Goal: Task Accomplishment & Management: Manage account settings

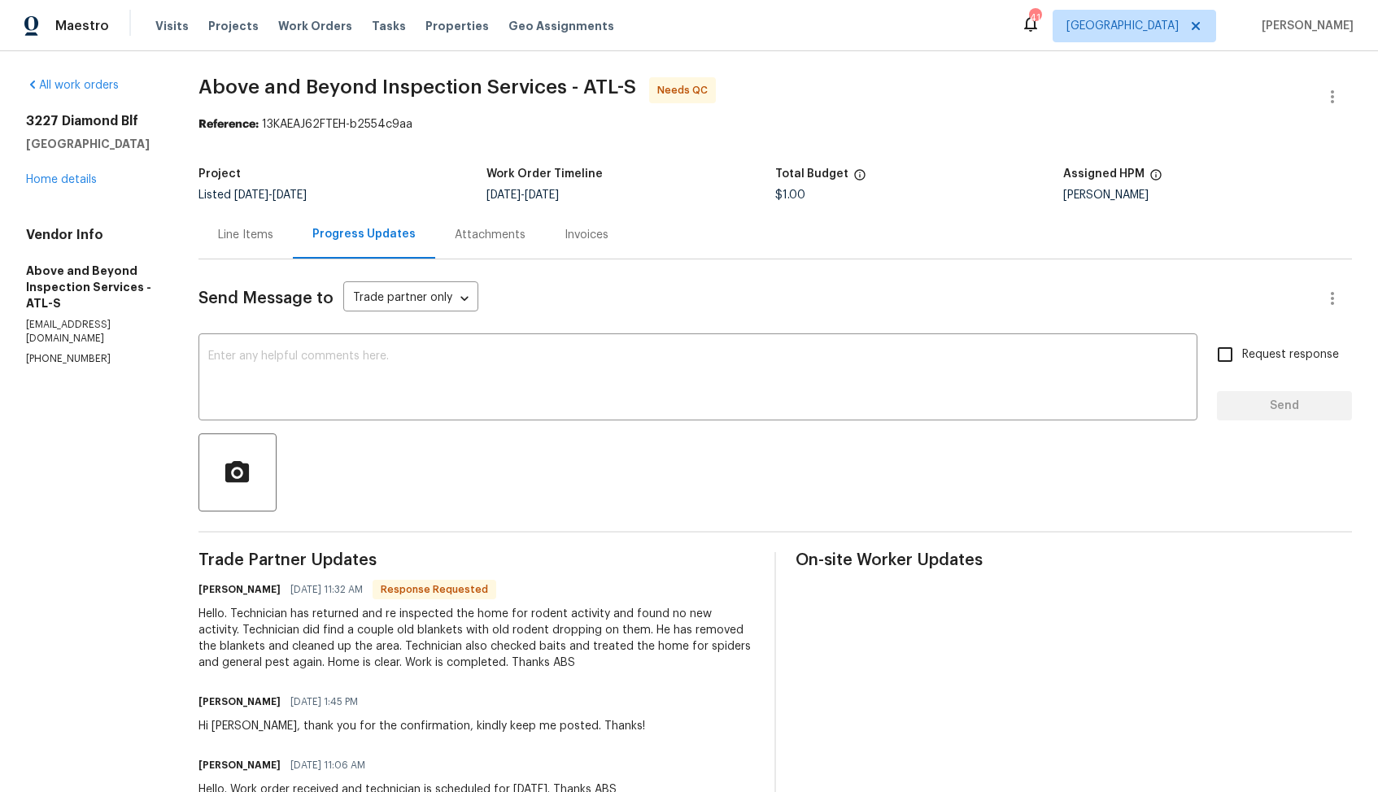
click at [273, 235] on div "Line Items" at bounding box center [245, 235] width 55 height 16
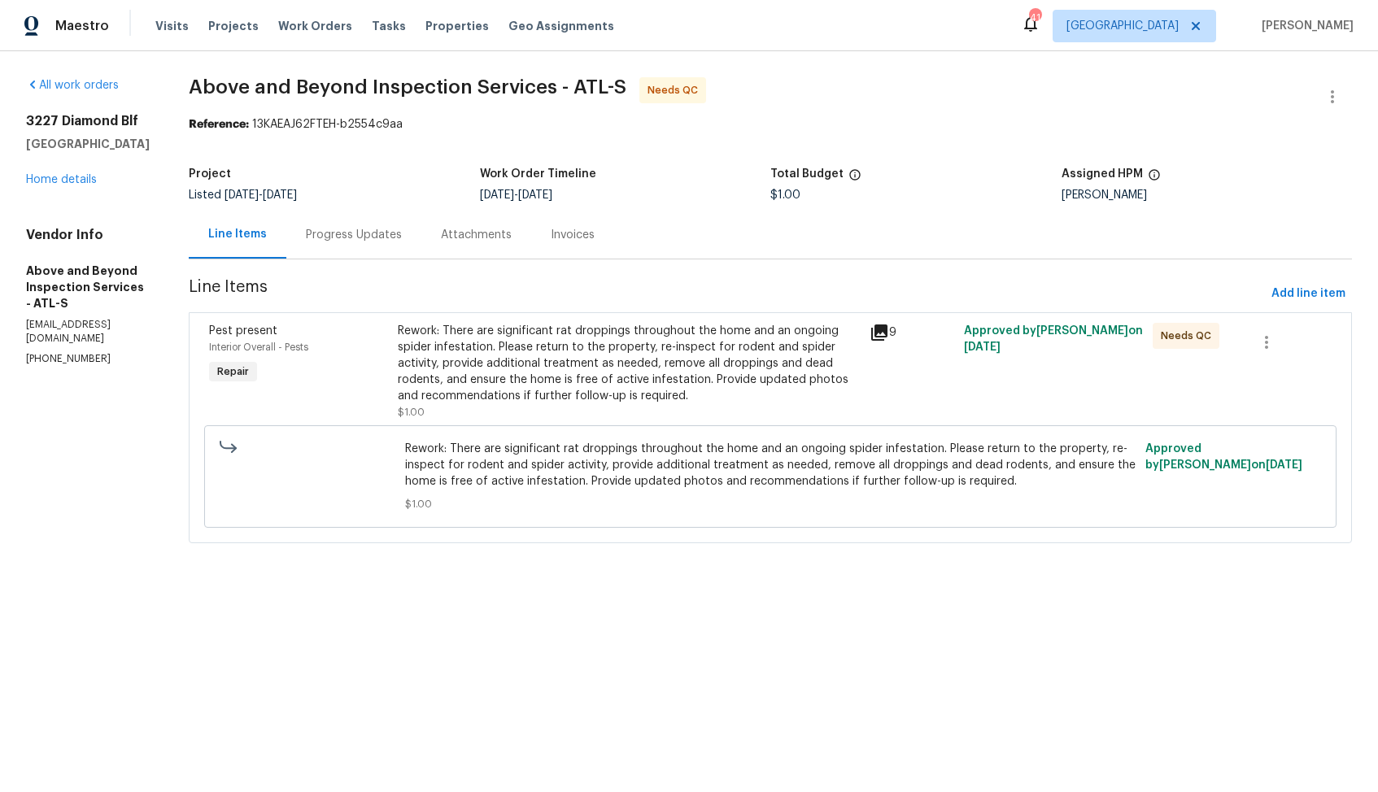
click at [402, 237] on div "Progress Updates" at bounding box center [354, 235] width 96 height 16
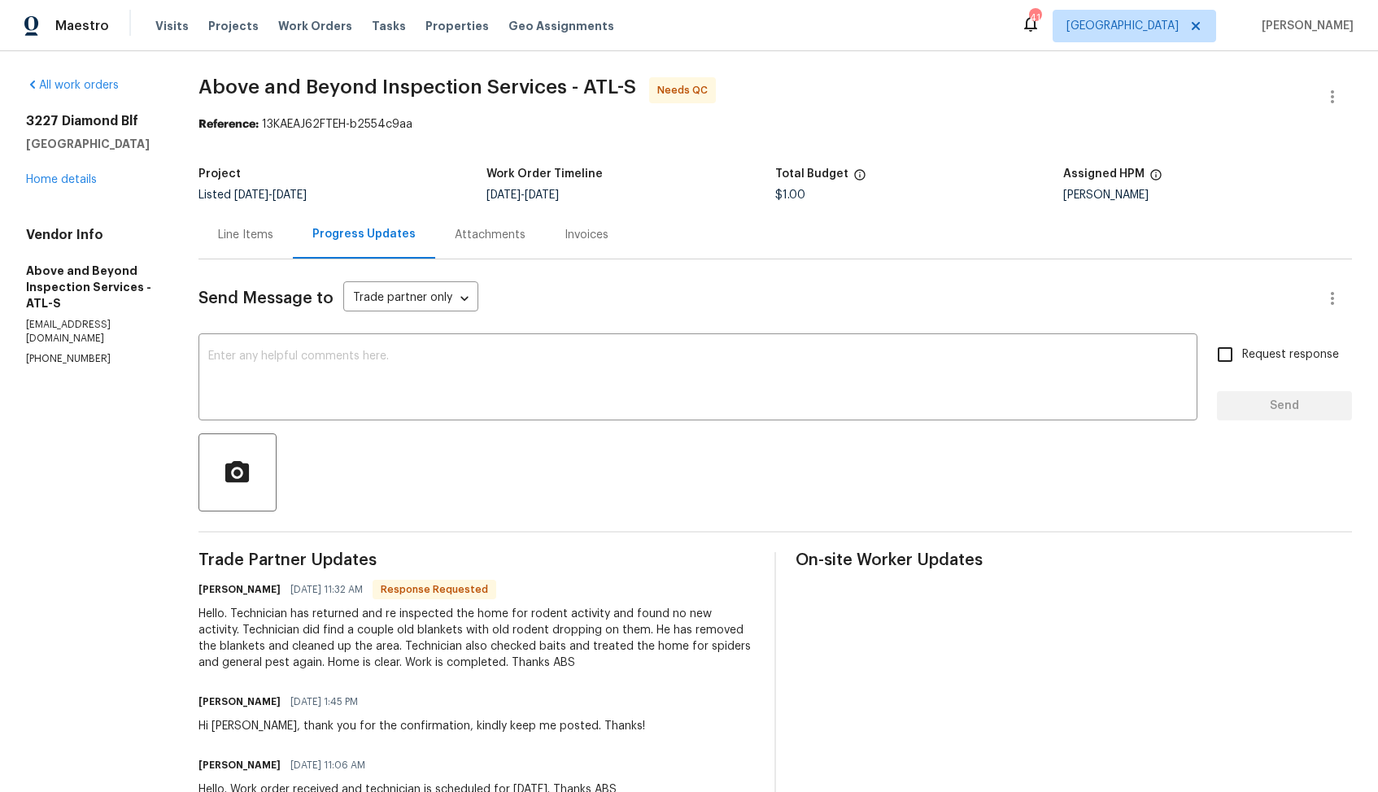
click at [273, 234] on div "Line Items" at bounding box center [245, 235] width 55 height 16
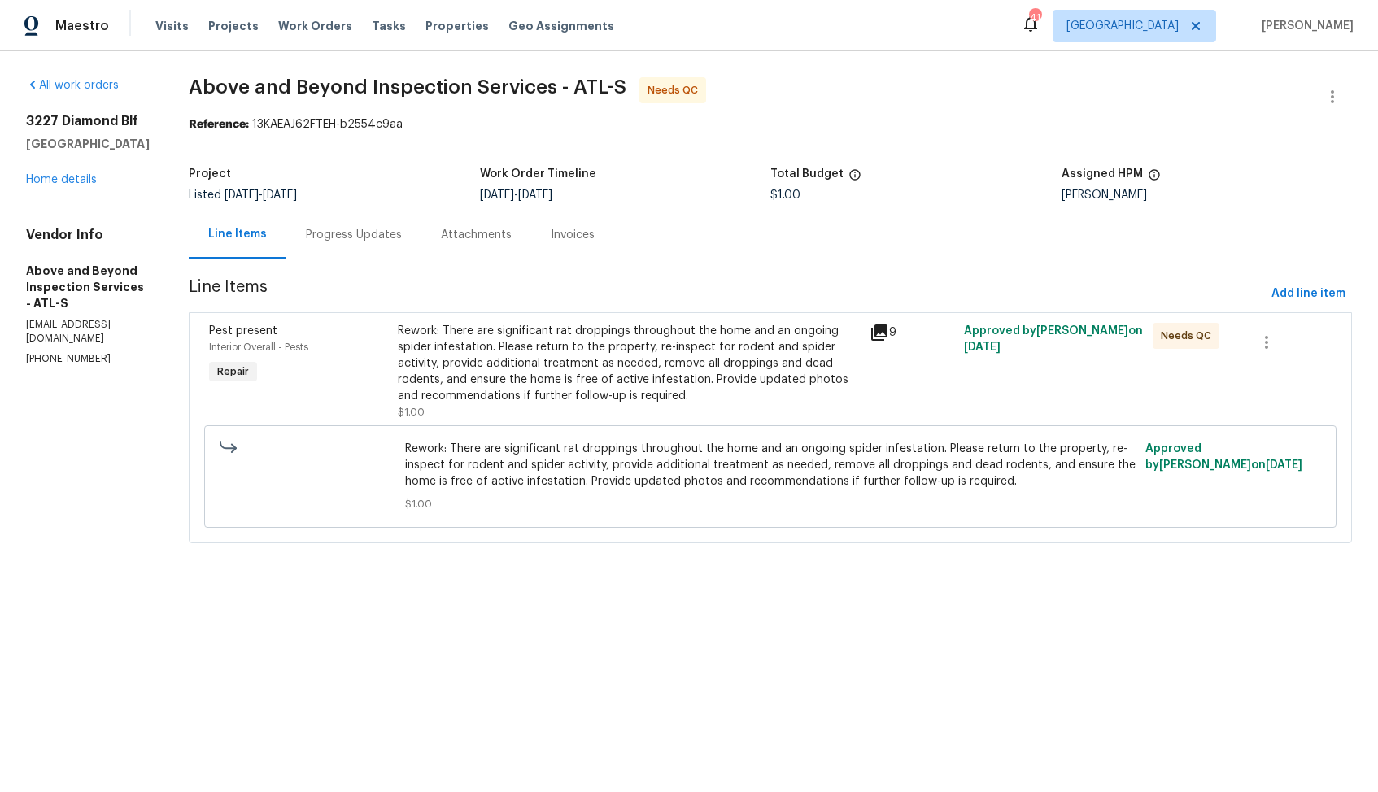
click at [651, 386] on div "Rework: There are significant rat droppings throughout the home and an ongoing …" at bounding box center [629, 363] width 462 height 81
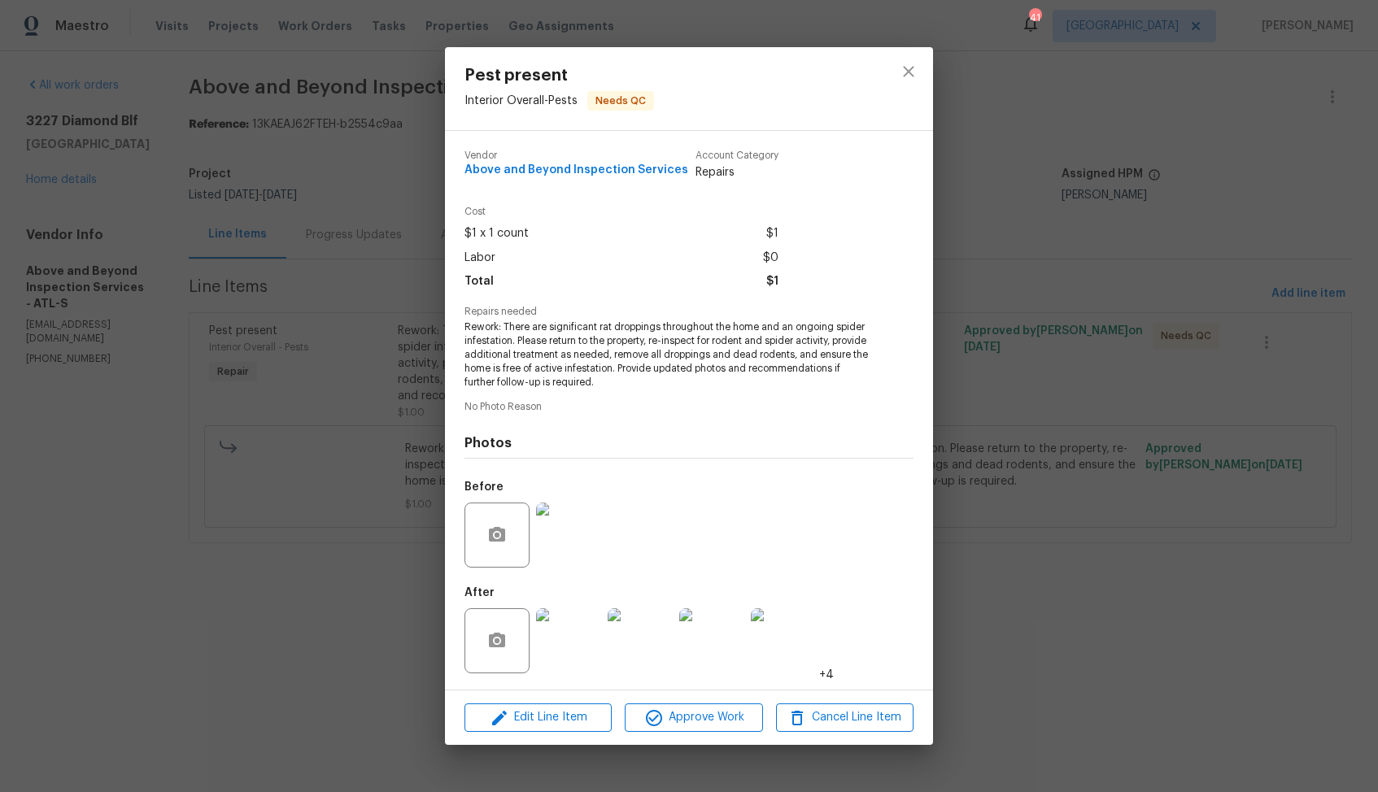
click at [572, 642] on img at bounding box center [568, 640] width 65 height 65
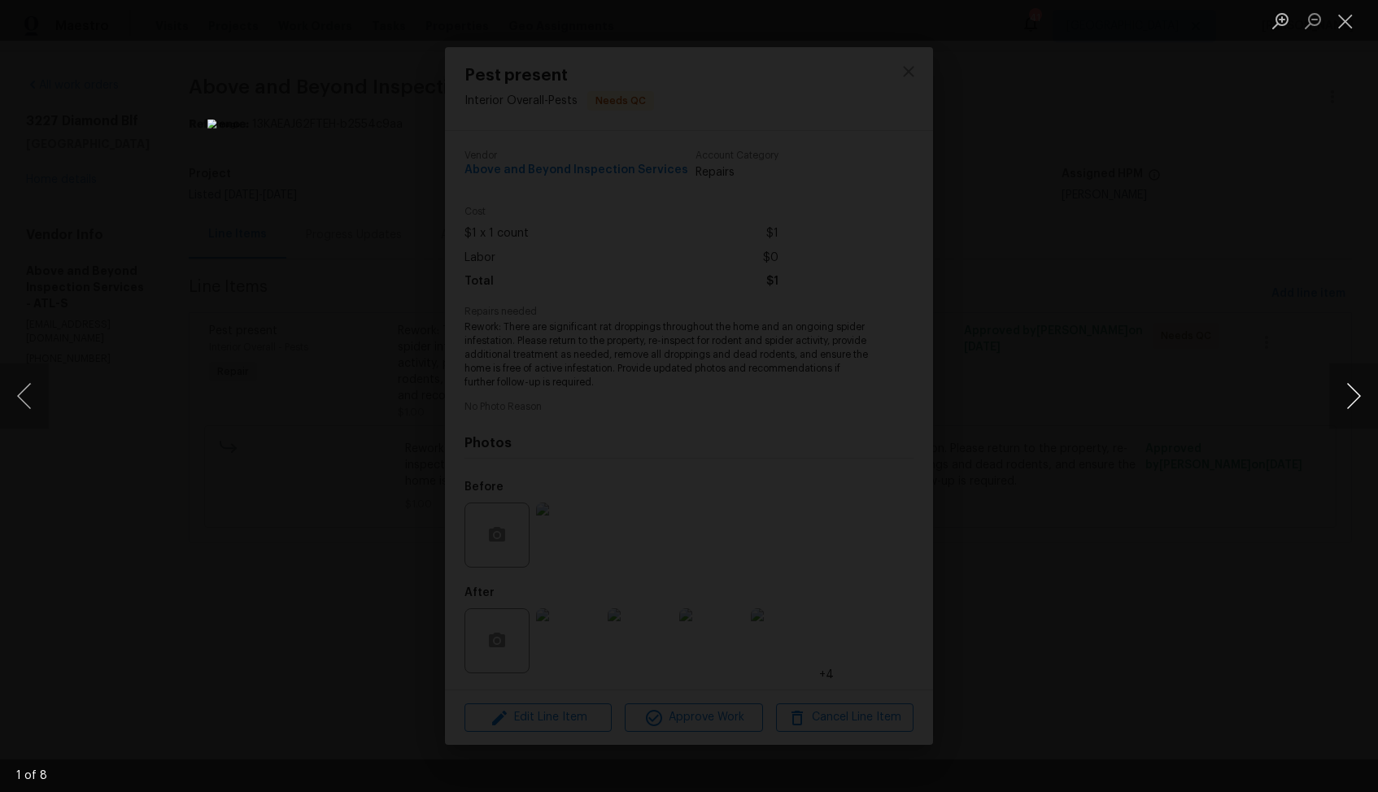
click at [1349, 401] on button "Next image" at bounding box center [1353, 396] width 49 height 65
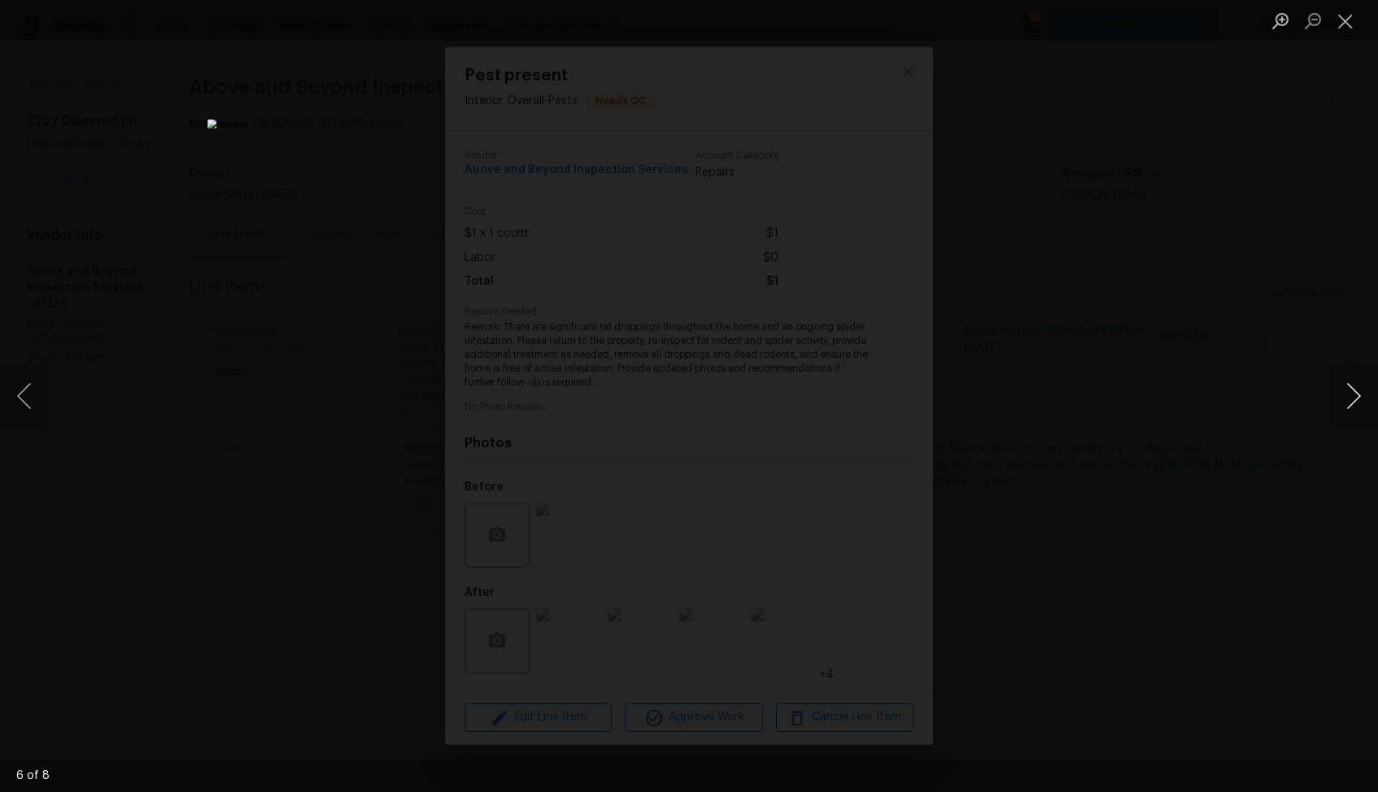
click at [1349, 401] on button "Next image" at bounding box center [1353, 396] width 49 height 65
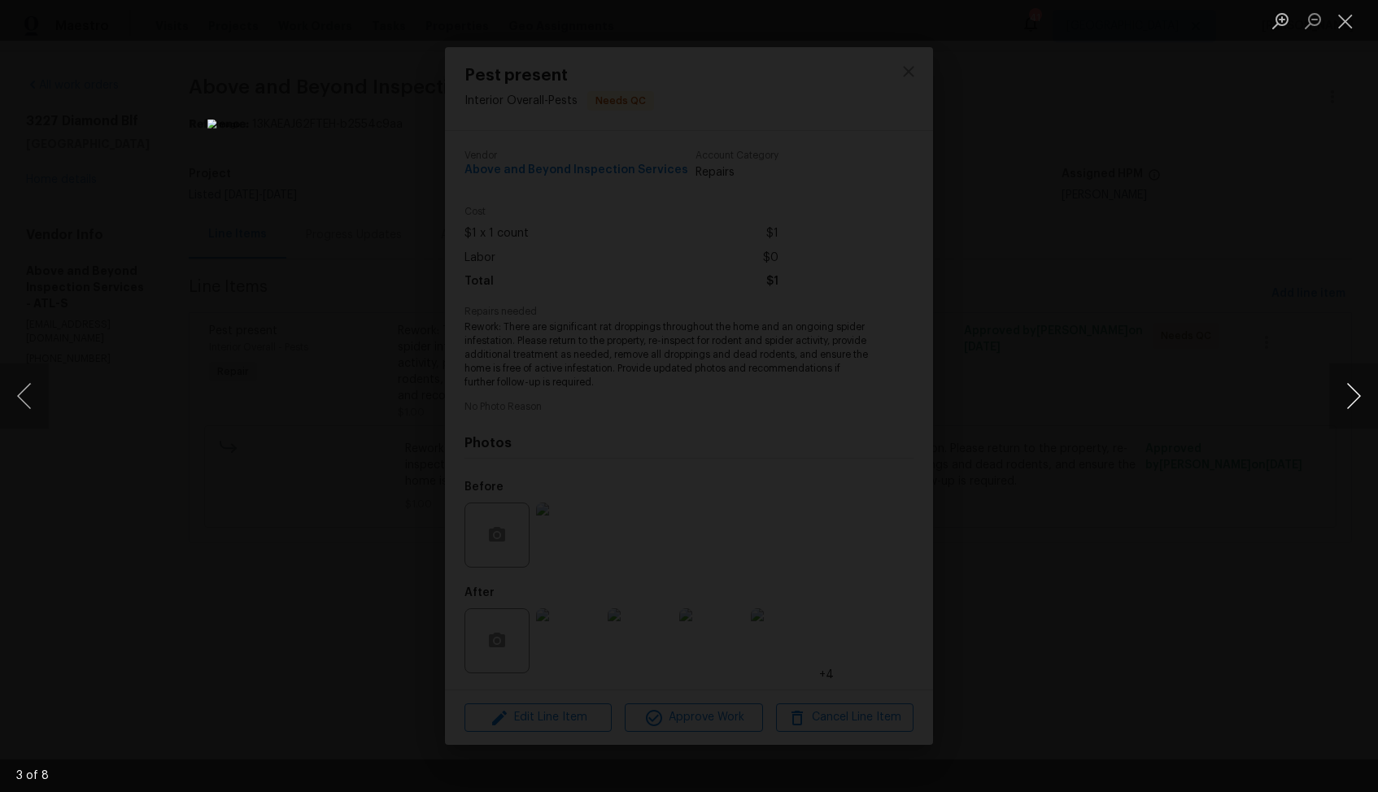
click at [1349, 401] on button "Next image" at bounding box center [1353, 396] width 49 height 65
click at [1221, 434] on div "Lightbox" at bounding box center [689, 396] width 1378 height 792
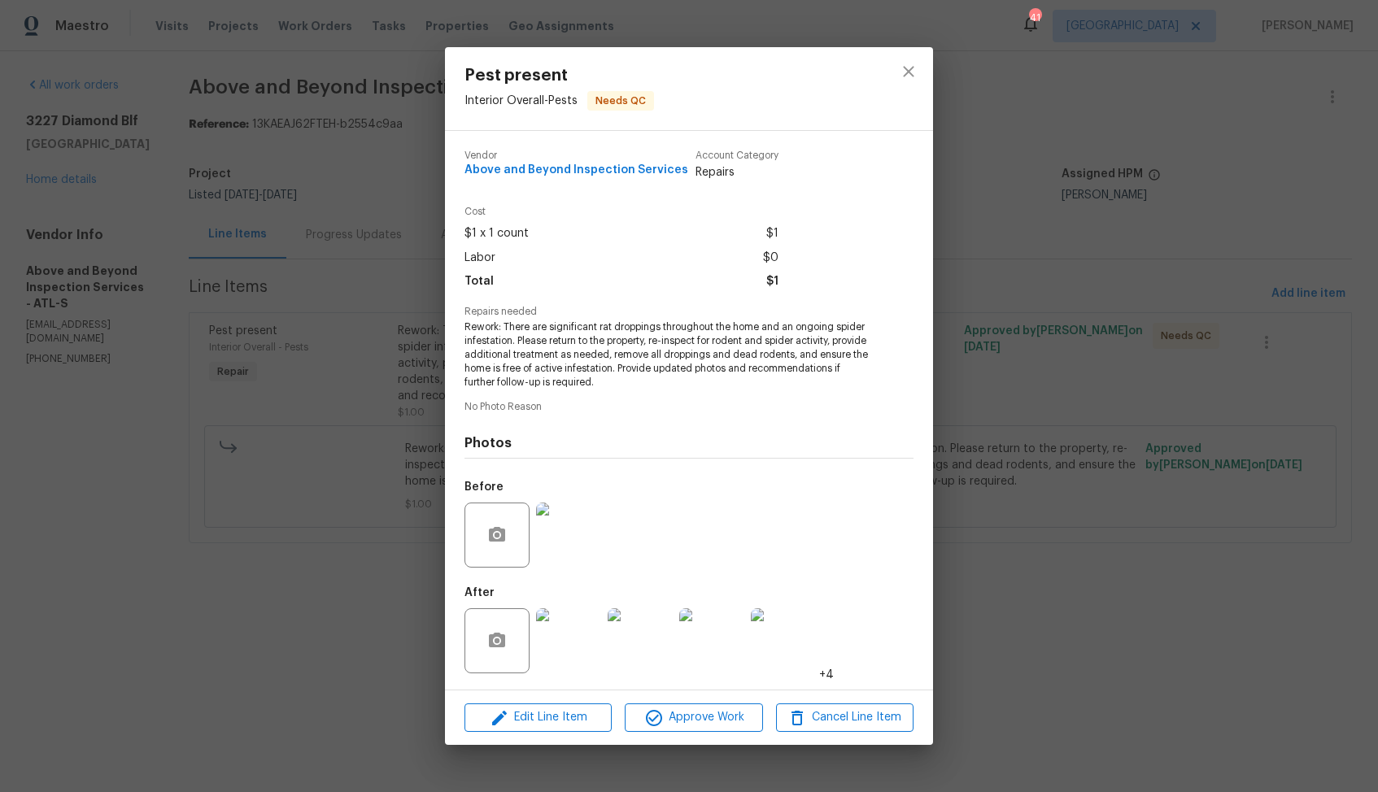
click at [1094, 464] on div "Pest present Interior Overall - Pests Needs QC Vendor Above and Beyond Inspecti…" at bounding box center [689, 396] width 1378 height 792
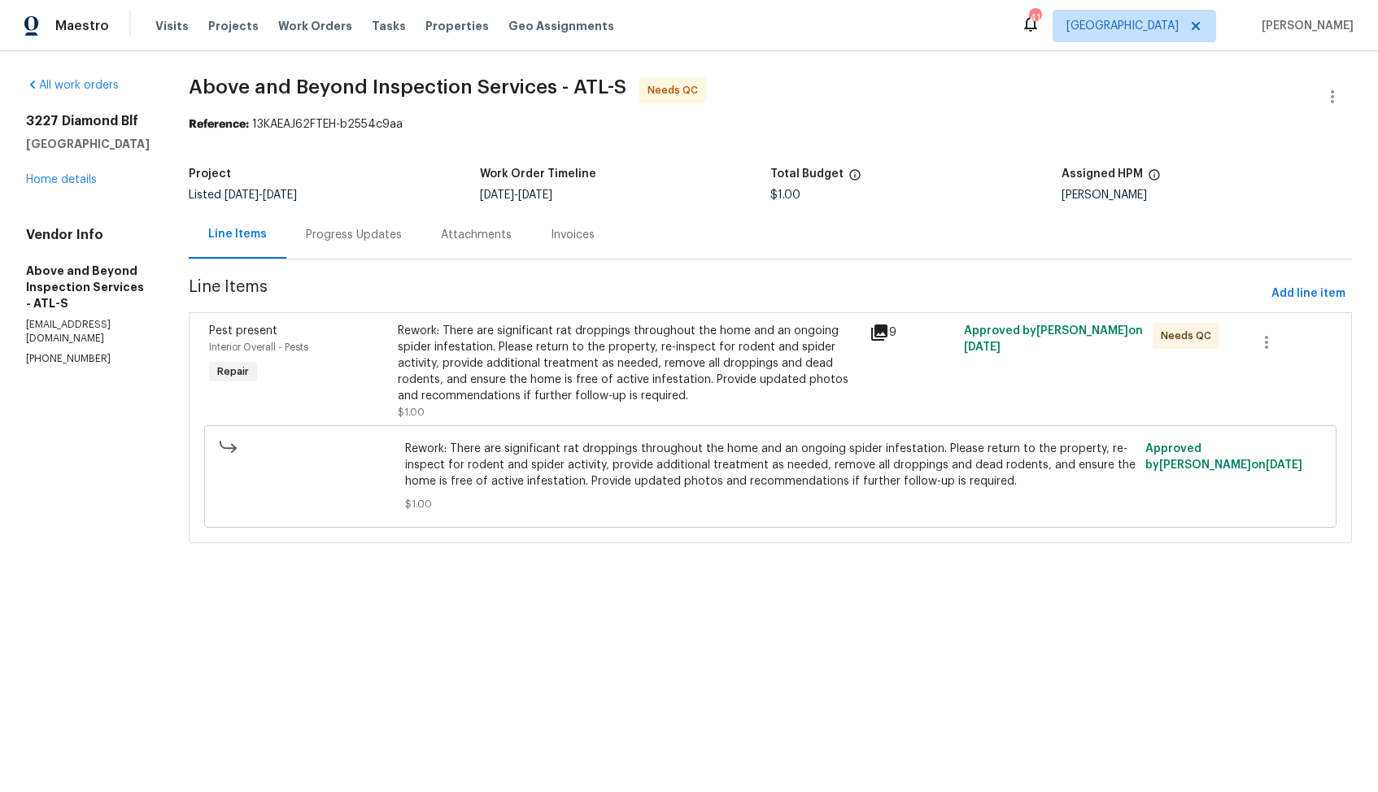
click at [402, 239] on div "Progress Updates" at bounding box center [354, 235] width 96 height 16
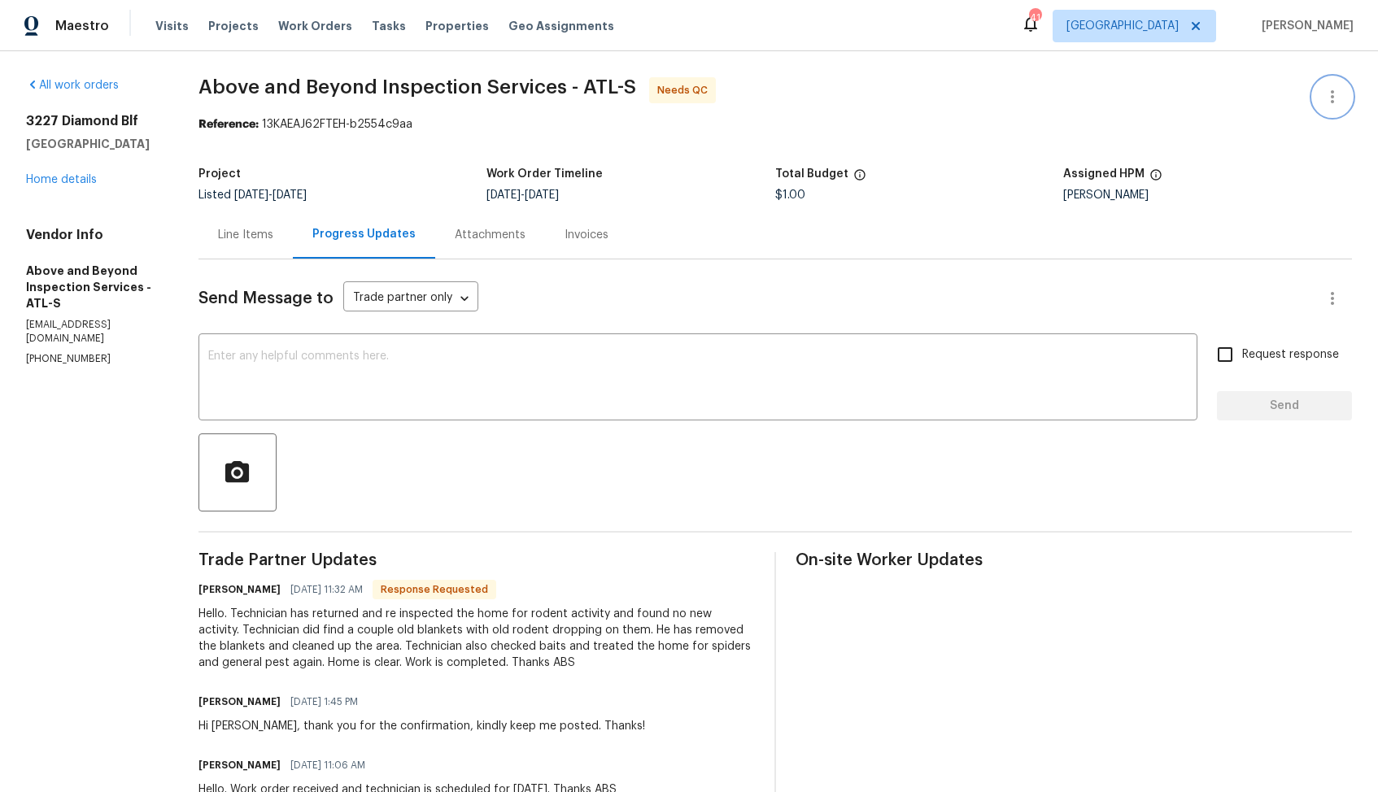
click at [1327, 98] on icon "button" at bounding box center [1332, 97] width 20 height 20
click at [1227, 102] on li "Edit" at bounding box center [1279, 97] width 176 height 27
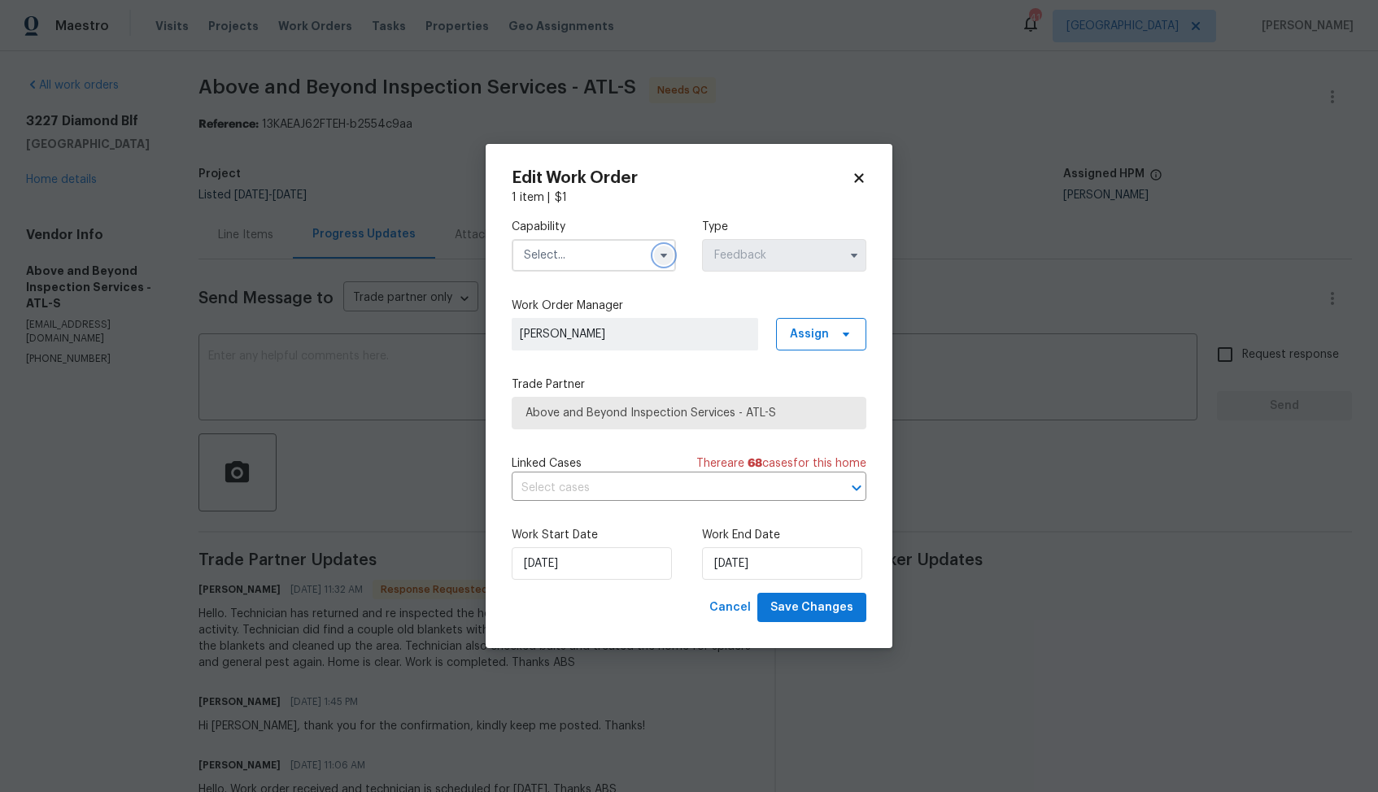
click at [667, 255] on icon "button" at bounding box center [663, 255] width 13 height 13
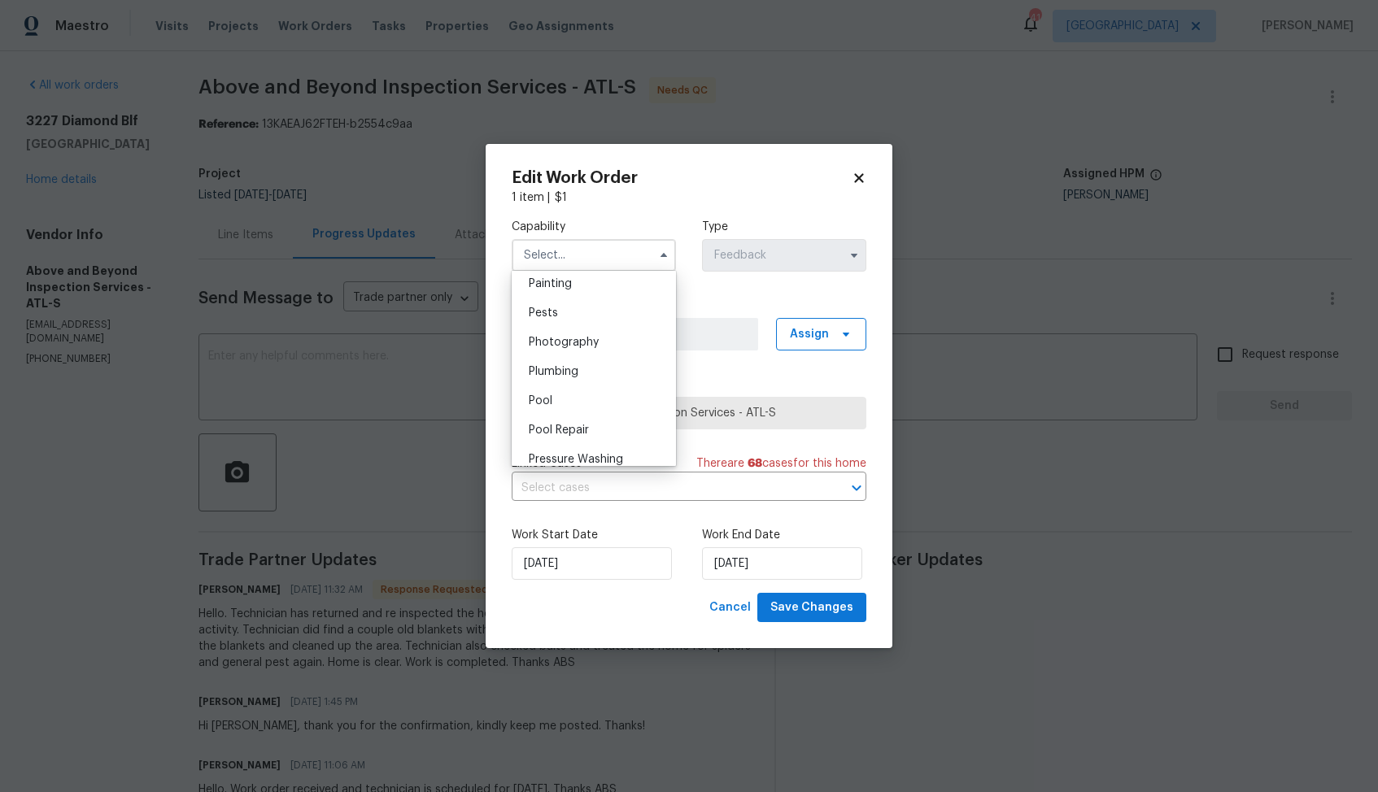
scroll to position [1369, 0]
click at [547, 320] on span "Pests" at bounding box center [543, 315] width 29 height 11
type input "Pests"
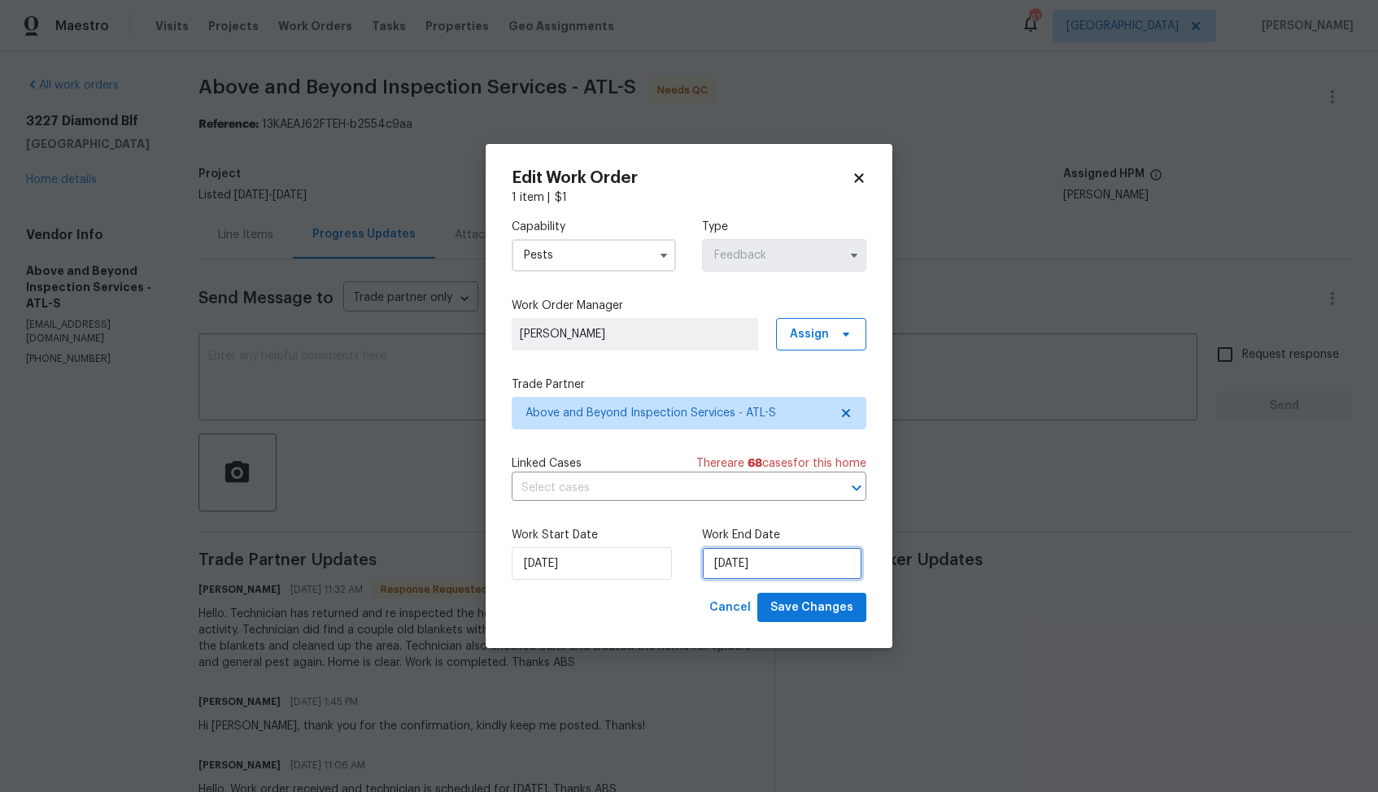
click at [759, 559] on input "01/09/2025" at bounding box center [782, 563] width 160 height 33
select select "8"
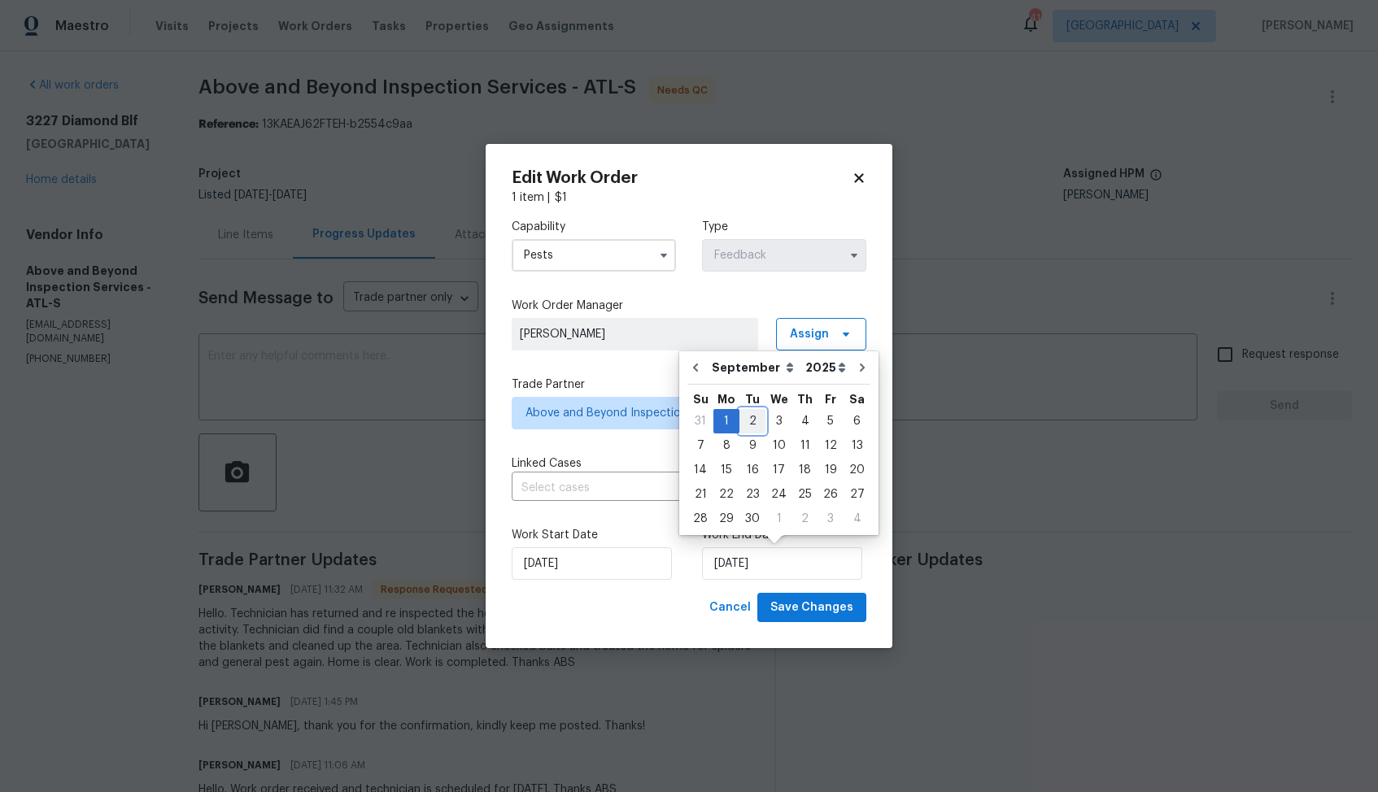
click at [750, 416] on div "2" at bounding box center [752, 421] width 26 height 23
type input "02/09/2025"
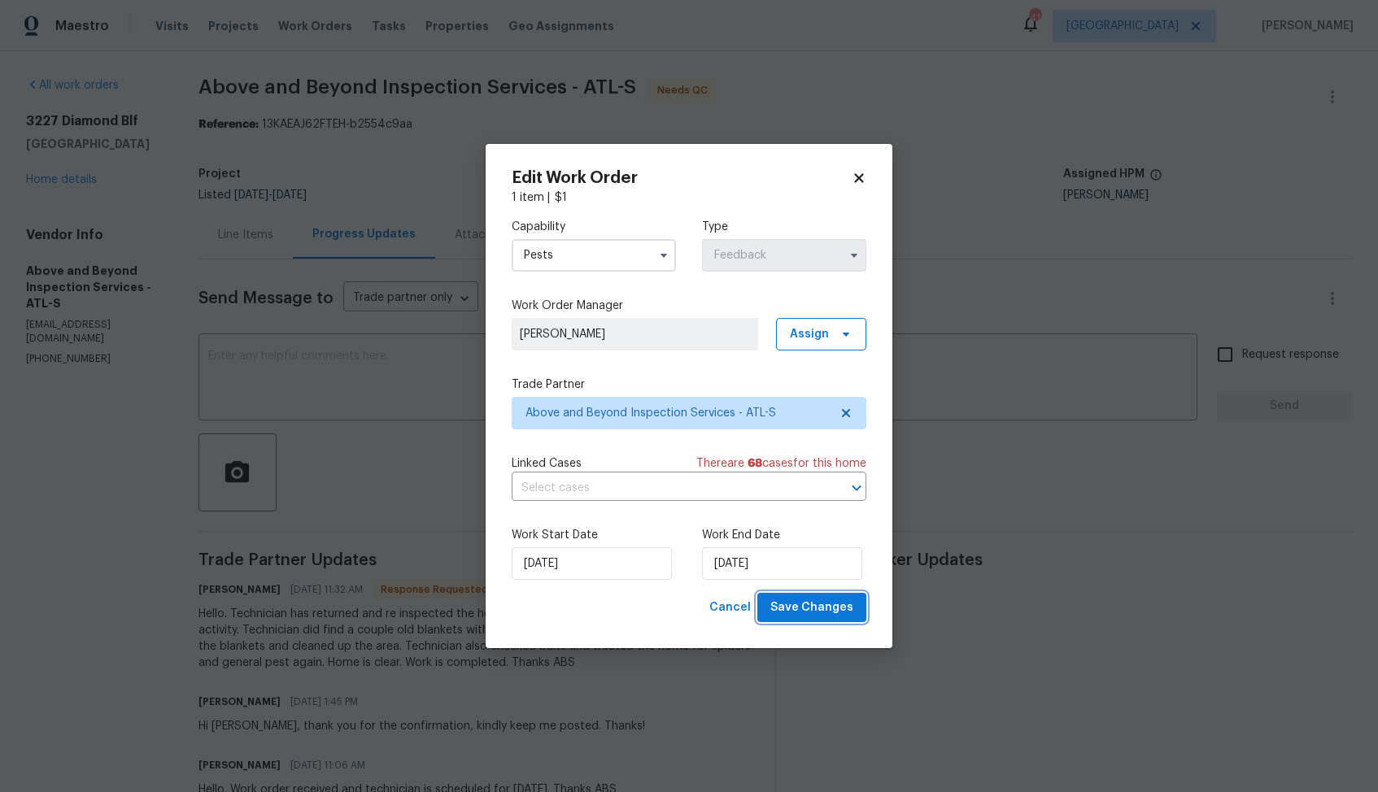
click at [803, 607] on span "Save Changes" at bounding box center [811, 608] width 83 height 20
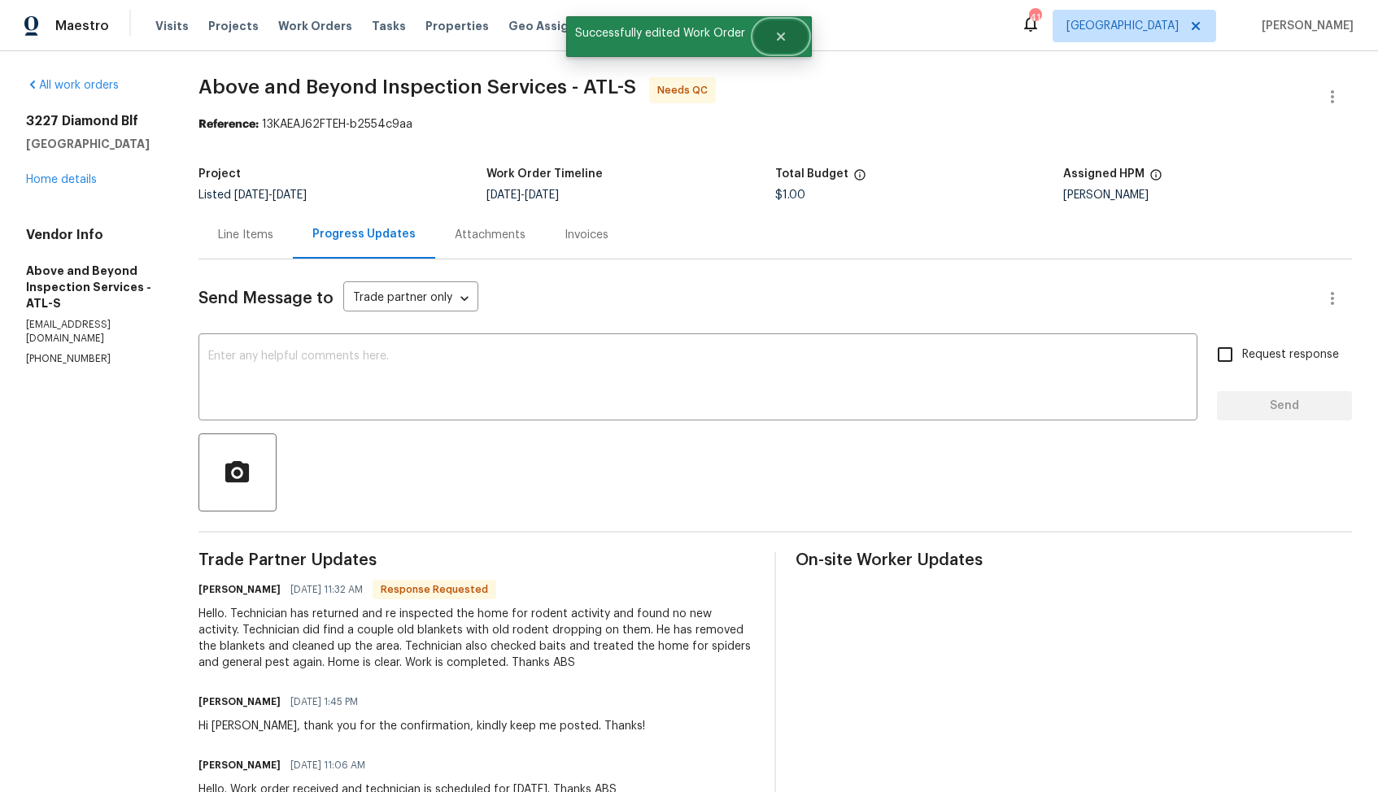
click at [788, 37] on button "Close" at bounding box center [781, 36] width 54 height 33
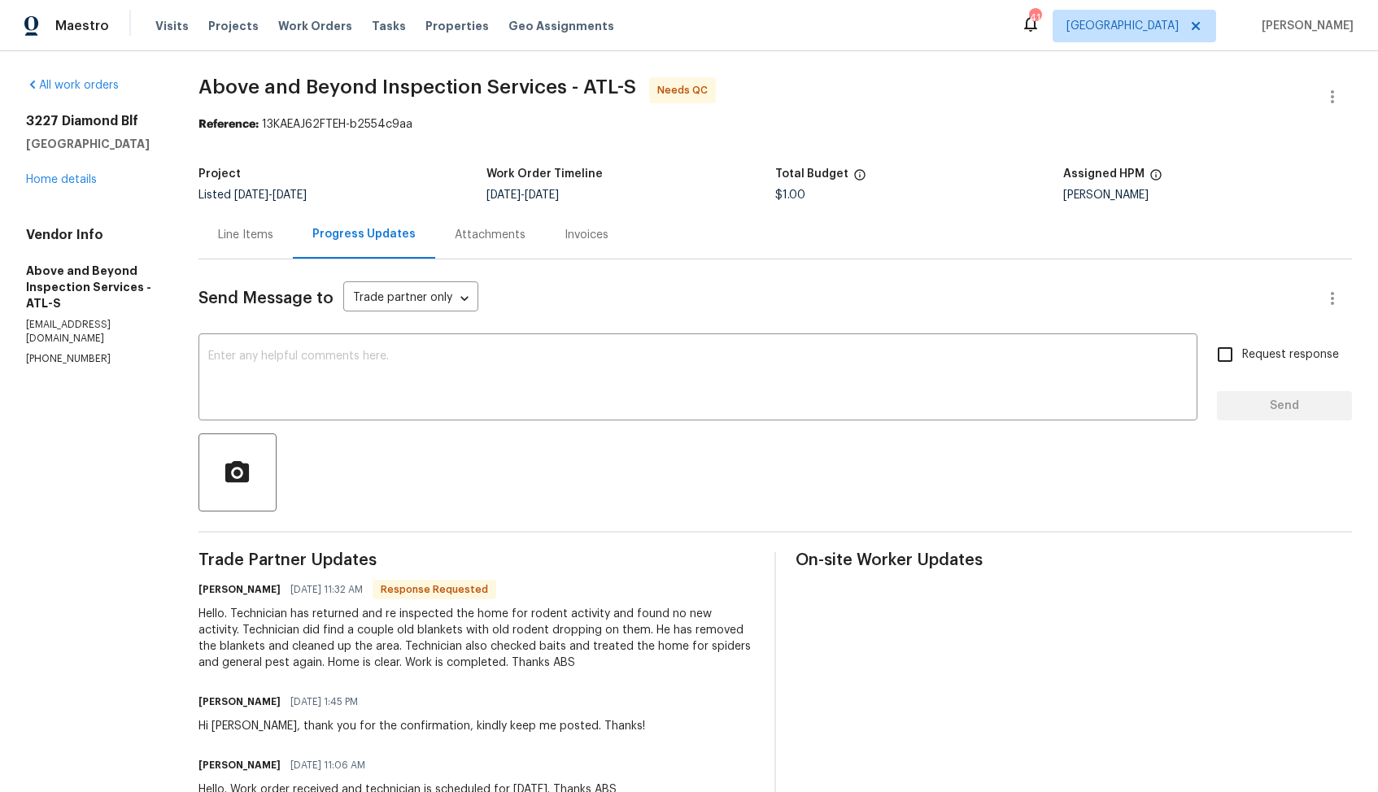
click at [259, 592] on h6 "[PERSON_NAME]" at bounding box center [239, 589] width 82 height 16
copy h6 "[PERSON_NAME]"
click at [488, 404] on textarea at bounding box center [697, 378] width 979 height 57
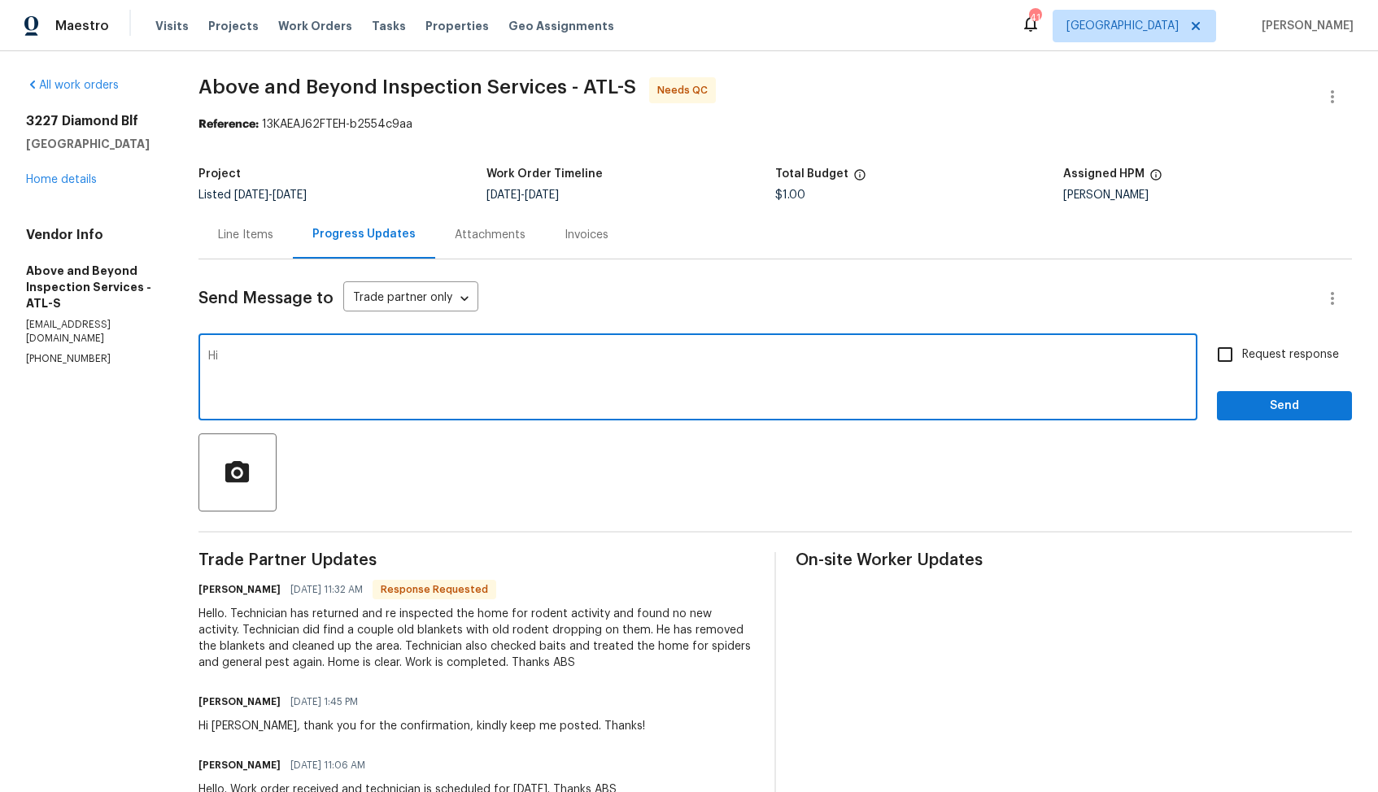
paste textarea "[PERSON_NAME]"
click at [532, 352] on textarea "Hi [PERSON_NAME], thank you for completing the job. Wo is approvd. TYhankds!" at bounding box center [697, 378] width 979 height 57
click at [506, 357] on textarea "Hi [PERSON_NAME], thank you for completing the job. Wo is approved. Thanks!" at bounding box center [697, 378] width 979 height 57
click at [649, 360] on textarea "Hi [PERSON_NAME], thank you for completing the job. WO is approved. Thanks!" at bounding box center [697, 378] width 979 height 57
type textarea "Hi [PERSON_NAME], thank you for completing the job. WO is approved. Thanks!"
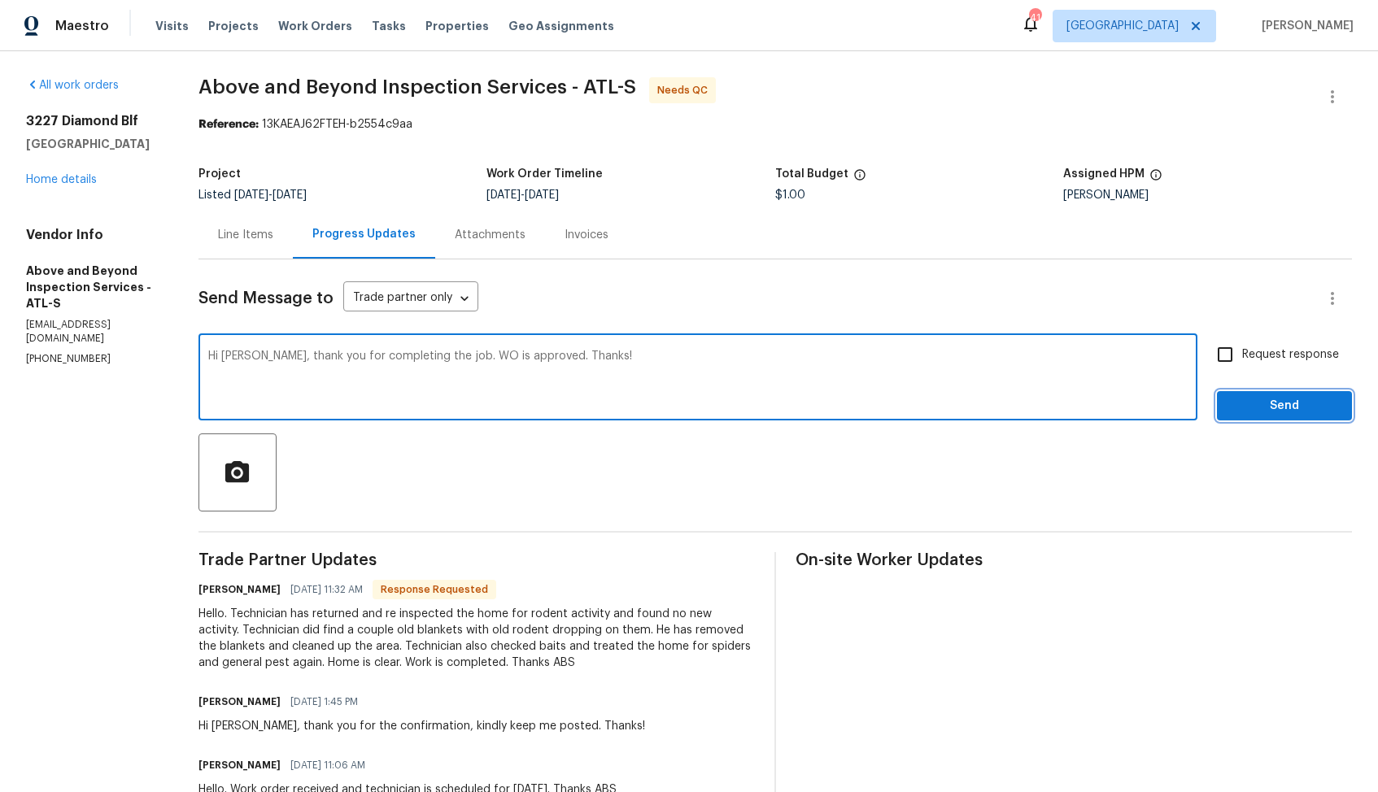
click at [1249, 409] on span "Send" at bounding box center [1284, 406] width 109 height 20
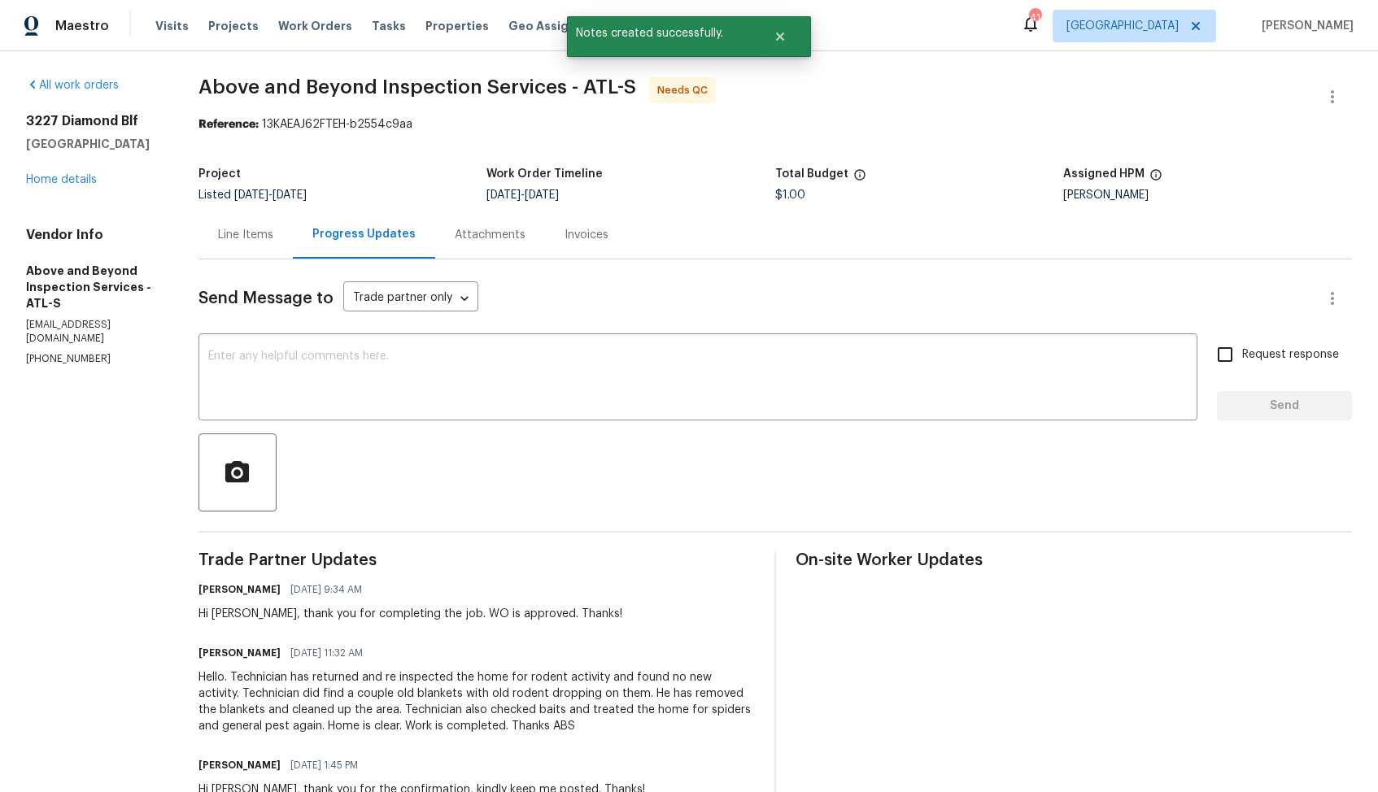
click at [273, 231] on div "Line Items" at bounding box center [245, 235] width 55 height 16
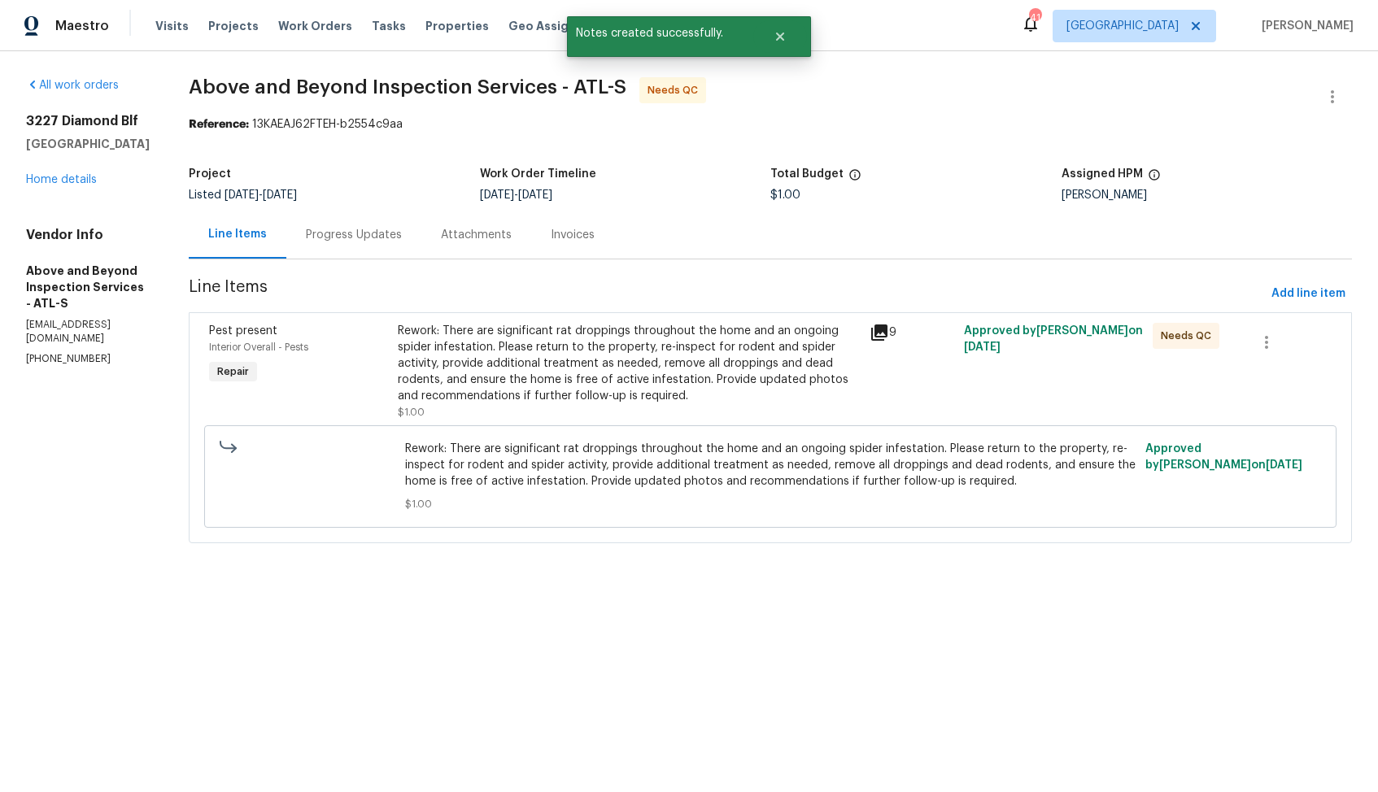
click at [601, 391] on div "Rework: There are significant rat droppings throughout the home and an ongoing …" at bounding box center [629, 363] width 462 height 81
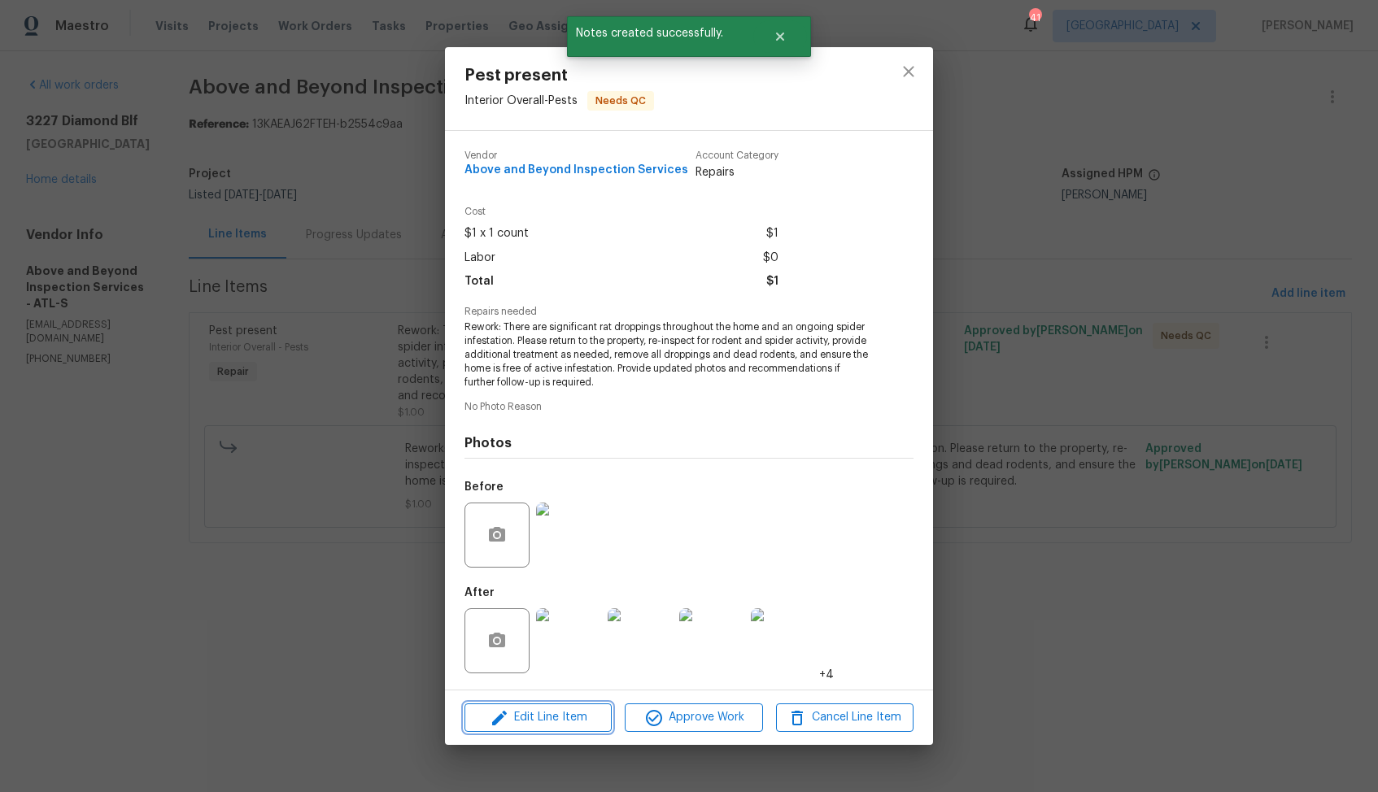
click at [516, 715] on span "Edit Line Item" at bounding box center [537, 718] width 137 height 20
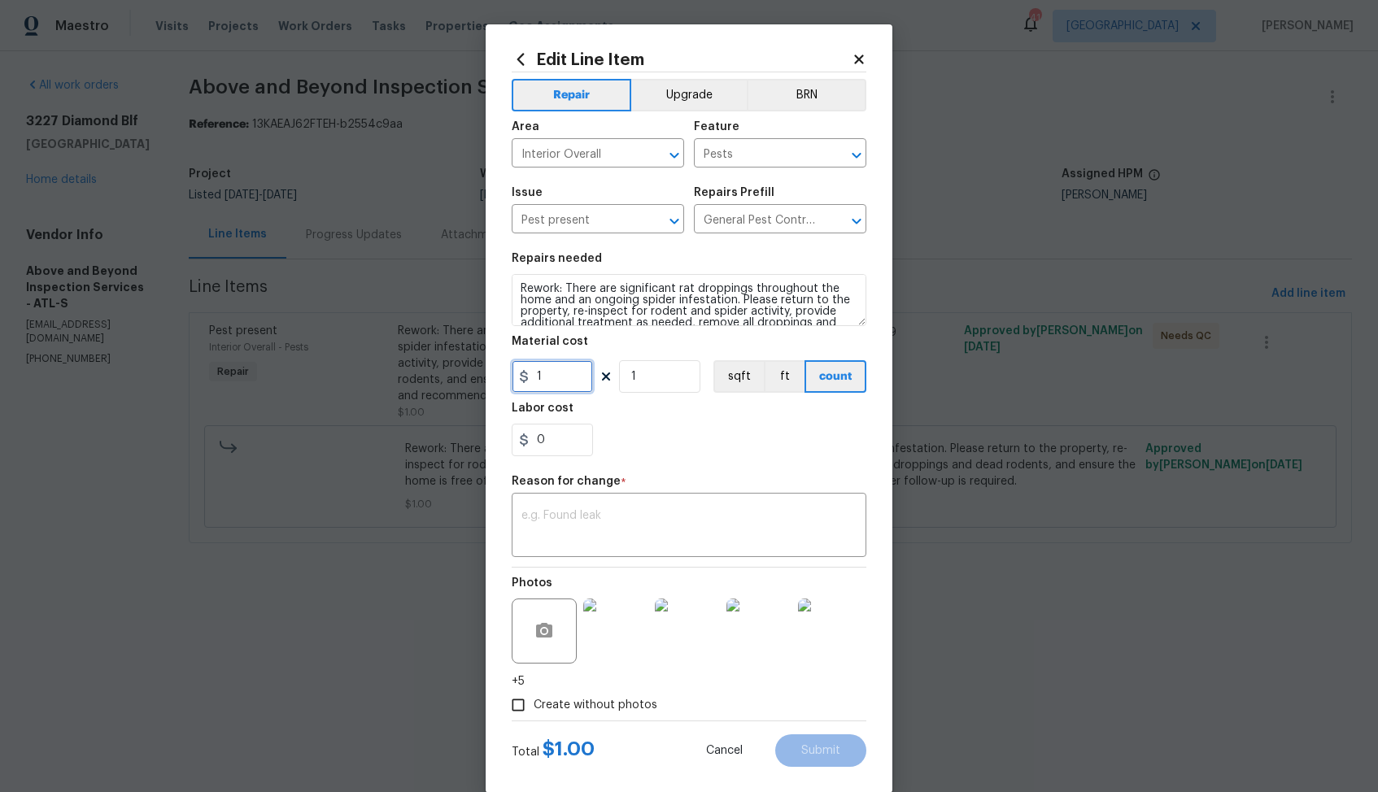
click at [553, 378] on input "1" at bounding box center [552, 376] width 81 height 33
type input "0"
click at [643, 538] on textarea at bounding box center [688, 527] width 335 height 34
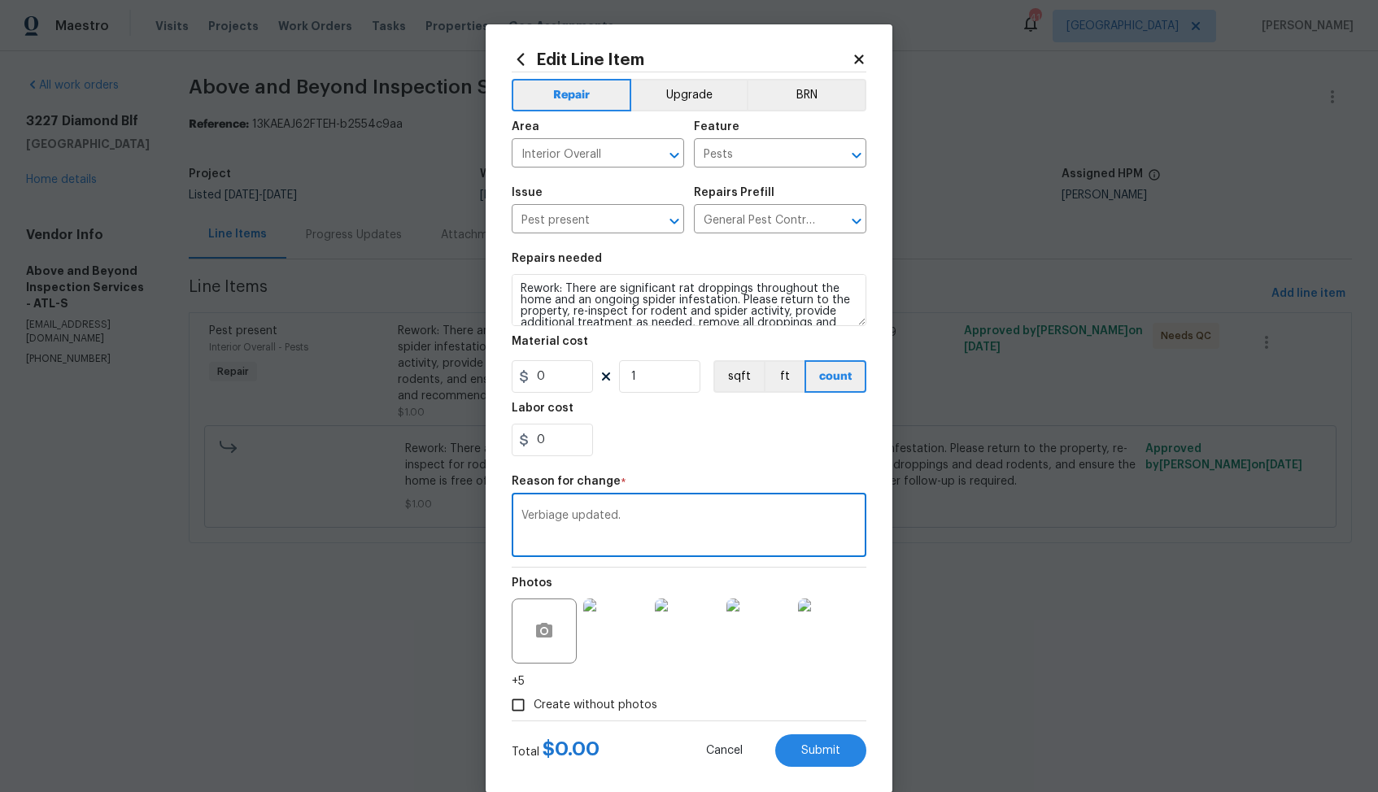
click at [706, 514] on textarea "Verbiage updated." at bounding box center [688, 527] width 335 height 34
type textarea "Verbiage updated."
click at [828, 747] on span "Submit" at bounding box center [820, 751] width 39 height 12
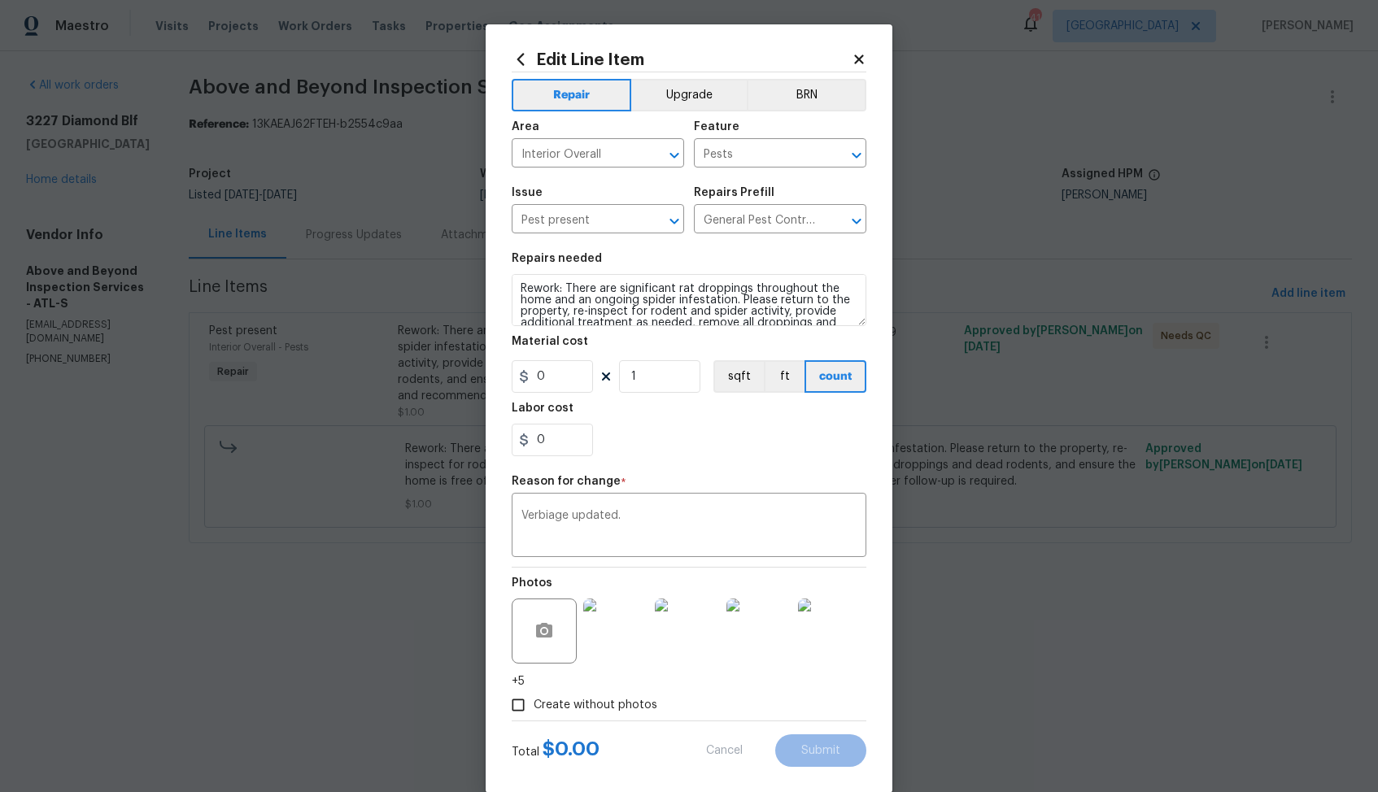
type input "1"
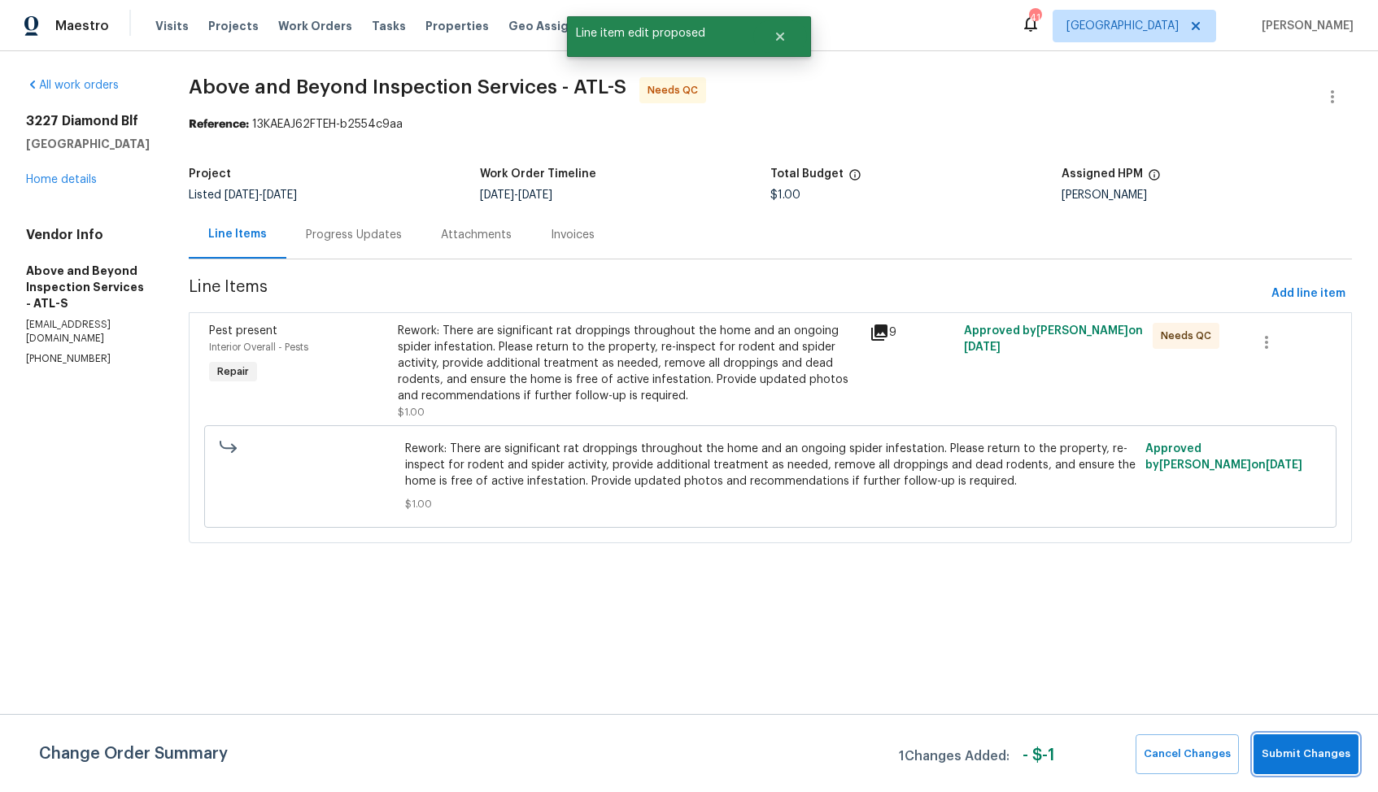
click at [1310, 746] on span "Submit Changes" at bounding box center [1305, 754] width 89 height 19
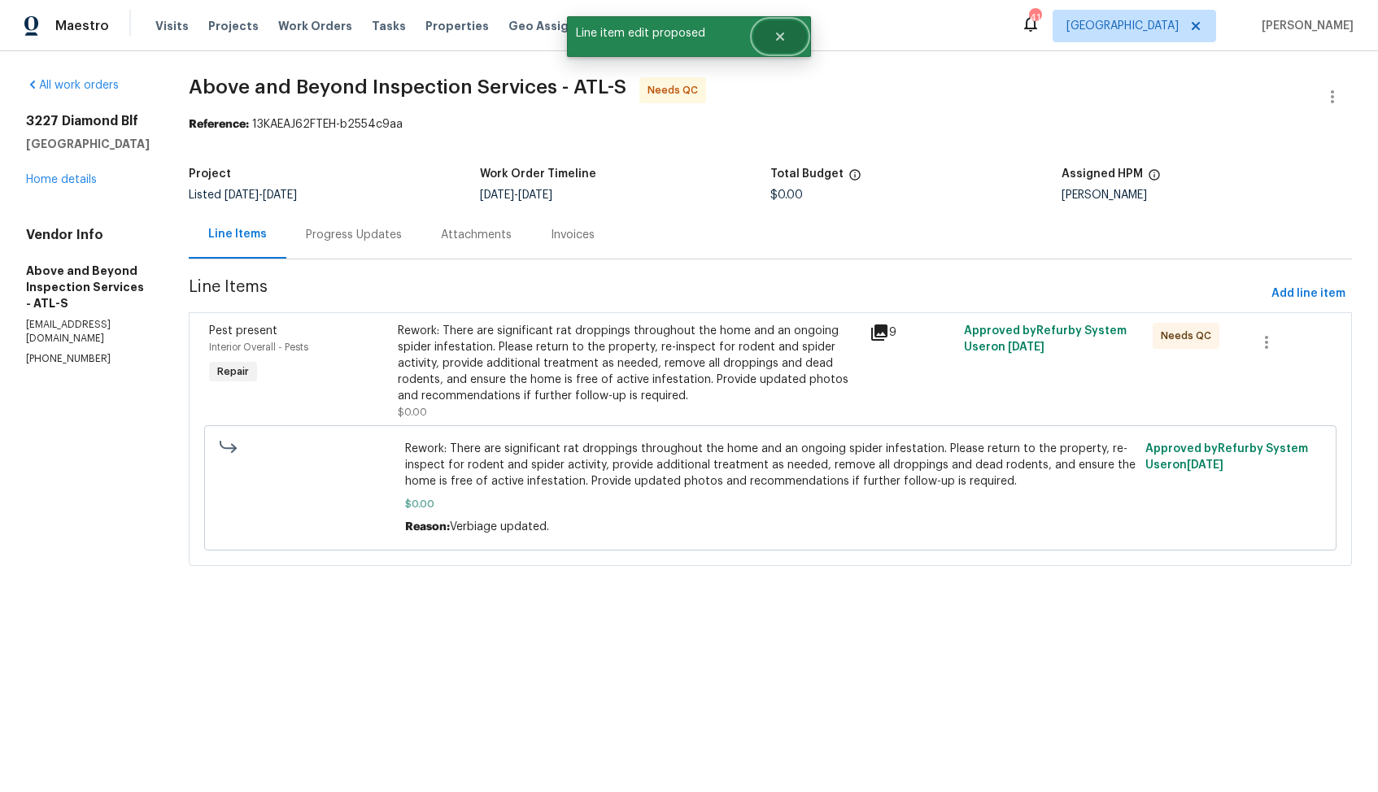
click at [785, 37] on icon "Close" at bounding box center [779, 36] width 13 height 13
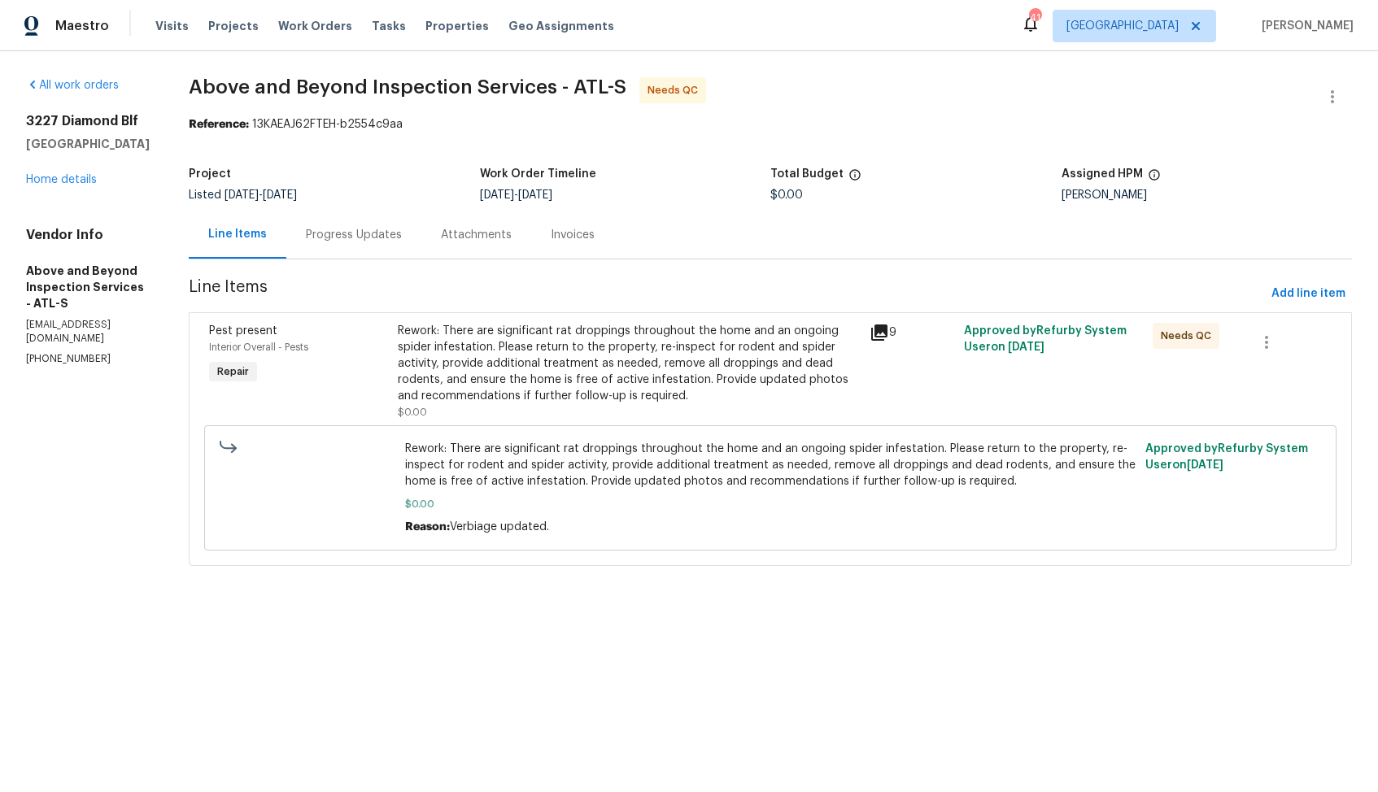
click at [408, 222] on div "Progress Updates" at bounding box center [353, 235] width 135 height 48
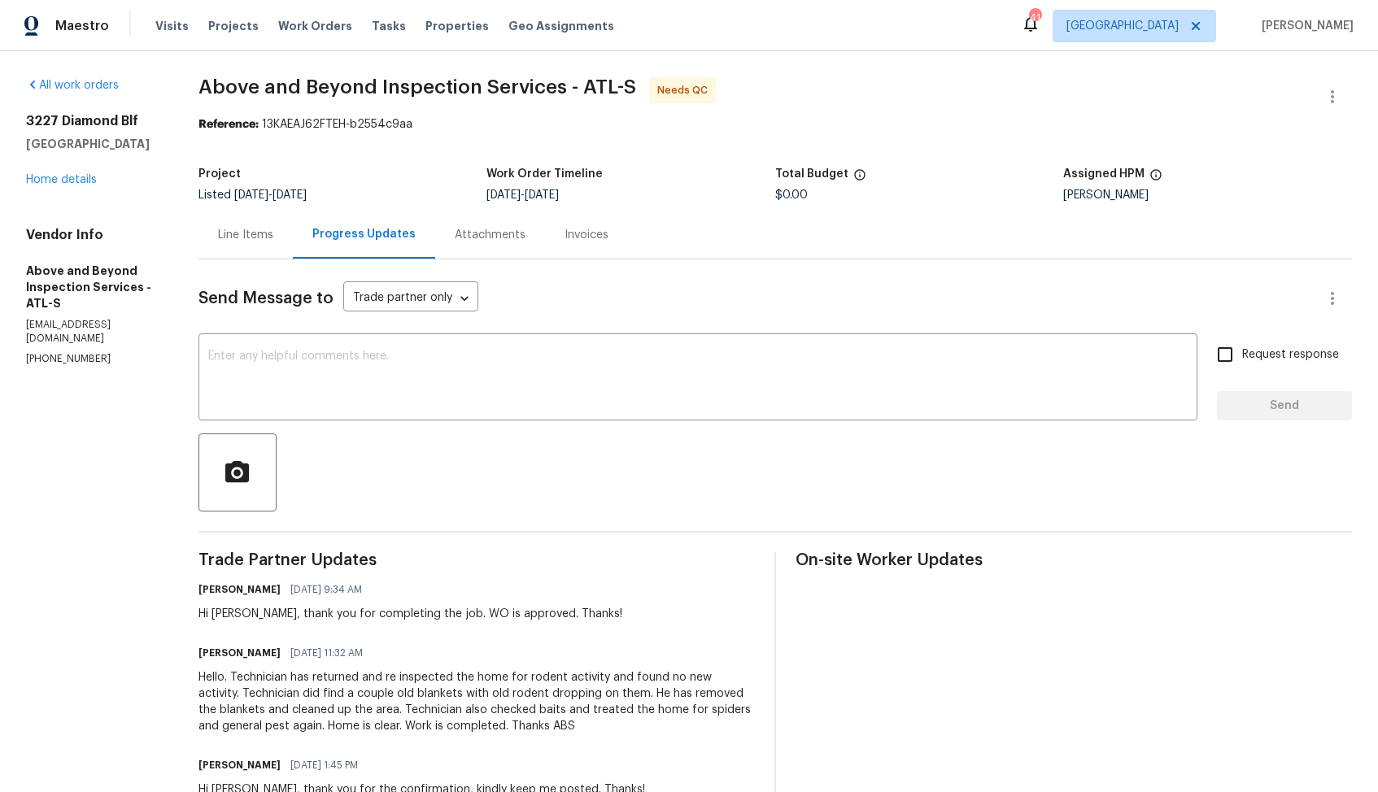
click at [273, 232] on div "Line Items" at bounding box center [245, 235] width 55 height 16
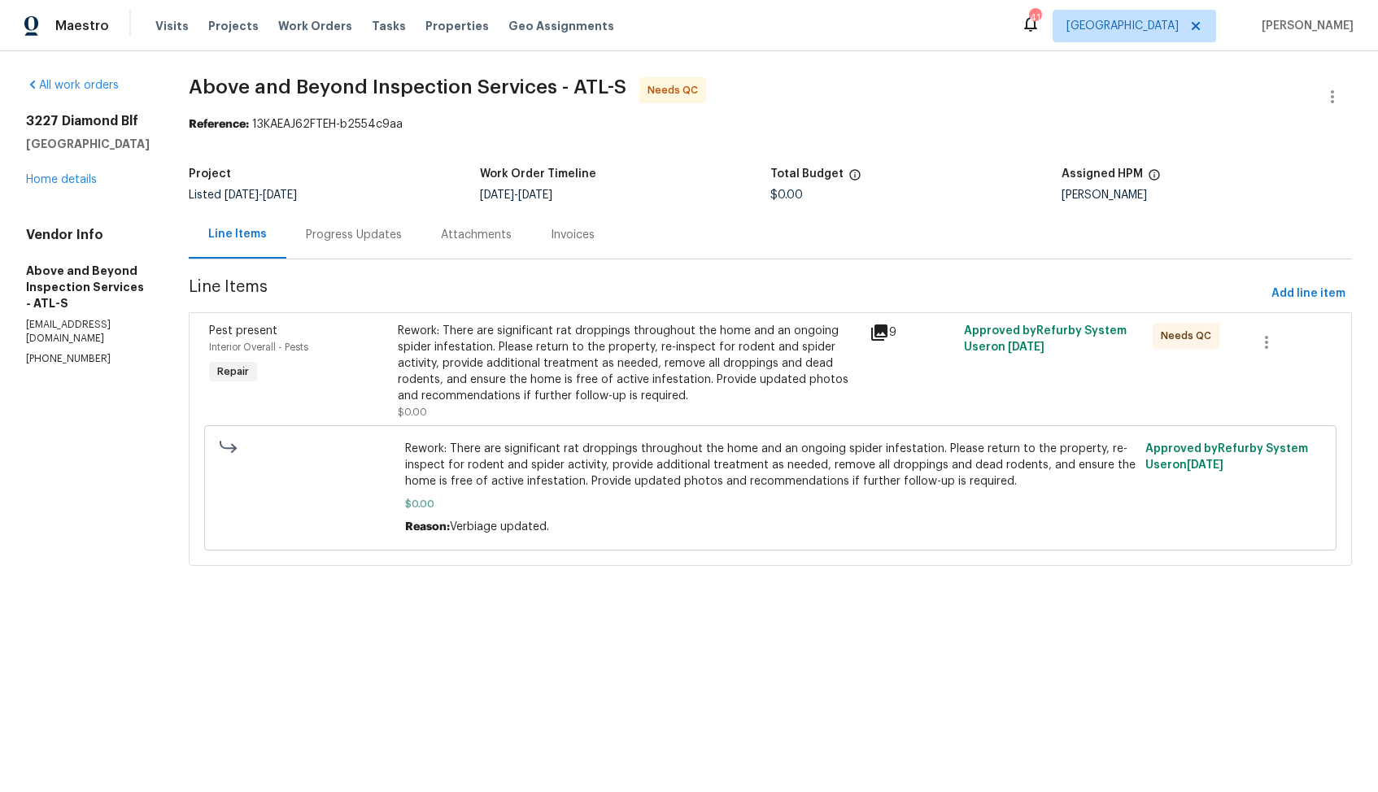
click at [585, 360] on div "Rework: There are significant rat droppings throughout the home and an ongoing …" at bounding box center [629, 363] width 462 height 81
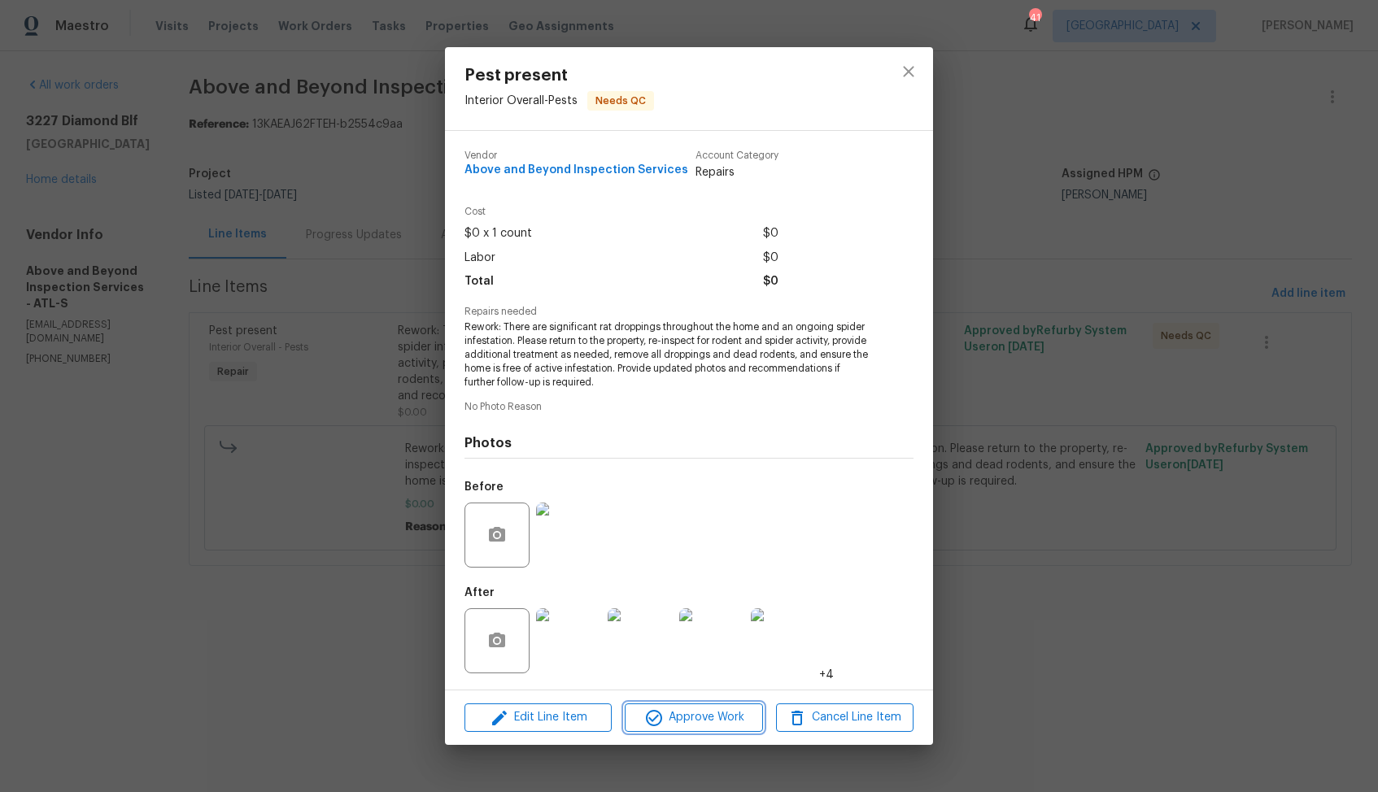
click at [665, 716] on span "Approve Work" at bounding box center [693, 718] width 128 height 20
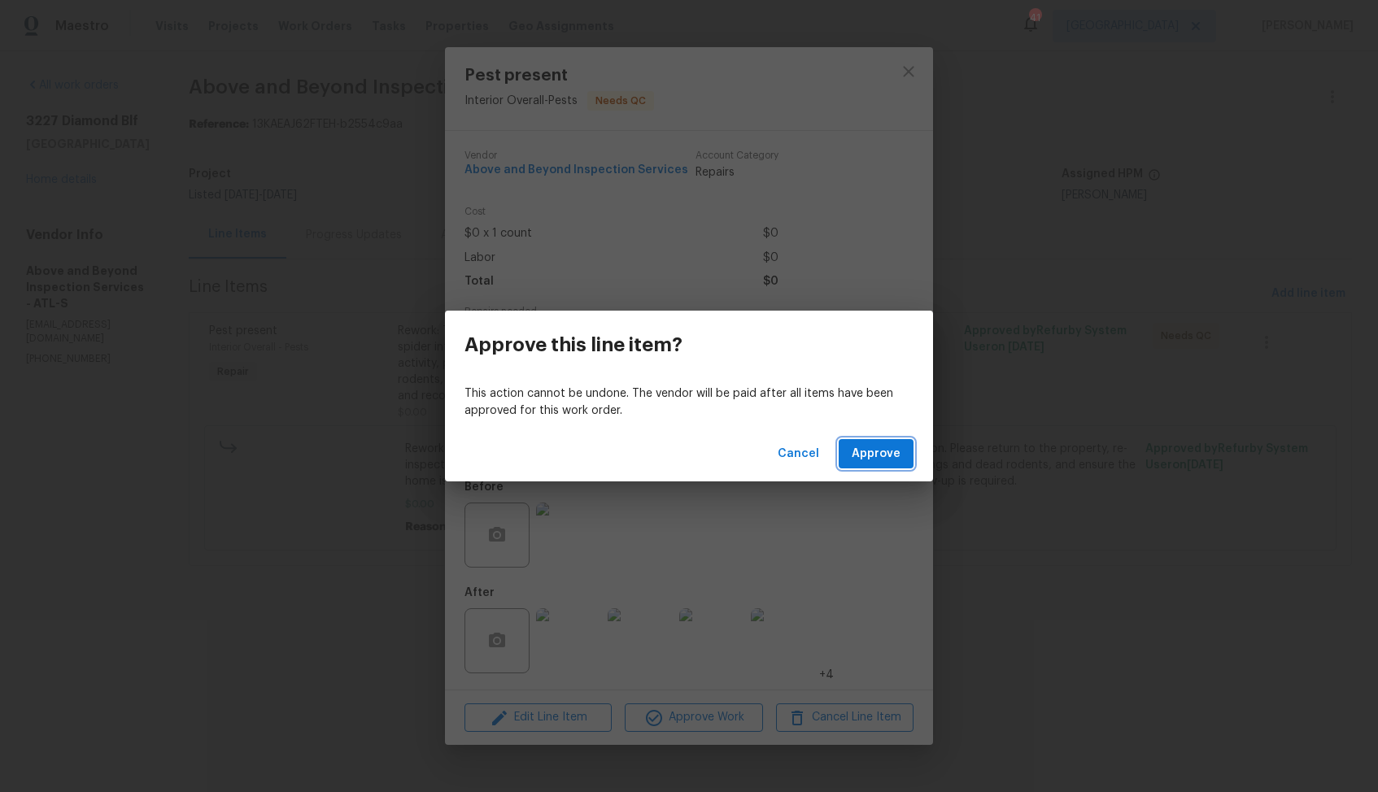
click at [864, 459] on span "Approve" at bounding box center [875, 454] width 49 height 20
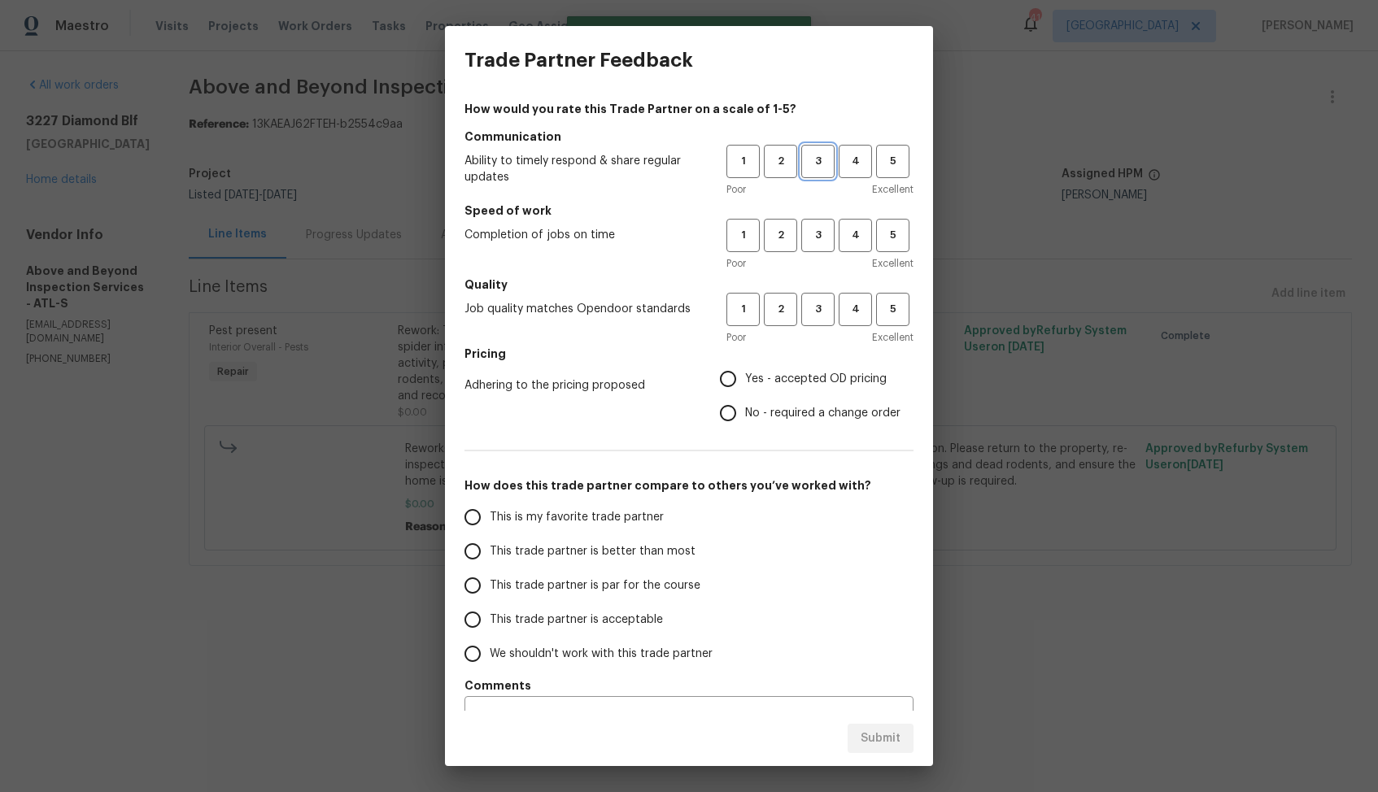
click at [815, 166] on span "3" at bounding box center [818, 161] width 30 height 19
click at [821, 234] on span "3" at bounding box center [818, 235] width 30 height 19
click at [822, 301] on span "3" at bounding box center [818, 309] width 30 height 19
click at [729, 373] on input "Yes - accepted OD pricing" at bounding box center [728, 379] width 34 height 34
radio input "true"
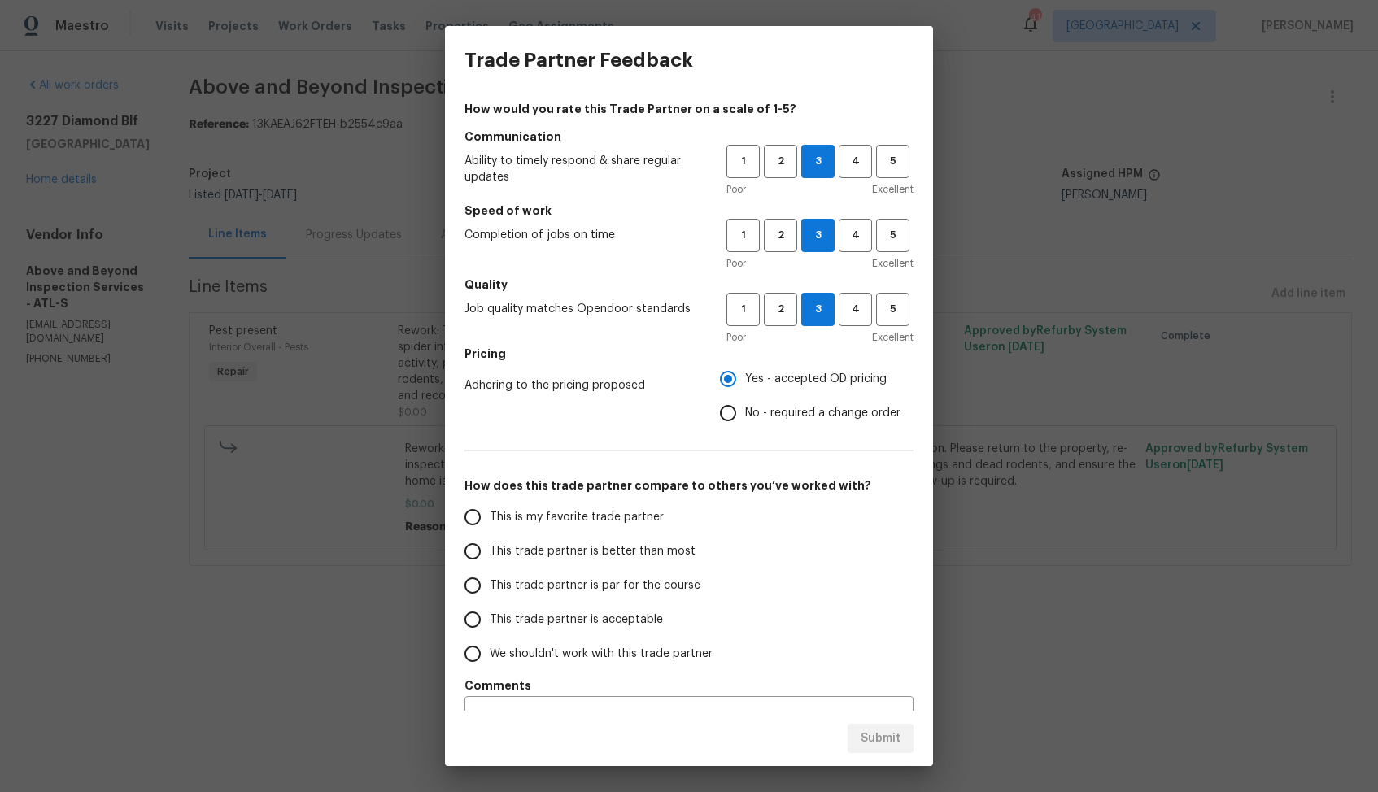
click at [607, 550] on span "This trade partner is better than most" at bounding box center [593, 551] width 206 height 17
click at [490, 550] on input "This trade partner is better than most" at bounding box center [472, 551] width 34 height 34
click at [876, 740] on span "Submit" at bounding box center [880, 739] width 40 height 20
radio input "true"
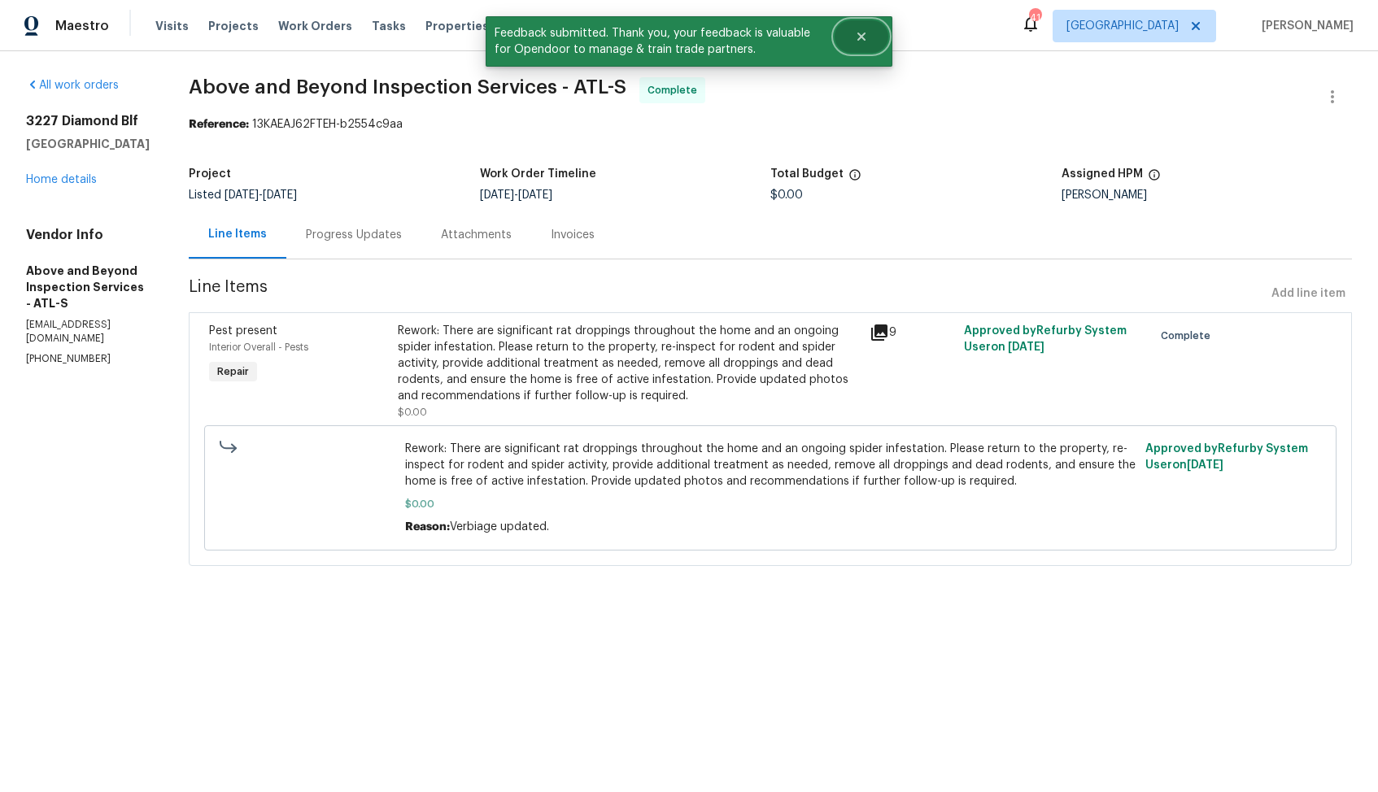
click at [865, 41] on icon "Close" at bounding box center [861, 36] width 13 height 13
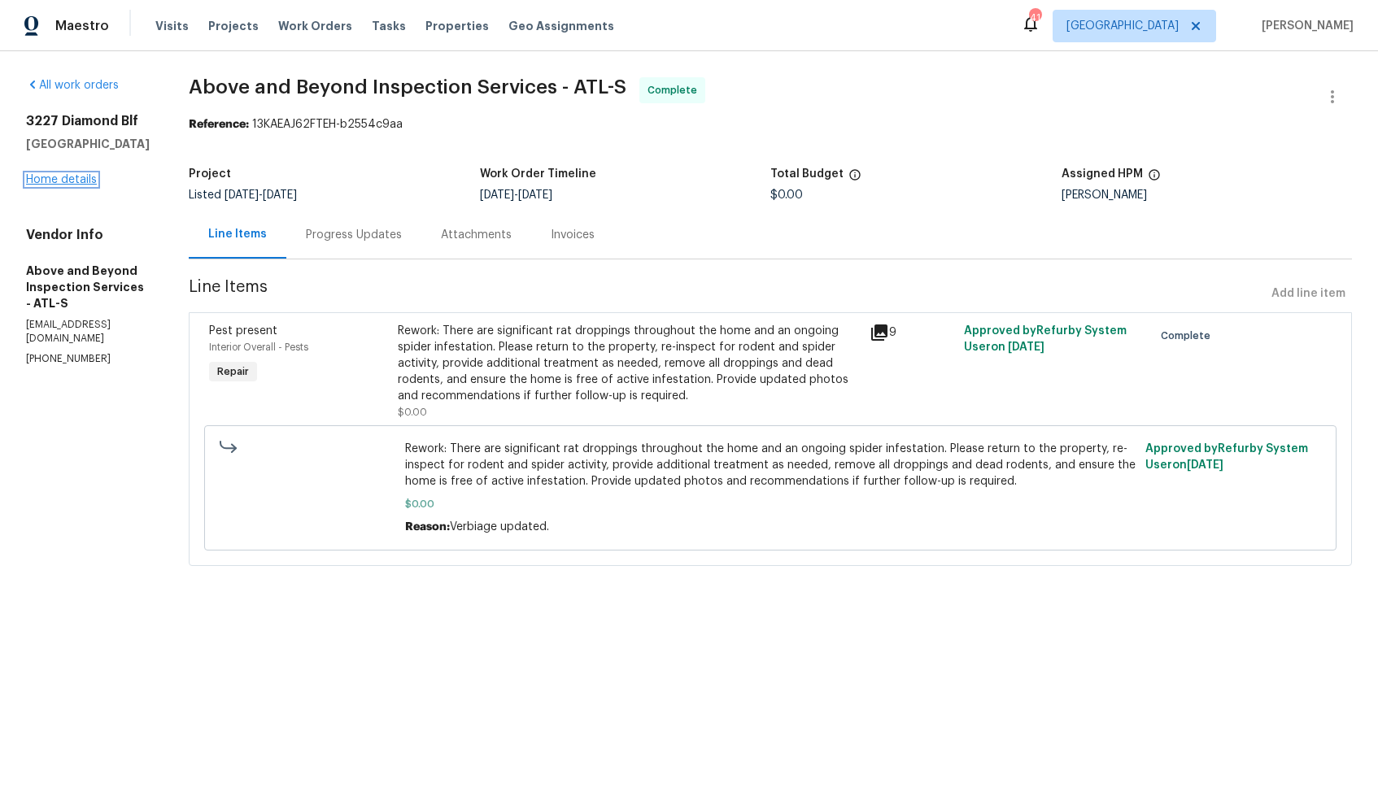
click at [71, 175] on link "Home details" at bounding box center [61, 179] width 71 height 11
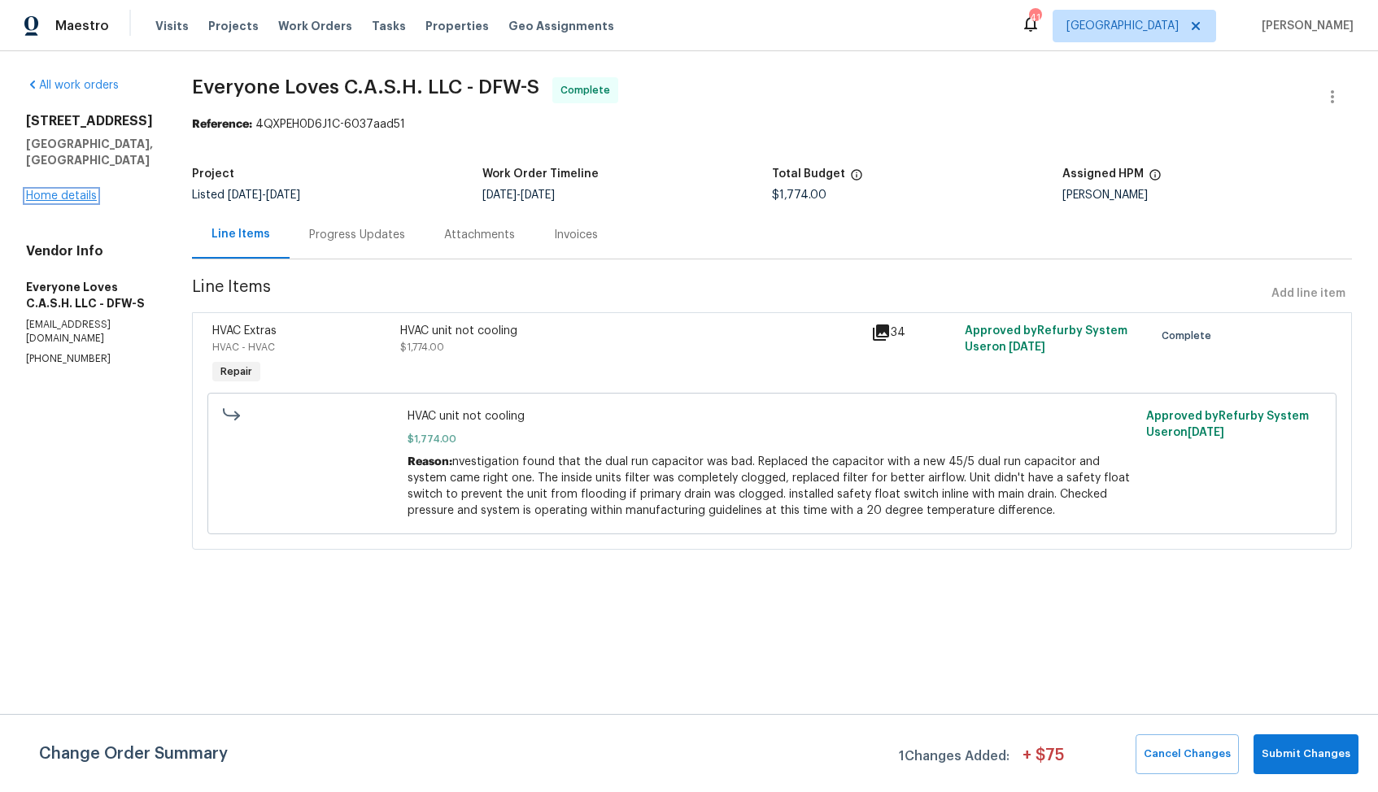
click at [85, 190] on link "Home details" at bounding box center [61, 195] width 71 height 11
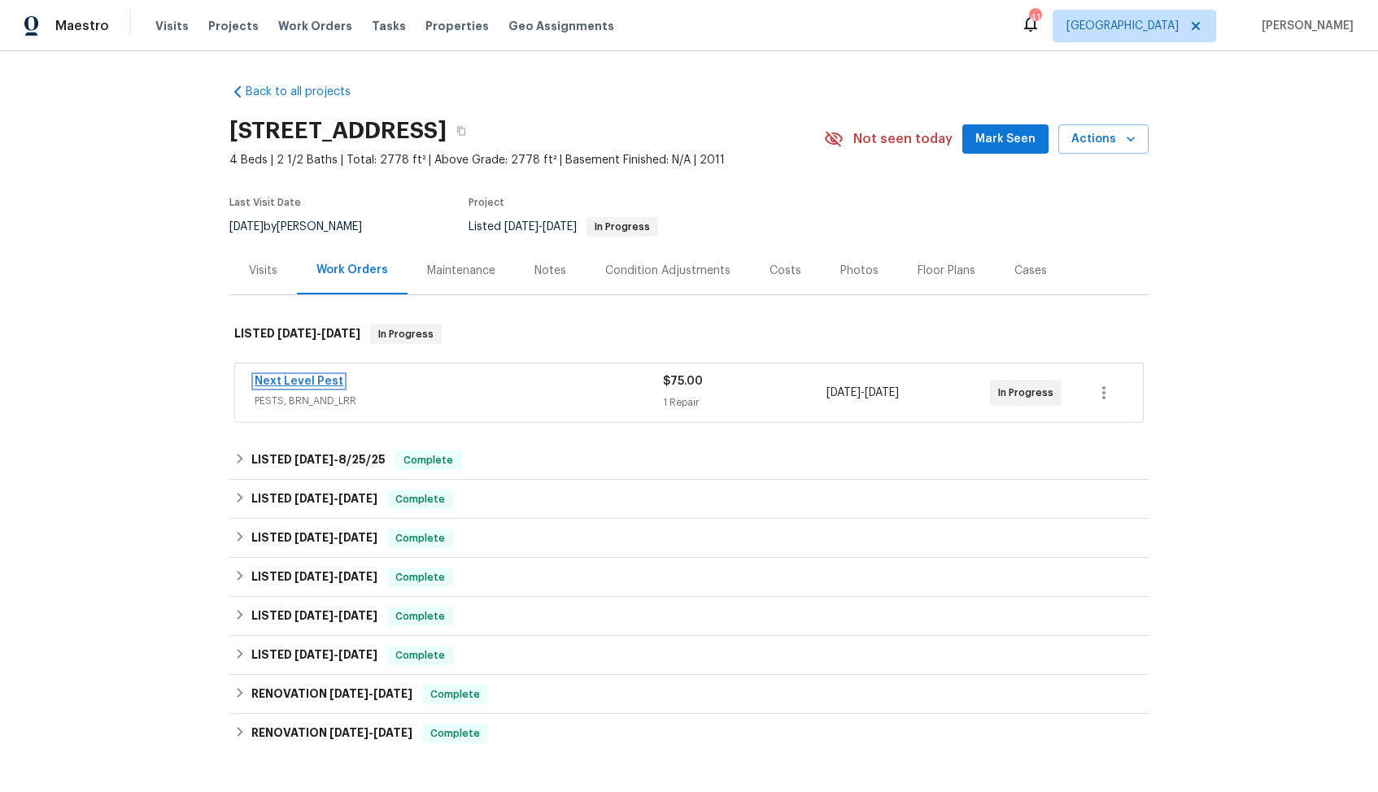
click at [280, 379] on link "Next Level Pest" at bounding box center [299, 381] width 89 height 11
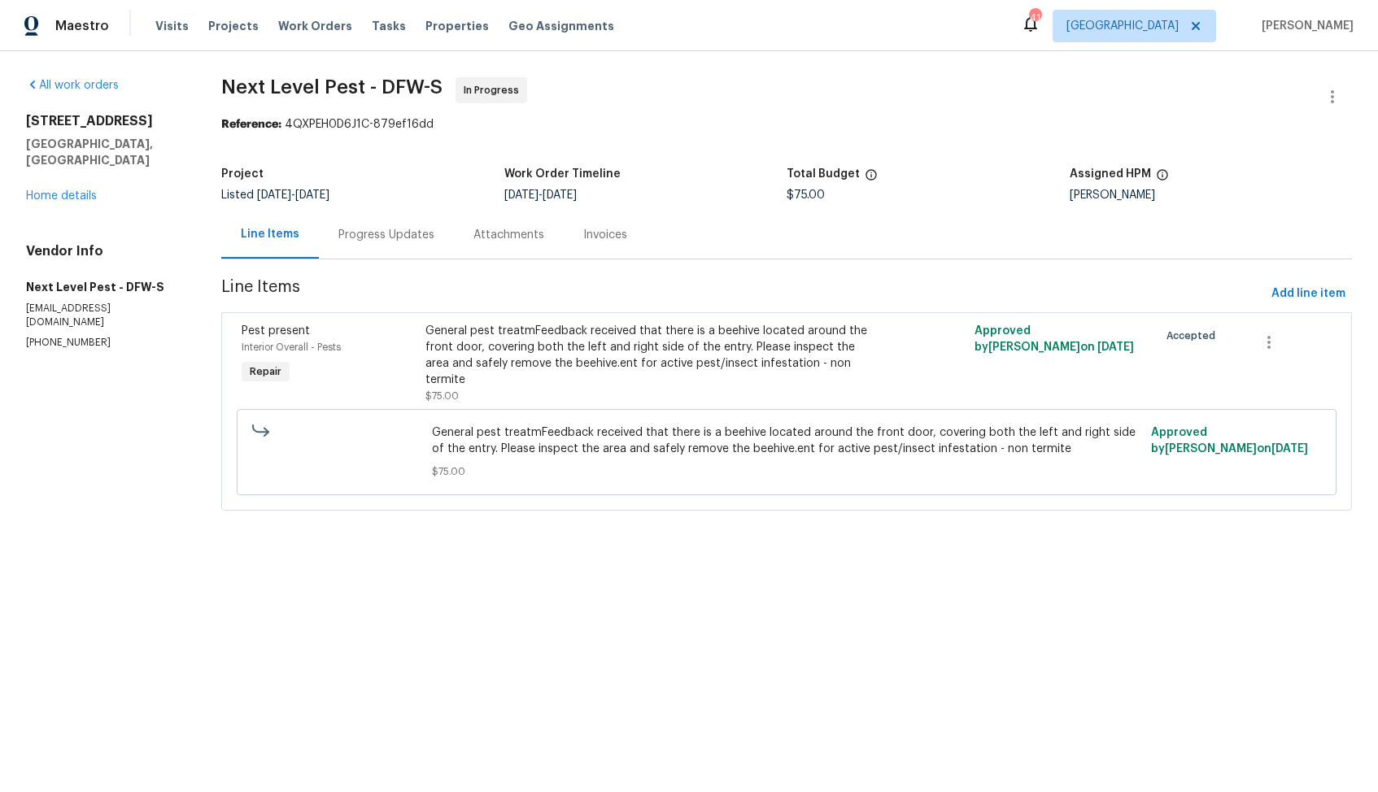
click at [400, 243] on div "Progress Updates" at bounding box center [386, 235] width 135 height 48
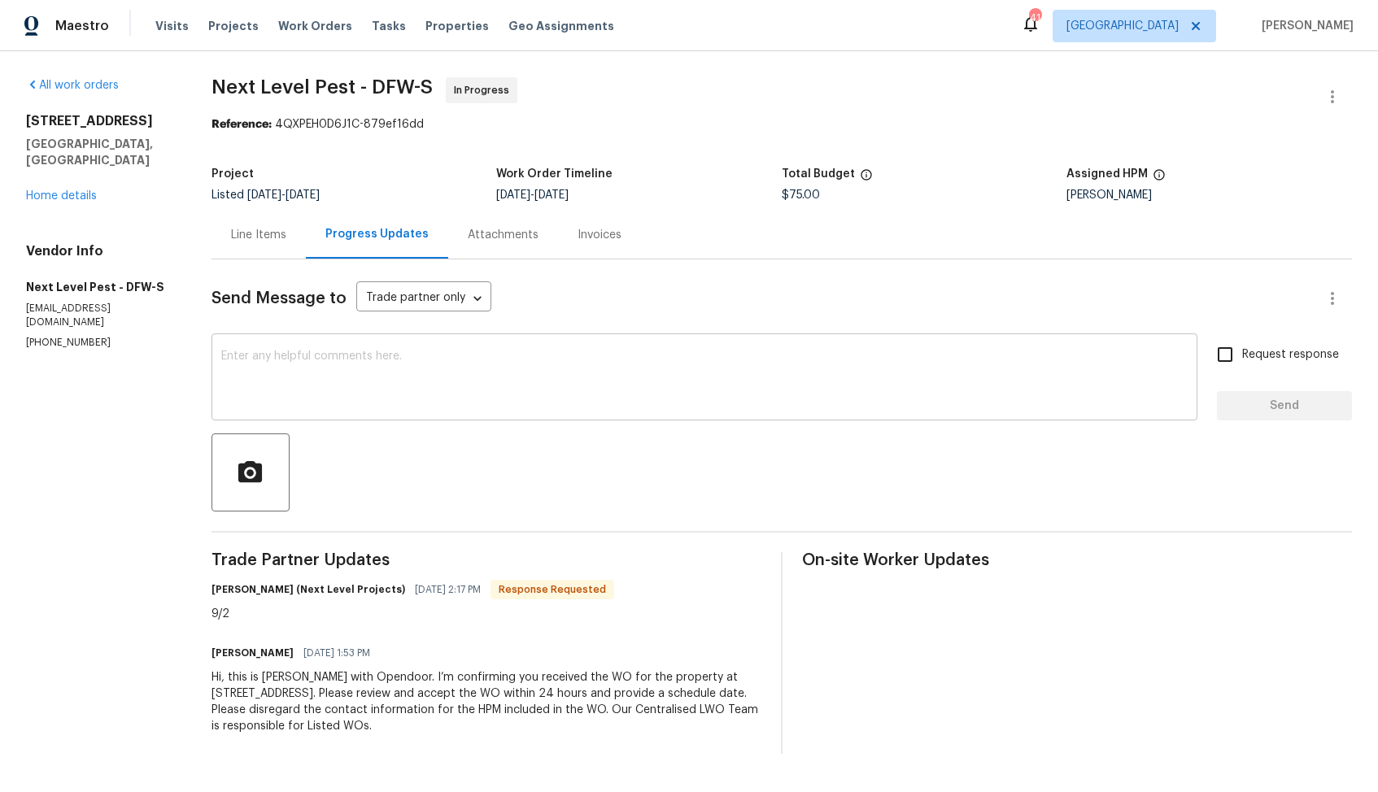
click at [625, 390] on textarea at bounding box center [704, 378] width 966 height 57
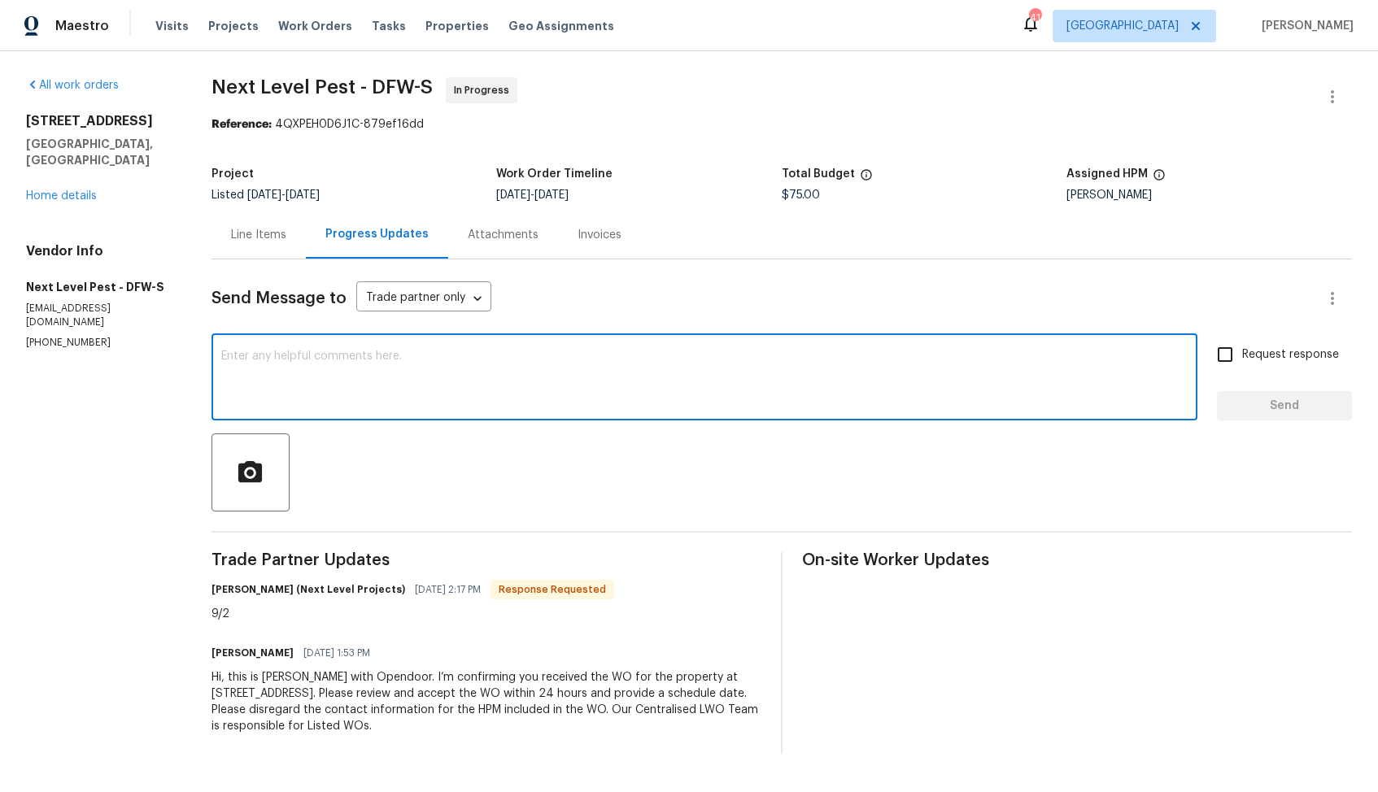
click at [672, 344] on div "x ​" at bounding box center [704, 378] width 986 height 83
paste textarea "Hi, hope we are on the right track. Could you please provide the status of WO a…"
click at [226, 592] on h6 "Brandon Usrey (Next Level Projects)" at bounding box center [308, 589] width 194 height 16
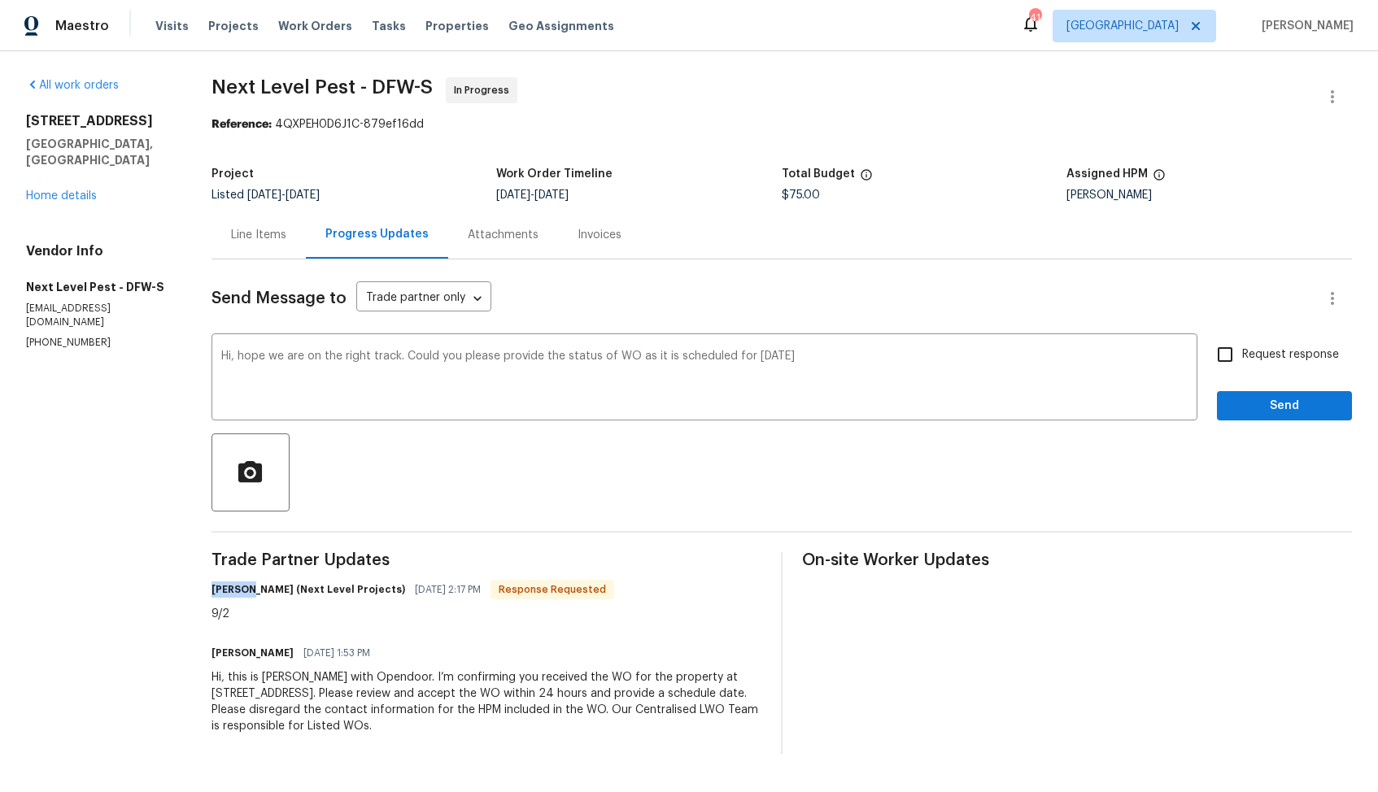
click at [226, 592] on h6 "Brandon Usrey (Next Level Projects)" at bounding box center [308, 589] width 194 height 16
copy h6 "Brandon"
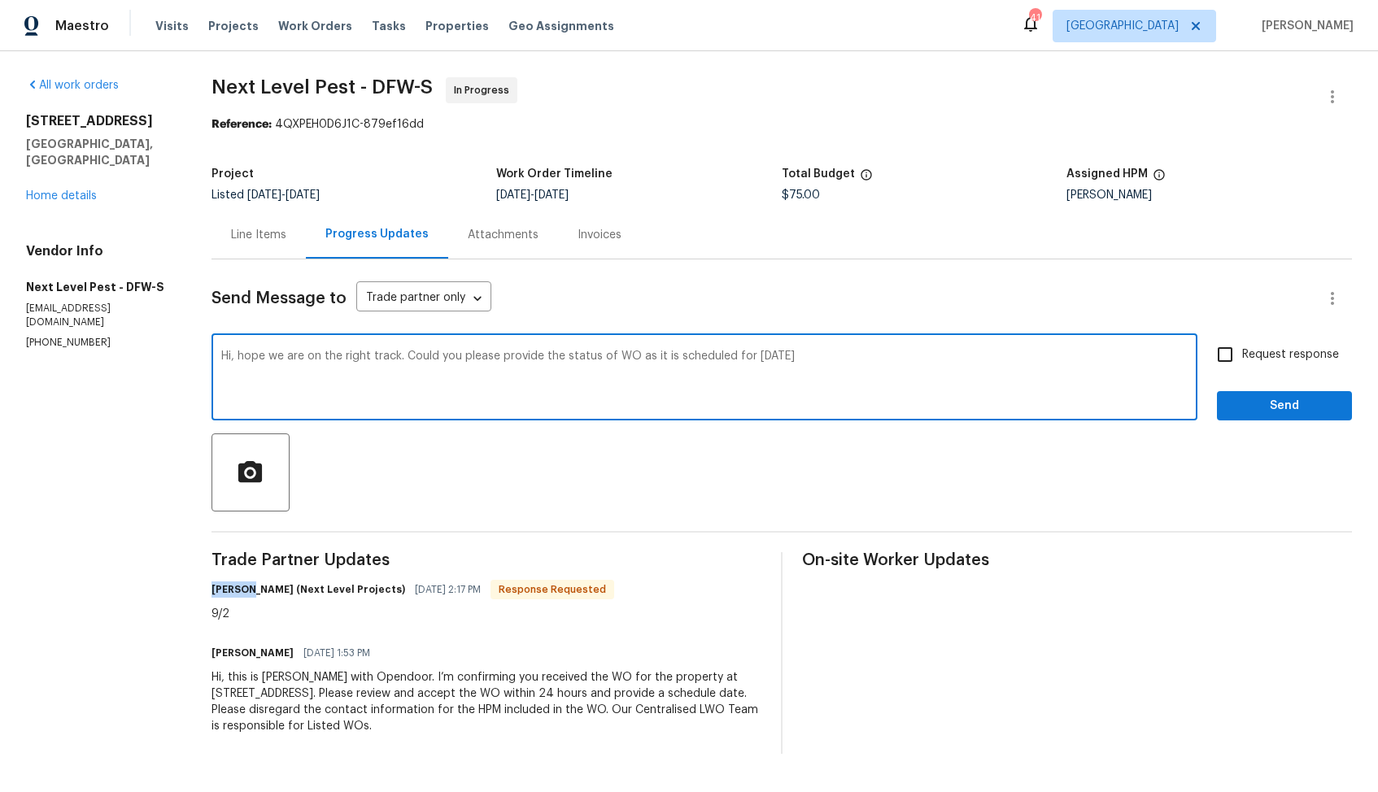
click at [221, 355] on textarea "Hi, hope we are on the right track. Could you please provide the status of WO a…" at bounding box center [704, 378] width 966 height 57
paste textarea "Brandon"
click at [855, 356] on textarea "Hi Brandon, hope we are on the right track. Could you please provide the status…" at bounding box center [704, 378] width 966 height 57
type textarea "Hi Brandon, hope we are on the right track. Could you please provide the status…"
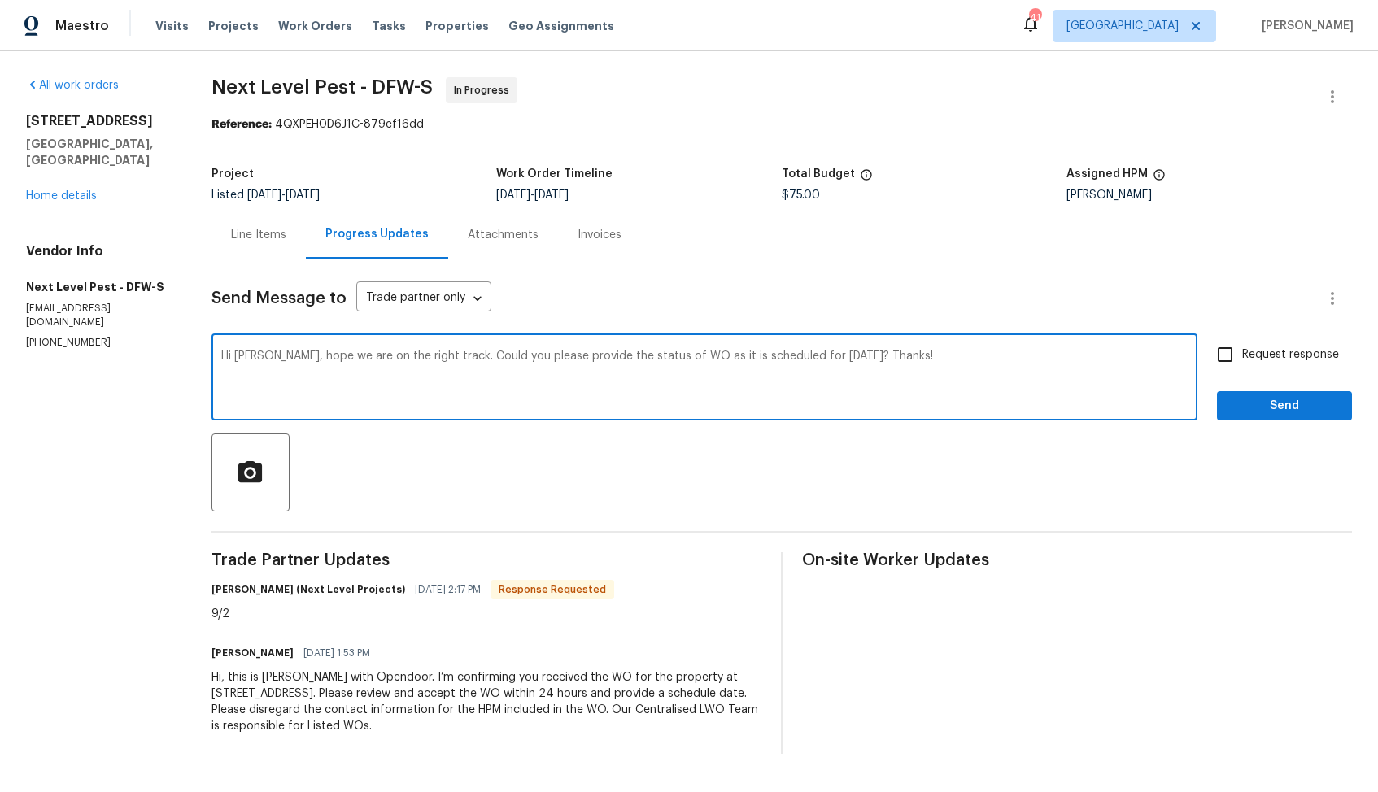
click at [1225, 356] on input "Request response" at bounding box center [1225, 354] width 34 height 34
checkbox input "true"
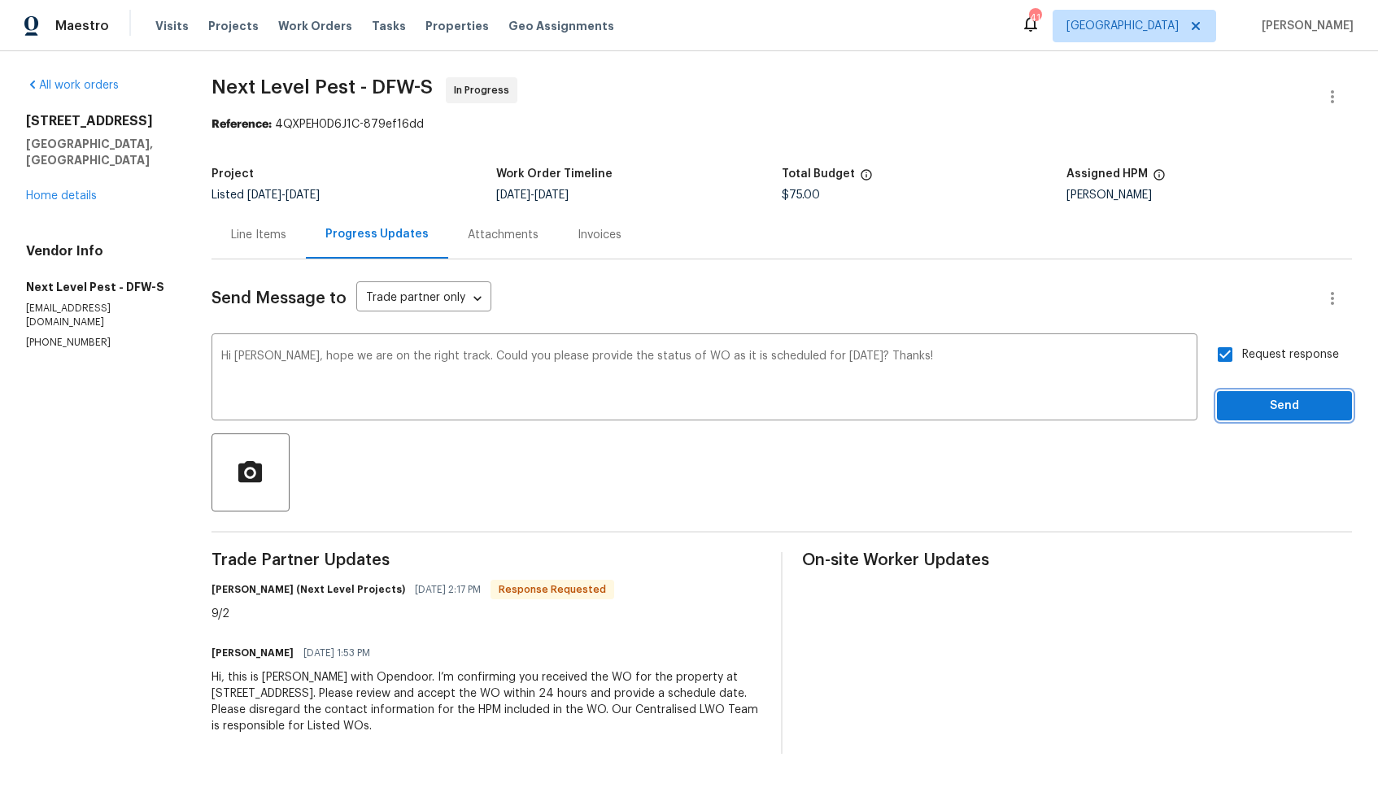
click at [1247, 401] on span "Send" at bounding box center [1284, 406] width 109 height 20
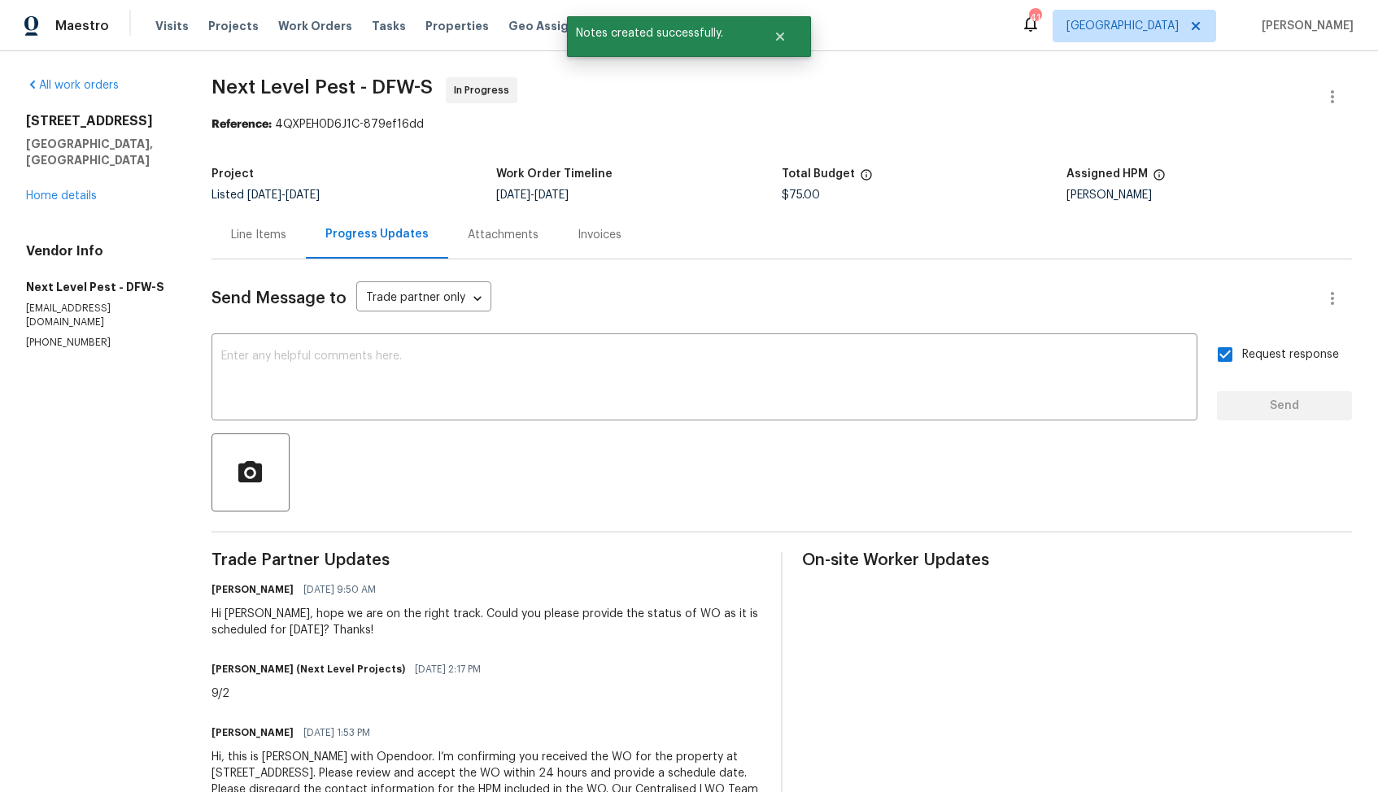
scroll to position [68, 0]
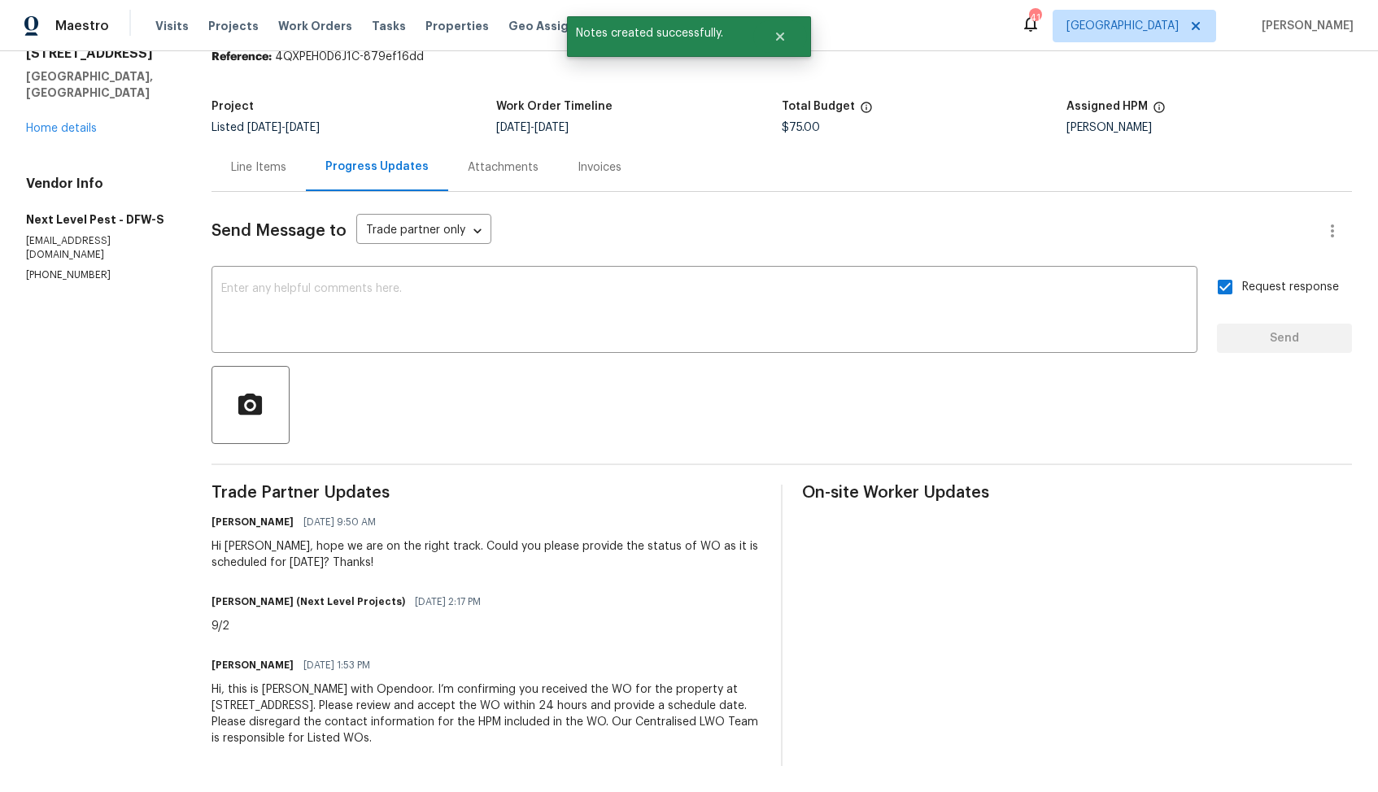
click at [215, 625] on div "9/2" at bounding box center [350, 626] width 279 height 16
copy div "9/2"
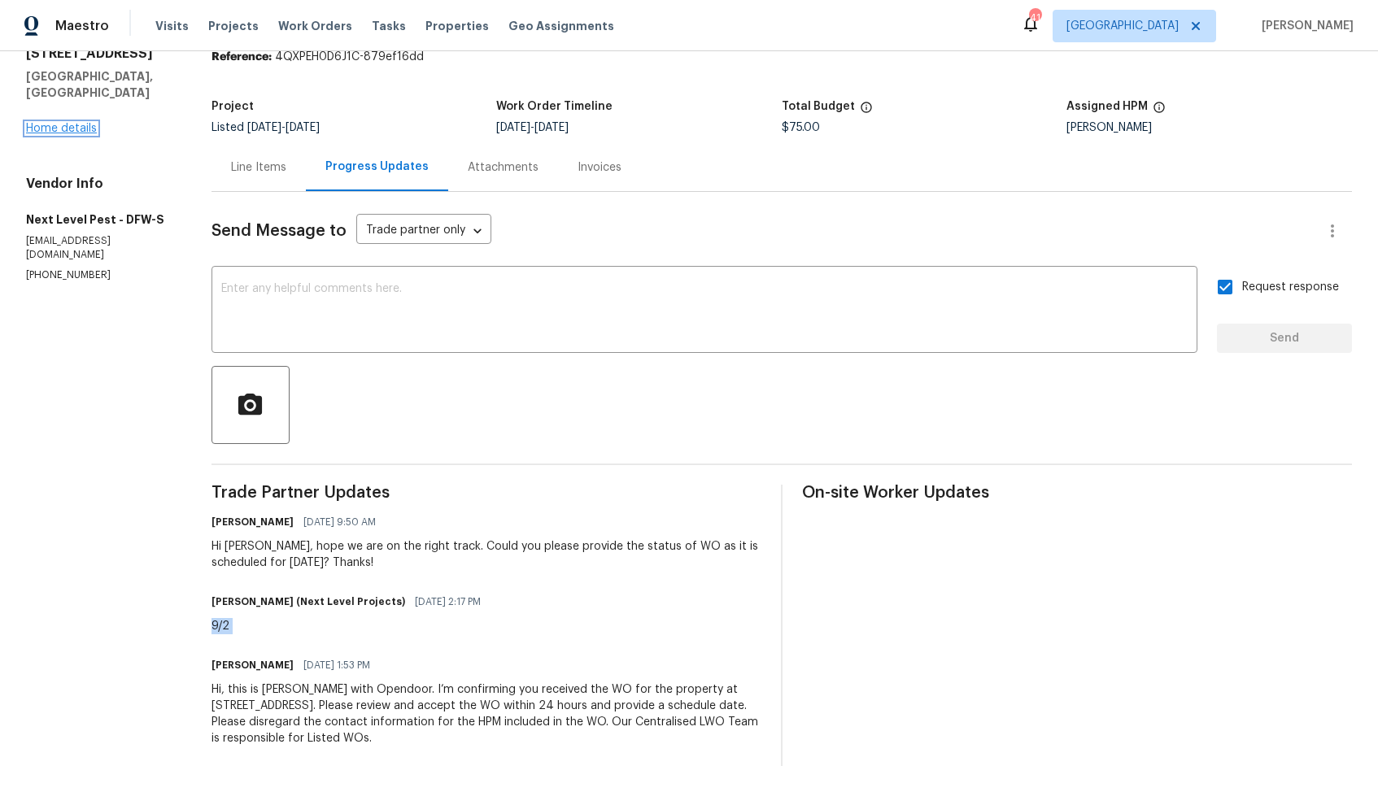
click at [41, 123] on link "Home details" at bounding box center [61, 128] width 71 height 11
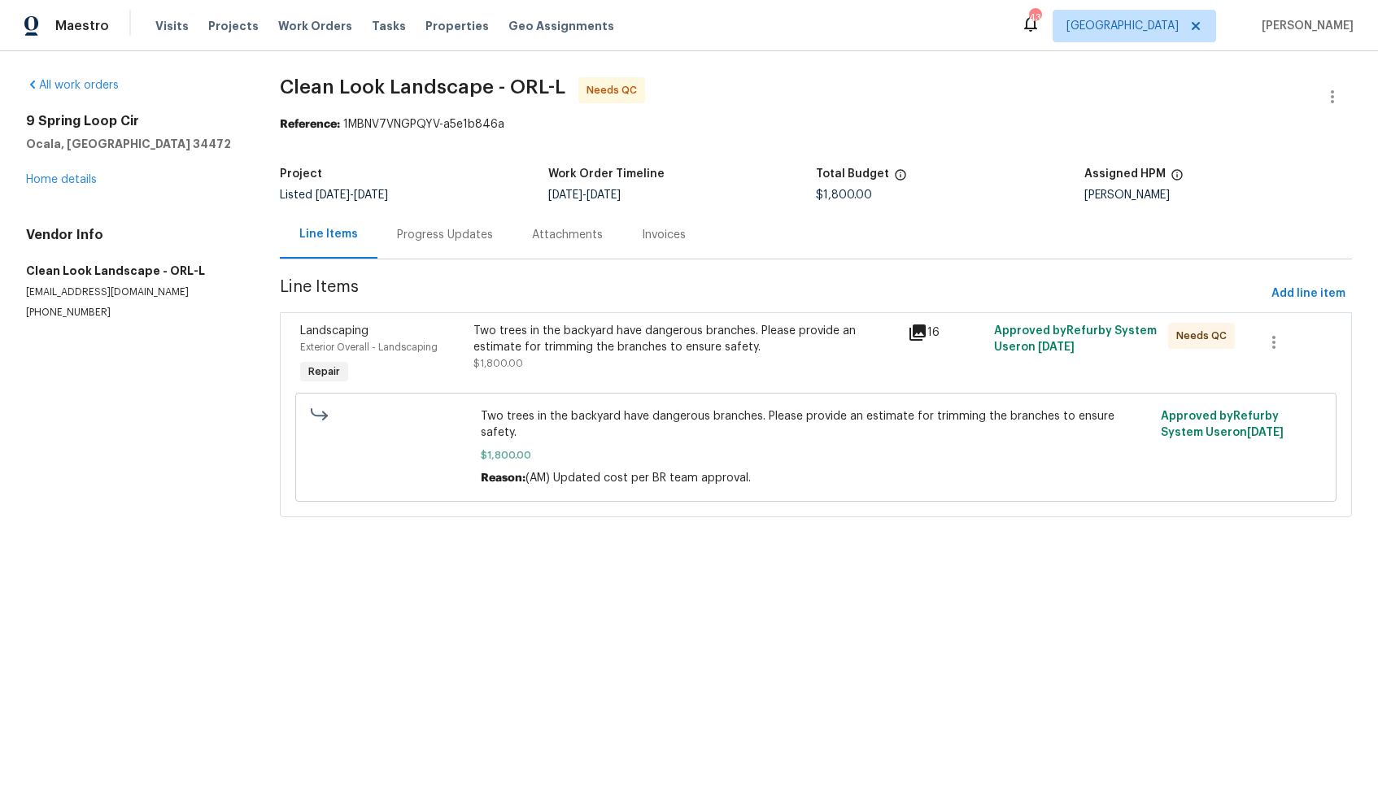
click at [845, 75] on div "All work orders 9 Spring Loop Cir Ocala, FL 34472 Home details Vendor Info Clea…" at bounding box center [689, 307] width 1378 height 512
click at [437, 217] on div "Progress Updates" at bounding box center [444, 235] width 135 height 48
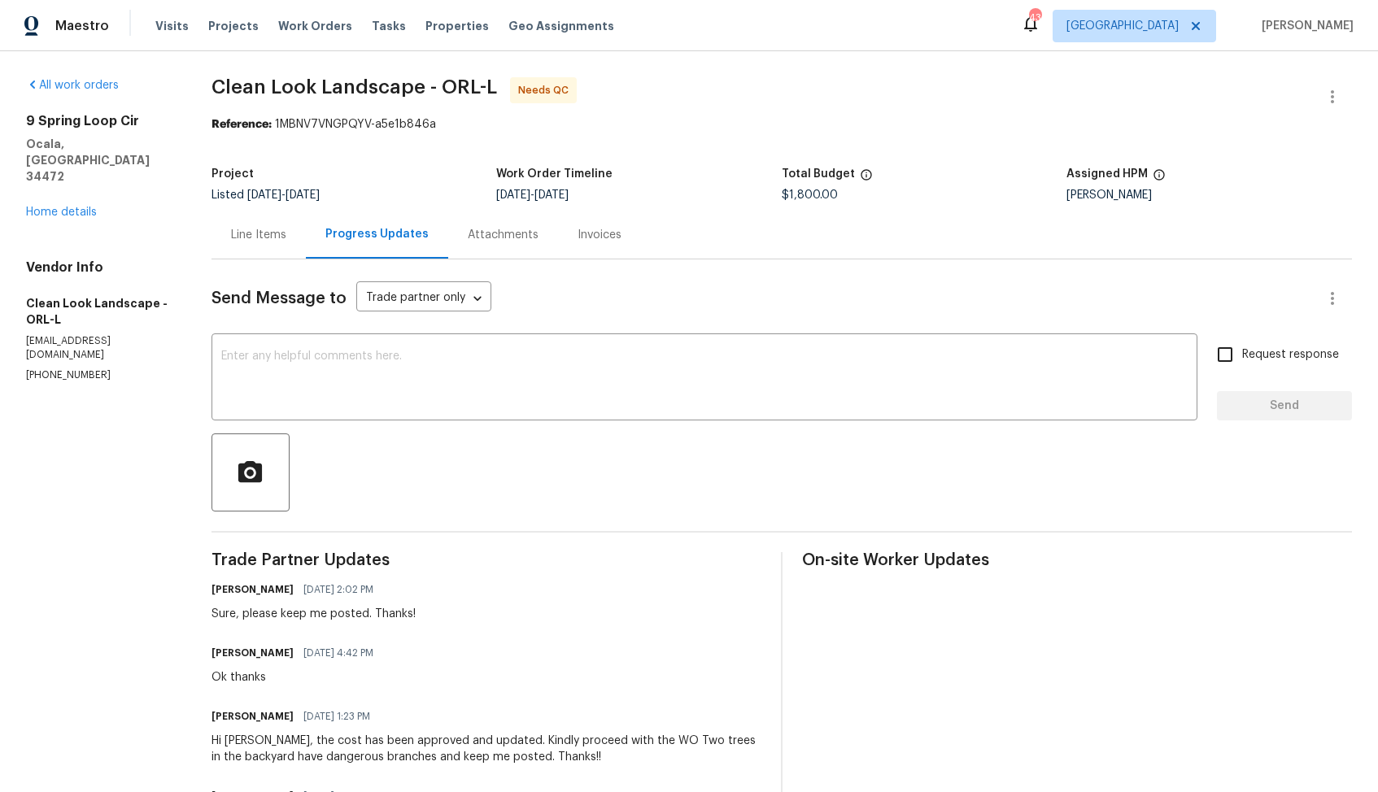
click at [255, 234] on div "Line Items" at bounding box center [258, 235] width 55 height 16
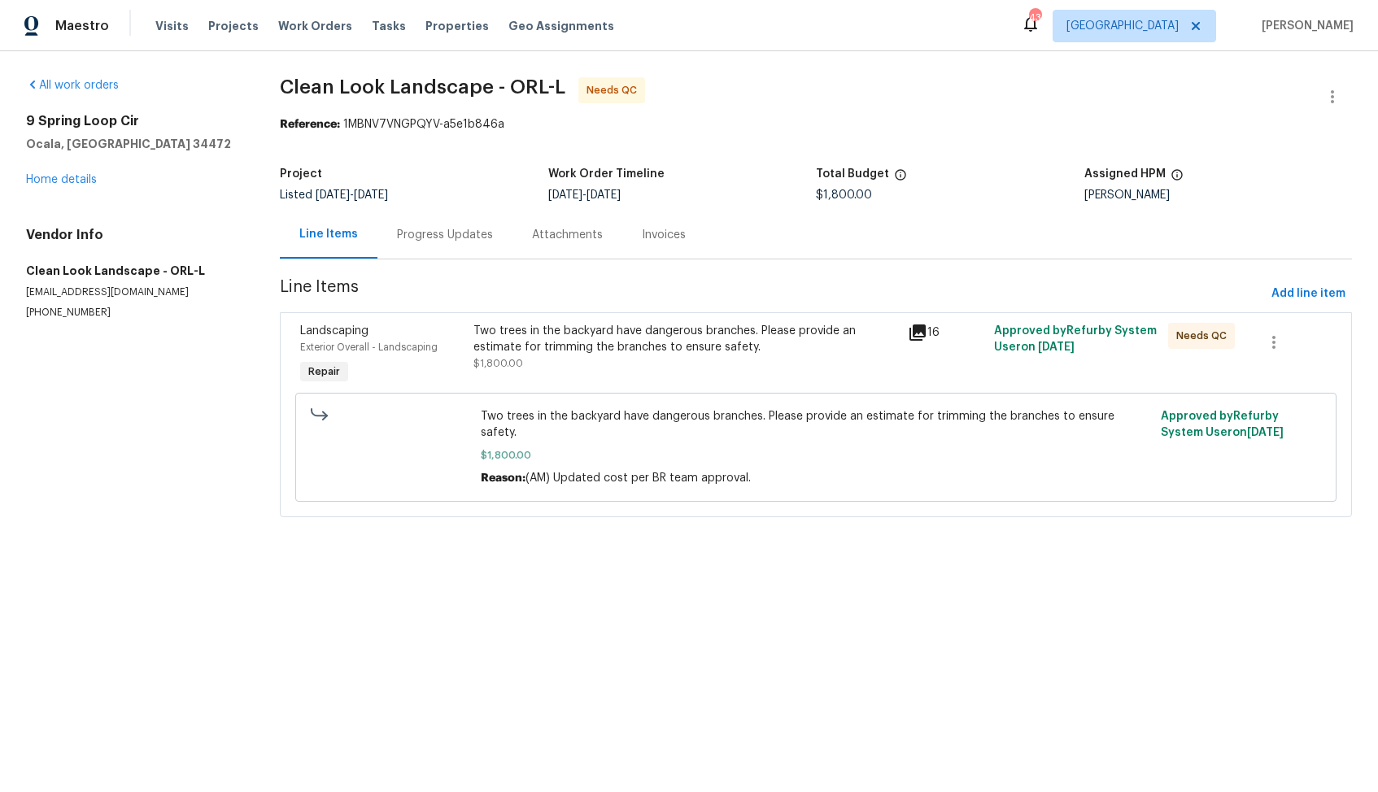
click at [664, 362] on div "Two trees in the backyard have dangerous branches. Please provide an estimate f…" at bounding box center [685, 347] width 424 height 49
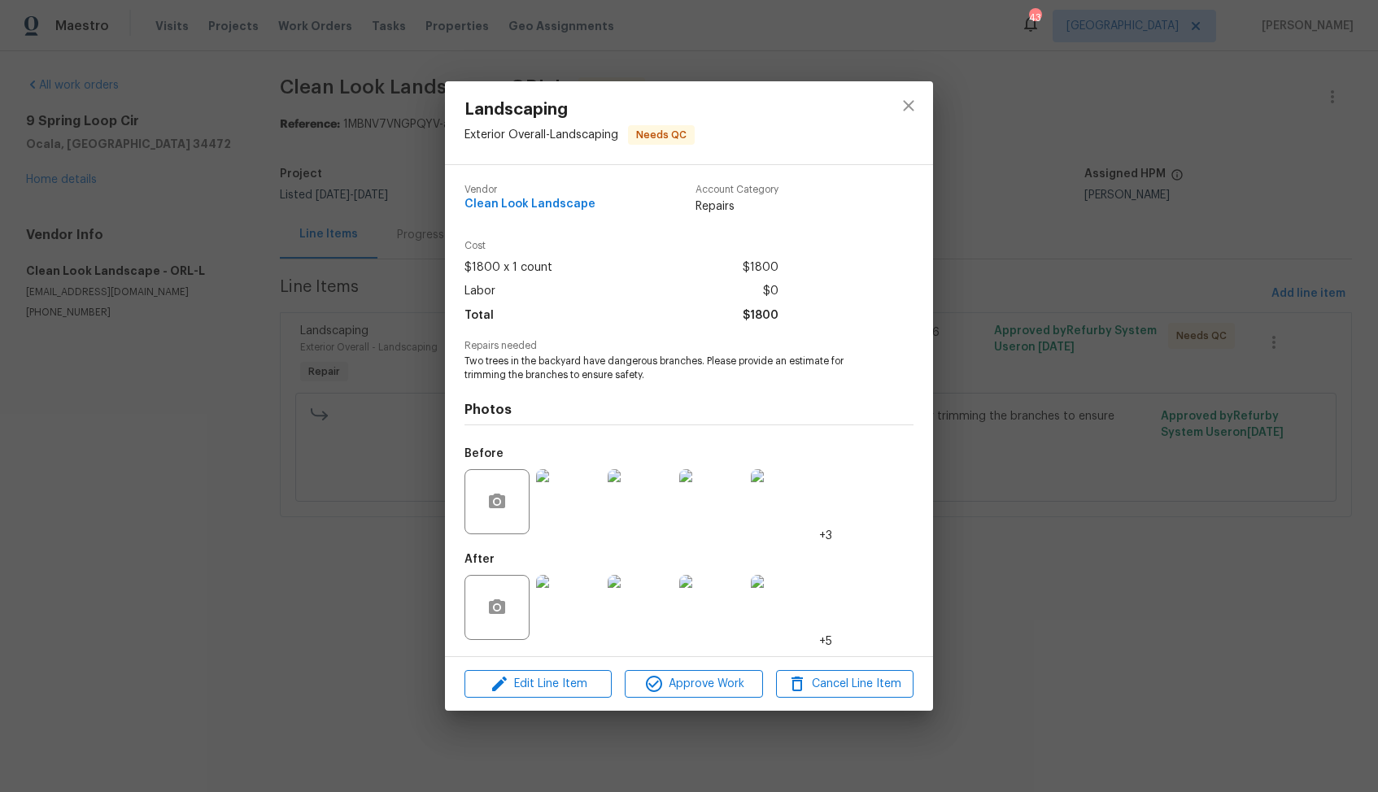
click at [565, 576] on img at bounding box center [568, 607] width 65 height 65
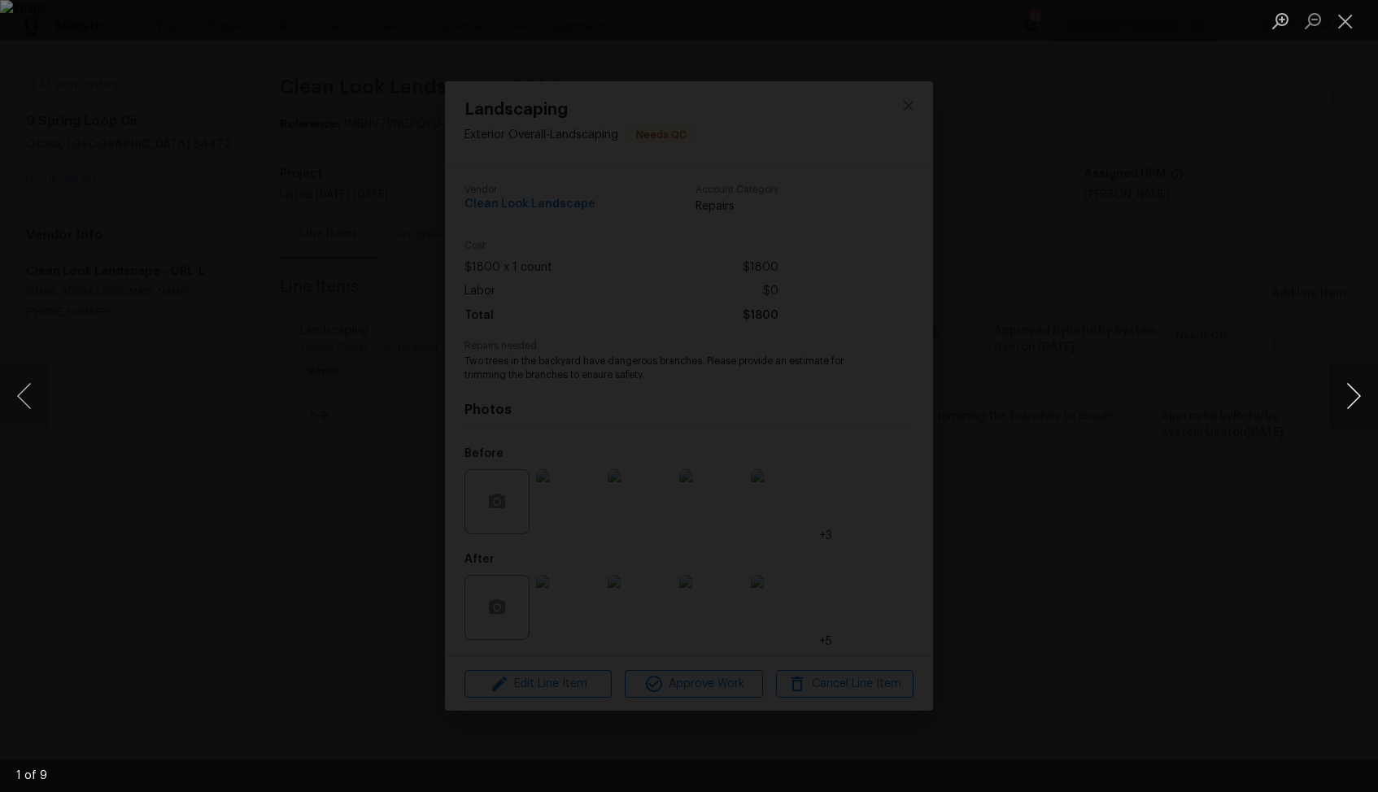
click at [1329, 403] on button "Next image" at bounding box center [1353, 396] width 49 height 65
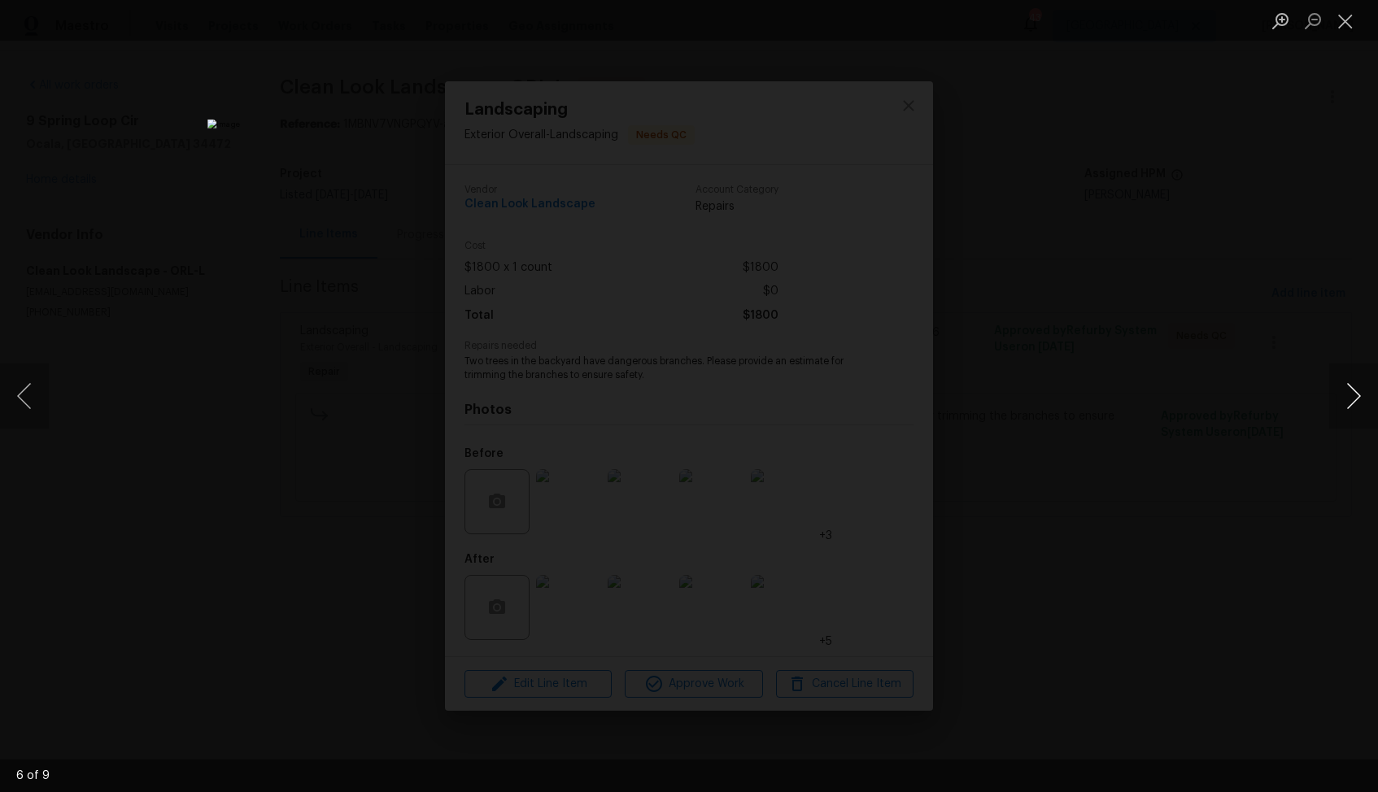
click at [1329, 403] on button "Next image" at bounding box center [1353, 396] width 49 height 65
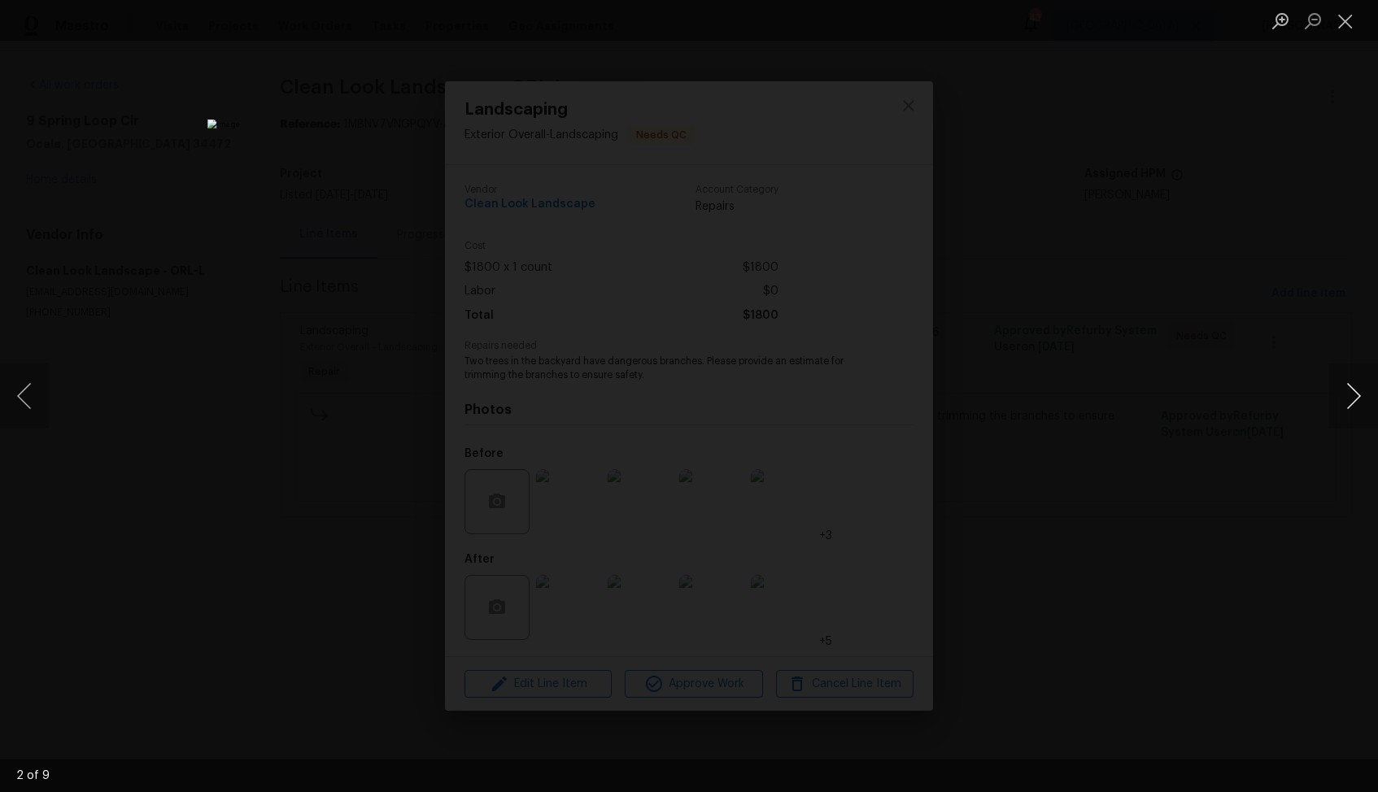
click at [1329, 403] on button "Next image" at bounding box center [1353, 396] width 49 height 65
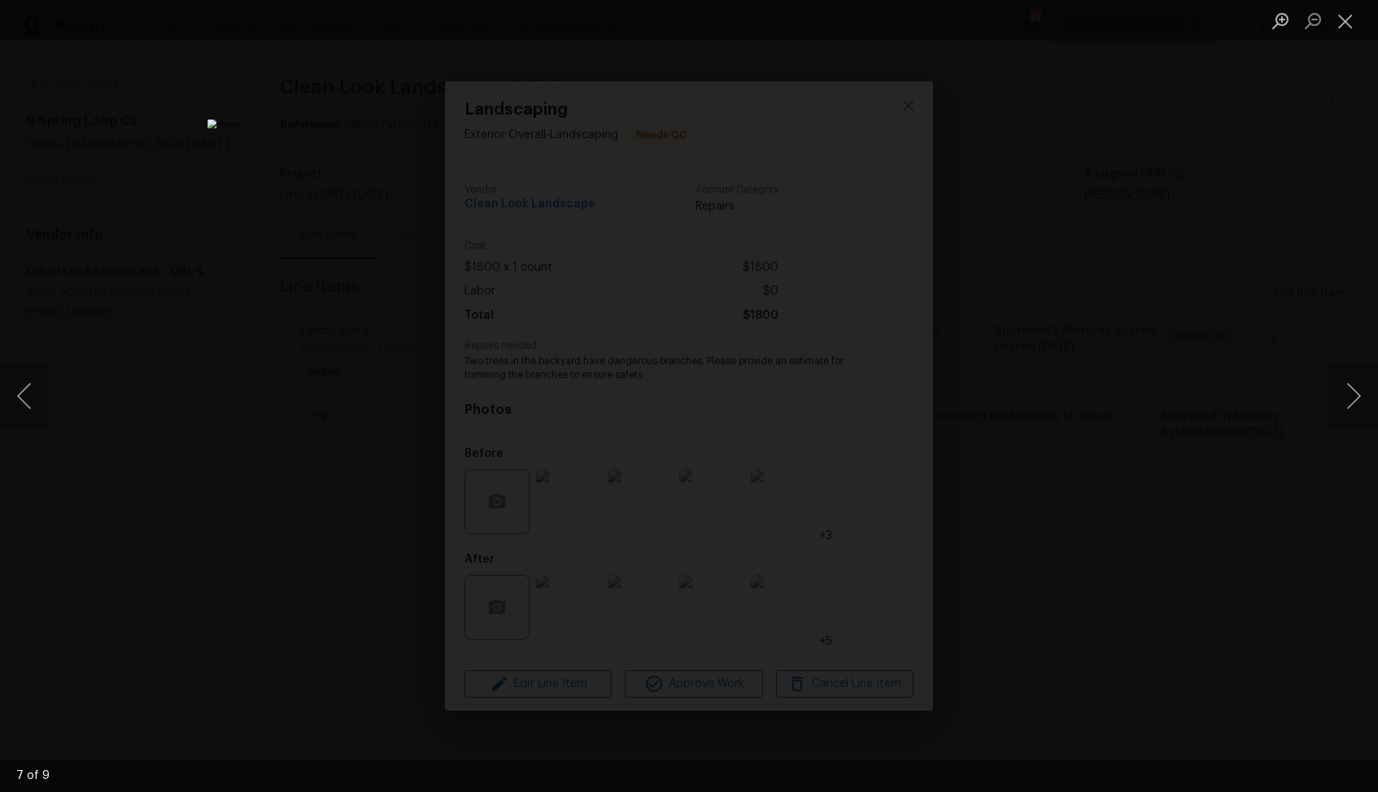
click at [1171, 346] on div "Lightbox" at bounding box center [689, 396] width 1378 height 792
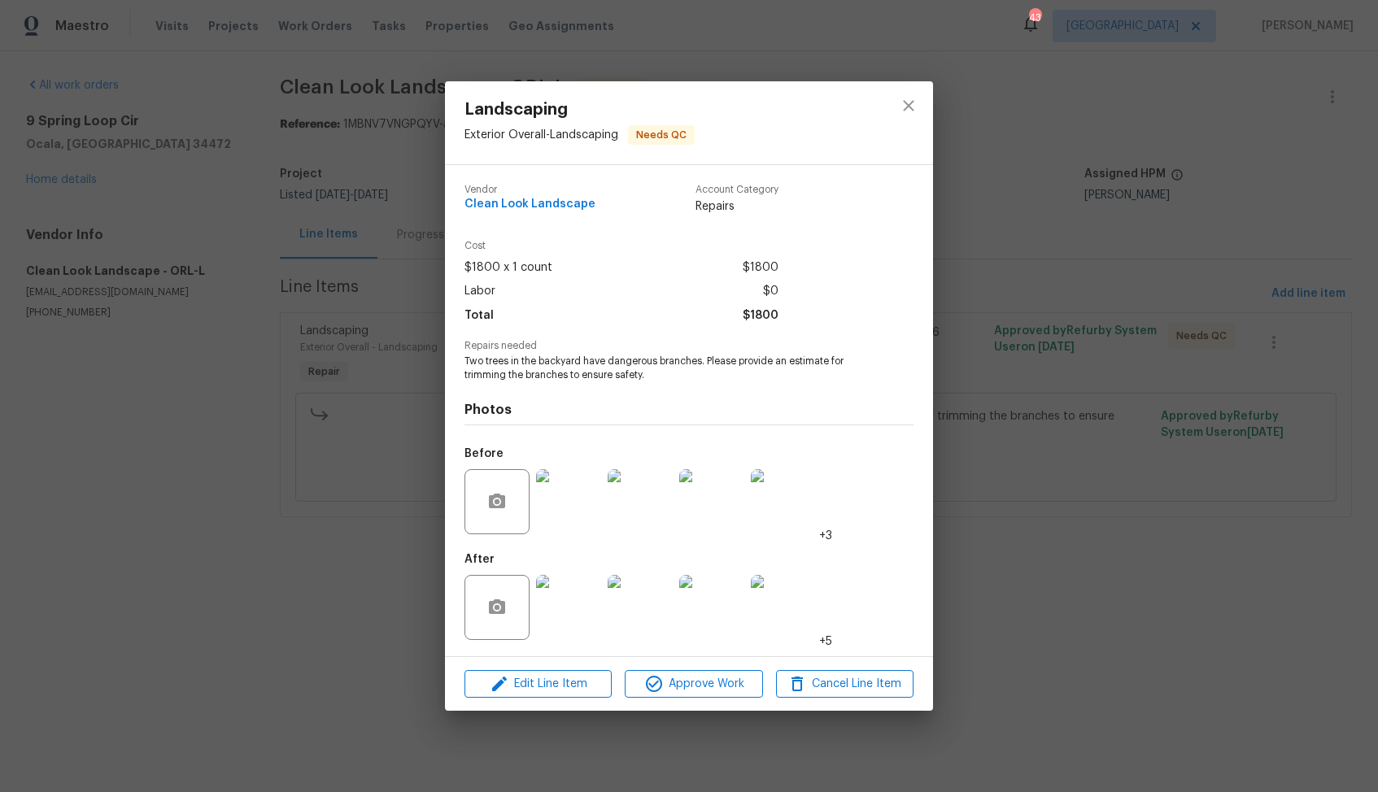
click at [1079, 325] on div "Landscaping Exterior Overall - Landscaping Needs QC Vendor Clean Look Landscape…" at bounding box center [689, 396] width 1378 height 792
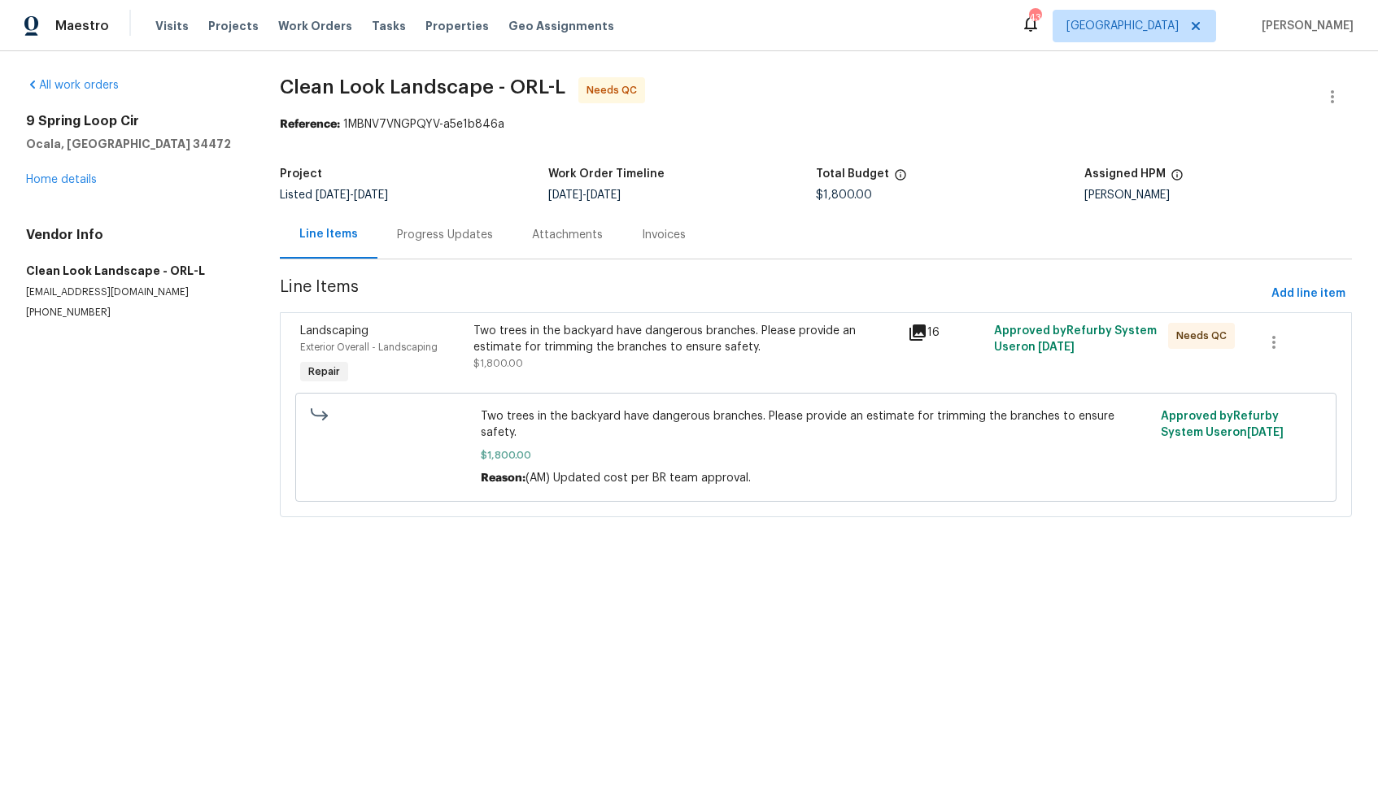
click at [427, 233] on div "Progress Updates" at bounding box center [445, 235] width 96 height 16
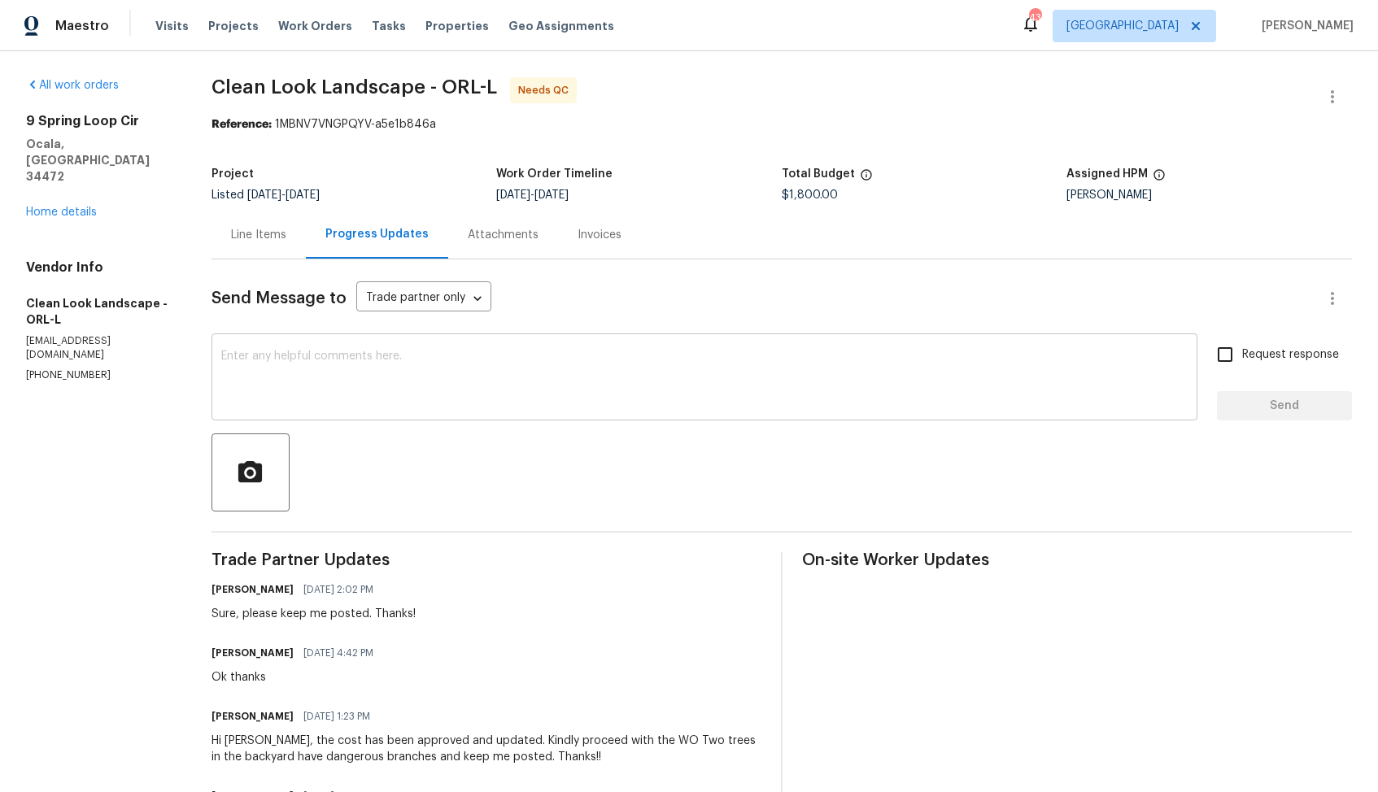
click at [526, 387] on textarea at bounding box center [704, 378] width 966 height 57
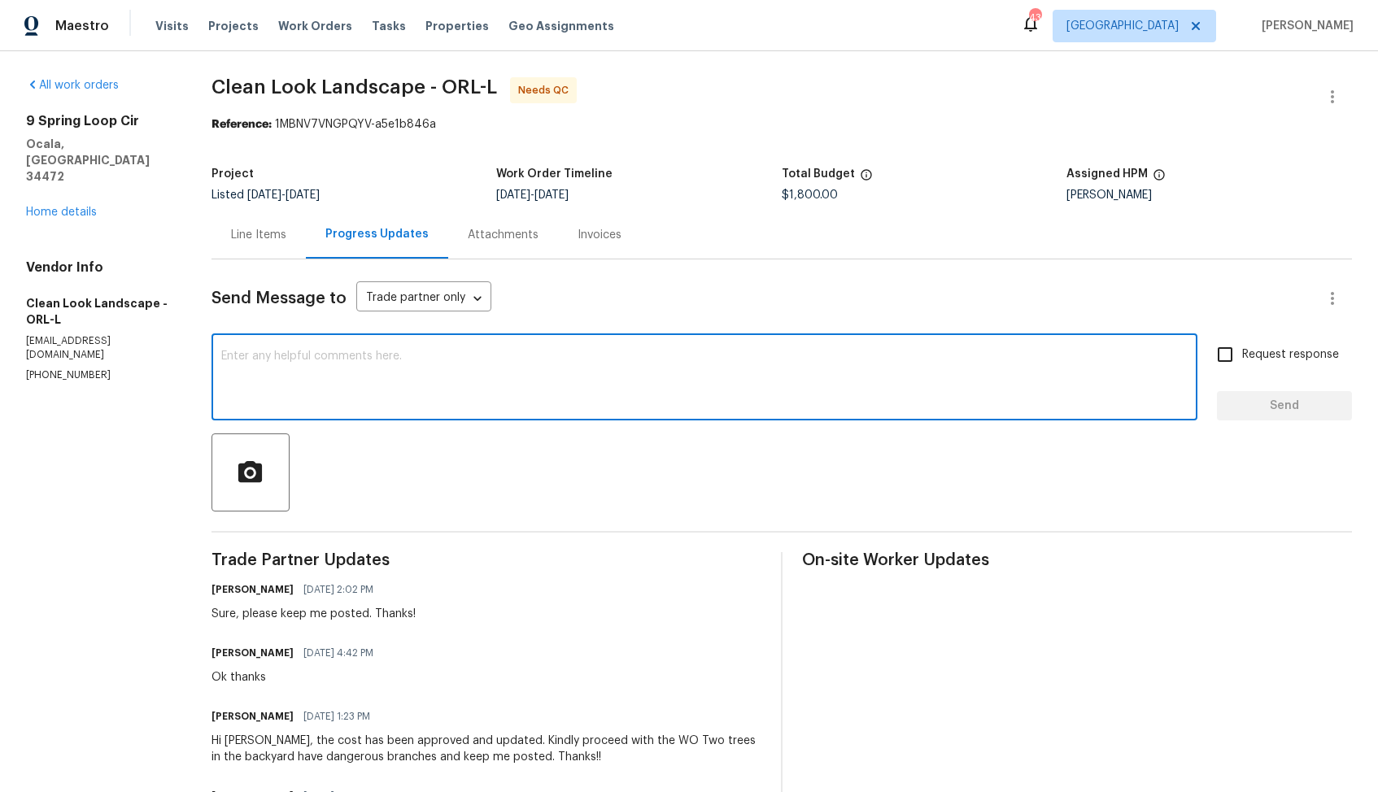
click at [231, 656] on h6 "[PERSON_NAME]" at bounding box center [252, 653] width 82 height 16
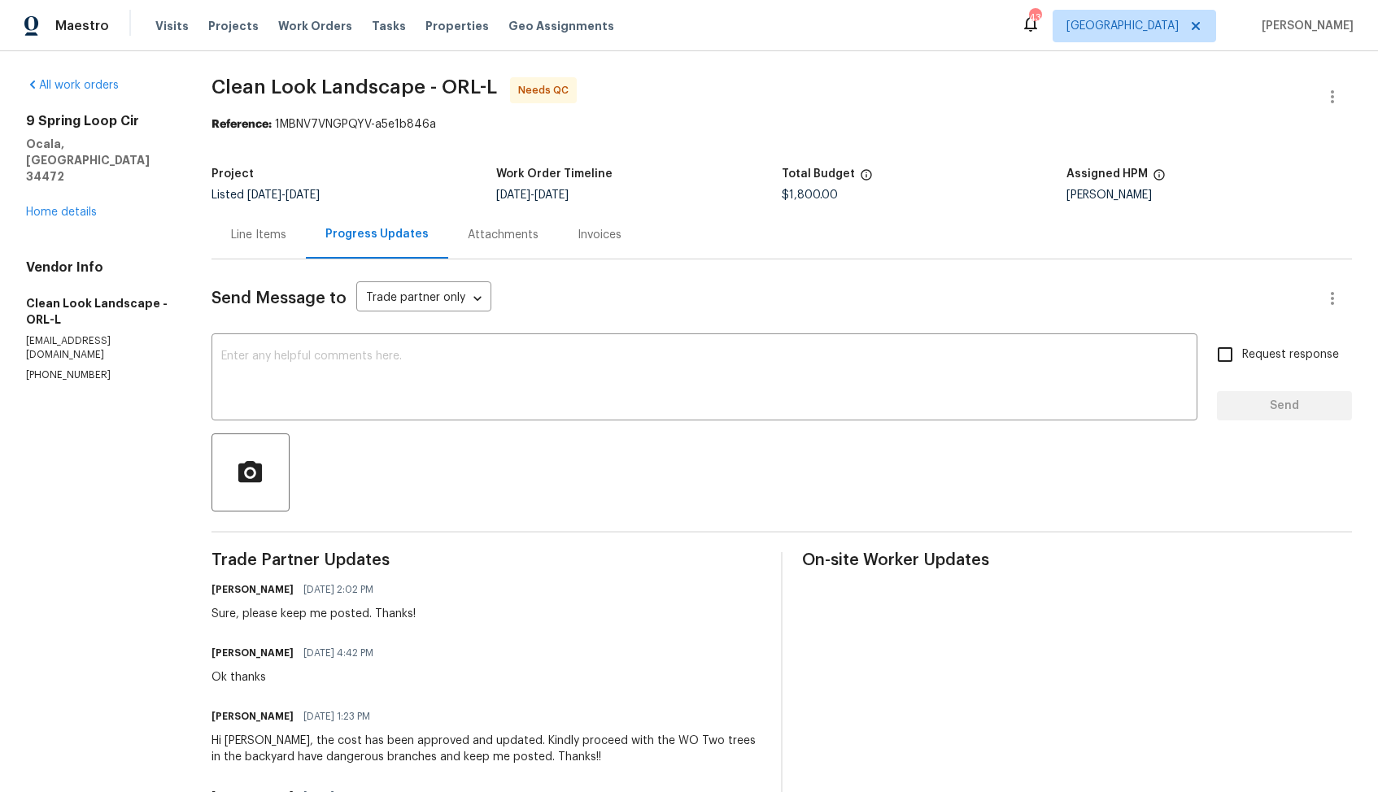
click at [231, 656] on h6 "[PERSON_NAME]" at bounding box center [252, 653] width 82 height 16
copy h6 "Anthony"
click at [504, 364] on textarea at bounding box center [704, 378] width 966 height 57
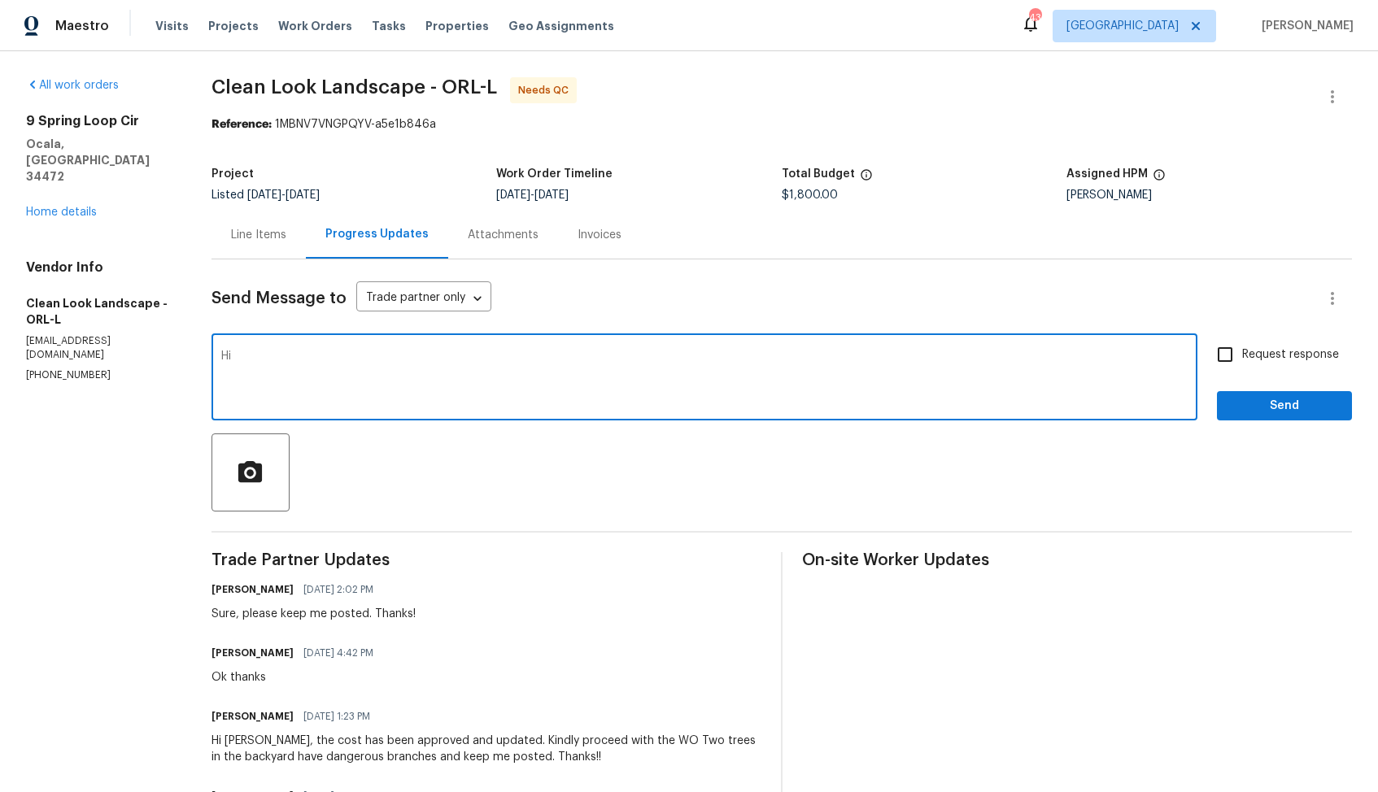
paste textarea "Anthony"
type textarea "Hi [PERSON_NAME], thank you for completing the job. WO is approved. Thanks!"
click at [1243, 398] on span "Send" at bounding box center [1284, 406] width 109 height 20
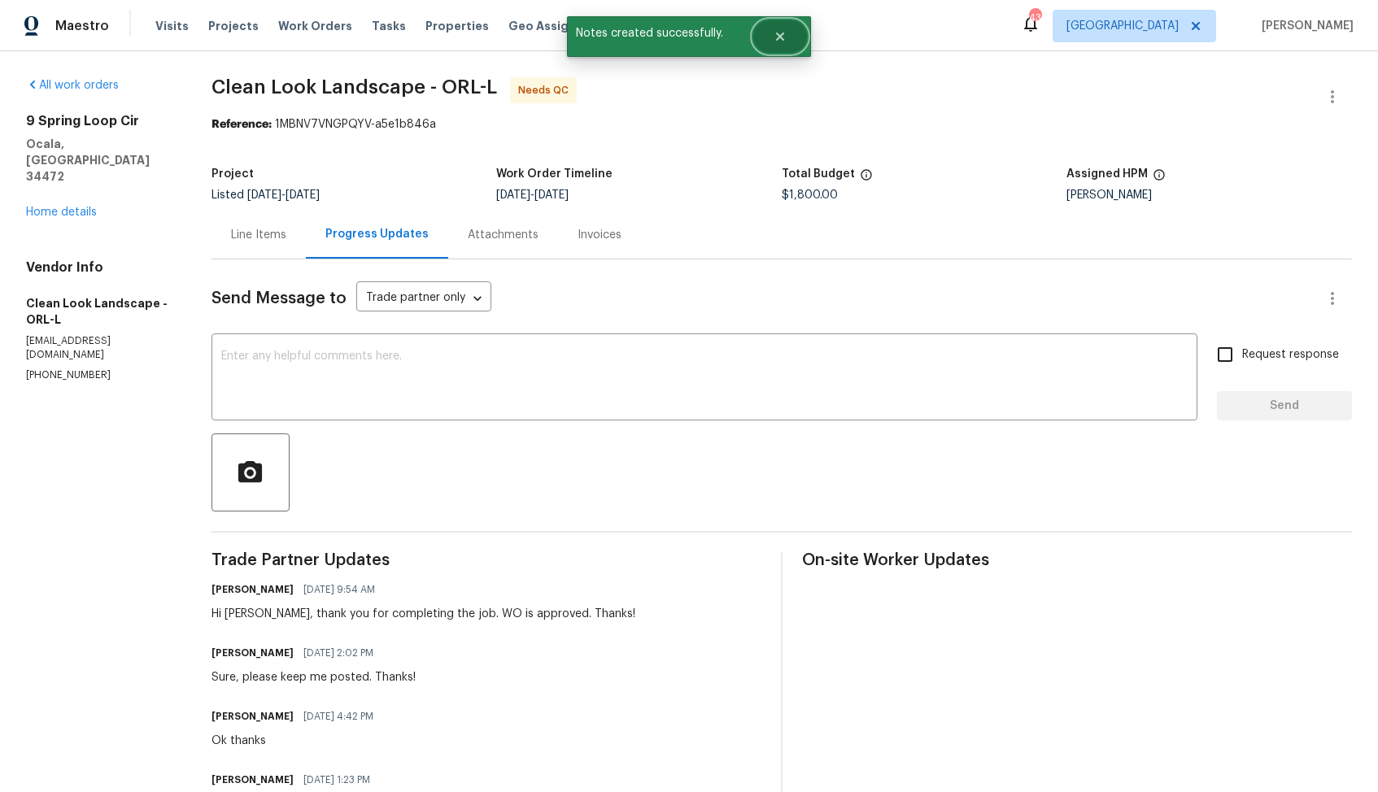
click at [794, 31] on button "Close" at bounding box center [780, 36] width 54 height 33
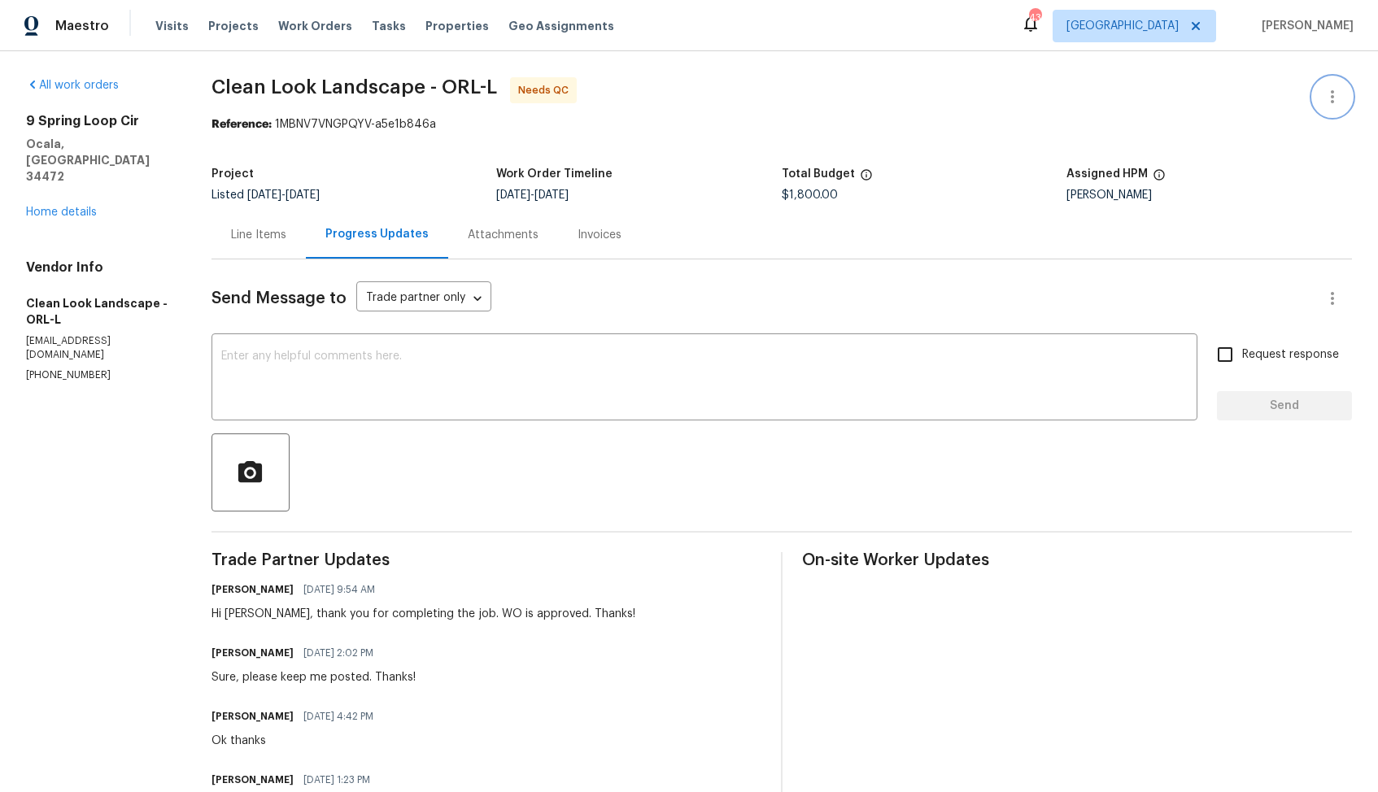
click at [1333, 98] on icon "button" at bounding box center [1331, 96] width 3 height 13
click at [1217, 104] on li "Edit" at bounding box center [1279, 97] width 176 height 27
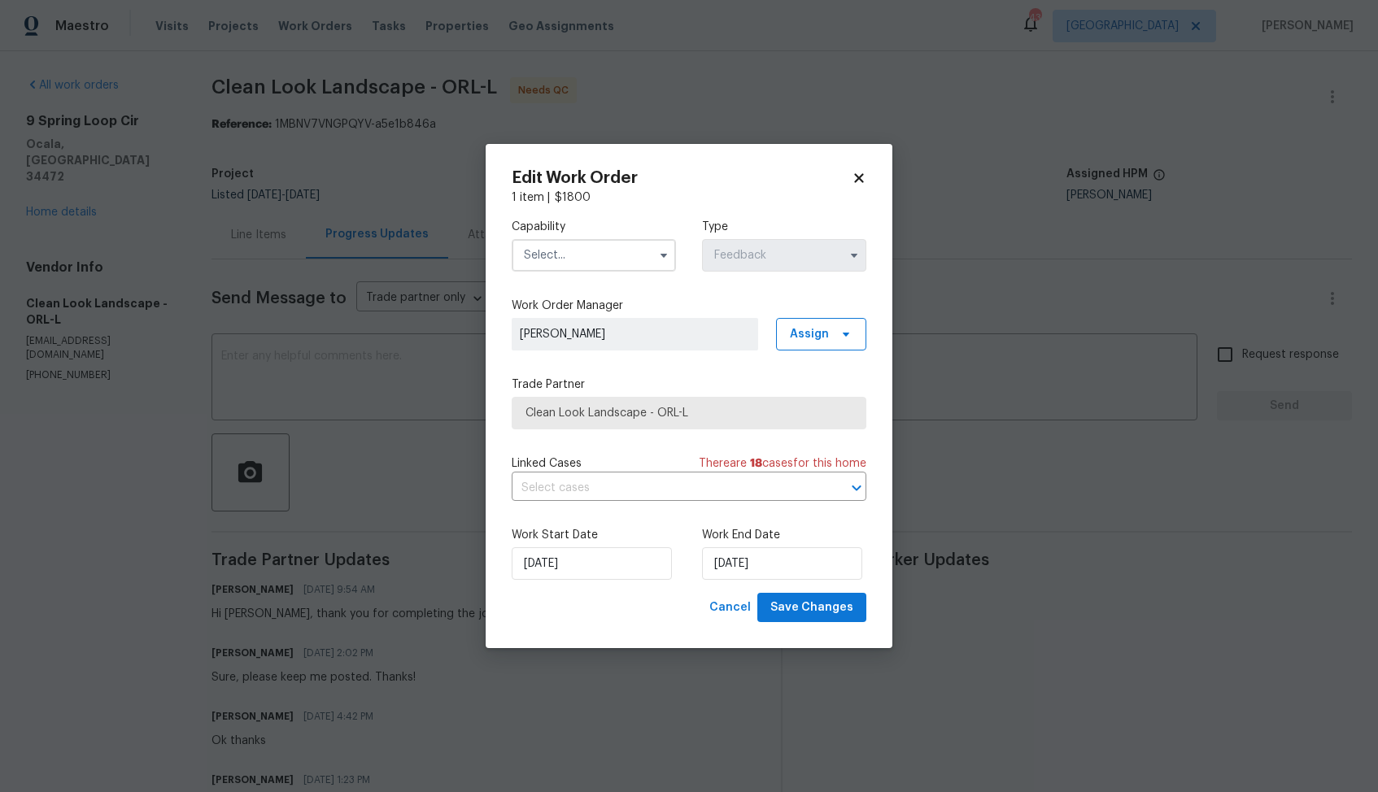
click at [639, 246] on input "text" at bounding box center [594, 255] width 164 height 33
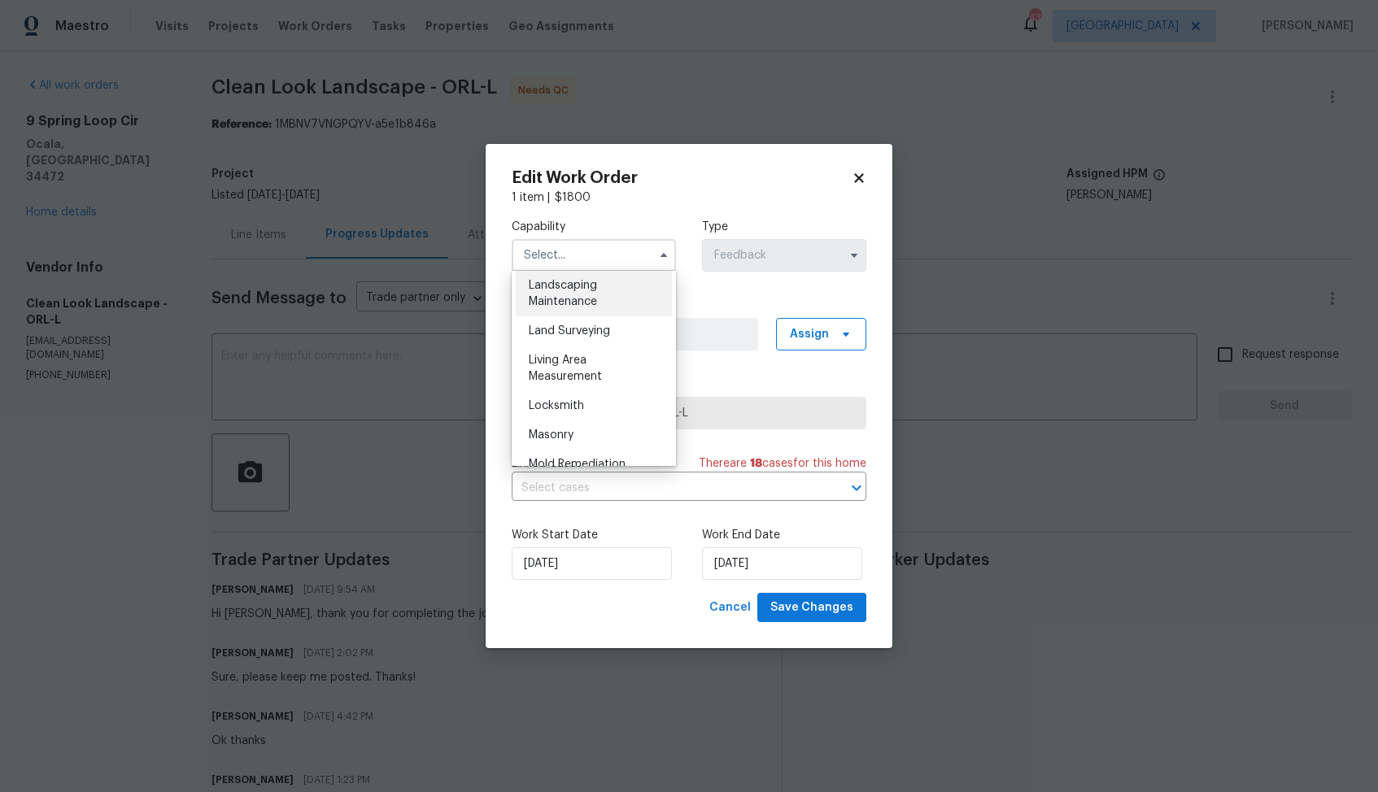
click at [579, 303] on span "Landscaping Maintenance" at bounding box center [563, 294] width 68 height 28
type input "Landscaping Maintenance"
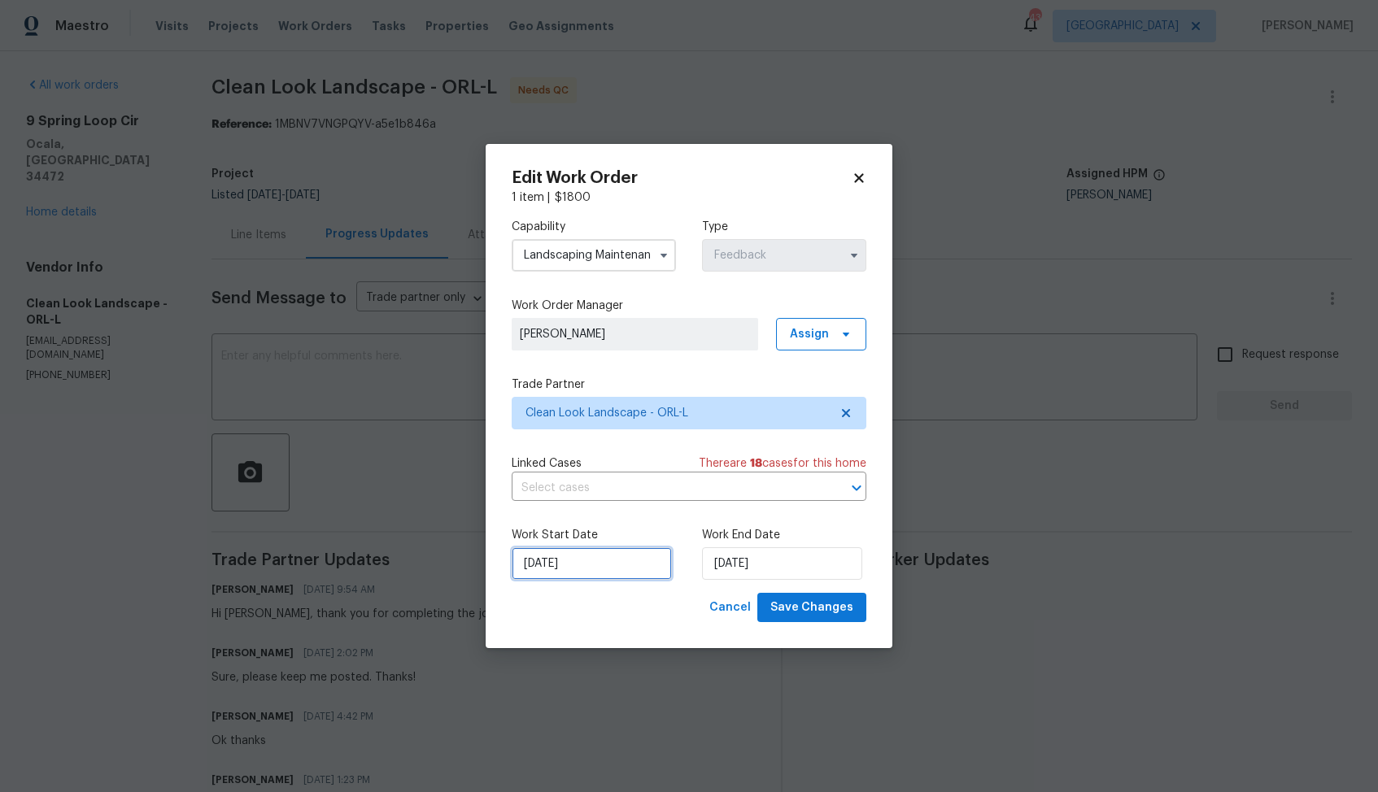
click at [591, 561] on input "11/08/2025" at bounding box center [592, 563] width 160 height 33
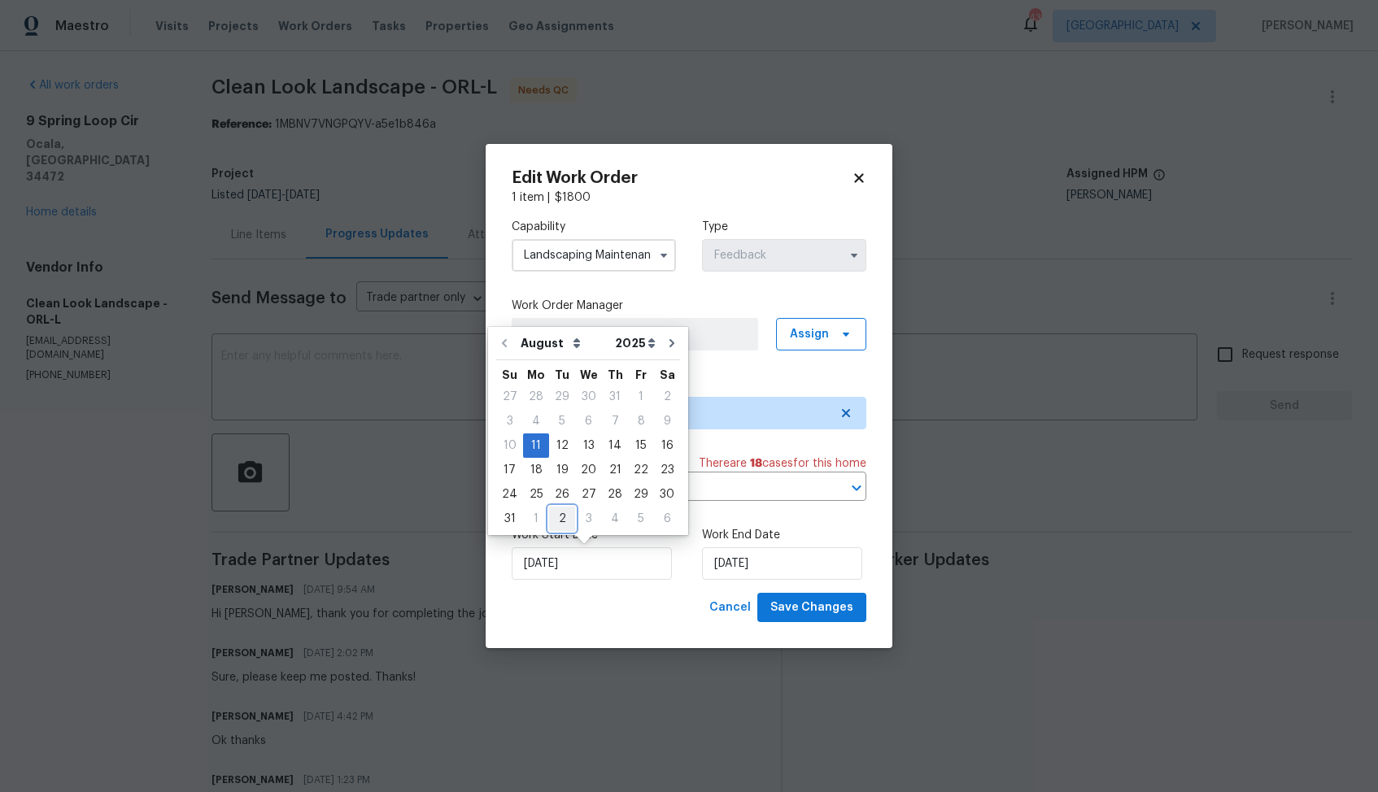
click at [559, 517] on div "2" at bounding box center [562, 518] width 26 height 23
type input "[DATE]"
select select "8"
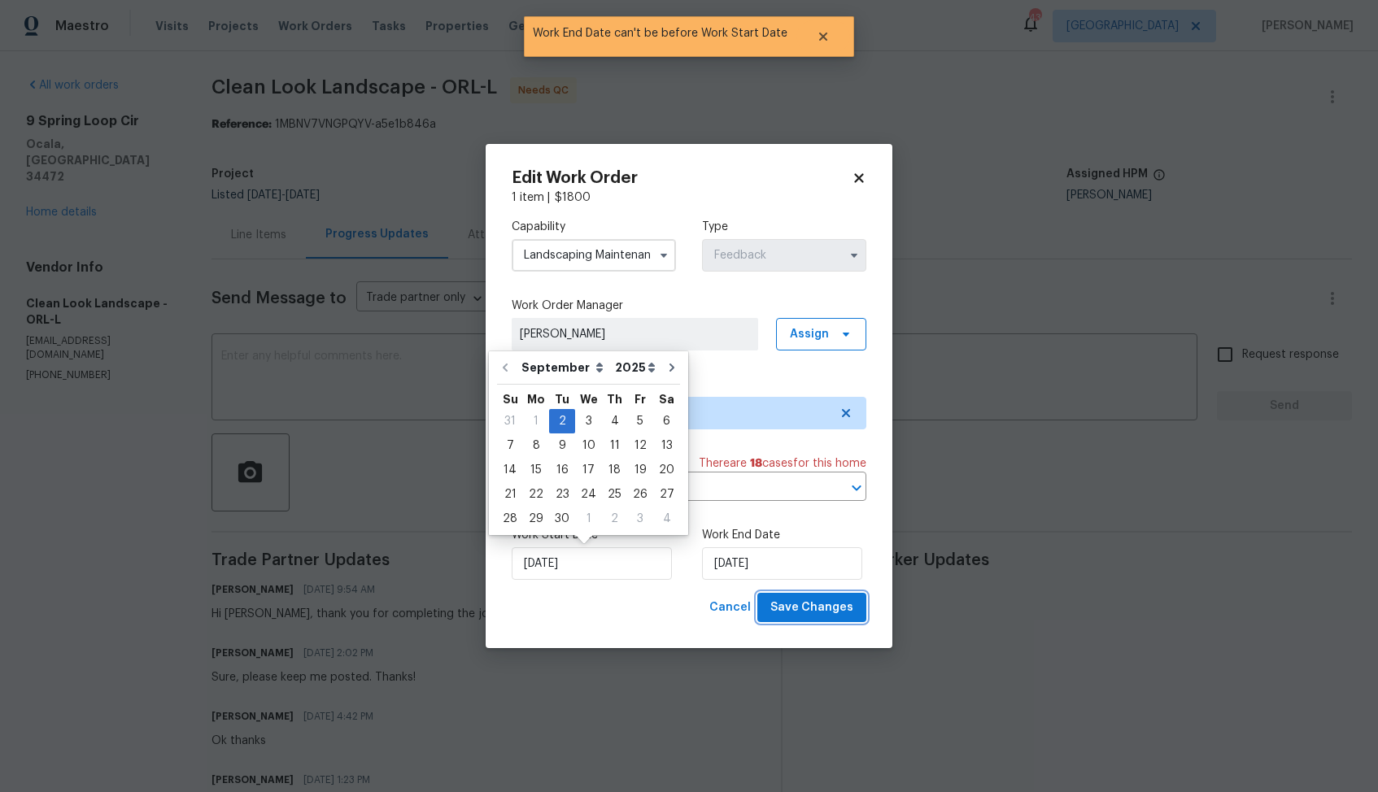
click at [819, 605] on span "Save Changes" at bounding box center [811, 608] width 83 height 20
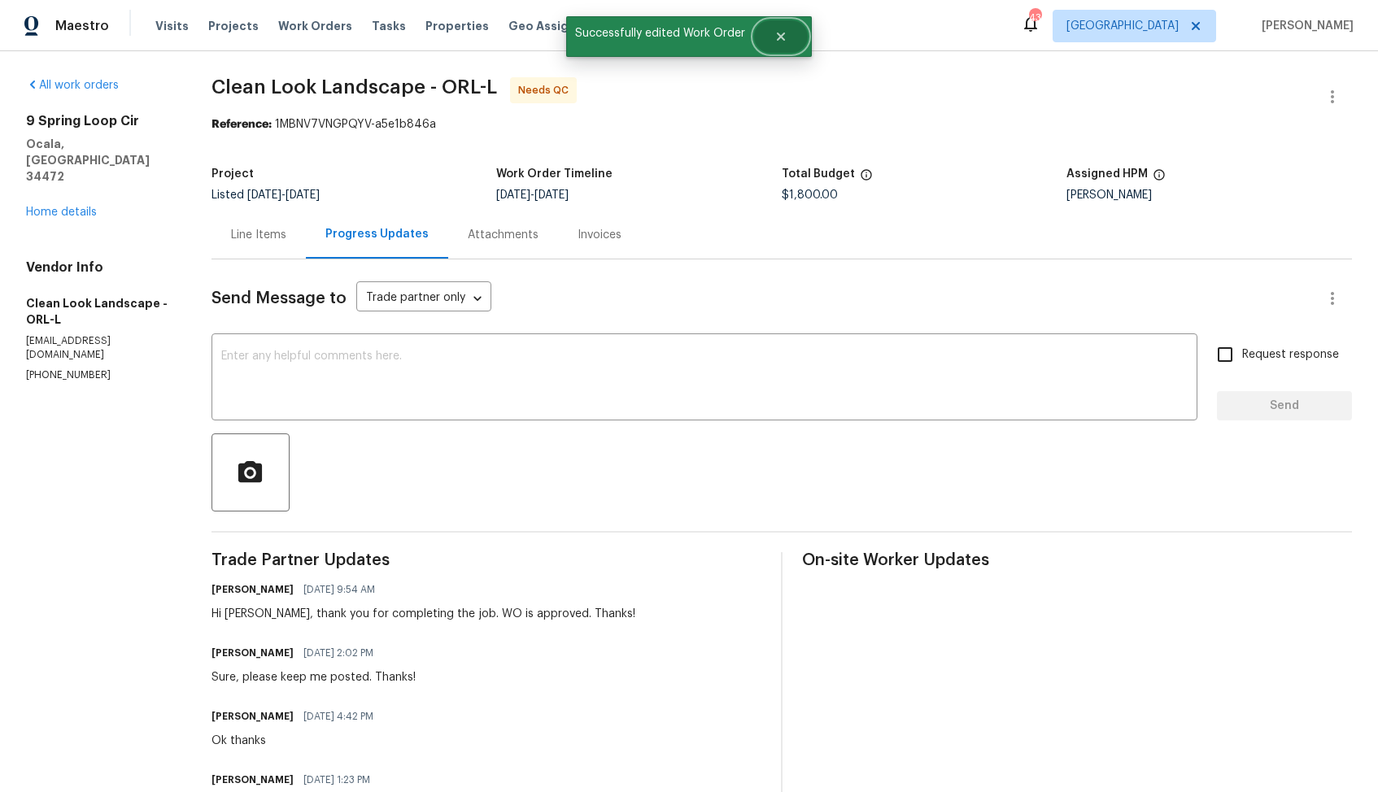
click at [787, 33] on button "Close" at bounding box center [781, 36] width 54 height 33
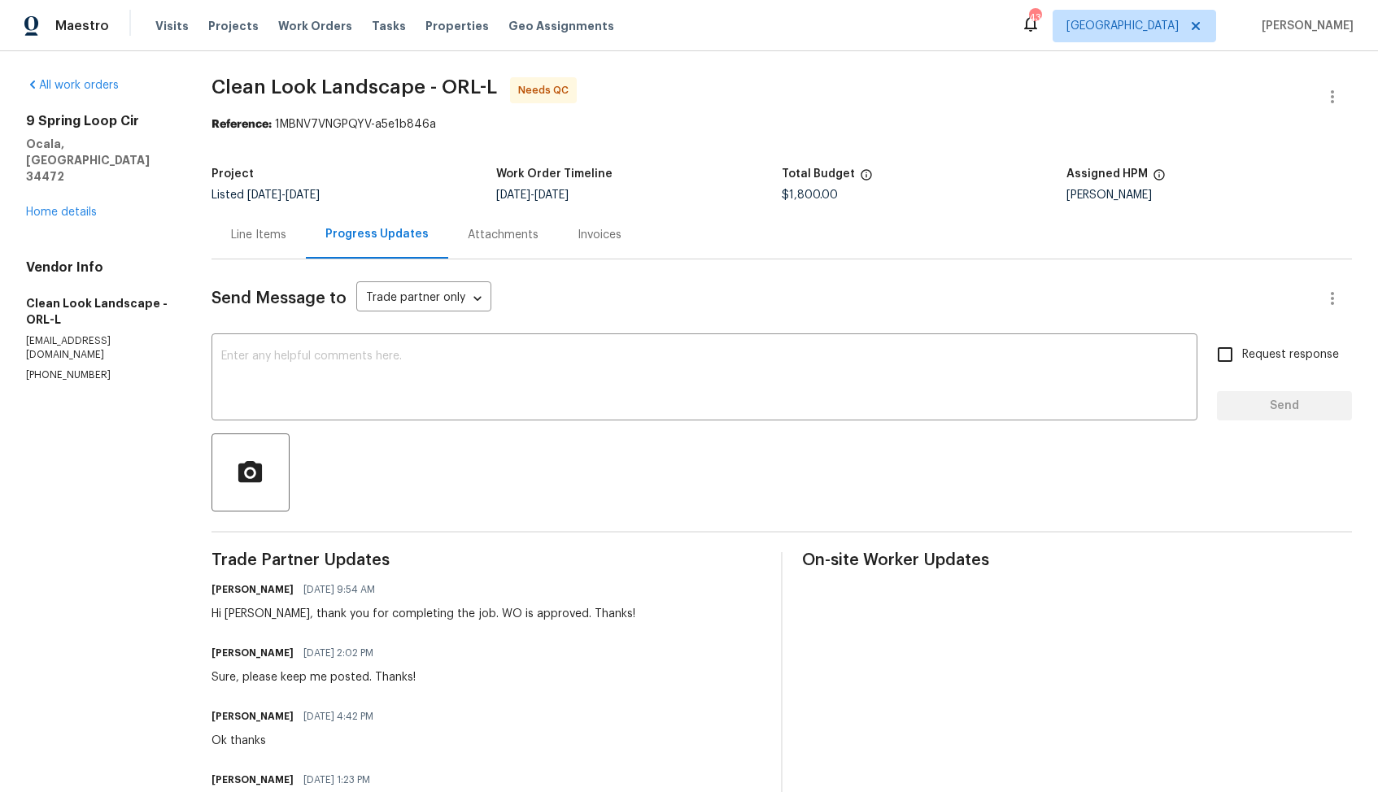
click at [271, 237] on div "Line Items" at bounding box center [258, 235] width 55 height 16
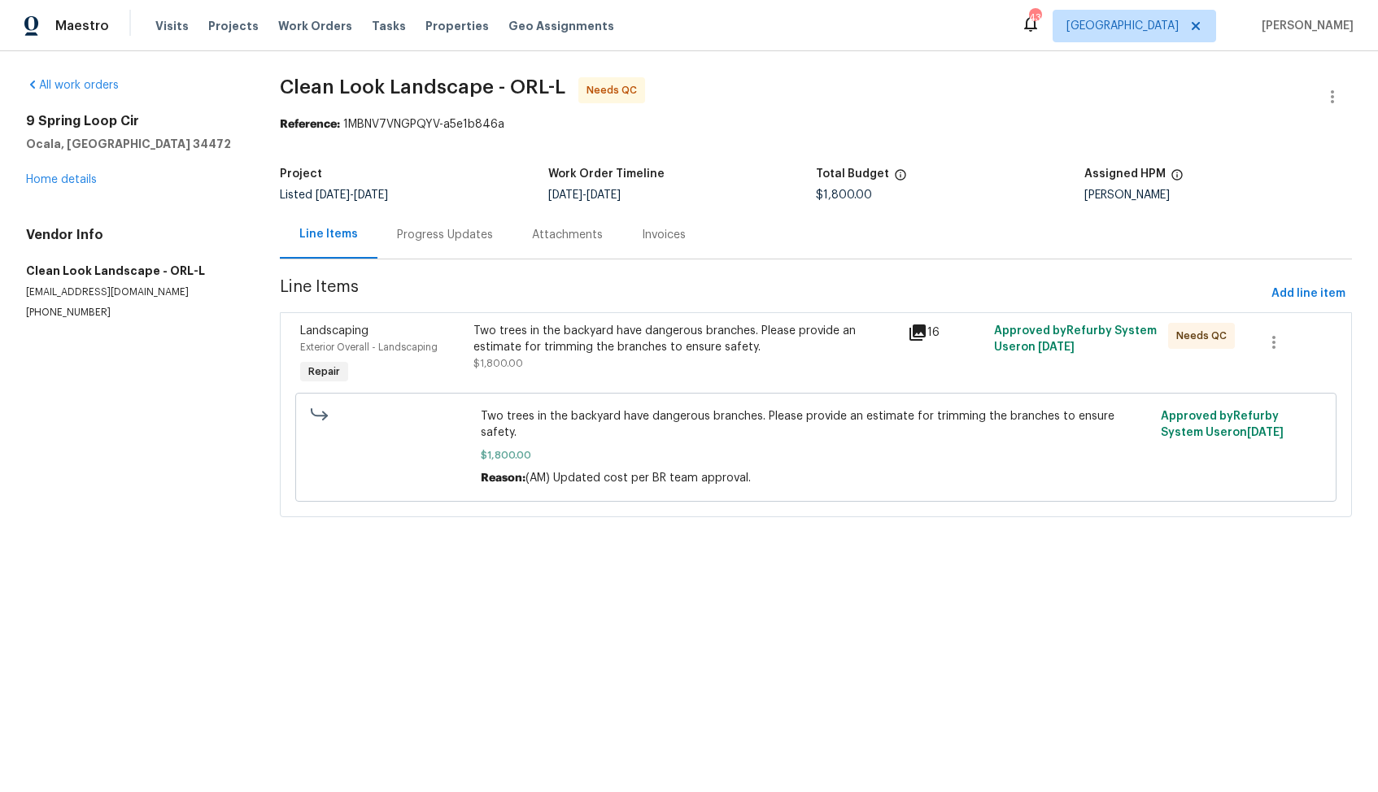
click at [521, 346] on div "Two trees in the backyard have dangerous branches. Please provide an estimate f…" at bounding box center [685, 339] width 424 height 33
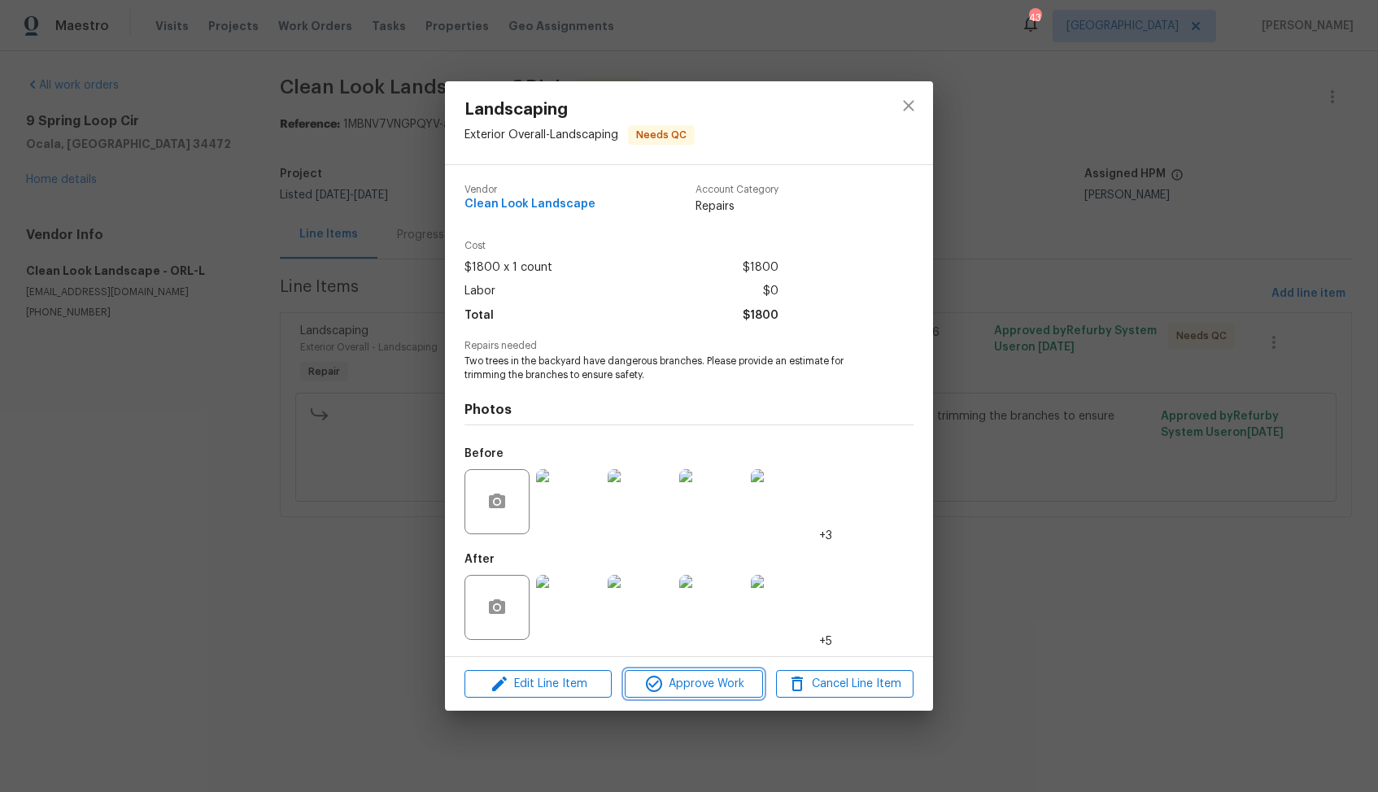
click at [702, 683] on span "Approve Work" at bounding box center [693, 684] width 128 height 20
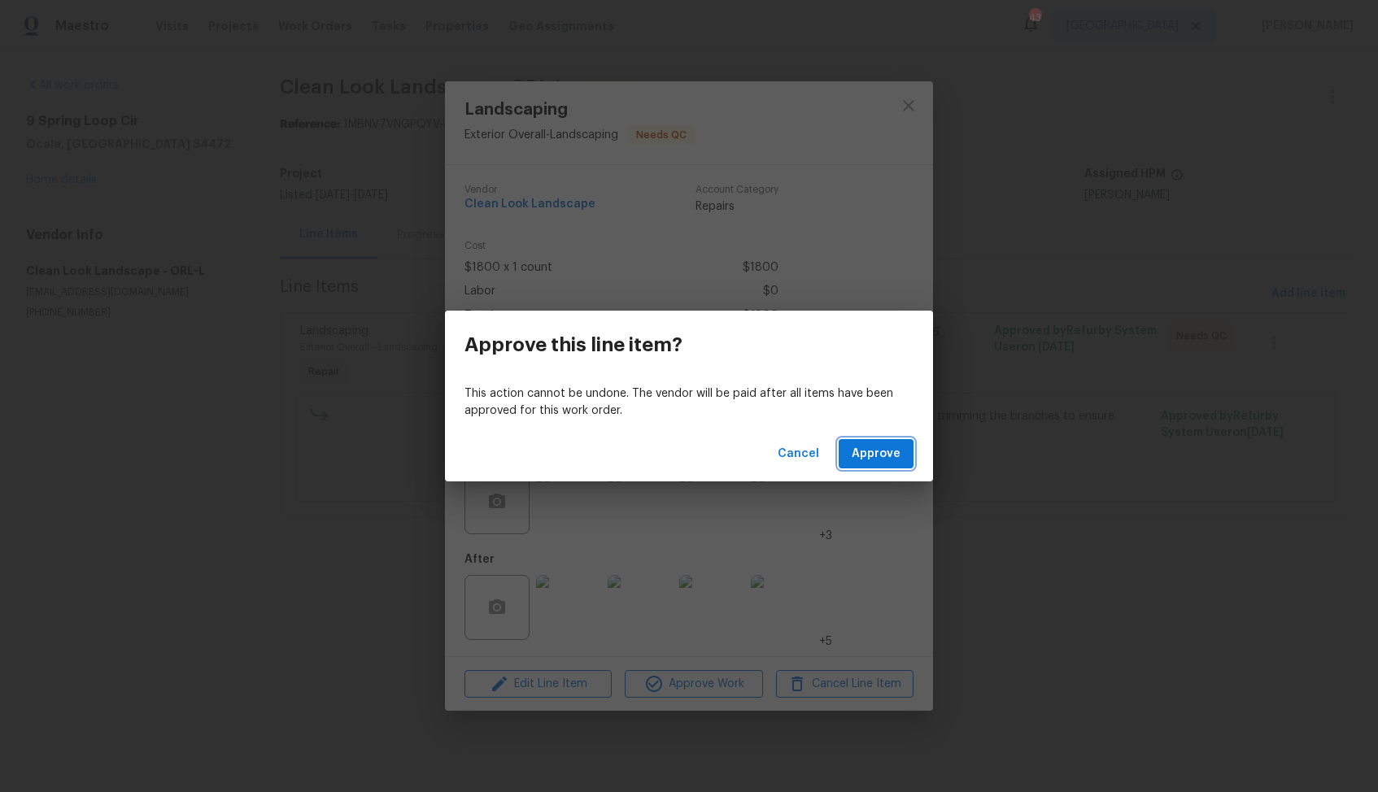
click at [868, 458] on span "Approve" at bounding box center [875, 454] width 49 height 20
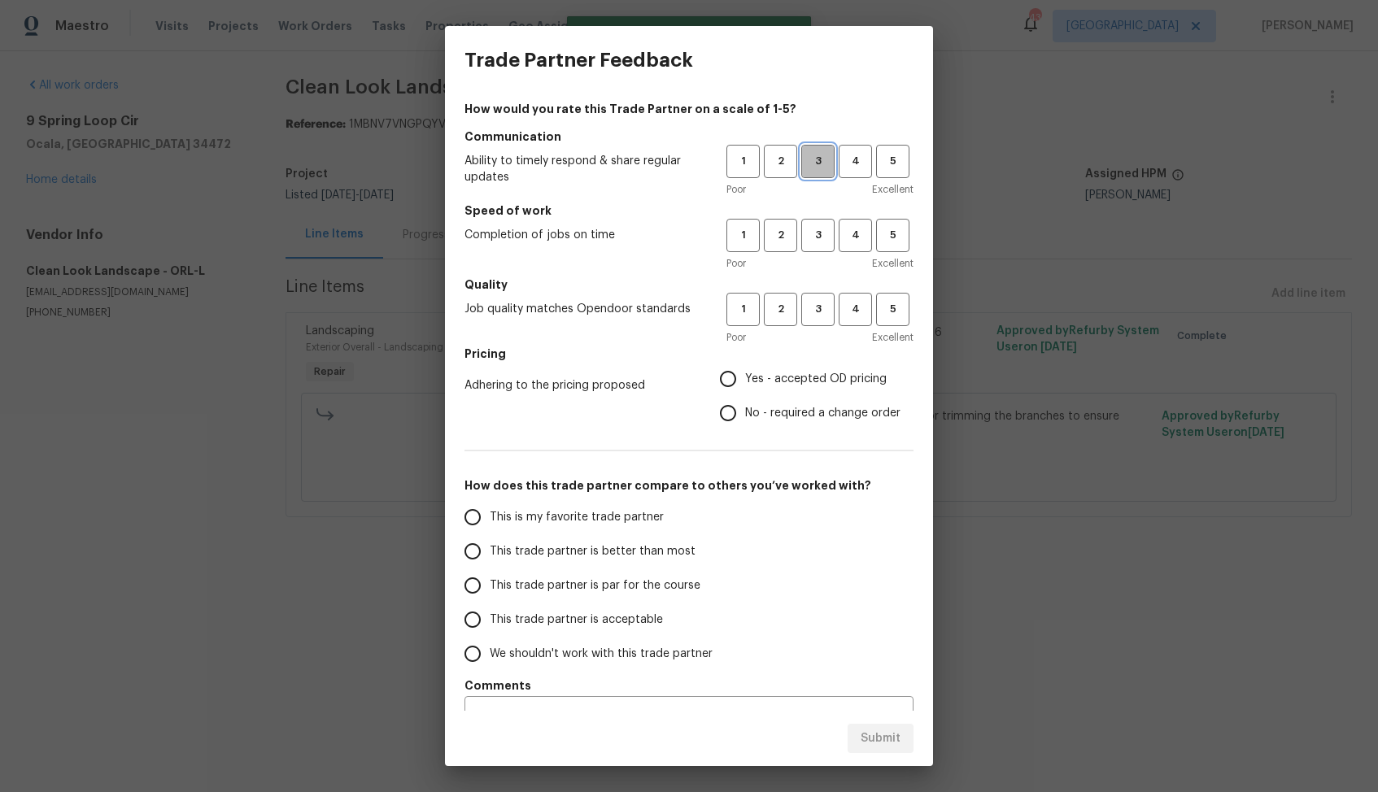
click at [814, 170] on span "3" at bounding box center [818, 161] width 30 height 19
click at [814, 224] on button "3" at bounding box center [817, 235] width 33 height 33
click at [815, 298] on button "3" at bounding box center [817, 309] width 33 height 33
click at [768, 414] on span "No - required a change order" at bounding box center [822, 413] width 155 height 17
click at [745, 414] on input "No - required a change order" at bounding box center [728, 413] width 34 height 34
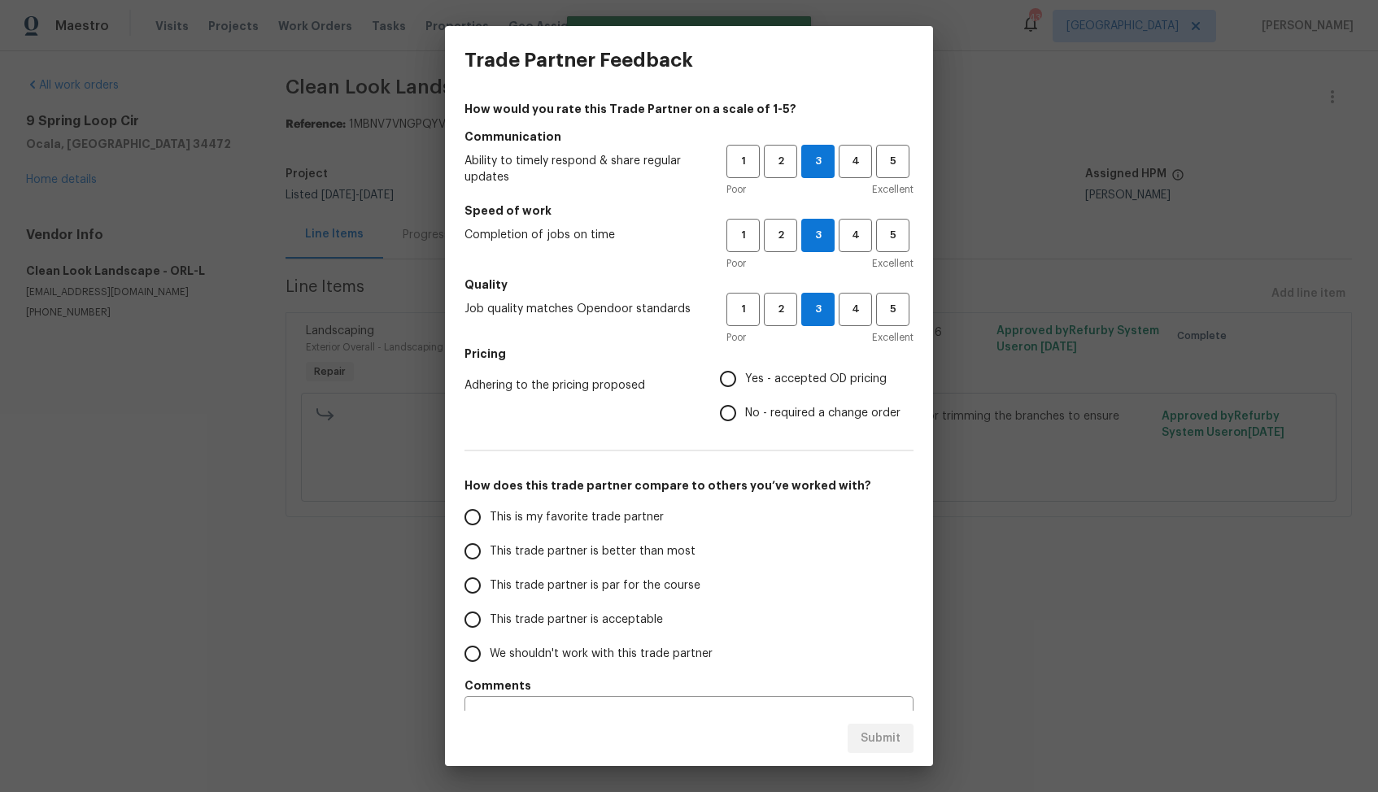
radio input "true"
click at [628, 555] on span "This trade partner is better than most" at bounding box center [593, 551] width 206 height 17
click at [490, 555] on input "This trade partner is better than most" at bounding box center [472, 551] width 34 height 34
click at [875, 734] on span "Submit" at bounding box center [880, 739] width 40 height 20
radio input "true"
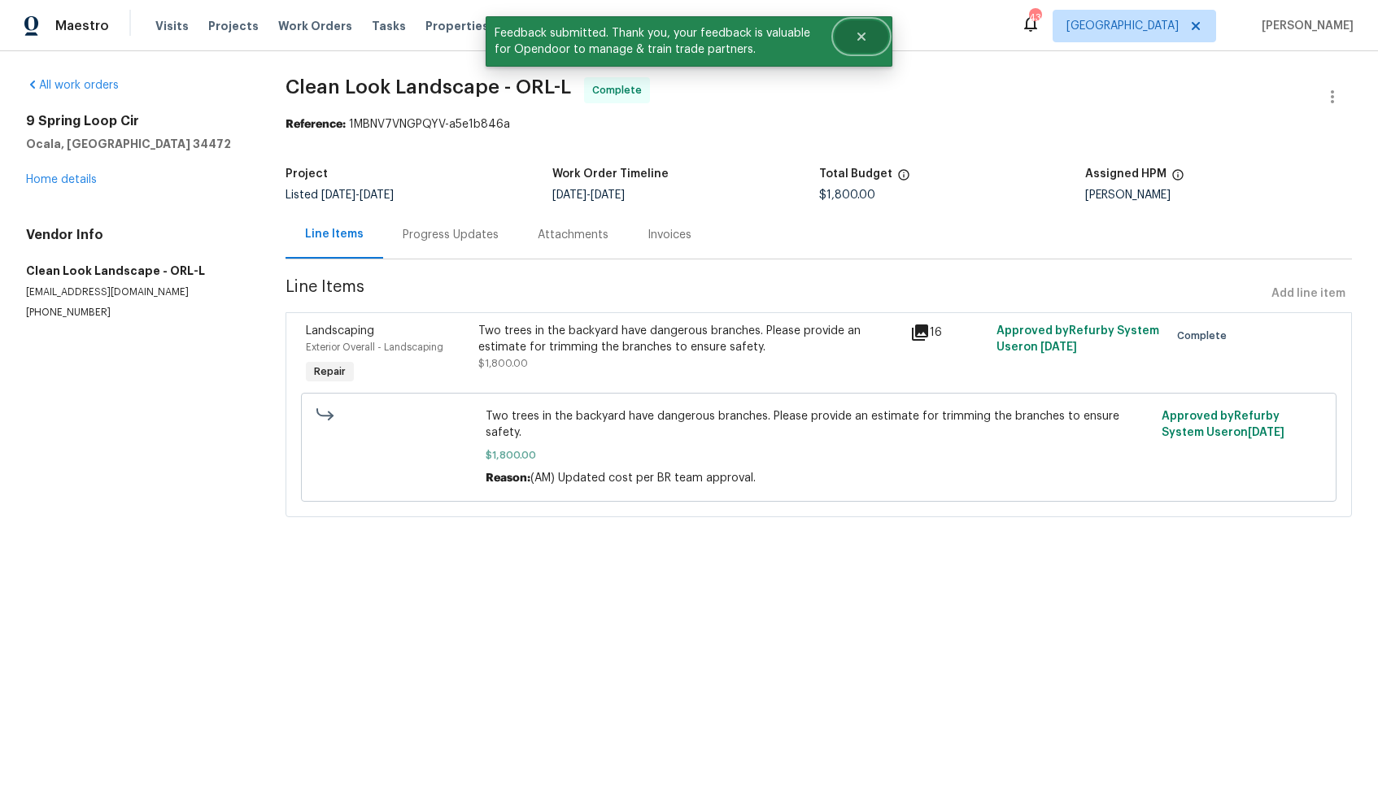
click at [862, 45] on button "Close" at bounding box center [861, 36] width 54 height 33
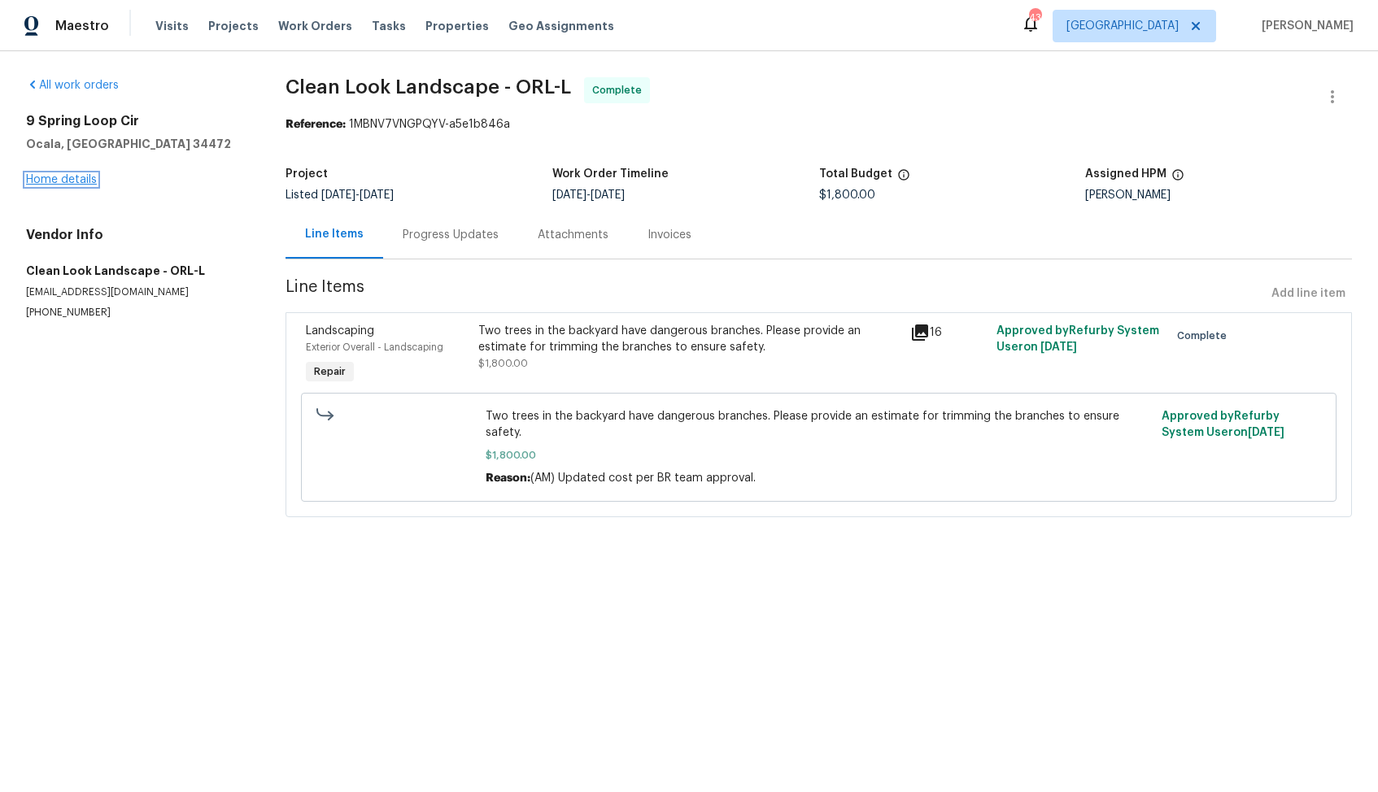
click at [46, 176] on link "Home details" at bounding box center [61, 179] width 71 height 11
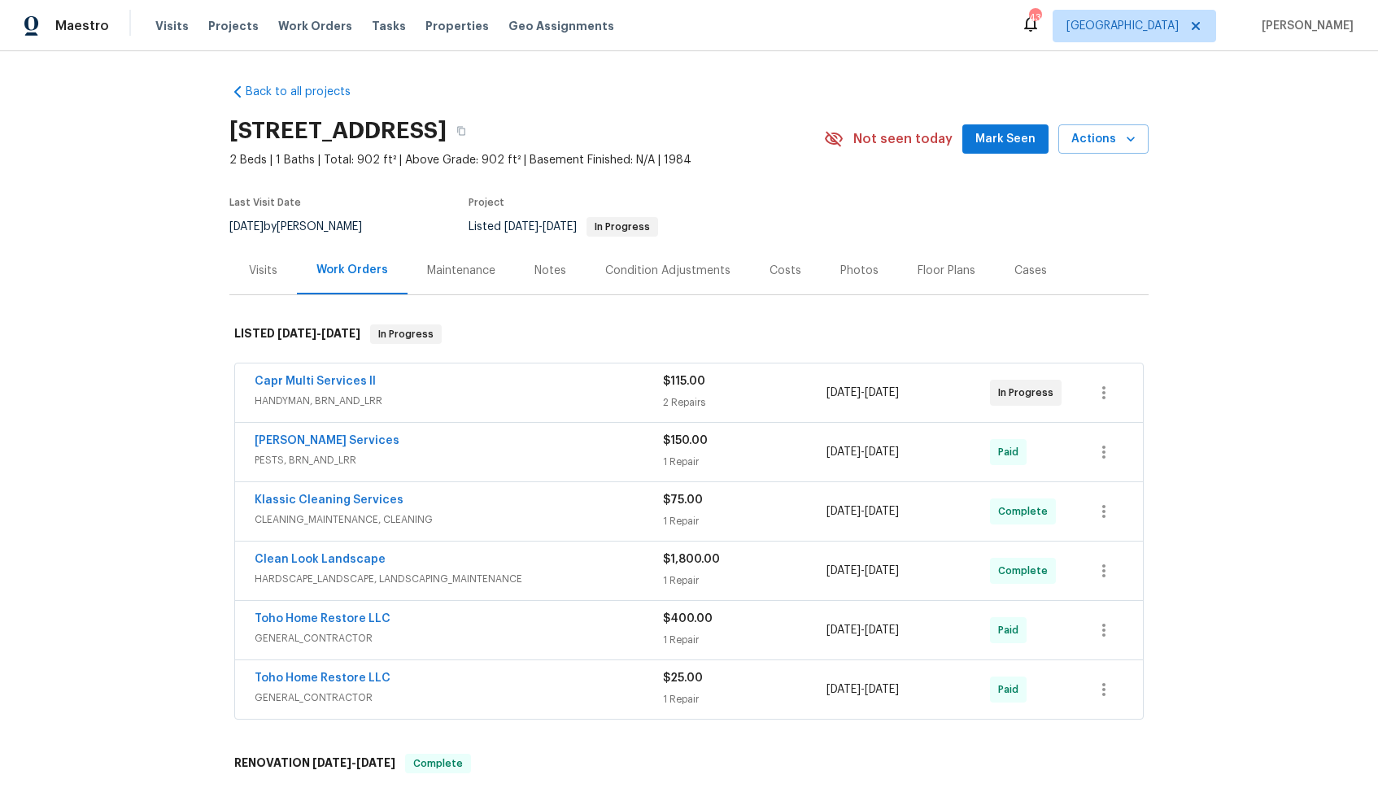
click at [403, 383] on div "Capr Multi Services ll" at bounding box center [459, 383] width 408 height 20
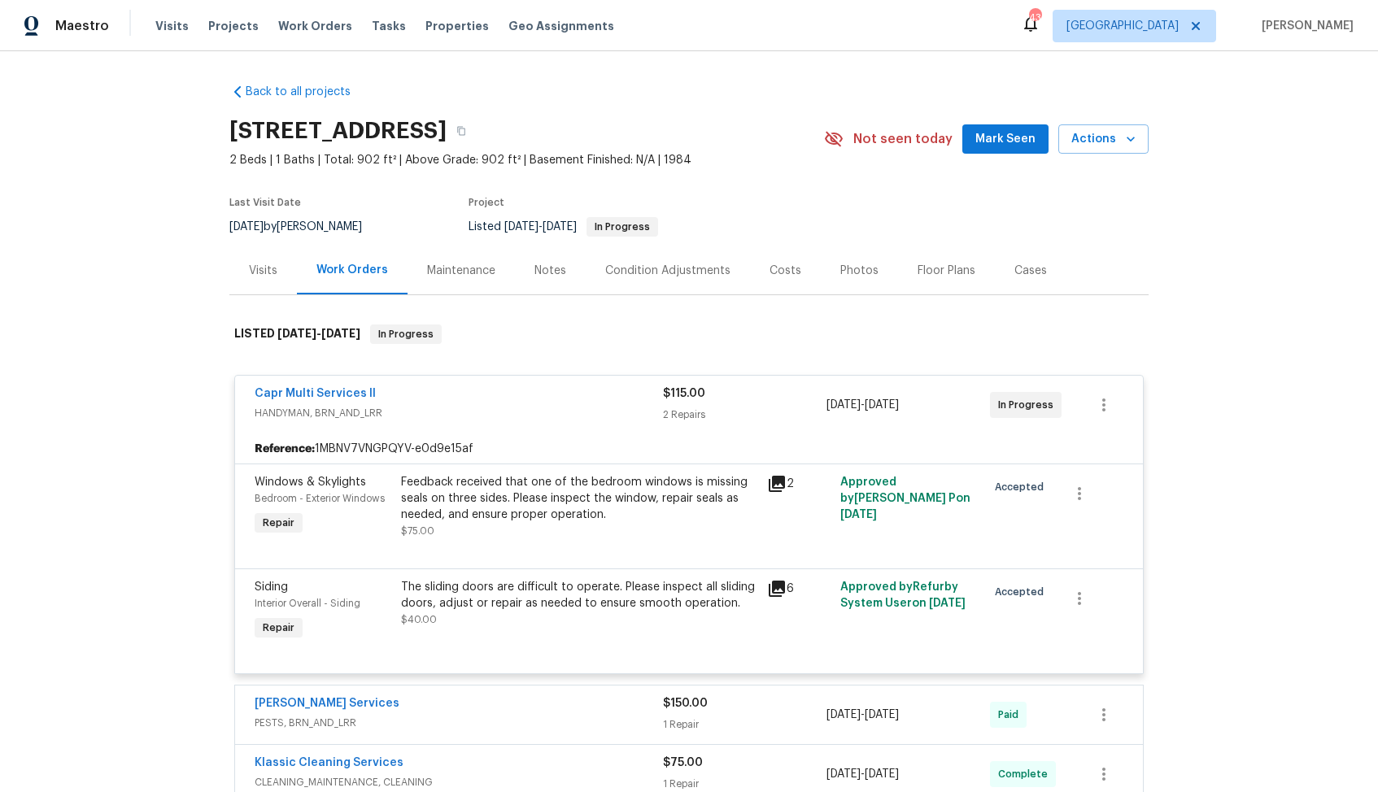
click at [410, 392] on div "Capr Multi Services ll" at bounding box center [459, 395] width 408 height 20
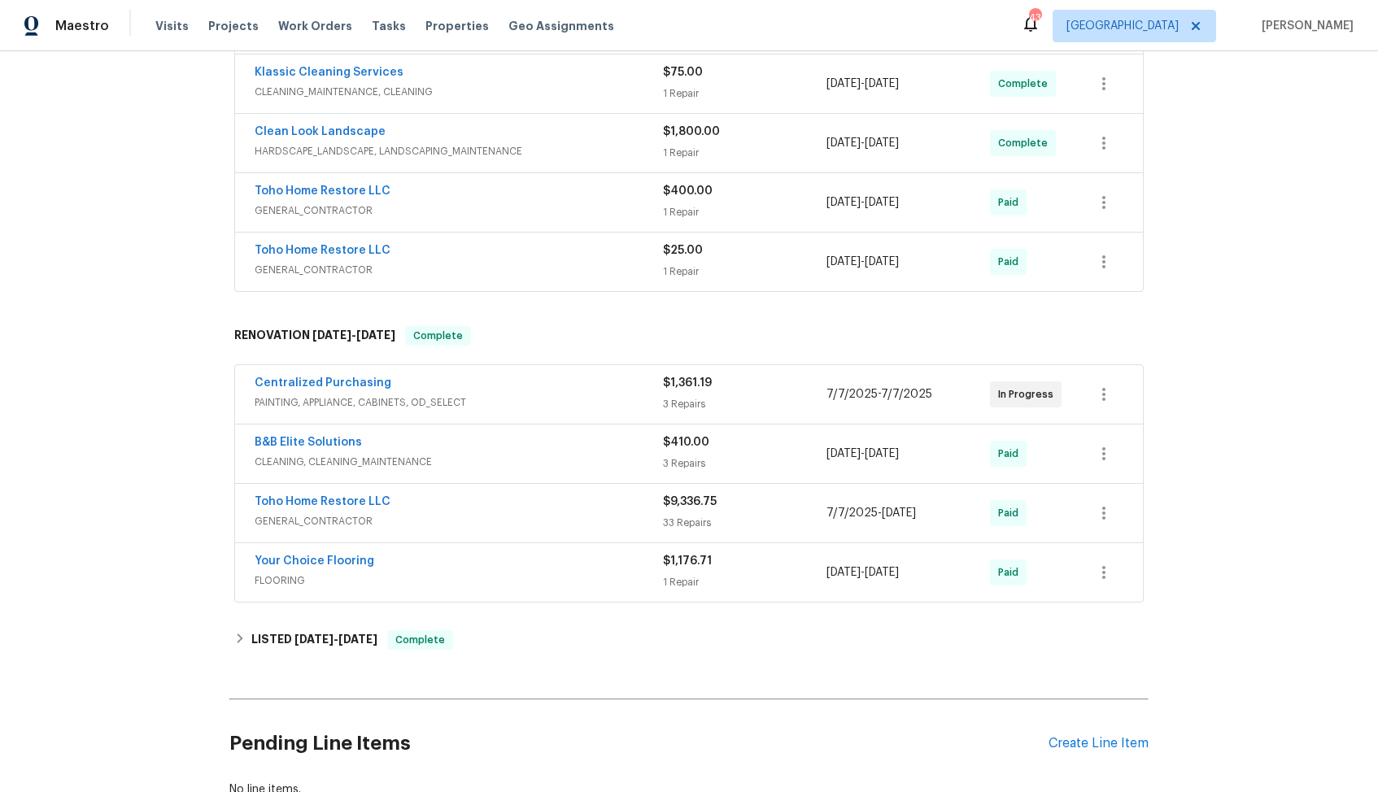
scroll to position [467, 0]
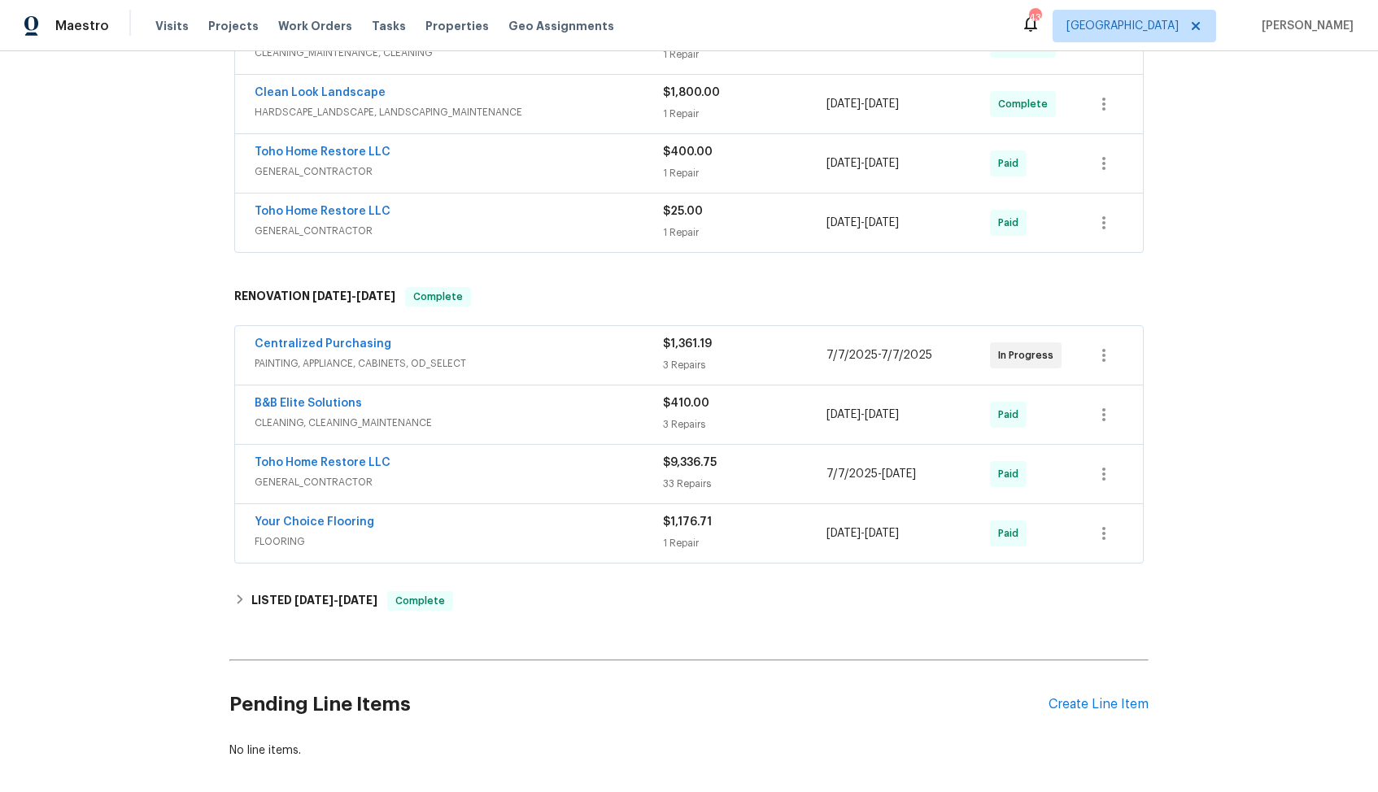
click at [507, 342] on div "Centralized Purchasing" at bounding box center [459, 346] width 408 height 20
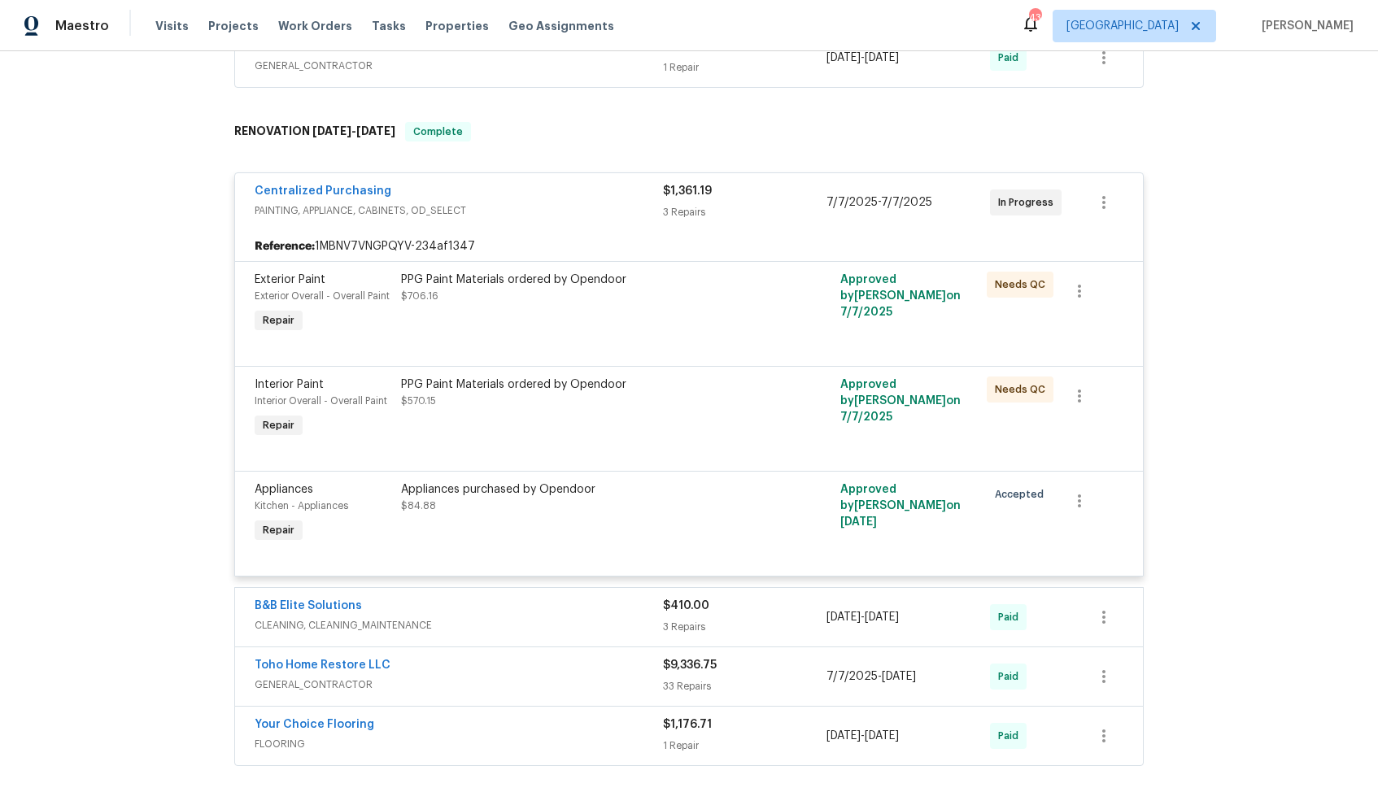
scroll to position [557, 0]
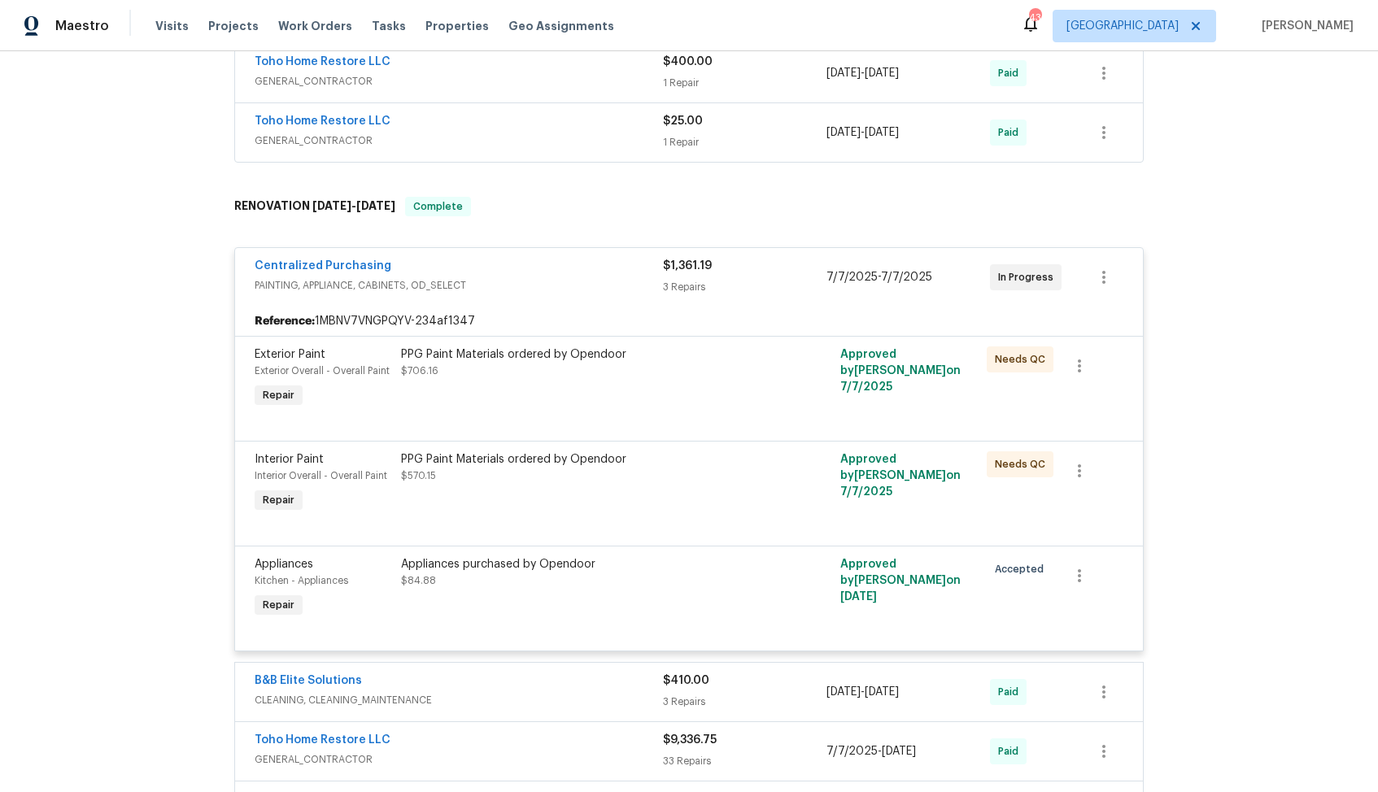
click at [516, 268] on div "Centralized Purchasing" at bounding box center [459, 268] width 408 height 20
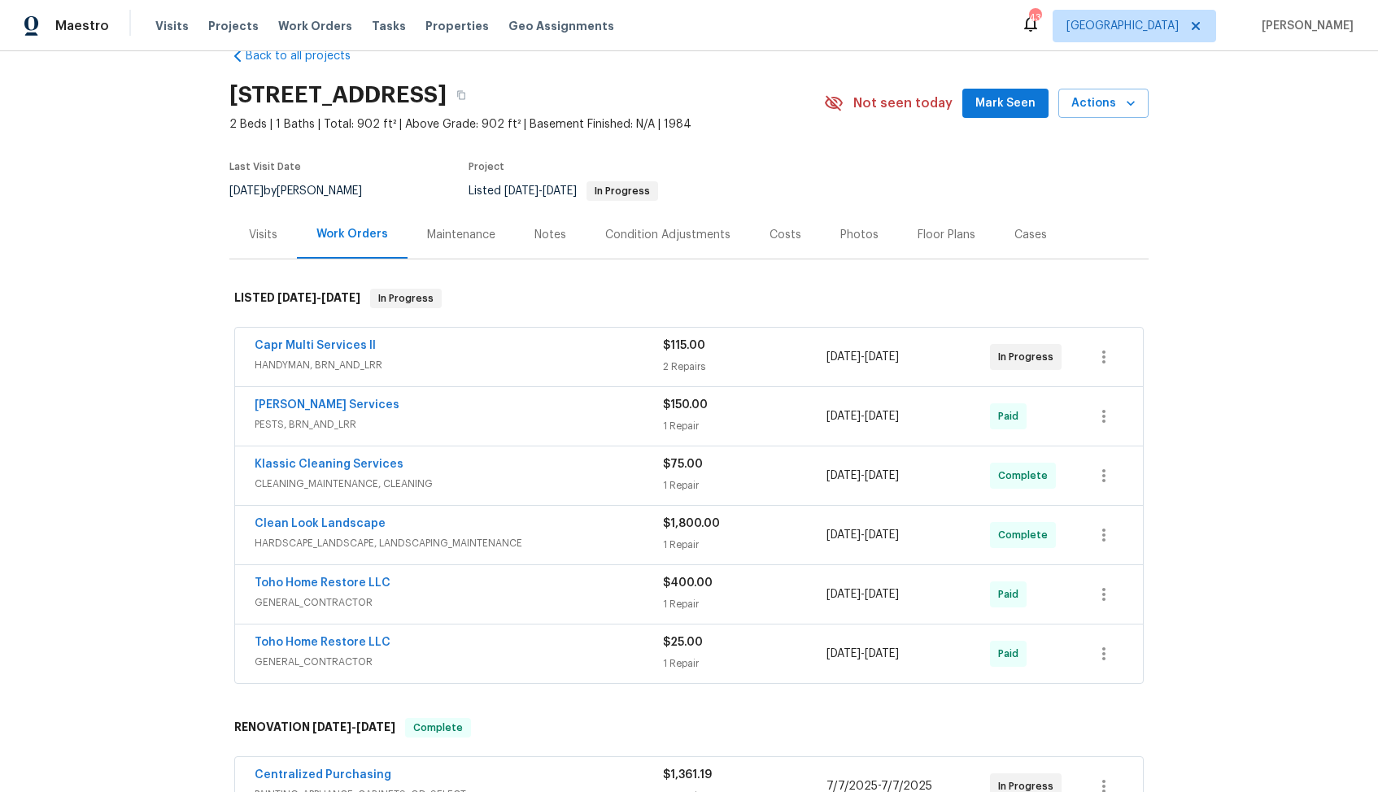
scroll to position [0, 0]
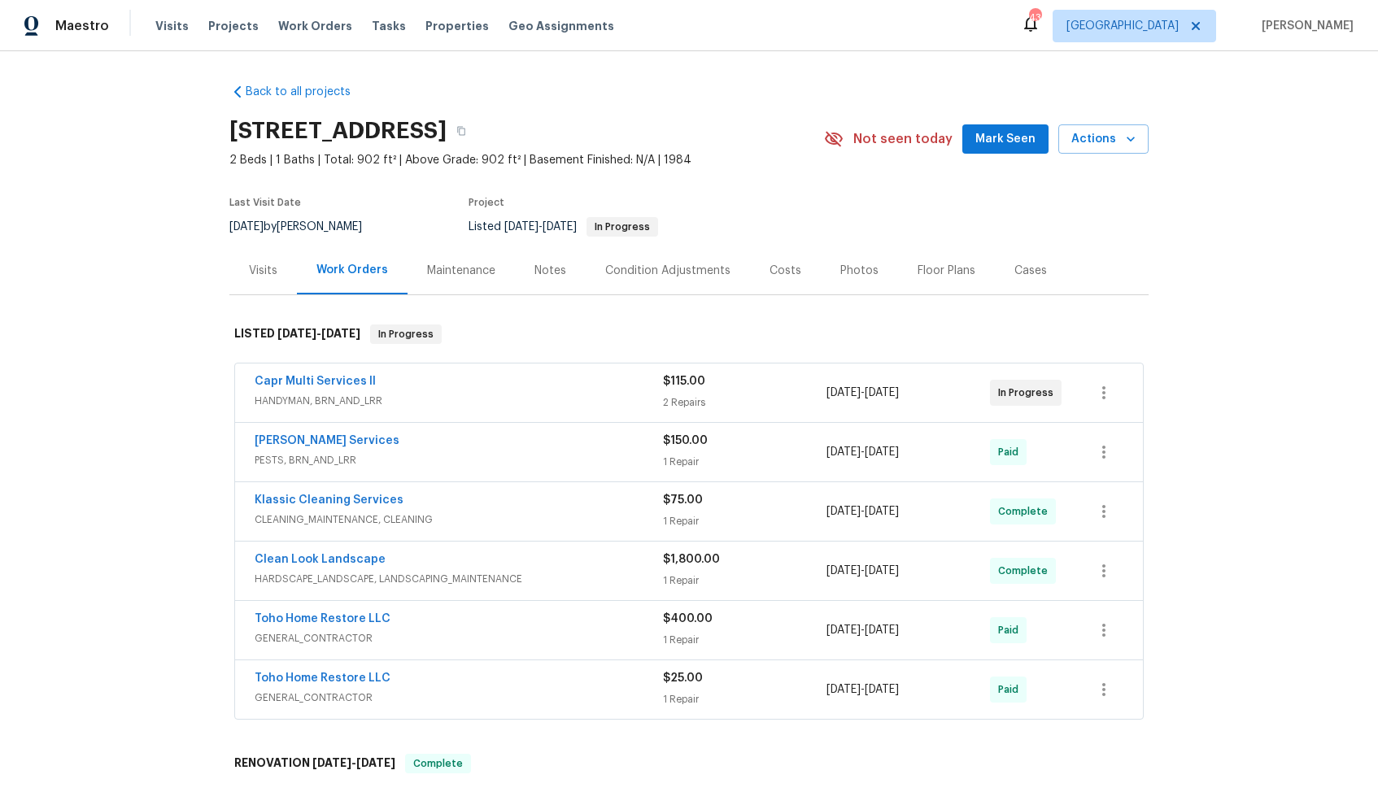
click at [452, 380] on div "Capr Multi Services ll" at bounding box center [459, 383] width 408 height 20
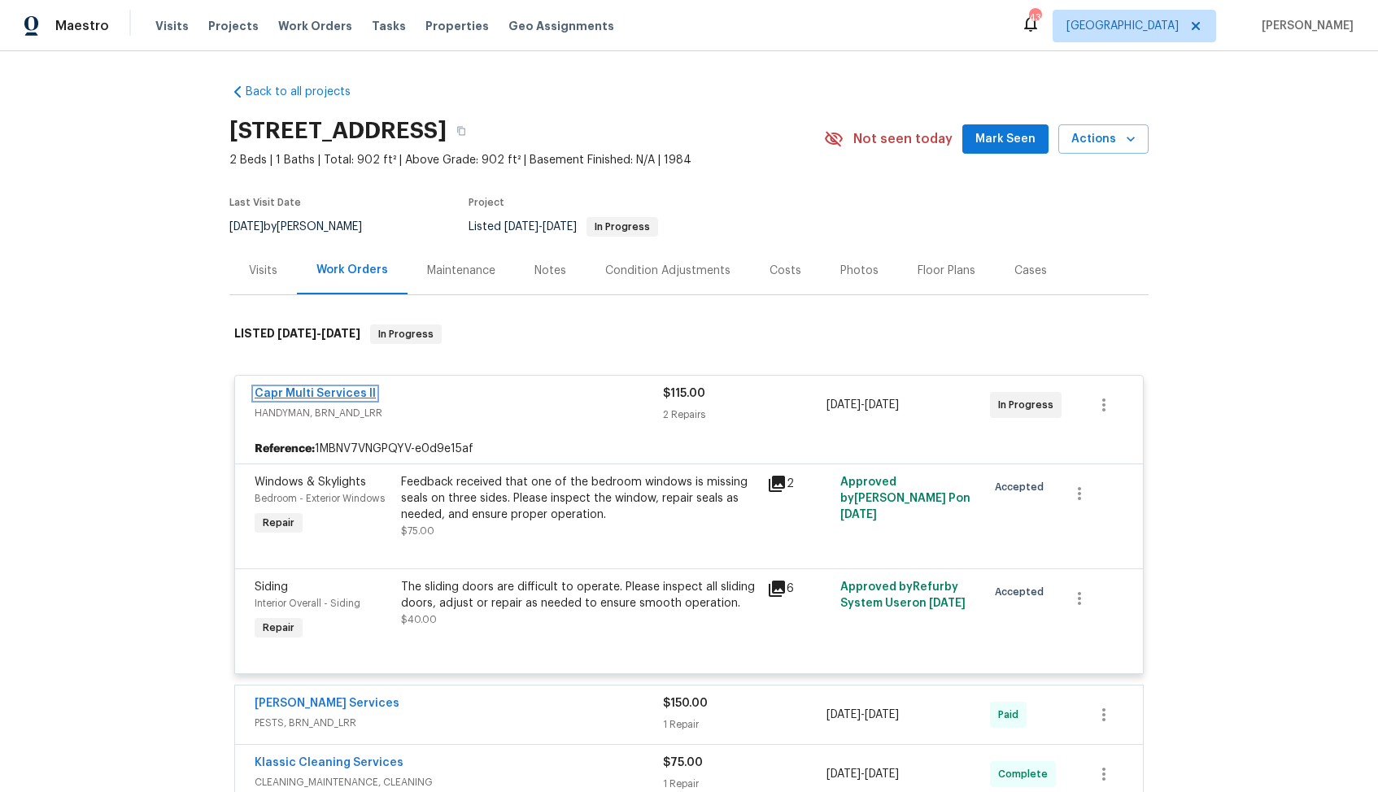
click at [331, 393] on link "Capr Multi Services ll" at bounding box center [315, 393] width 121 height 11
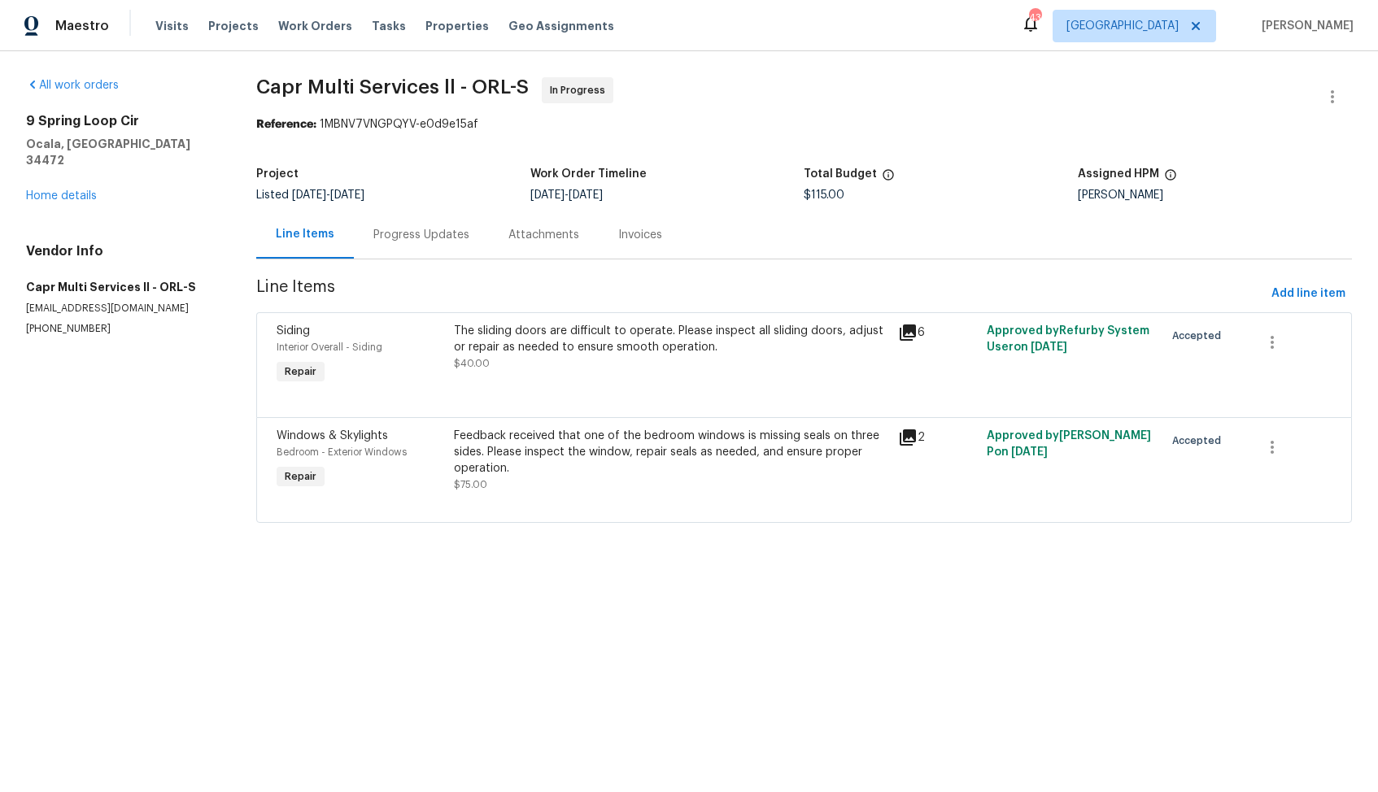
click at [415, 236] on div "Progress Updates" at bounding box center [421, 235] width 96 height 16
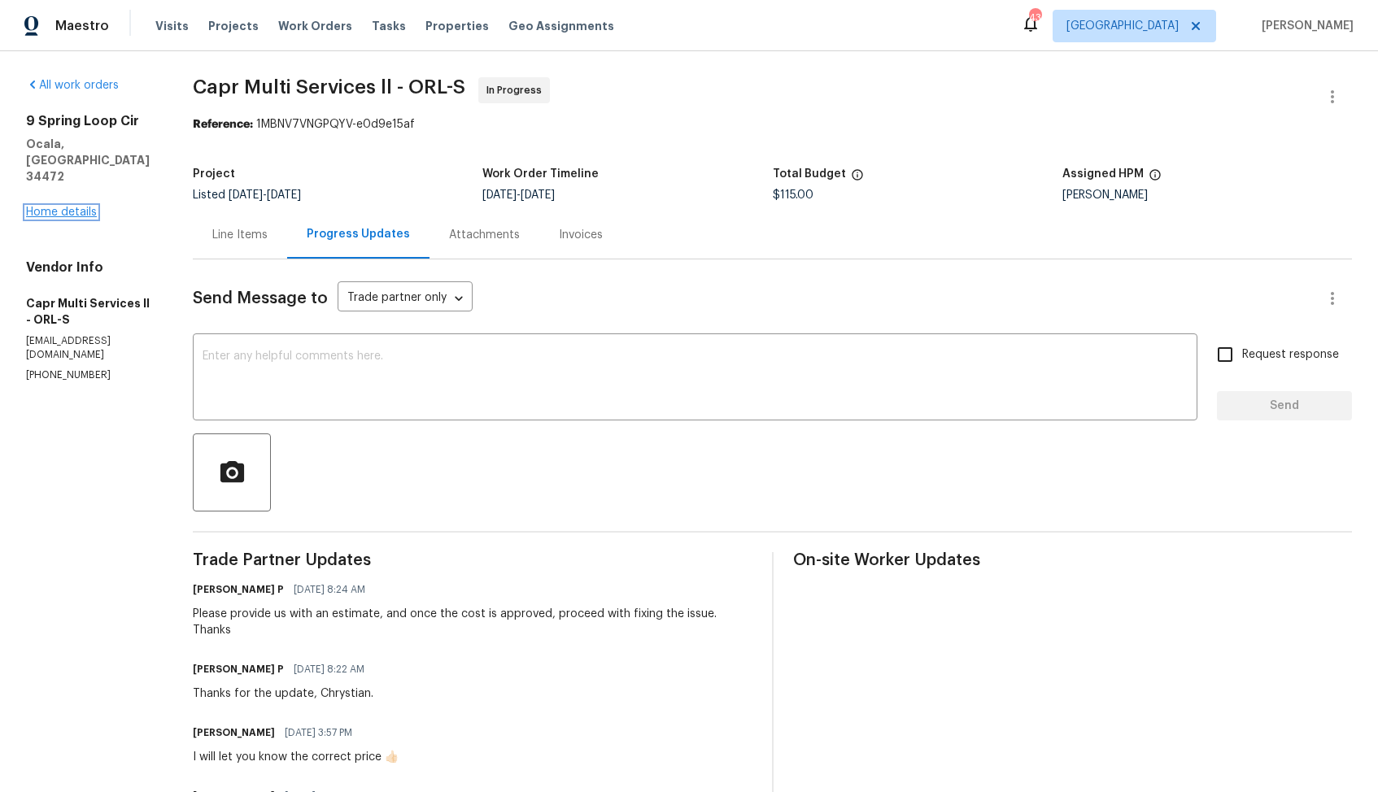
click at [84, 207] on link "Home details" at bounding box center [61, 212] width 71 height 11
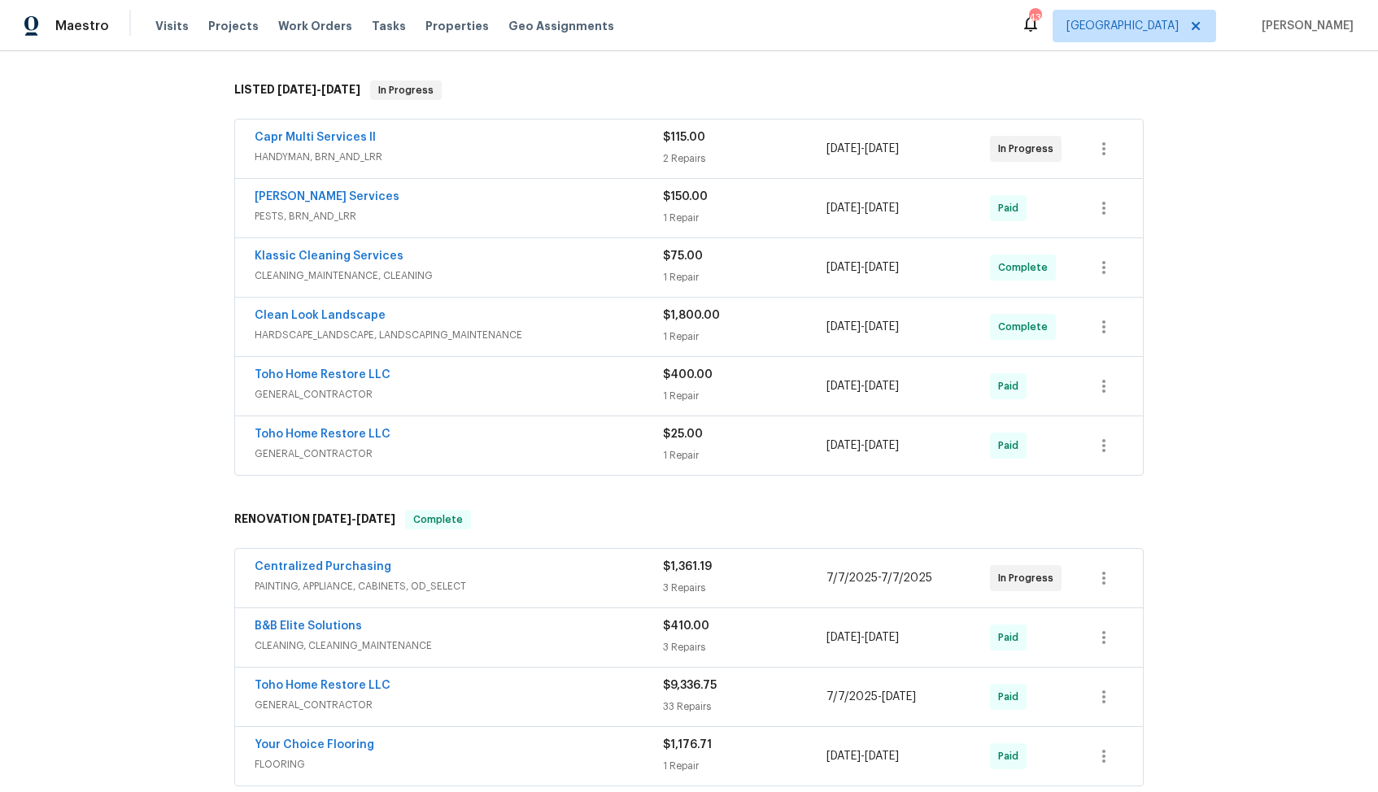
scroll to position [242, 0]
click at [369, 305] on div "Clean Look Landscape HARDSCAPE_LANDSCAPE, LANDSCAPING_MAINTENANCE $1,800.00 1 R…" at bounding box center [689, 328] width 908 height 59
click at [345, 317] on link "Clean Look Landscape" at bounding box center [320, 316] width 131 height 11
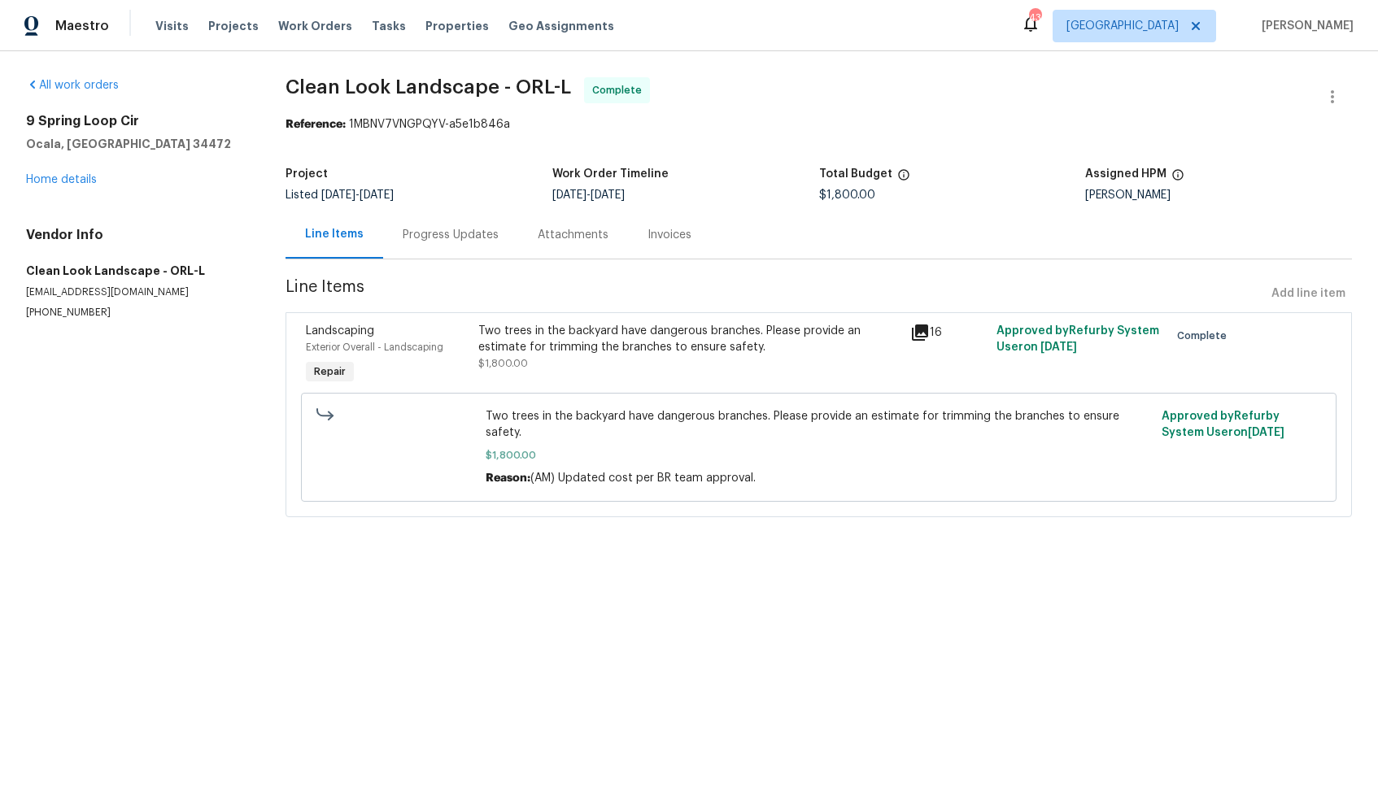
click at [448, 244] on div "Progress Updates" at bounding box center [450, 235] width 135 height 48
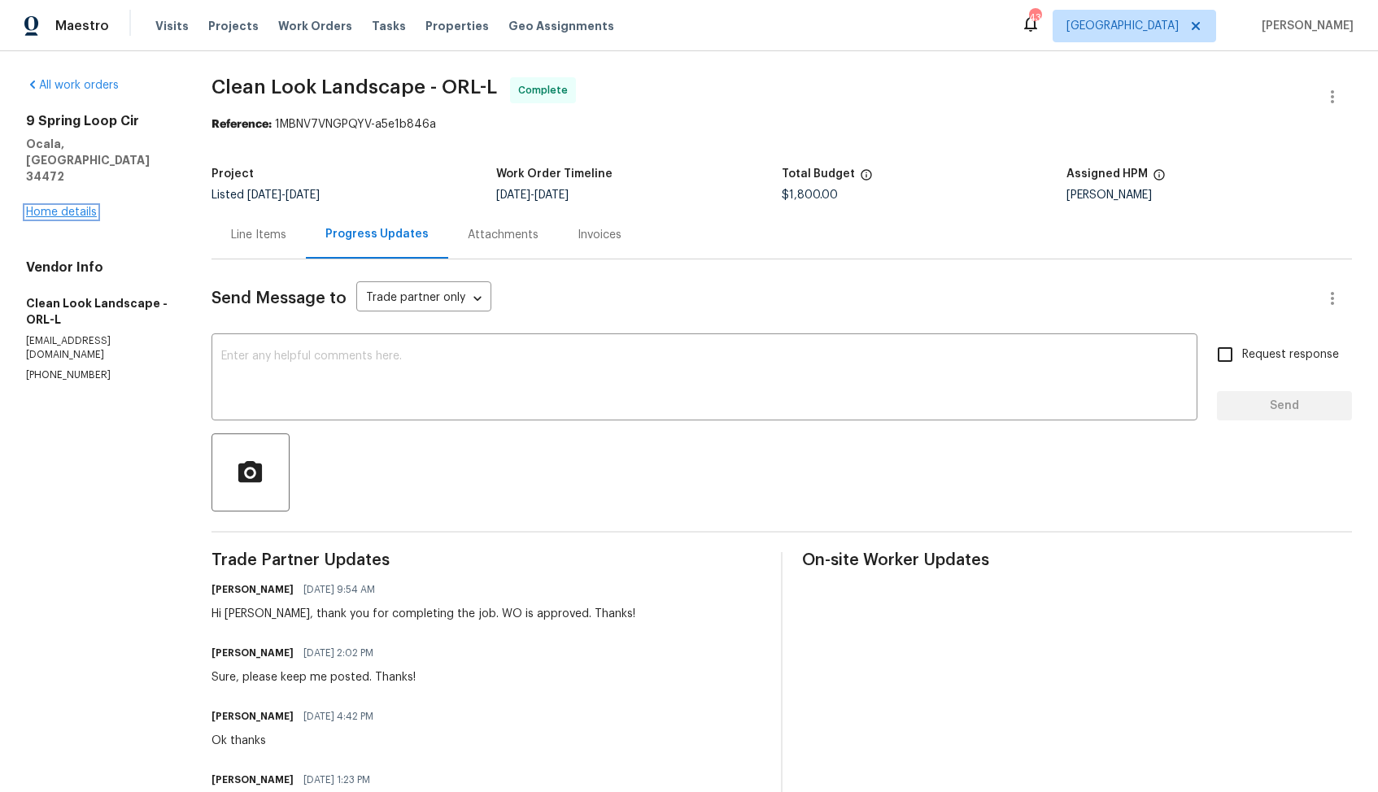
click at [66, 207] on link "Home details" at bounding box center [61, 212] width 71 height 11
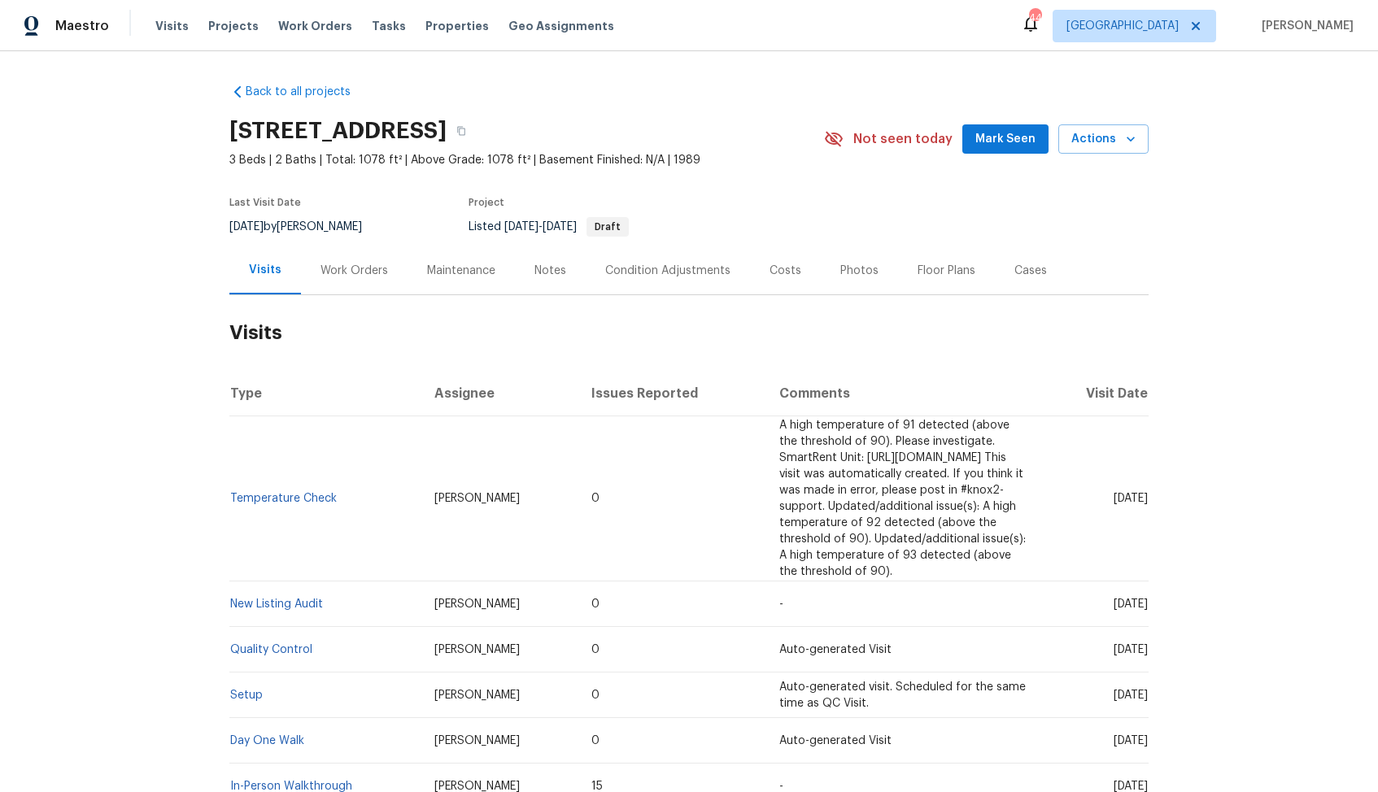
click at [353, 257] on div "Work Orders" at bounding box center [354, 270] width 107 height 48
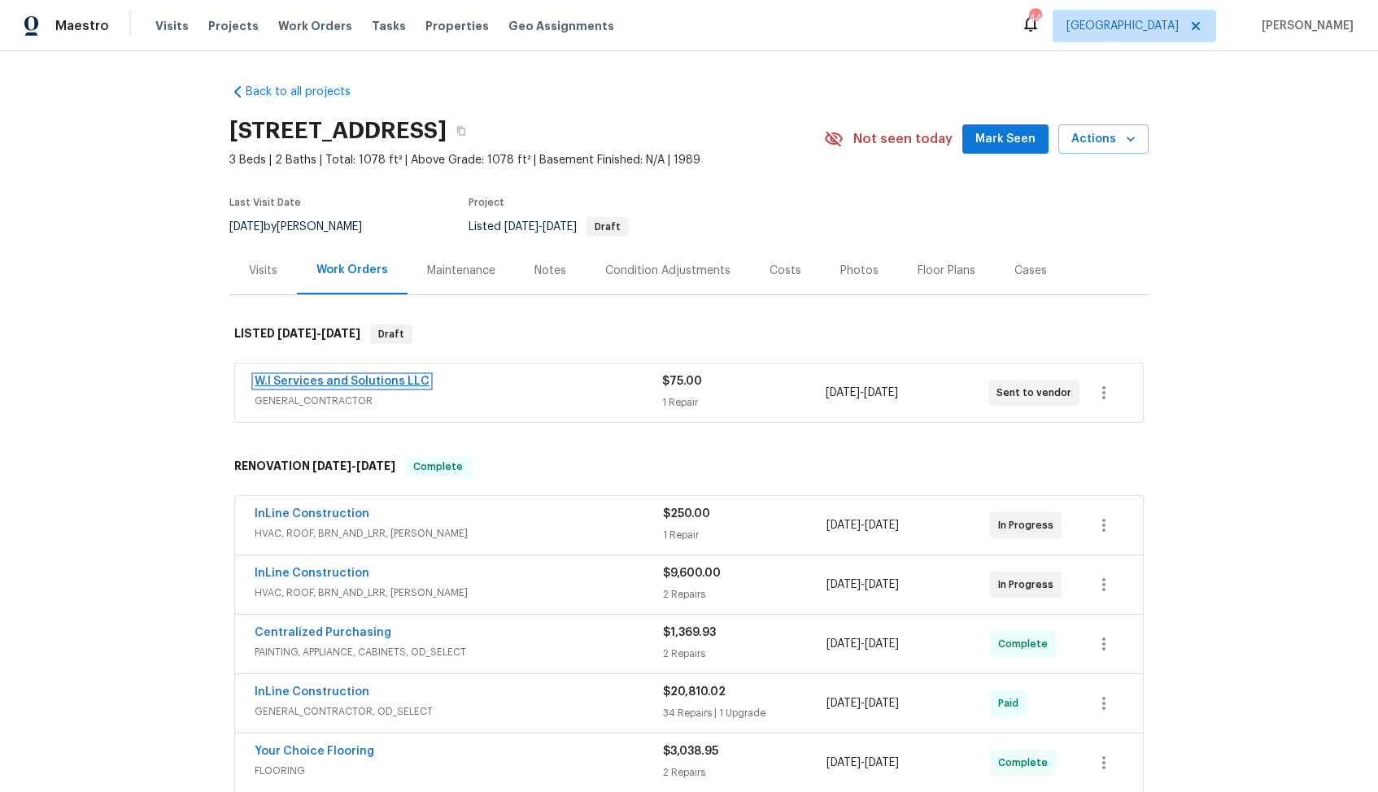
click at [297, 378] on link "W.I Services and Solutions LLC" at bounding box center [342, 381] width 175 height 11
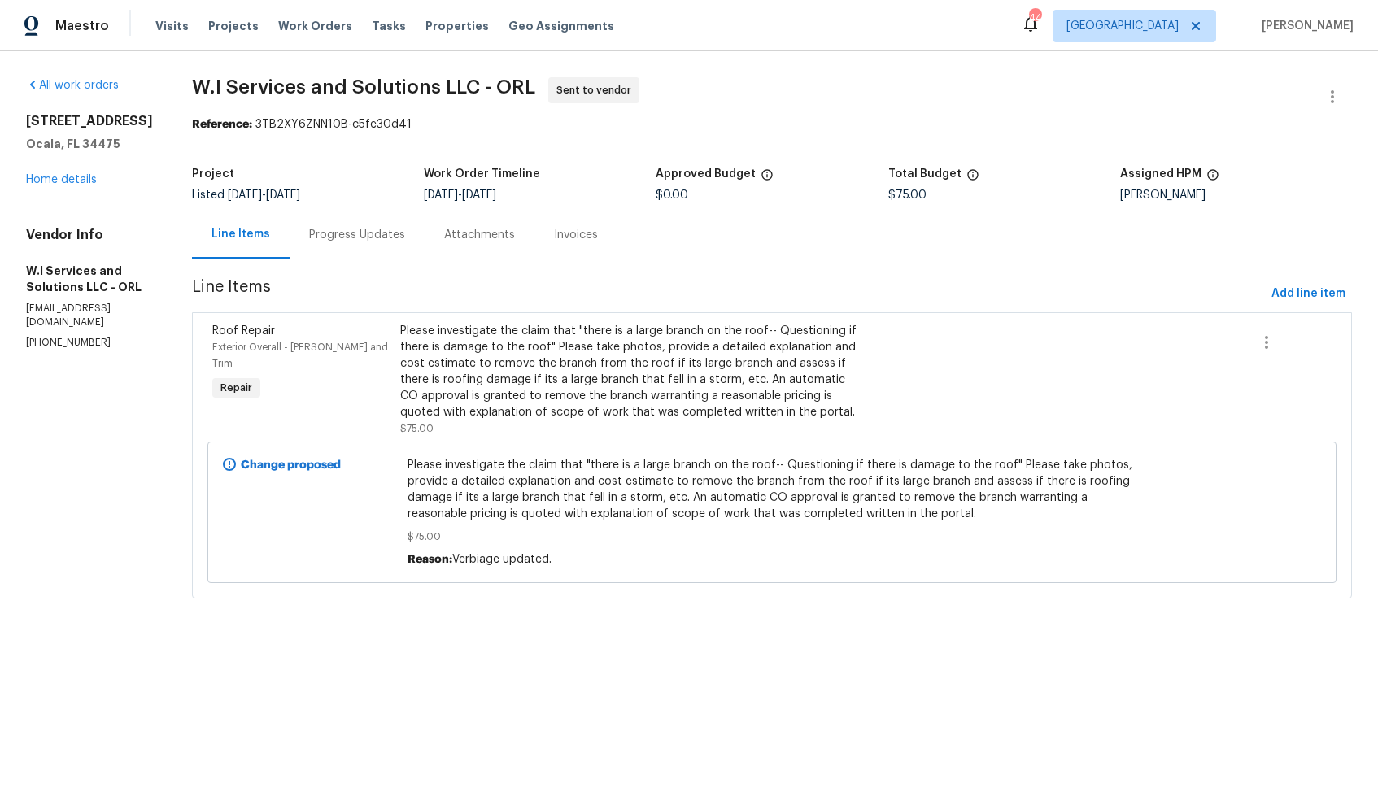
click at [403, 234] on div "Progress Updates" at bounding box center [357, 235] width 96 height 16
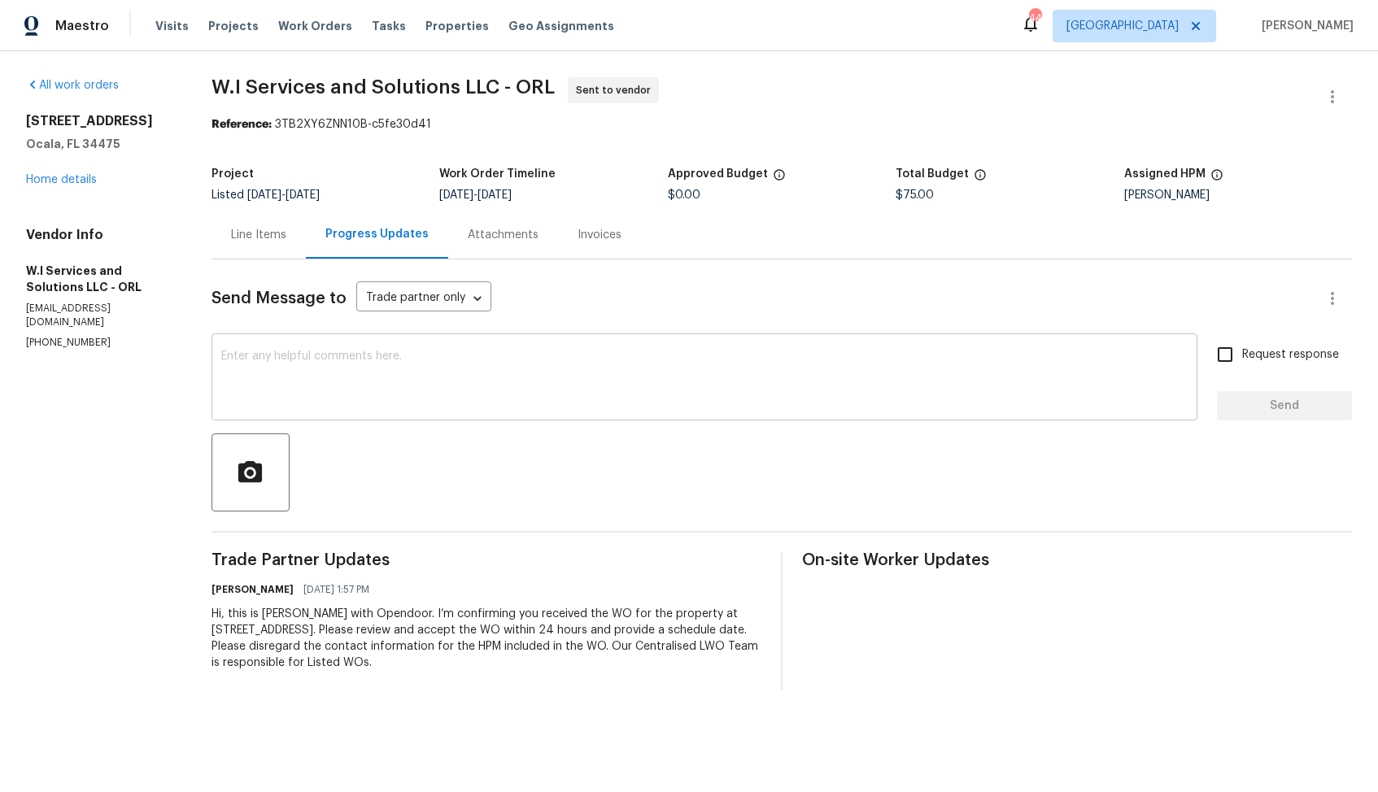
click at [567, 368] on textarea at bounding box center [704, 378] width 966 height 57
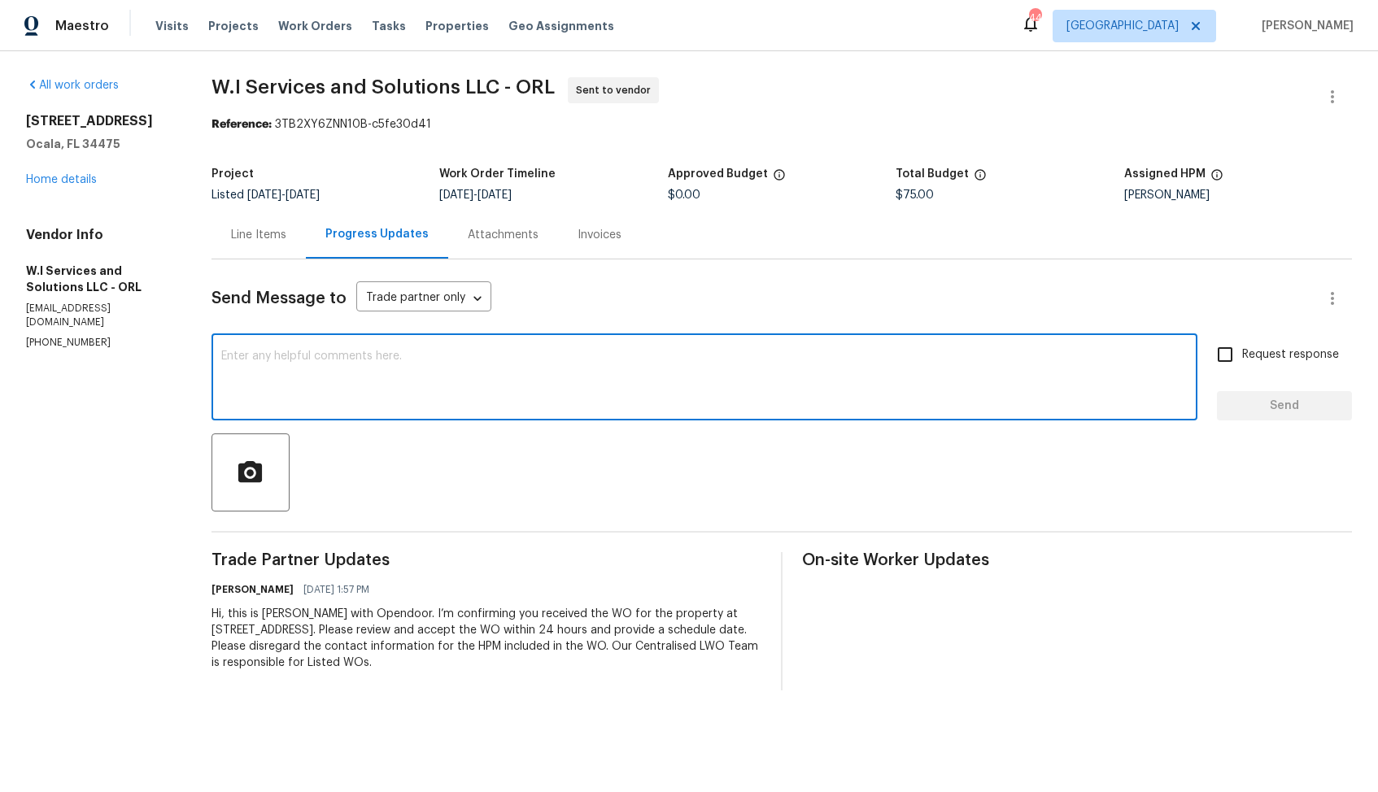
paste textarea "Could you please accept the work order and provide the progress status along wi…"
click at [248, 355] on textarea "Could you please accept the work order and provide the progress status along wi…" at bounding box center [704, 378] width 966 height 57
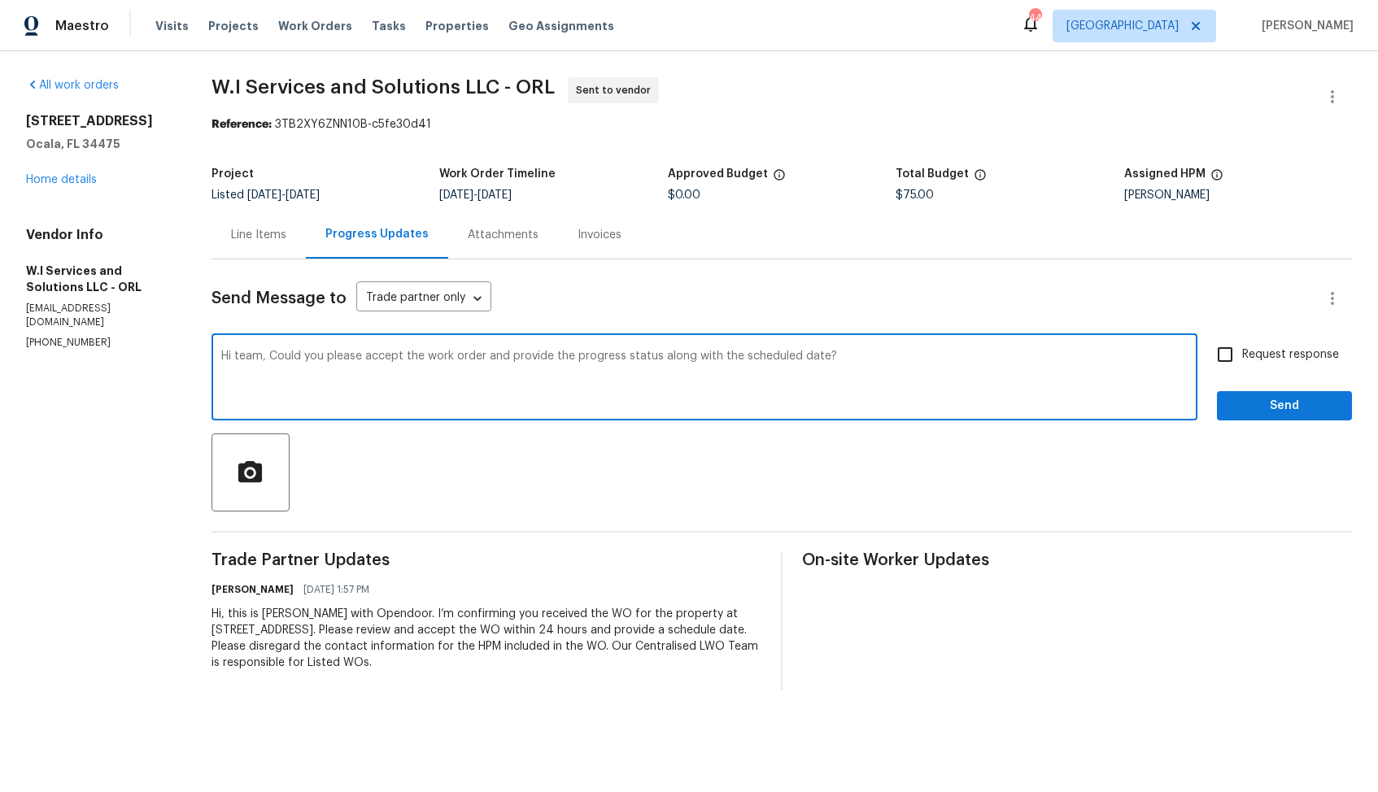
click at [988, 358] on textarea "Hi team, Could you please accept the work order and provide the progress status…" at bounding box center [704, 378] width 966 height 57
type textarea "Hi team, Could you please accept the work order and provide the progress status…"
click at [1229, 359] on input "Request response" at bounding box center [1225, 354] width 34 height 34
checkbox input "true"
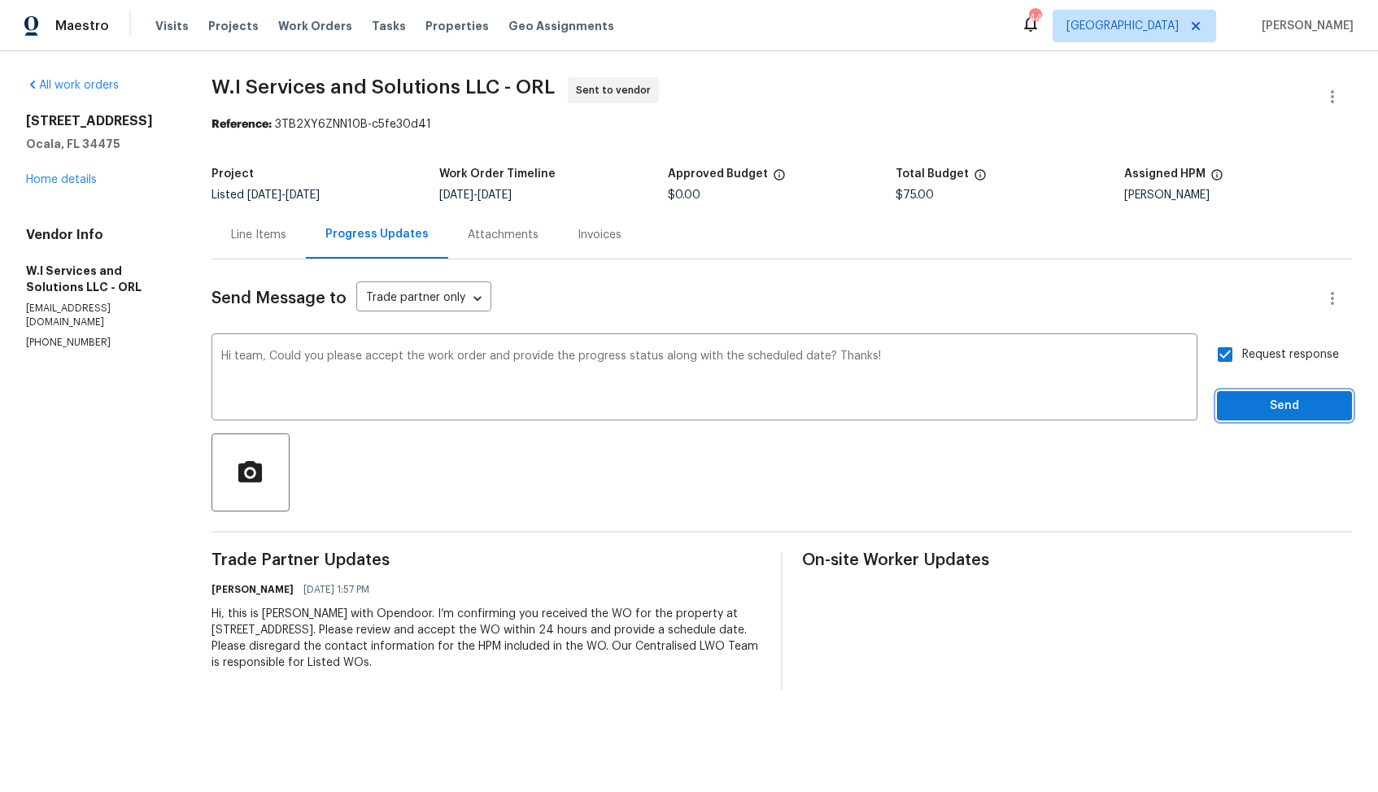
click at [1273, 411] on span "Send" at bounding box center [1284, 406] width 109 height 20
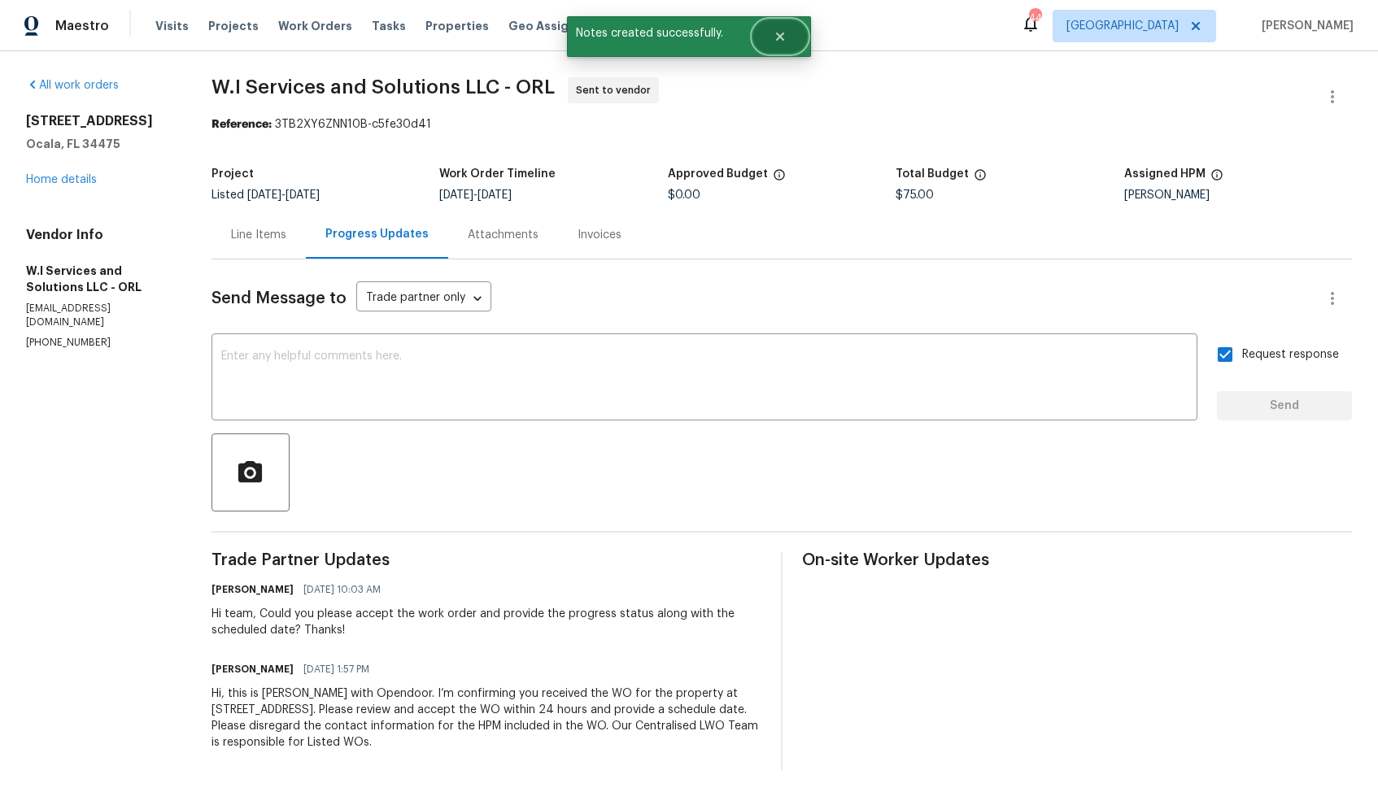
click at [783, 30] on icon "Close" at bounding box center [779, 36] width 13 height 13
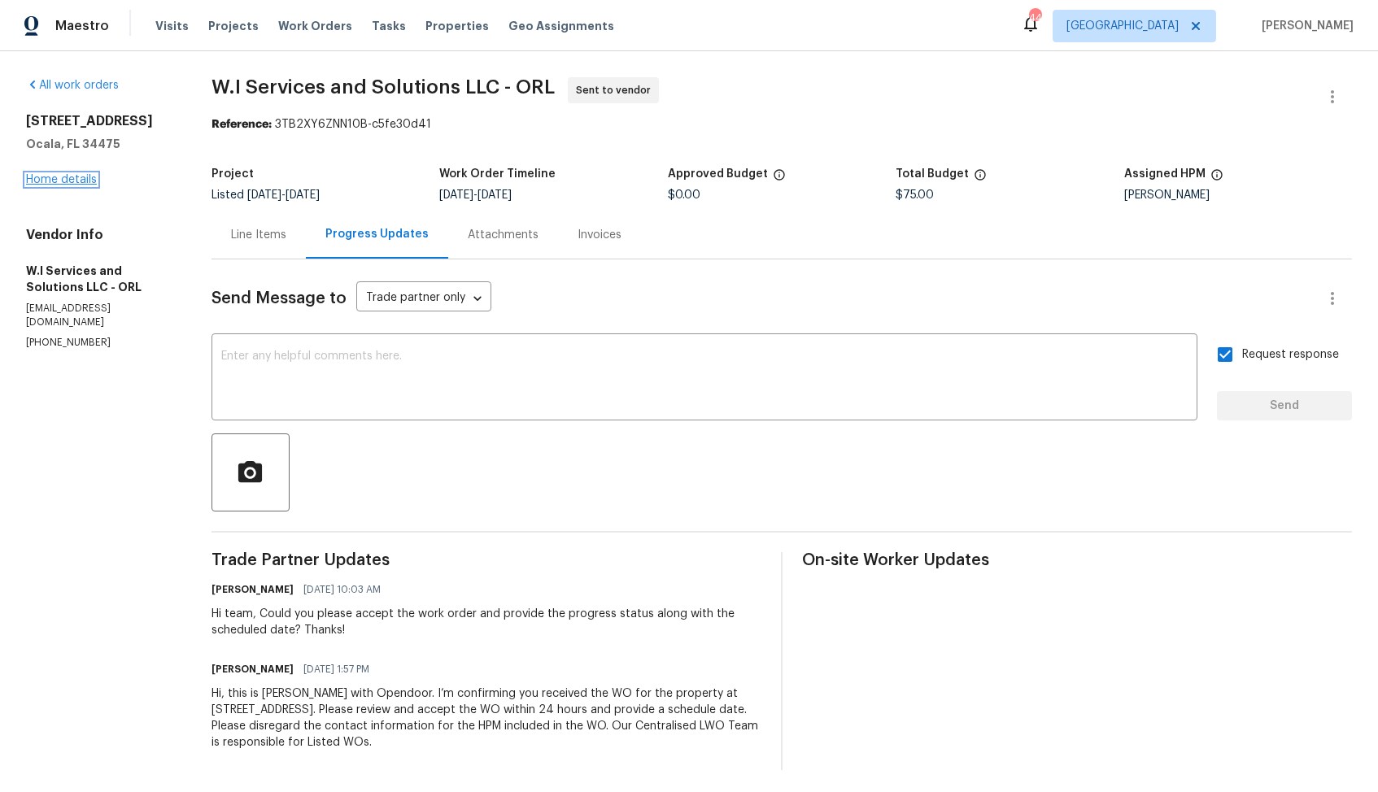
click at [59, 174] on link "Home details" at bounding box center [61, 179] width 71 height 11
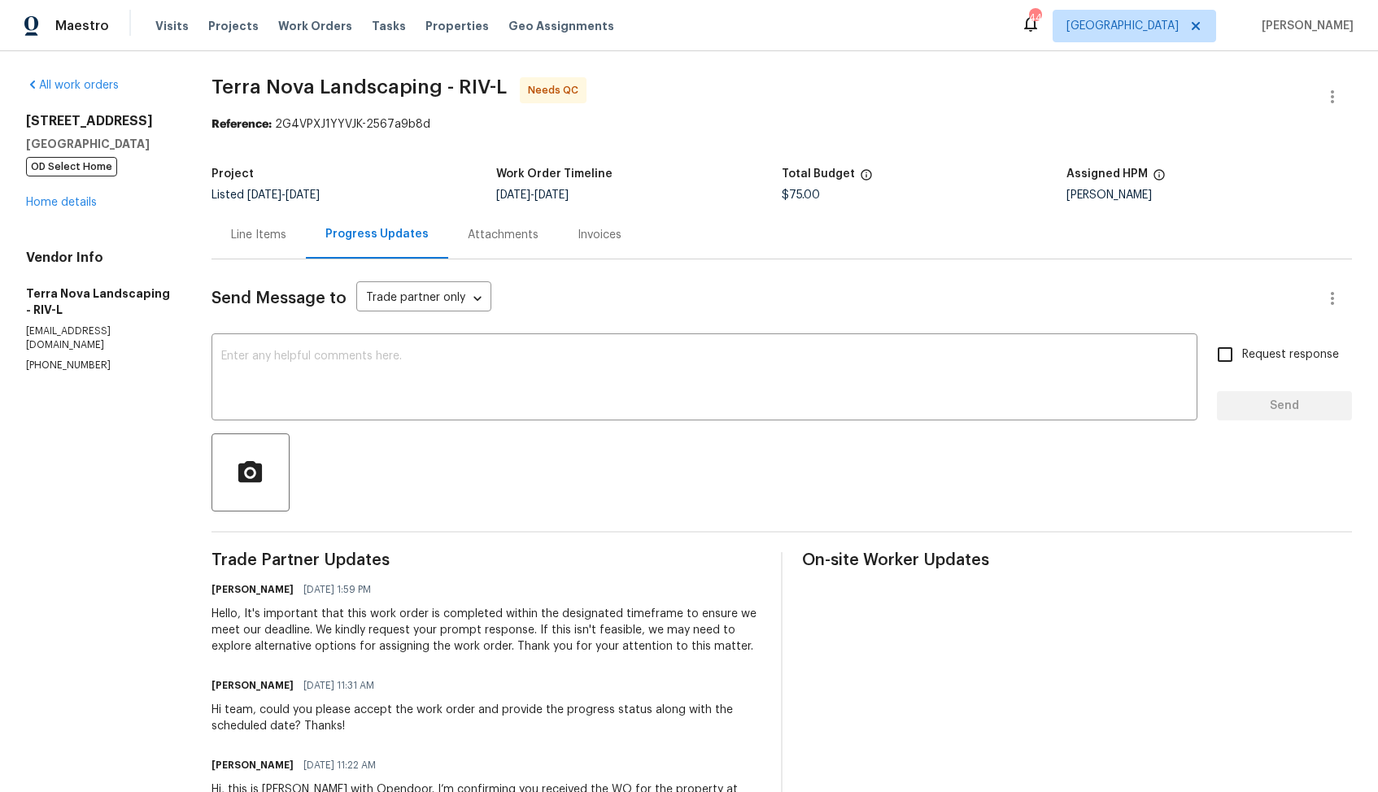
click at [253, 244] on div "Line Items" at bounding box center [258, 235] width 94 height 48
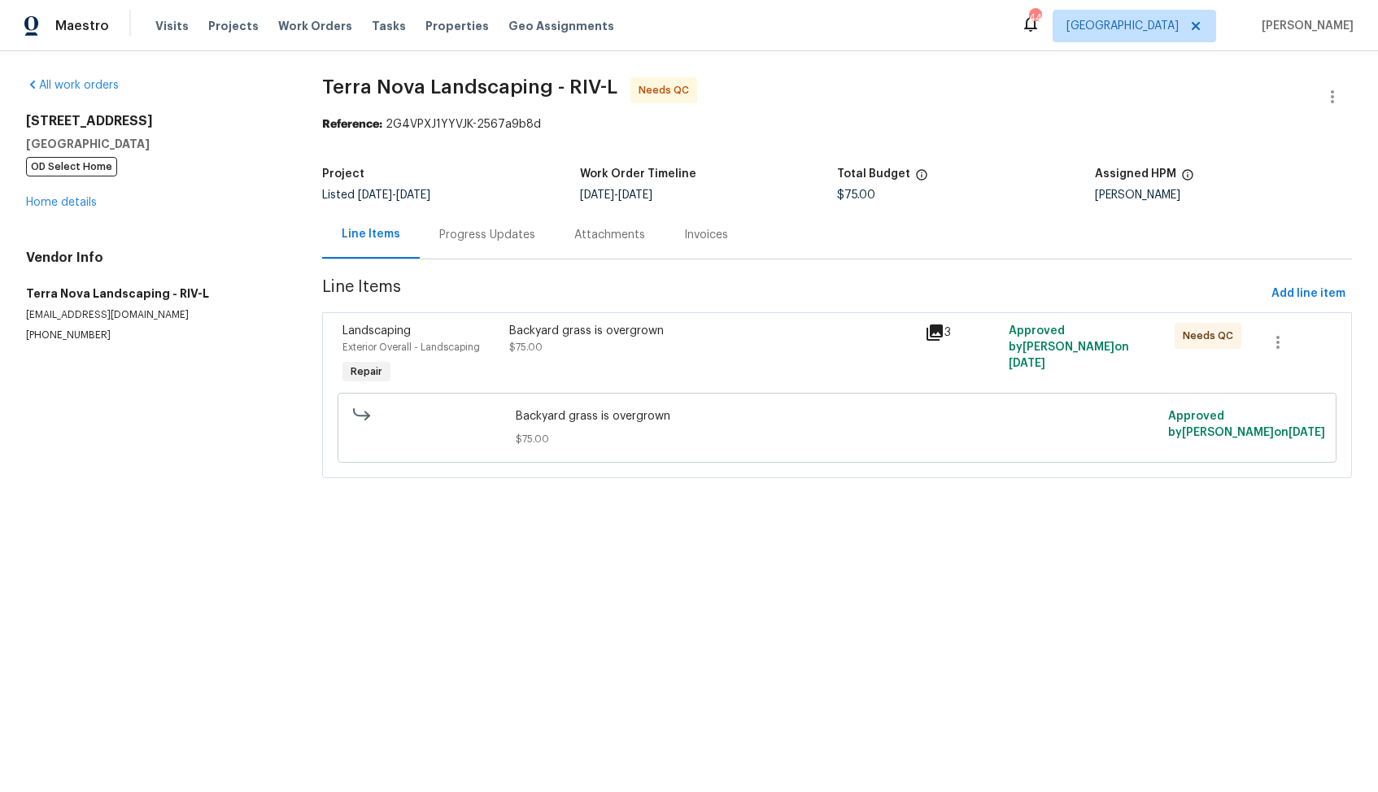
click at [612, 361] on div "Backyard grass is overgrown $75.00" at bounding box center [712, 355] width 416 height 75
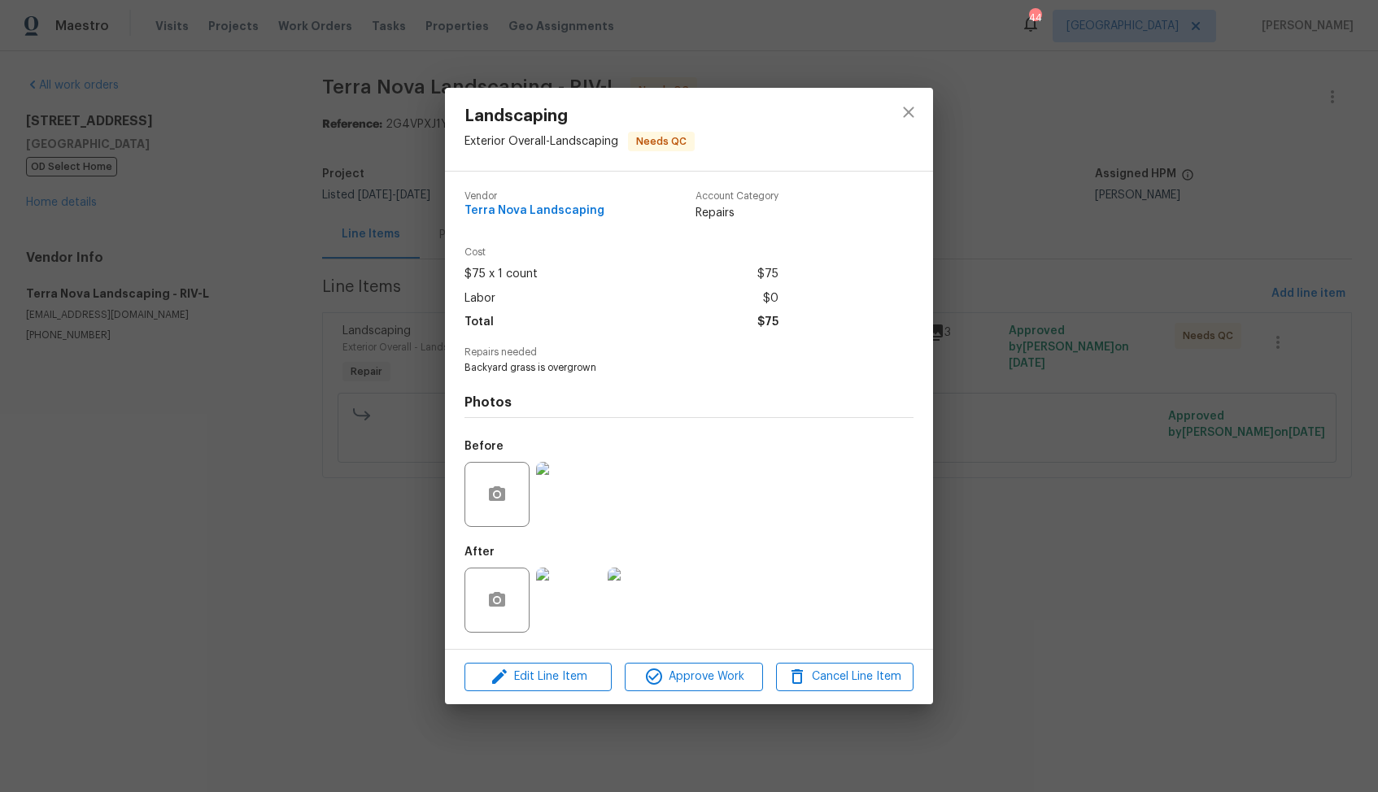
click at [552, 509] on img at bounding box center [568, 494] width 65 height 65
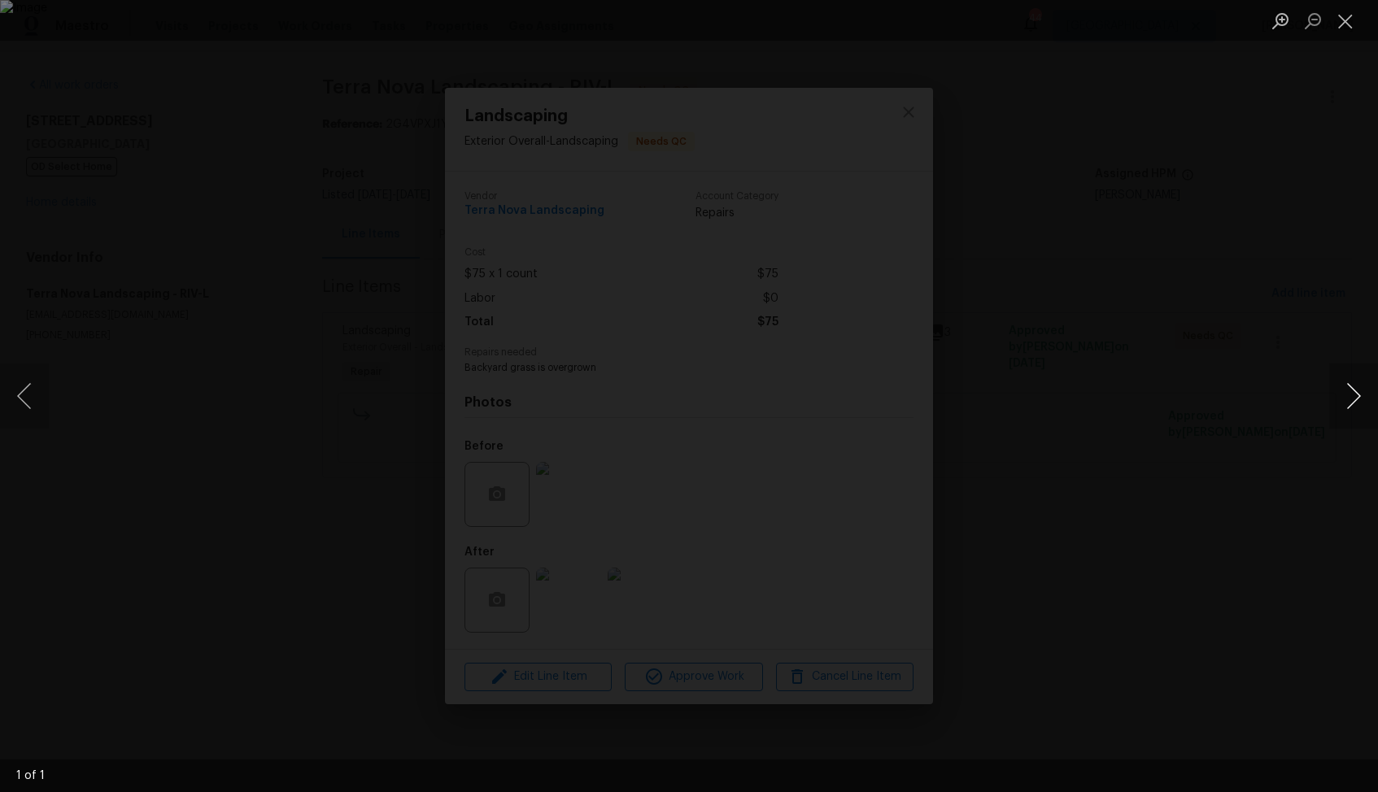
click at [1349, 401] on button "Next image" at bounding box center [1353, 396] width 49 height 65
click at [1250, 370] on div "Lightbox" at bounding box center [689, 396] width 1378 height 792
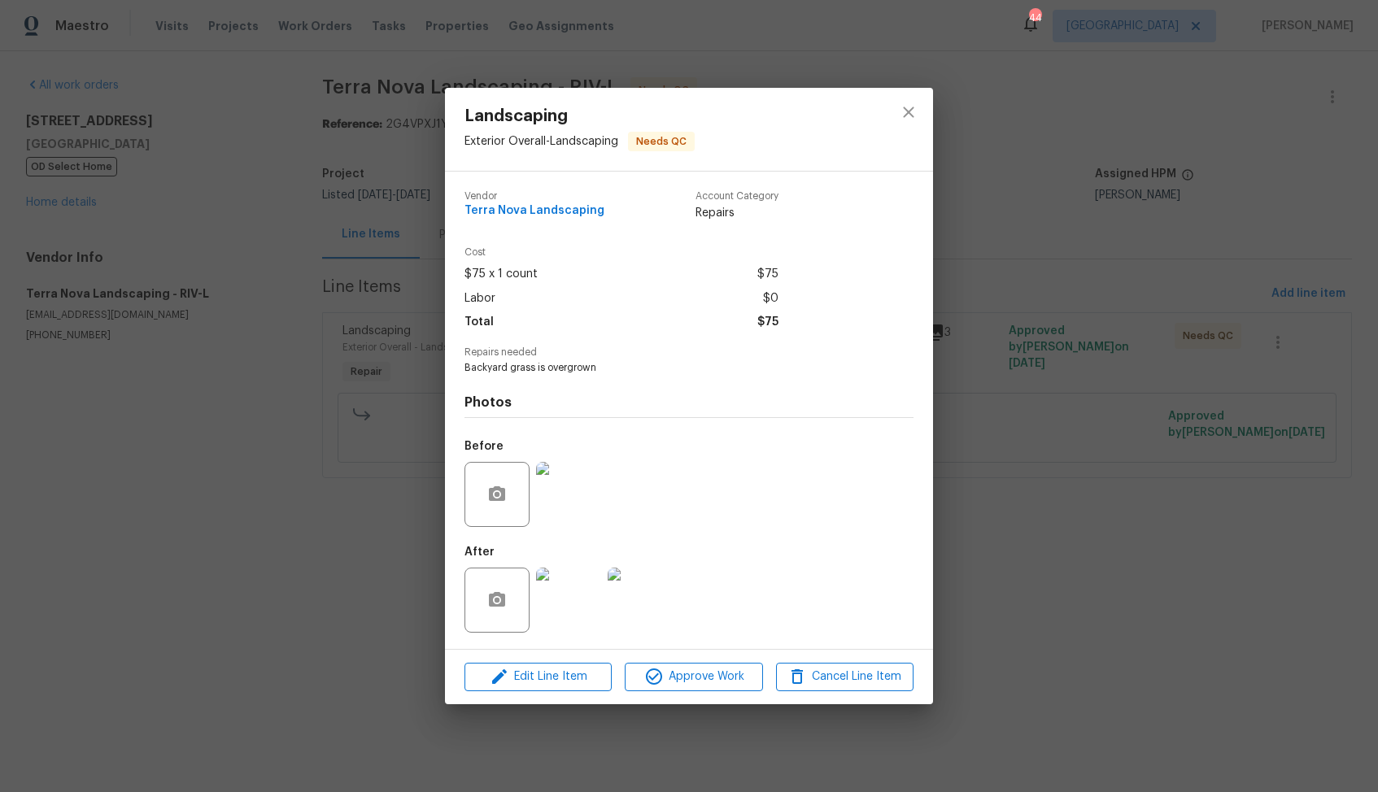
click at [603, 577] on div at bounding box center [569, 600] width 72 height 85
click at [580, 589] on img at bounding box center [568, 600] width 65 height 65
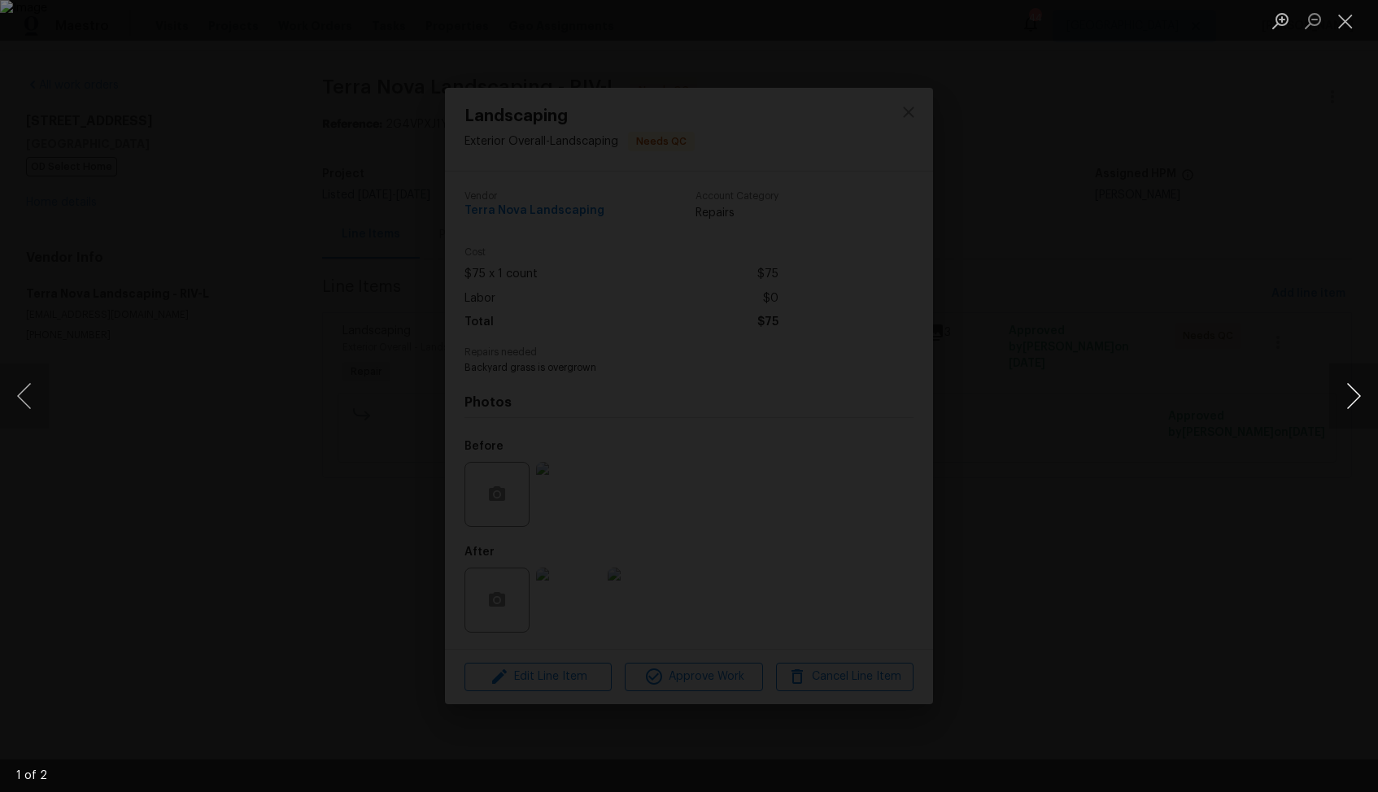
click at [1358, 391] on button "Next image" at bounding box center [1353, 396] width 49 height 65
click at [1198, 429] on div "Lightbox" at bounding box center [689, 396] width 1378 height 792
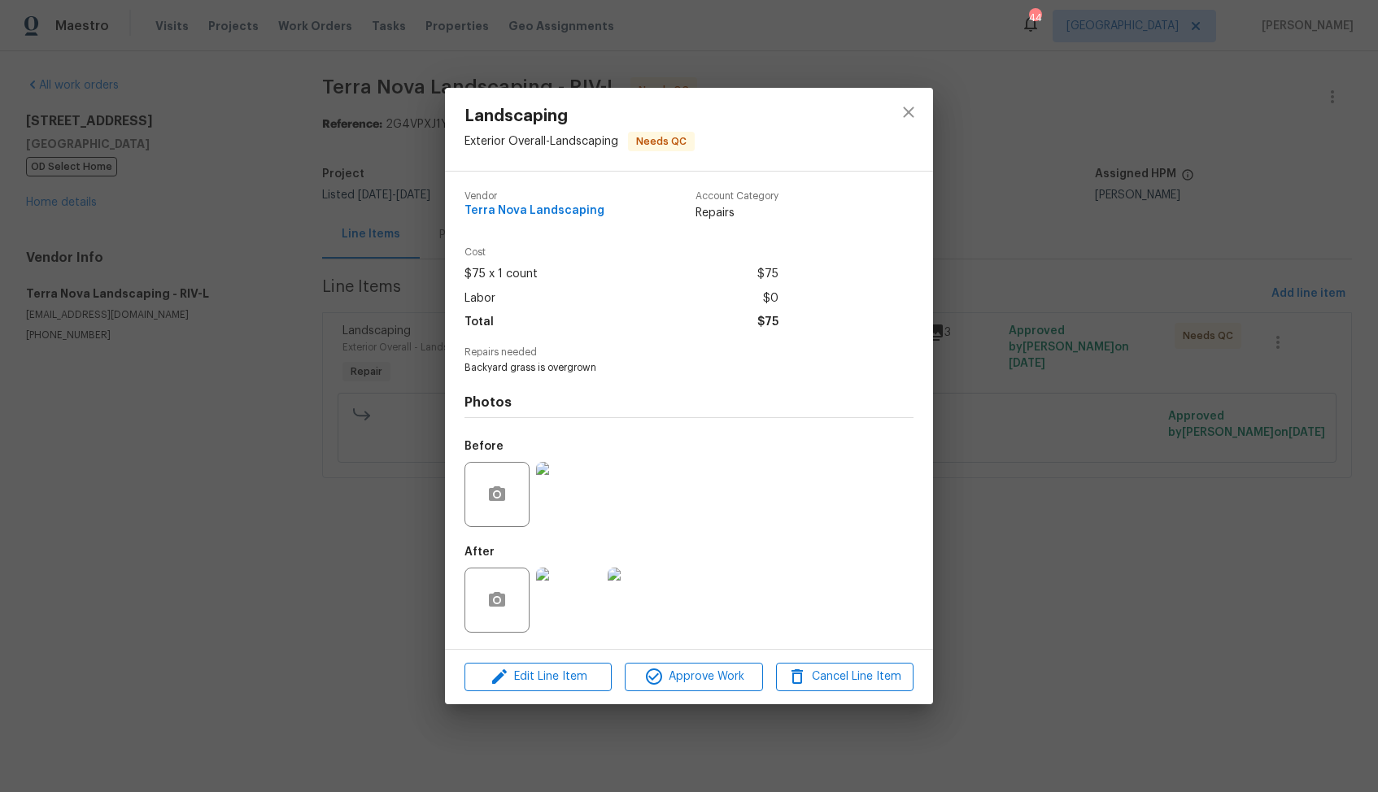
click at [1056, 422] on div "Landscaping Exterior Overall - Landscaping Needs QC Vendor Terra Nova Landscapi…" at bounding box center [689, 396] width 1378 height 792
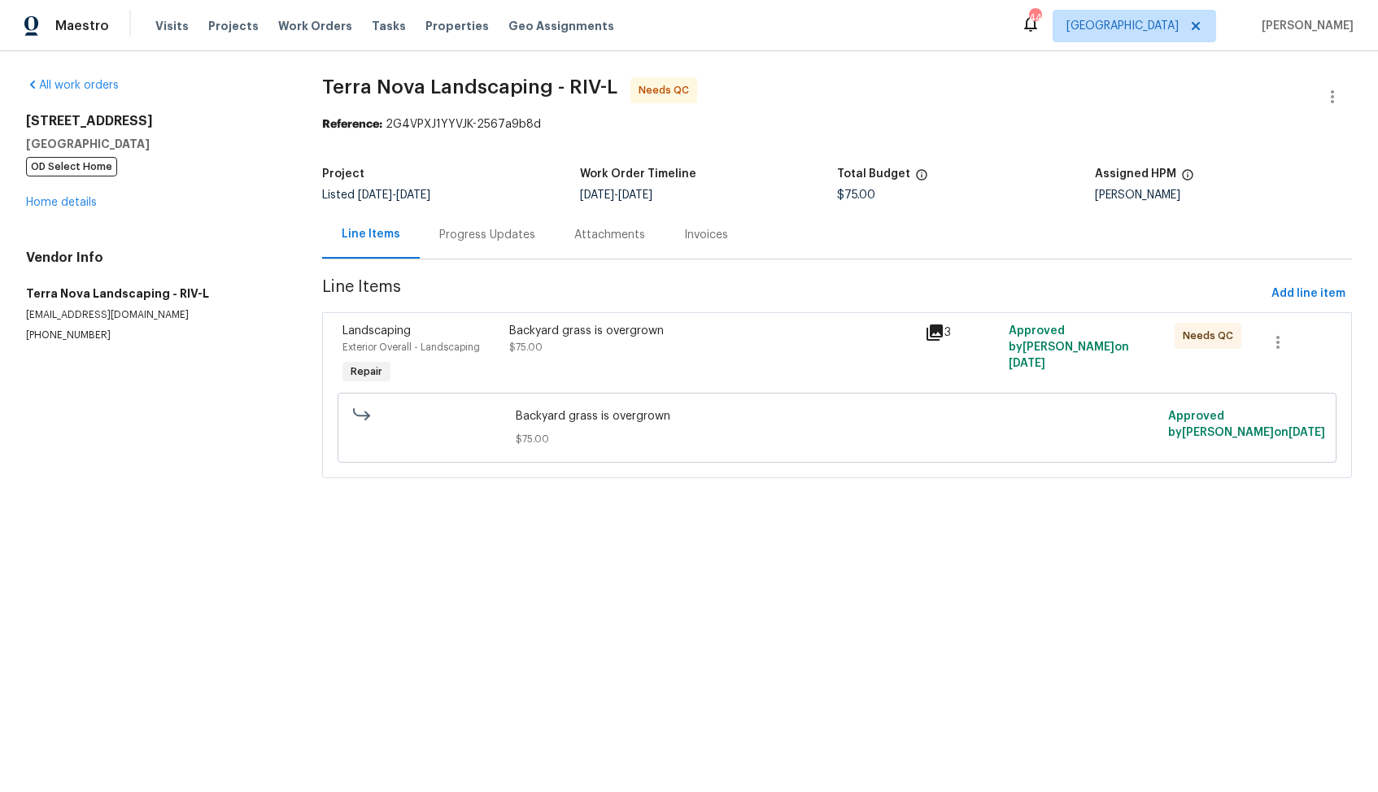
click at [490, 224] on div "Progress Updates" at bounding box center [487, 235] width 135 height 48
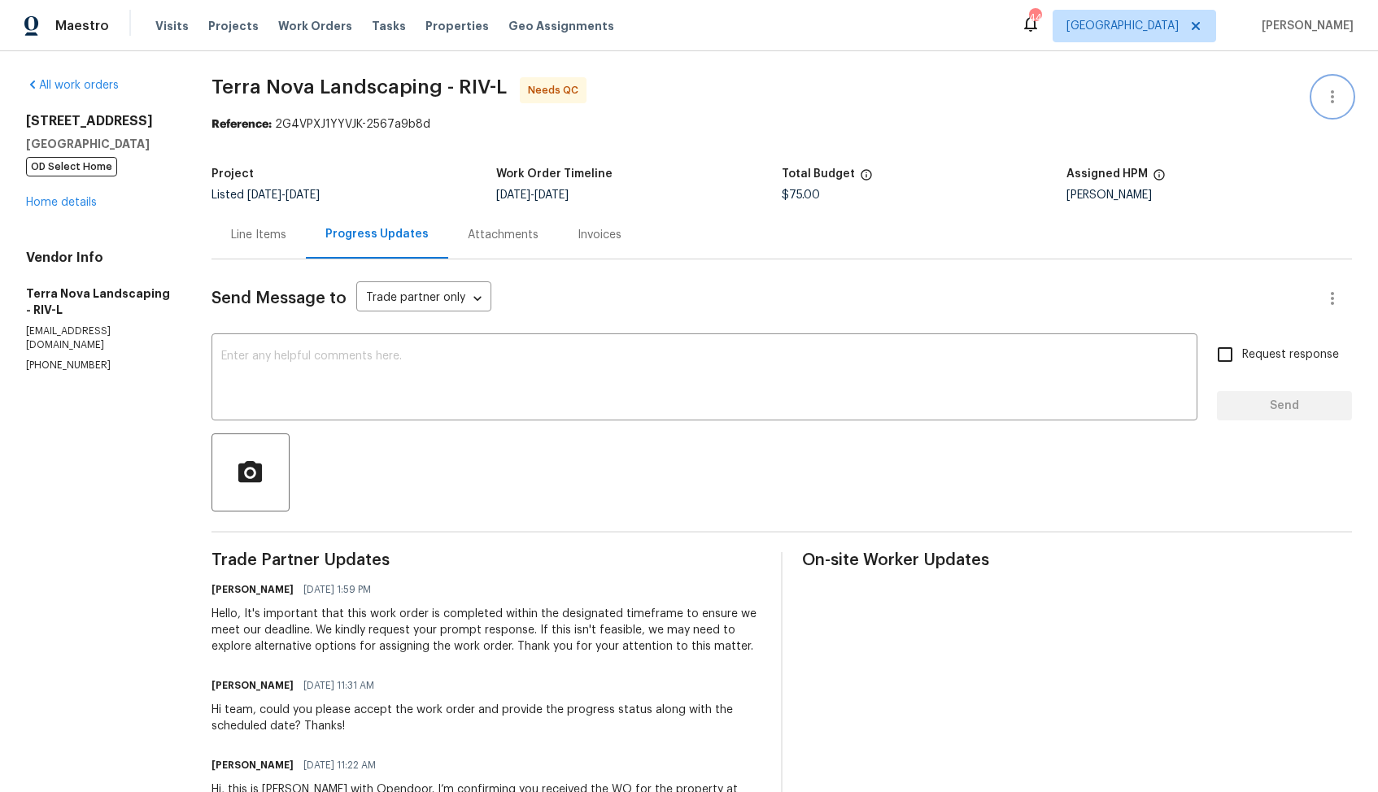
click at [1324, 103] on icon "button" at bounding box center [1332, 97] width 20 height 20
click at [1241, 95] on li "Edit" at bounding box center [1279, 97] width 176 height 27
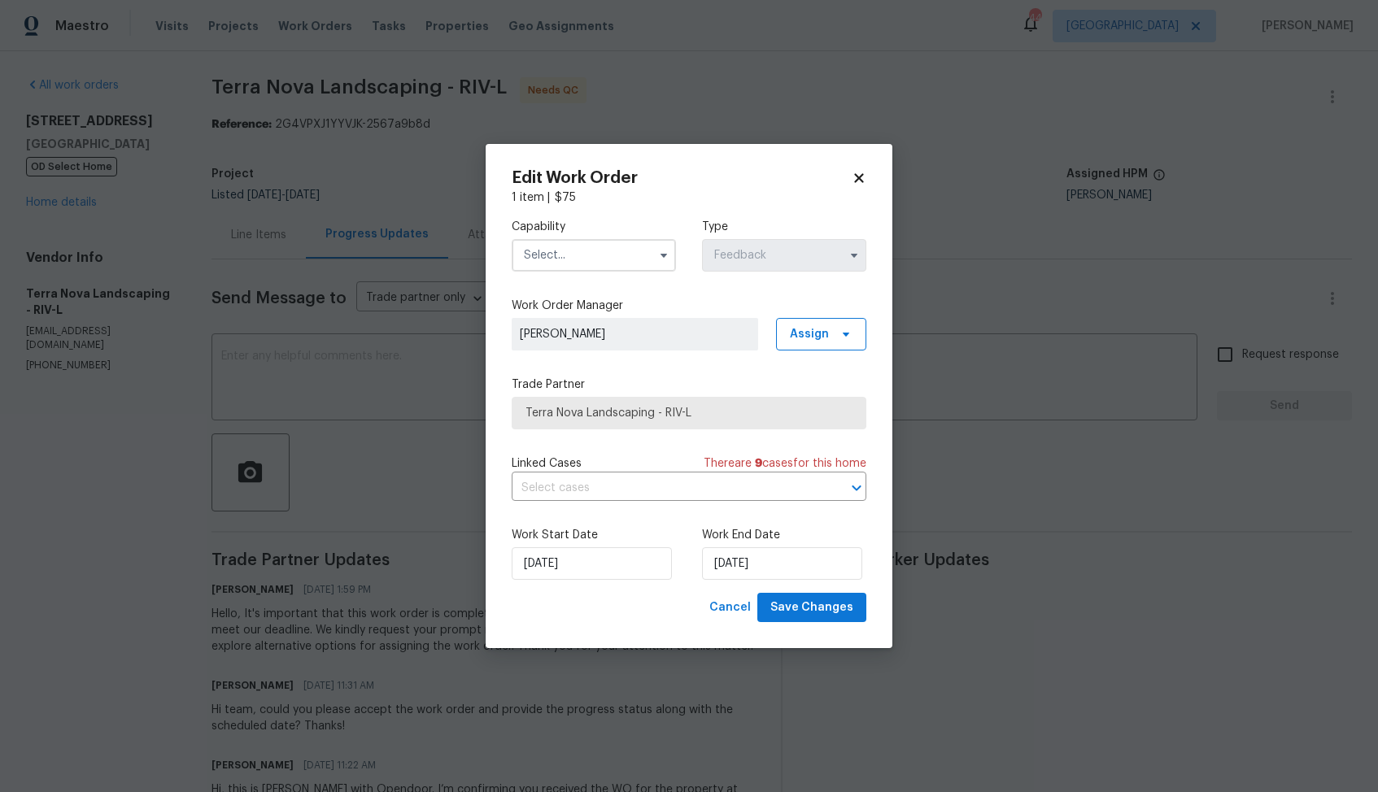
click at [603, 261] on input "text" at bounding box center [594, 255] width 164 height 33
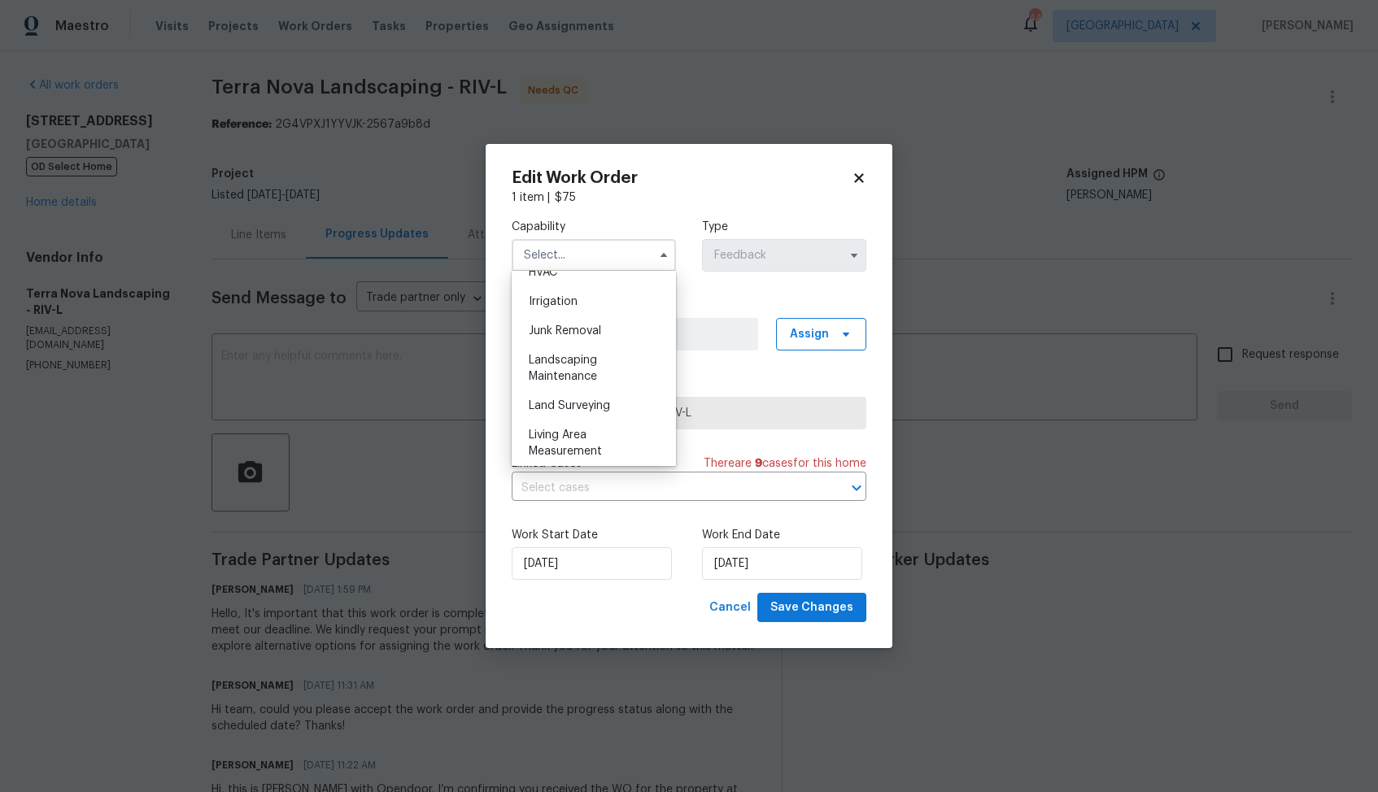
scroll to position [1014, 0]
click at [569, 357] on span "Landscaping Maintenance" at bounding box center [563, 354] width 68 height 28
type input "Landscaping Maintenance"
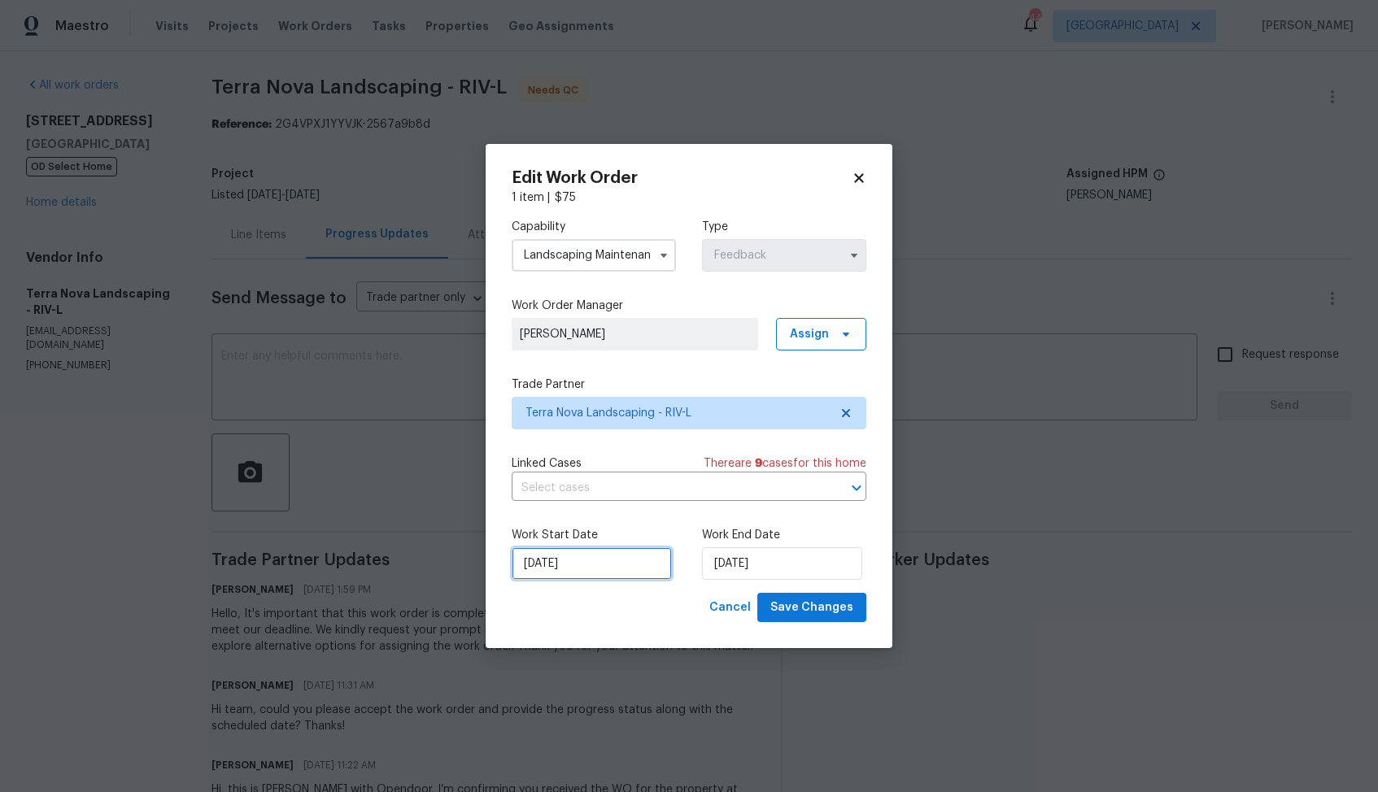
click at [538, 565] on input "27/08/2025" at bounding box center [592, 563] width 160 height 33
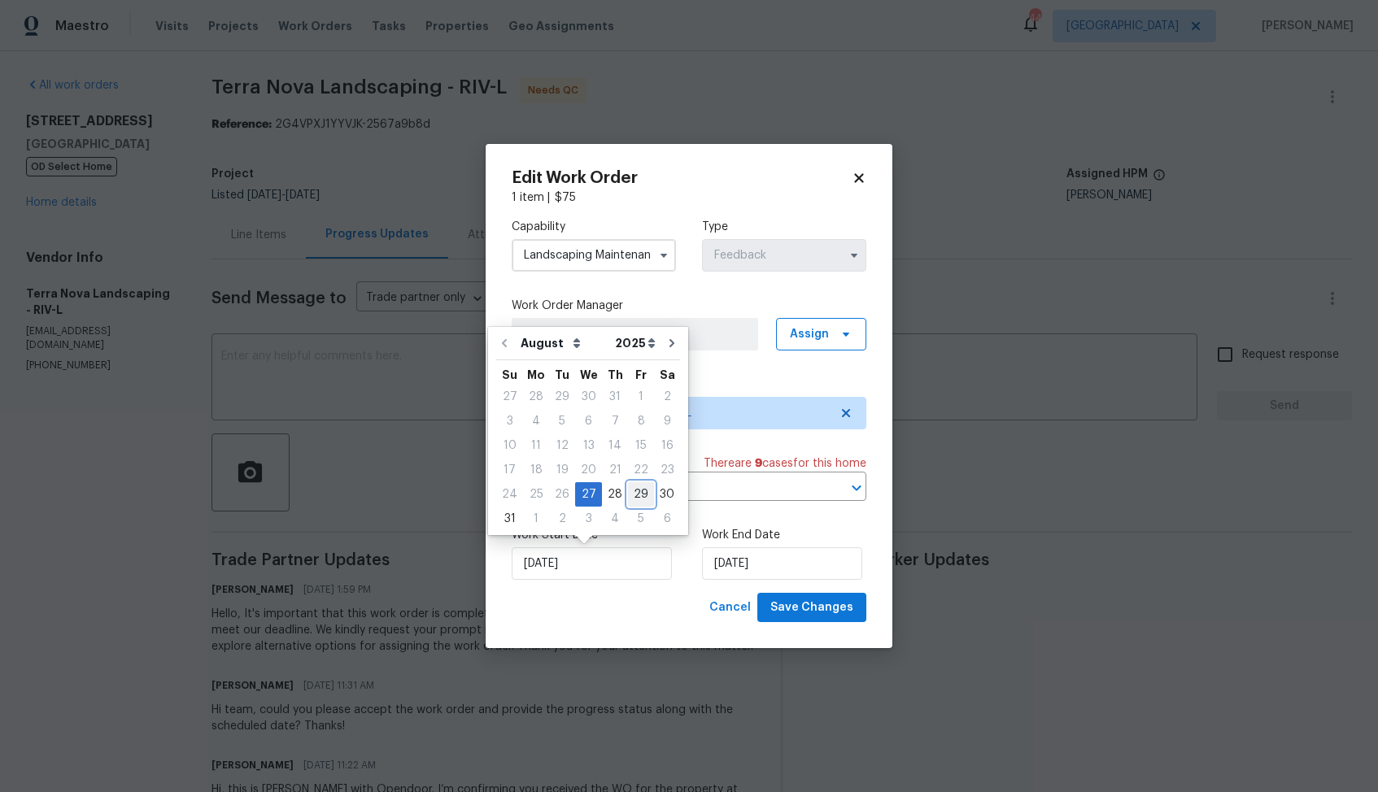
click at [638, 493] on div "29" at bounding box center [641, 494] width 26 height 23
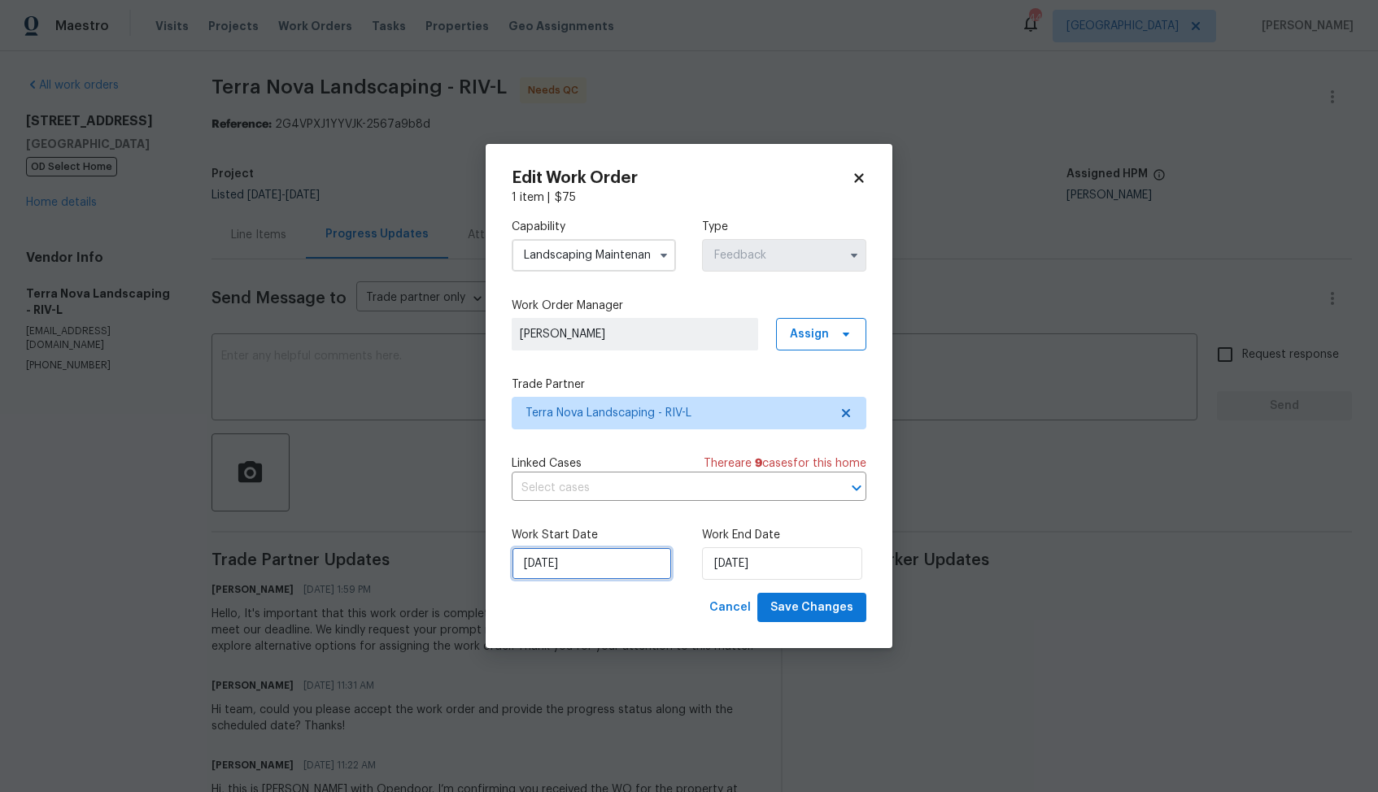
click at [617, 561] on input "[DATE]" at bounding box center [592, 563] width 160 height 33
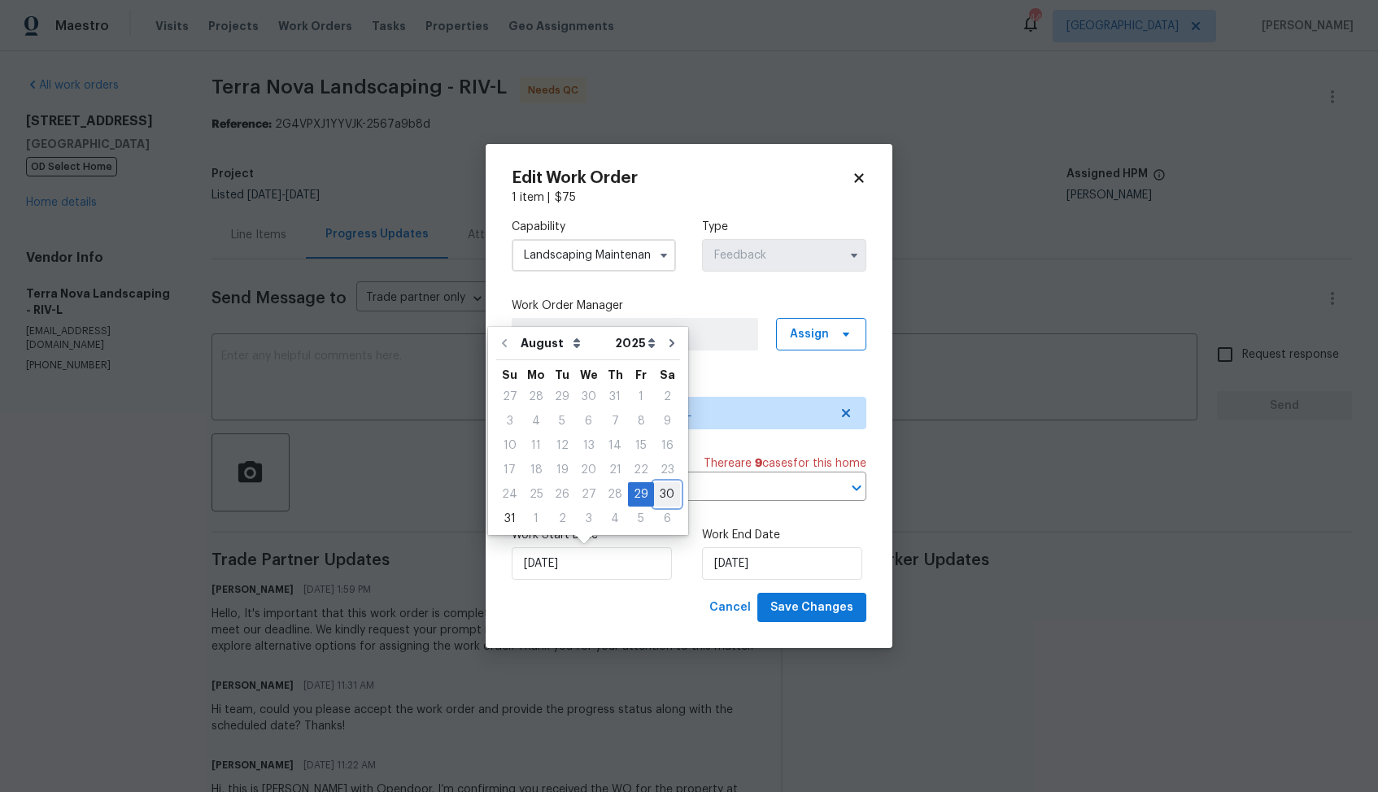
click at [655, 494] on div "30" at bounding box center [667, 494] width 26 height 23
type input "30/08/2025"
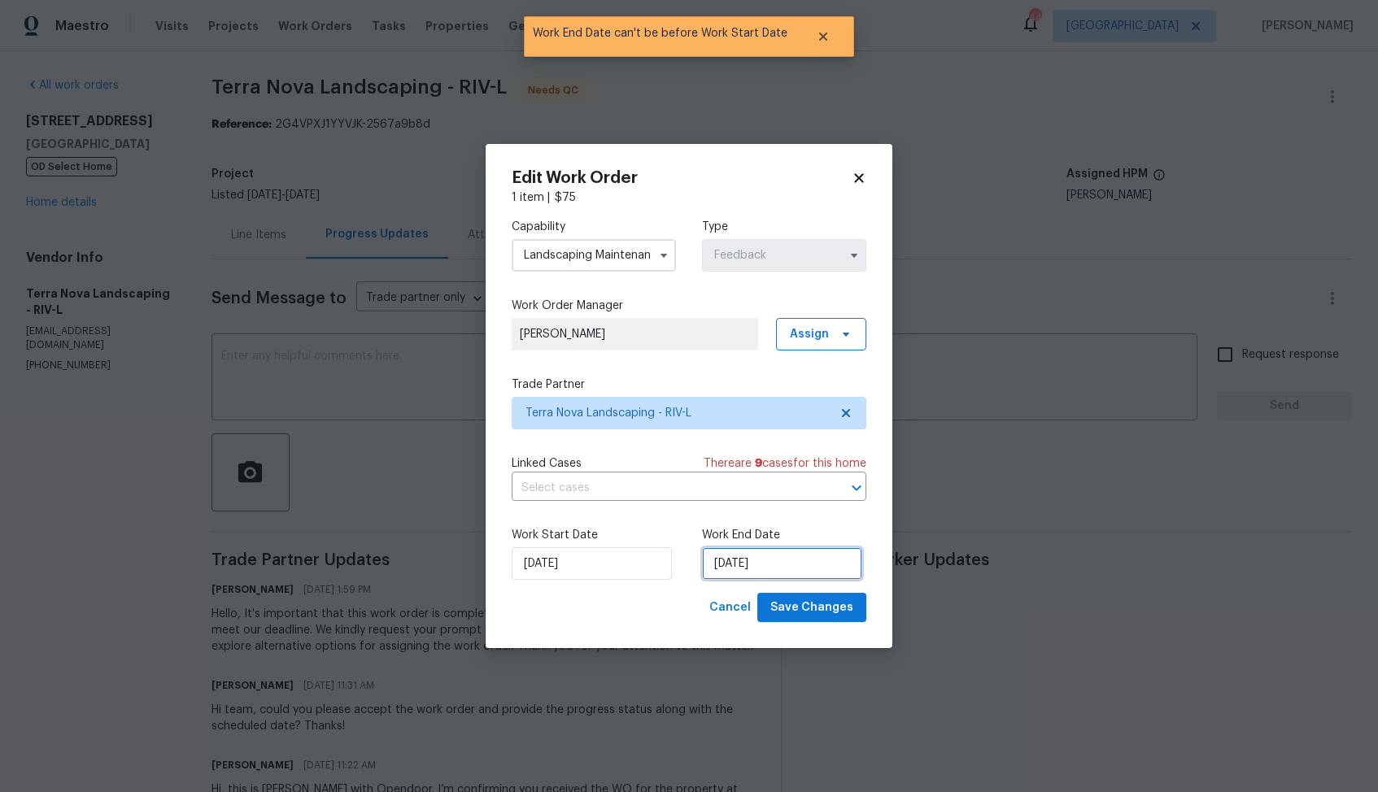
click at [798, 559] on input "30/08/2025" at bounding box center [782, 563] width 160 height 33
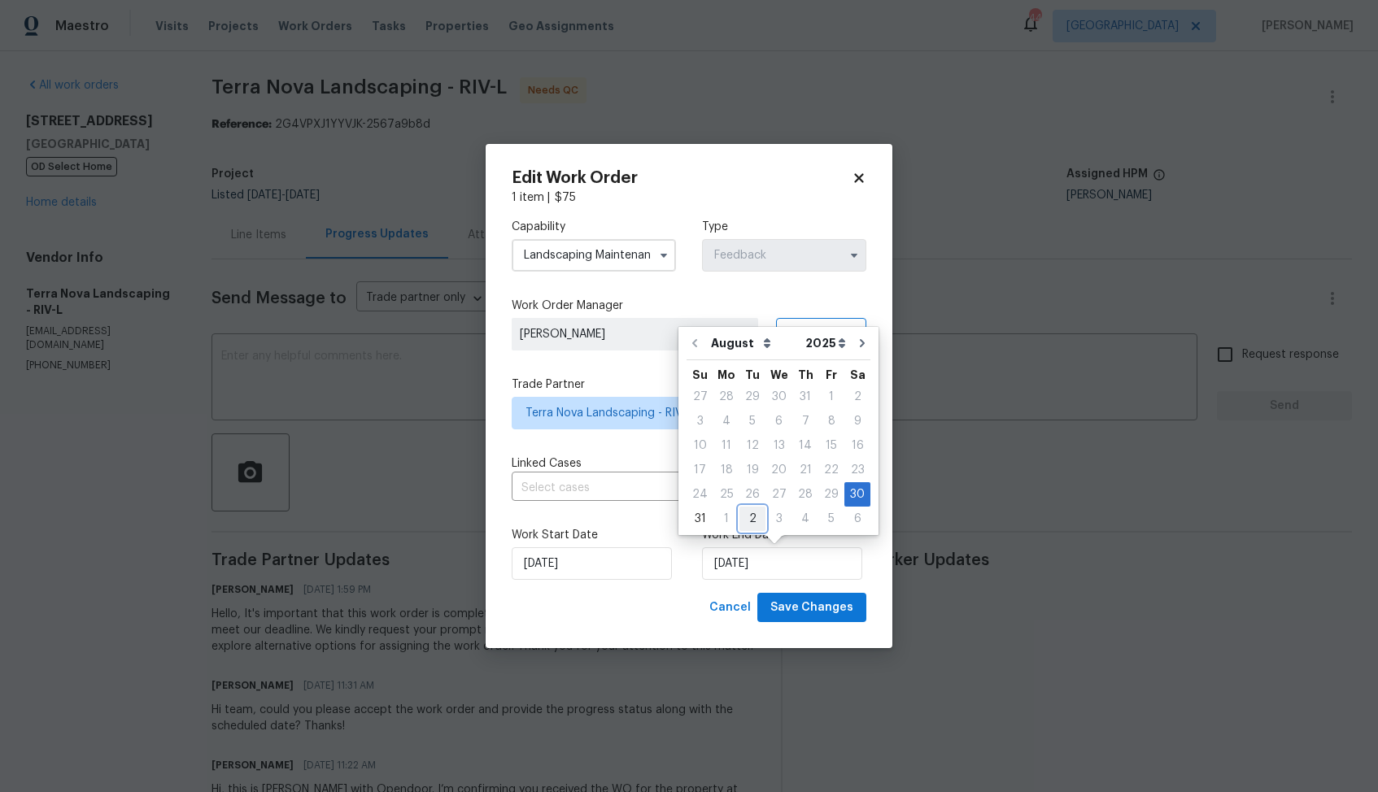
click at [743, 518] on div "2" at bounding box center [752, 518] width 26 height 23
type input "[DATE]"
select select "8"
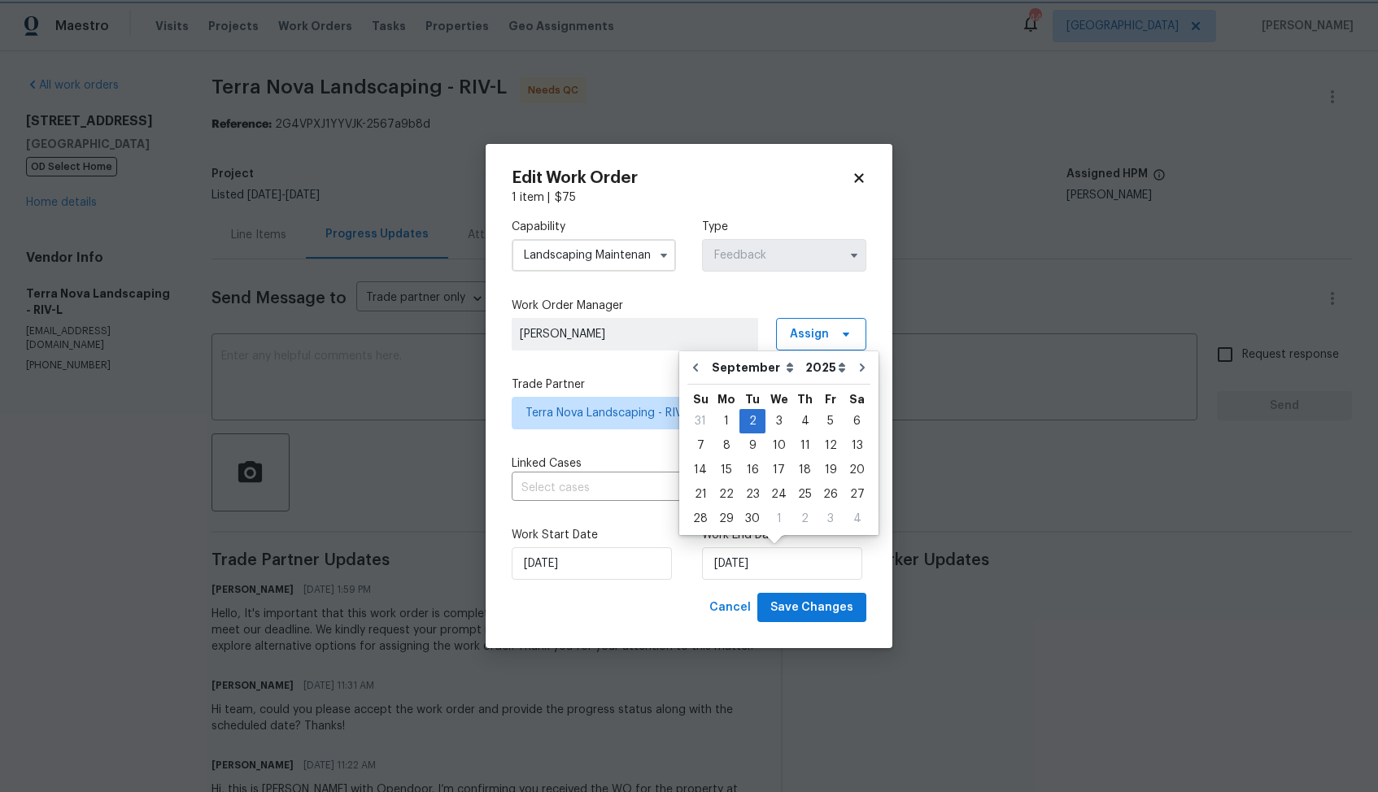
click at [682, 581] on div "Work Start Date 30/08/2025 Work End Date 02/09/2025" at bounding box center [689, 553] width 355 height 79
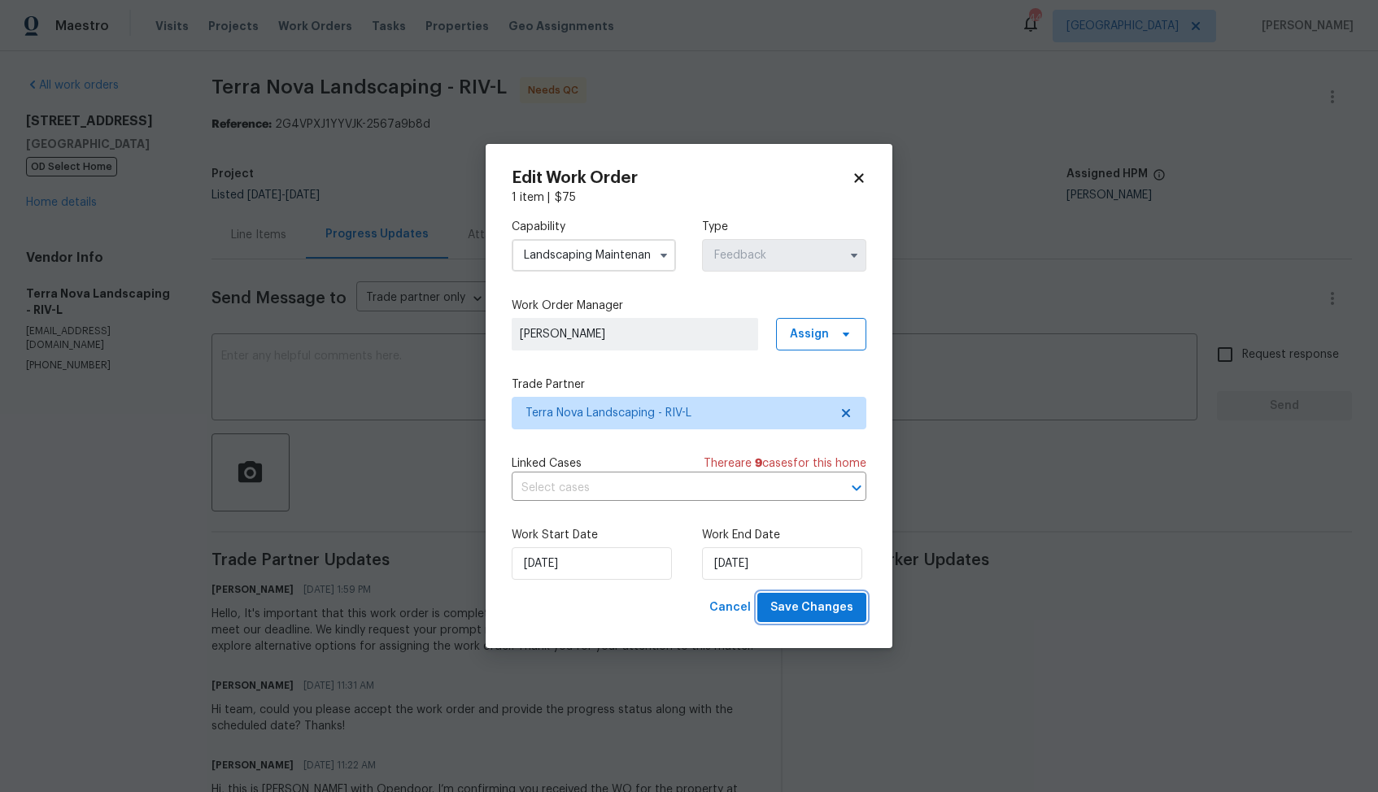
click at [810, 609] on span "Save Changes" at bounding box center [811, 608] width 83 height 20
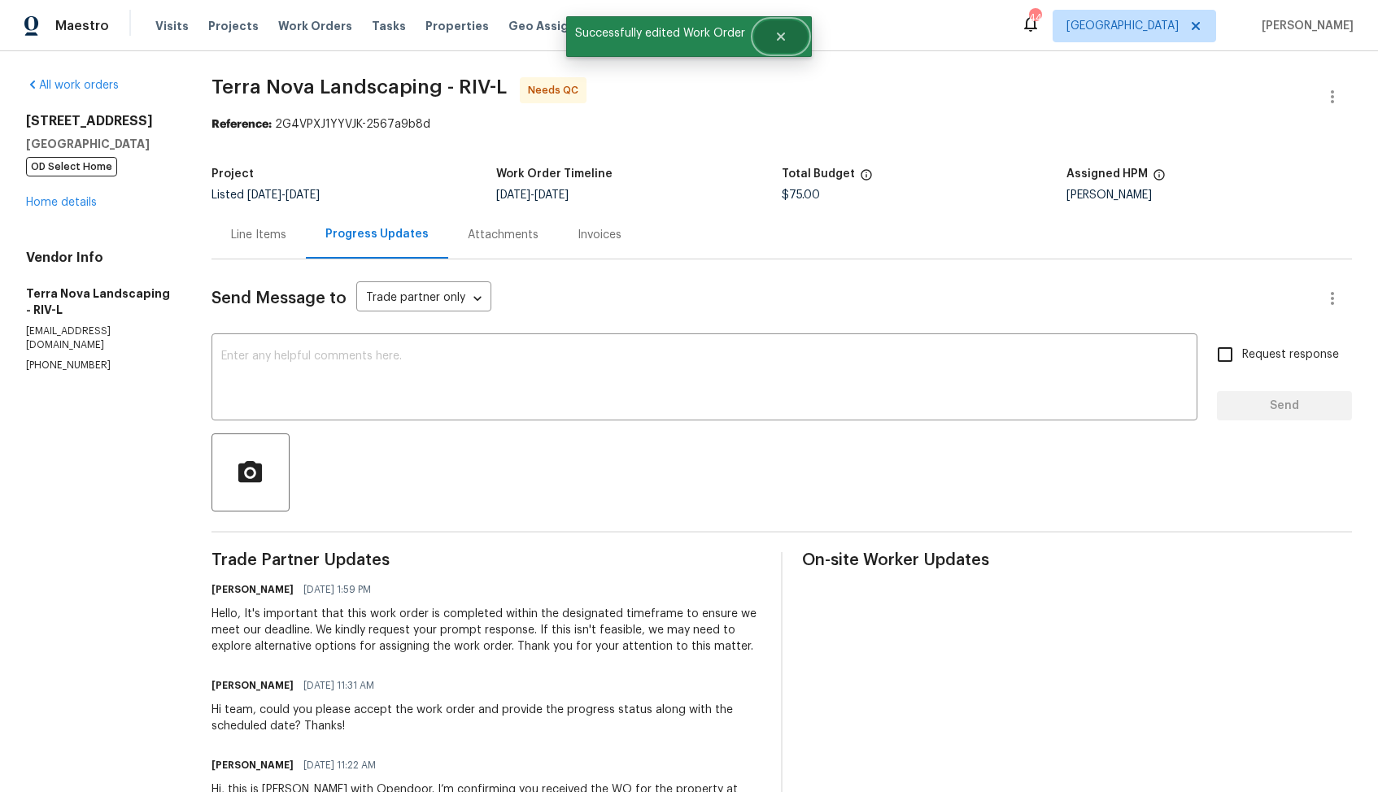
click at [782, 32] on icon "Close" at bounding box center [780, 36] width 13 height 13
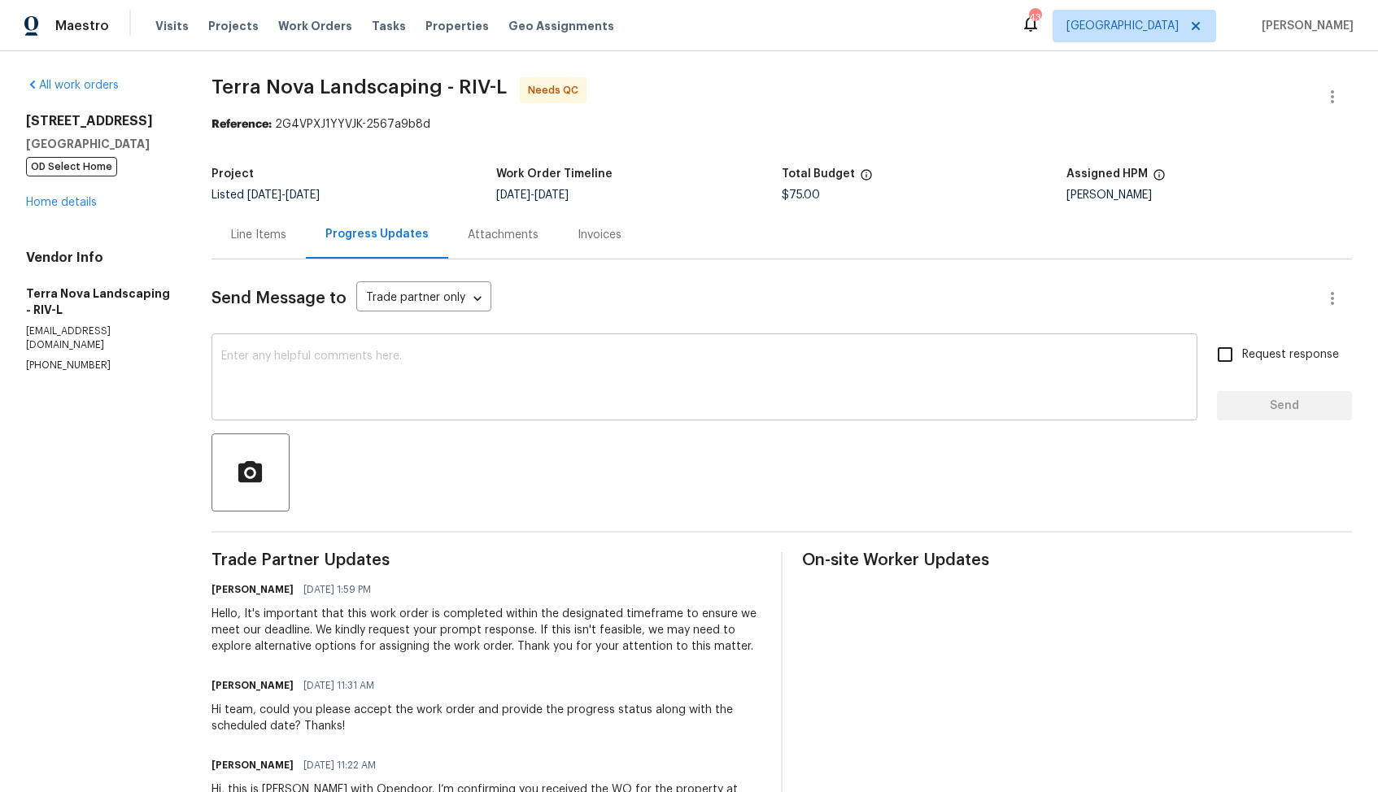
click at [453, 406] on textarea at bounding box center [704, 378] width 966 height 57
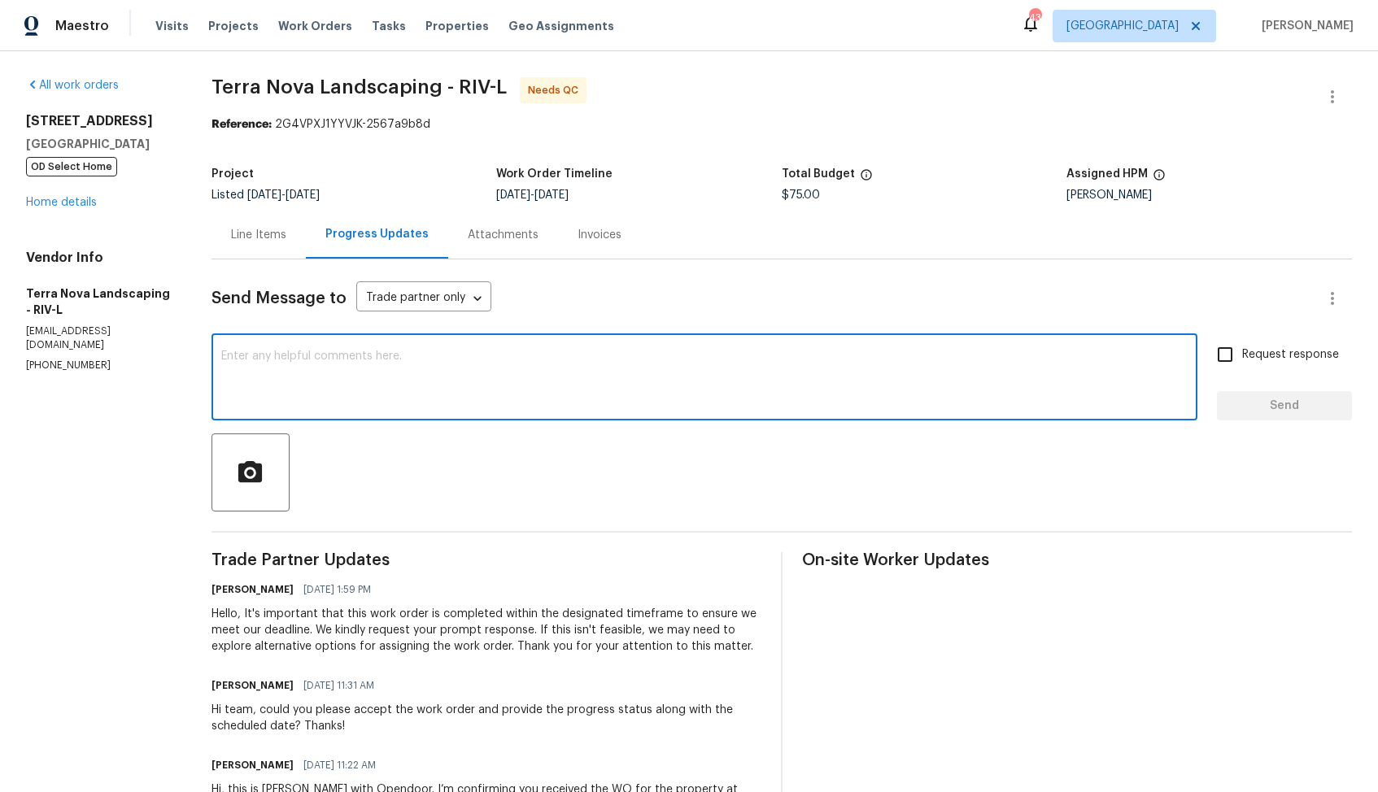
click at [672, 393] on textarea at bounding box center [704, 378] width 966 height 57
click at [624, 350] on div "Hi team, thank you for completing the job. WO is approved. Thanks! x ​" at bounding box center [704, 378] width 986 height 83
click at [639, 358] on textarea "Hi team, thank you for completing the job. WO is approved. Thanks!" at bounding box center [704, 378] width 966 height 57
type textarea "Hi team, thank you for completing the job. WO is approved. Thanks!"
click at [1262, 403] on span "Send" at bounding box center [1284, 406] width 109 height 20
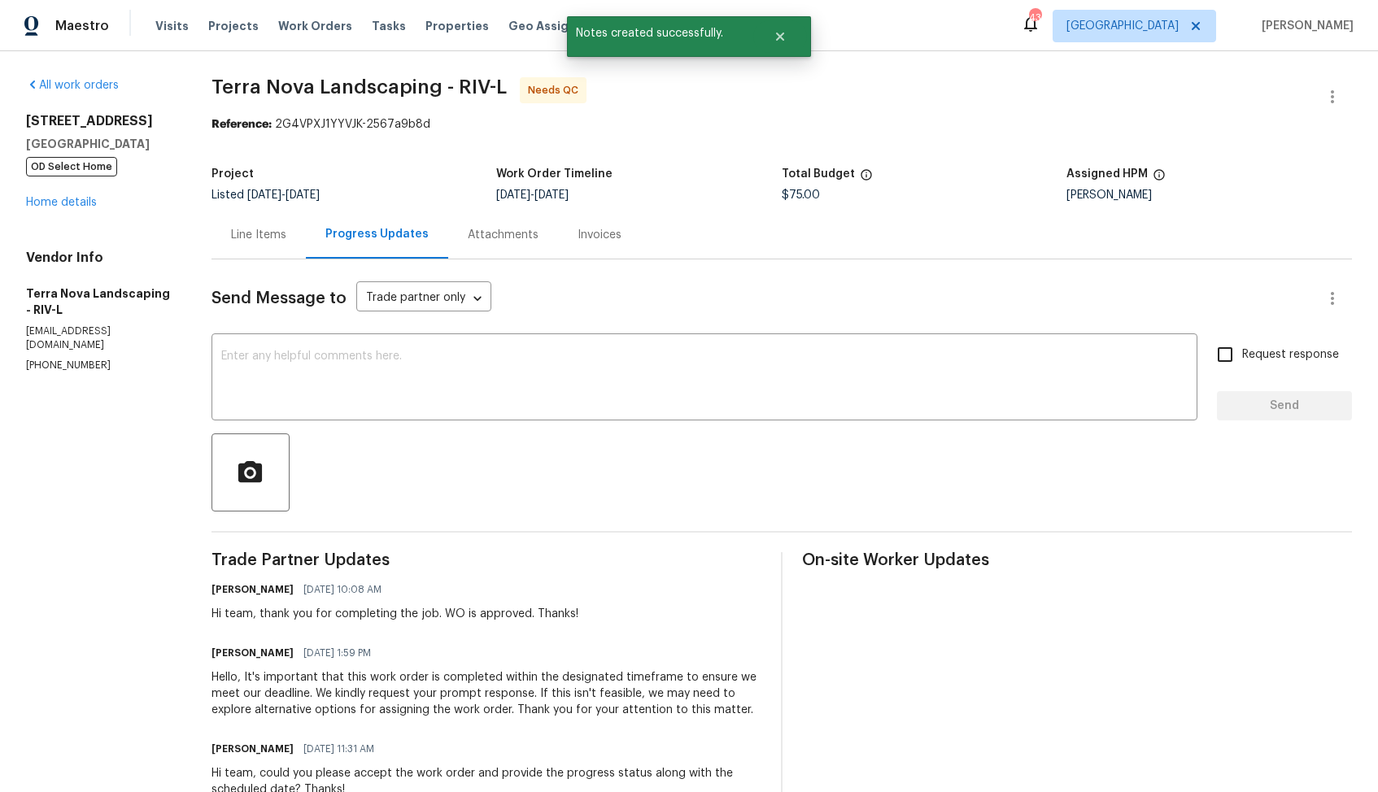
click at [235, 239] on div "Line Items" at bounding box center [258, 235] width 55 height 16
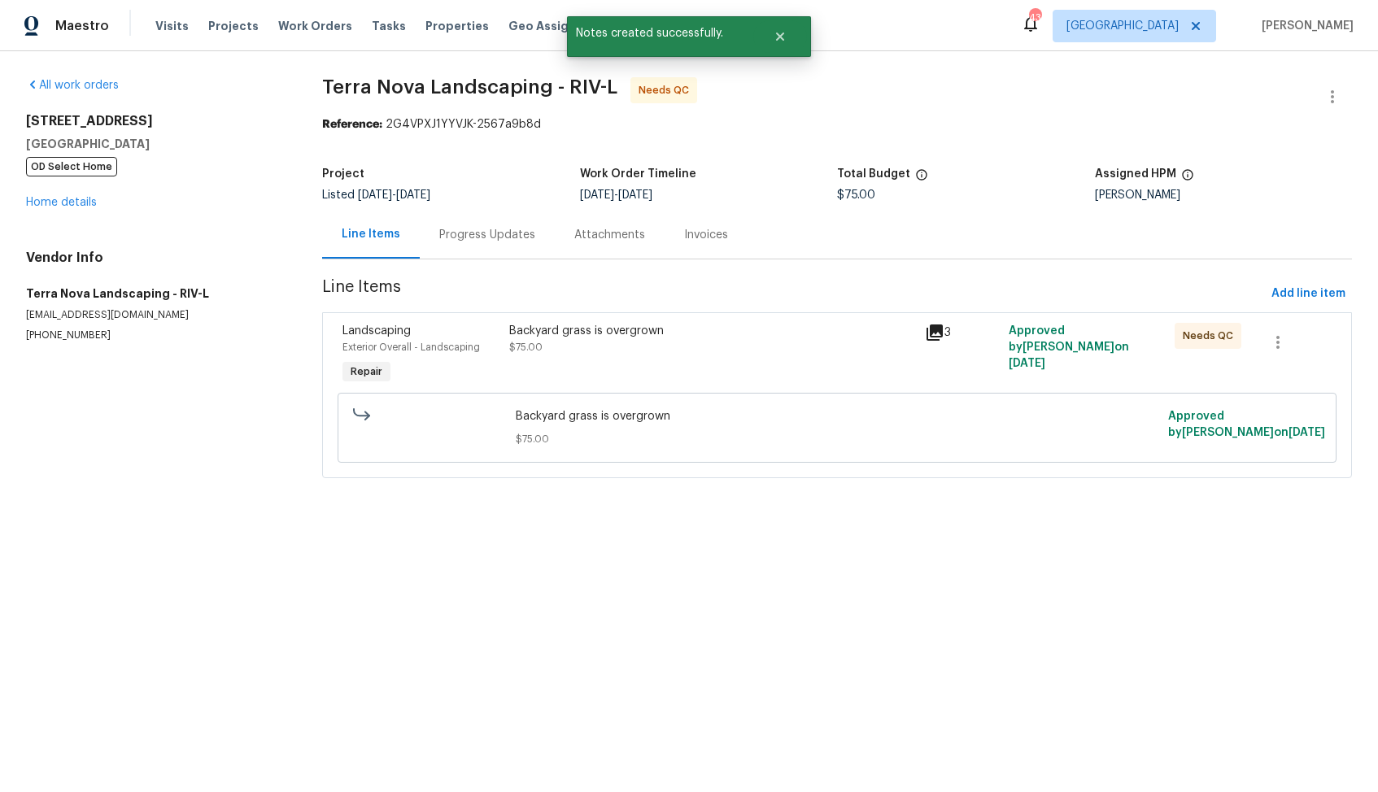
click at [608, 364] on div "Backyard grass is overgrown $75.00" at bounding box center [712, 355] width 416 height 75
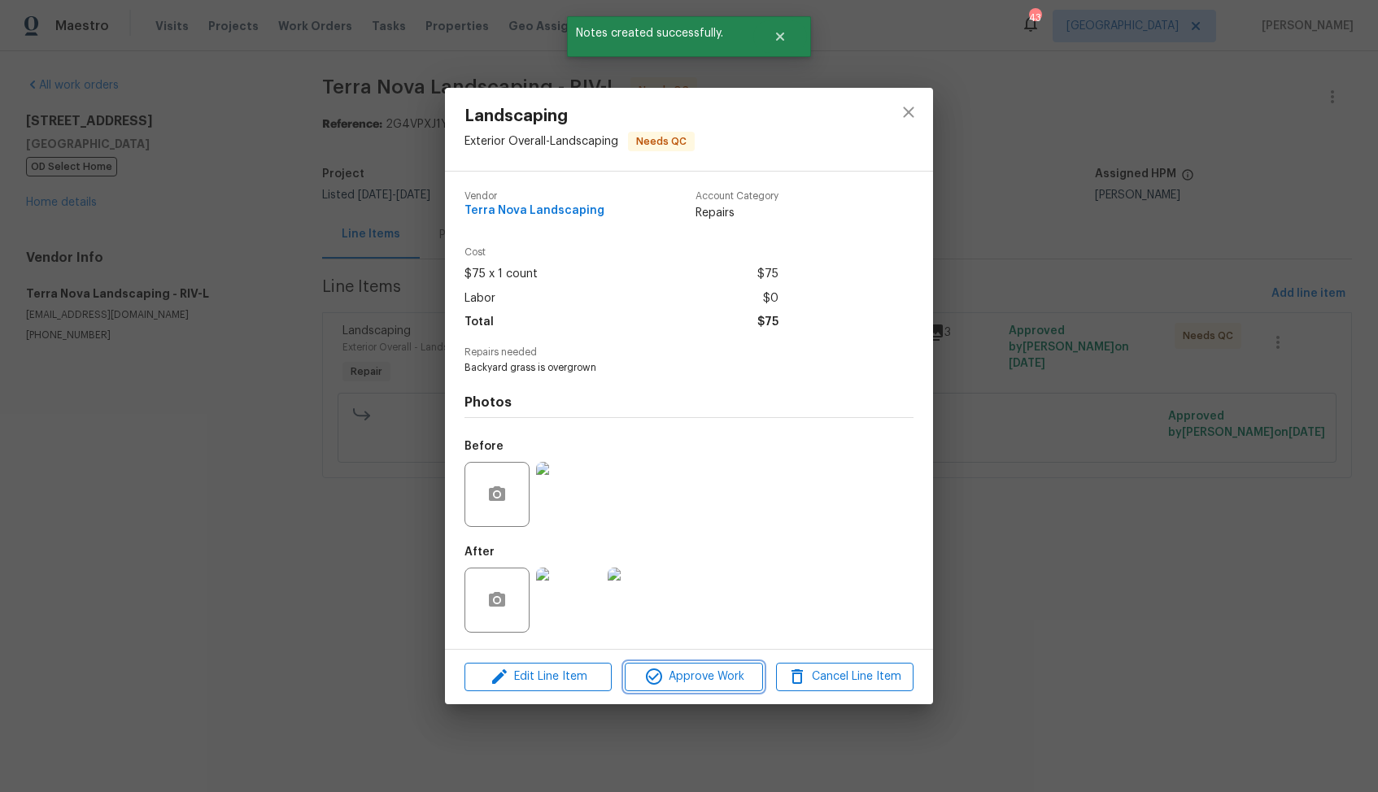
click at [676, 673] on span "Approve Work" at bounding box center [693, 677] width 128 height 20
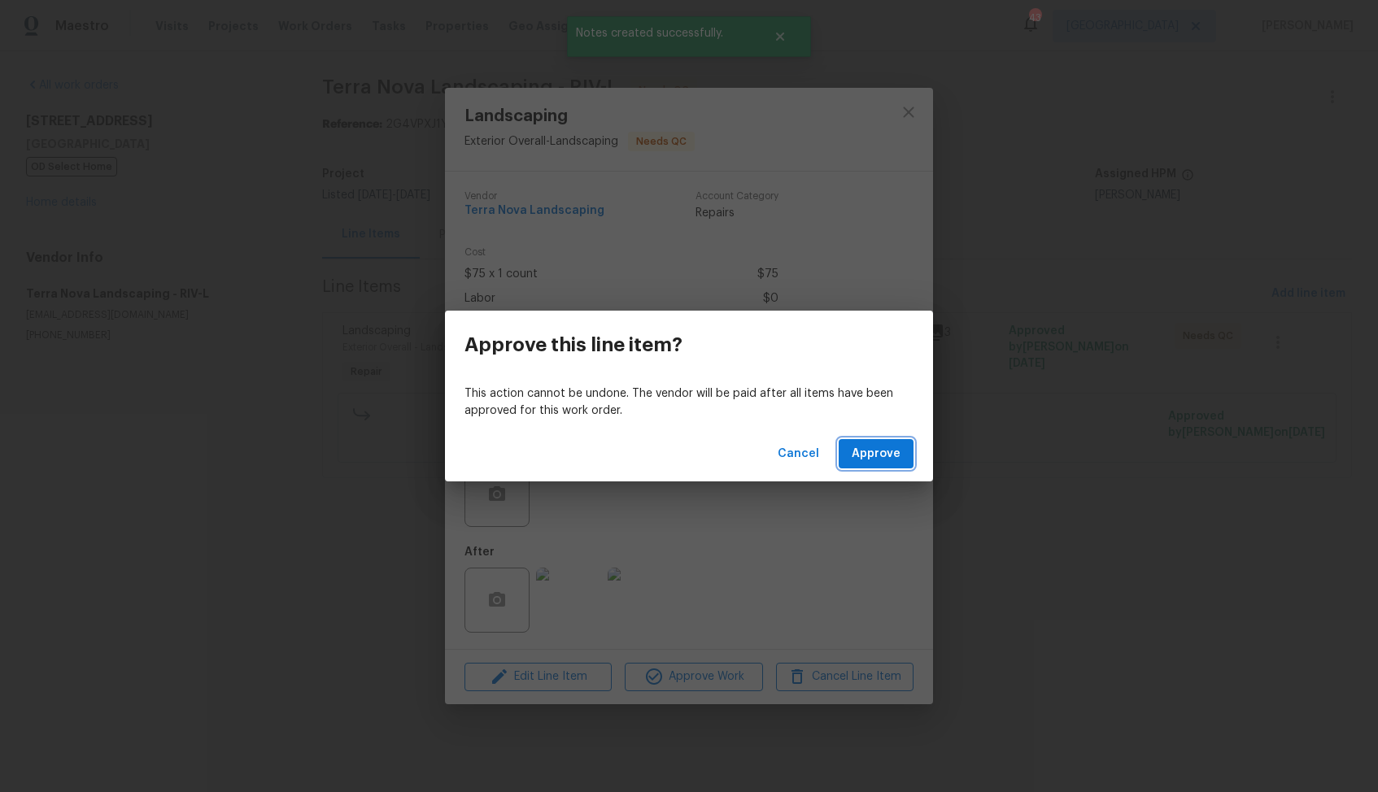
click at [888, 459] on span "Approve" at bounding box center [875, 454] width 49 height 20
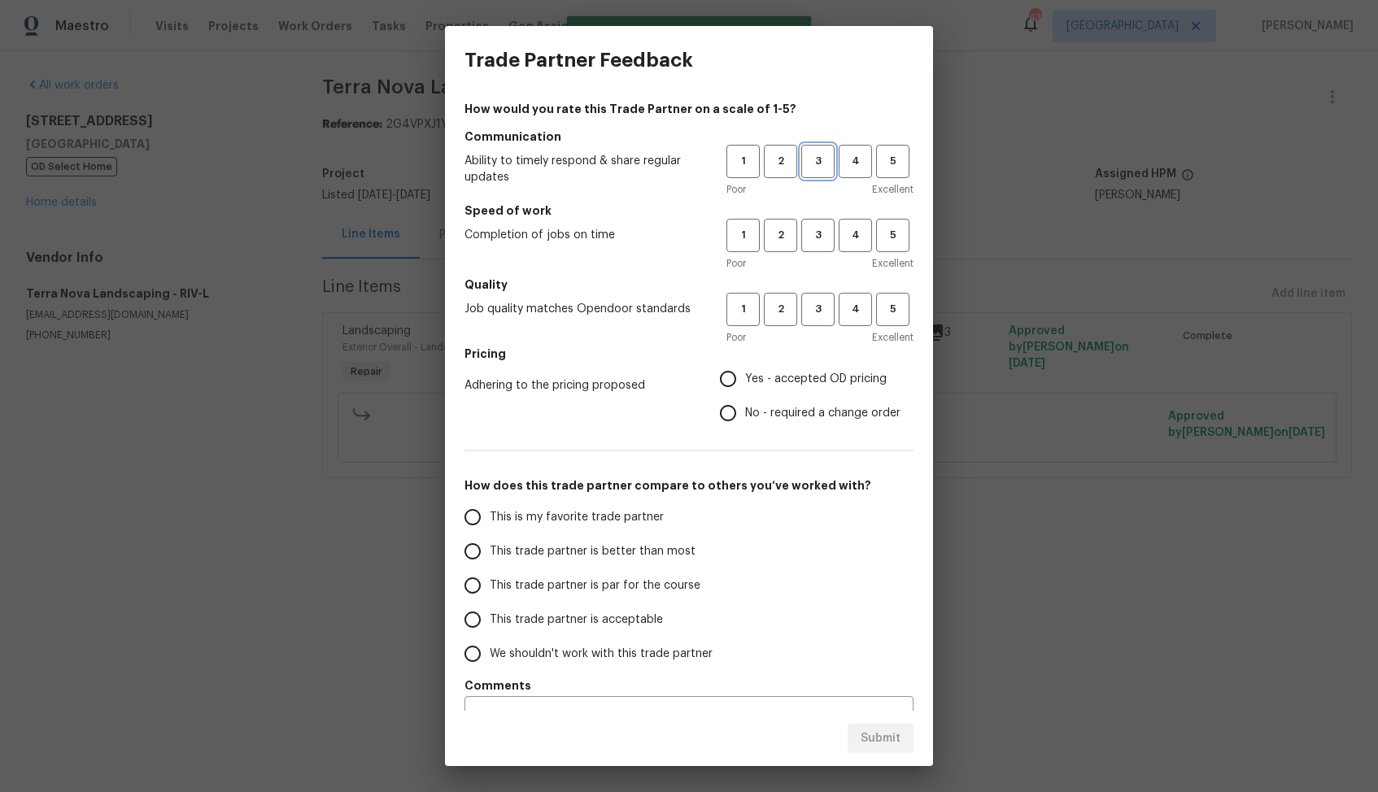
click at [813, 162] on span "3" at bounding box center [818, 161] width 30 height 19
click at [816, 233] on span "3" at bounding box center [818, 235] width 30 height 19
click at [817, 304] on span "3" at bounding box center [818, 309] width 30 height 19
click at [777, 420] on span "No - required a change order" at bounding box center [822, 413] width 155 height 17
click at [745, 420] on input "No - required a change order" at bounding box center [728, 413] width 34 height 34
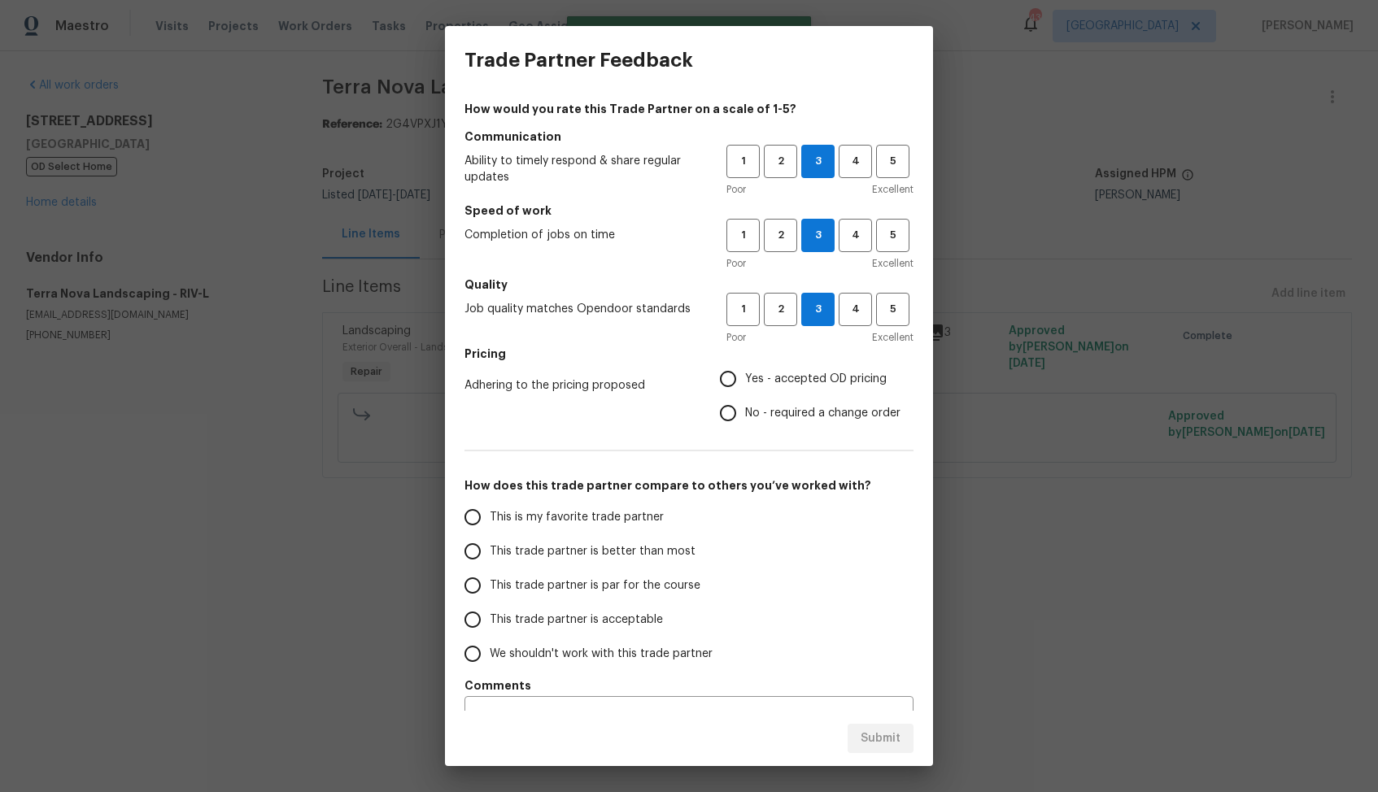
radio input "true"
click at [777, 384] on span "Yes - accepted OD pricing" at bounding box center [816, 379] width 142 height 17
click at [745, 384] on input "Yes - accepted OD pricing" at bounding box center [728, 379] width 34 height 34
radio input "true"
click at [625, 549] on span "This trade partner is better than most" at bounding box center [593, 551] width 206 height 17
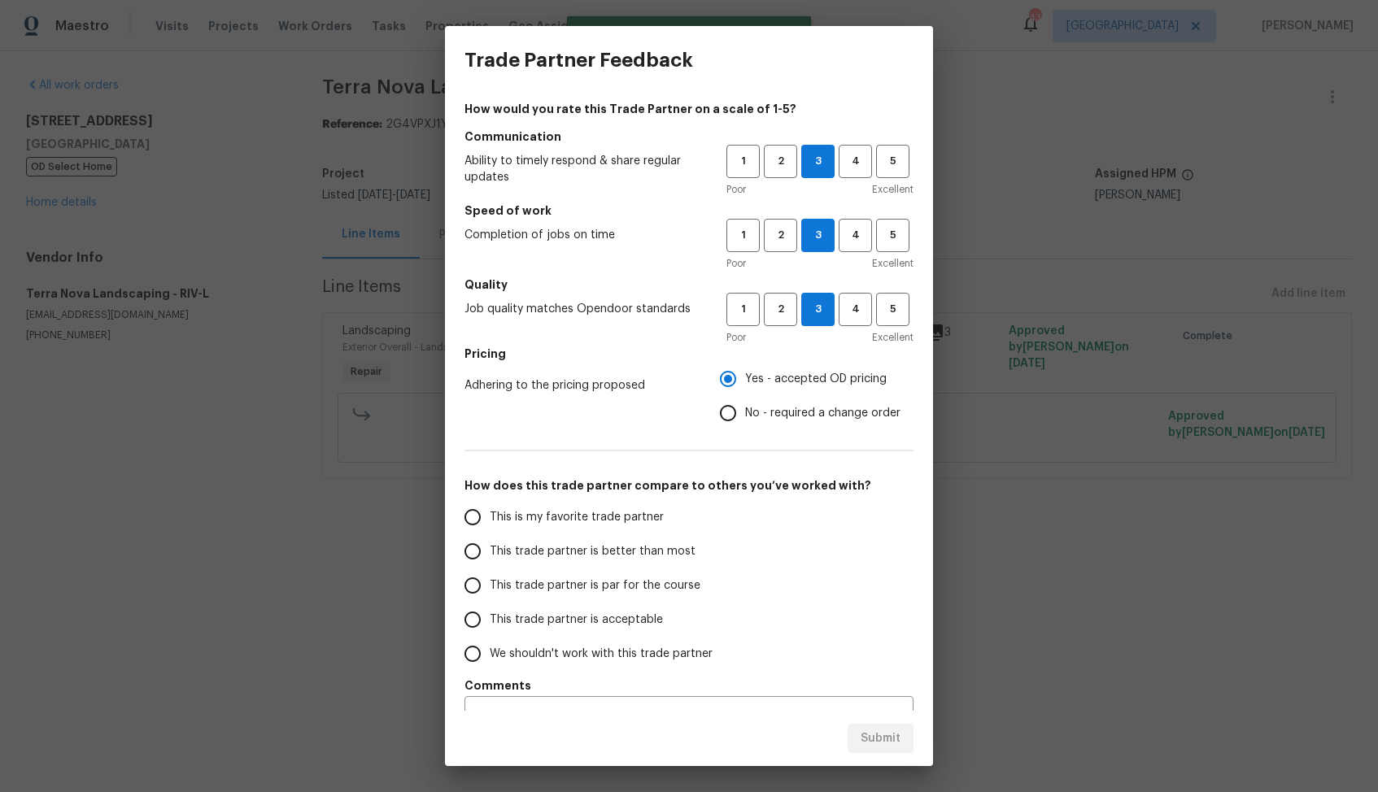
click at [490, 549] on input "This trade partner is better than most" at bounding box center [472, 551] width 34 height 34
click at [869, 742] on span "Submit" at bounding box center [880, 739] width 40 height 20
radio input "true"
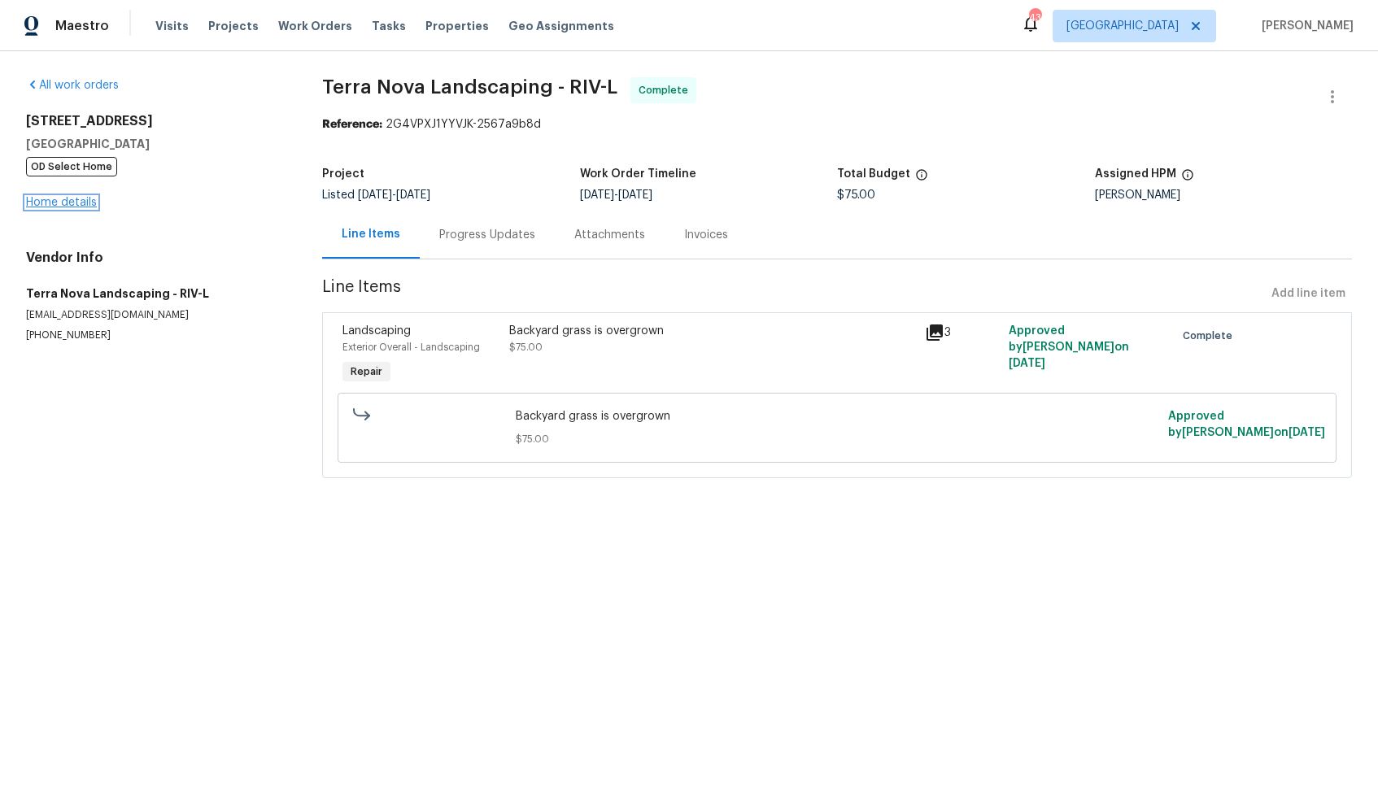
click at [49, 204] on link "Home details" at bounding box center [61, 202] width 71 height 11
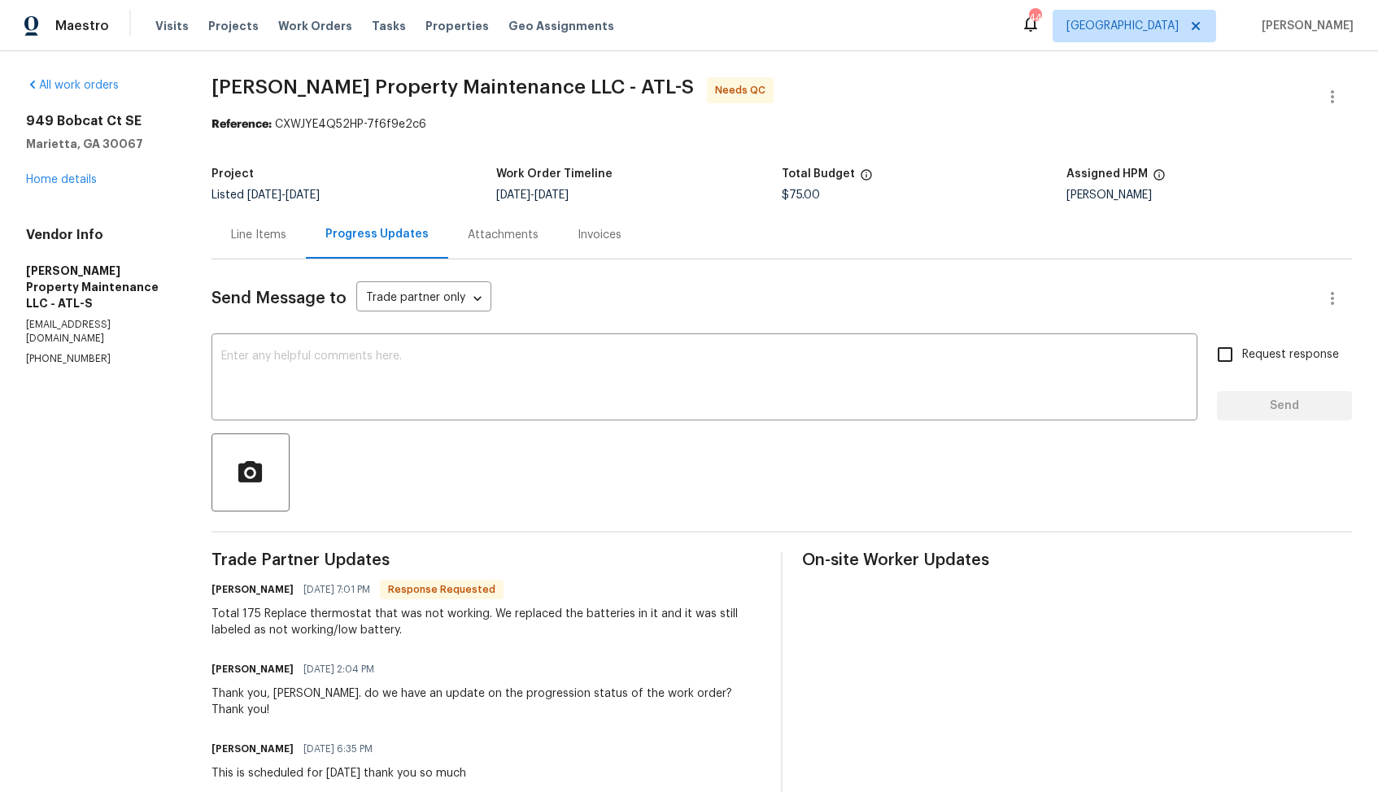
click at [252, 238] on div "Line Items" at bounding box center [258, 235] width 55 height 16
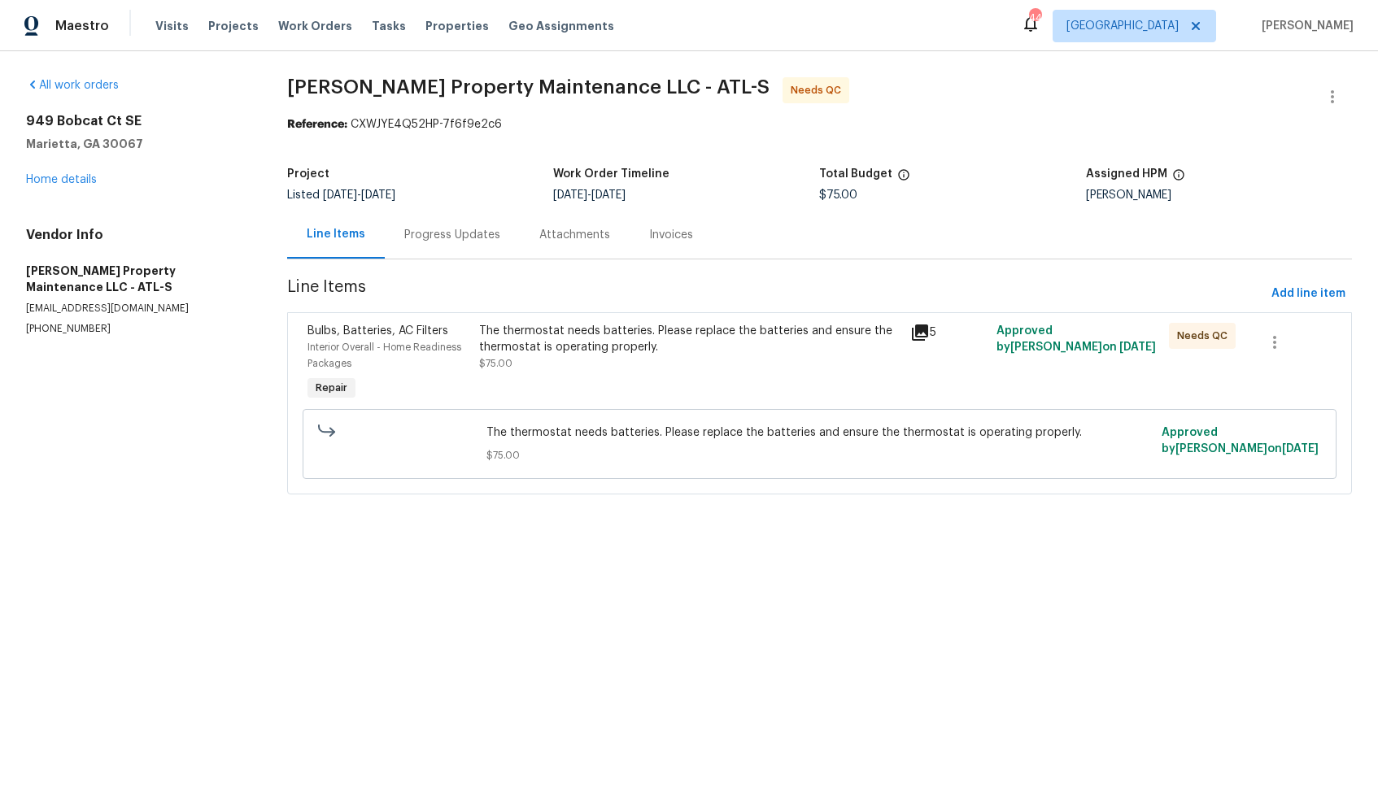
click at [570, 350] on div "The thermostat needs batteries. Please replace the batteries and ensure the the…" at bounding box center [689, 339] width 421 height 33
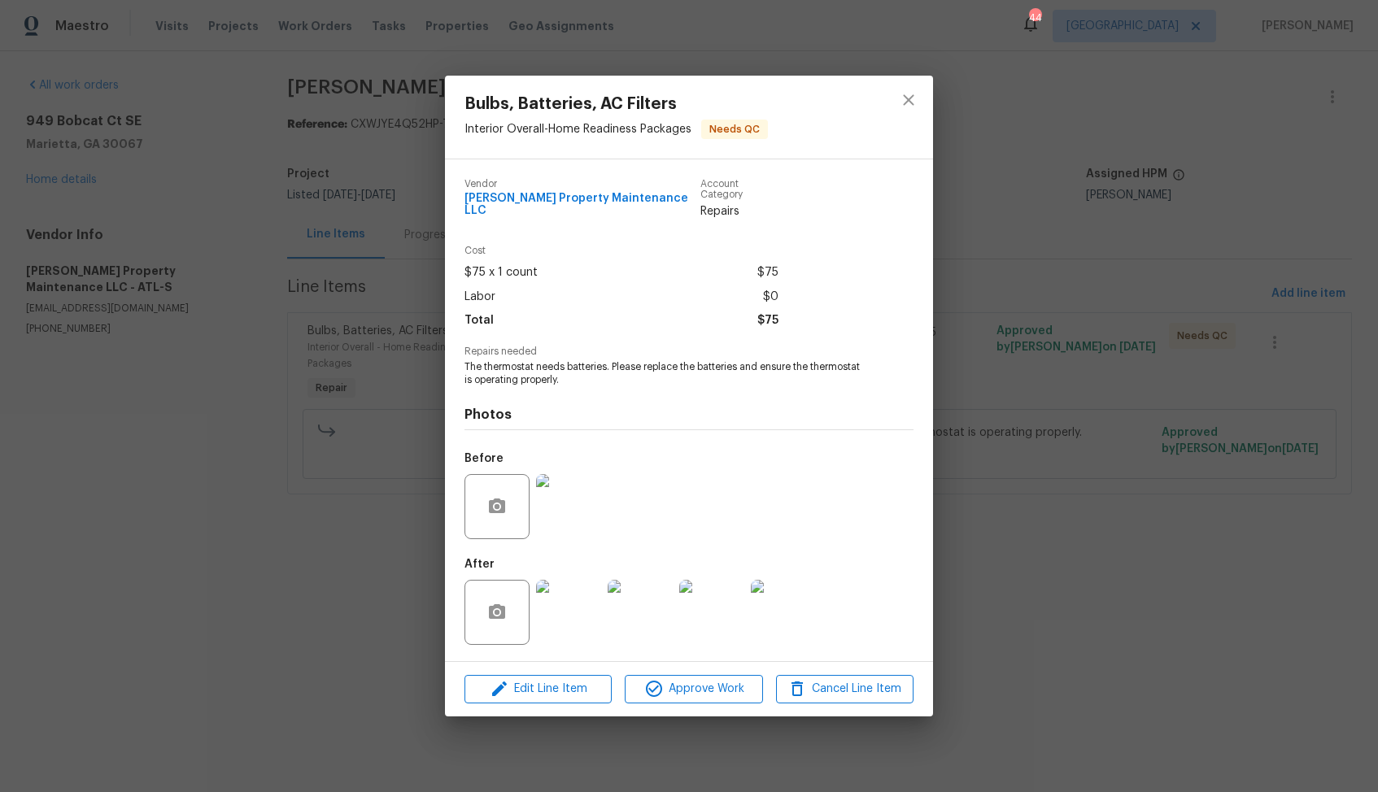
click at [558, 505] on img at bounding box center [568, 506] width 65 height 65
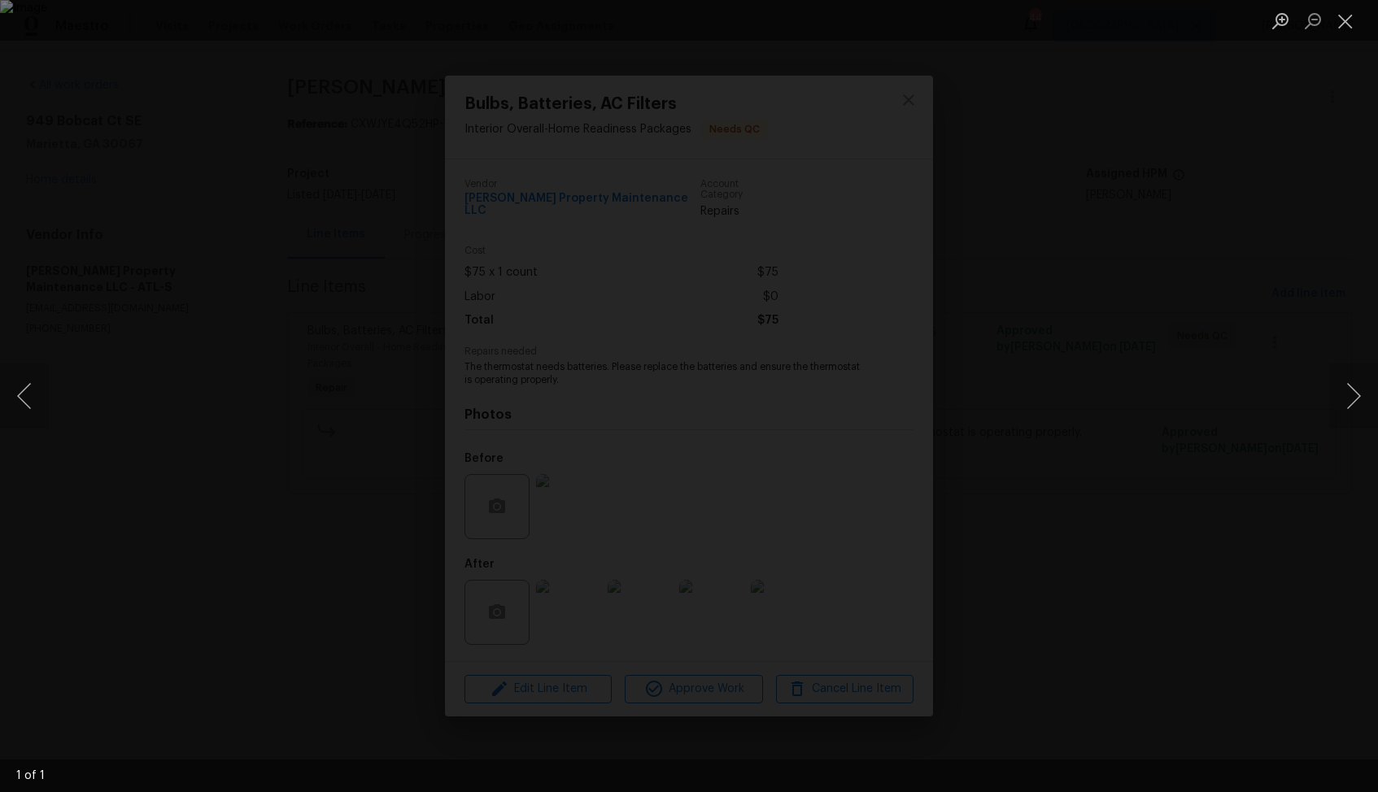
click at [1225, 249] on div "Lightbox" at bounding box center [689, 396] width 1378 height 792
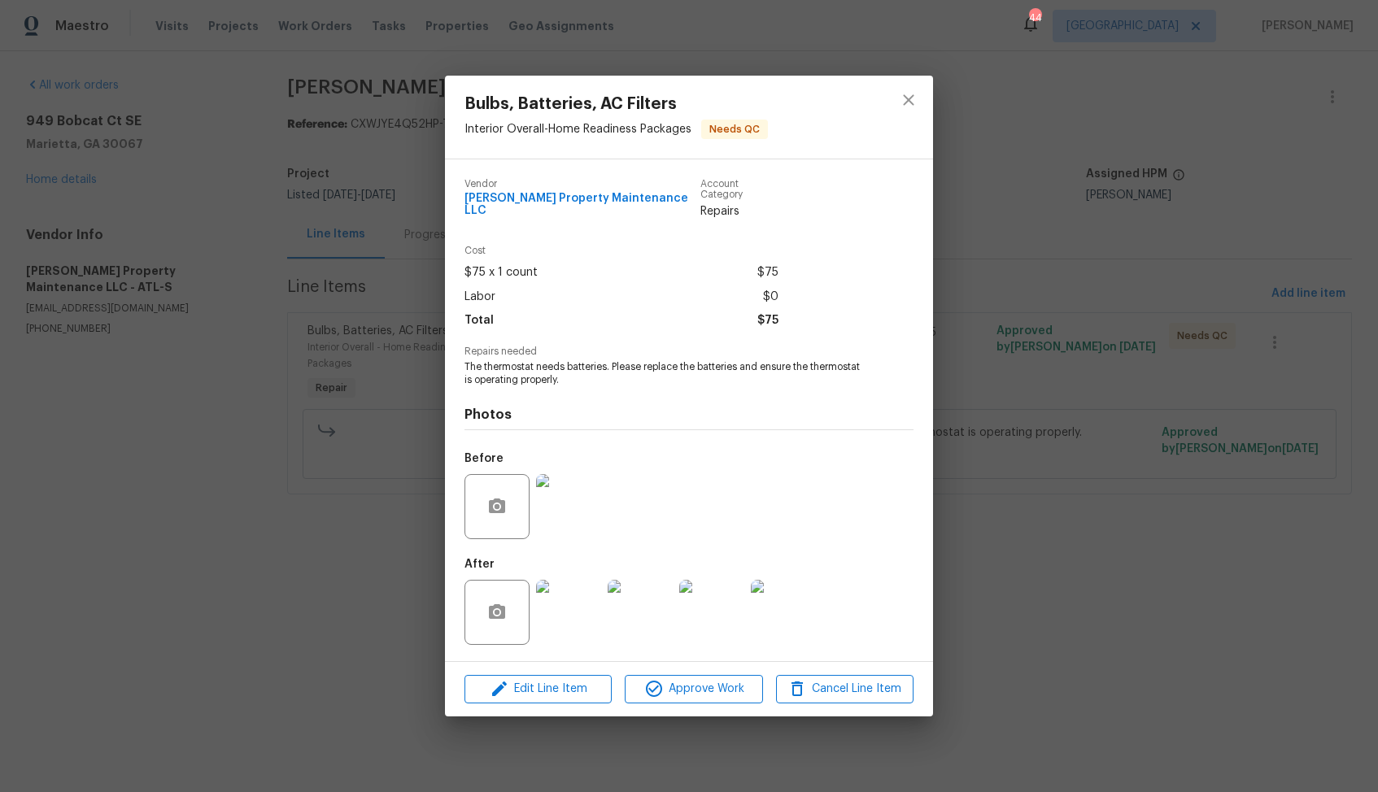
click at [569, 612] on img at bounding box center [568, 612] width 65 height 65
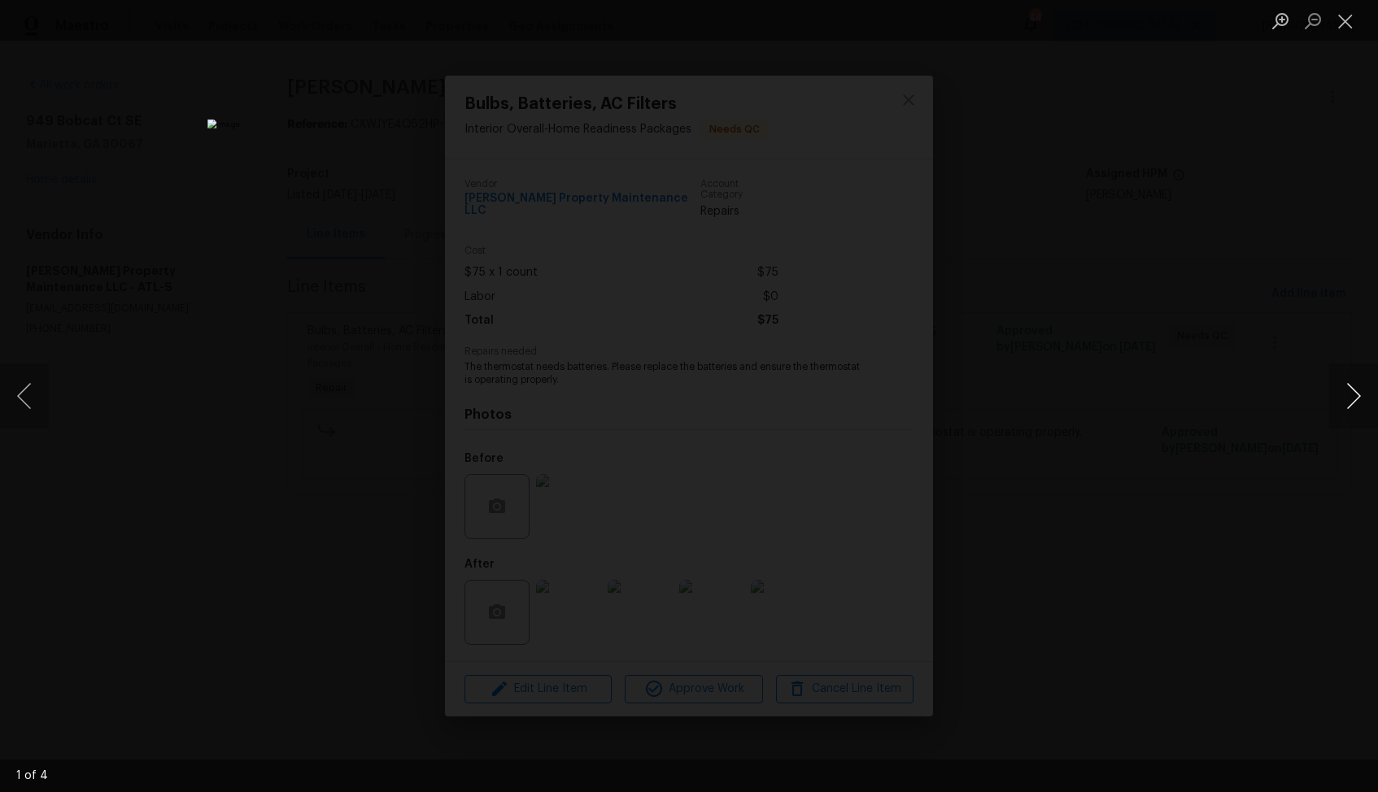
click at [1352, 395] on button "Next image" at bounding box center [1353, 396] width 49 height 65
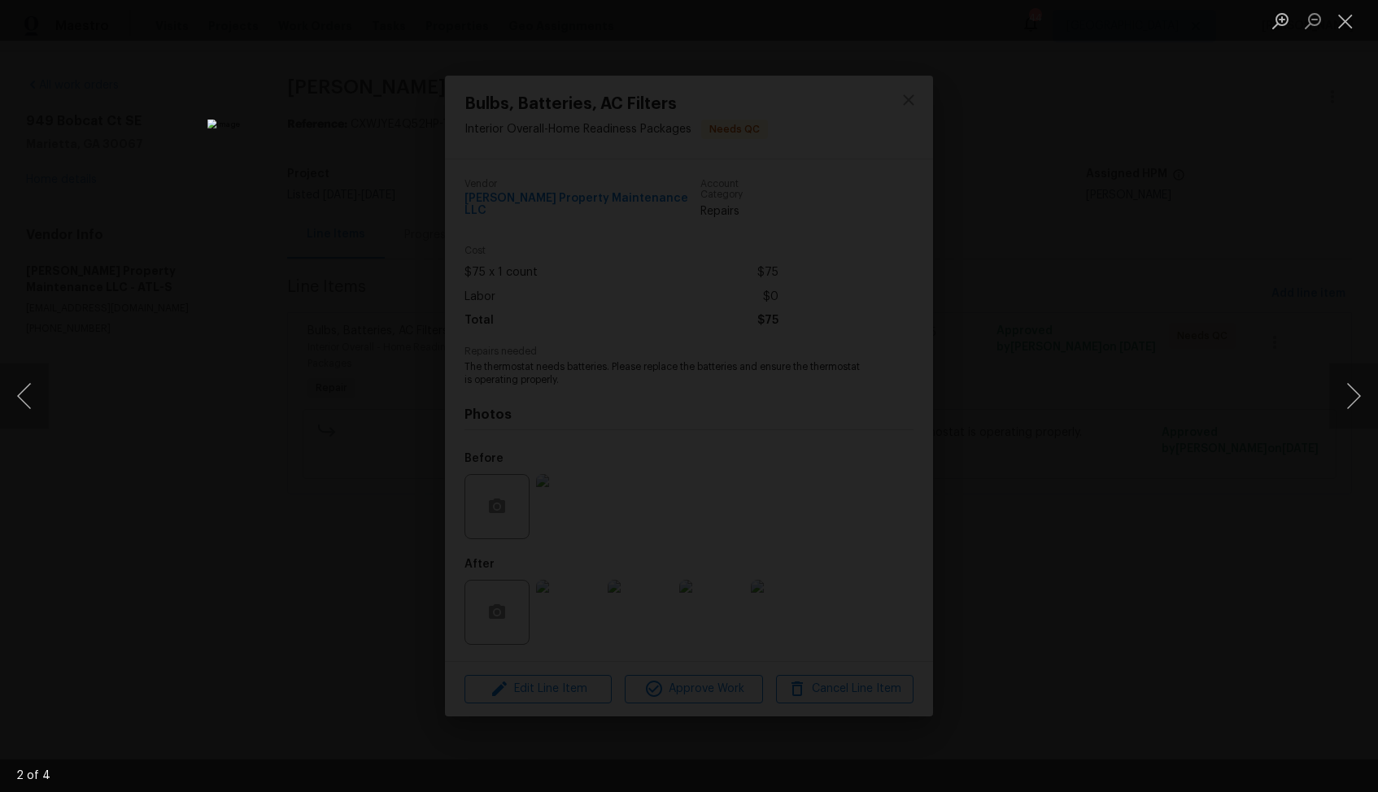
click at [1099, 399] on div "Lightbox" at bounding box center [689, 396] width 1378 height 792
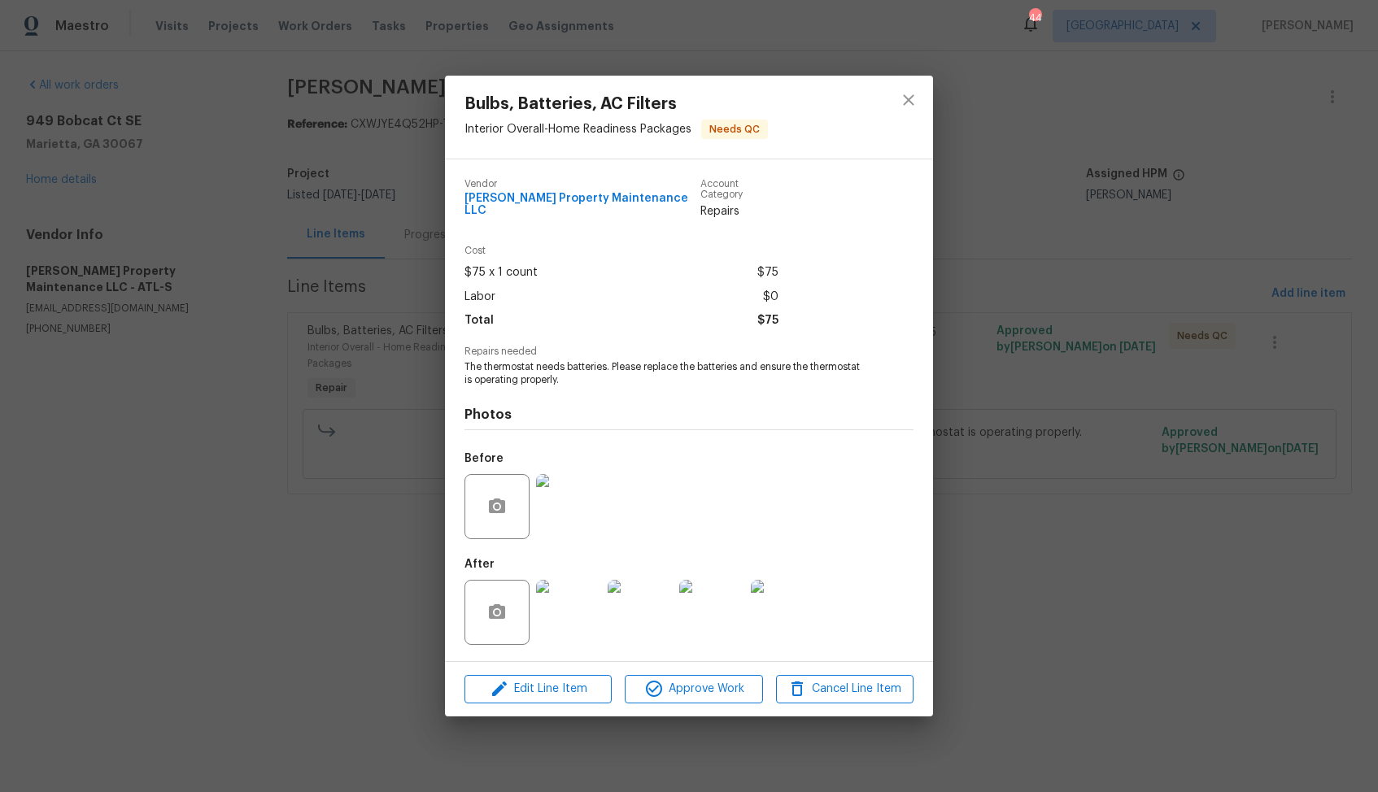
click at [290, 366] on div "Bulbs, Batteries, AC Filters Interior Overall - Home Readiness Packages Needs Q…" at bounding box center [689, 396] width 1378 height 792
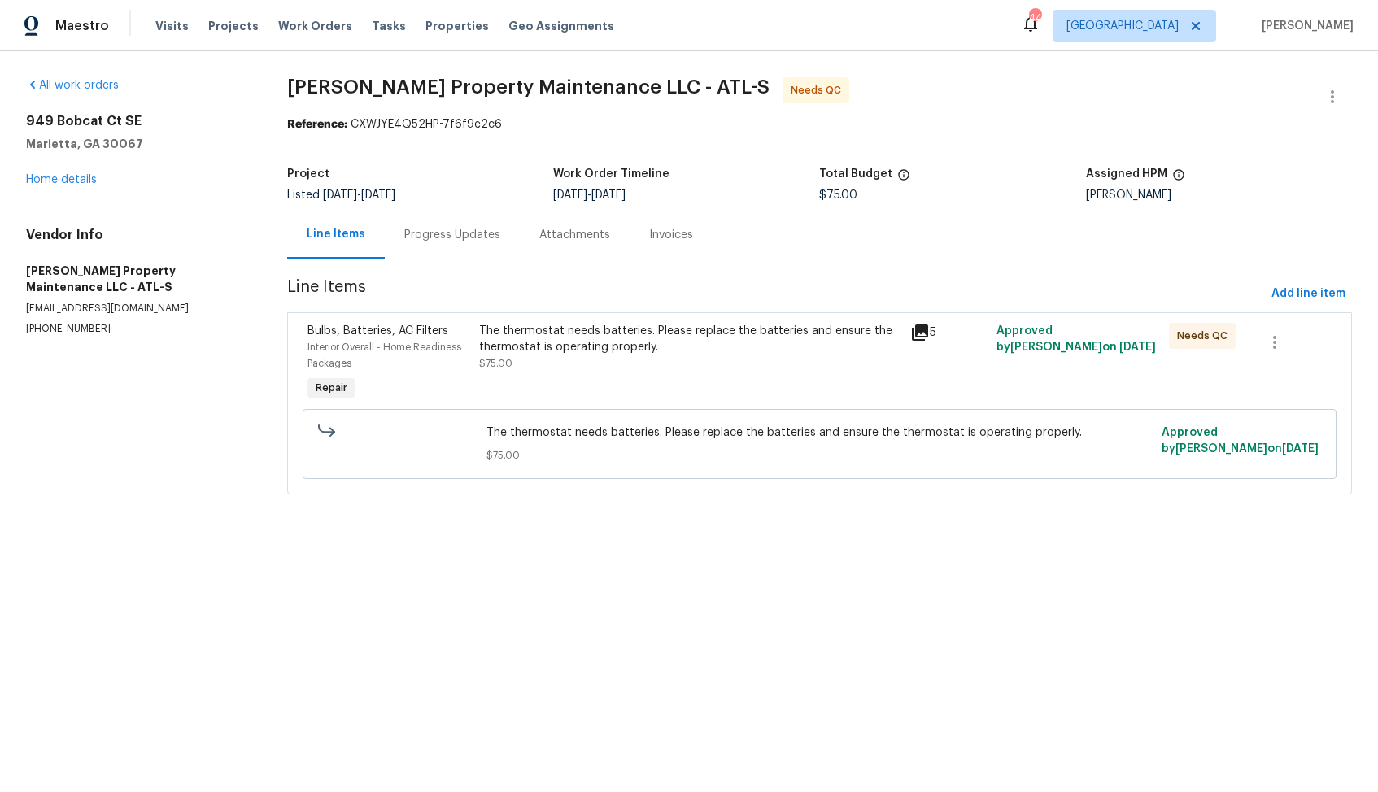
click at [638, 359] on div "The thermostat needs batteries. Please replace the batteries and ensure the the…" at bounding box center [689, 347] width 421 height 49
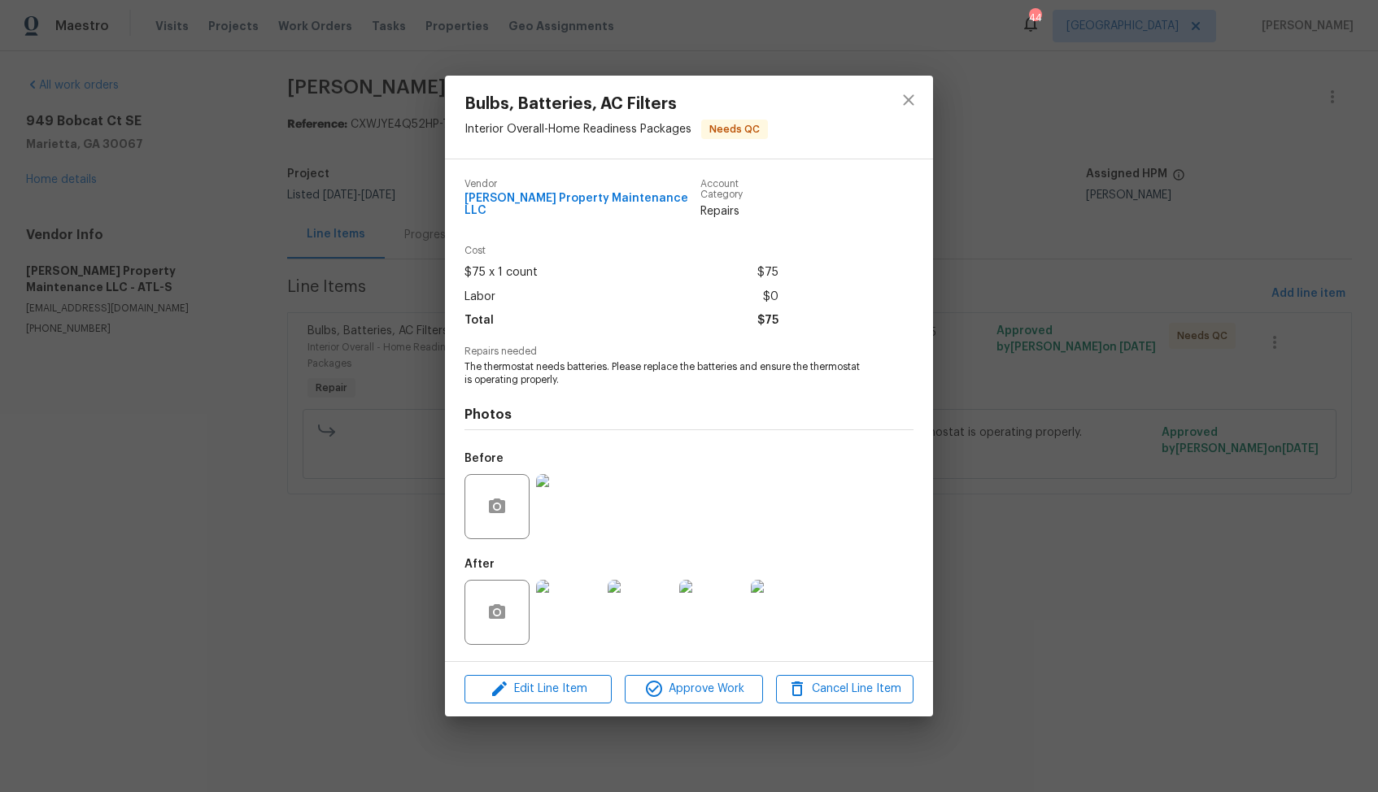
click at [635, 606] on img at bounding box center [639, 612] width 65 height 65
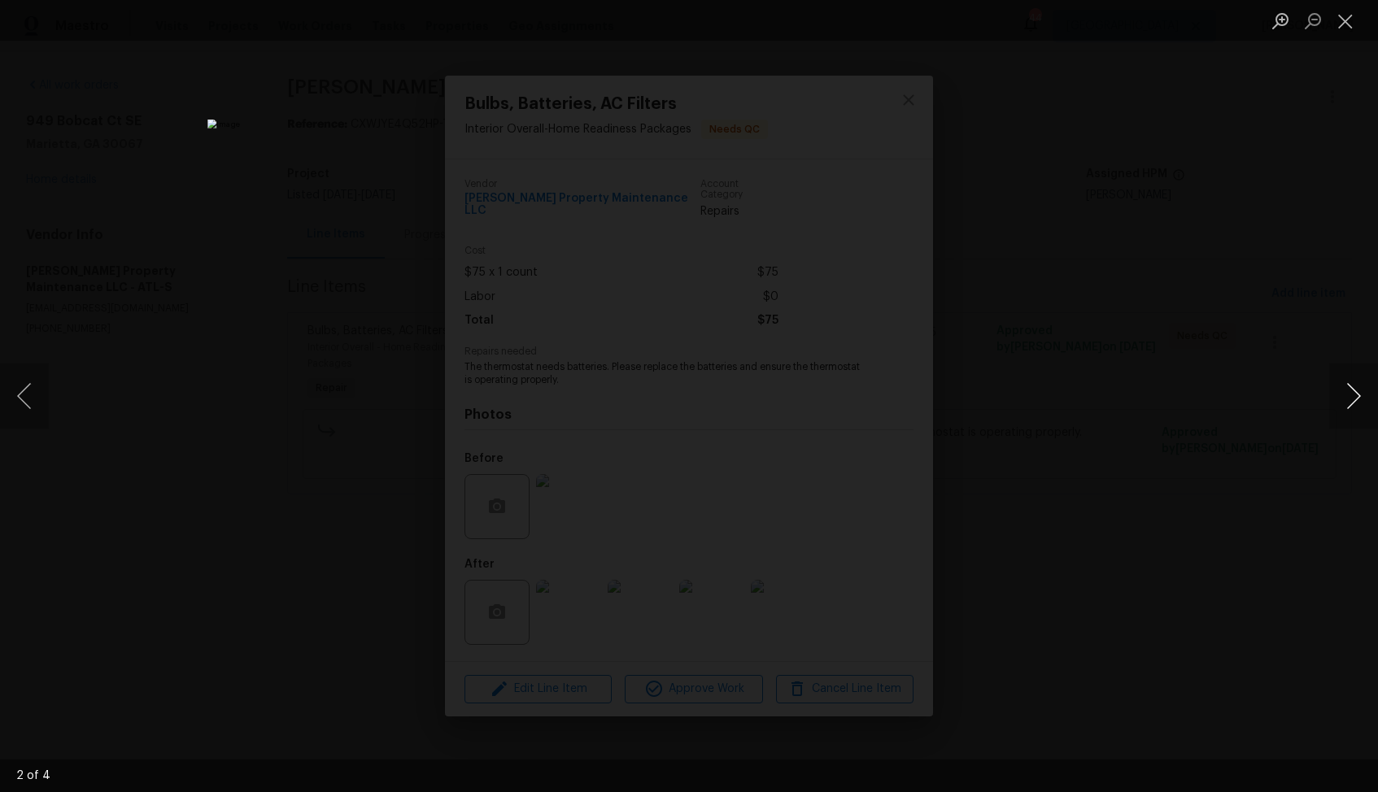
click at [1346, 405] on button "Next image" at bounding box center [1353, 396] width 49 height 65
click at [1335, 396] on button "Next image" at bounding box center [1353, 396] width 49 height 65
click at [1169, 338] on div "Lightbox" at bounding box center [689, 396] width 1378 height 792
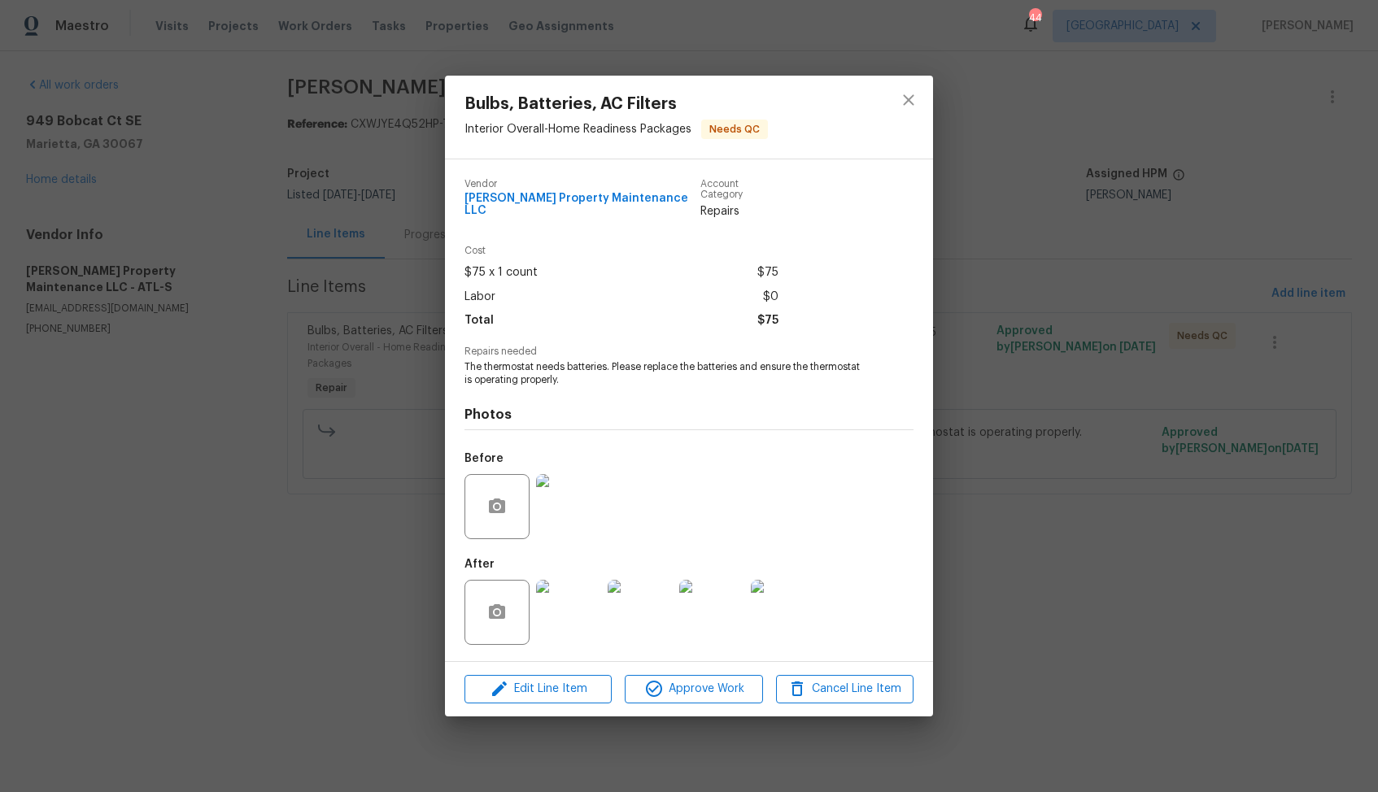
click at [1072, 353] on div "Bulbs, Batteries, AC Filters Interior Overall - Home Readiness Packages Needs Q…" at bounding box center [689, 396] width 1378 height 792
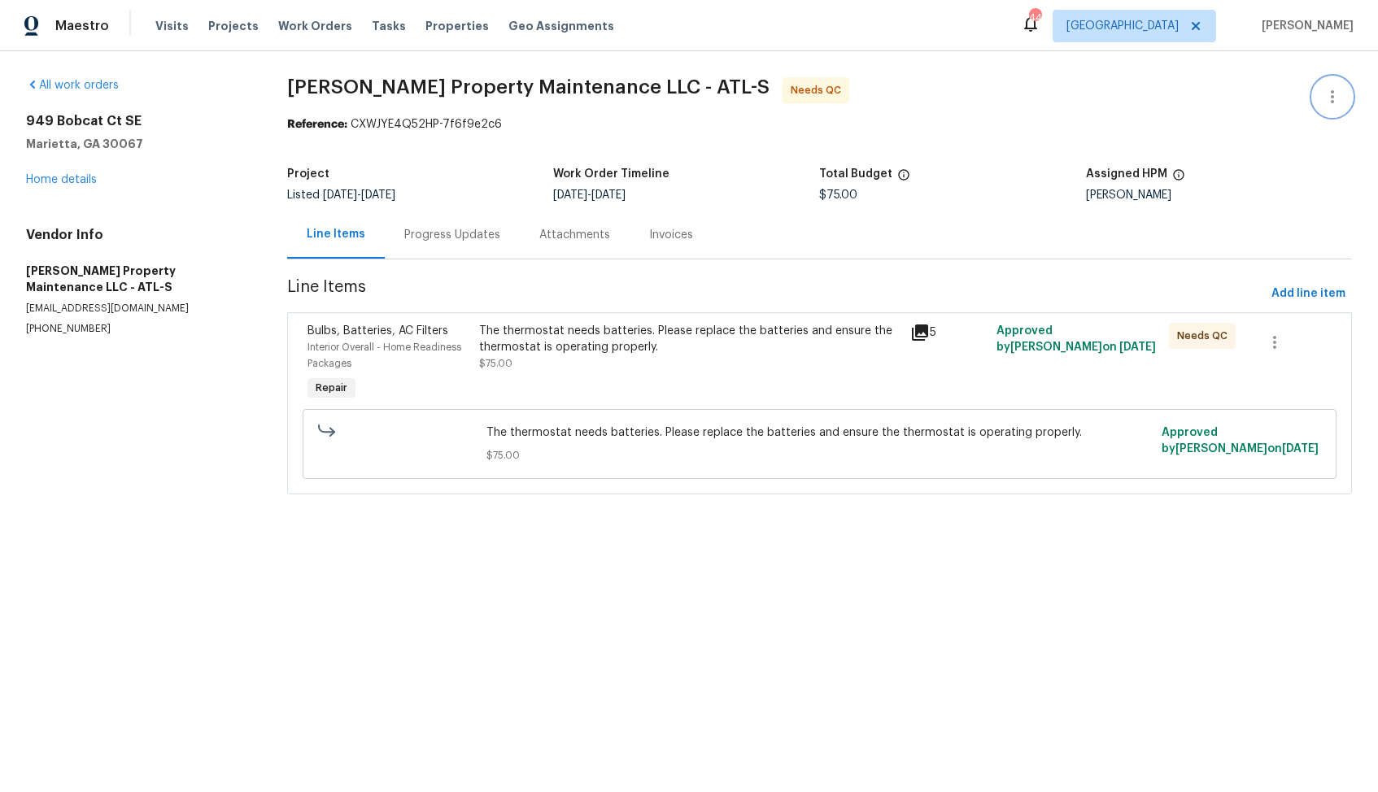
click at [1330, 98] on icon "button" at bounding box center [1332, 97] width 20 height 20
click at [1248, 103] on li "Edit" at bounding box center [1279, 97] width 176 height 27
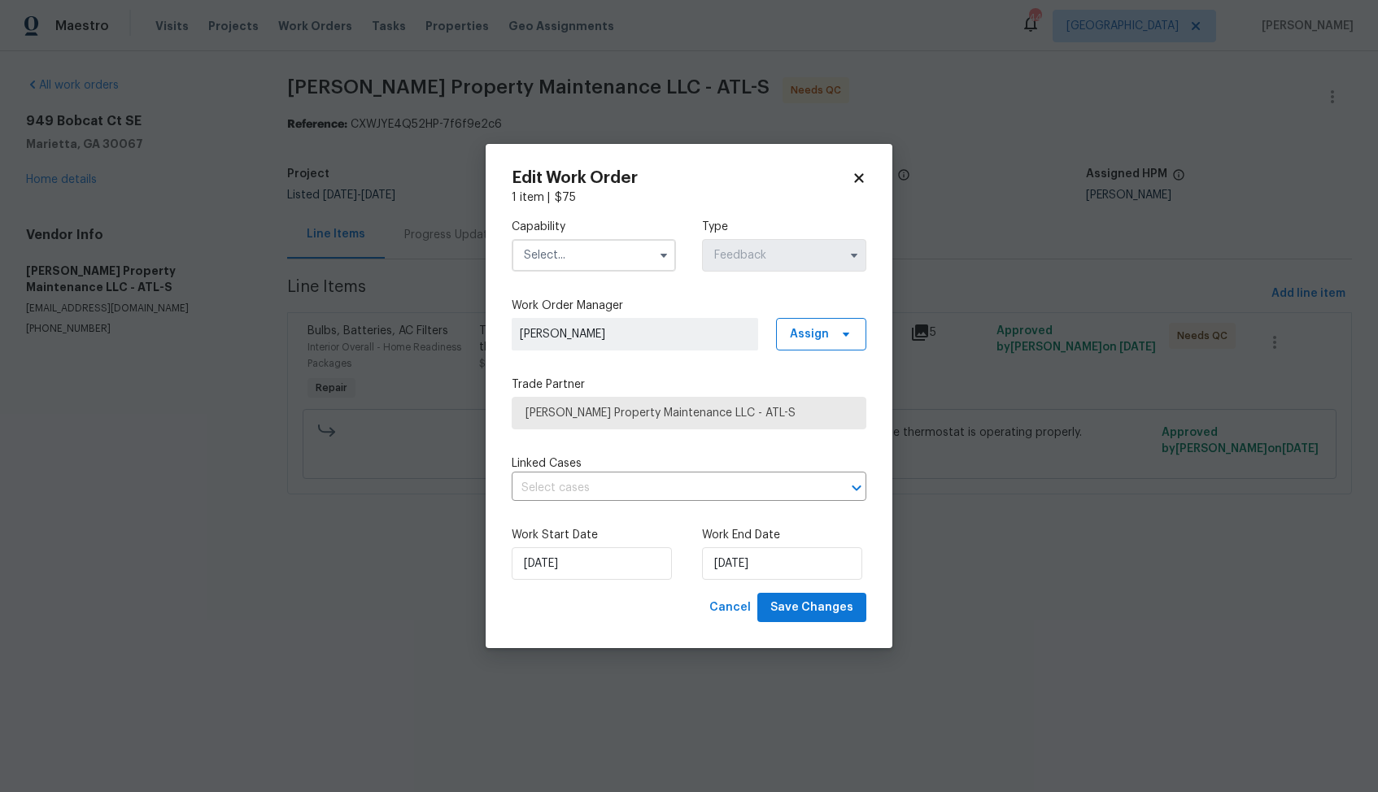
click at [577, 264] on input "text" at bounding box center [594, 255] width 164 height 33
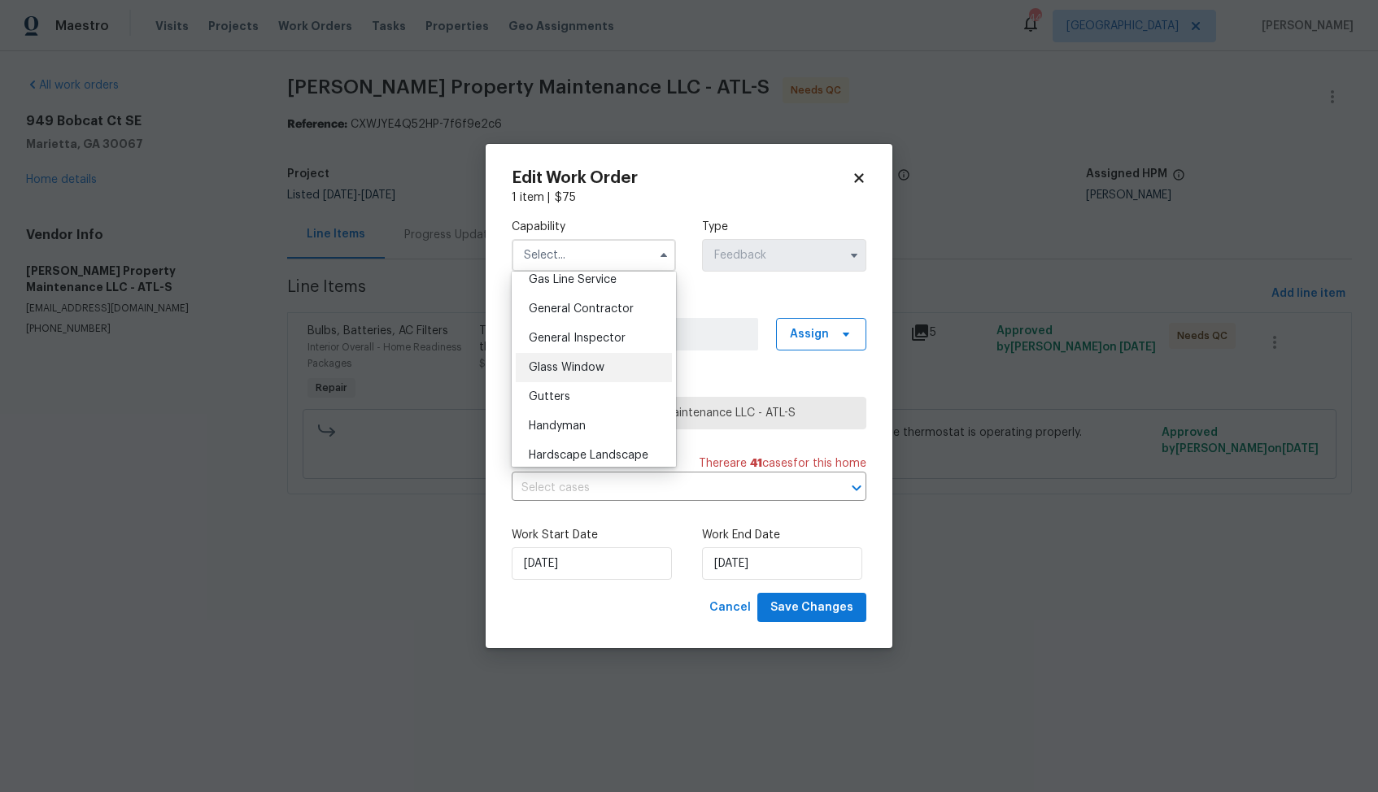
scroll to position [774, 0]
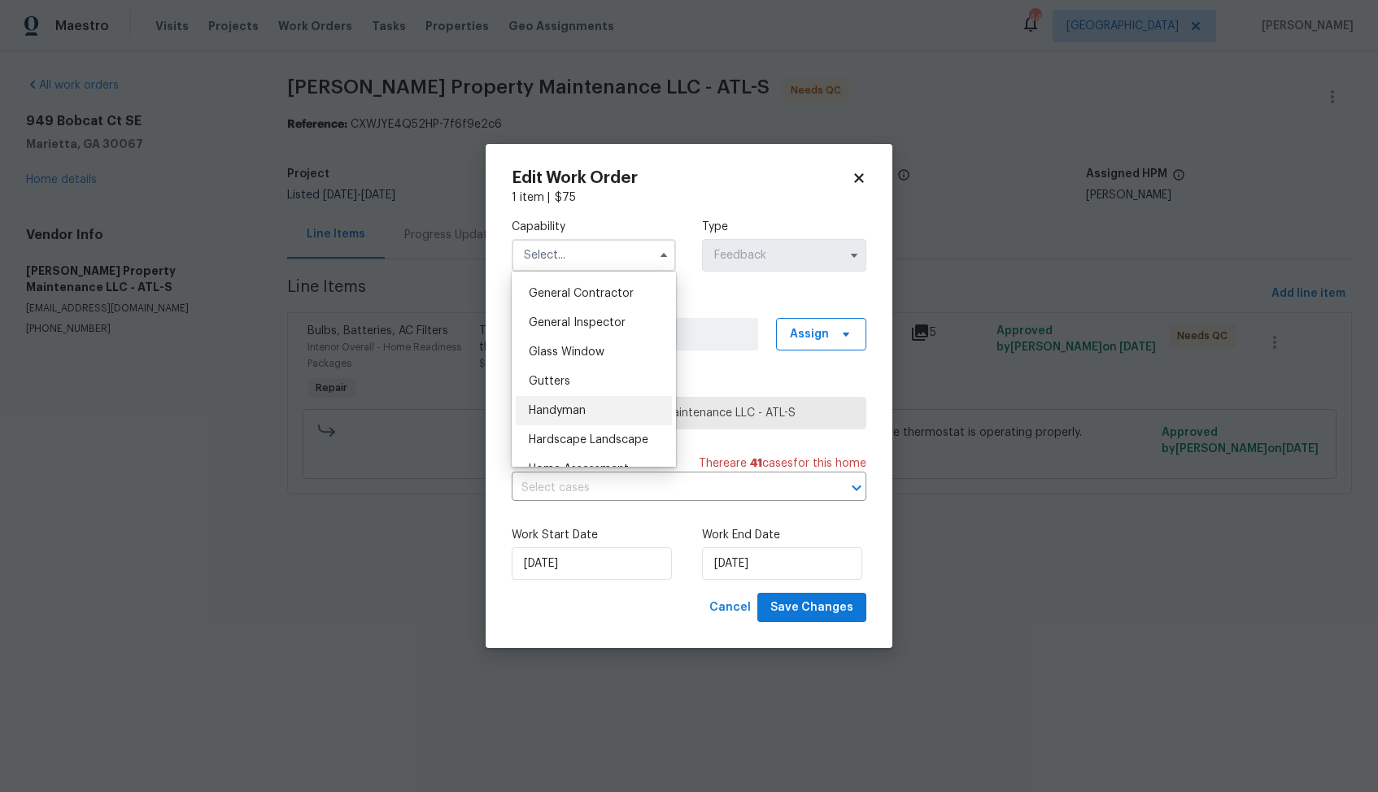
click at [572, 410] on span "Handyman" at bounding box center [557, 410] width 57 height 11
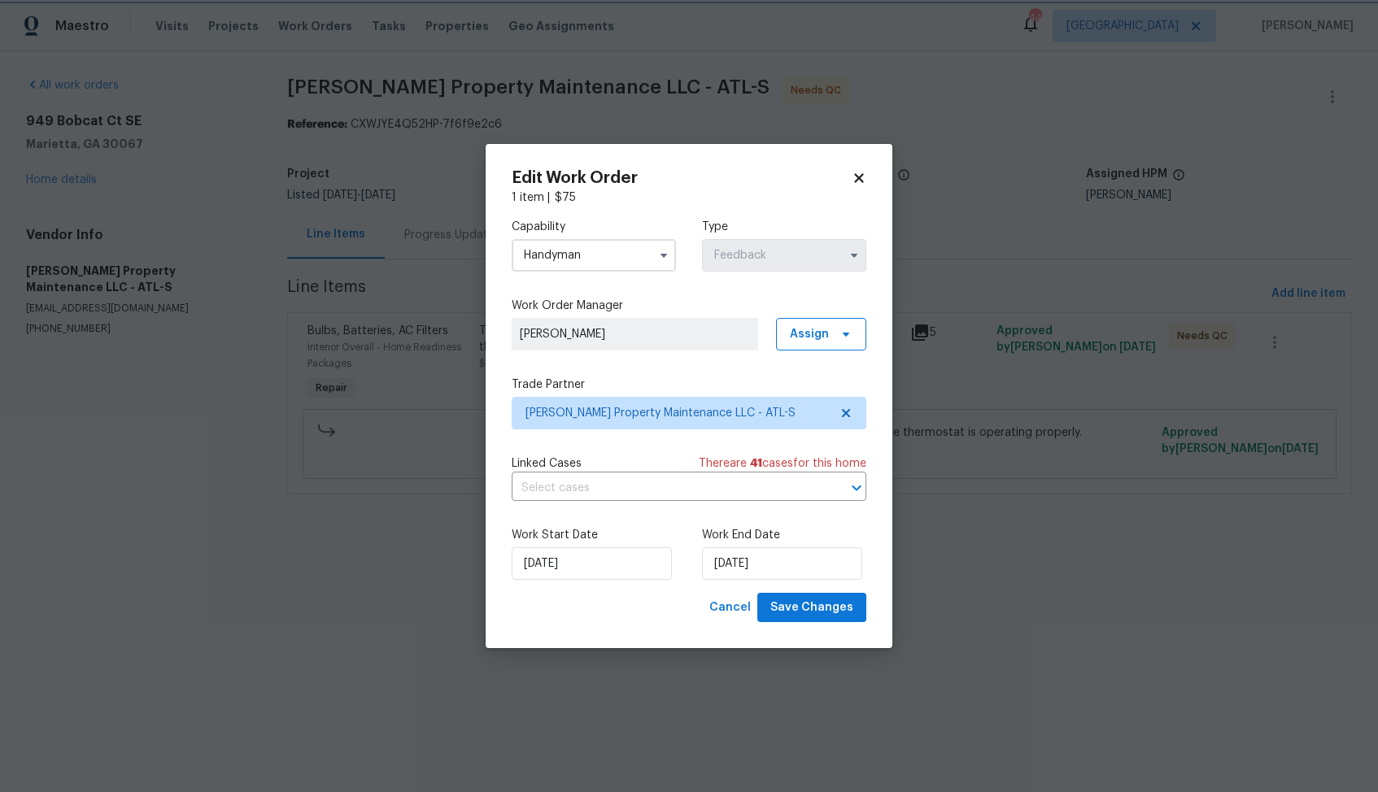
type input "Handyman"
click at [614, 553] on input "28/08/2025" at bounding box center [592, 563] width 160 height 33
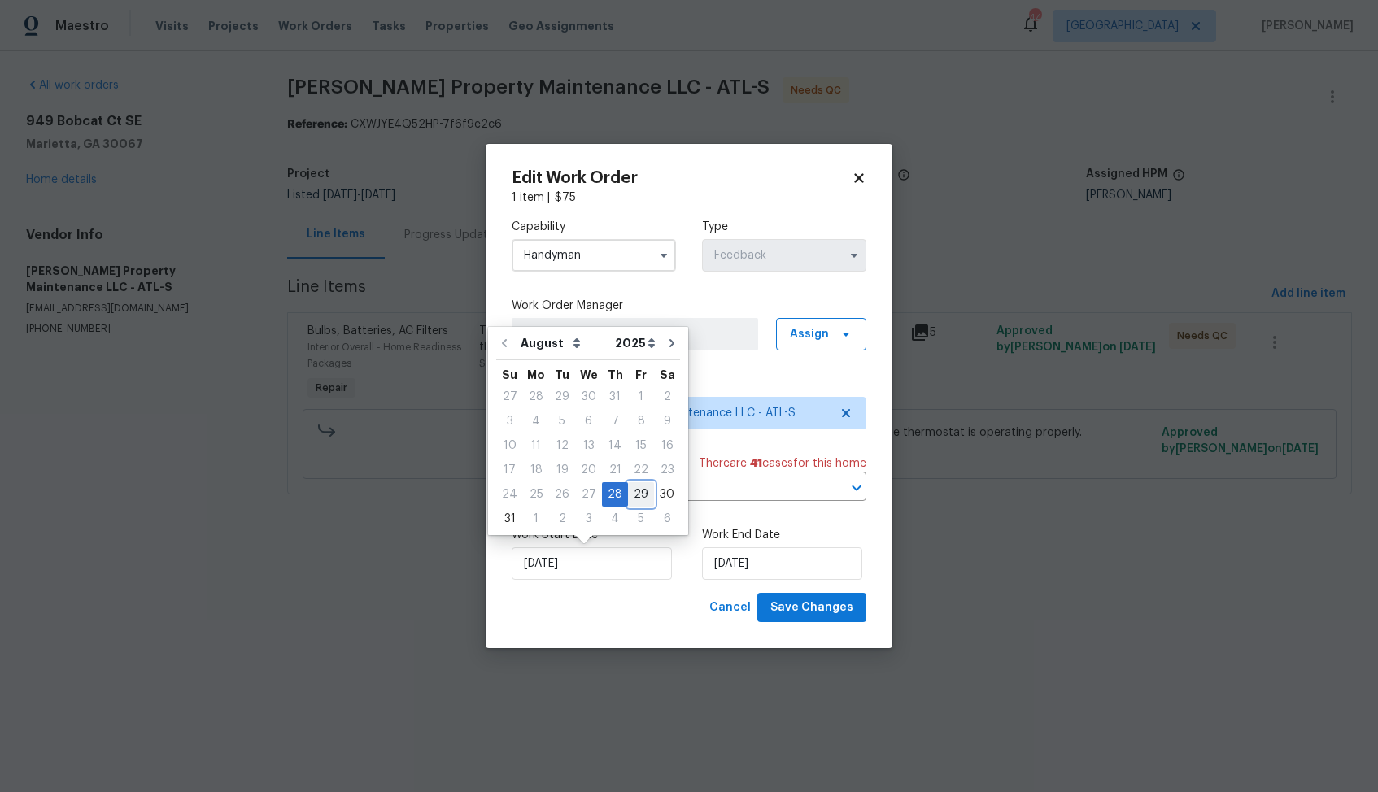
click at [633, 492] on div "29" at bounding box center [641, 494] width 26 height 23
type input "29/08/2025"
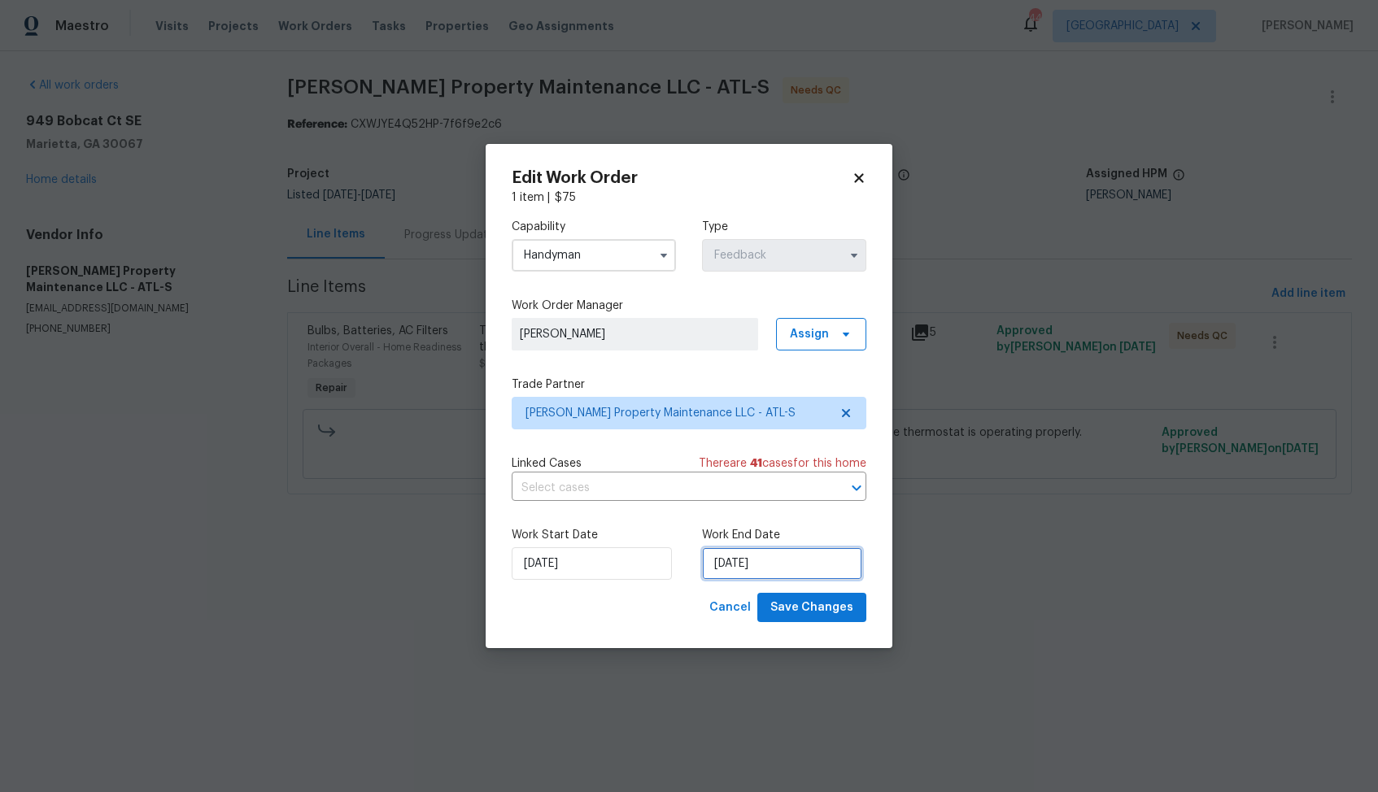
select select "8"
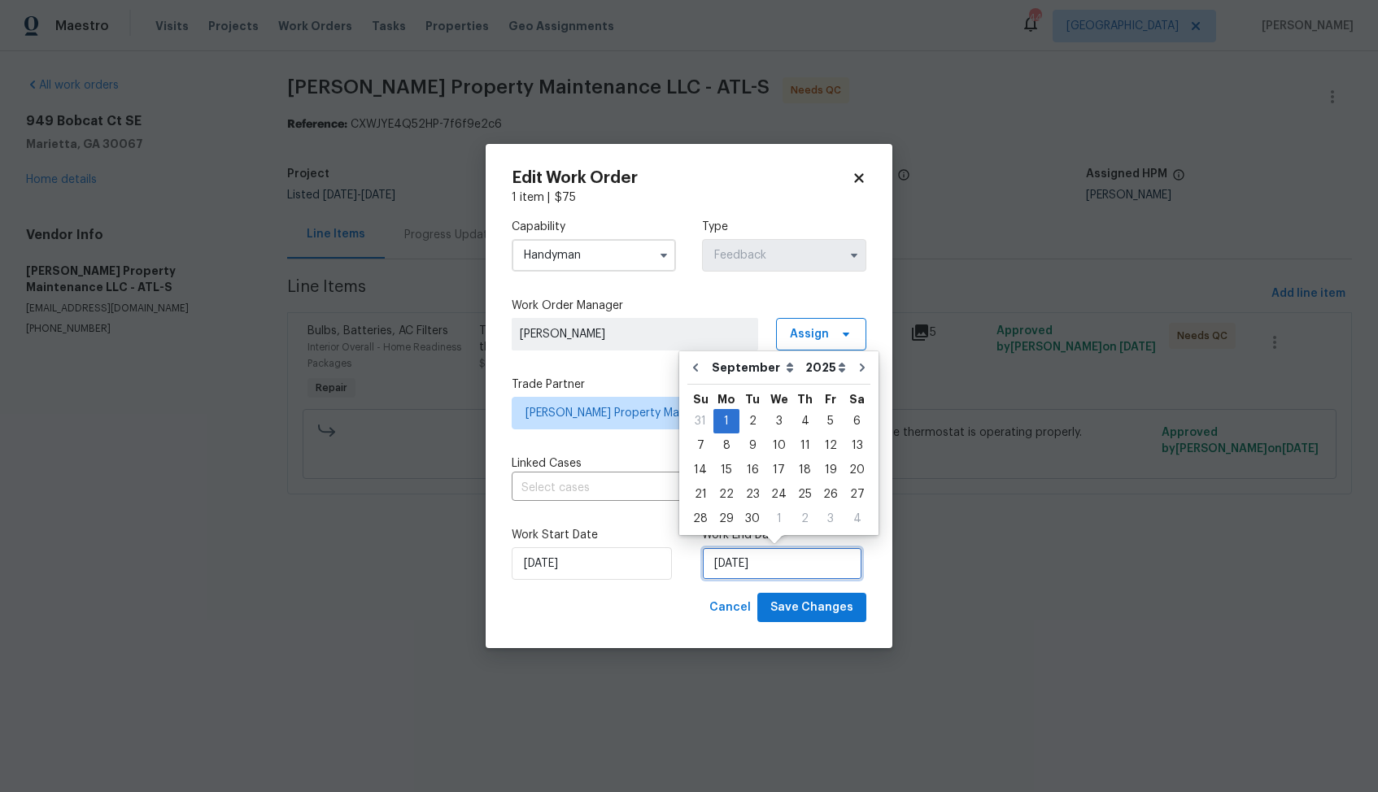
click at [808, 573] on input "01/09/2025" at bounding box center [782, 563] width 160 height 33
click at [748, 421] on div "2" at bounding box center [752, 421] width 26 height 23
type input "02/09/2025"
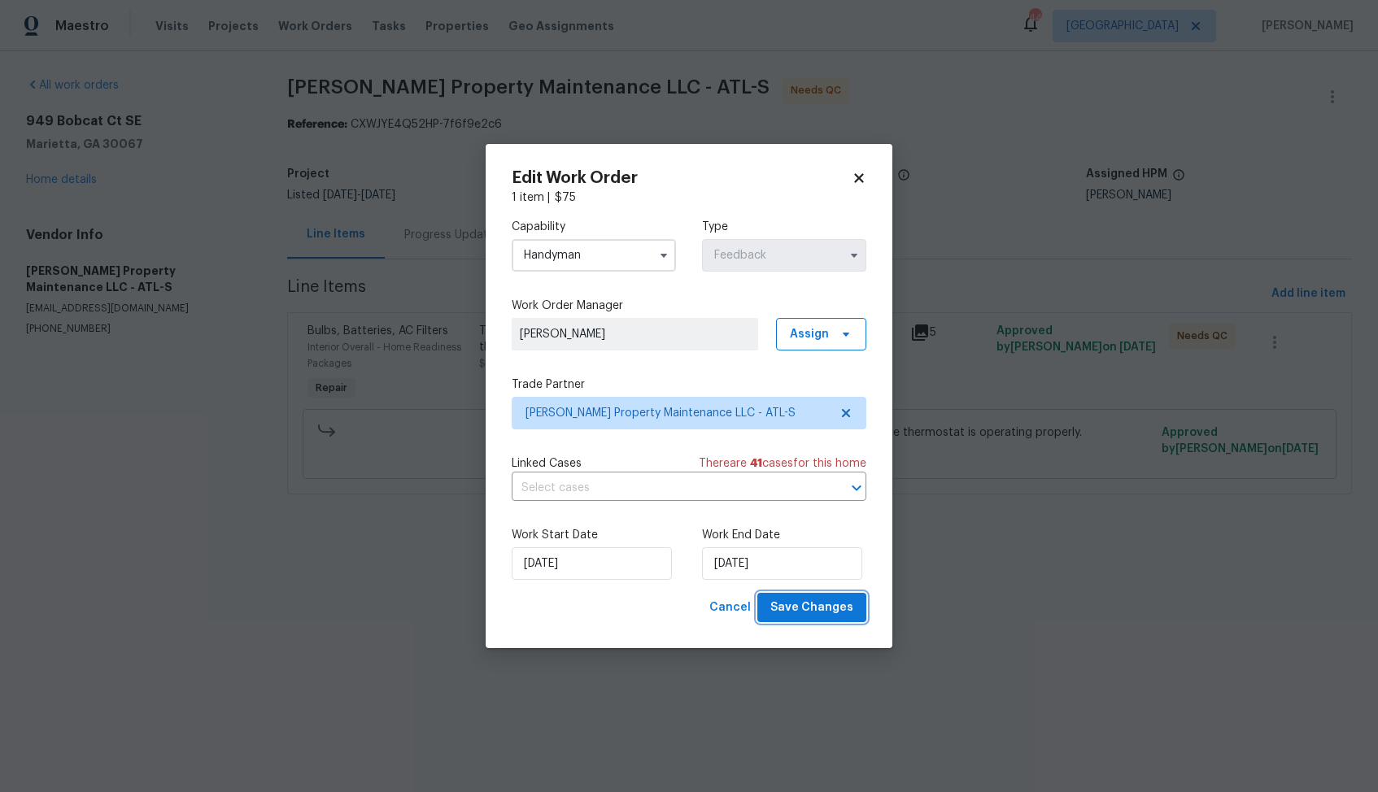
click at [812, 615] on span "Save Changes" at bounding box center [811, 608] width 83 height 20
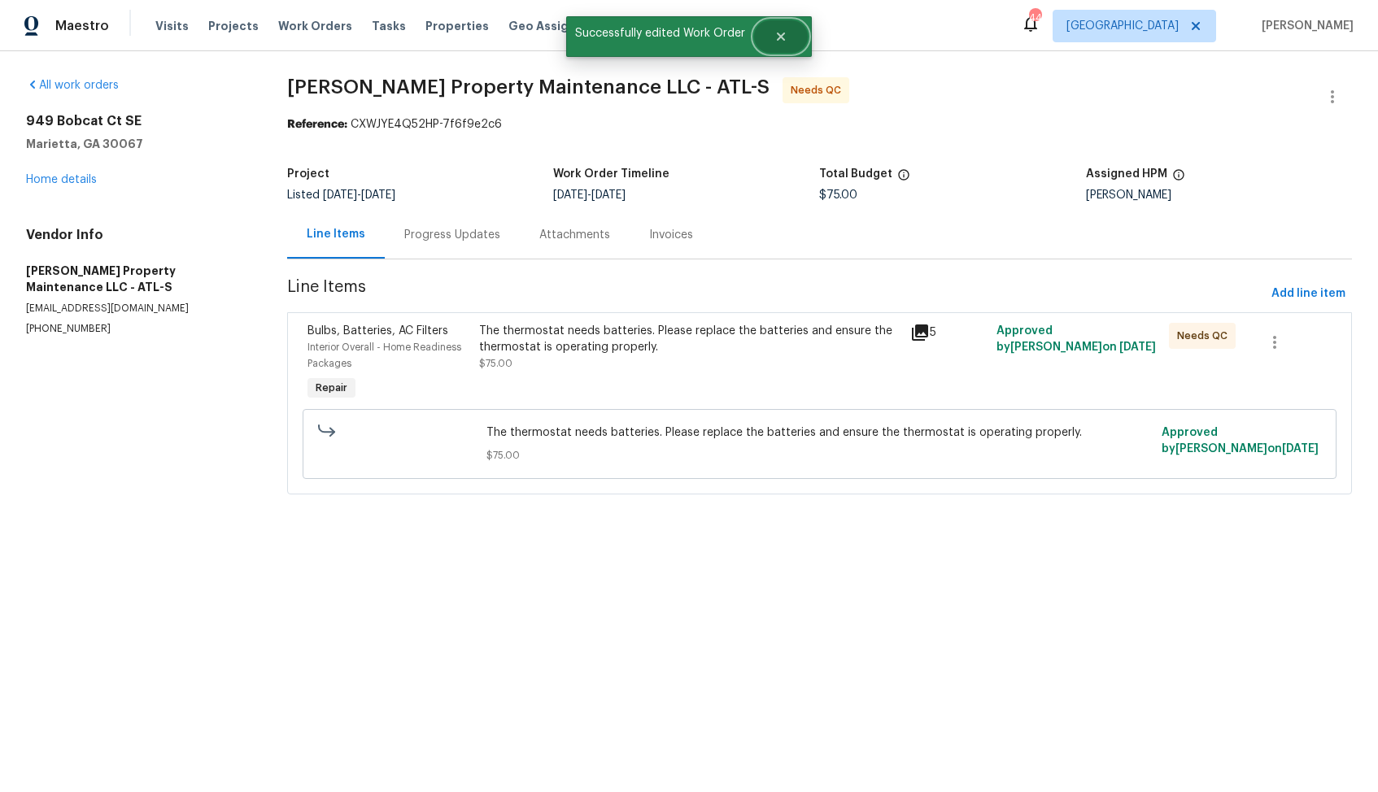
click at [792, 33] on button "Close" at bounding box center [781, 36] width 54 height 33
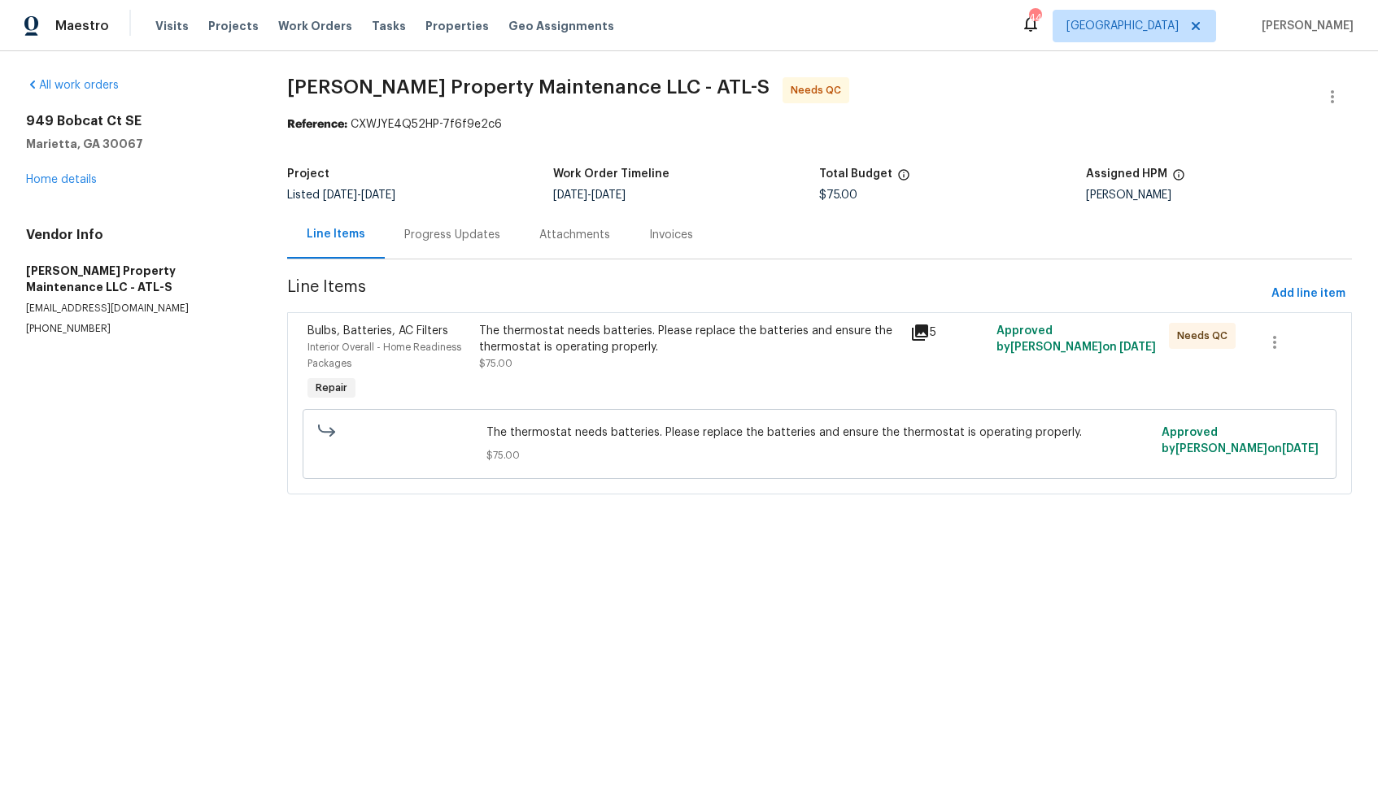
click at [447, 236] on div "Progress Updates" at bounding box center [452, 235] width 96 height 16
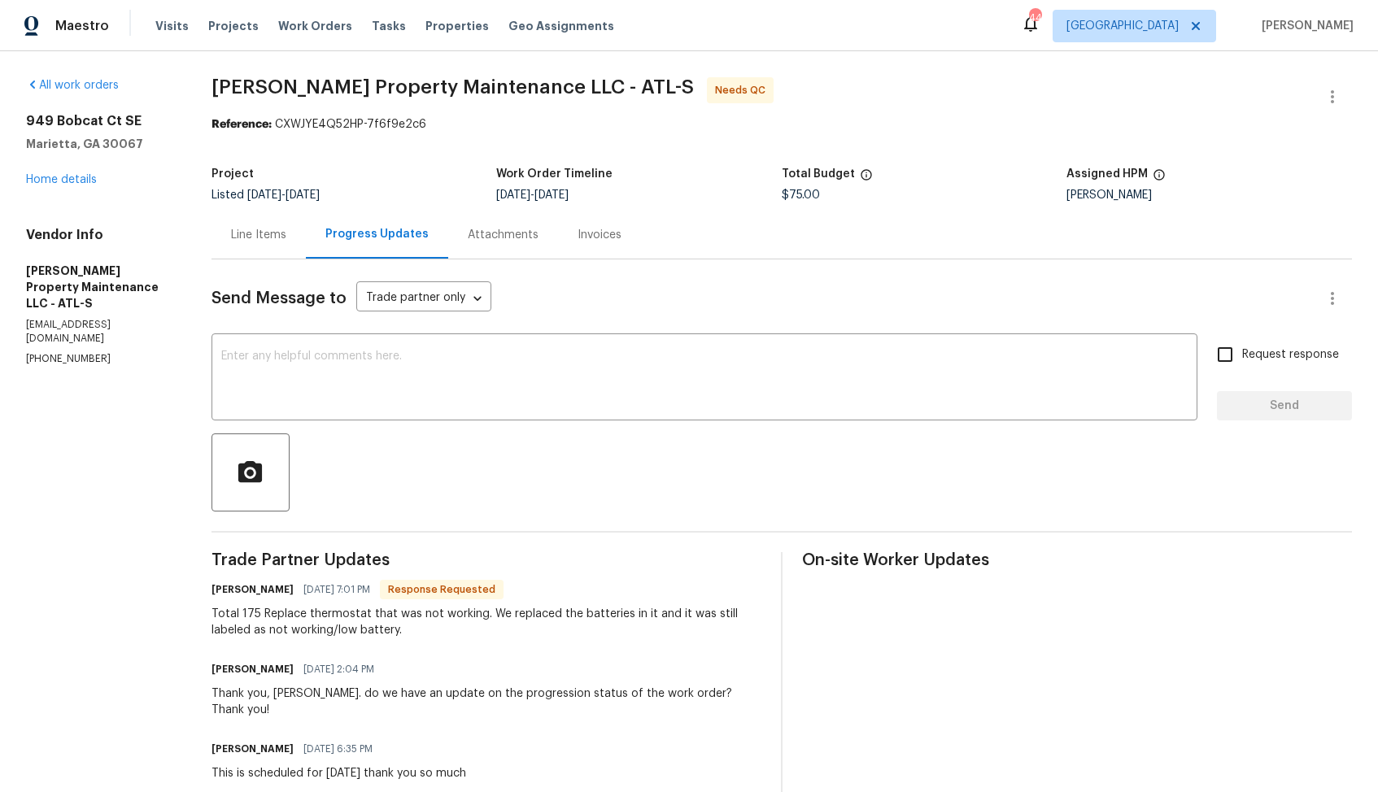
click at [257, 217] on div "Line Items" at bounding box center [258, 235] width 94 height 48
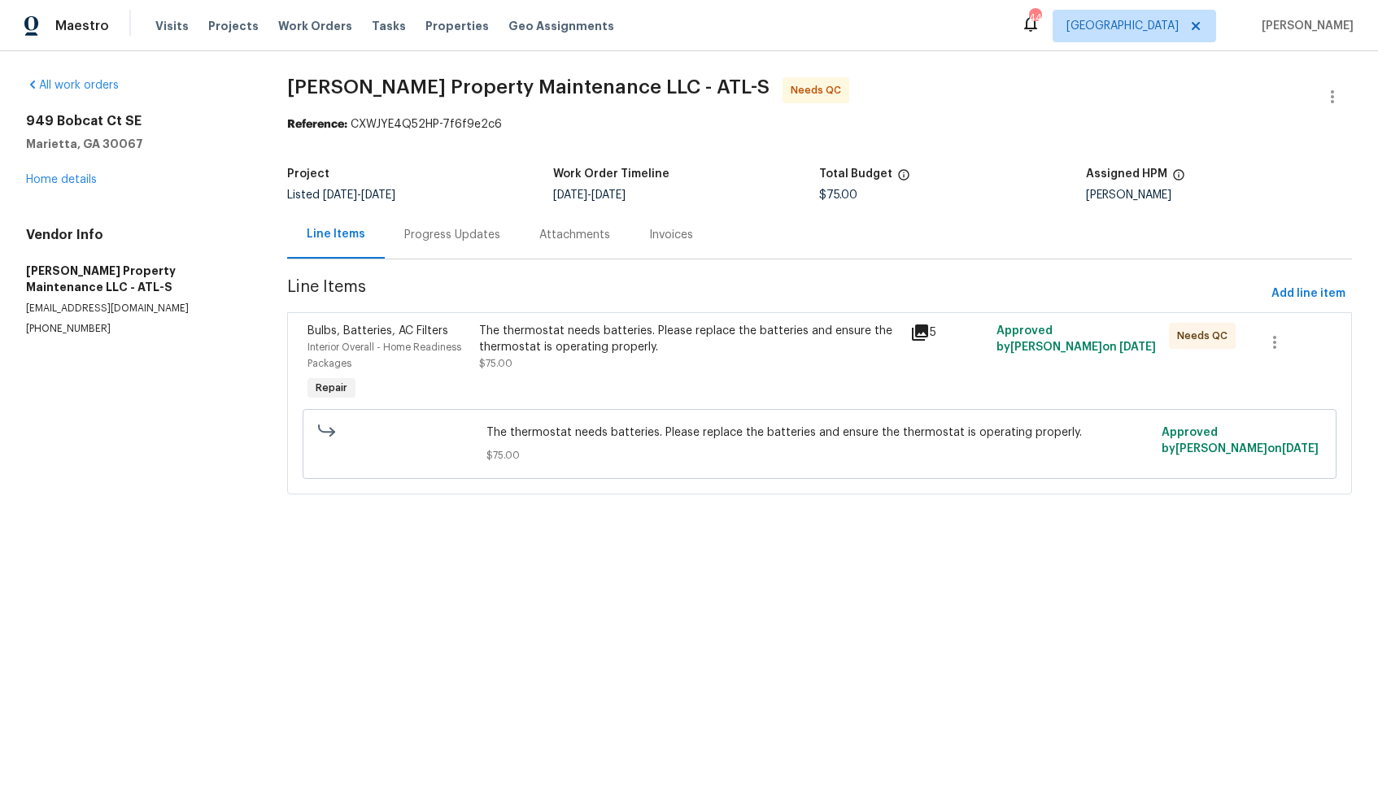
click at [470, 392] on div "Bulbs, Batteries, AC Filters Interior Overall - Home Readiness Packages Repair" at bounding box center [389, 363] width 172 height 91
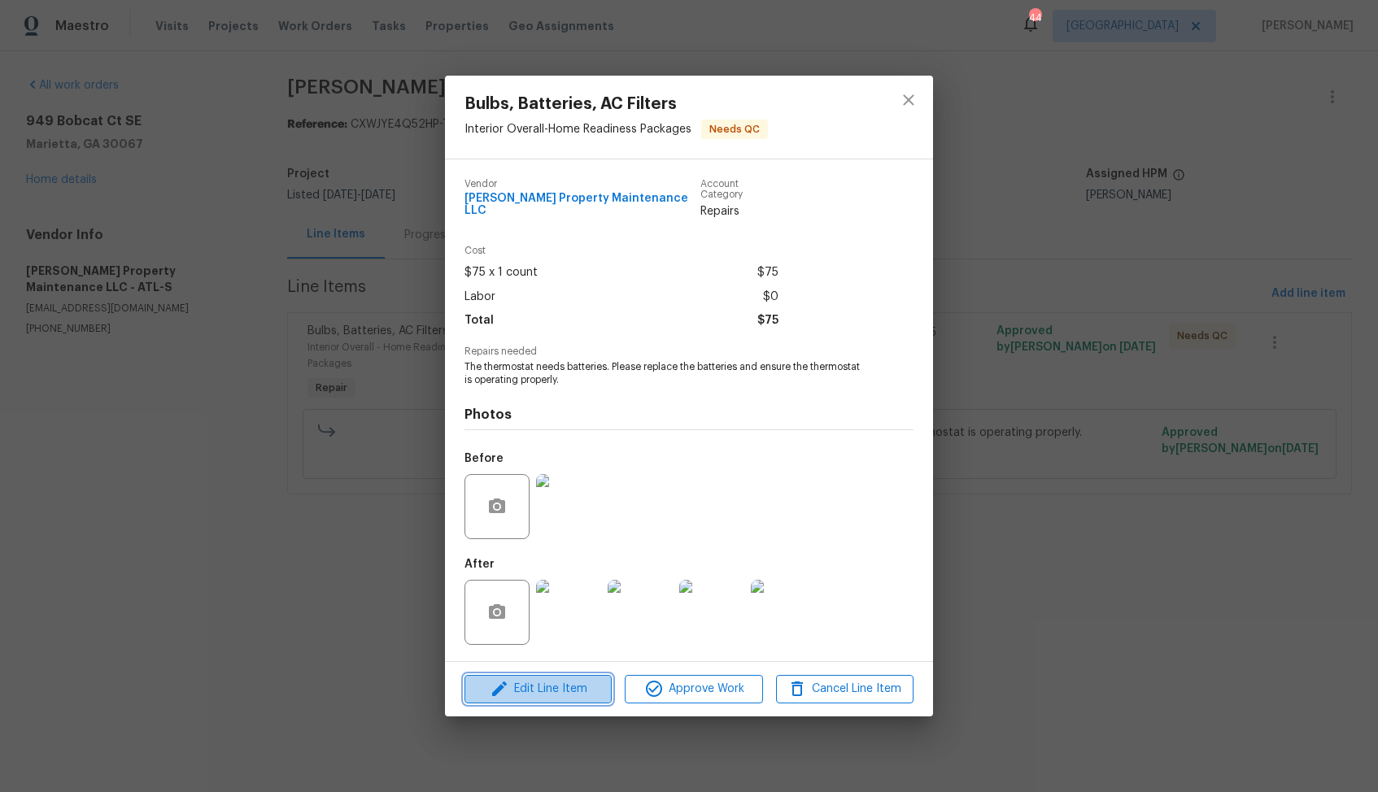
click at [513, 679] on span "Edit Line Item" at bounding box center [537, 689] width 137 height 20
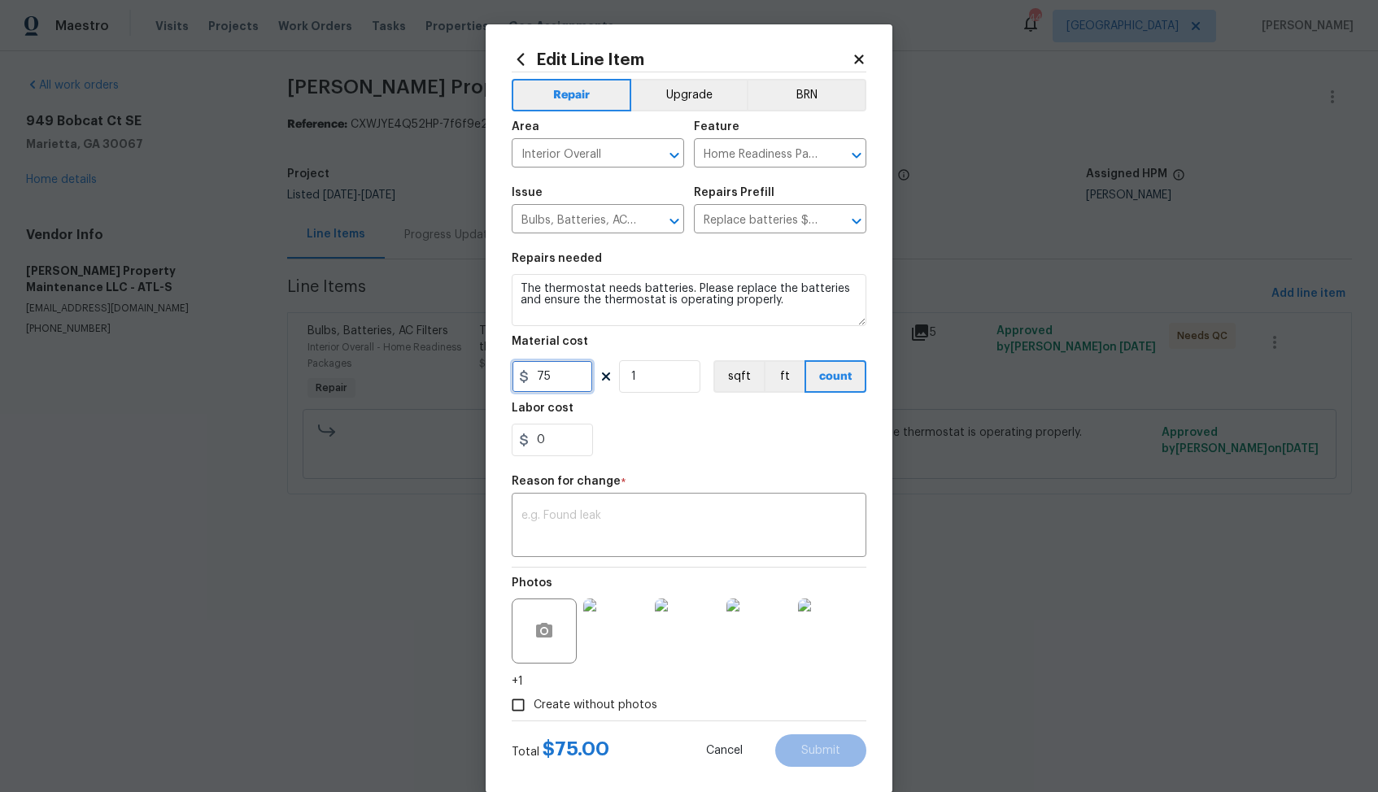
click at [569, 371] on input "75" at bounding box center [552, 376] width 81 height 33
type input "175"
click at [613, 507] on div "x ​" at bounding box center [689, 527] width 355 height 60
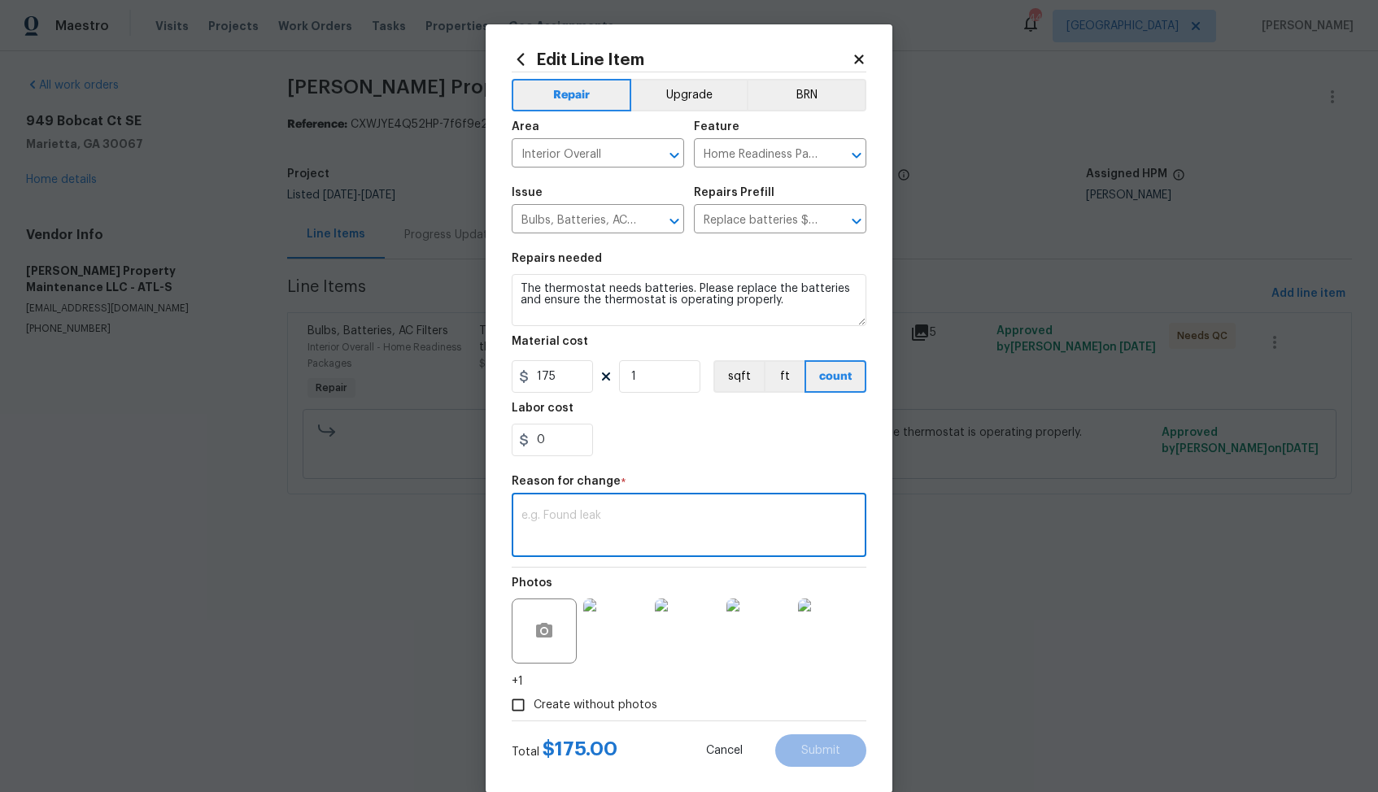
click at [599, 533] on textarea at bounding box center [688, 527] width 335 height 34
paste textarea "(AM) Updated per vendor’s final cost."
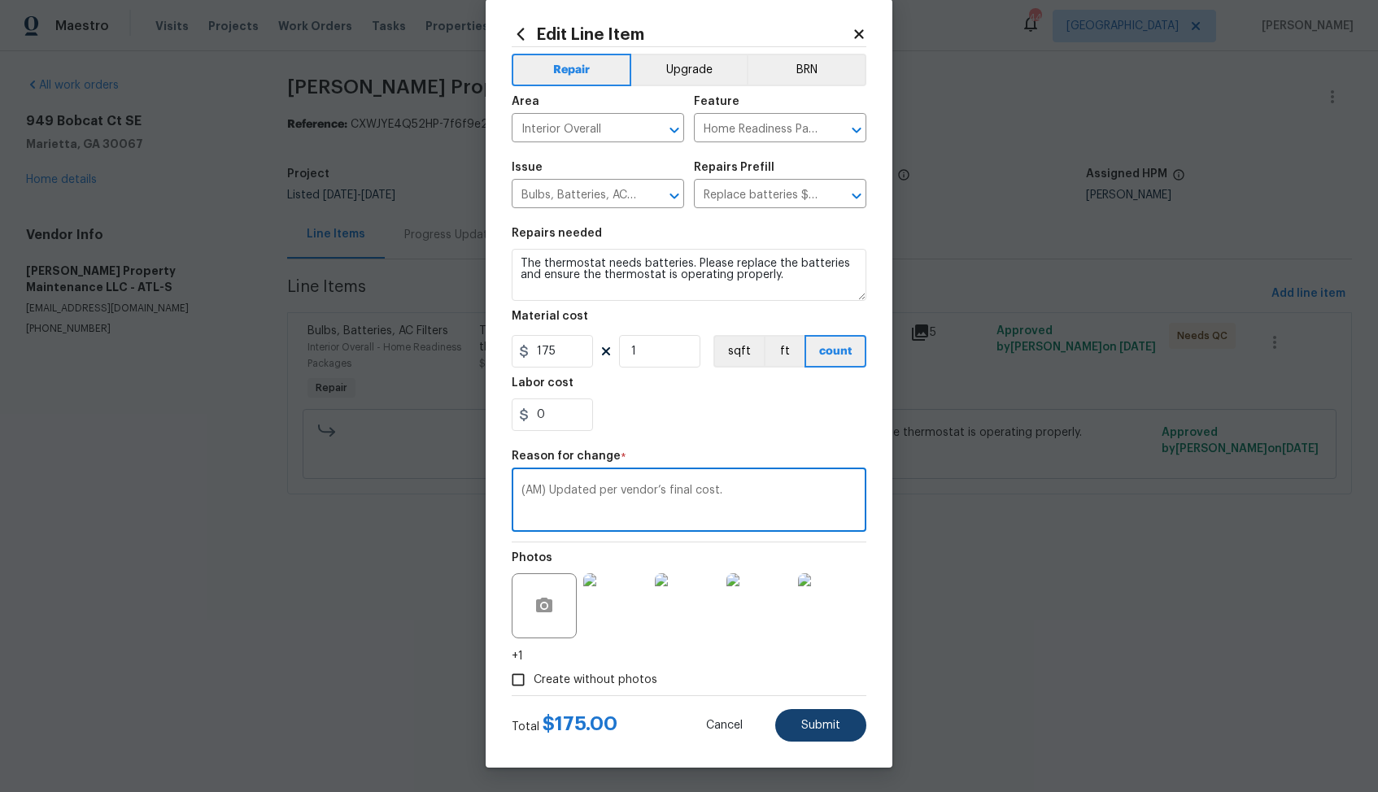
type textarea "(AM) Updated per vendor’s final cost."
click at [814, 725] on span "Submit" at bounding box center [820, 726] width 39 height 12
type input "75"
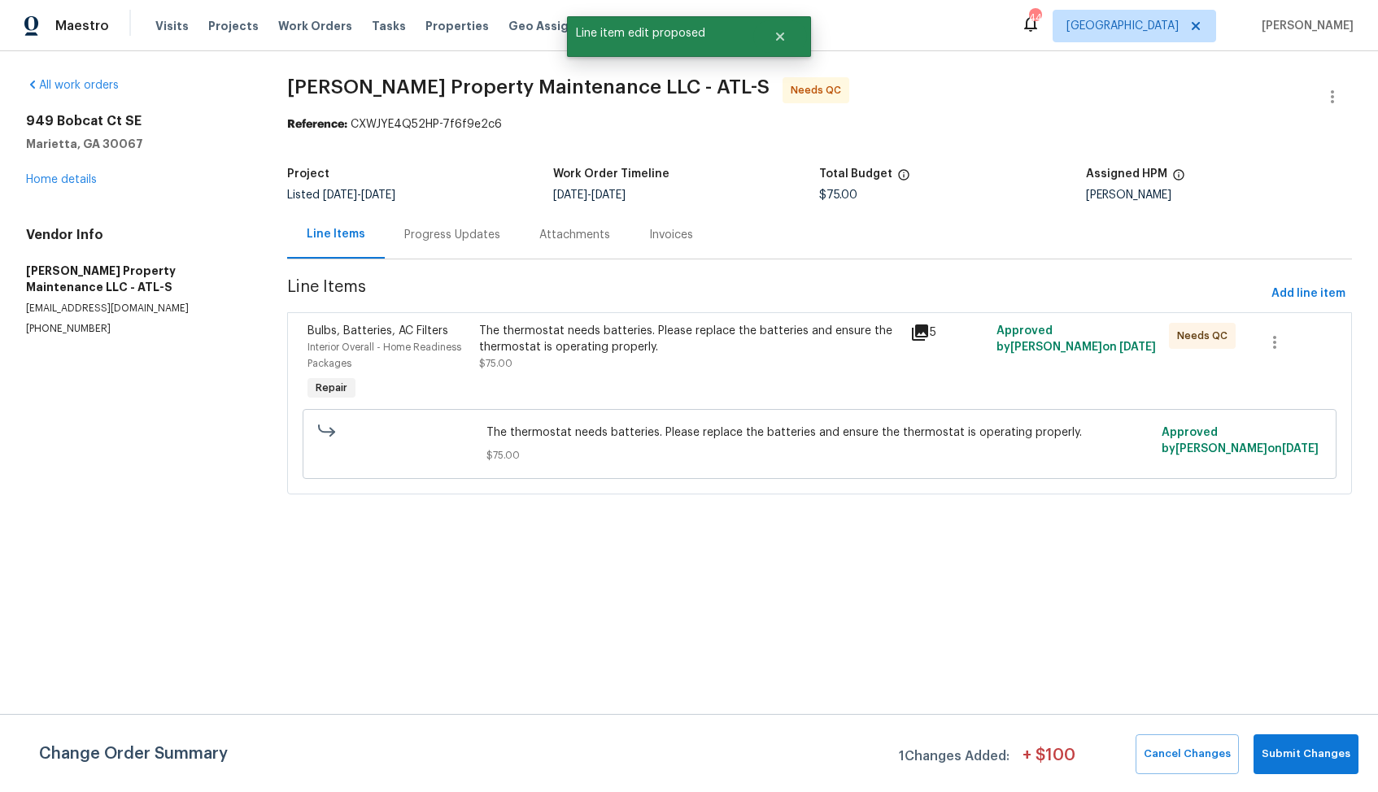
scroll to position [0, 0]
click at [1301, 765] on button "Submit Changes" at bounding box center [1305, 754] width 105 height 40
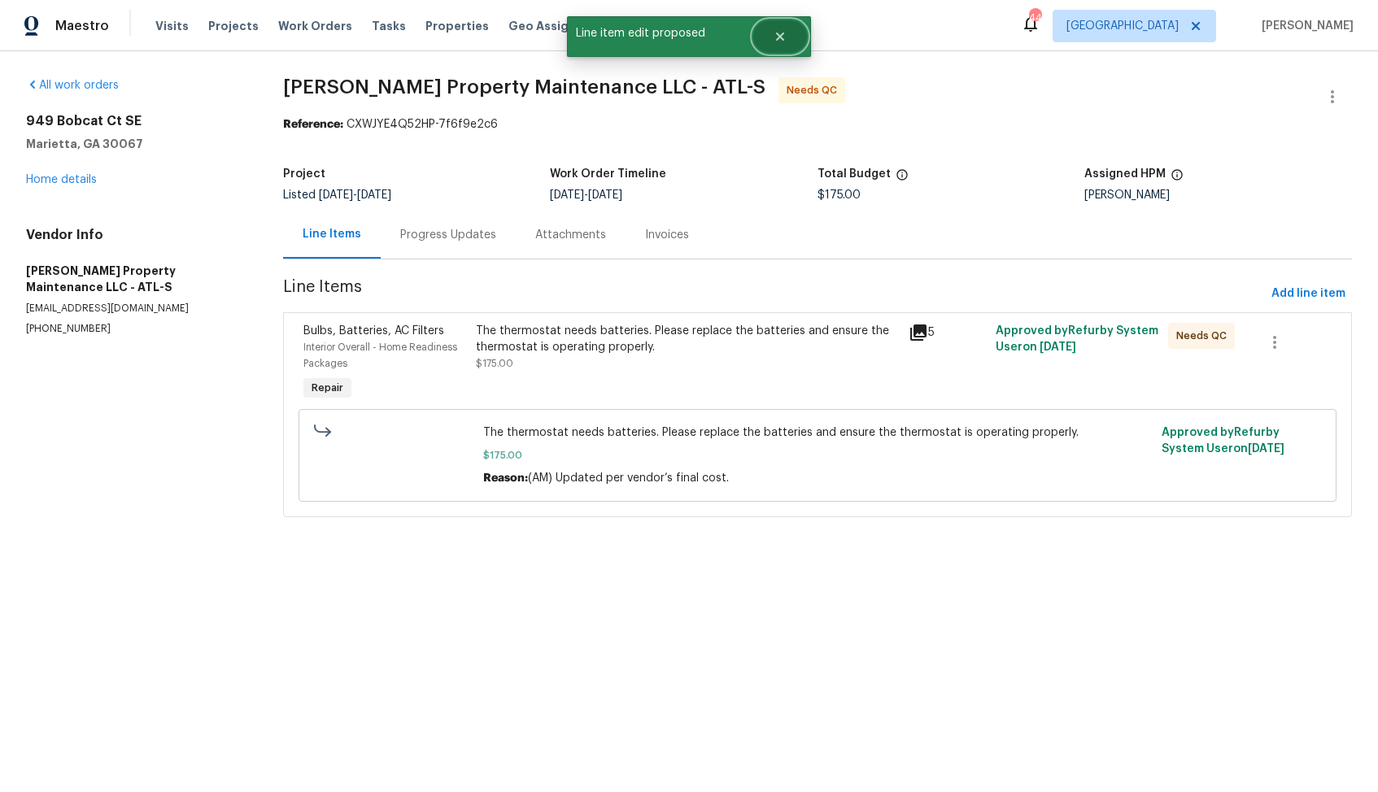
click at [785, 38] on icon "Close" at bounding box center [779, 36] width 13 height 13
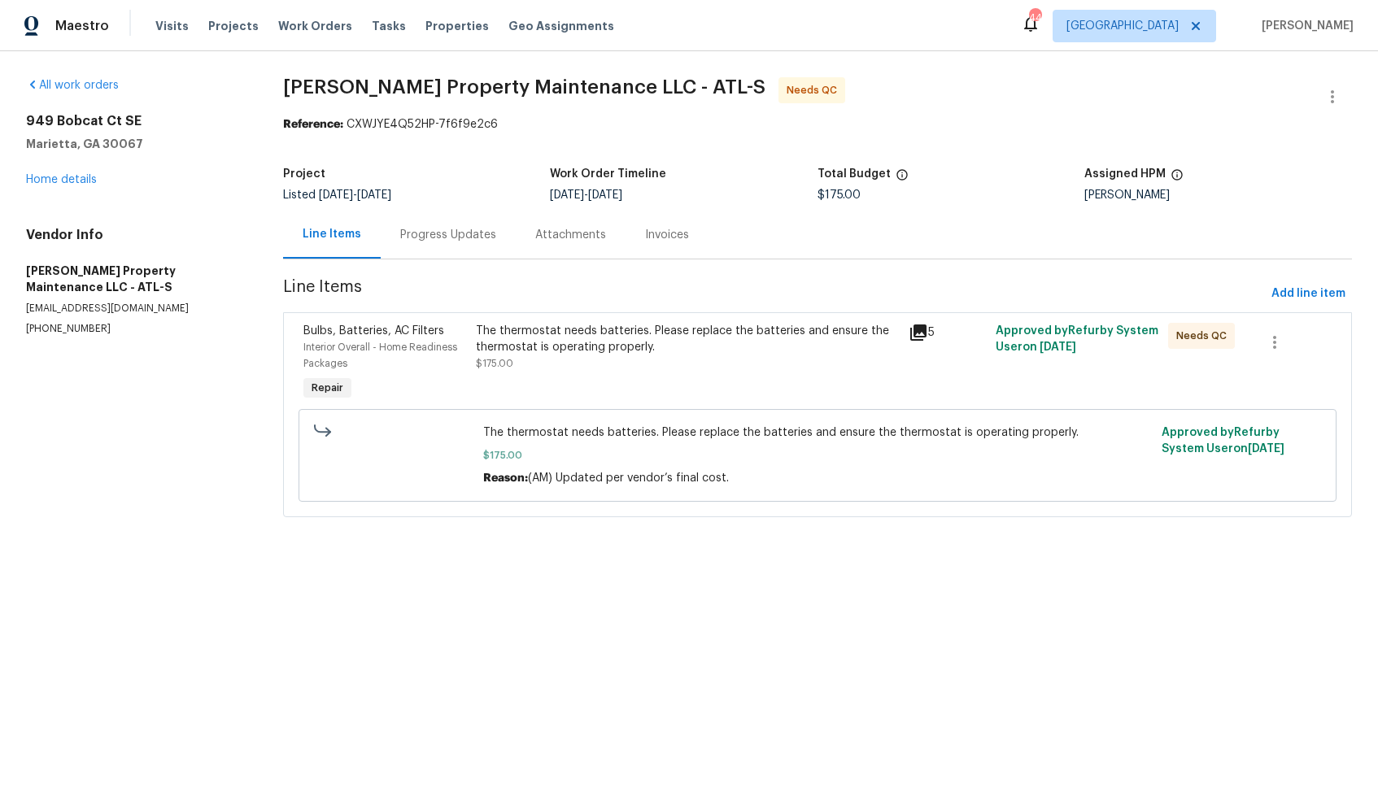
click at [455, 249] on div "Progress Updates" at bounding box center [448, 235] width 135 height 48
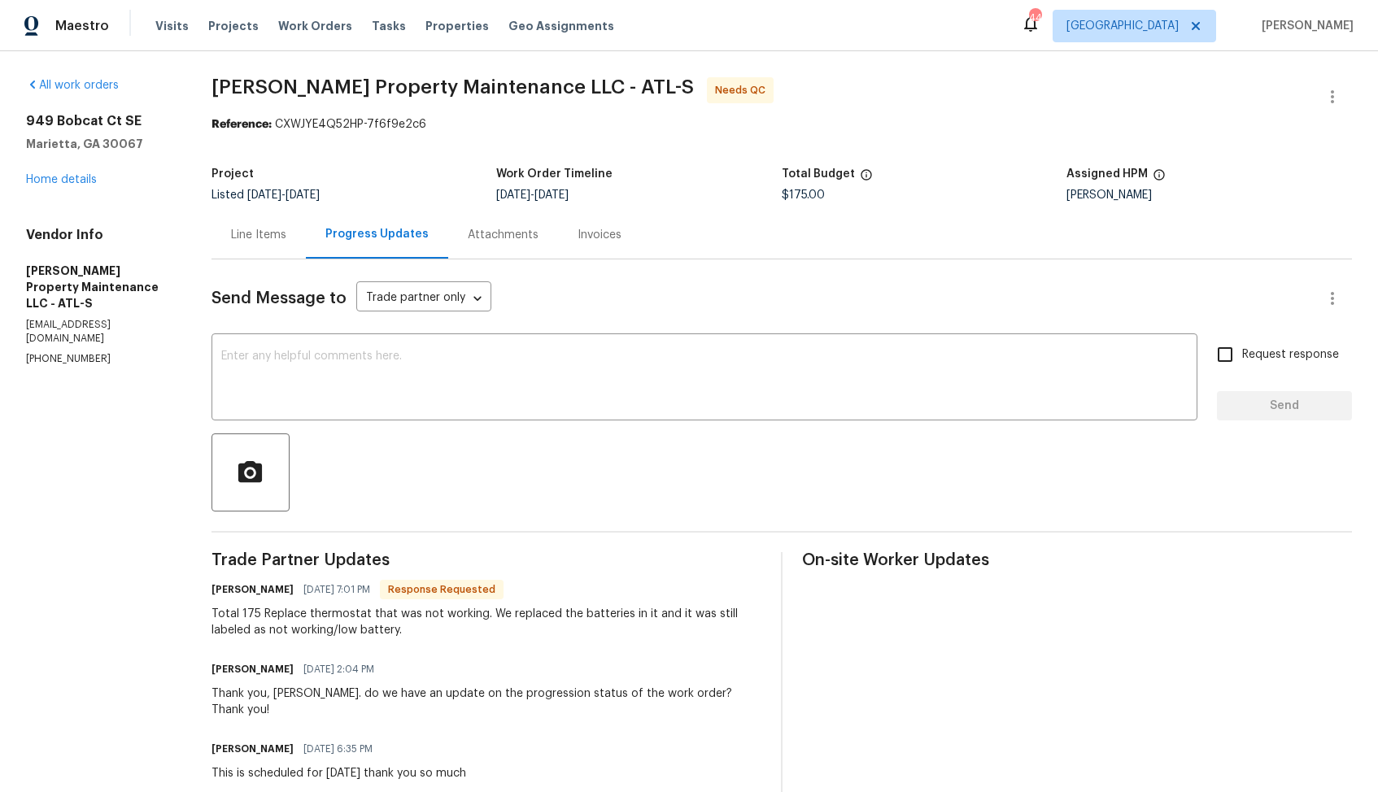
click at [220, 590] on h6 "Daniel glen" at bounding box center [252, 589] width 82 height 16
copy h6 "Daniel"
click at [466, 416] on div "x ​" at bounding box center [704, 378] width 986 height 83
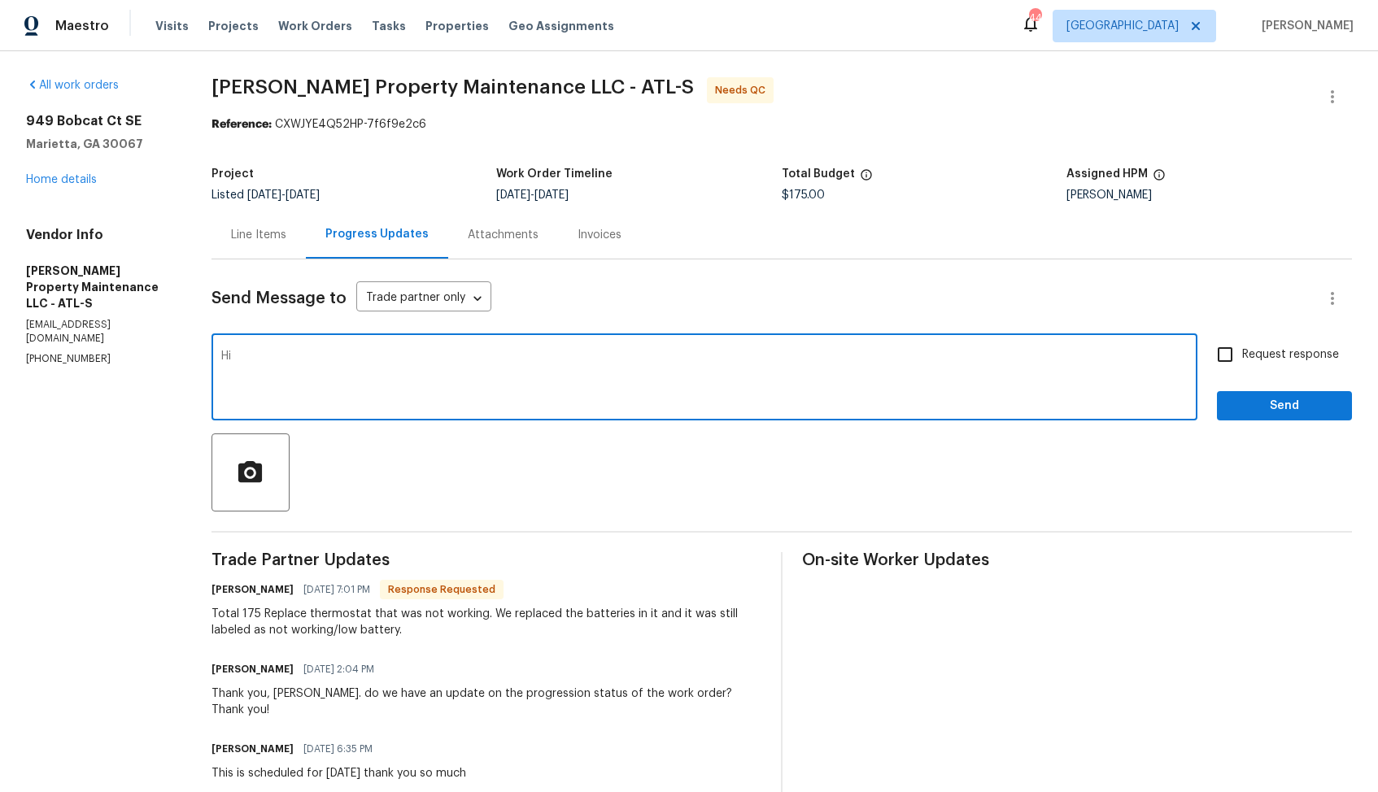
paste textarea "Daniel"
click at [810, 357] on textarea "Hi Daniel, thank you for completing the job. Cost has been updated and the OW i…" at bounding box center [704, 378] width 966 height 57
click at [633, 356] on textarea "Hi Daniel, thank you for completing the job. Cost has been updated and the OW i…" at bounding box center [704, 378] width 966 height 57
click at [803, 358] on textarea "Hi Daniel, thank you for completing the job. Cost has been updated and the WO i…" at bounding box center [704, 378] width 966 height 57
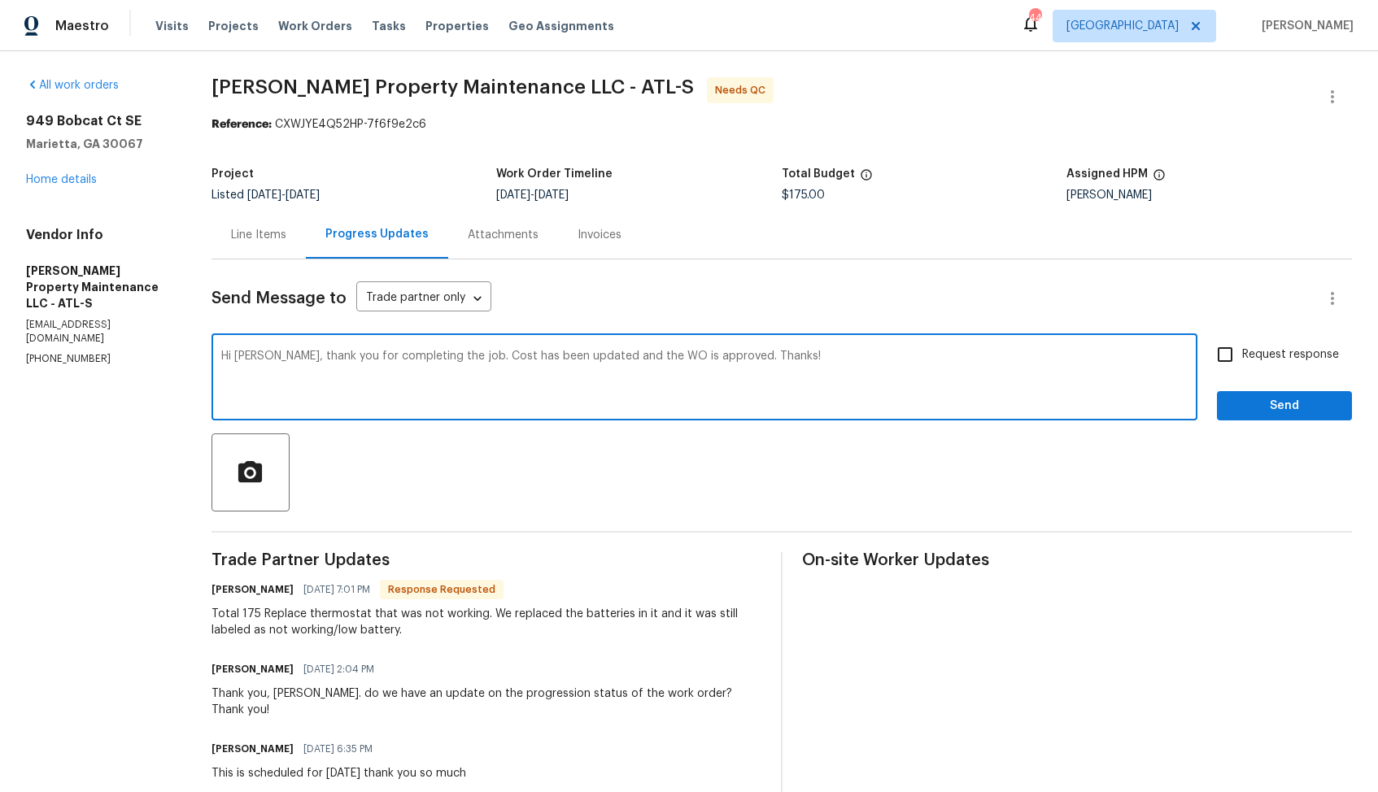
type textarea "Hi Daniel, thank you for completing the job. Cost has been updated and the WO i…"
click at [1235, 357] on input "Request response" at bounding box center [1225, 354] width 34 height 34
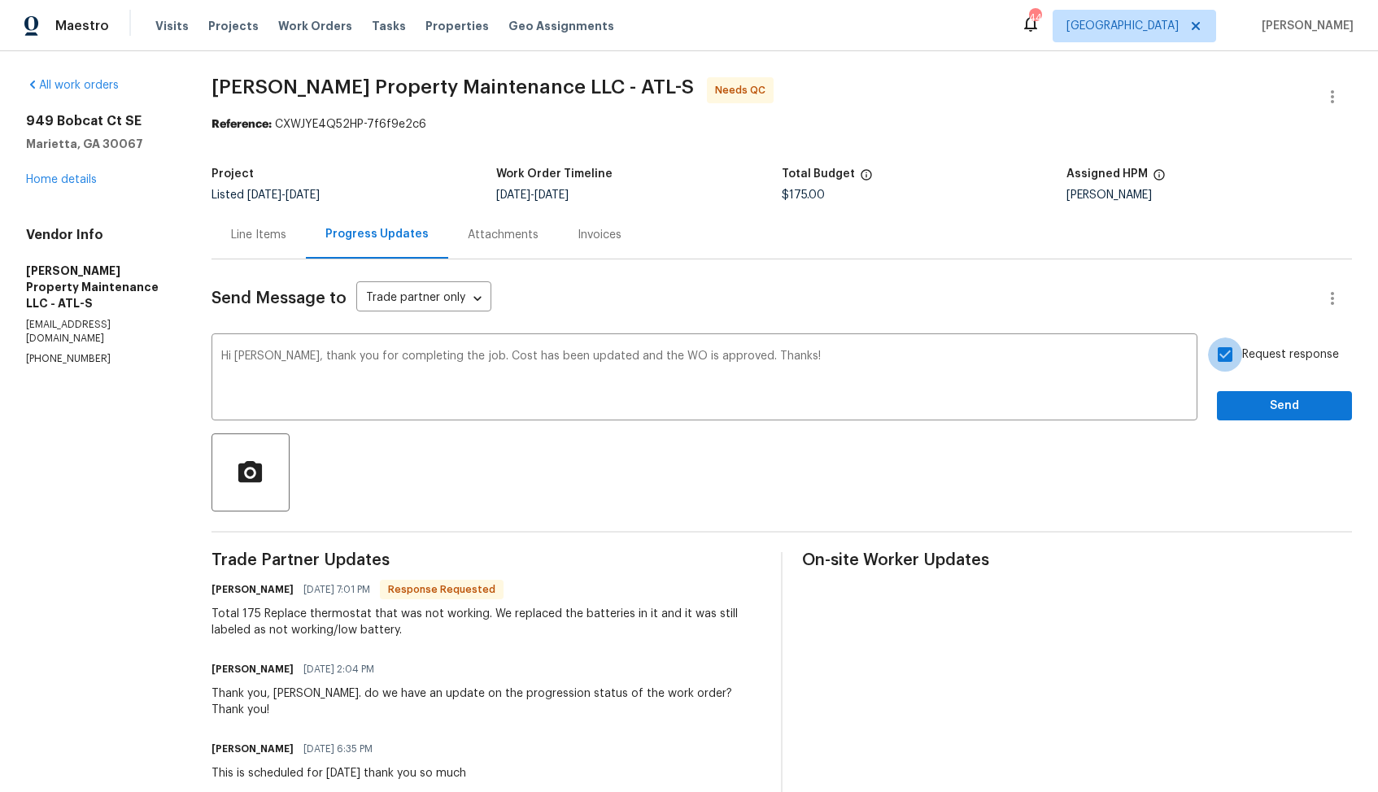
click at [1226, 359] on input "Request response" at bounding box center [1225, 354] width 34 height 34
checkbox input "false"
click at [1242, 392] on button "Send" at bounding box center [1284, 406] width 135 height 30
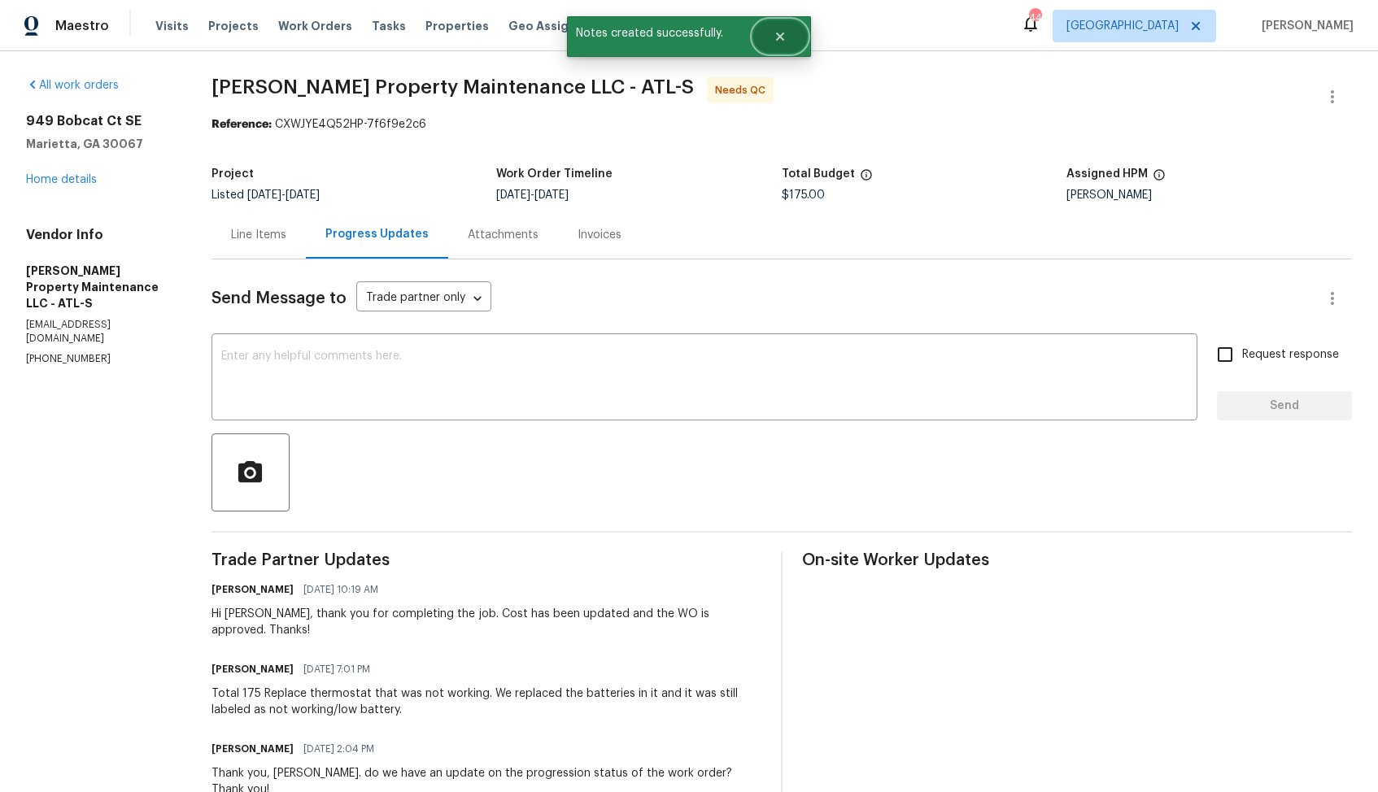
click at [779, 34] on icon "Close" at bounding box center [780, 37] width 8 height 8
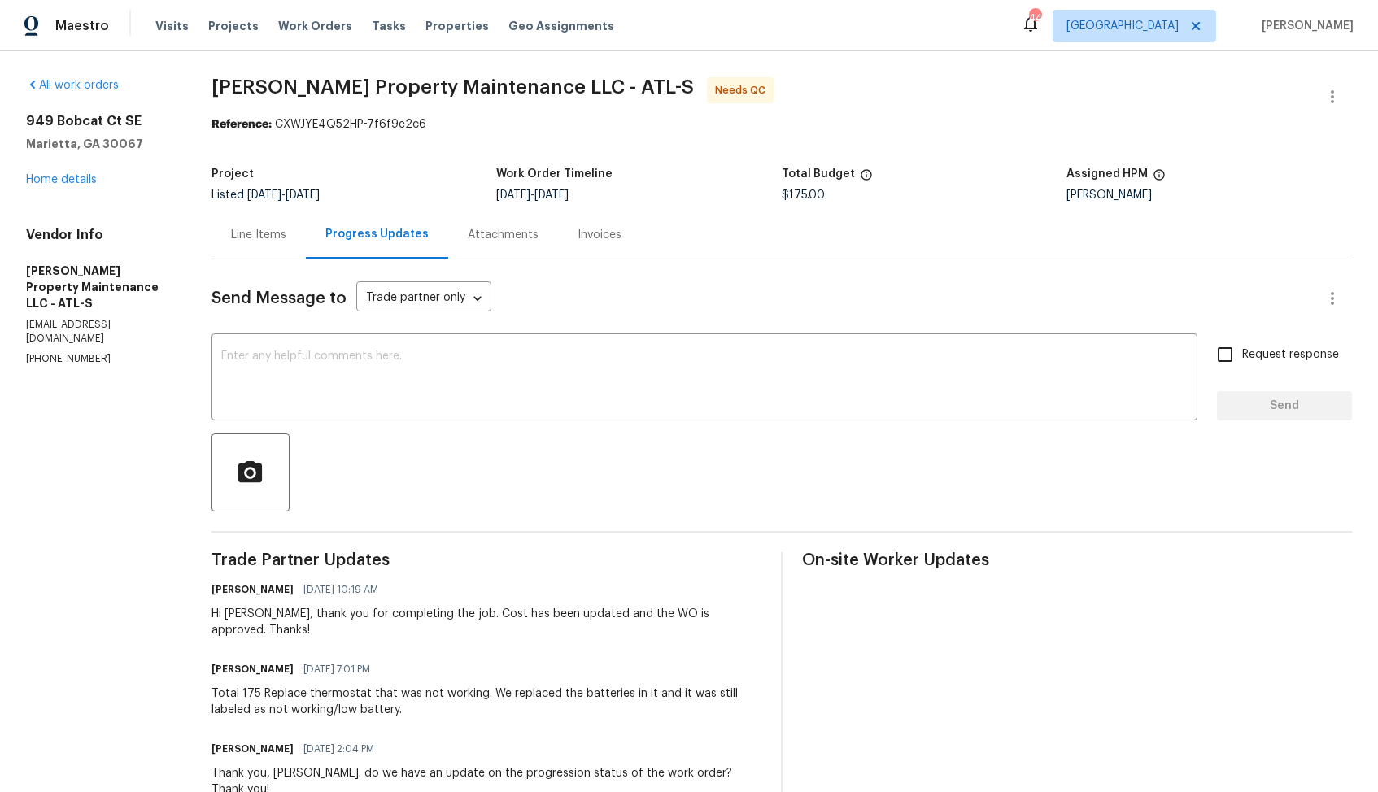
click at [251, 233] on div "Line Items" at bounding box center [258, 235] width 55 height 16
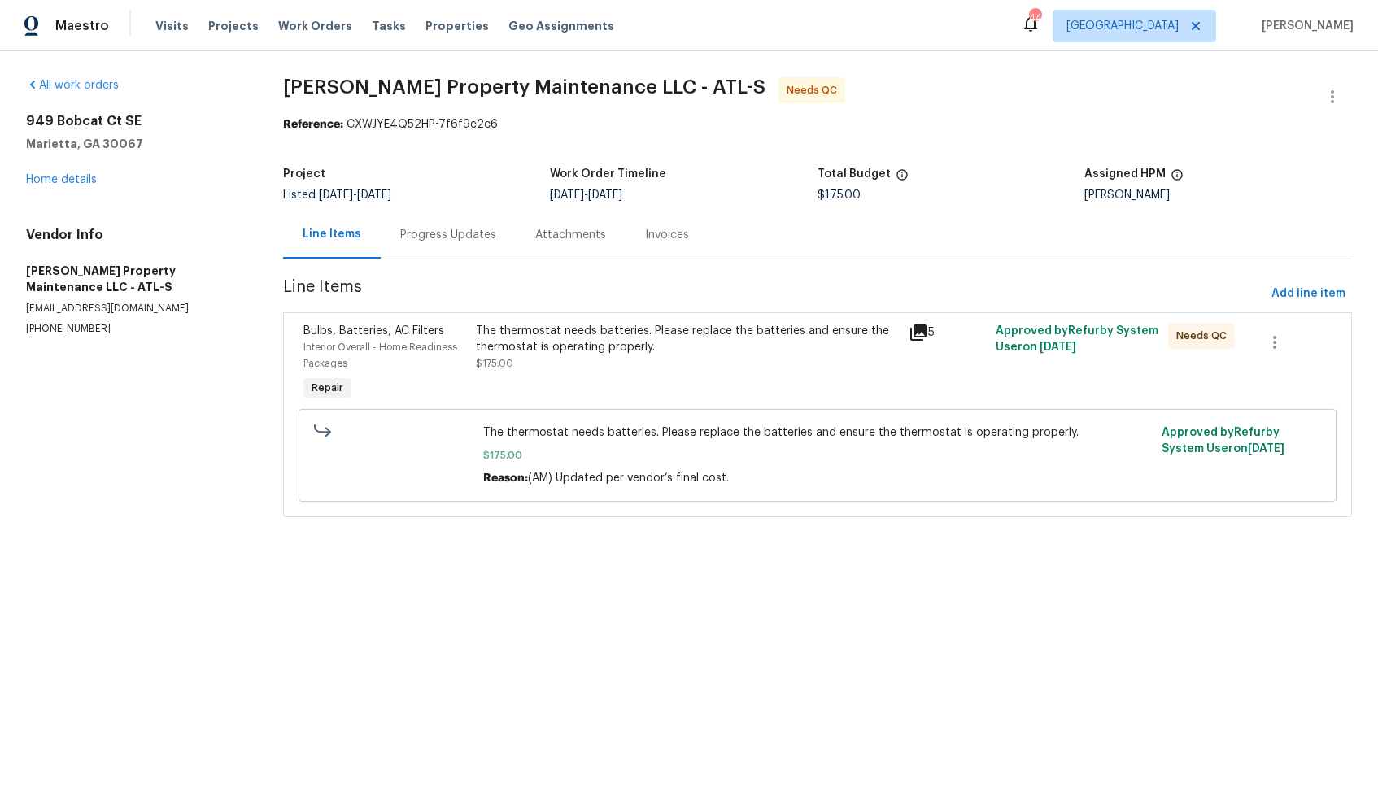
click at [562, 362] on div "The thermostat needs batteries. Please replace the batteries and ensure the the…" at bounding box center [687, 347] width 423 height 49
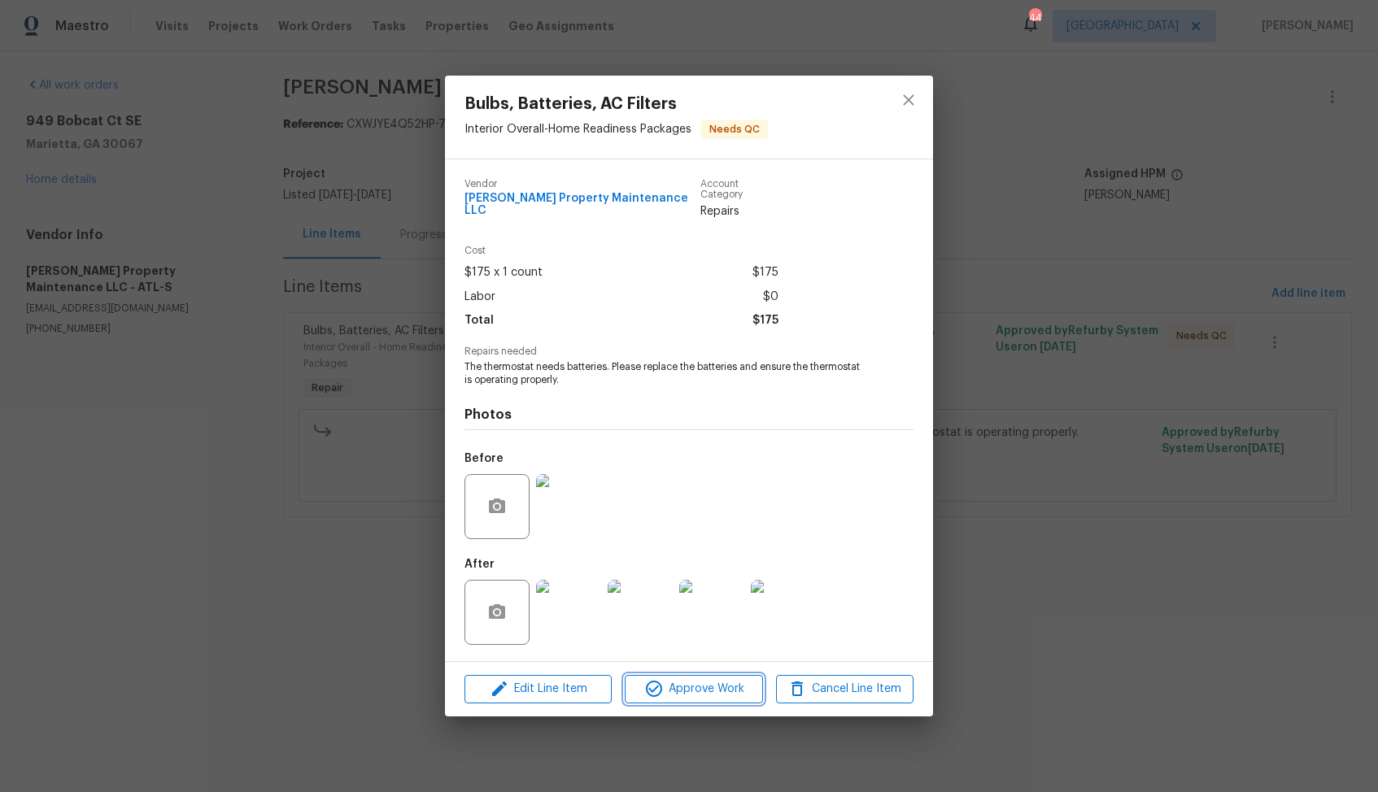
click at [667, 681] on span "Approve Work" at bounding box center [693, 689] width 128 height 20
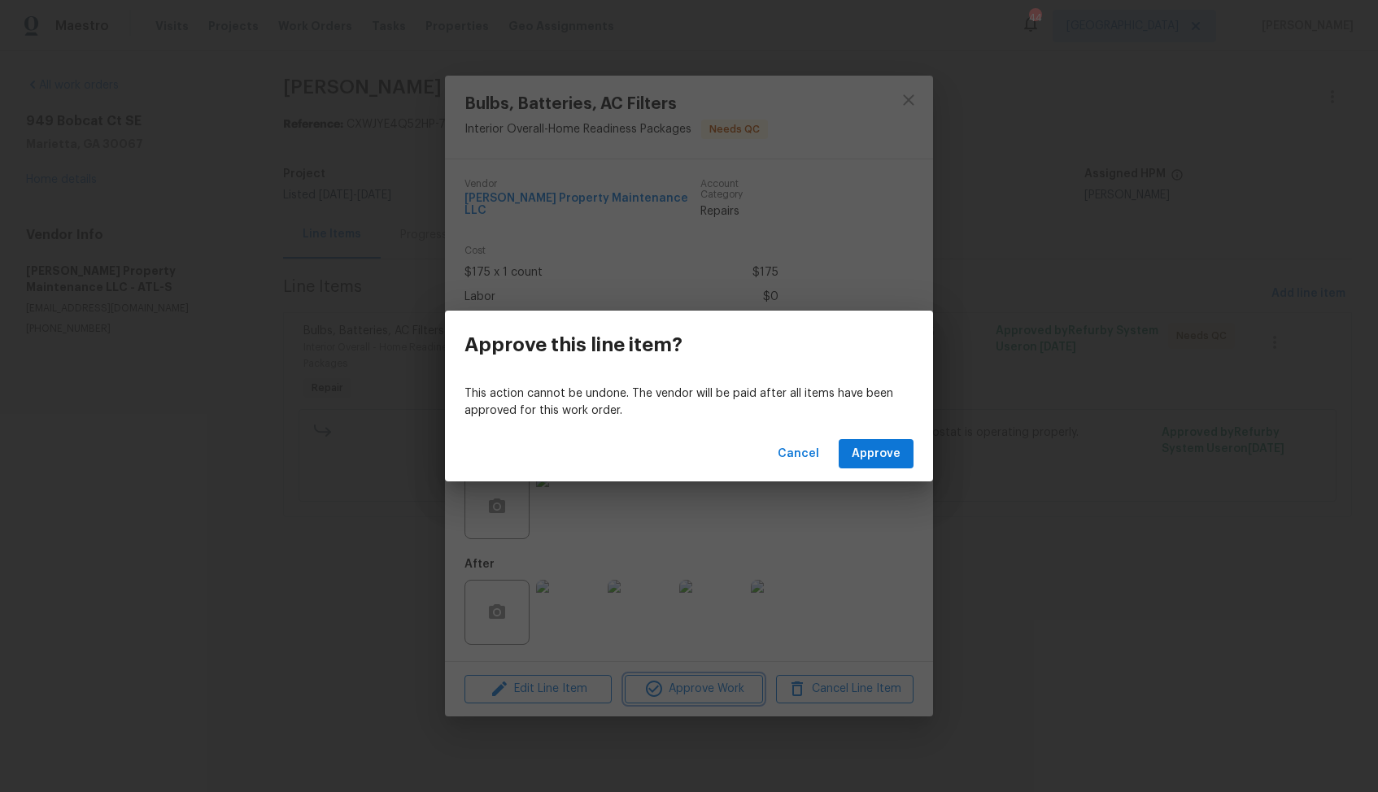
click at [975, 427] on div "Approve this line item? This action cannot be undone. The vendor will be paid a…" at bounding box center [689, 396] width 1378 height 792
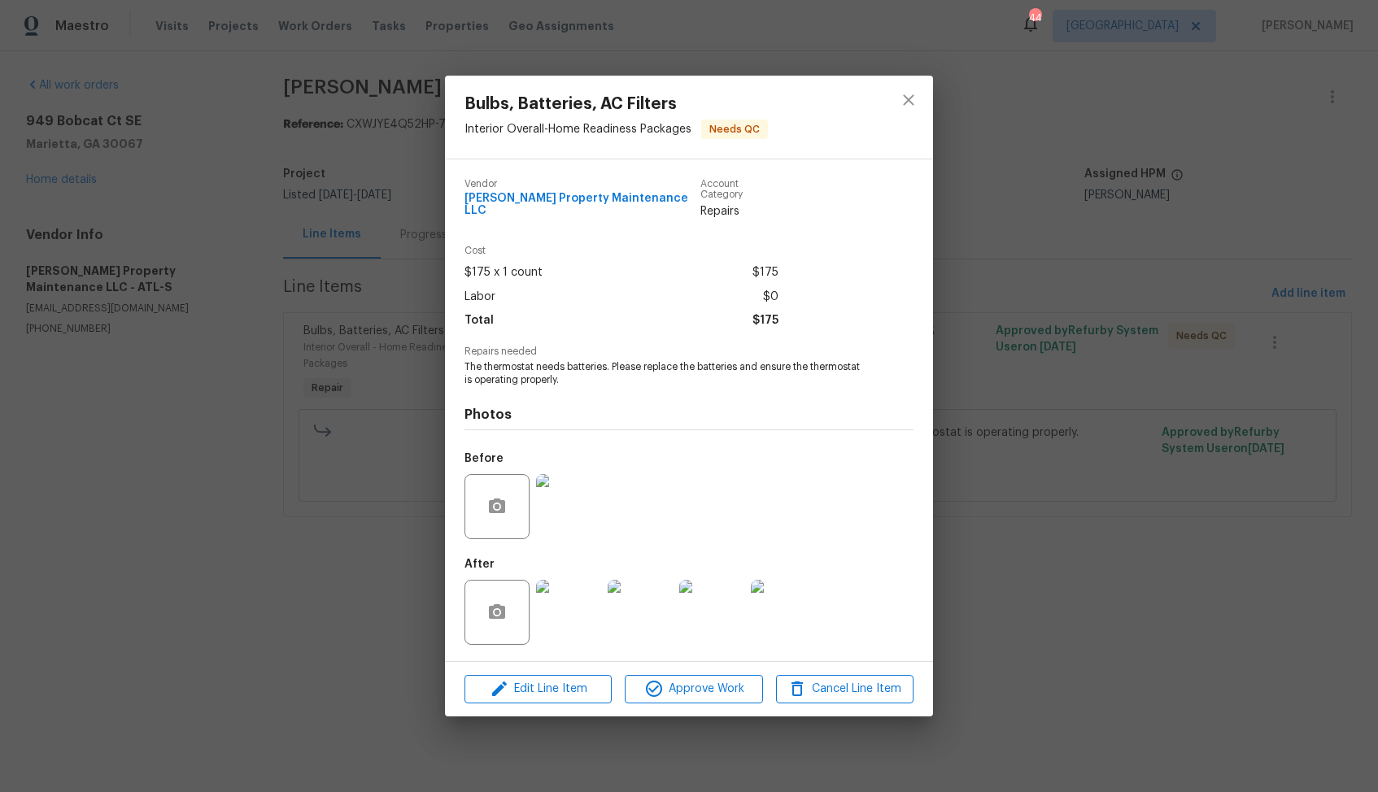
click at [975, 427] on div "Bulbs, Batteries, AC Filters Interior Overall - Home Readiness Packages Needs Q…" at bounding box center [689, 396] width 1378 height 792
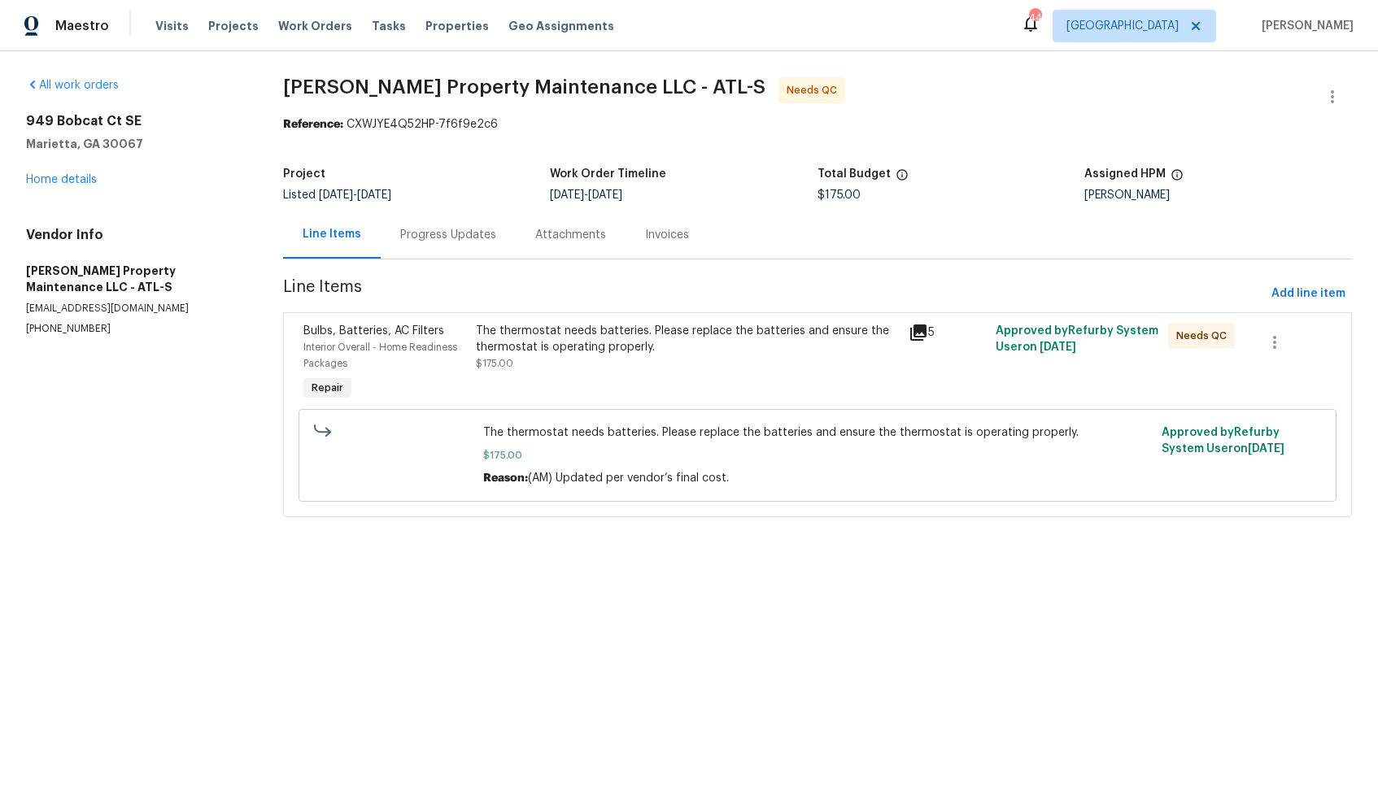
click at [421, 229] on div "Progress Updates" at bounding box center [448, 235] width 96 height 16
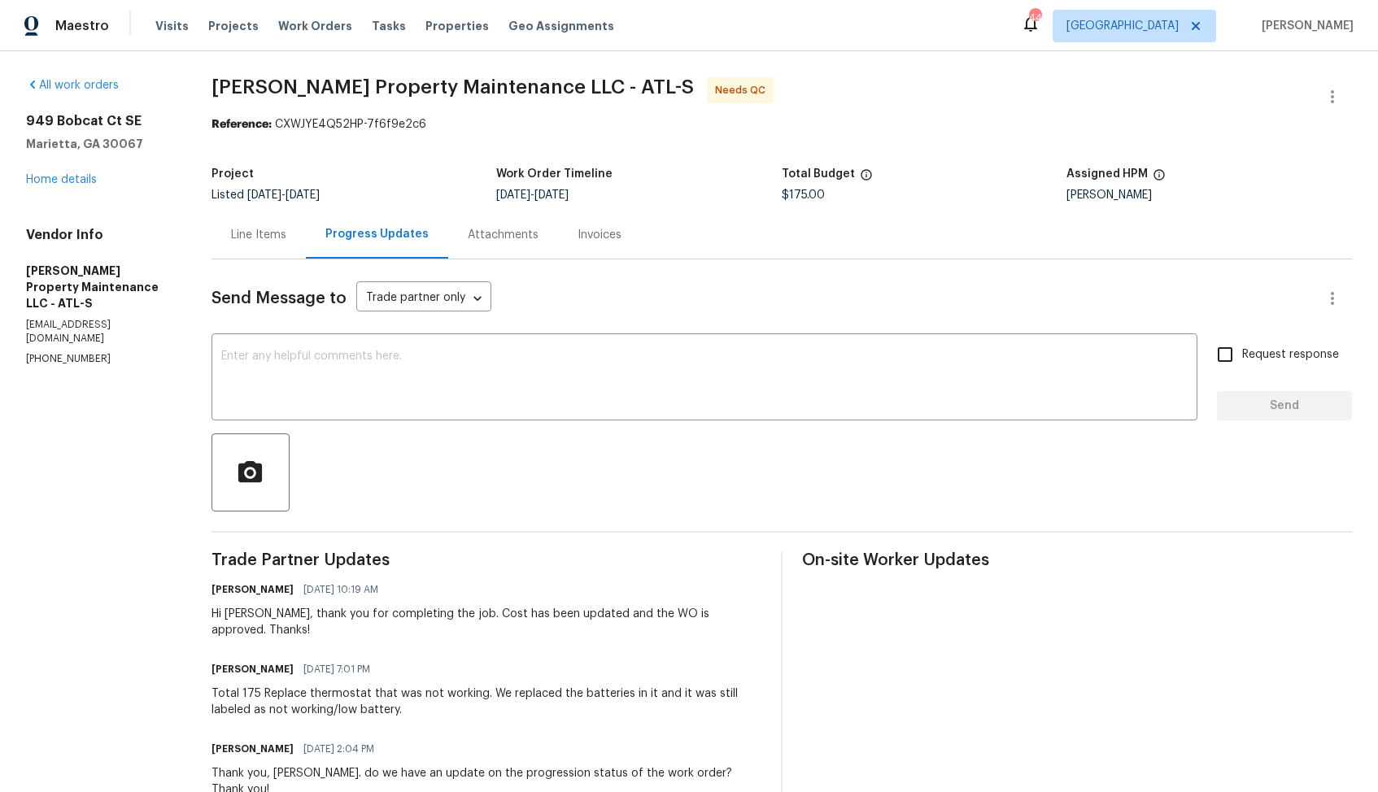
click at [246, 238] on div "Line Items" at bounding box center [258, 235] width 55 height 16
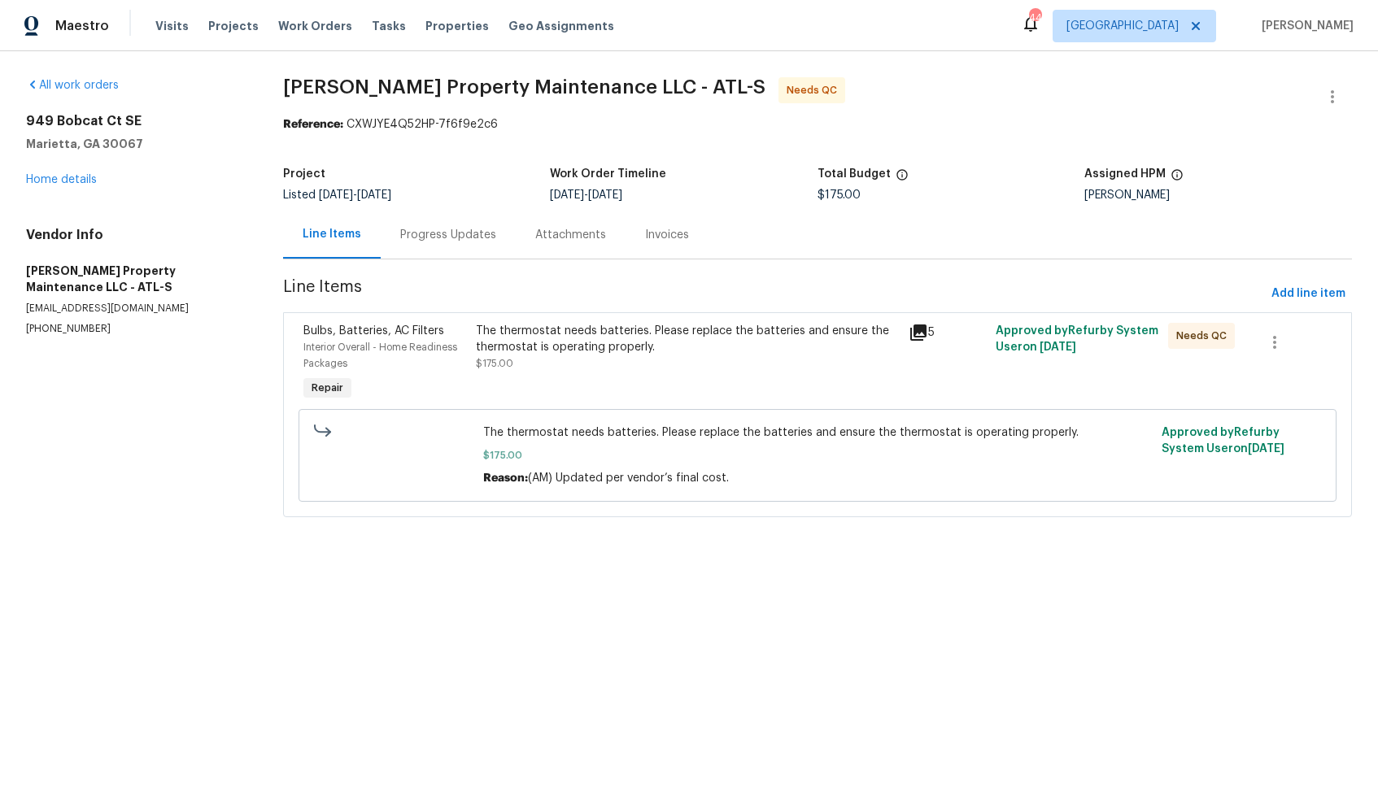
click at [638, 364] on div "The thermostat needs batteries. Please replace the batteries and ensure the the…" at bounding box center [687, 347] width 423 height 49
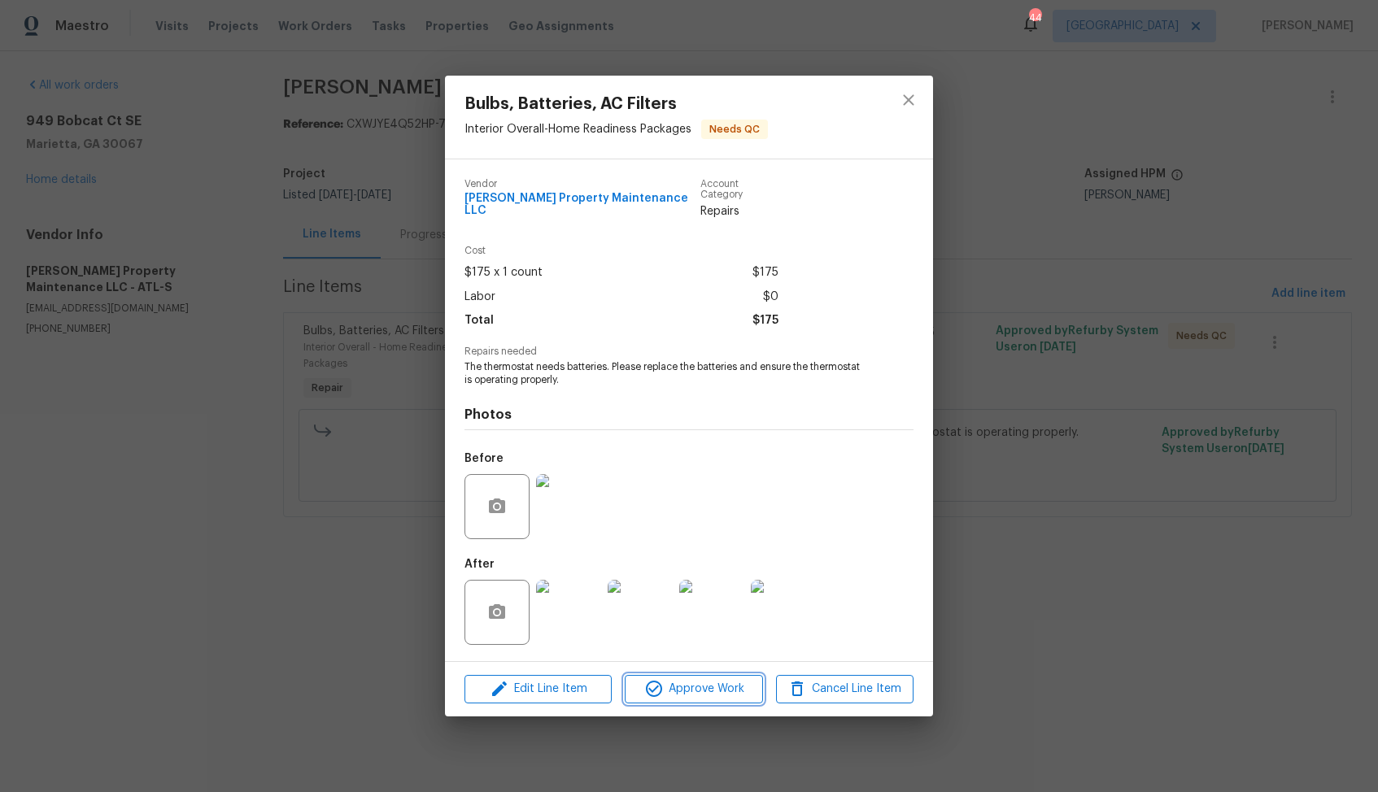
click at [683, 687] on span "Approve Work" at bounding box center [693, 689] width 128 height 20
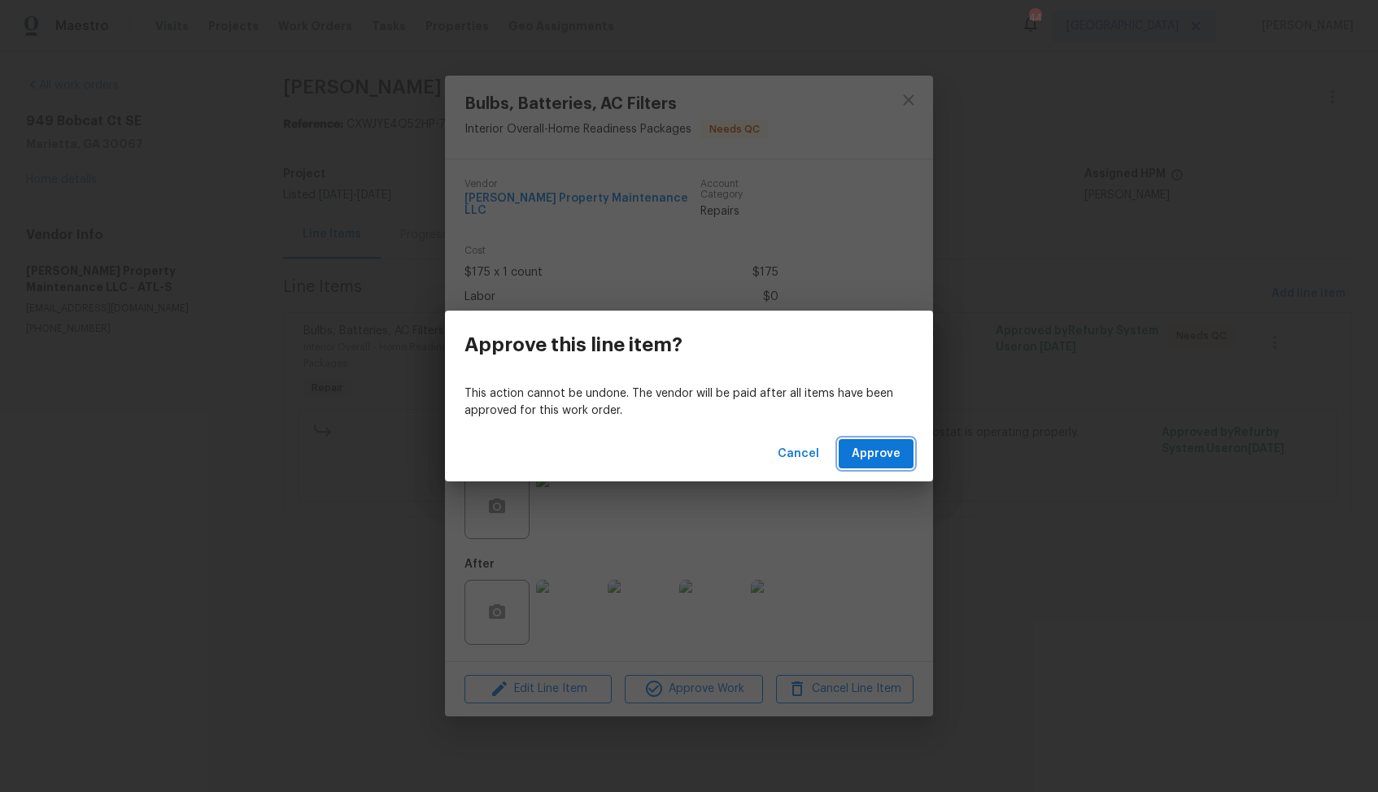
click at [887, 461] on span "Approve" at bounding box center [875, 454] width 49 height 20
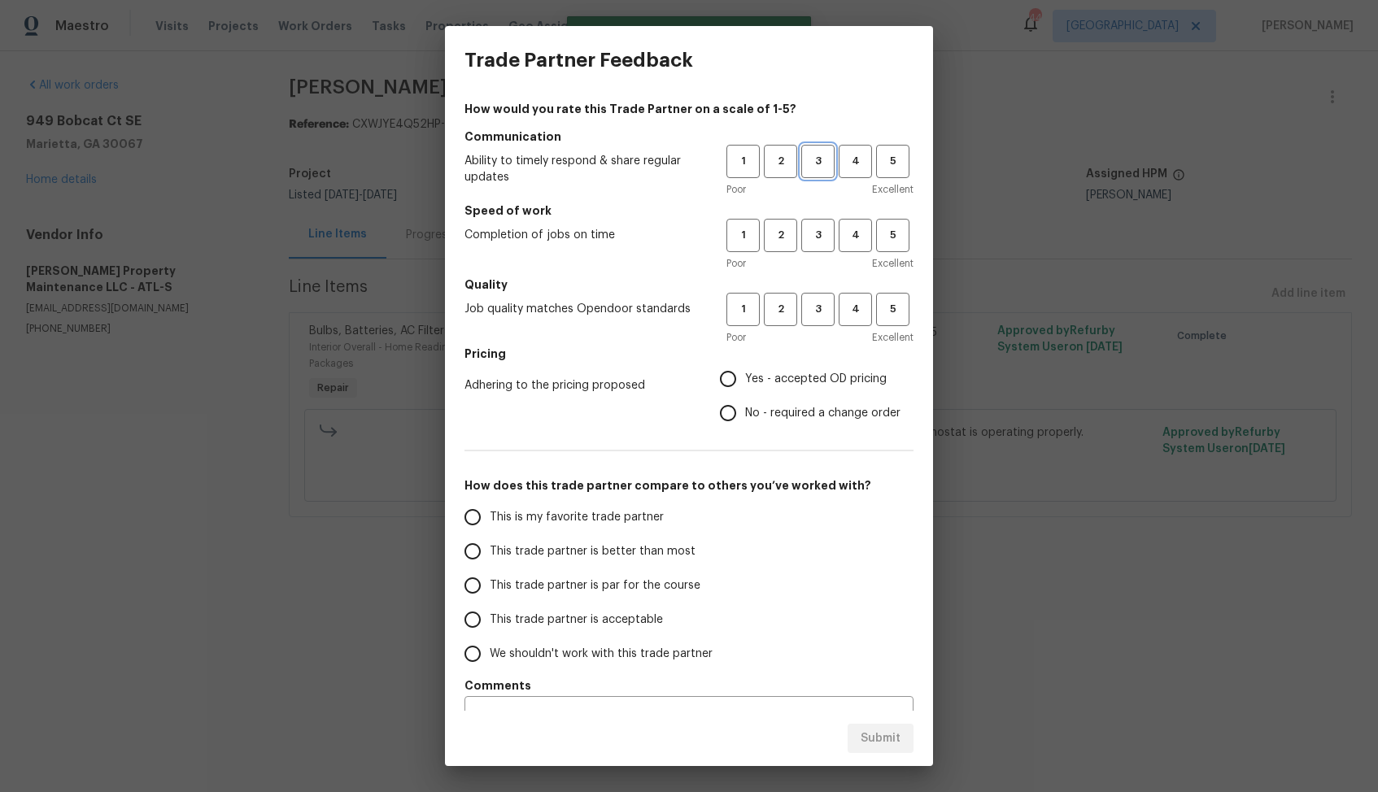
click at [820, 166] on span "3" at bounding box center [818, 161] width 30 height 19
click at [814, 229] on span "3" at bounding box center [818, 235] width 30 height 19
click at [816, 311] on span "3" at bounding box center [818, 309] width 30 height 19
click at [769, 394] on label "Yes - accepted OD pricing" at bounding box center [805, 379] width 189 height 34
click at [745, 394] on input "Yes - accepted OD pricing" at bounding box center [728, 379] width 34 height 34
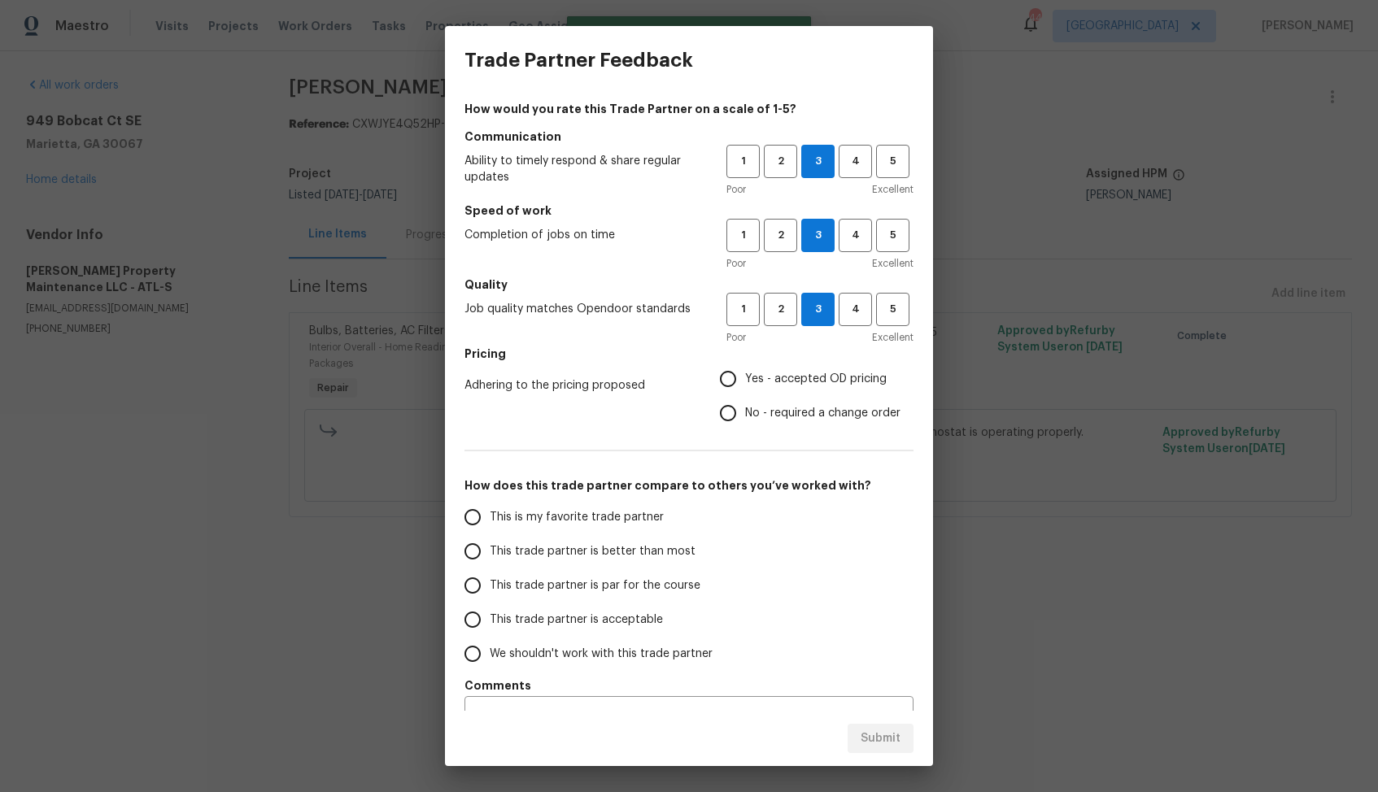
radio input "true"
click at [752, 416] on span "No - required a change order" at bounding box center [822, 413] width 155 height 17
click at [745, 416] on input "No - required a change order" at bounding box center [728, 413] width 34 height 34
radio input "true"
click at [611, 546] on span "This trade partner is better than most" at bounding box center [593, 551] width 206 height 17
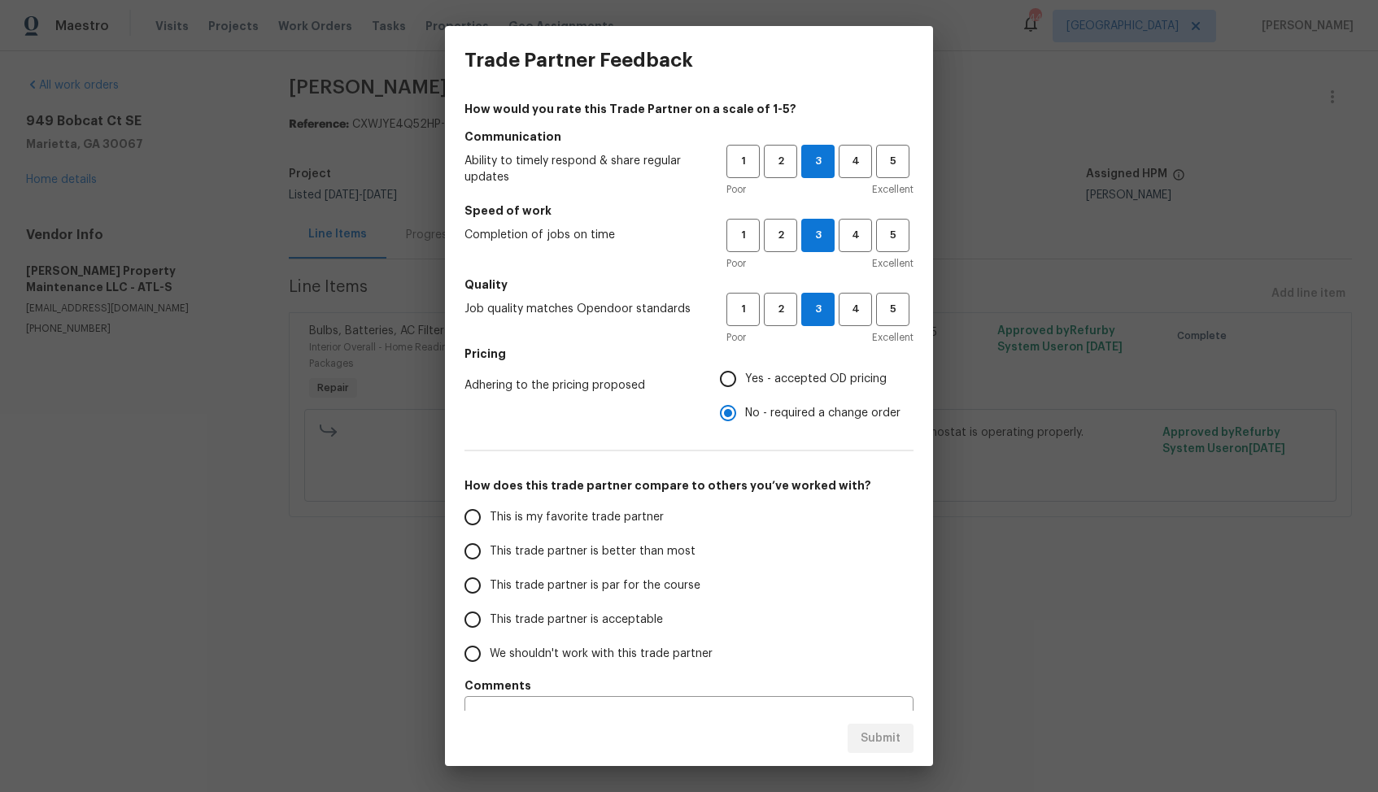
click at [490, 546] on input "This trade partner is better than most" at bounding box center [472, 551] width 34 height 34
click at [880, 735] on span "Submit" at bounding box center [880, 739] width 40 height 20
radio input "true"
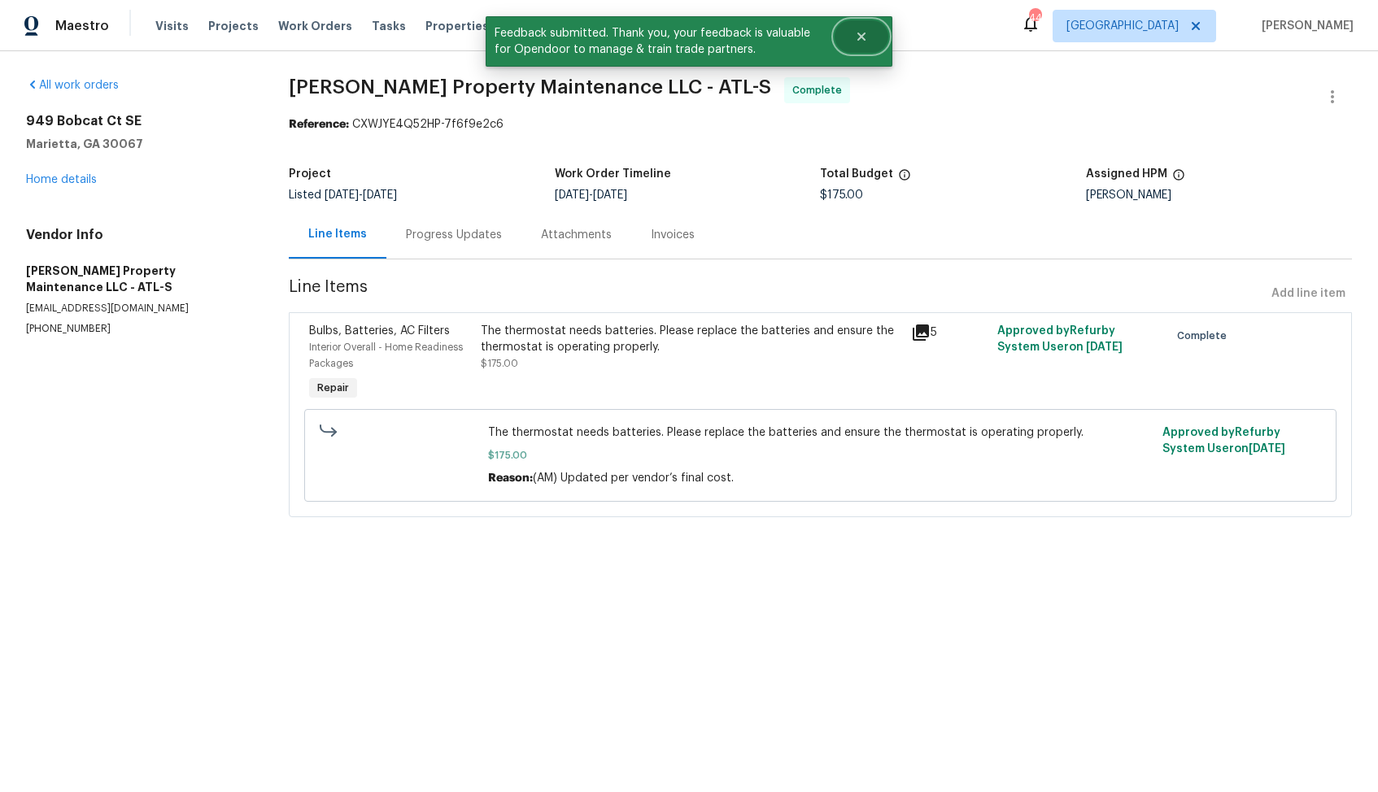
click at [869, 32] on button "Close" at bounding box center [861, 36] width 54 height 33
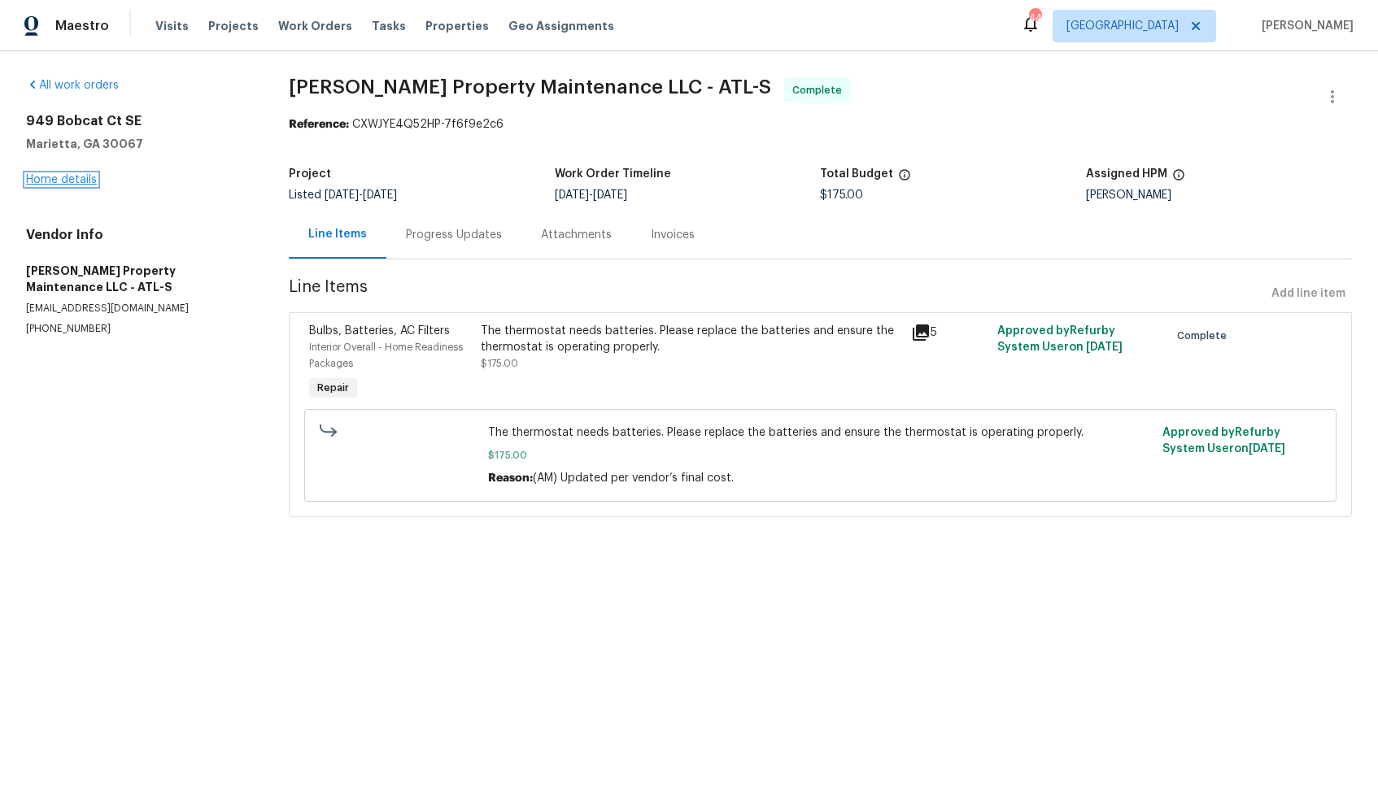
click at [60, 176] on link "Home details" at bounding box center [61, 179] width 71 height 11
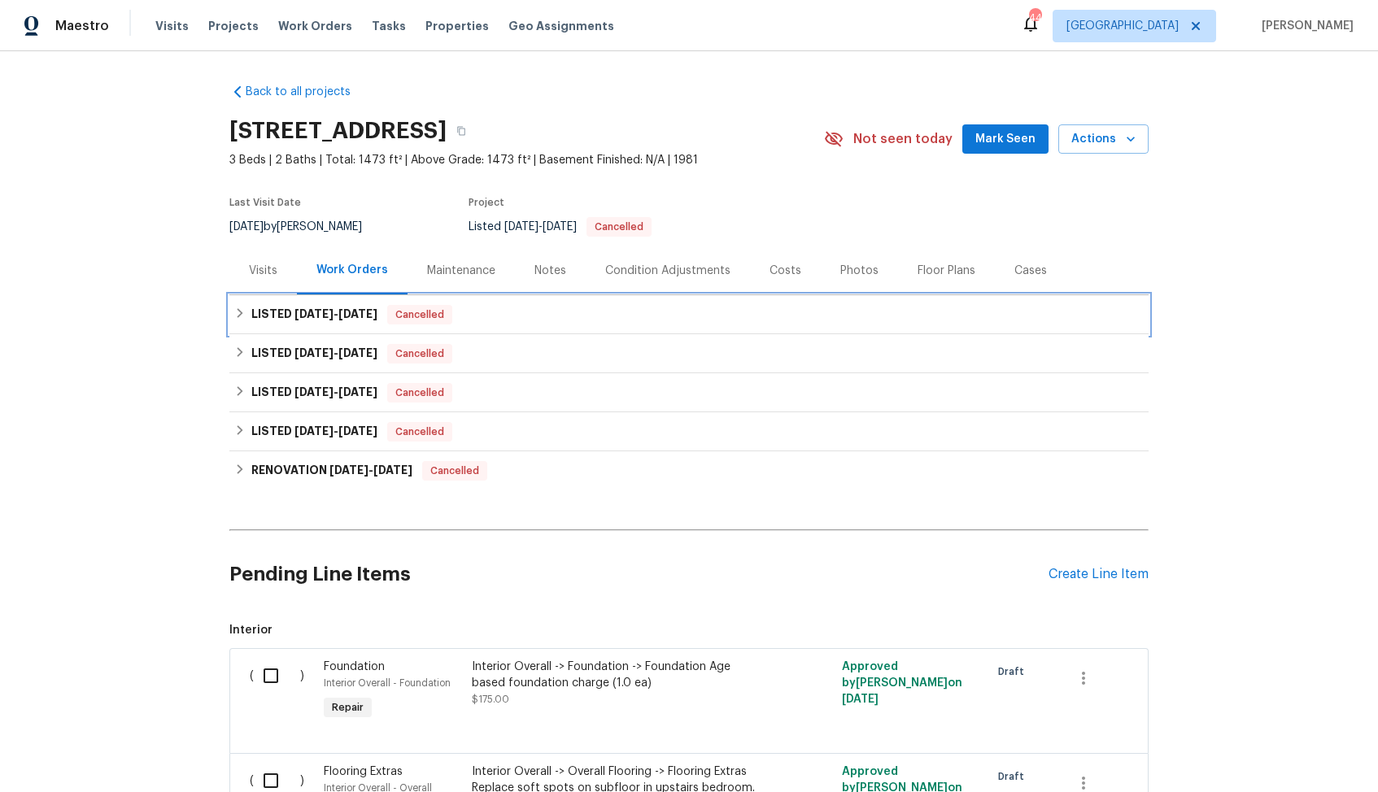
click at [499, 323] on div "LISTED [DATE] - [DATE] Cancelled" at bounding box center [688, 315] width 909 height 20
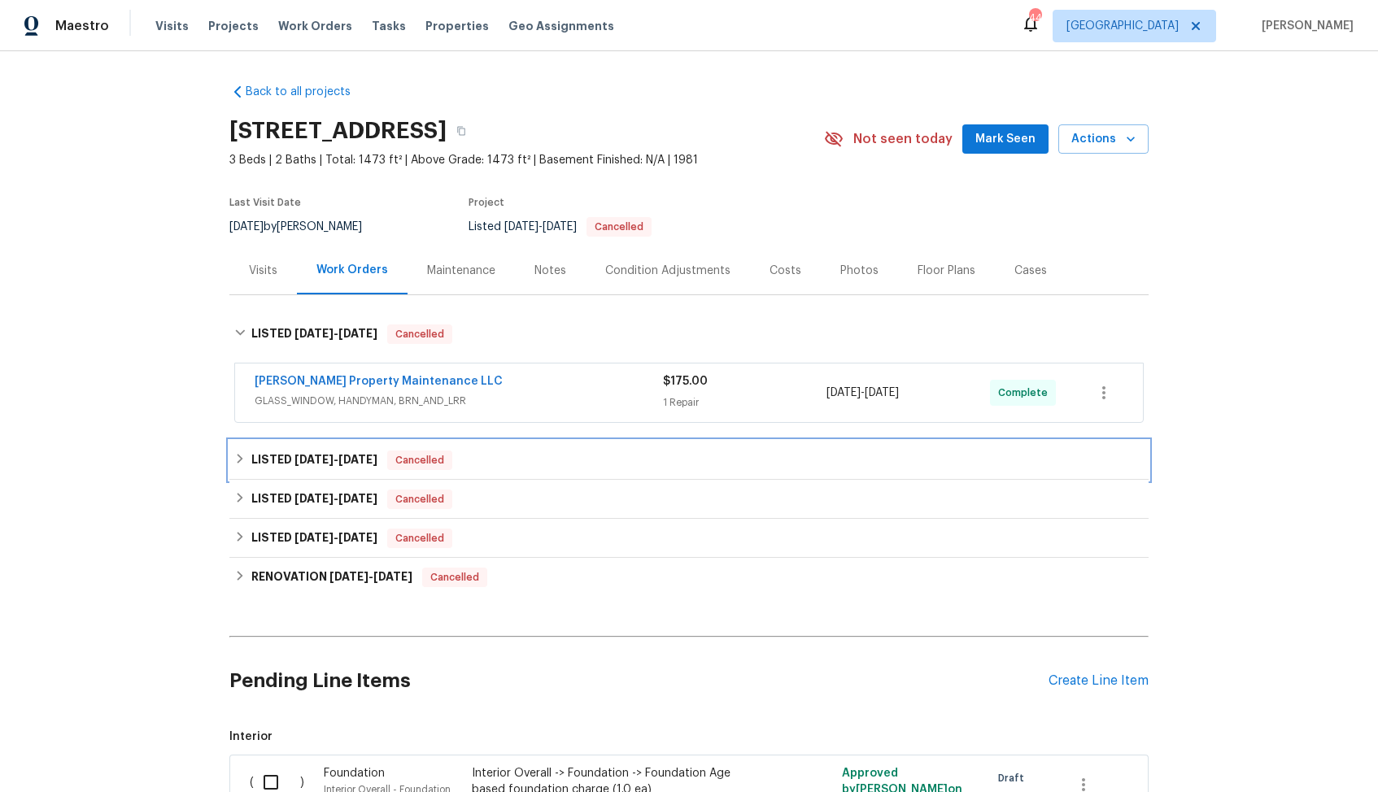
click at [494, 465] on div "LISTED [DATE] - [DATE] Cancelled" at bounding box center [688, 461] width 909 height 20
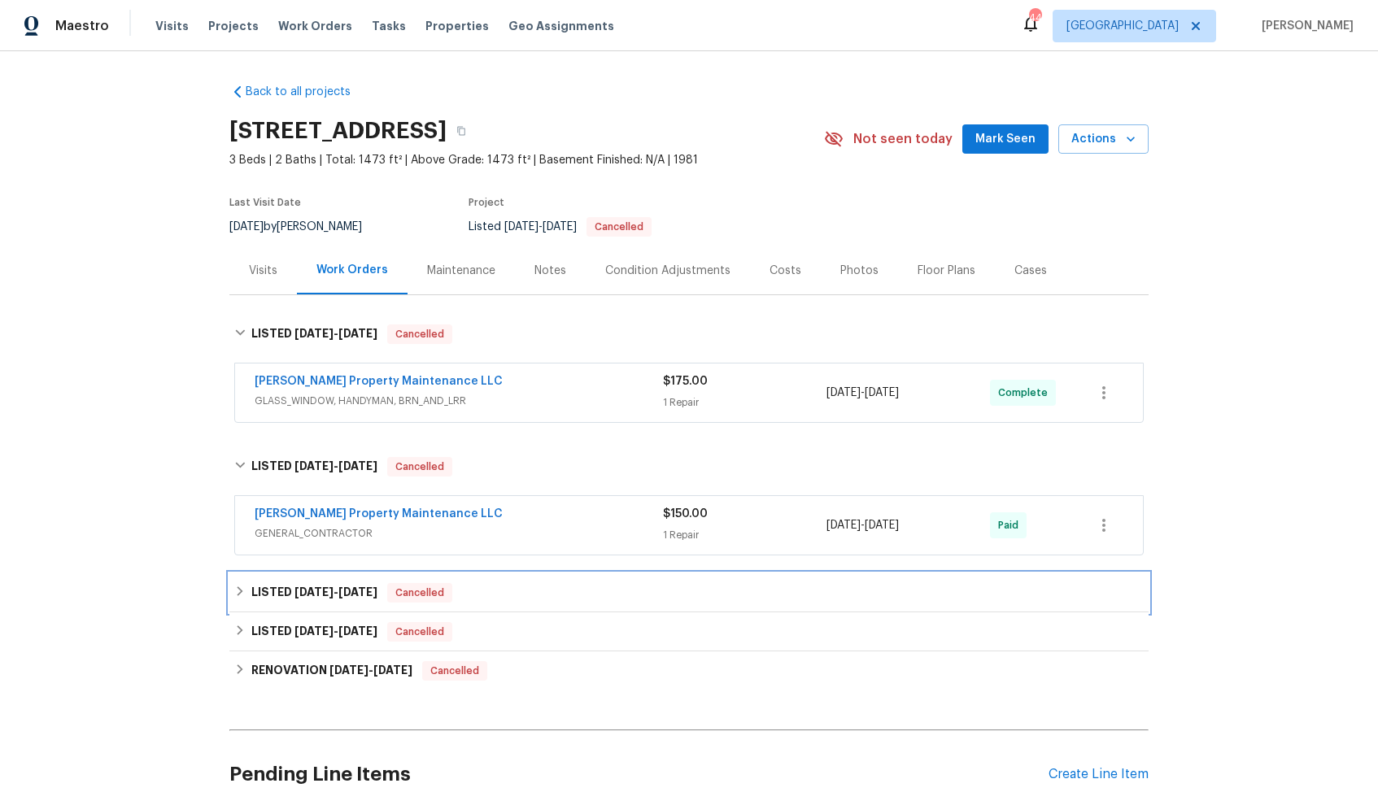
click at [509, 586] on div "LISTED [DATE] - [DATE] Cancelled" at bounding box center [688, 593] width 909 height 20
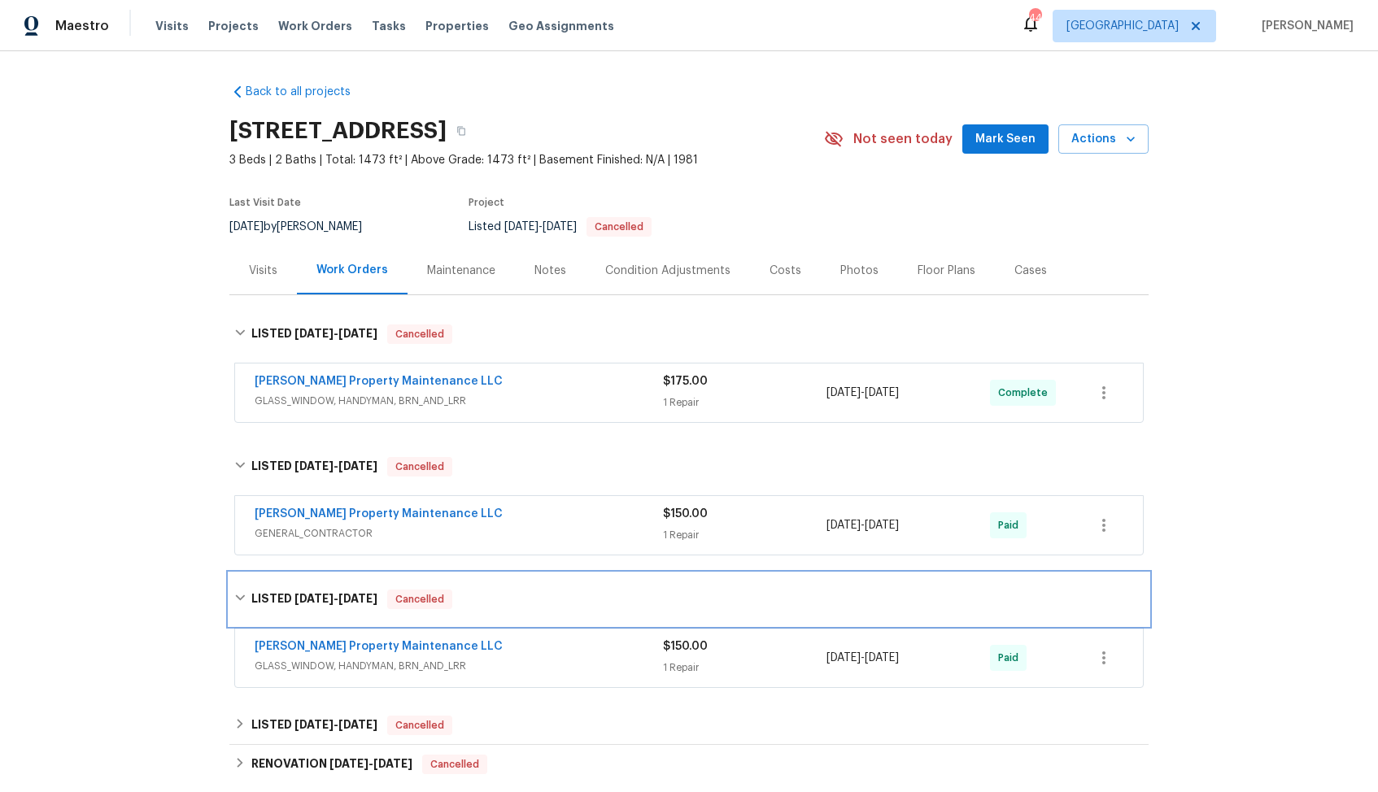
scroll to position [94, 0]
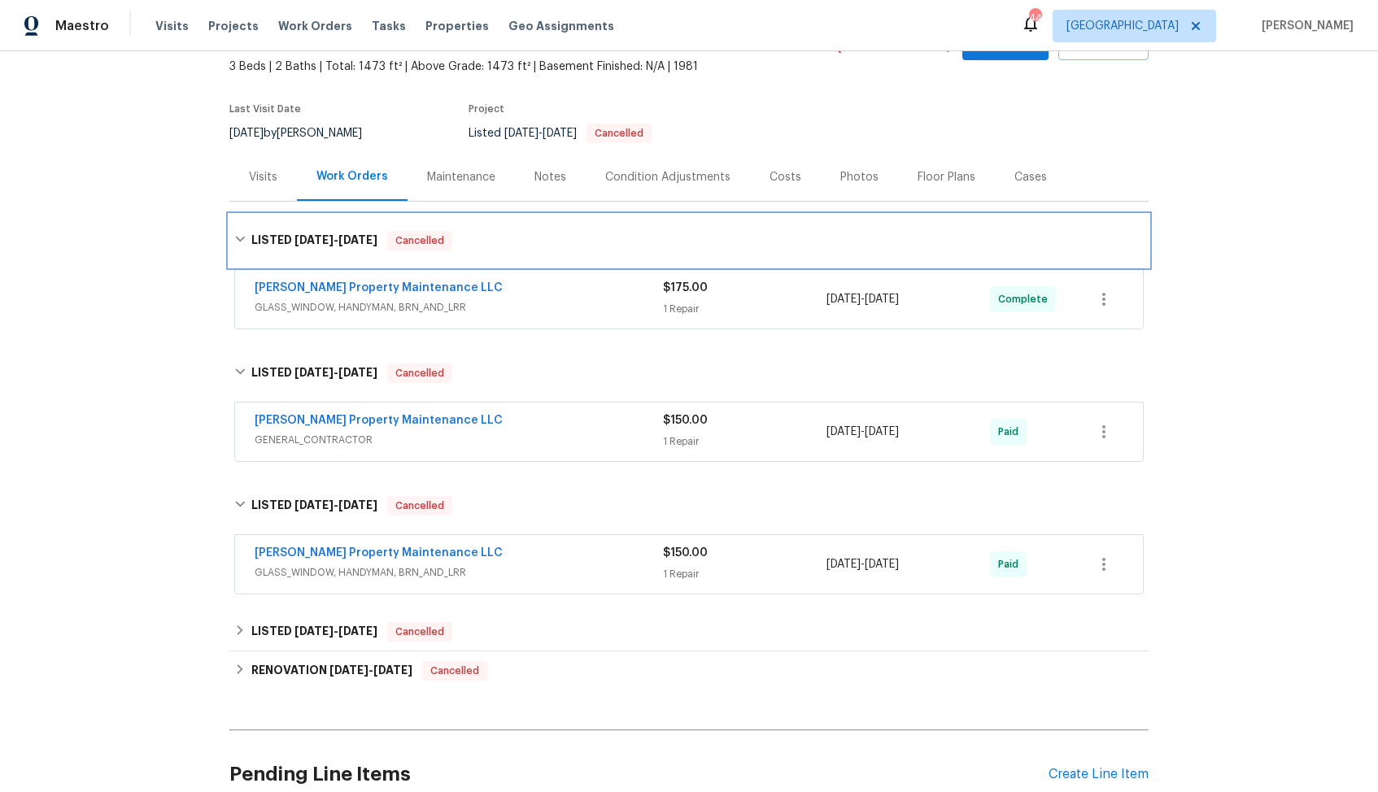
click at [513, 245] on div "LISTED [DATE] - [DATE] Cancelled" at bounding box center [688, 241] width 909 height 20
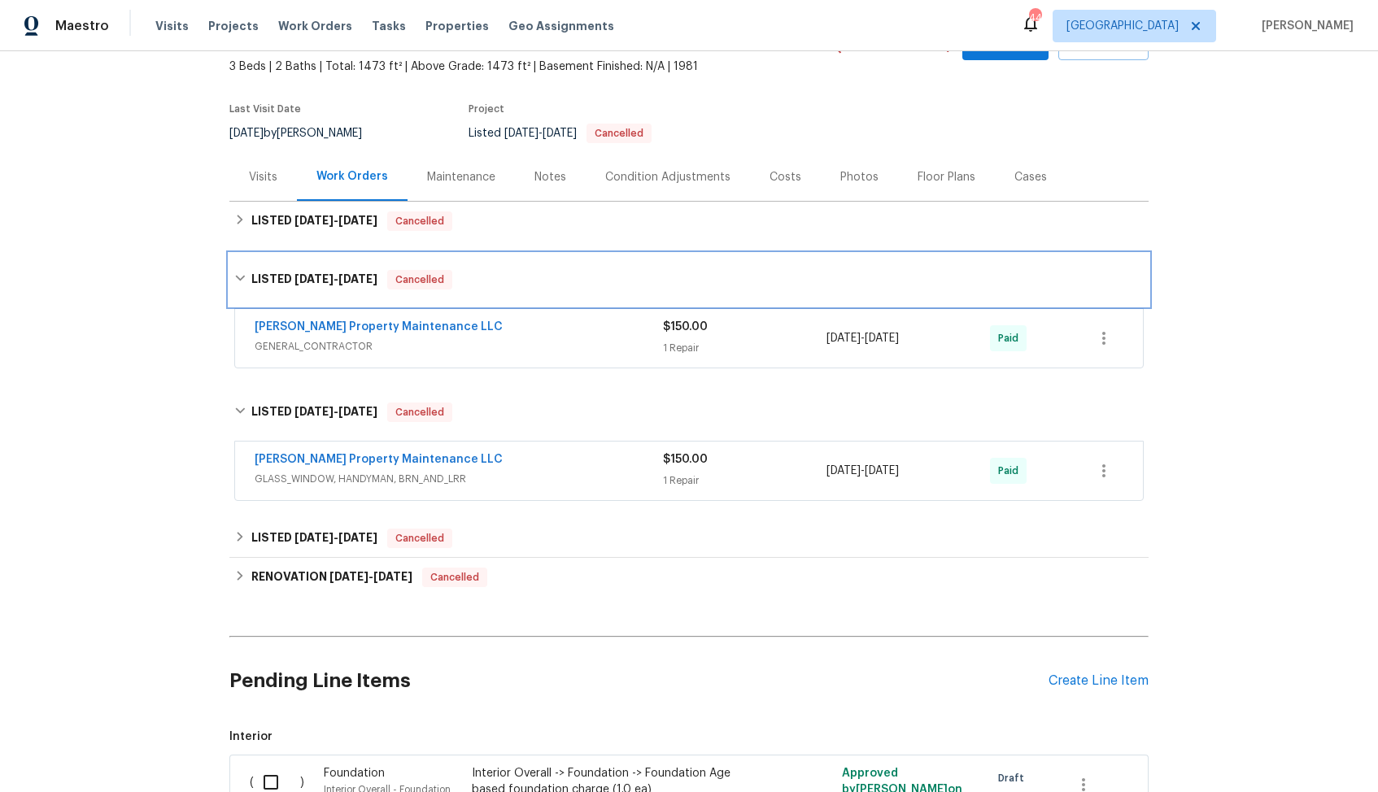
click at [526, 279] on div "LISTED [DATE] - [DATE] Cancelled" at bounding box center [688, 280] width 909 height 20
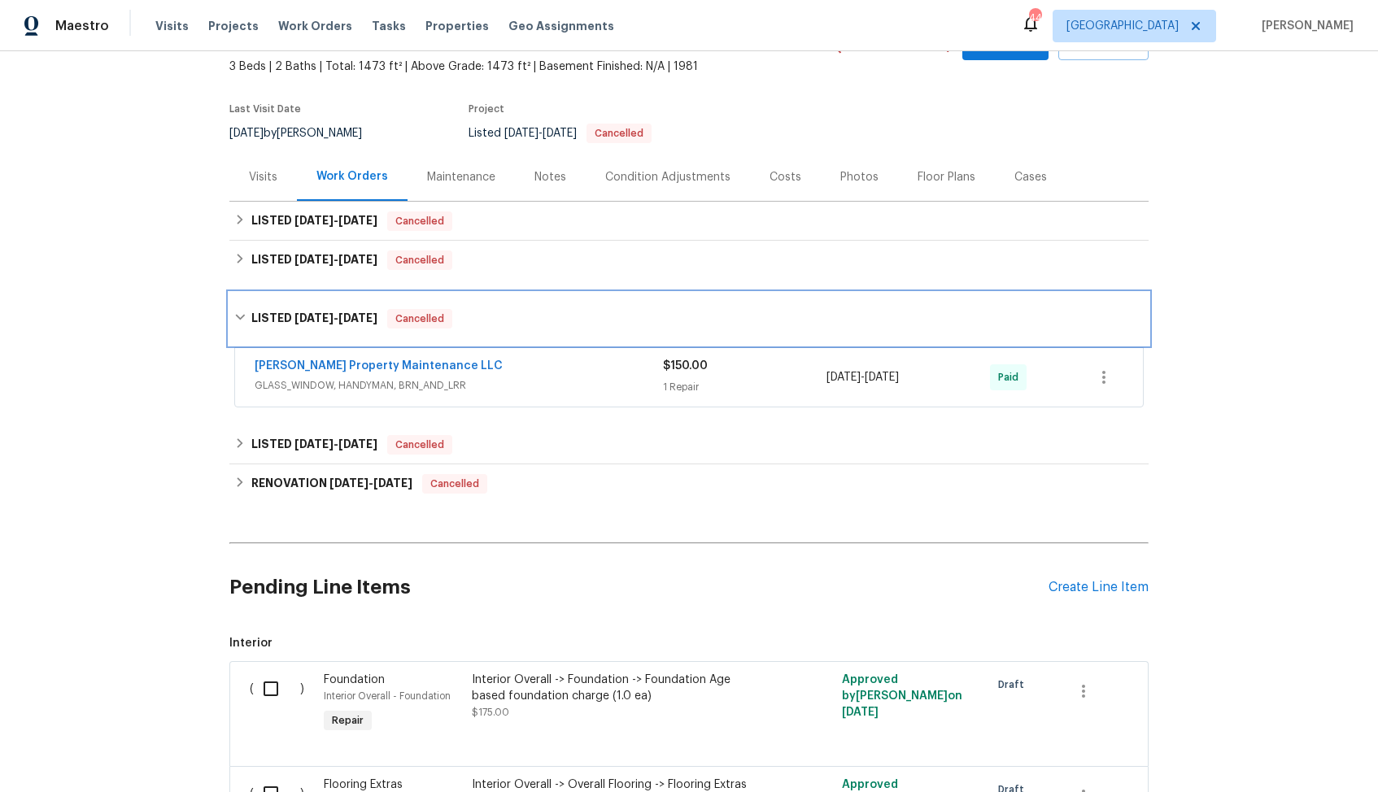
click at [526, 318] on div "LISTED [DATE] - [DATE] Cancelled" at bounding box center [688, 319] width 909 height 20
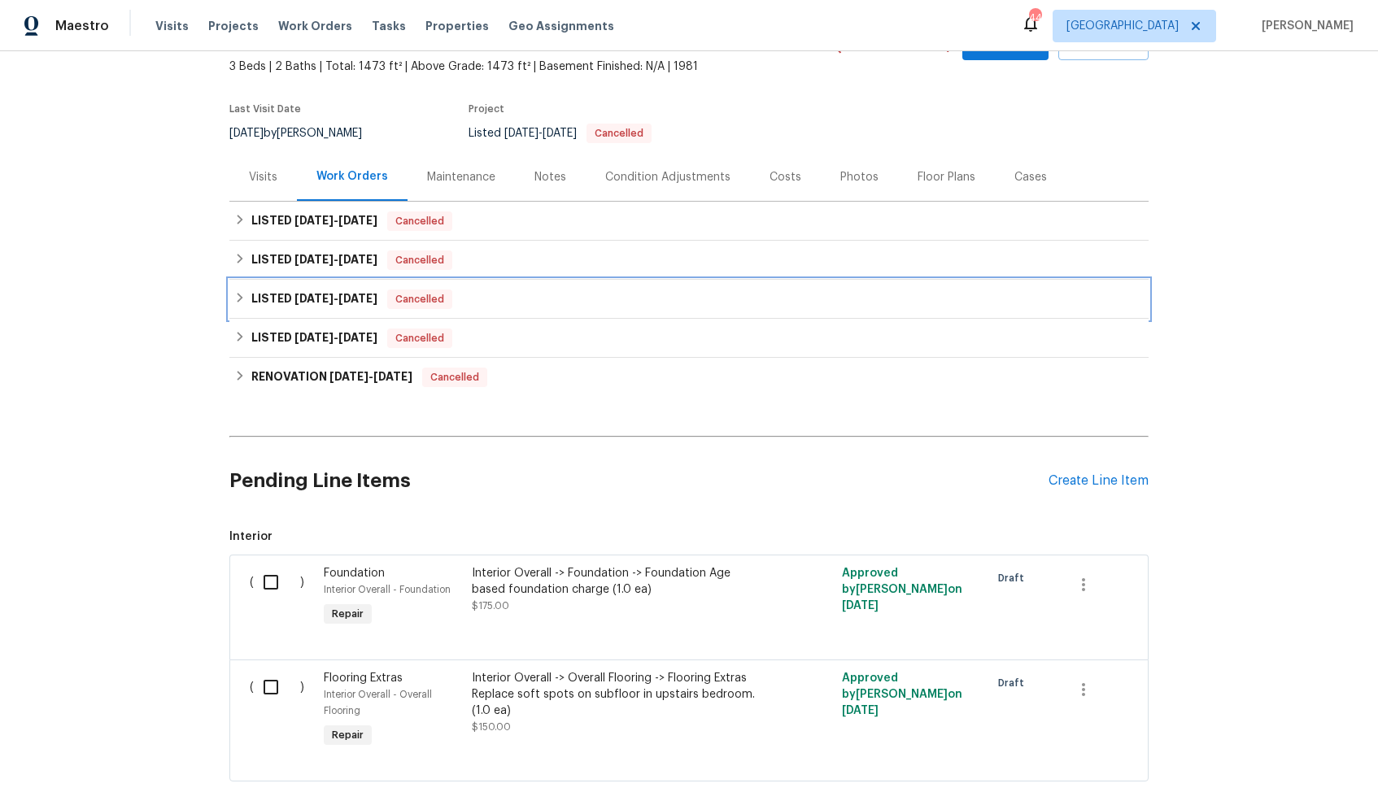
scroll to position [0, 0]
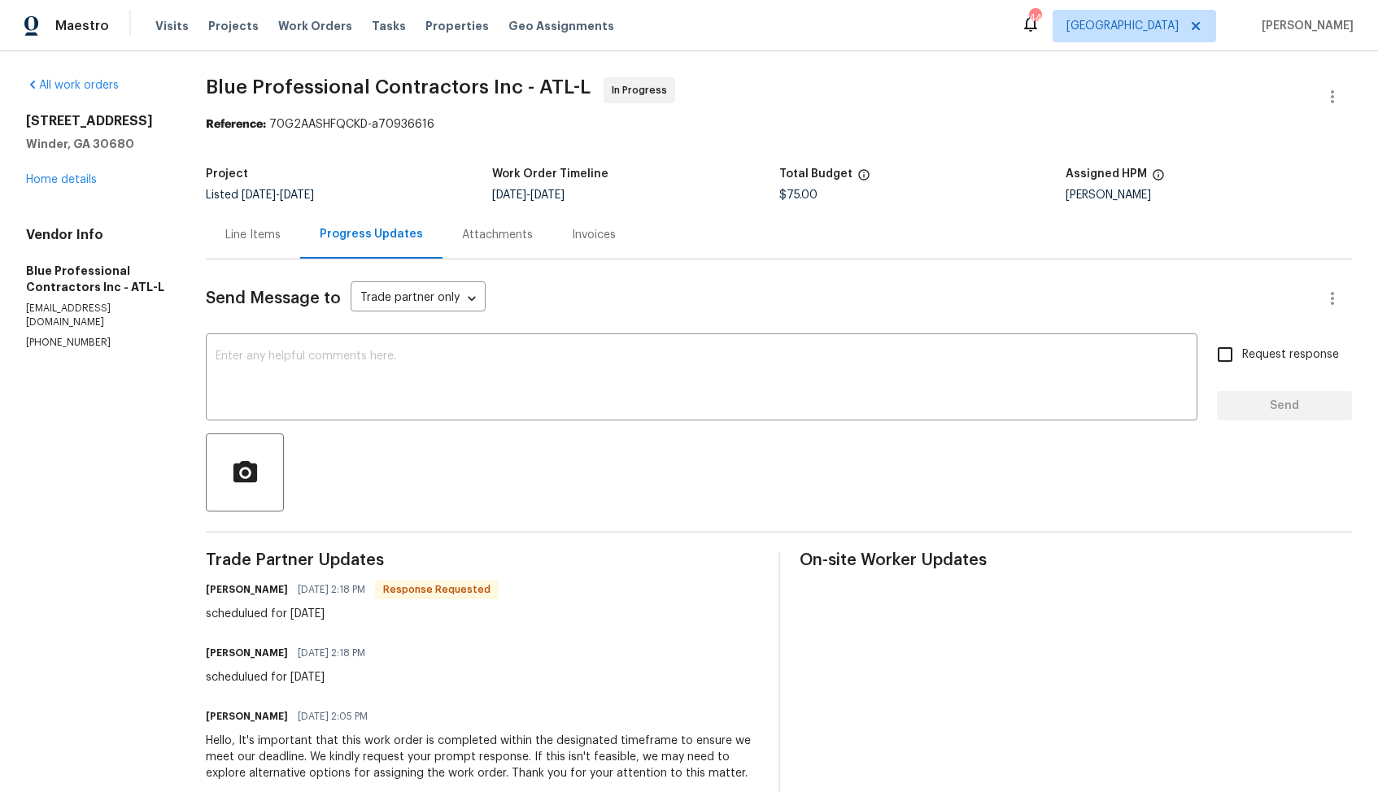
click at [276, 237] on div "Line Items" at bounding box center [252, 235] width 55 height 16
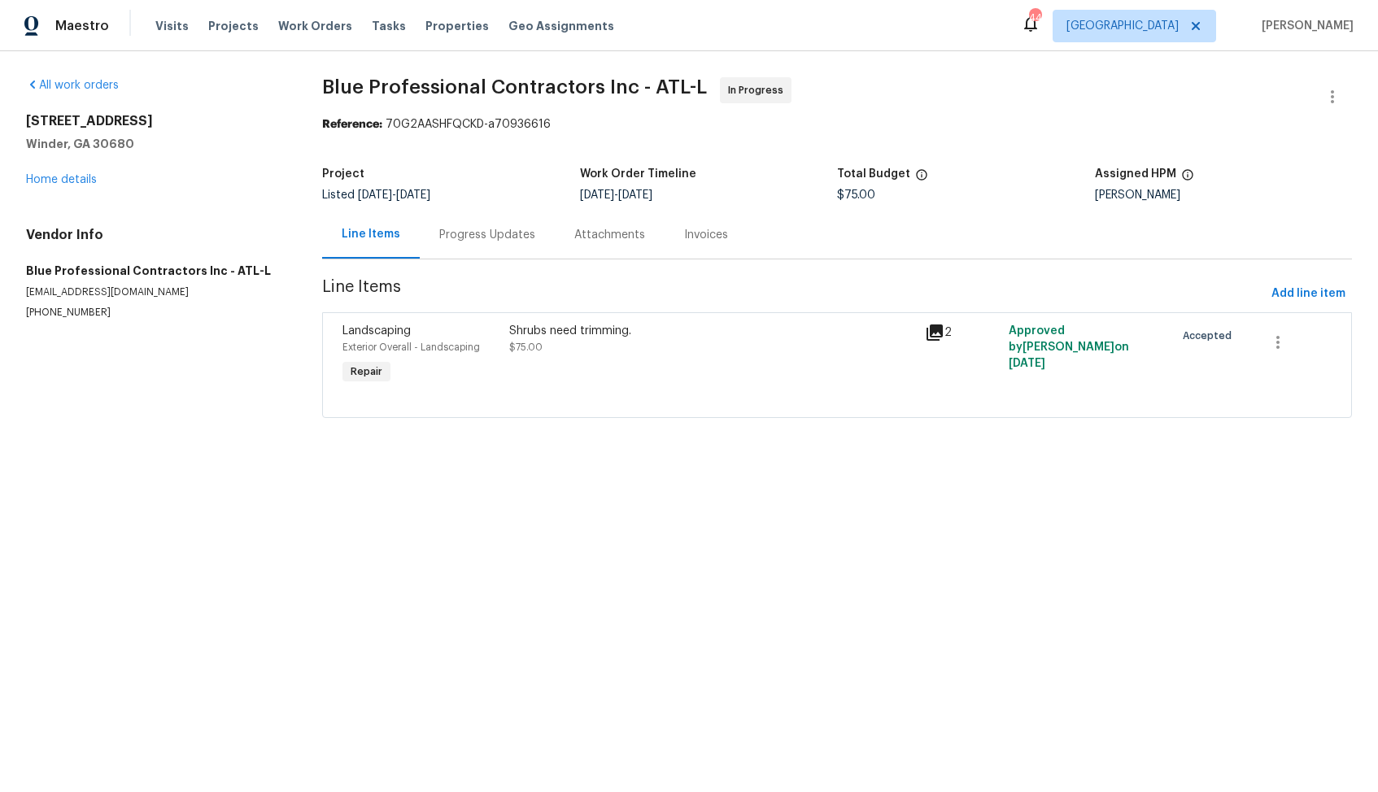
click at [575, 348] on div "Shrubs need trimming. $75.00" at bounding box center [712, 339] width 407 height 33
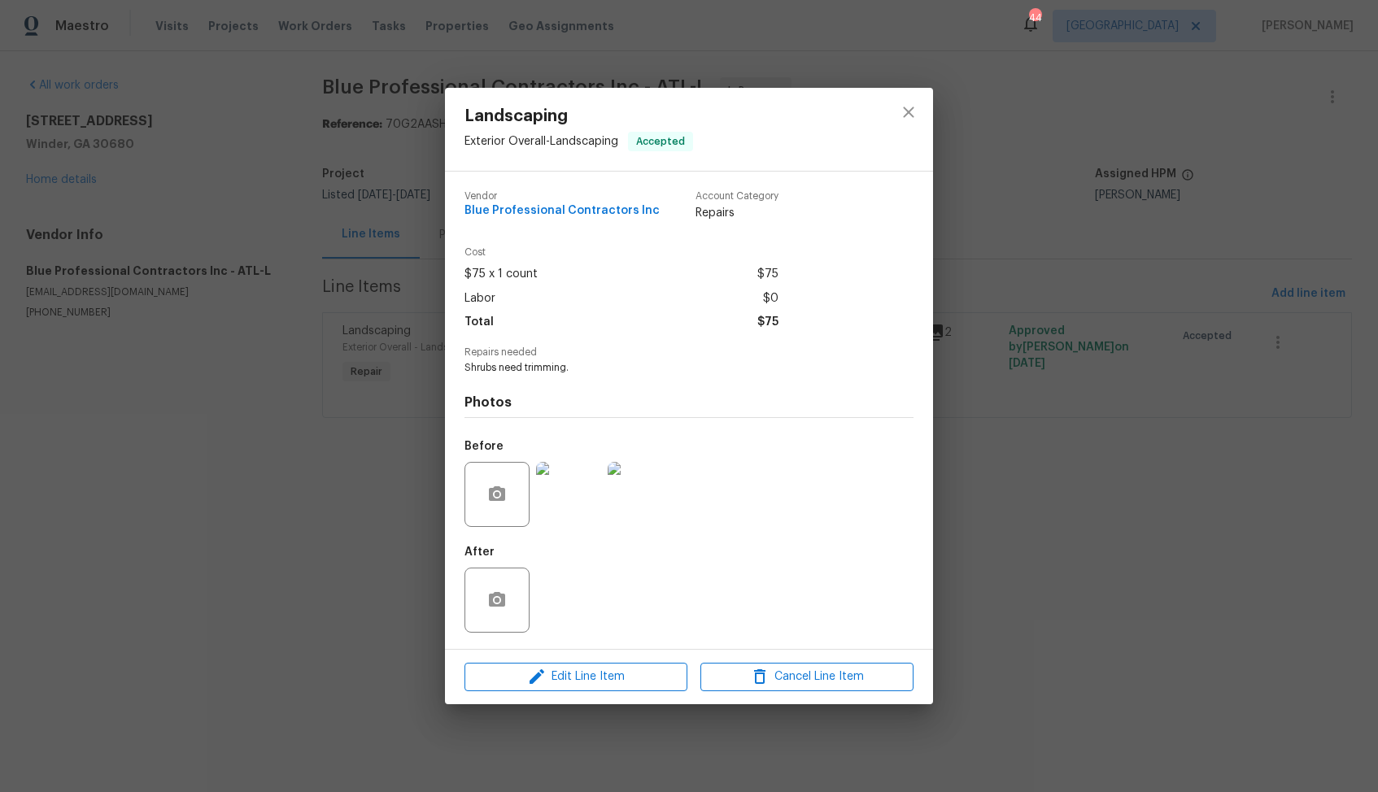
click at [568, 496] on img at bounding box center [568, 494] width 65 height 65
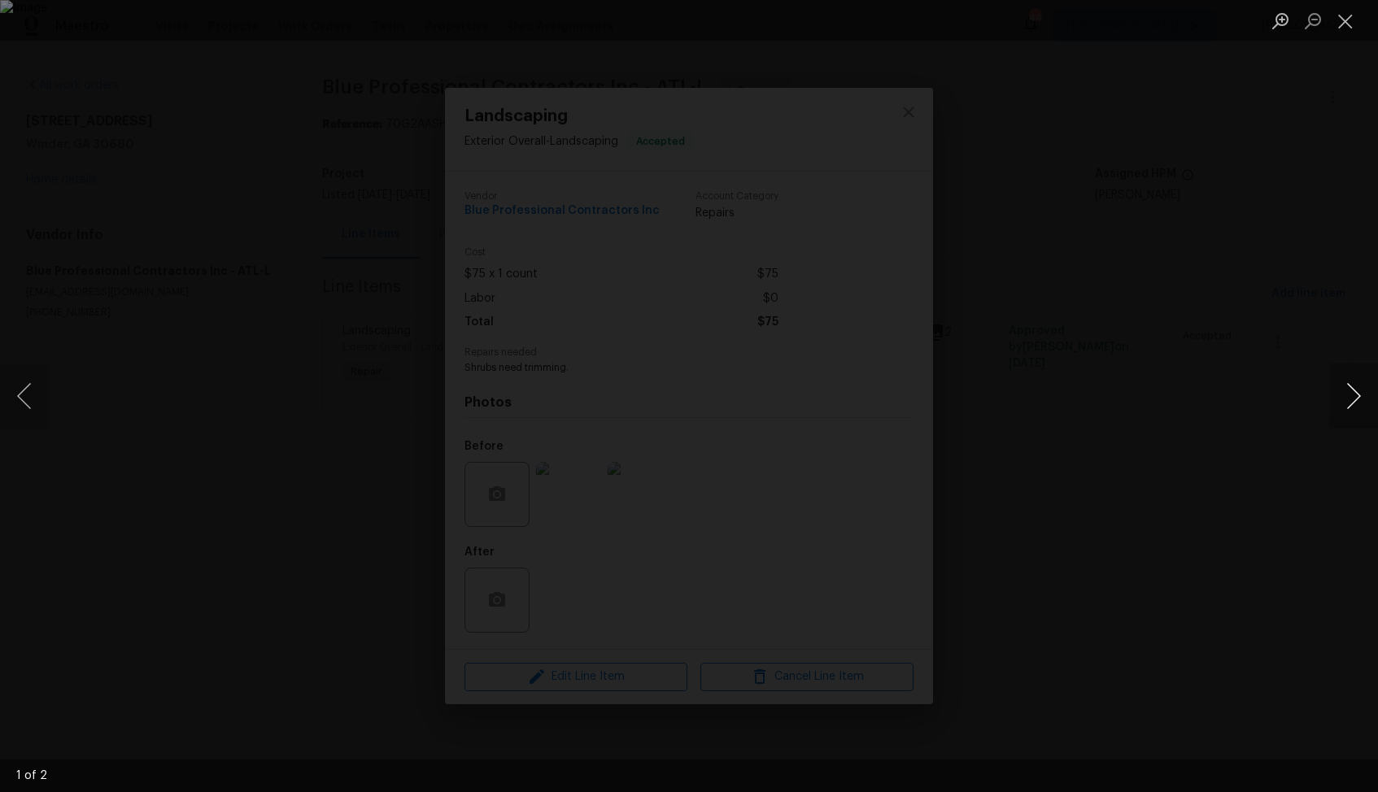
click at [1351, 403] on button "Next image" at bounding box center [1353, 396] width 49 height 65
click at [1237, 202] on div "Lightbox" at bounding box center [689, 396] width 1378 height 792
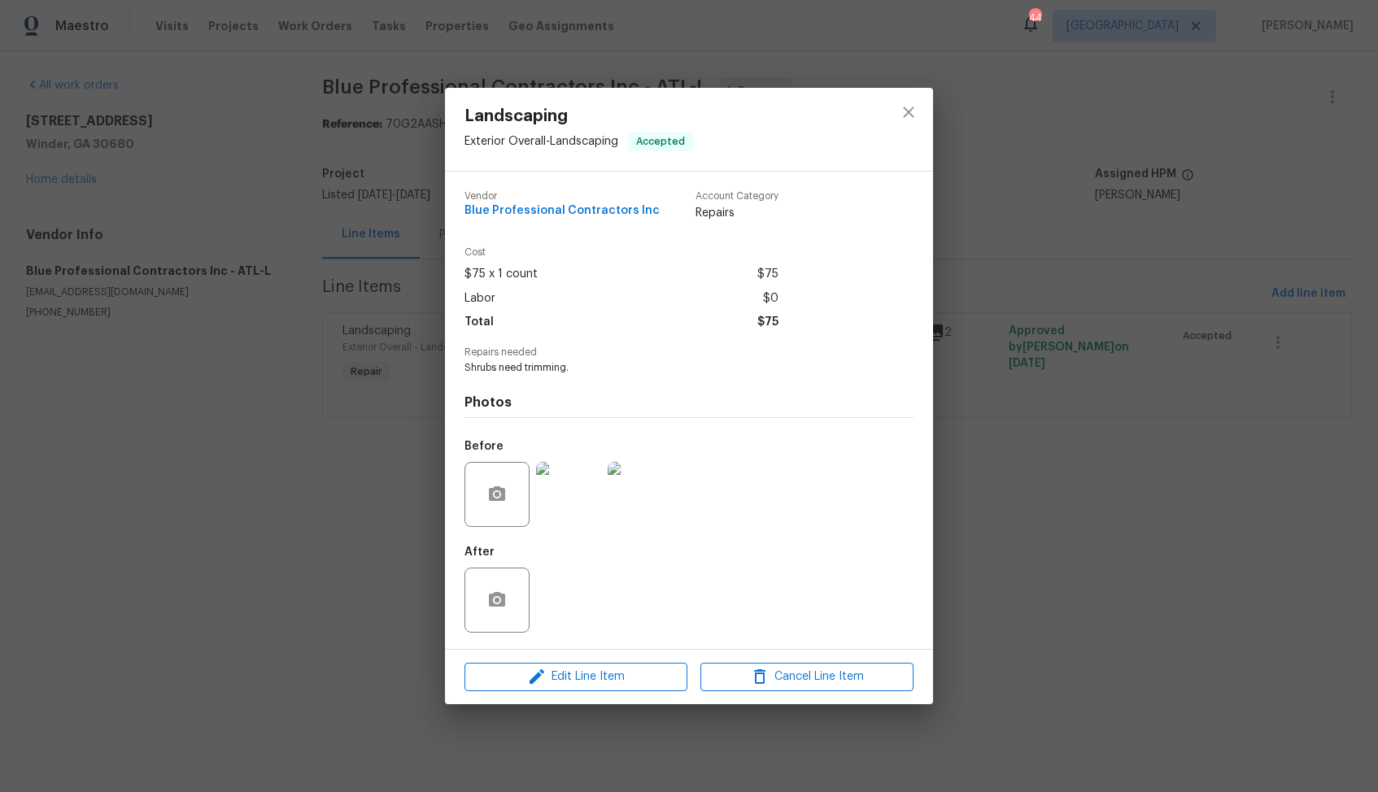
click at [648, 486] on img at bounding box center [639, 494] width 65 height 65
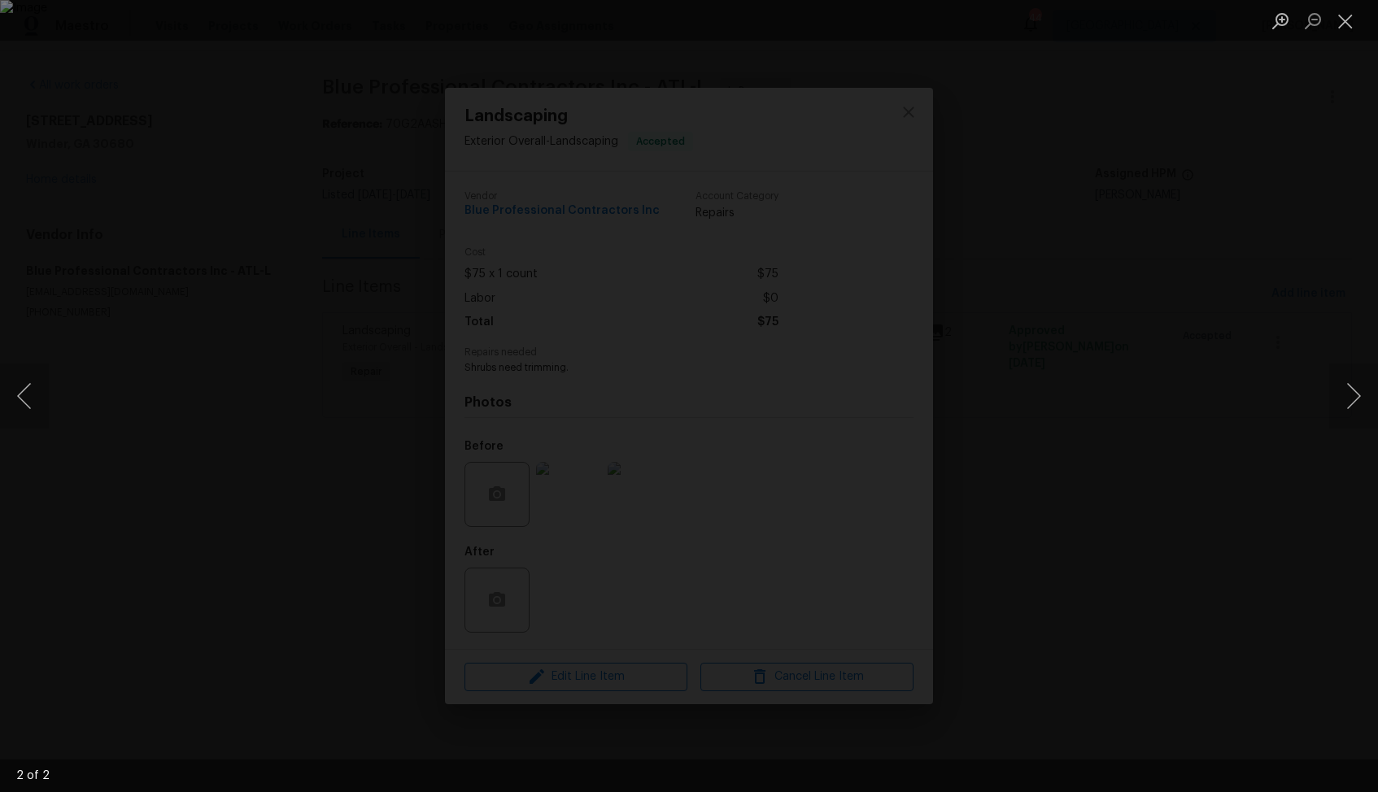
click at [1239, 355] on div "Lightbox" at bounding box center [689, 396] width 1378 height 792
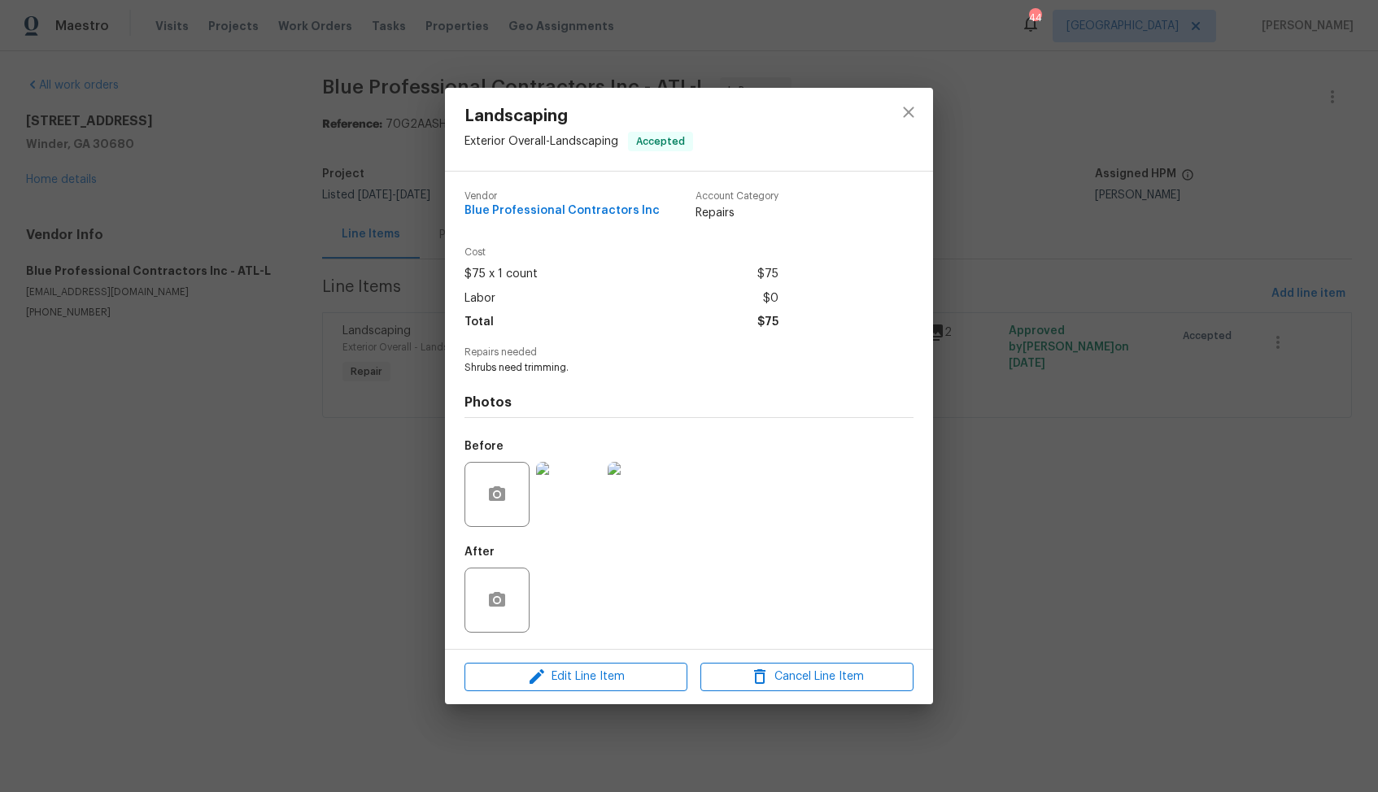
click at [569, 490] on img at bounding box center [568, 494] width 65 height 65
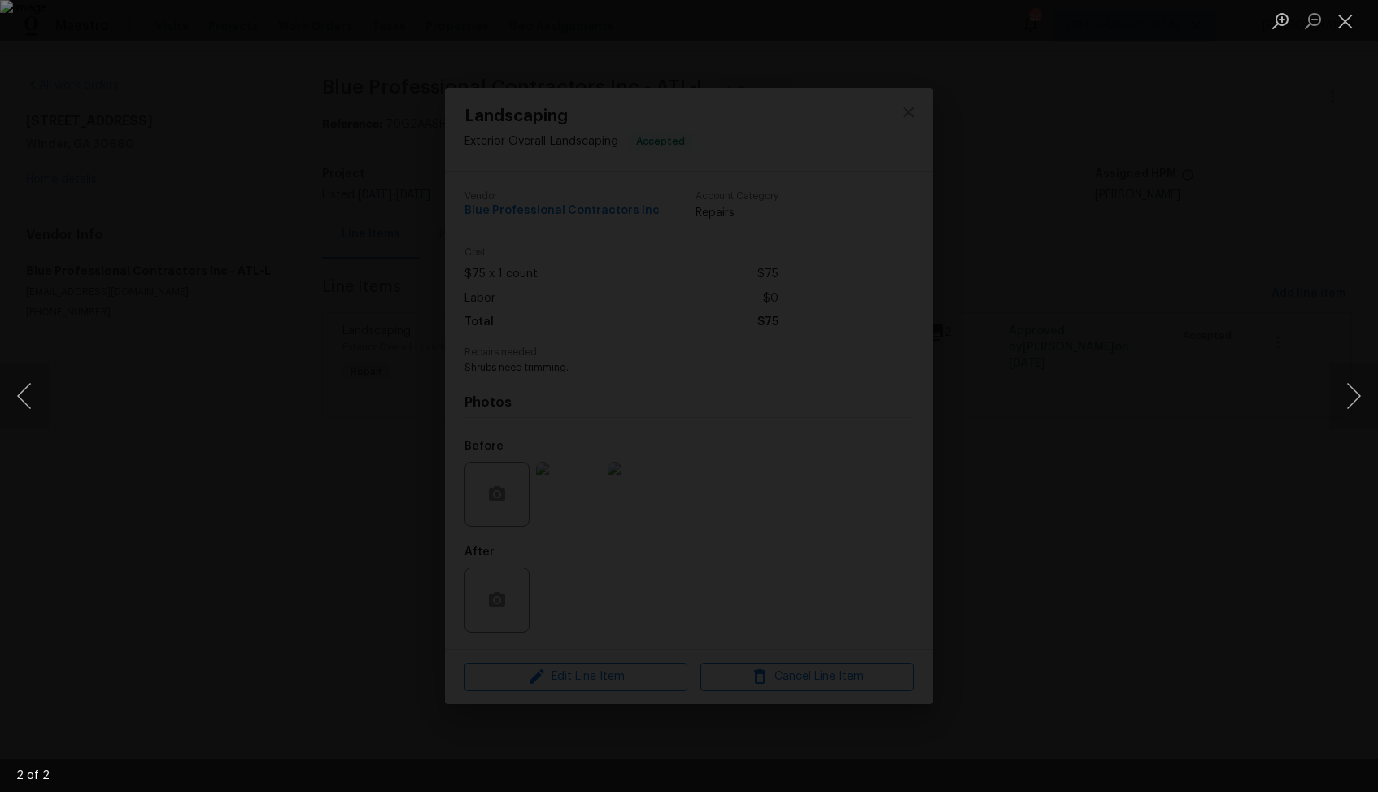
click at [1200, 320] on div "Lightbox" at bounding box center [689, 396] width 1378 height 792
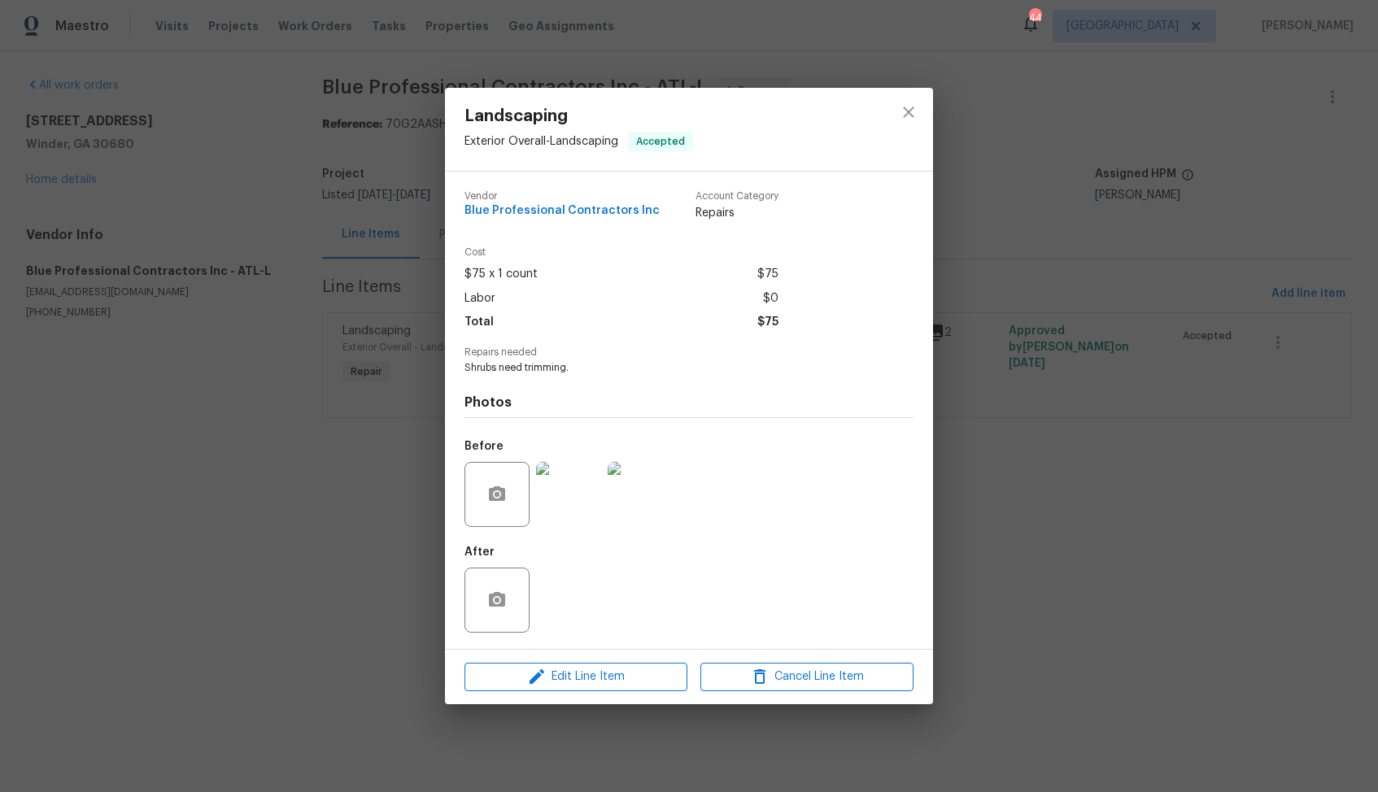
click at [1129, 208] on div "Landscaping Exterior Overall - Landscaping Accepted Vendor Blue Professional Co…" at bounding box center [689, 396] width 1378 height 792
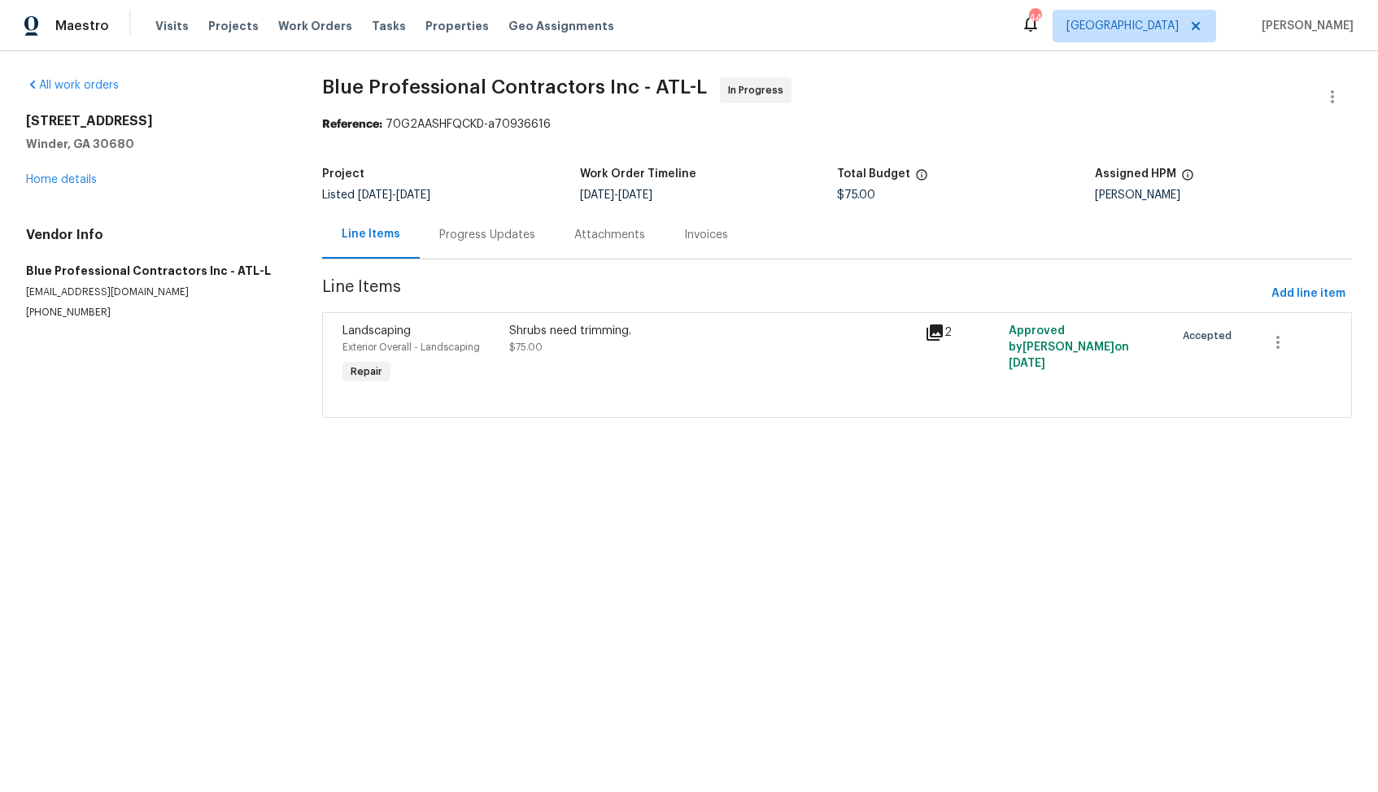
click at [668, 339] on div "Shrubs need trimming. $75.00" at bounding box center [712, 339] width 407 height 33
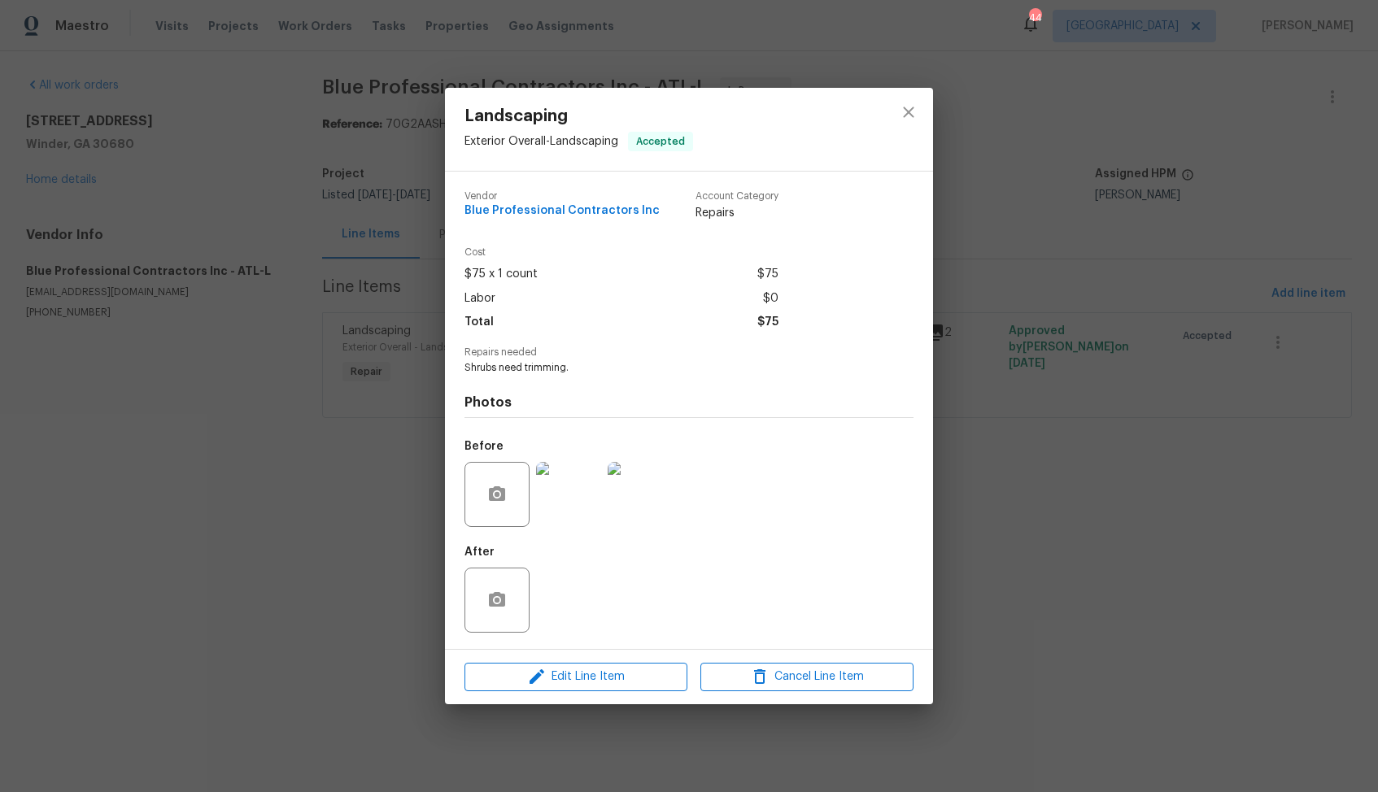
click at [550, 481] on img at bounding box center [568, 494] width 65 height 65
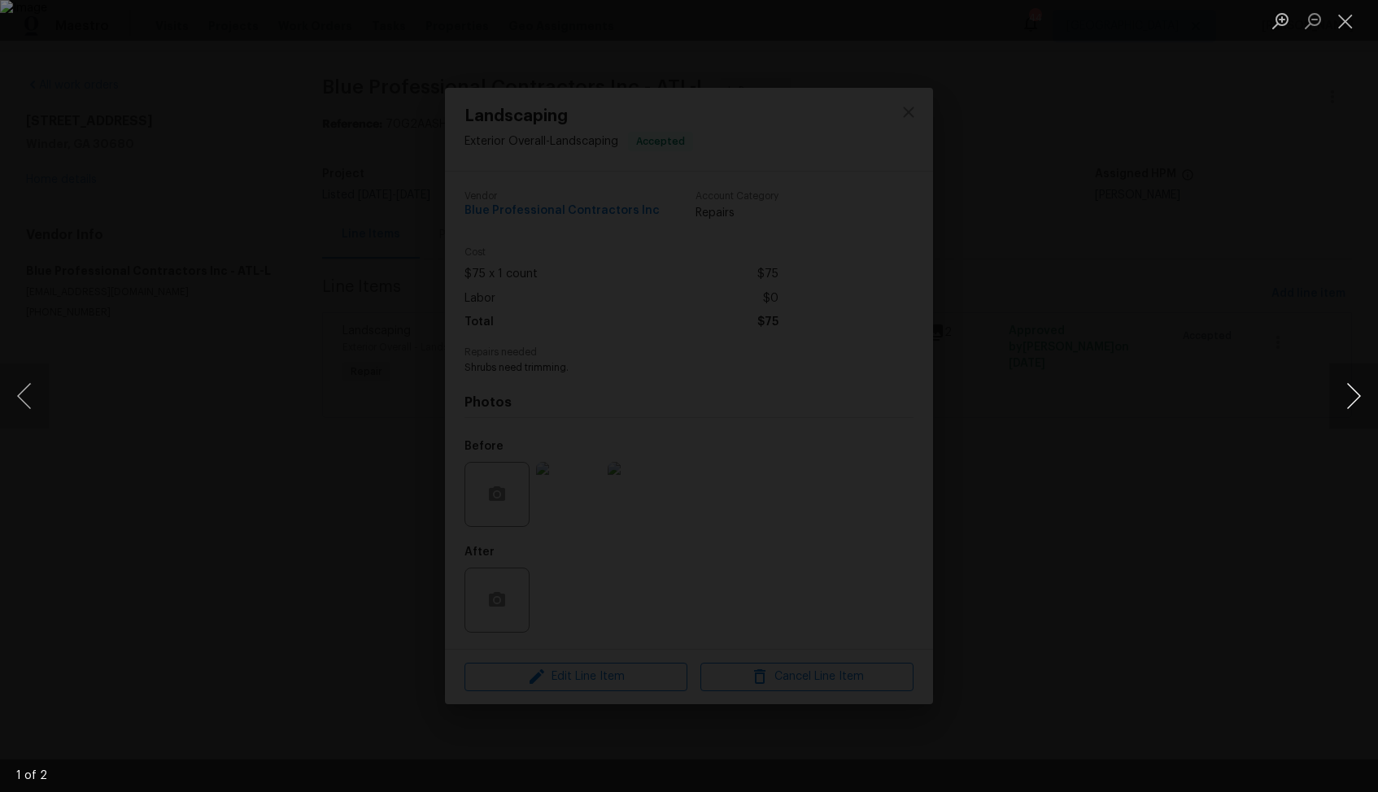
click at [1350, 396] on button "Next image" at bounding box center [1353, 396] width 49 height 65
click at [38, 398] on button "Previous image" at bounding box center [24, 396] width 49 height 65
click at [136, 377] on div "Lightbox" at bounding box center [689, 396] width 1378 height 792
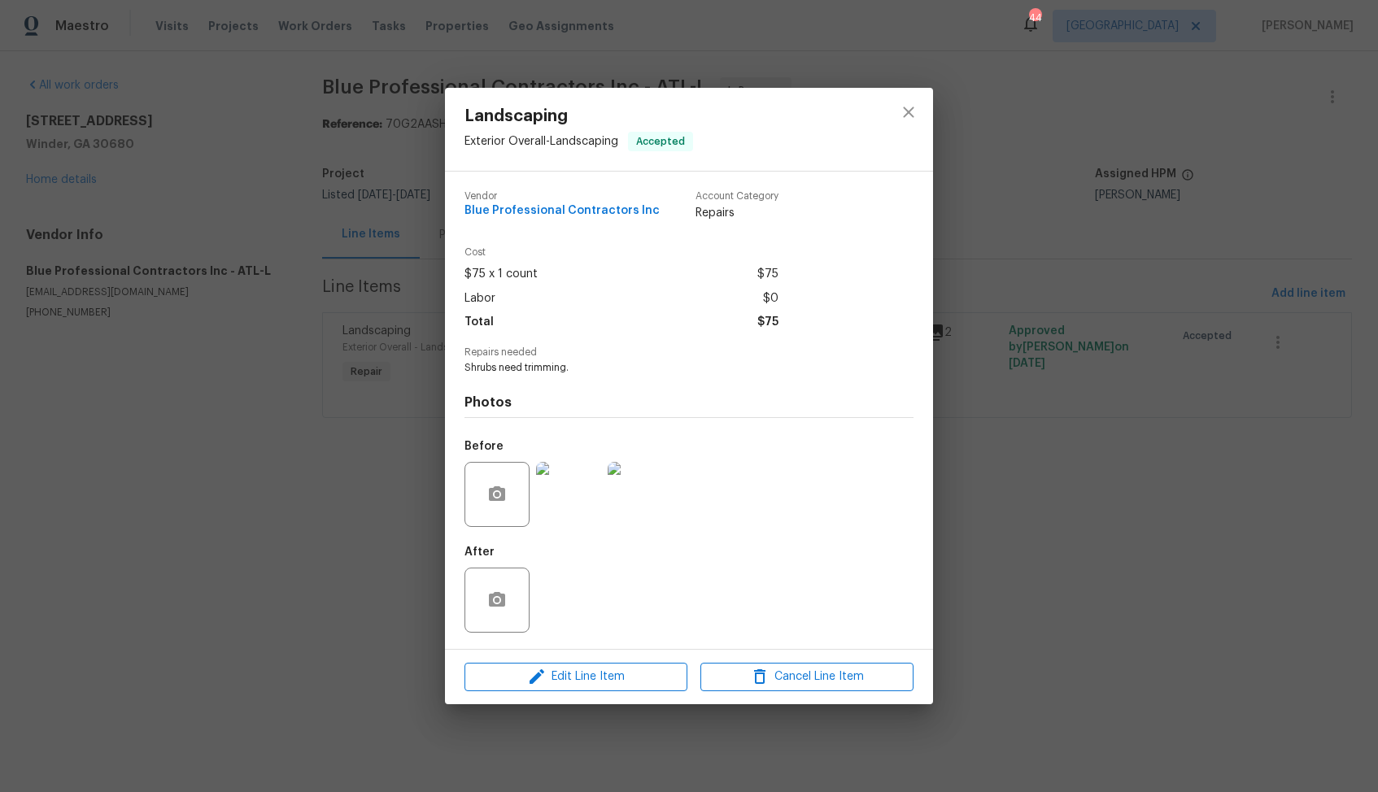
click at [998, 386] on div "Landscaping Exterior Overall - Landscaping Accepted Vendor Blue Professional Co…" at bounding box center [689, 396] width 1378 height 792
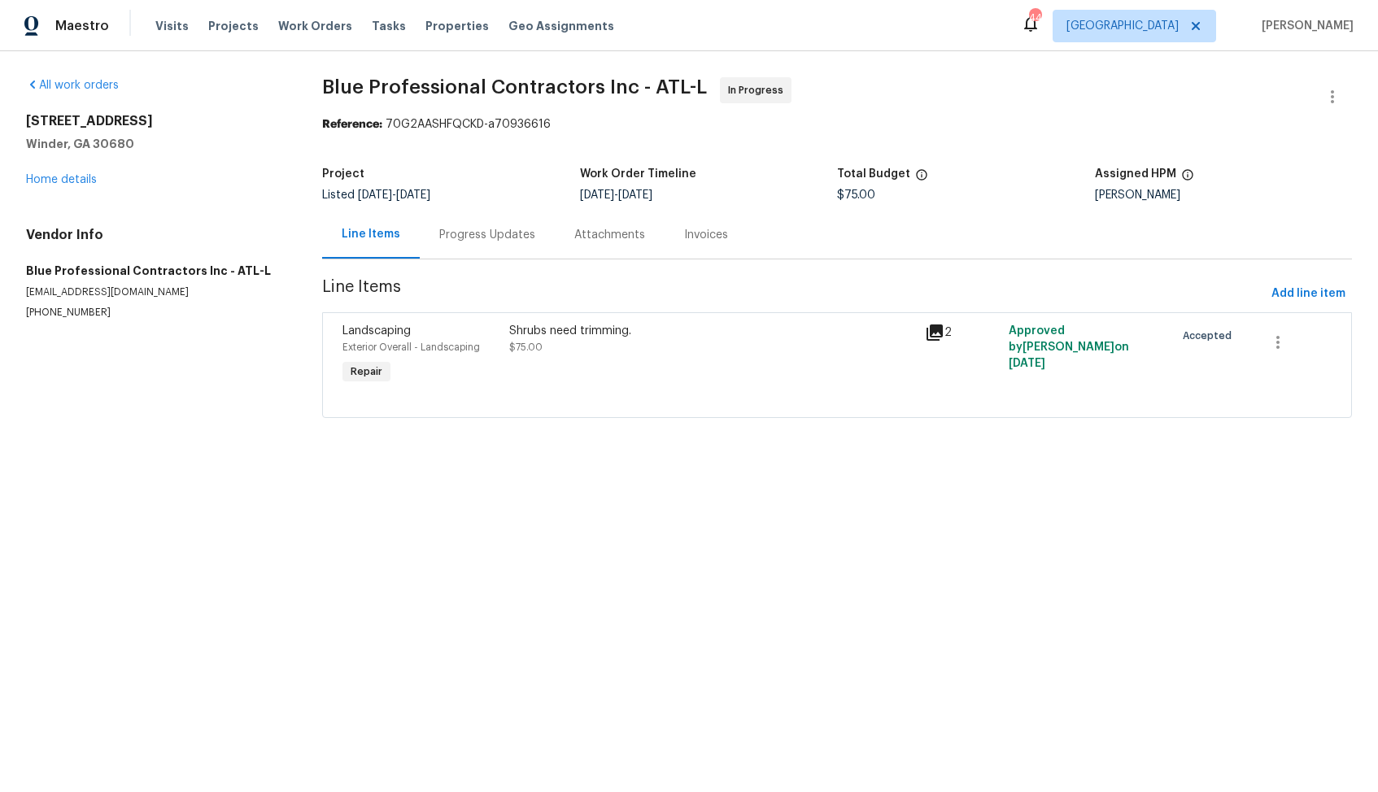
click at [501, 239] on div "Progress Updates" at bounding box center [487, 235] width 96 height 16
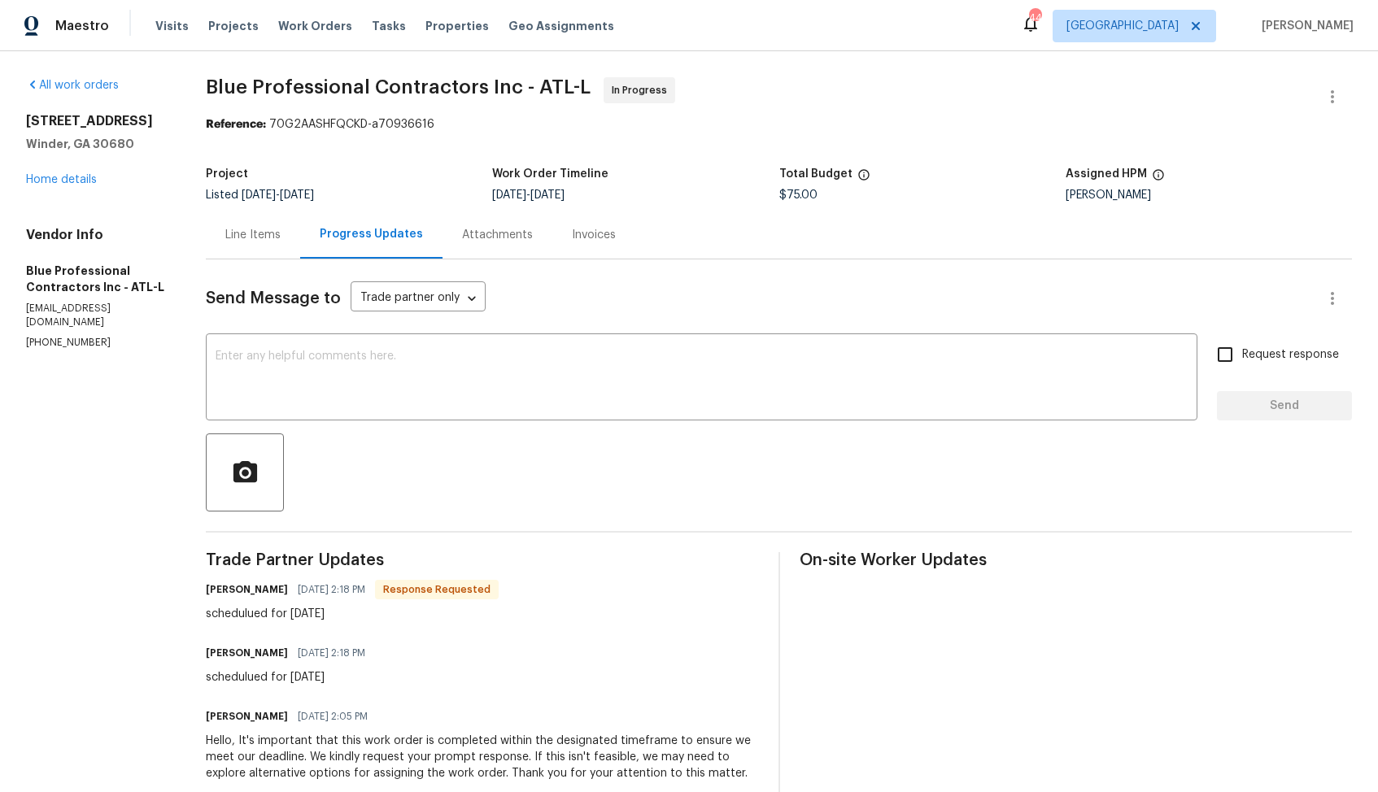
click at [250, 590] on h6 "Clemente Rodriguez" at bounding box center [247, 589] width 82 height 16
copy h6 "Clemente"
click at [509, 402] on textarea at bounding box center [702, 378] width 972 height 57
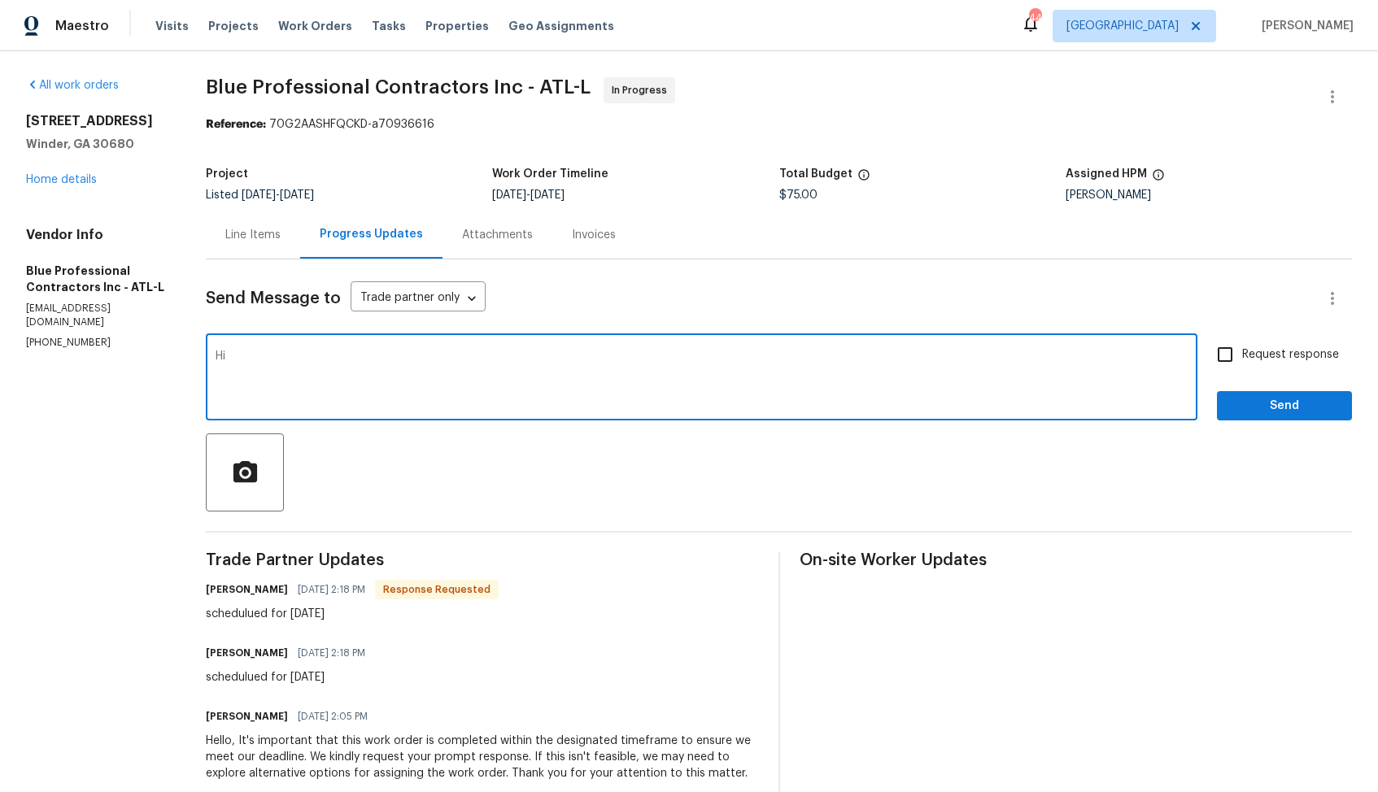
paste textarea "Clemente"
click at [416, 359] on textarea "Hi Clemente, thank you for the confirmation, could you please c" at bounding box center [702, 378] width 972 height 57
click at [682, 359] on textarea "Hi Clemente, thank you for the update, could you please c" at bounding box center [702, 378] width 972 height 57
type textarea "Hi Clemente, thank you for the update, could you please confirm if the job is c…"
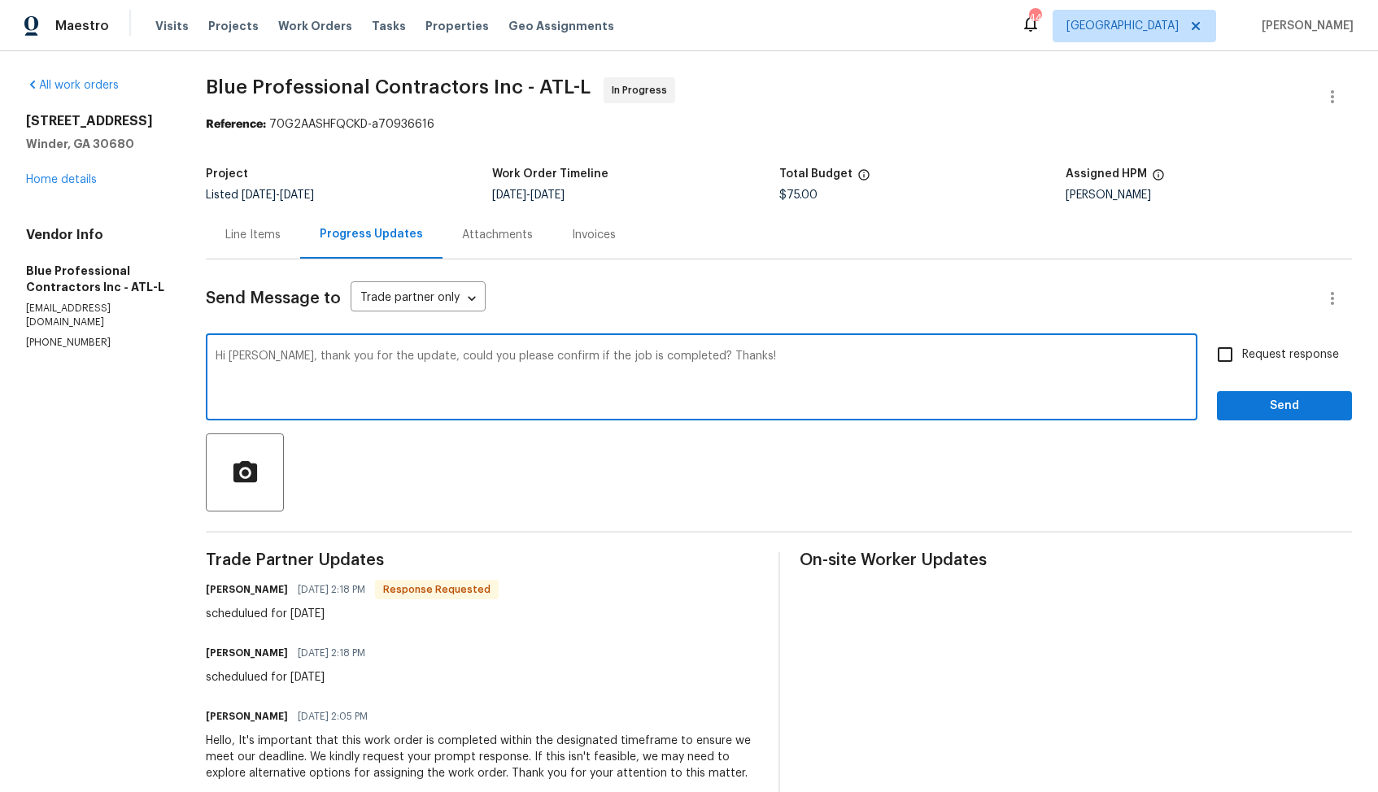
click at [1239, 351] on input "Request response" at bounding box center [1225, 354] width 34 height 34
checkbox input "true"
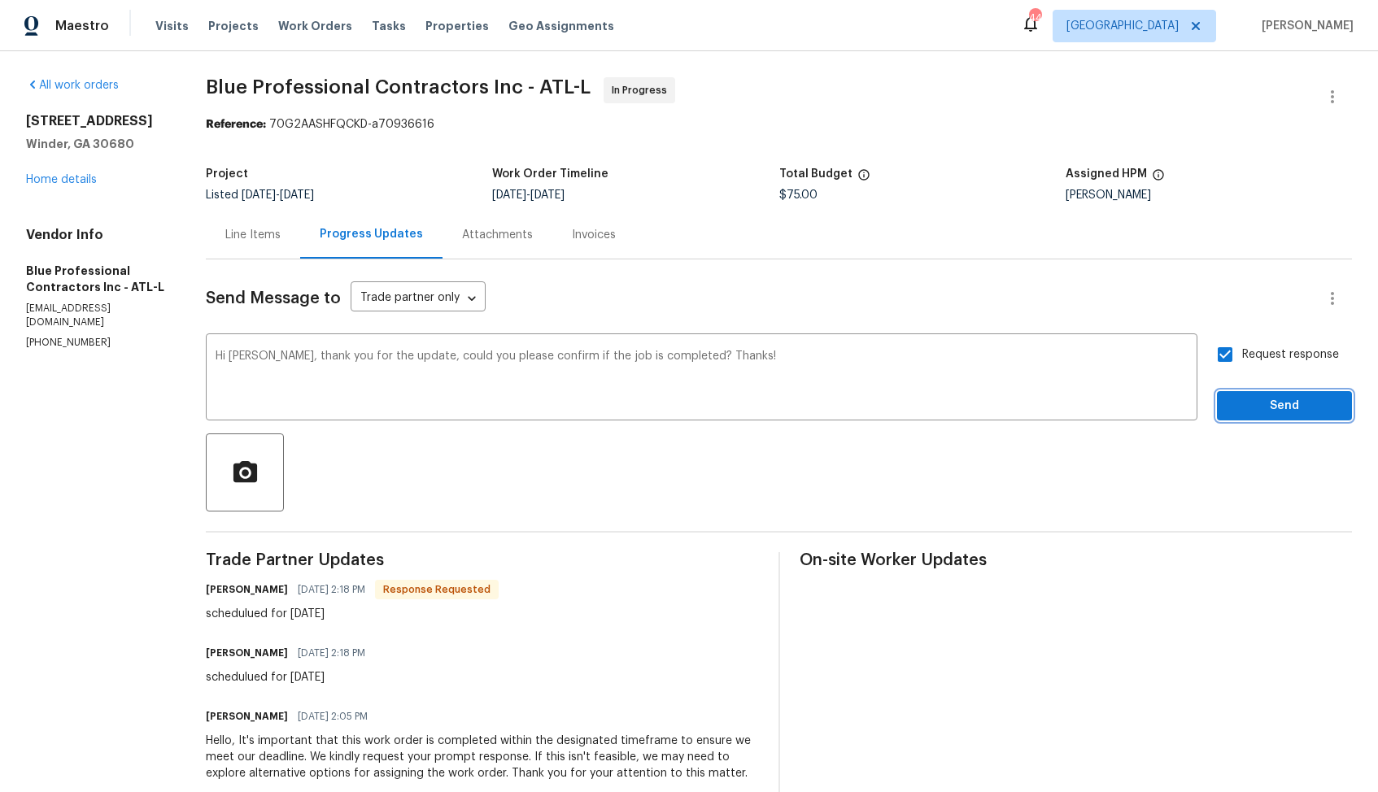
click at [1256, 409] on span "Send" at bounding box center [1284, 406] width 109 height 20
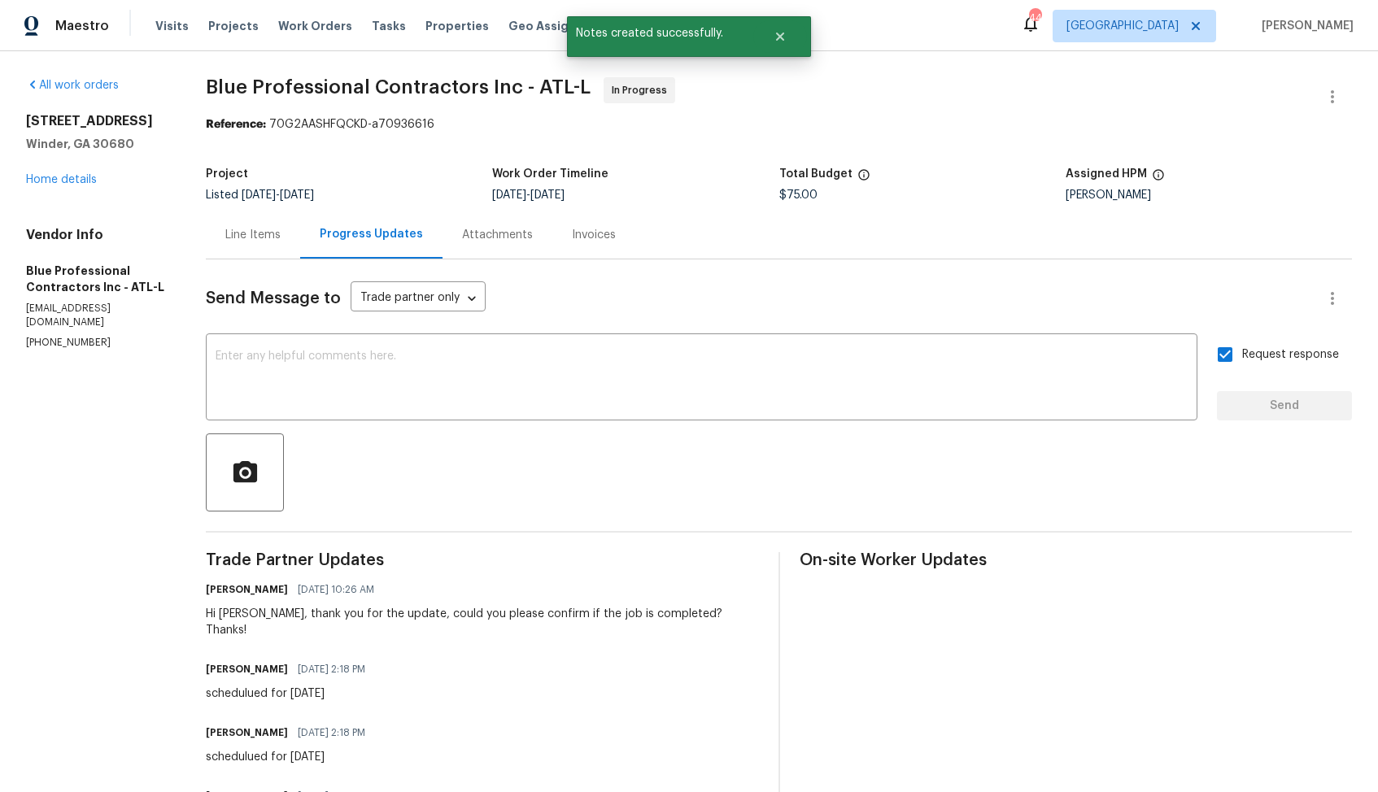
click at [305, 686] on div "schedulued for Monday Sep 01 /2025" at bounding box center [290, 694] width 169 height 16
copy div "schedulued for Monday Sep 01 /2025"
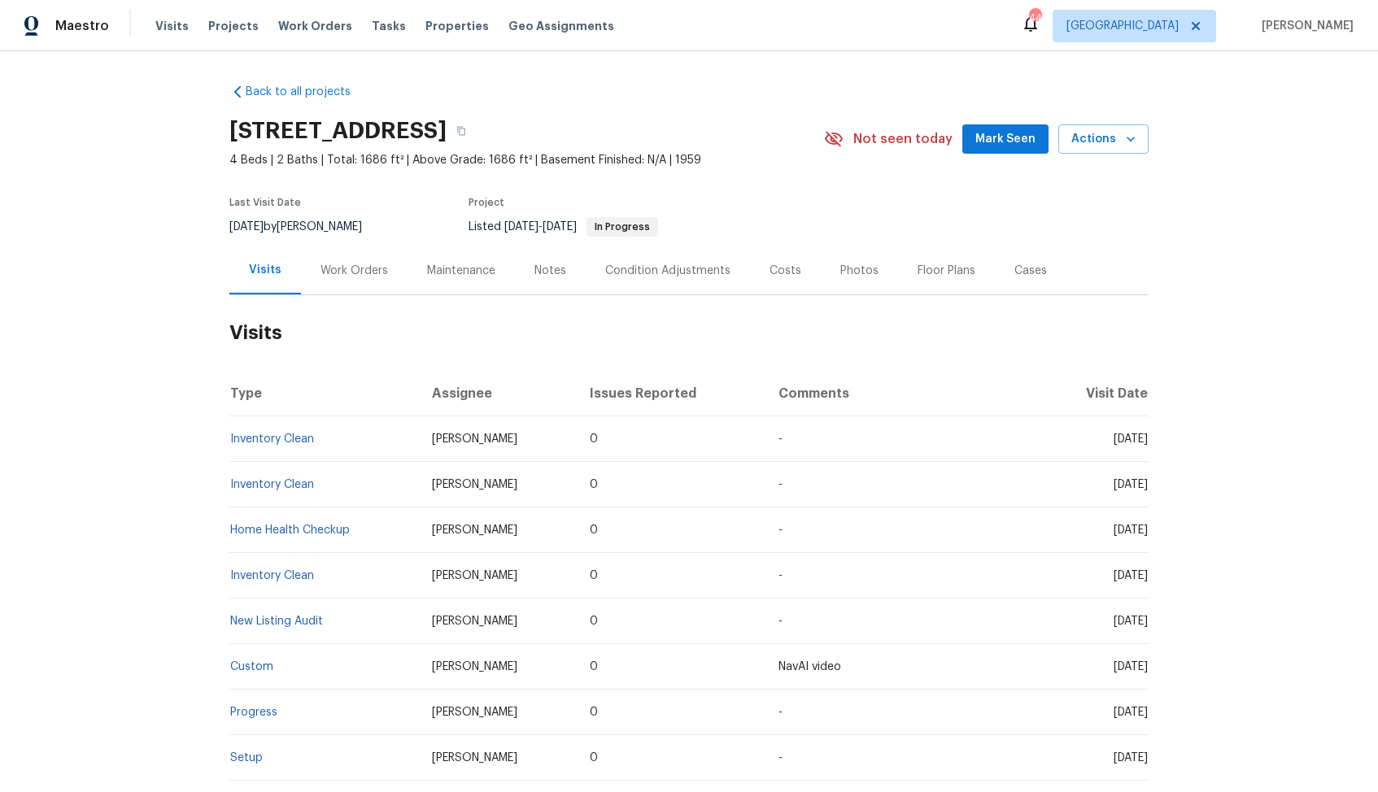
click at [374, 268] on div "Work Orders" at bounding box center [353, 271] width 67 height 16
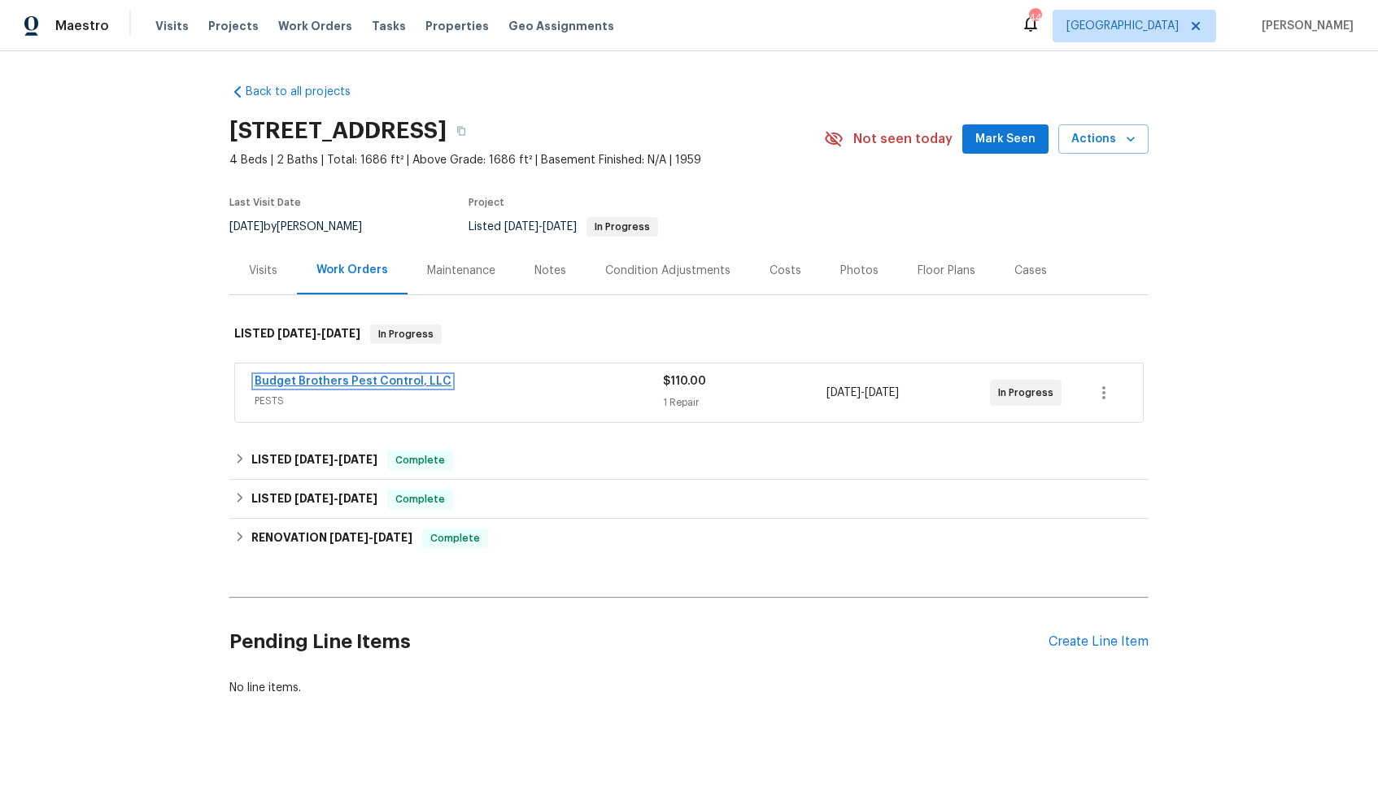
click at [328, 383] on link "Budget Brothers Pest Control, LLC" at bounding box center [353, 381] width 197 height 11
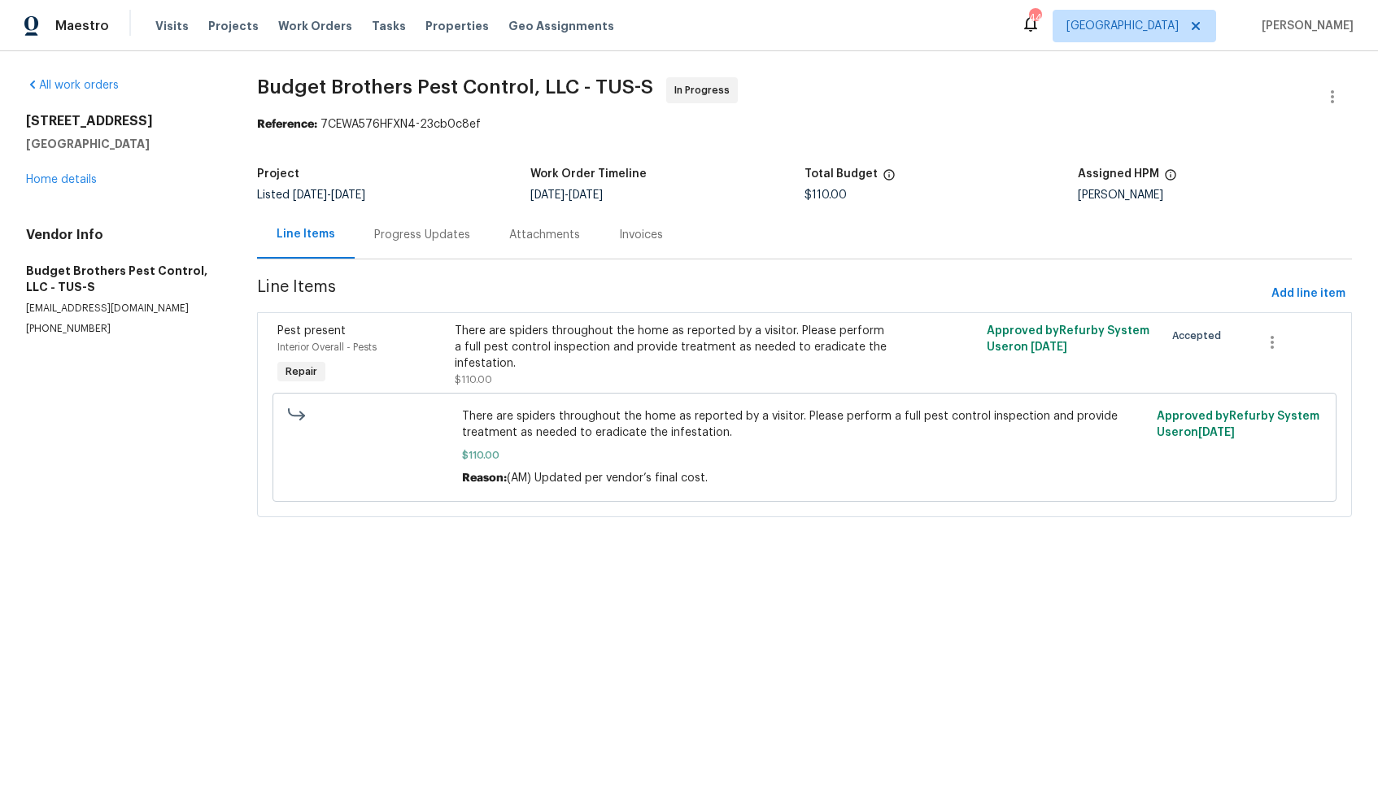
click at [409, 245] on div "Progress Updates" at bounding box center [422, 235] width 135 height 48
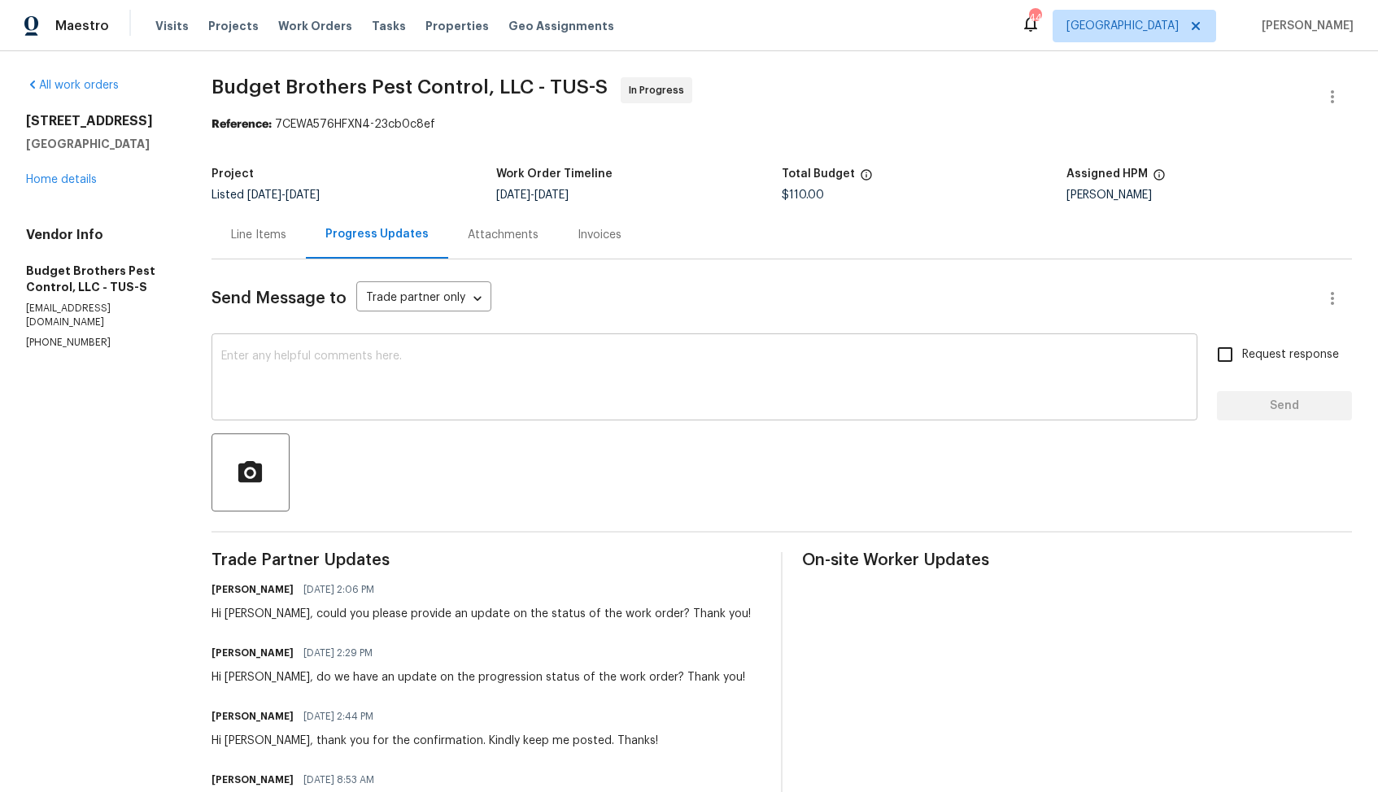
click at [464, 413] on div "x ​" at bounding box center [704, 378] width 986 height 83
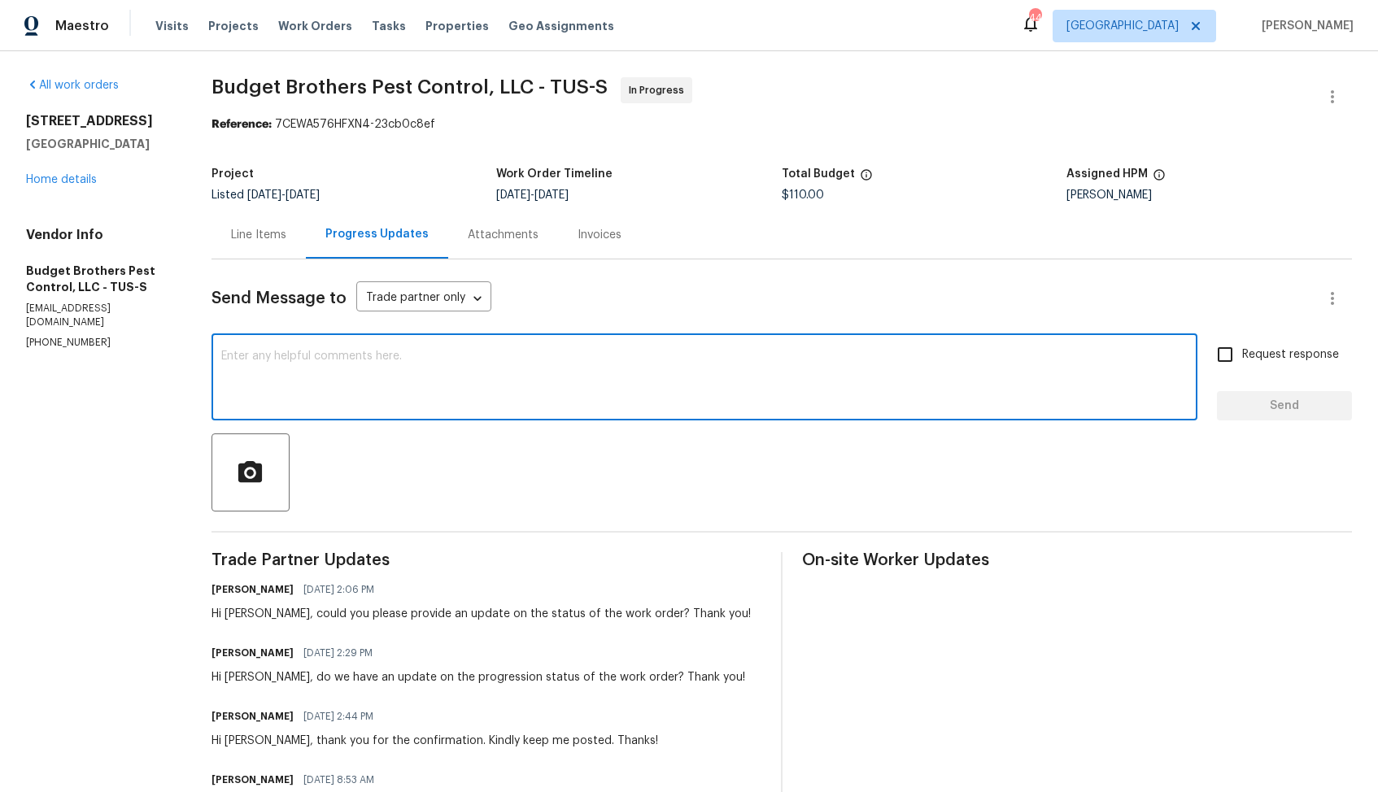
click at [865, 358] on textarea at bounding box center [704, 378] width 966 height 57
paste textarea "Hello, It's important that this work order is completed within the designated t…"
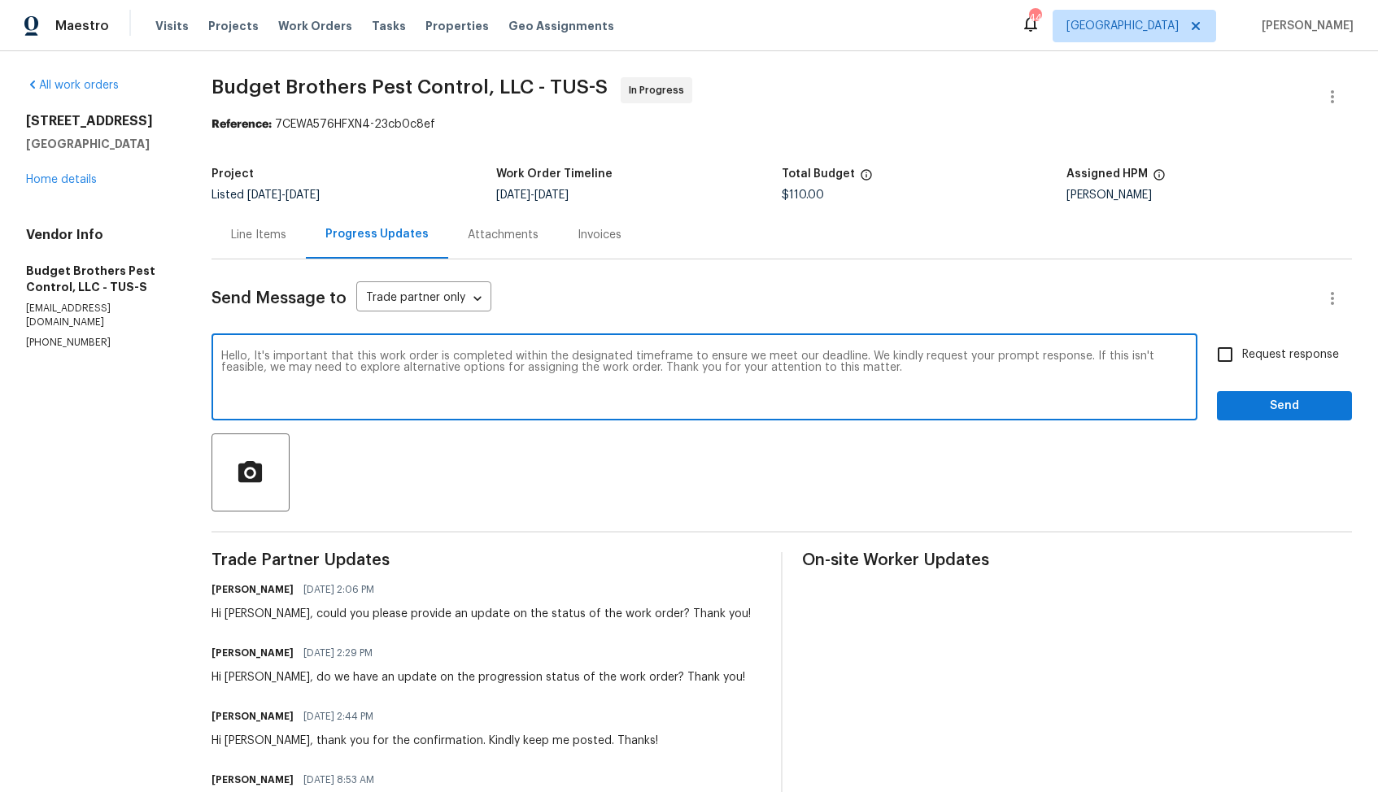
click at [957, 376] on textarea "Hello, It's important that this work order is completed within the designated t…" at bounding box center [704, 378] width 966 height 57
click at [950, 360] on textarea "Hello, It's important that this work order is completed within the designated t…" at bounding box center [704, 378] width 966 height 57
click at [929, 368] on textarea "Hello, It's important that this work order is completed within the designated t…" at bounding box center [704, 378] width 966 height 57
type textarea "Hello, It's important that this work order is completed within the designated t…"
click at [1226, 357] on input "Request response" at bounding box center [1225, 354] width 34 height 34
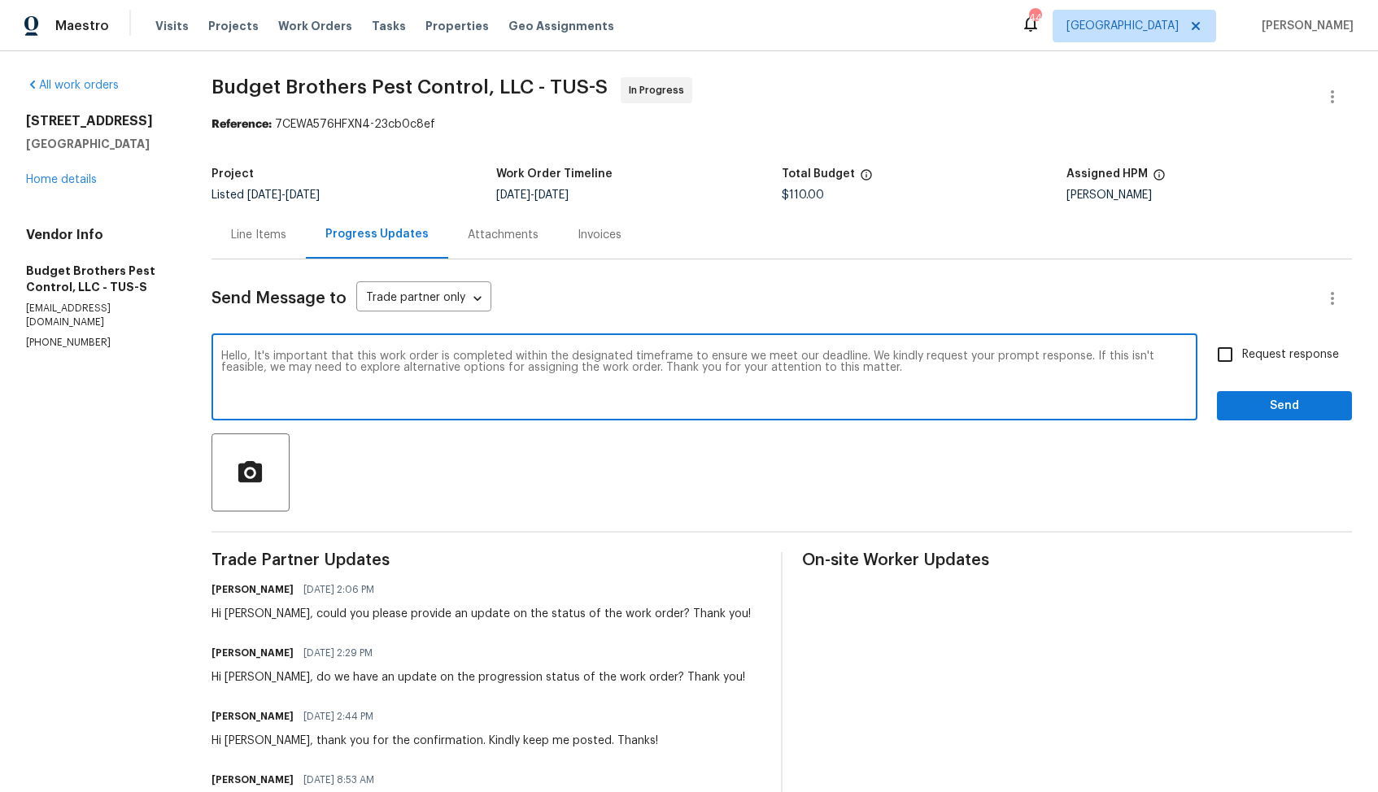
checkbox input "true"
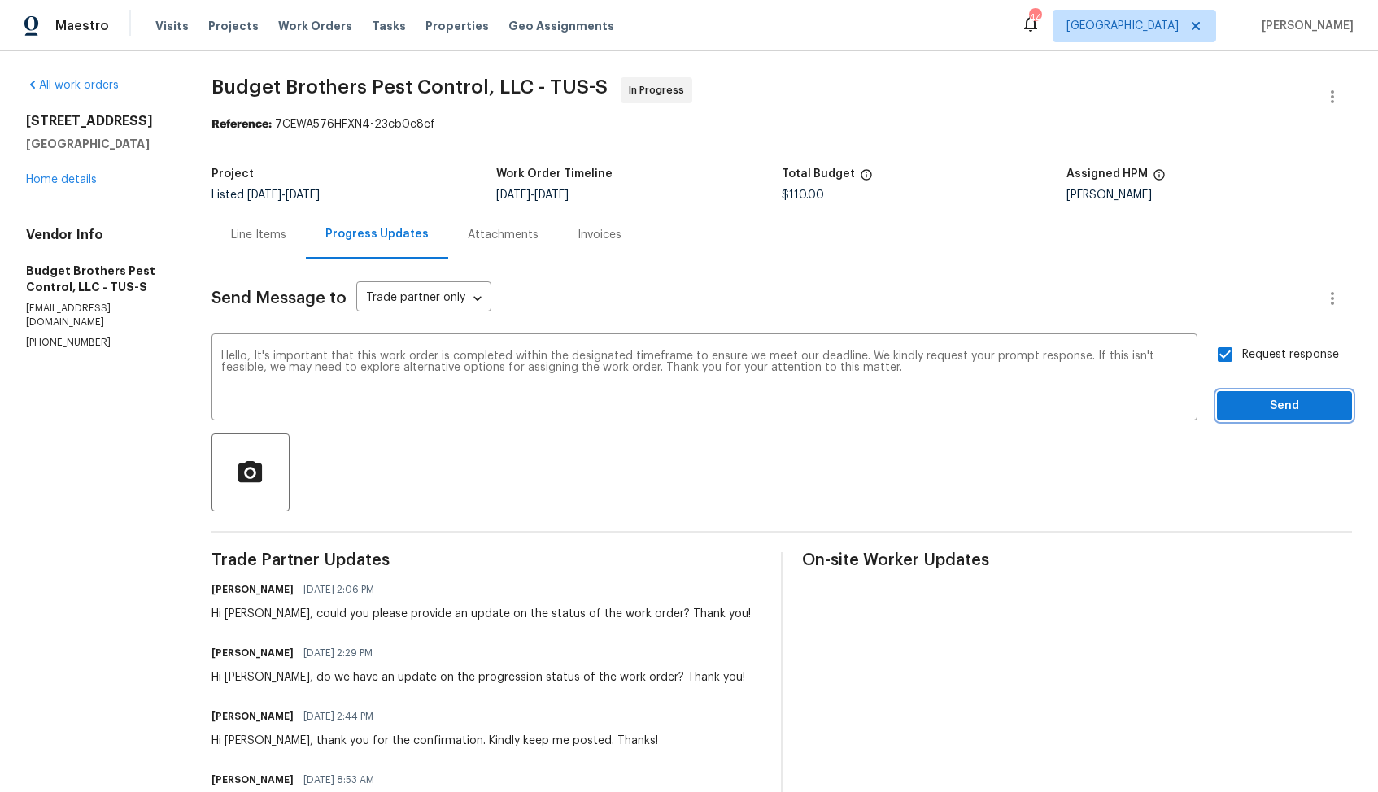
click at [1247, 410] on span "Send" at bounding box center [1284, 406] width 109 height 20
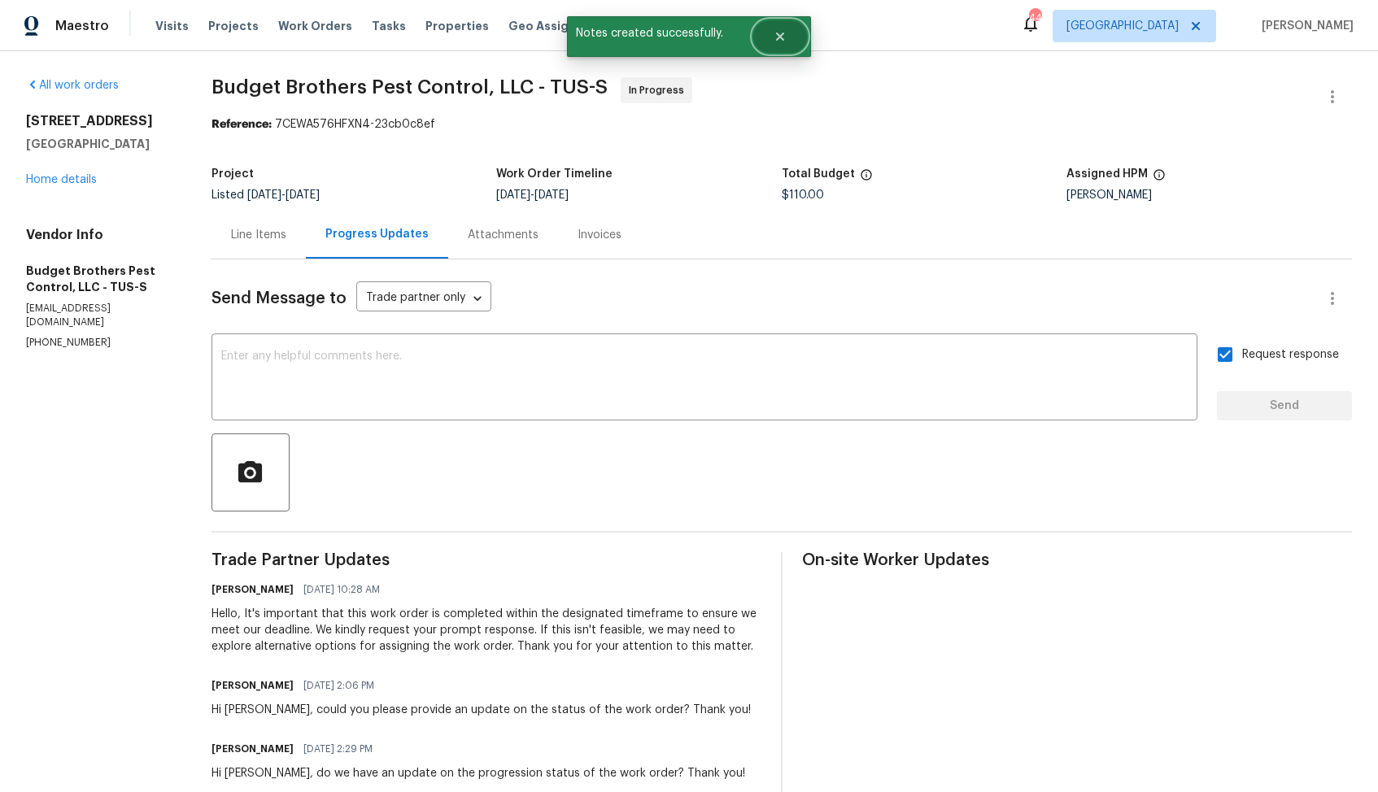
click at [773, 41] on icon "Close" at bounding box center [779, 36] width 13 height 13
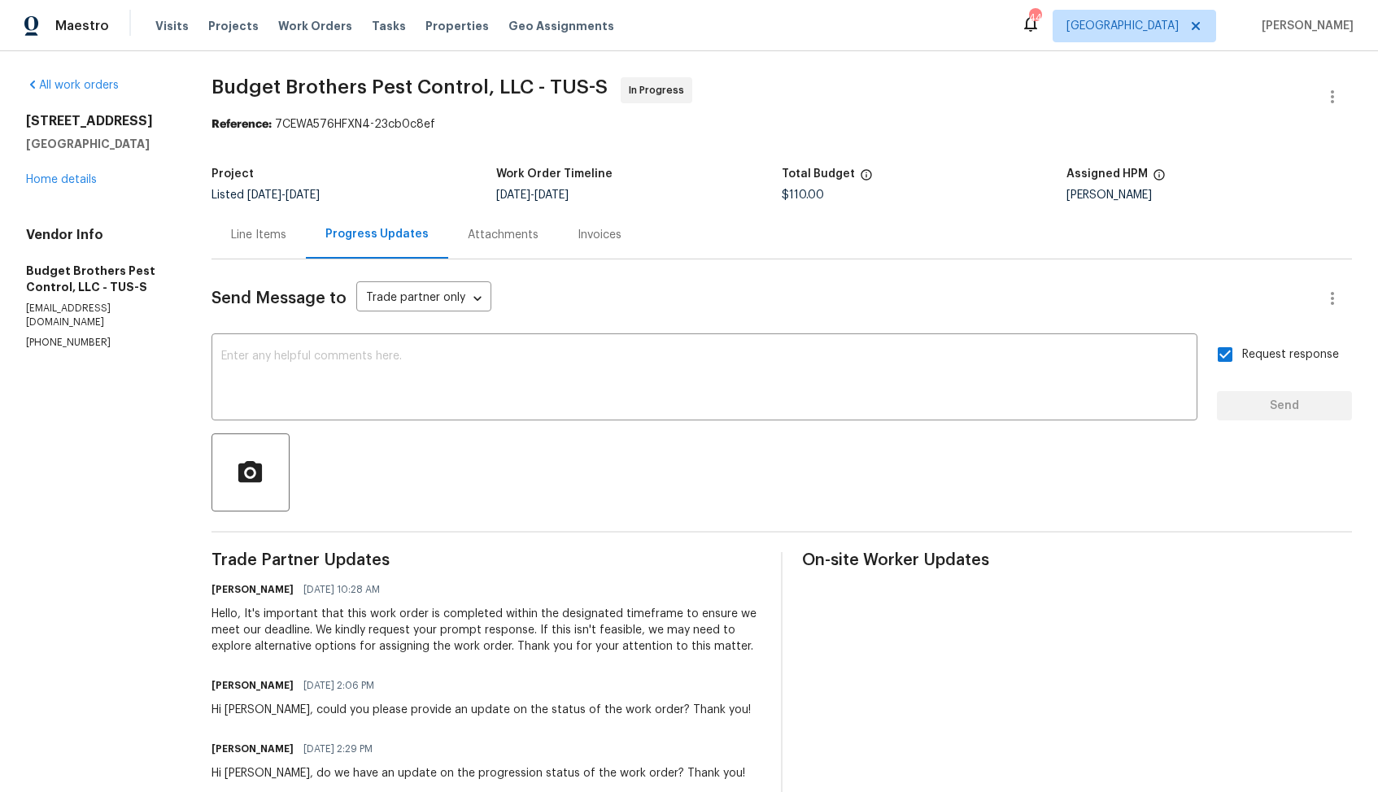
click at [285, 131] on div "Reference: 7CEWA576HFXN4-23cb0c8ef" at bounding box center [781, 124] width 1140 height 16
drag, startPoint x: 293, startPoint y: 120, endPoint x: 508, endPoint y: 120, distance: 215.5
click at [508, 120] on div "Reference: 7CEWA576HFXN4-23cb0c8ef" at bounding box center [781, 124] width 1140 height 16
copy div "7CEWA576HFXN4-23cb0c8ef"
click at [514, 188] on div "Work Order Timeline" at bounding box center [638, 178] width 285 height 21
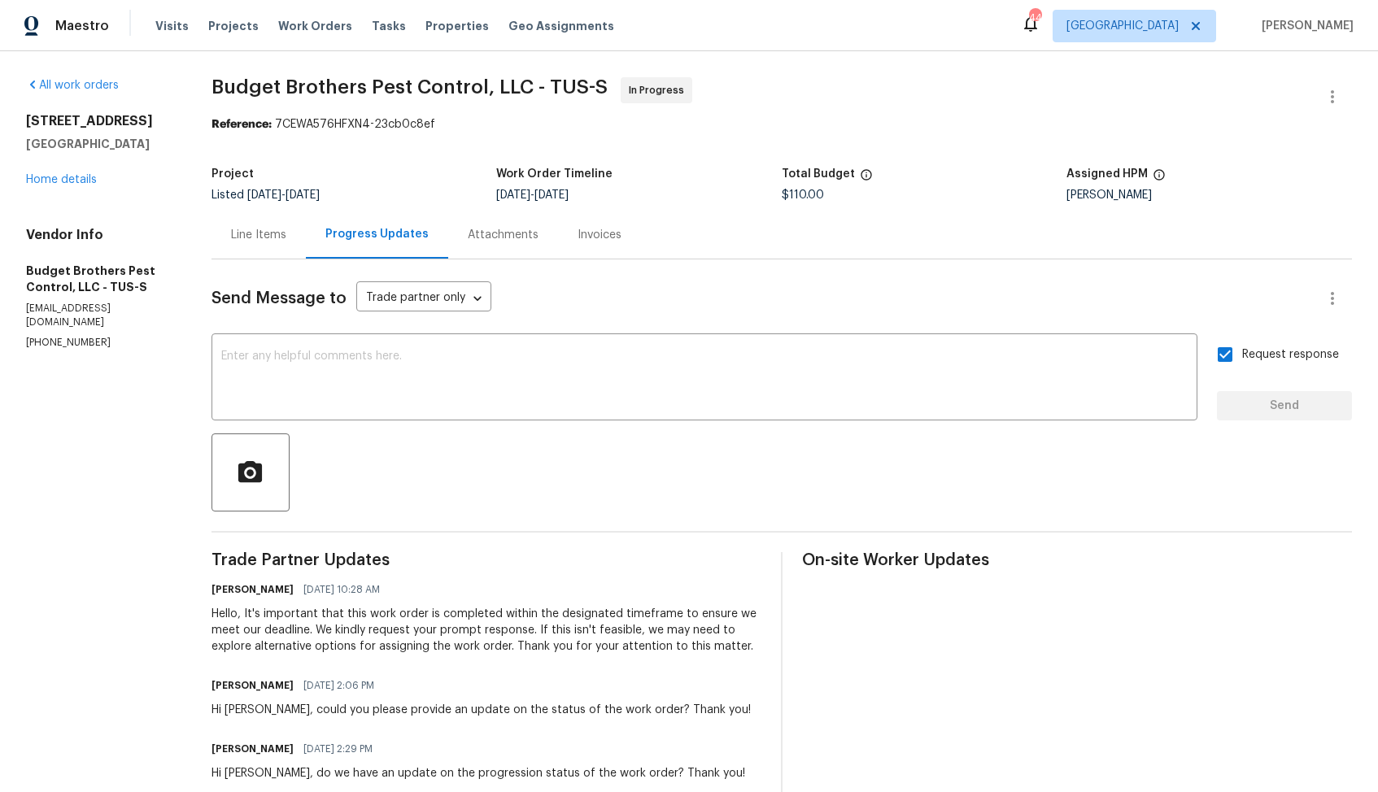
click at [68, 336] on p "(602) 493-7555" at bounding box center [99, 343] width 146 height 14
copy p "(602) 493-7555"
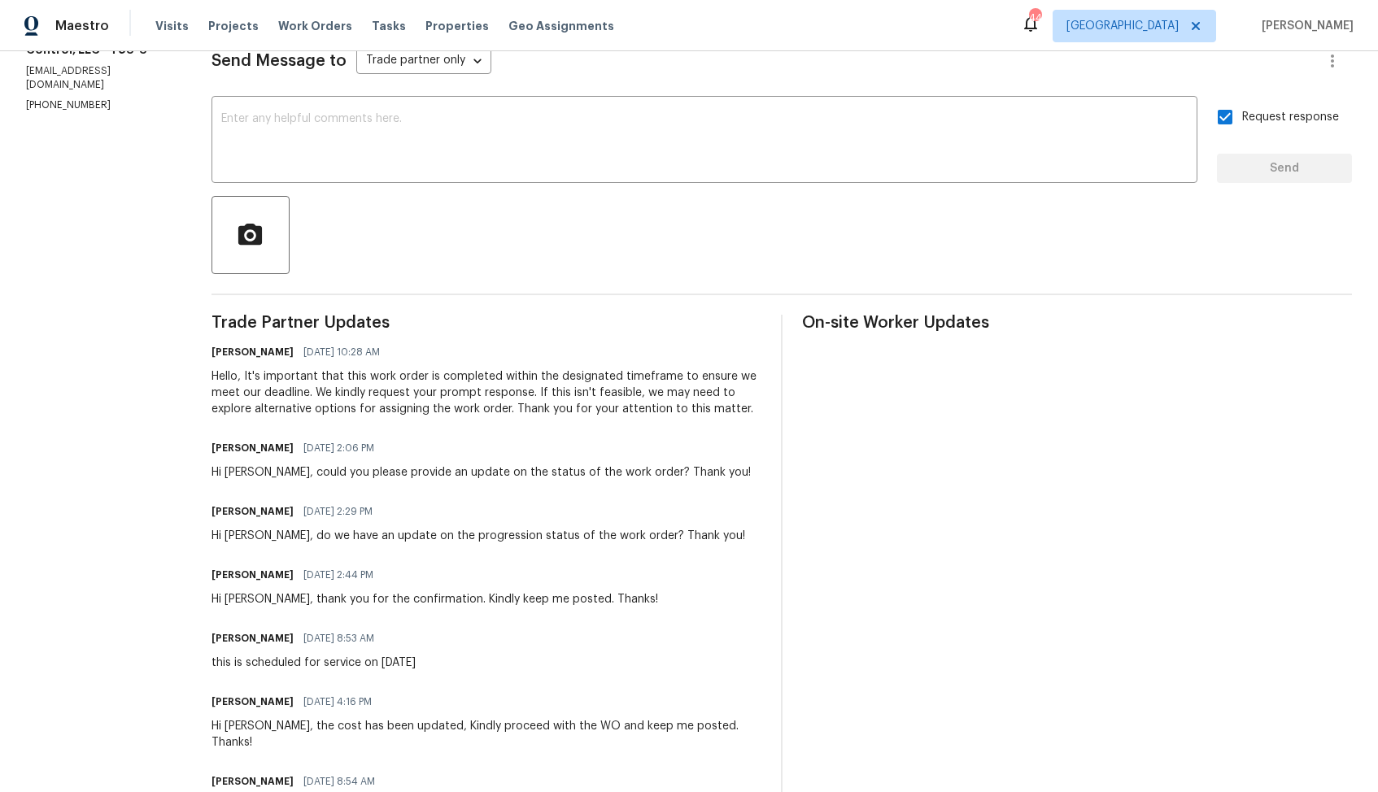
click at [325, 472] on div "Hi Billie, could you please provide an update on the status of the work order? …" at bounding box center [480, 472] width 539 height 16
copy div "Hi Billie, could you please provide an update on the status of the work order? …"
click at [410, 411] on div "Hello, It's important that this work order is completed within the designated t…" at bounding box center [486, 392] width 550 height 49
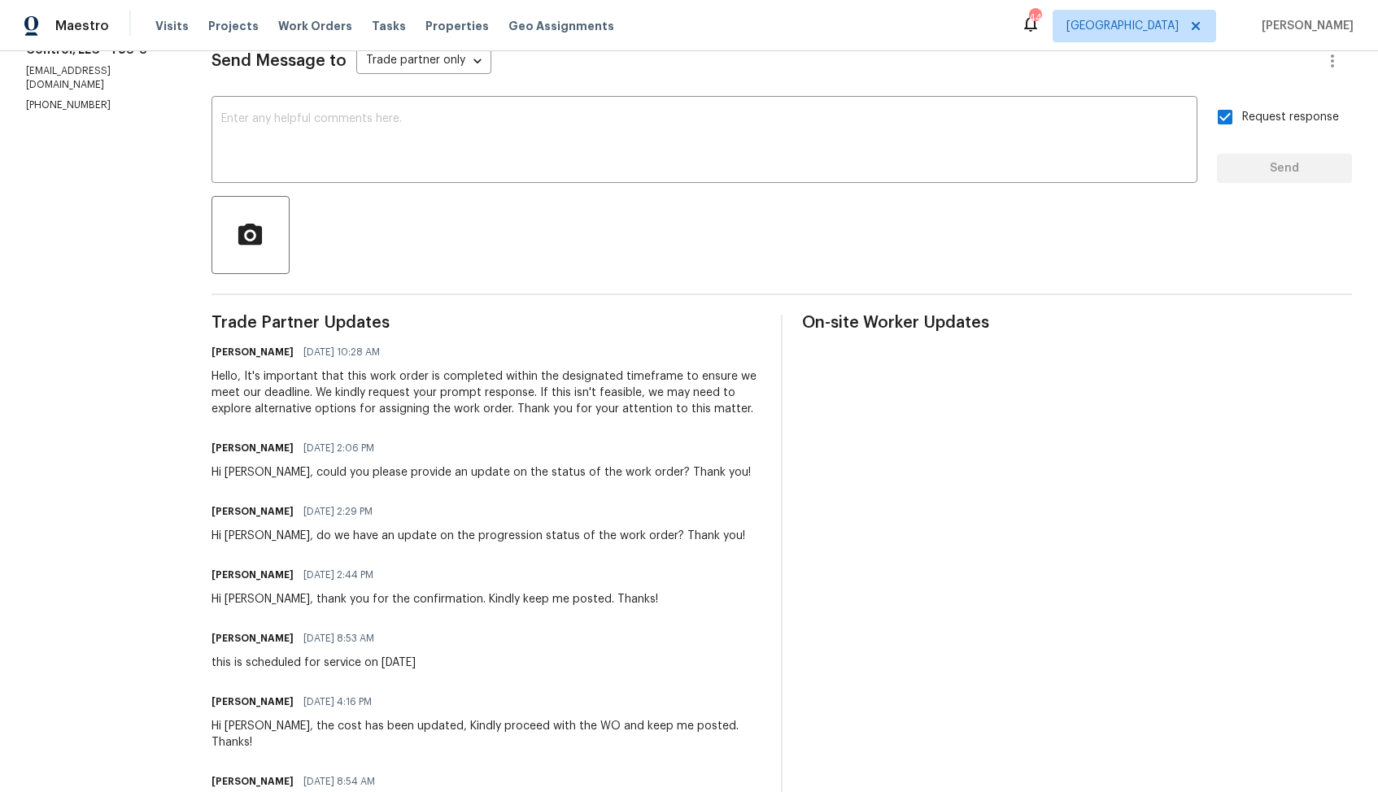
scroll to position [0, 0]
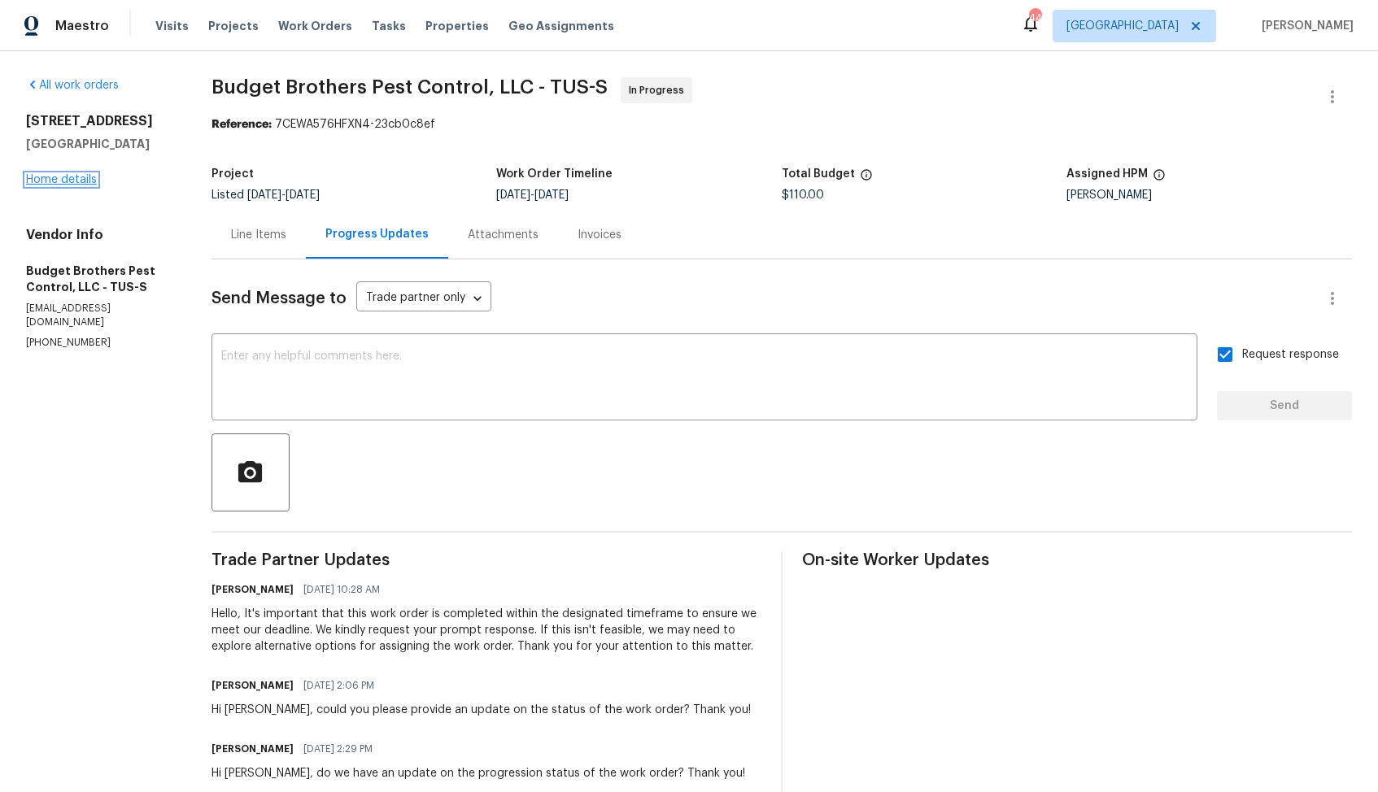
click at [49, 177] on link "Home details" at bounding box center [61, 179] width 71 height 11
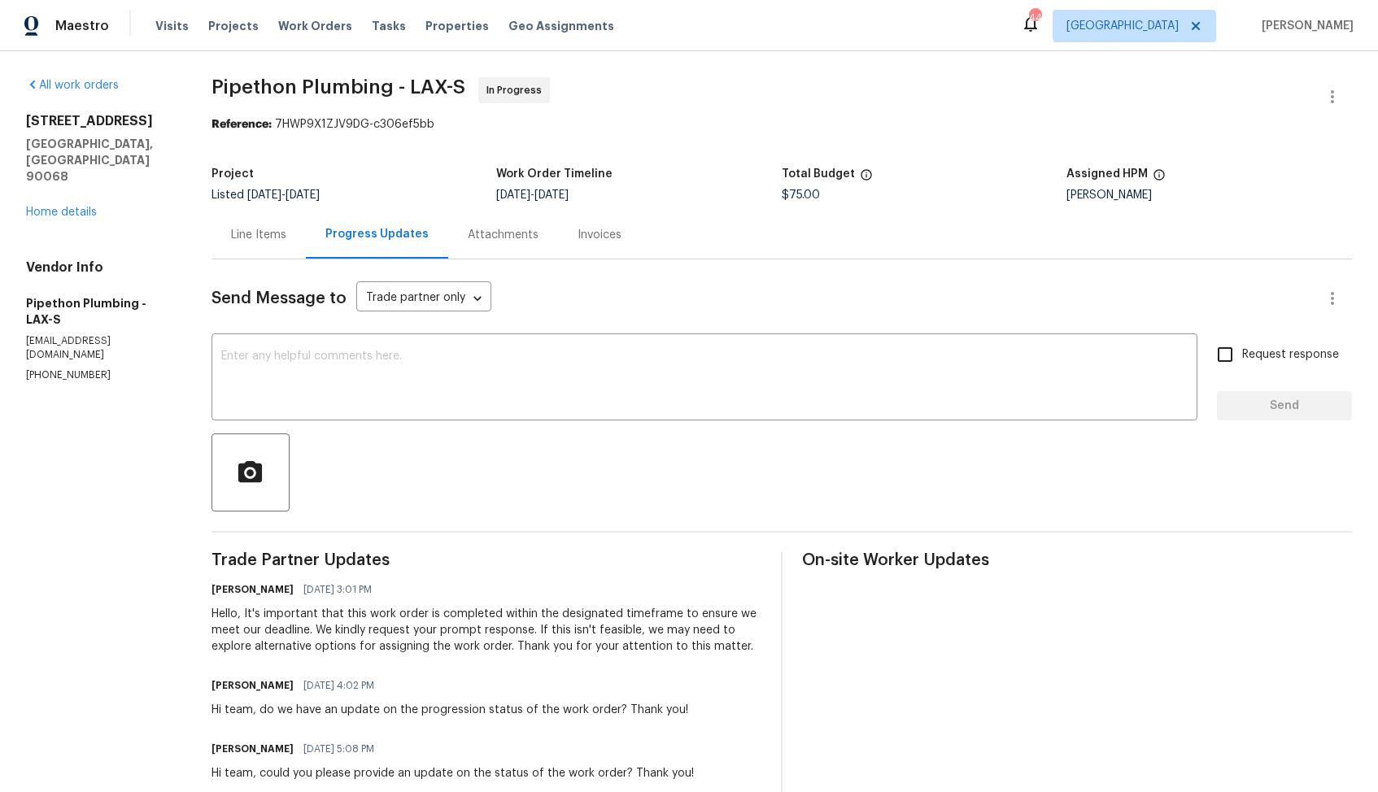
click at [277, 239] on div "Line Items" at bounding box center [258, 235] width 55 height 16
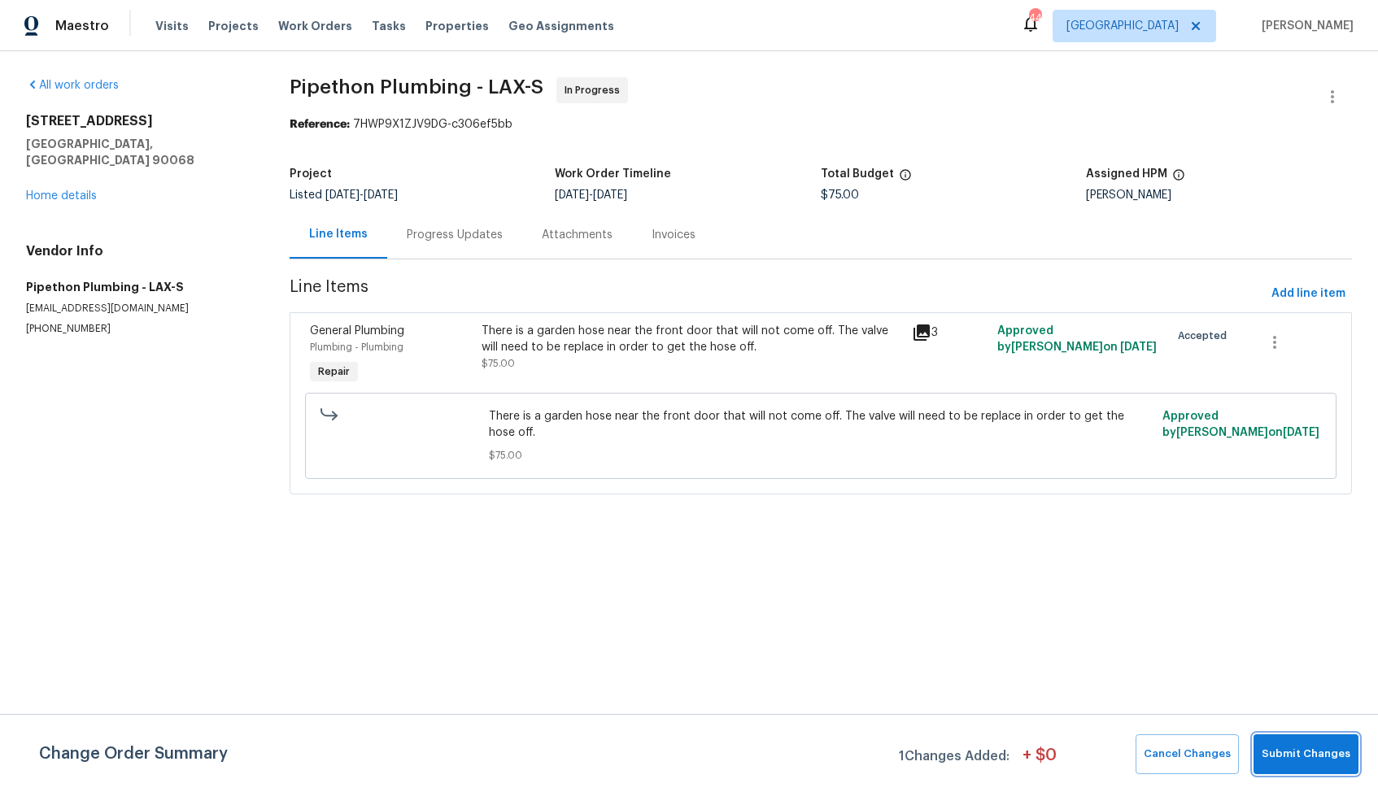
click at [1304, 752] on span "Submit Changes" at bounding box center [1305, 754] width 89 height 19
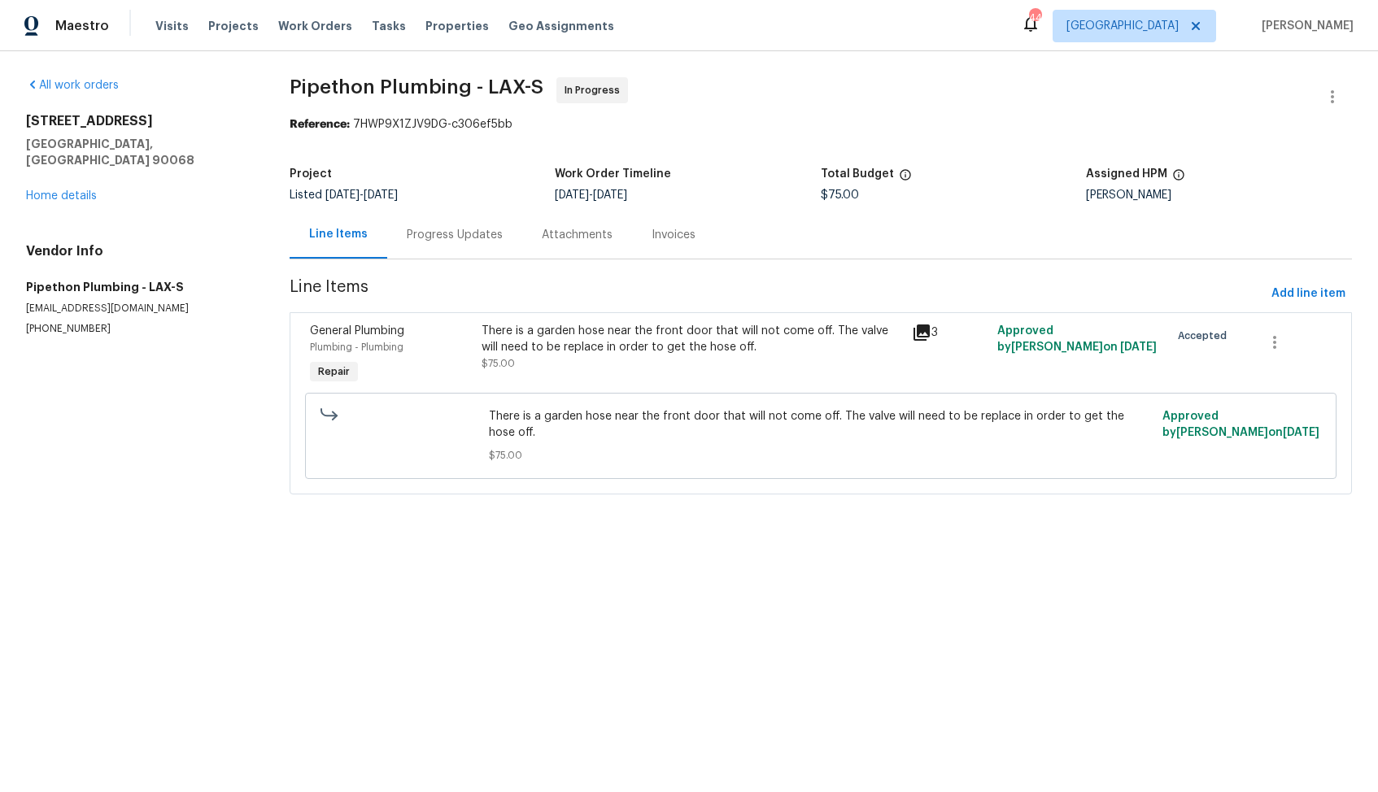
click at [653, 344] on div "There is a garden hose near the front door that will not come off. The valve wi…" at bounding box center [691, 339] width 420 height 33
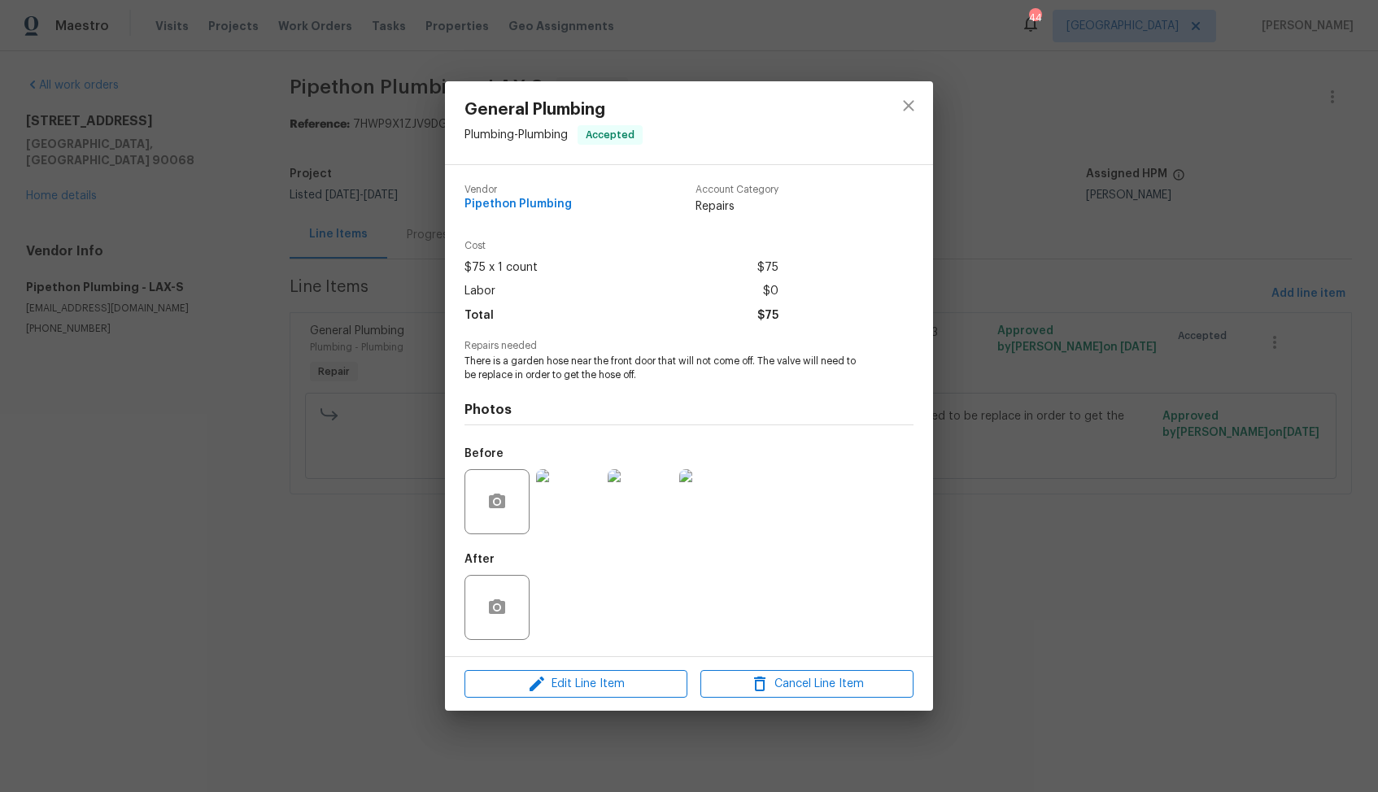
click at [983, 449] on div "General Plumbing Plumbing - Plumbing Accepted Vendor Pipethon Plumbing Account …" at bounding box center [689, 396] width 1378 height 792
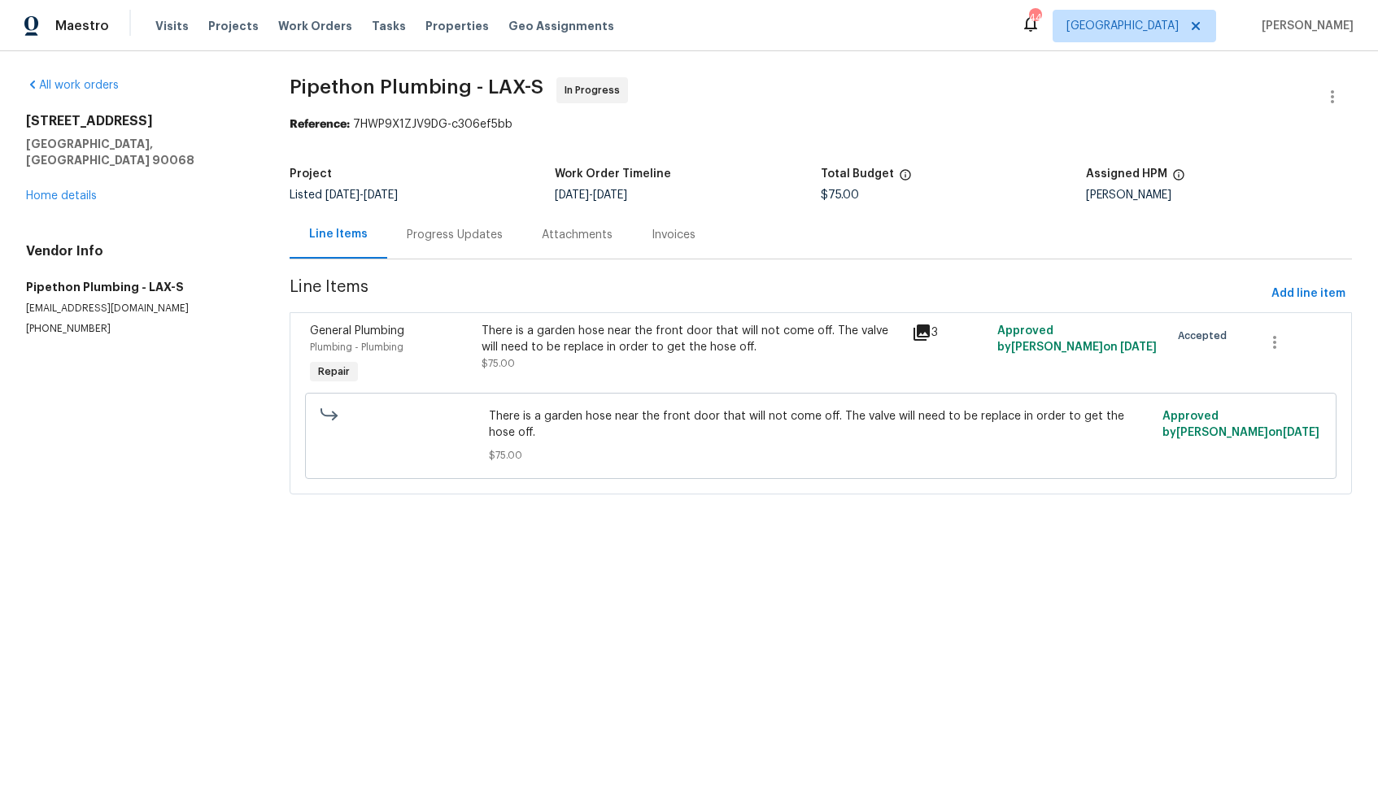
click at [451, 227] on div "Progress Updates" at bounding box center [455, 235] width 96 height 16
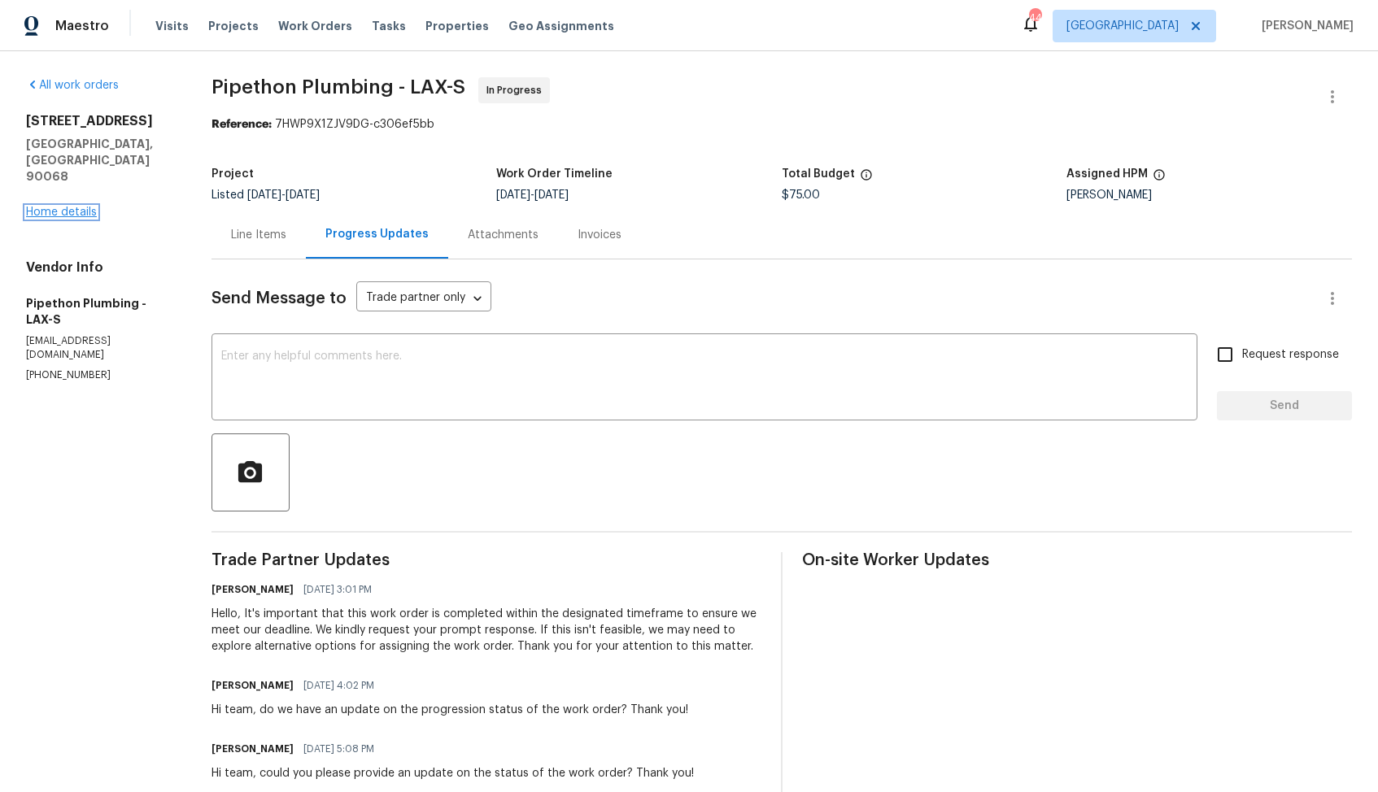
click at [76, 207] on link "Home details" at bounding box center [61, 212] width 71 height 11
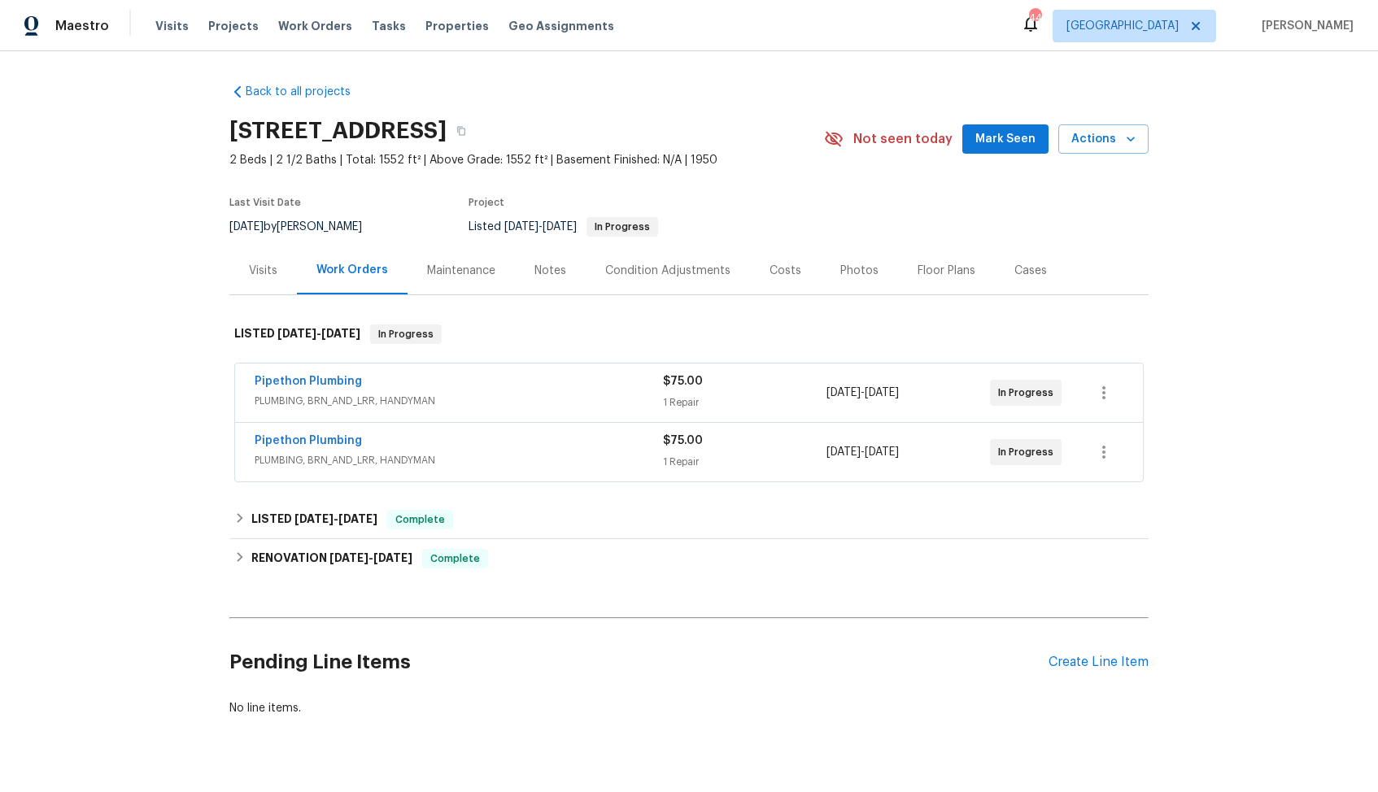
click at [507, 438] on div "Pipethon Plumbing" at bounding box center [459, 443] width 408 height 20
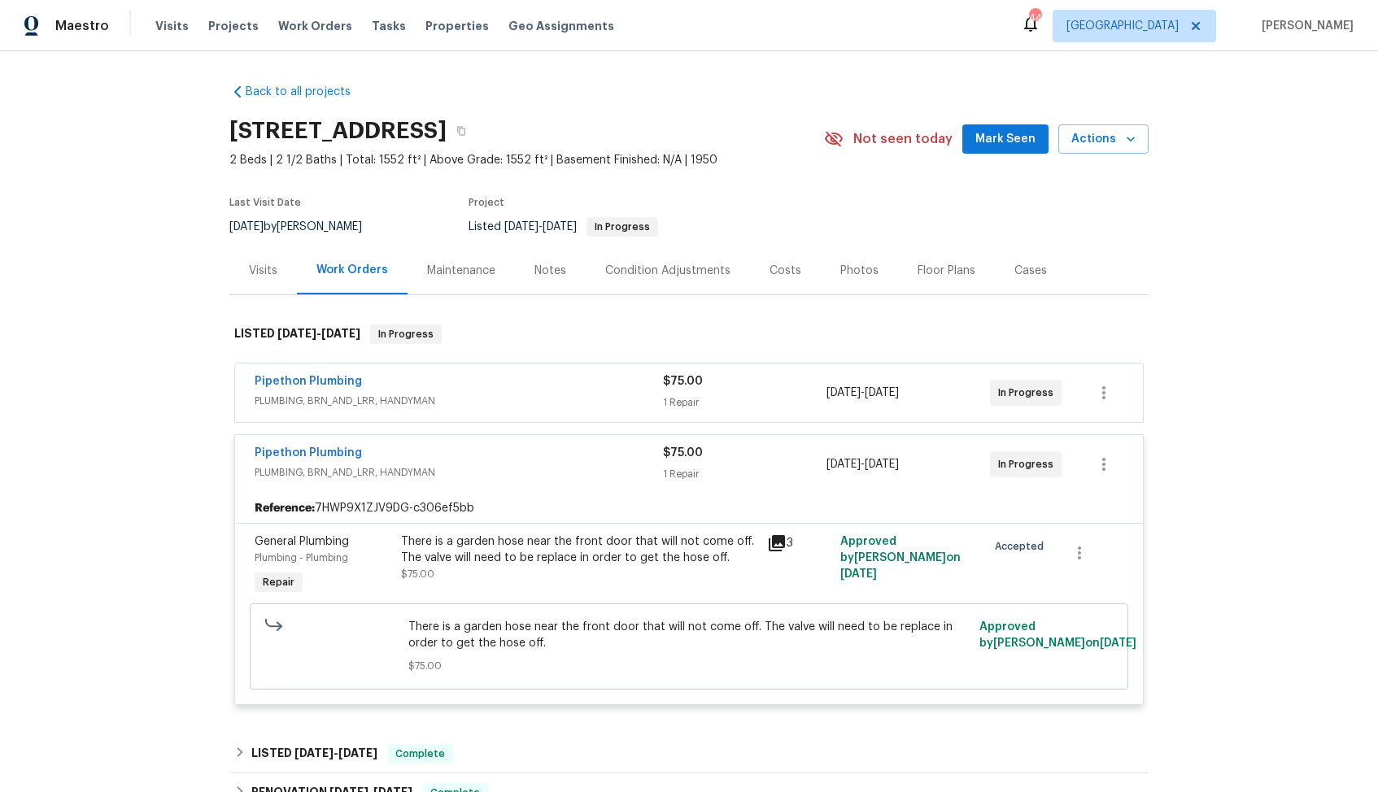
click at [513, 448] on div "Pipethon Plumbing" at bounding box center [459, 455] width 408 height 20
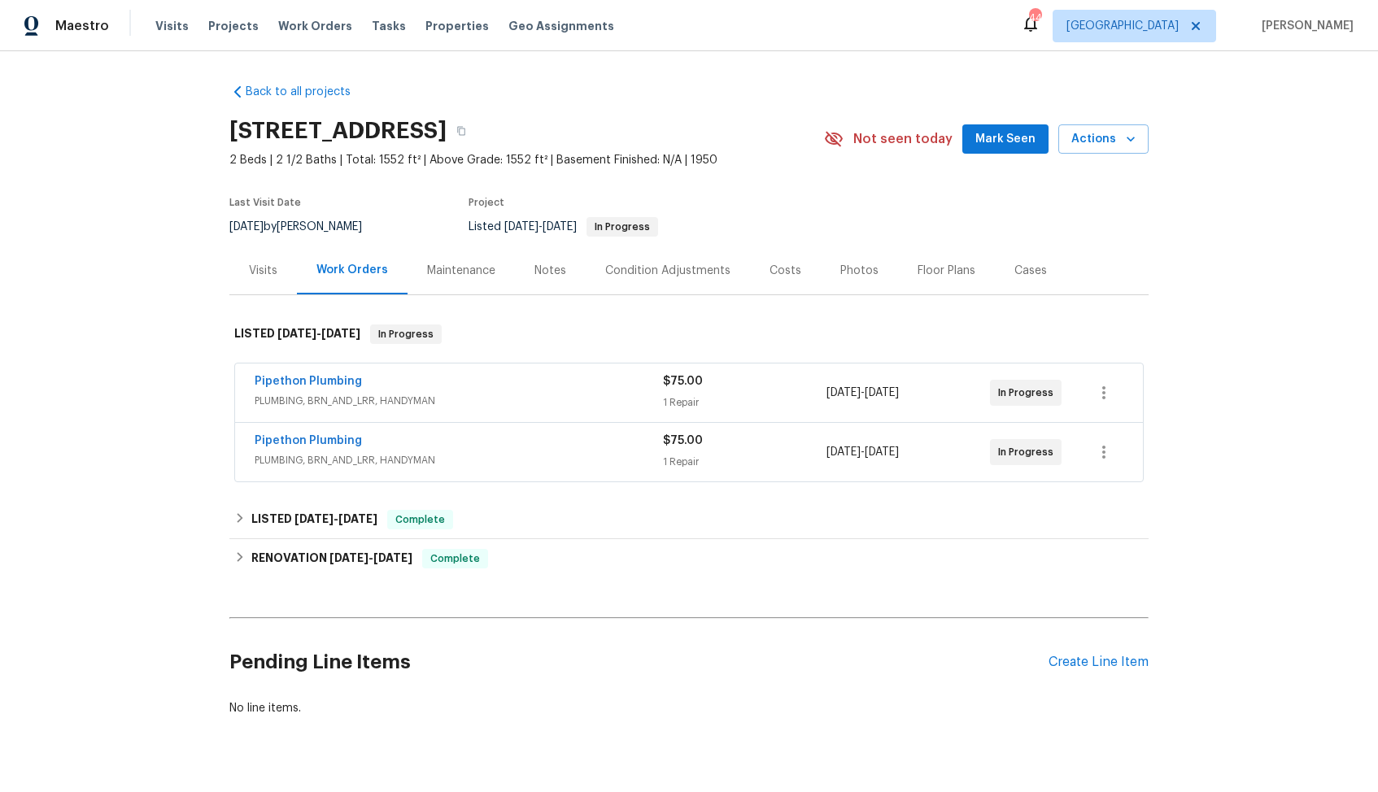
click at [504, 381] on div "Pipethon Plumbing" at bounding box center [459, 383] width 408 height 20
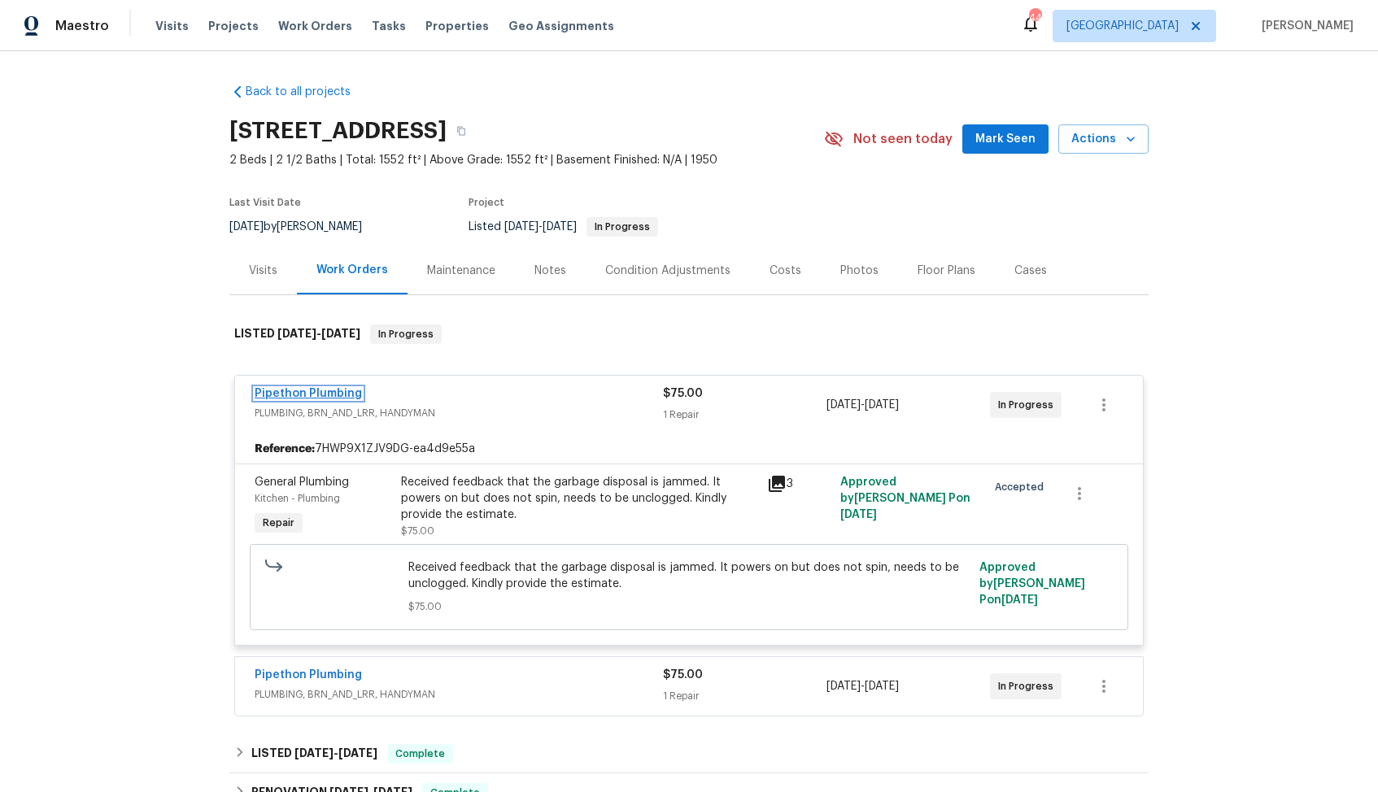
click at [339, 389] on link "Pipethon Plumbing" at bounding box center [308, 393] width 107 height 11
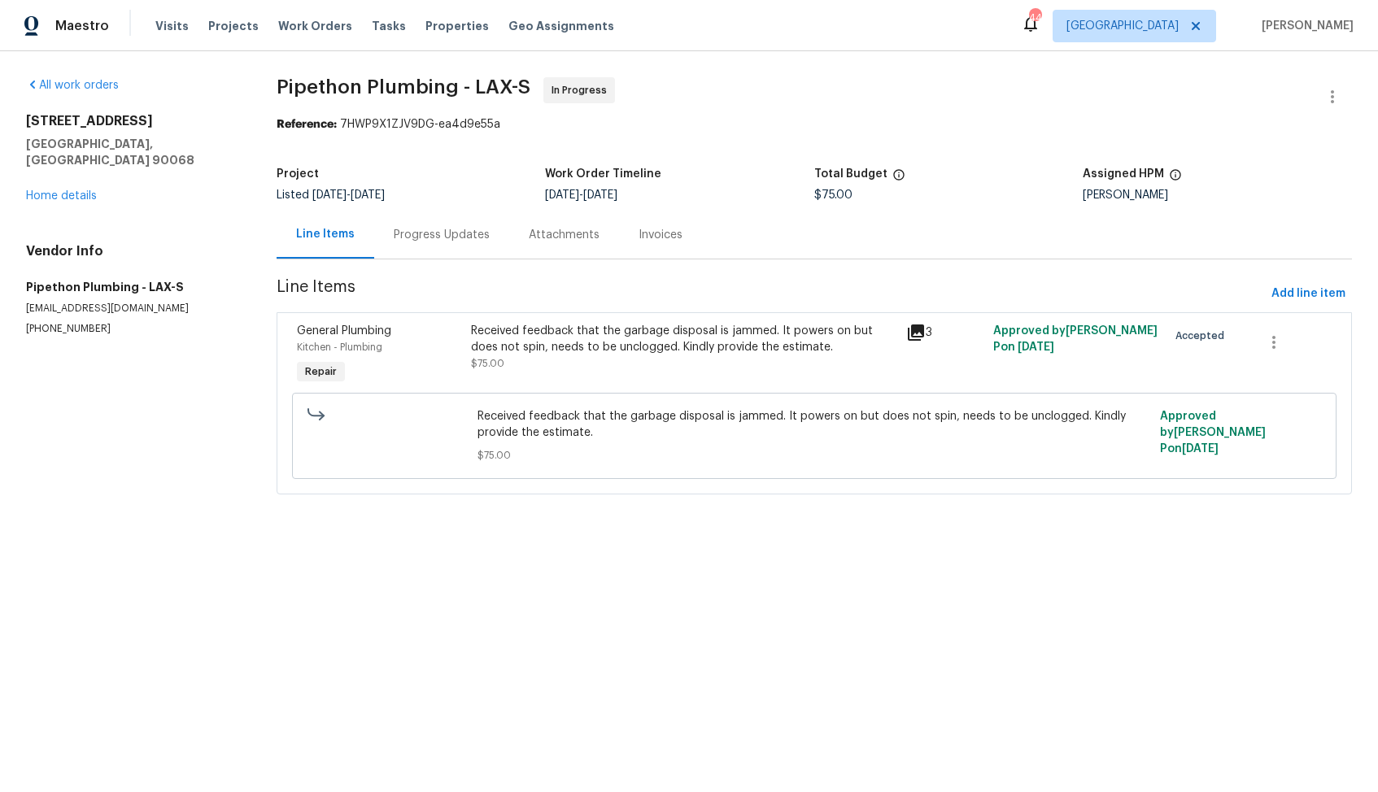
click at [443, 235] on div "Progress Updates" at bounding box center [442, 235] width 96 height 16
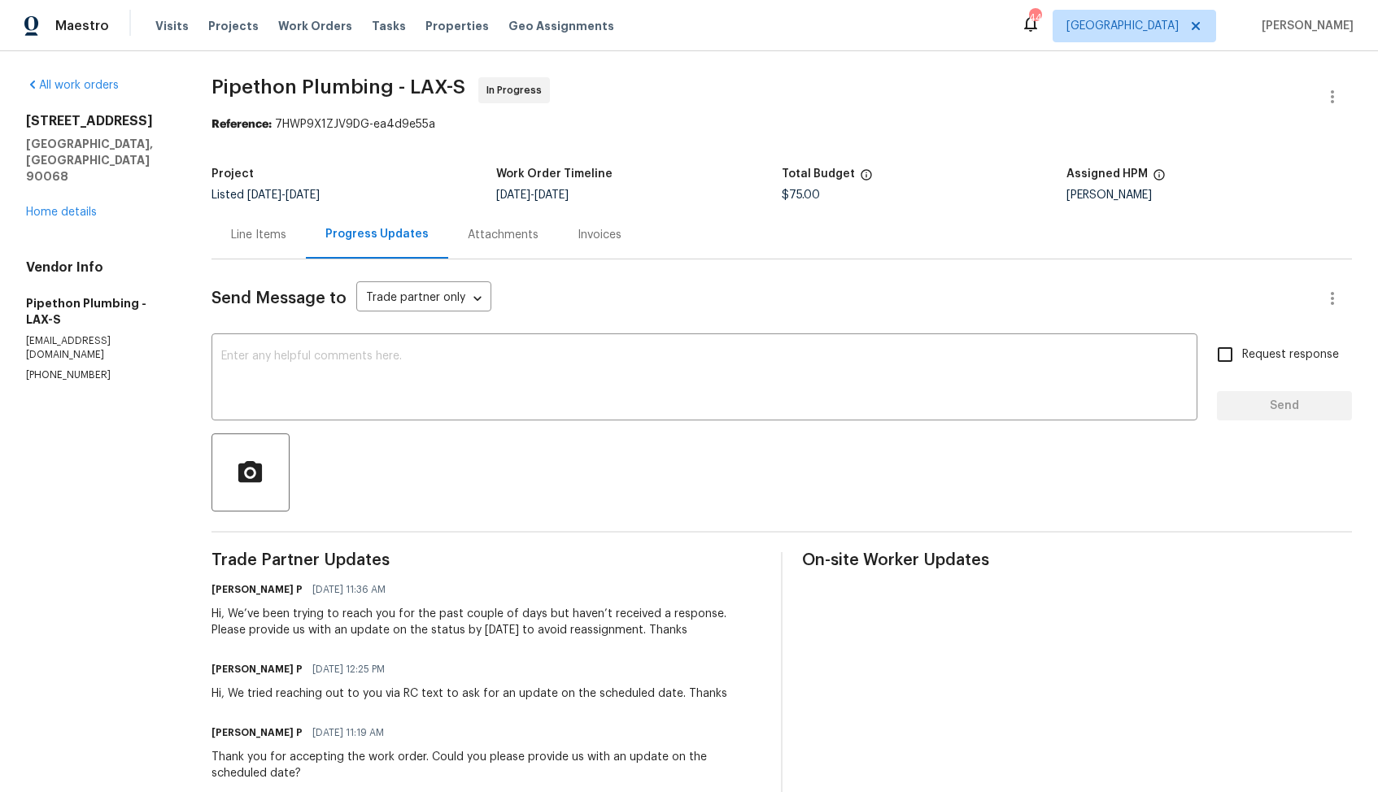
click at [369, 624] on div "Hi, We’ve been trying to reach you for the past couple of days but haven’t rece…" at bounding box center [486, 622] width 550 height 33
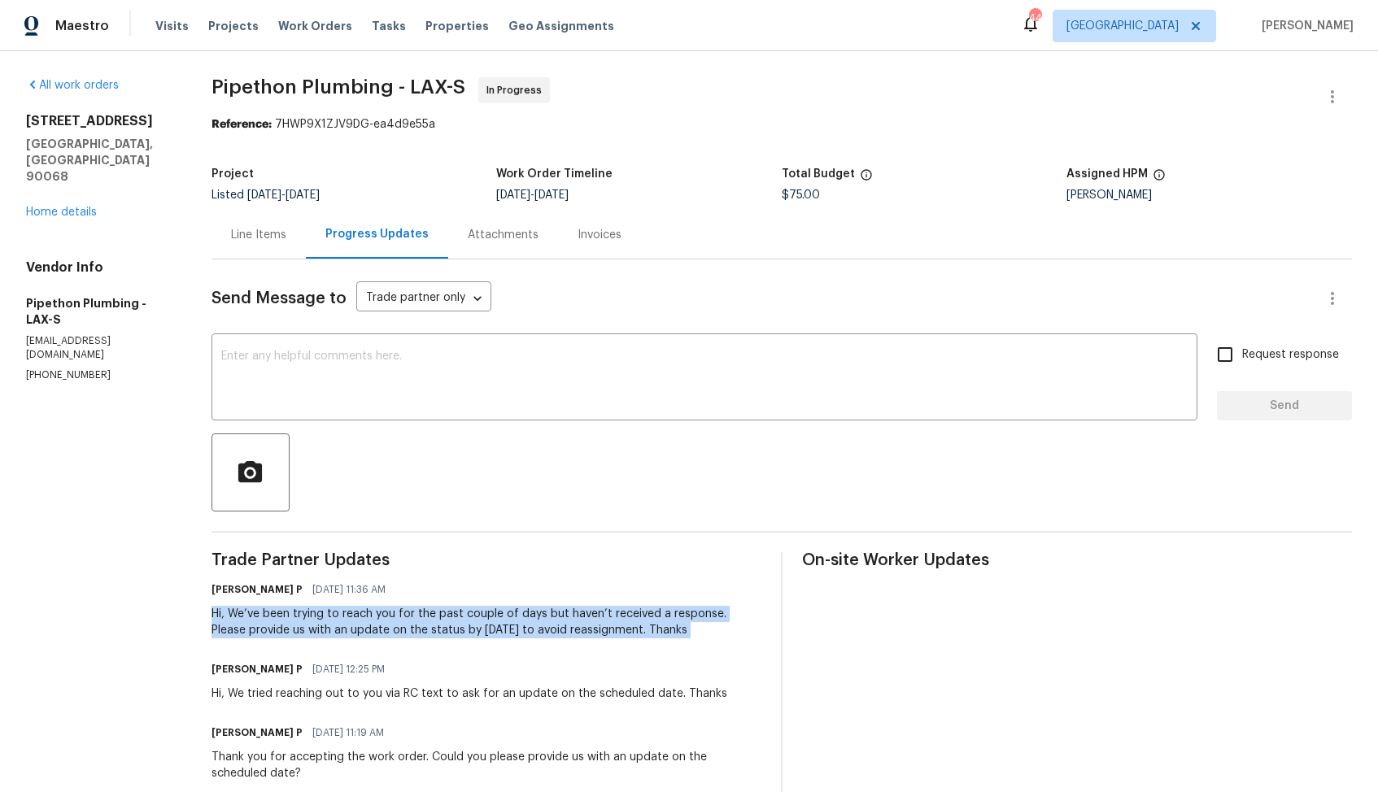
copy div "Hi, We’ve been trying to reach you for the past couple of days but haven’t rece…"
click at [369, 624] on div "Hi, We’ve been trying to reach you for the past couple of days but haven’t rece…" at bounding box center [486, 622] width 550 height 33
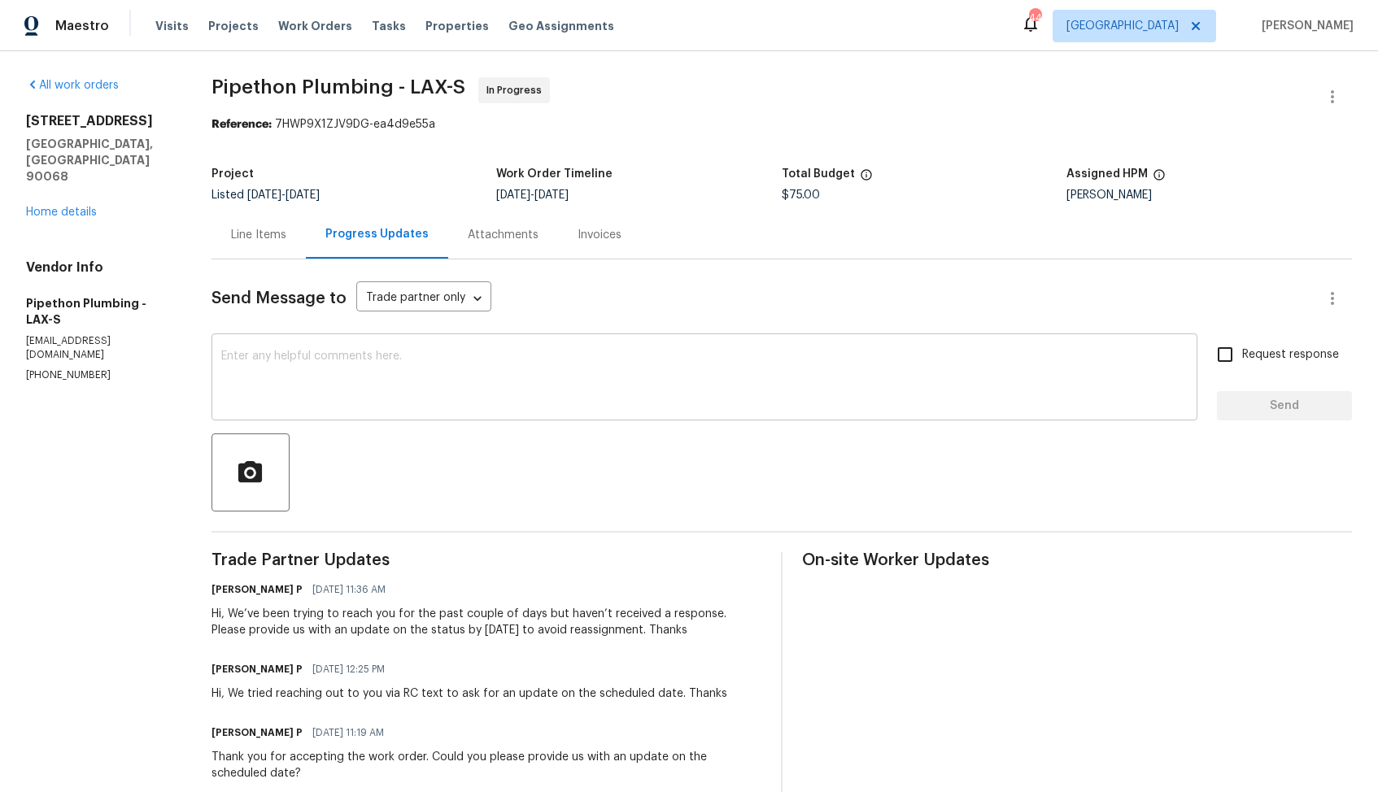
click at [510, 385] on textarea at bounding box center [704, 378] width 966 height 57
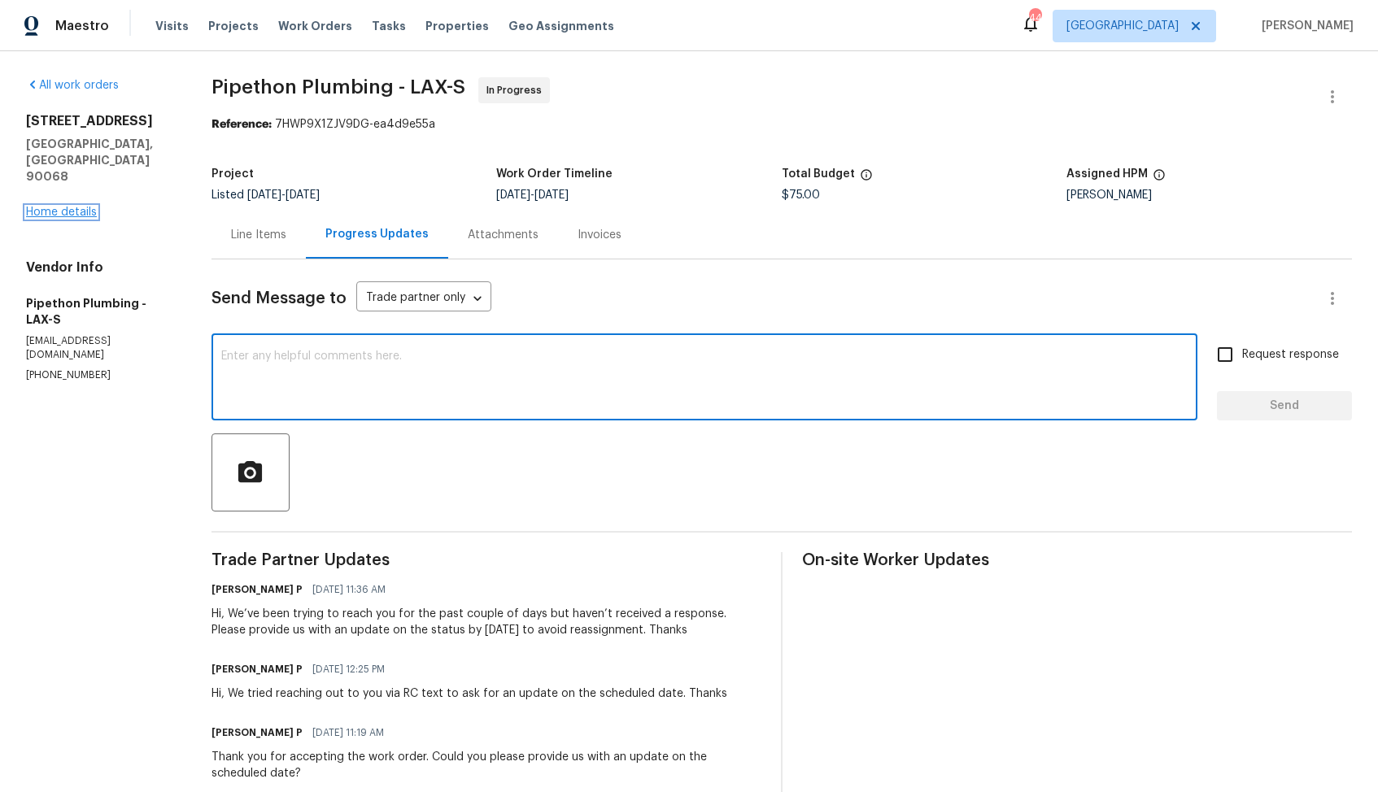
click at [59, 207] on link "Home details" at bounding box center [61, 212] width 71 height 11
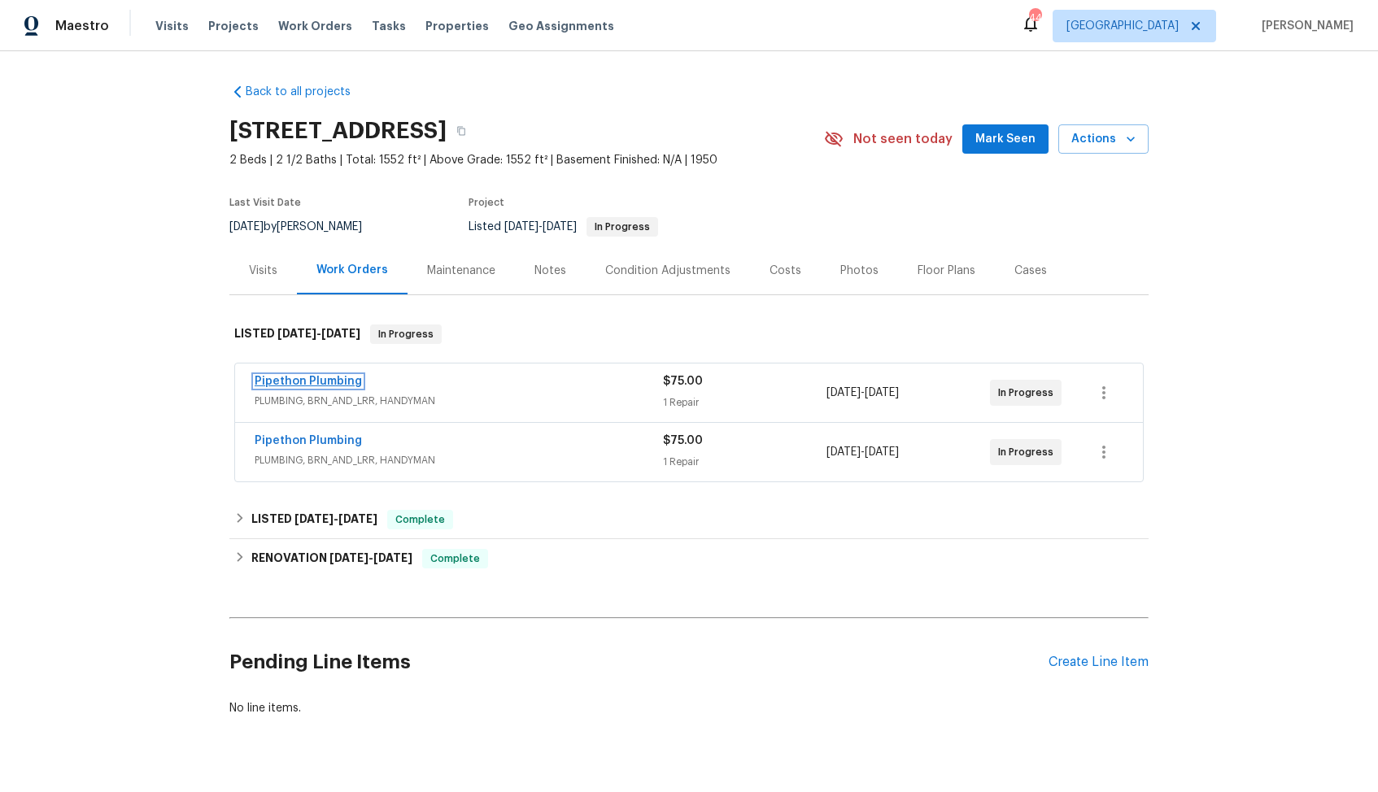
click at [327, 383] on link "Pipethon Plumbing" at bounding box center [308, 381] width 107 height 11
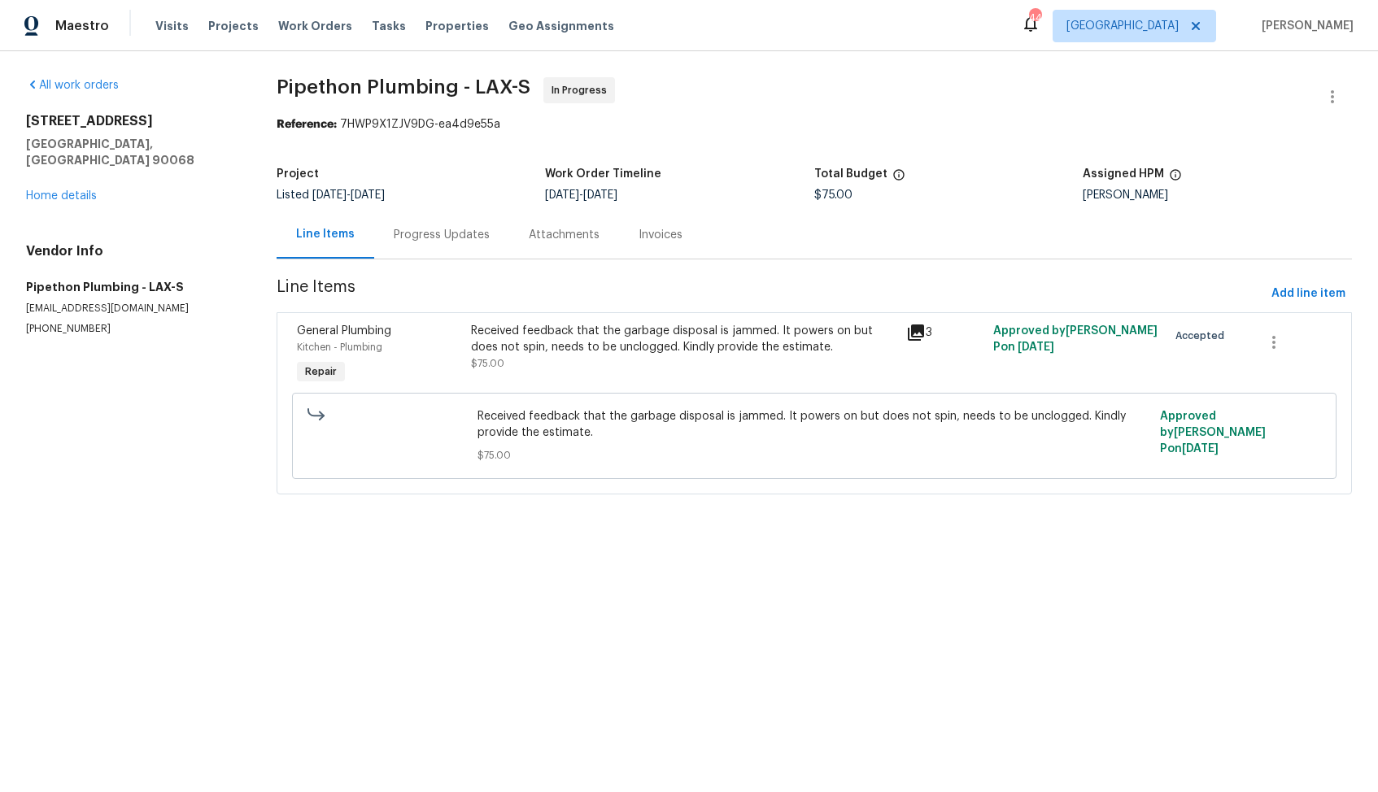
click at [675, 137] on section "Pipethon Plumbing - LAX-S In Progress Reference: 7HWP9X1ZJV9DG-ea4d9e55a Projec…" at bounding box center [813, 295] width 1075 height 437
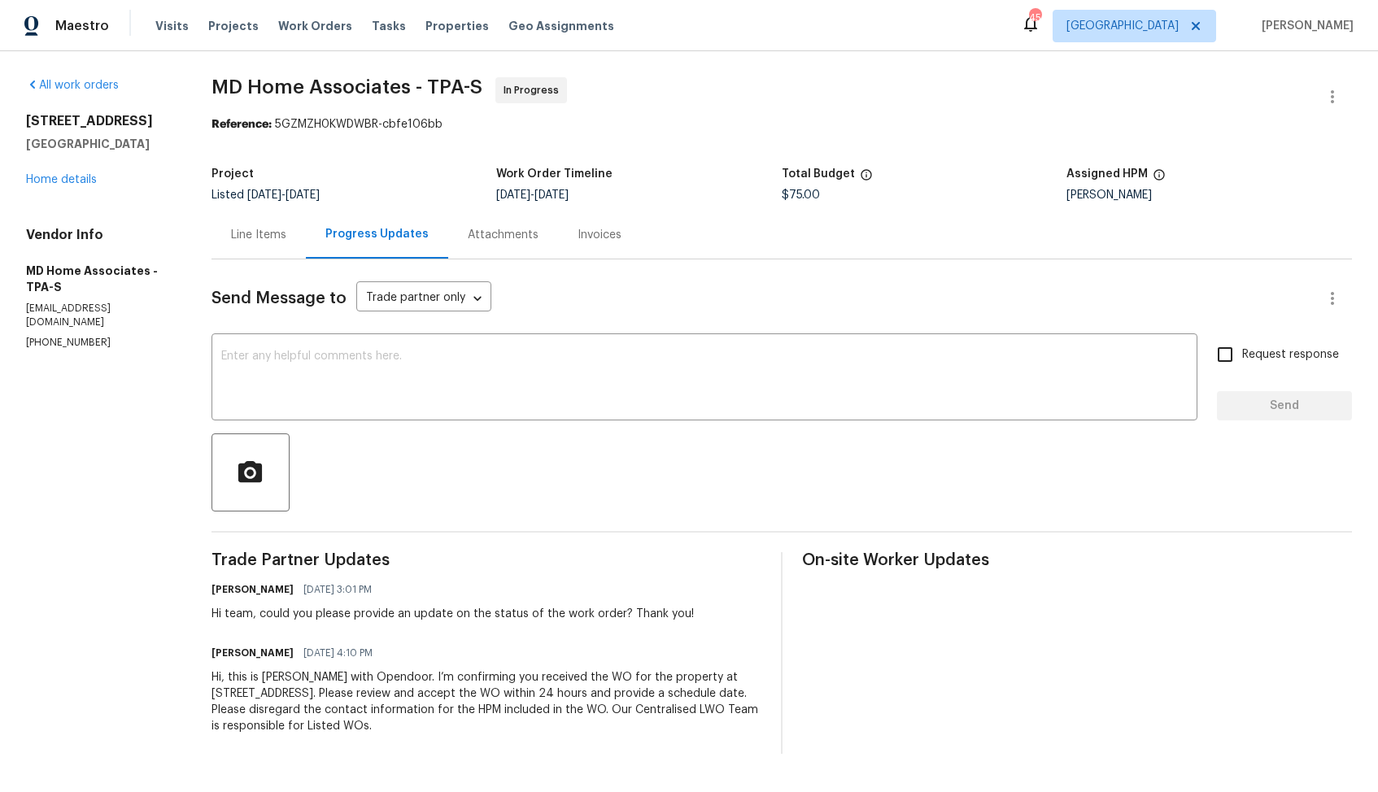
click at [263, 239] on div "Line Items" at bounding box center [258, 235] width 55 height 16
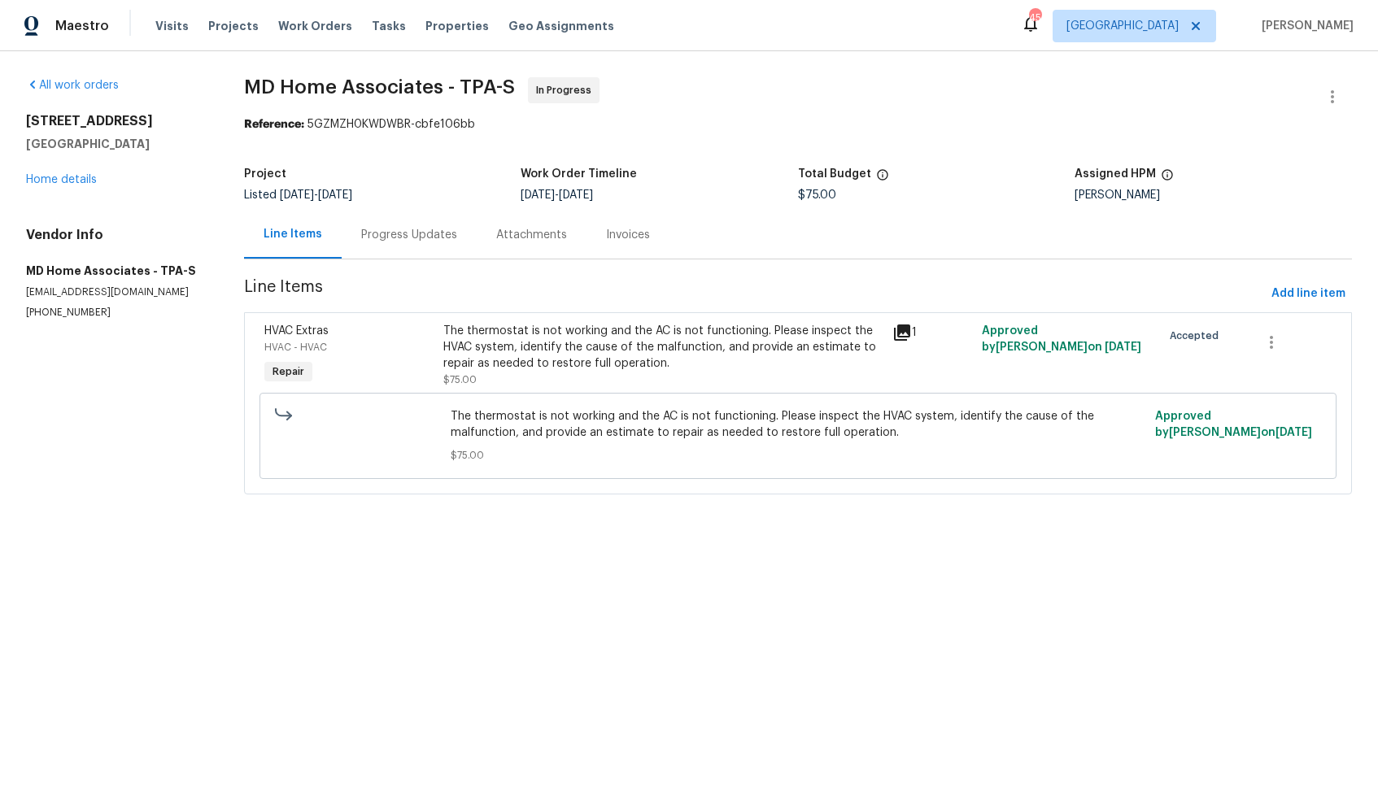
click at [553, 372] on div "The thermostat is not working and the AC is not functioning. Please inspect the…" at bounding box center [662, 355] width 439 height 65
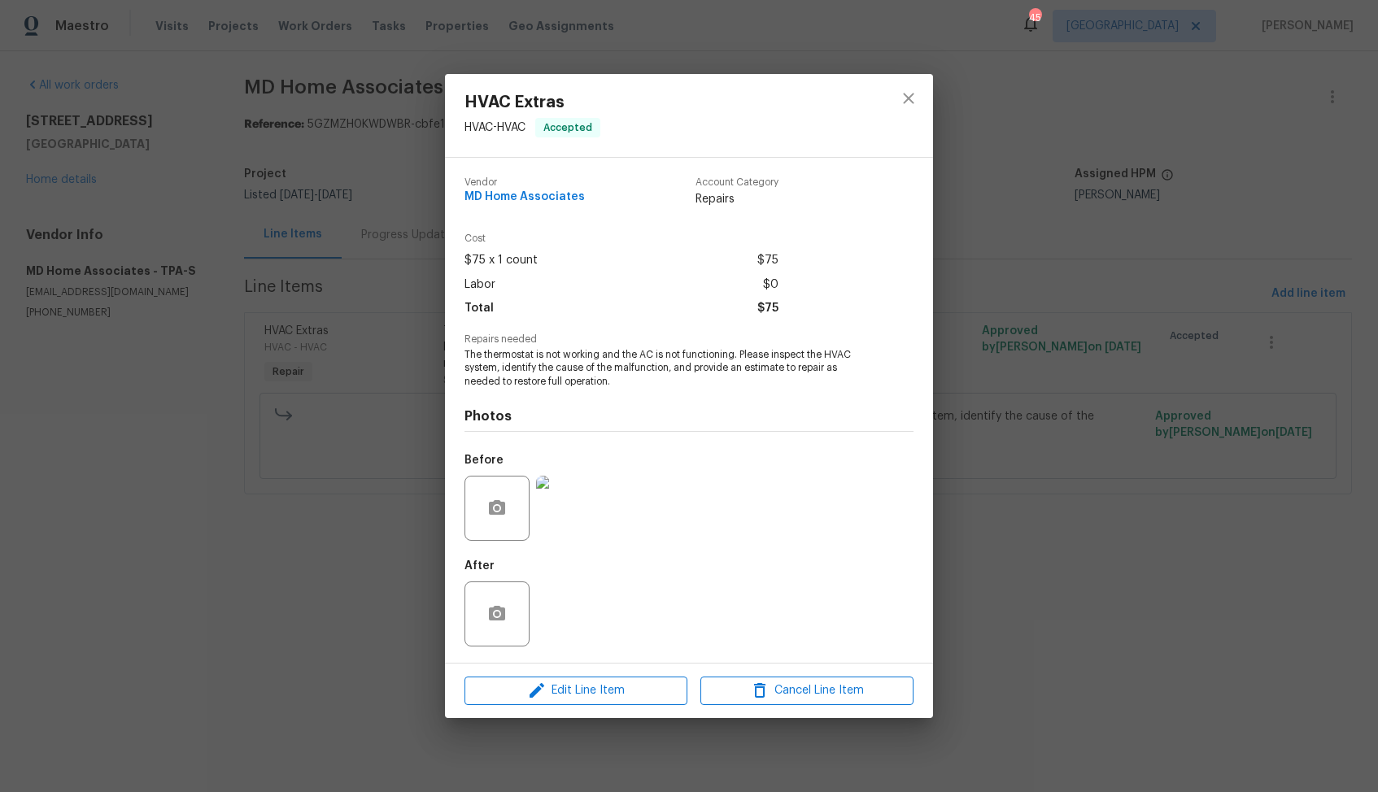
click at [364, 482] on div "HVAC Extras HVAC - HVAC Accepted Vendor MD Home Associates Account Category Rep…" at bounding box center [689, 396] width 1378 height 792
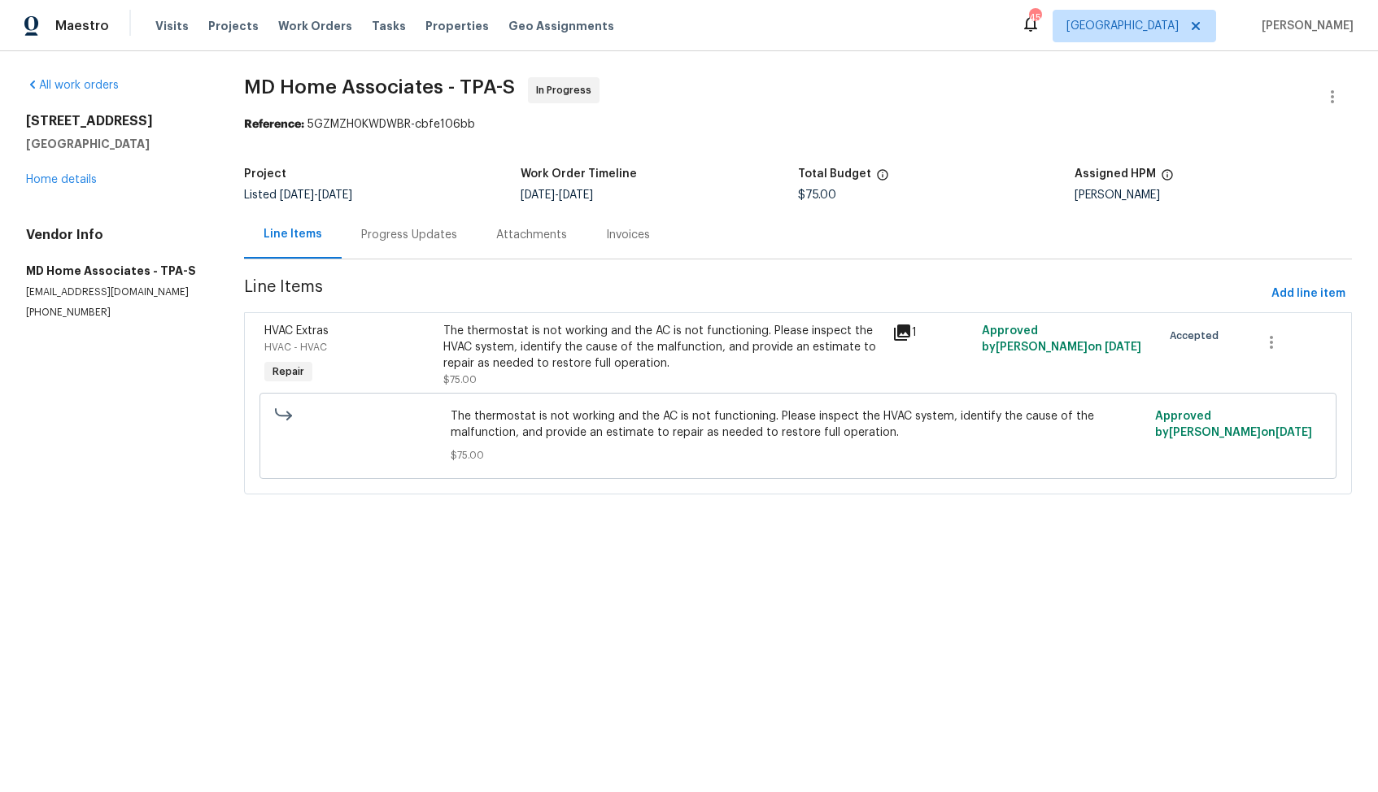
click at [383, 236] on div "Progress Updates" at bounding box center [409, 235] width 96 height 16
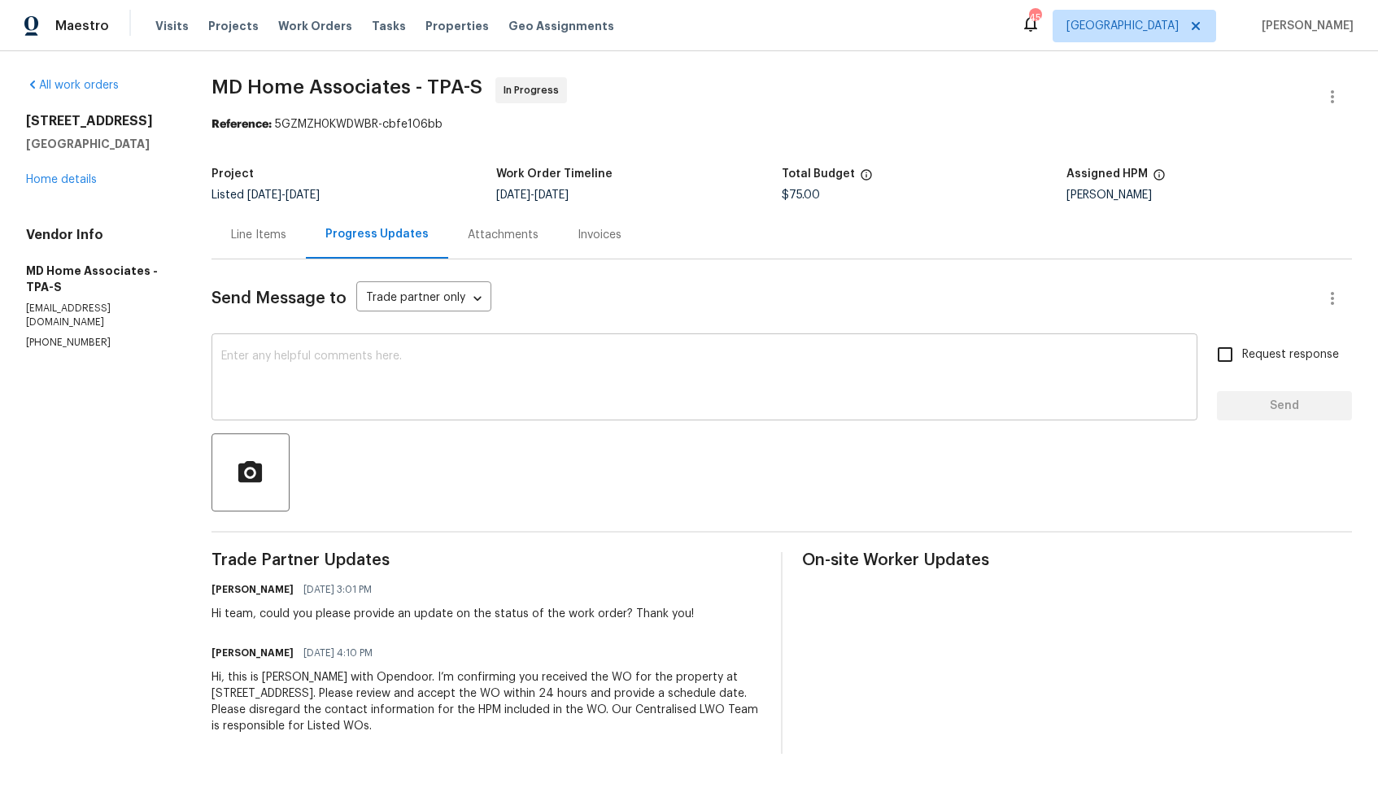
click at [478, 402] on textarea at bounding box center [704, 378] width 966 height 57
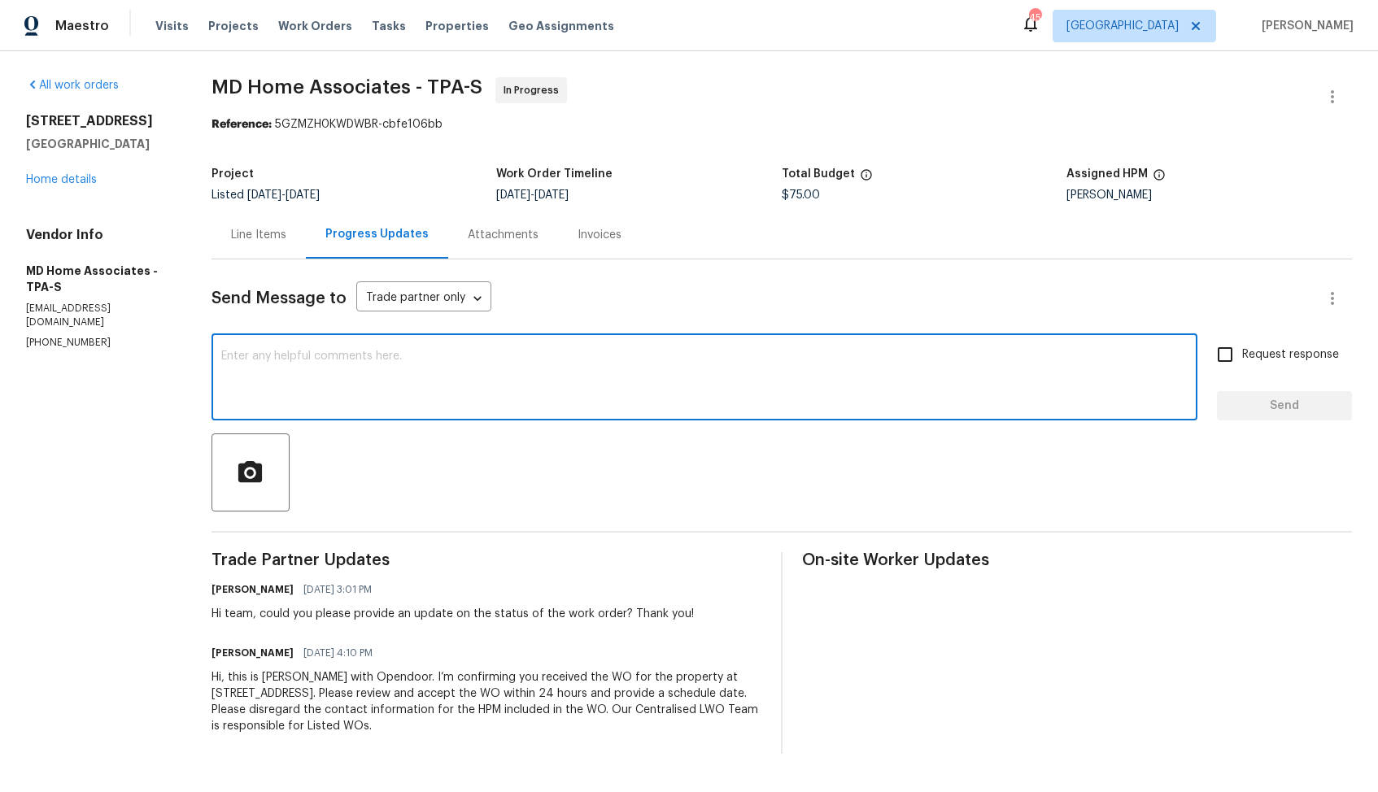
click at [475, 400] on textarea at bounding box center [704, 378] width 966 height 57
click at [788, 363] on textarea at bounding box center [704, 378] width 966 height 57
paste textarea "Hi team, do we have an update on the progression status of the work order? Woul…"
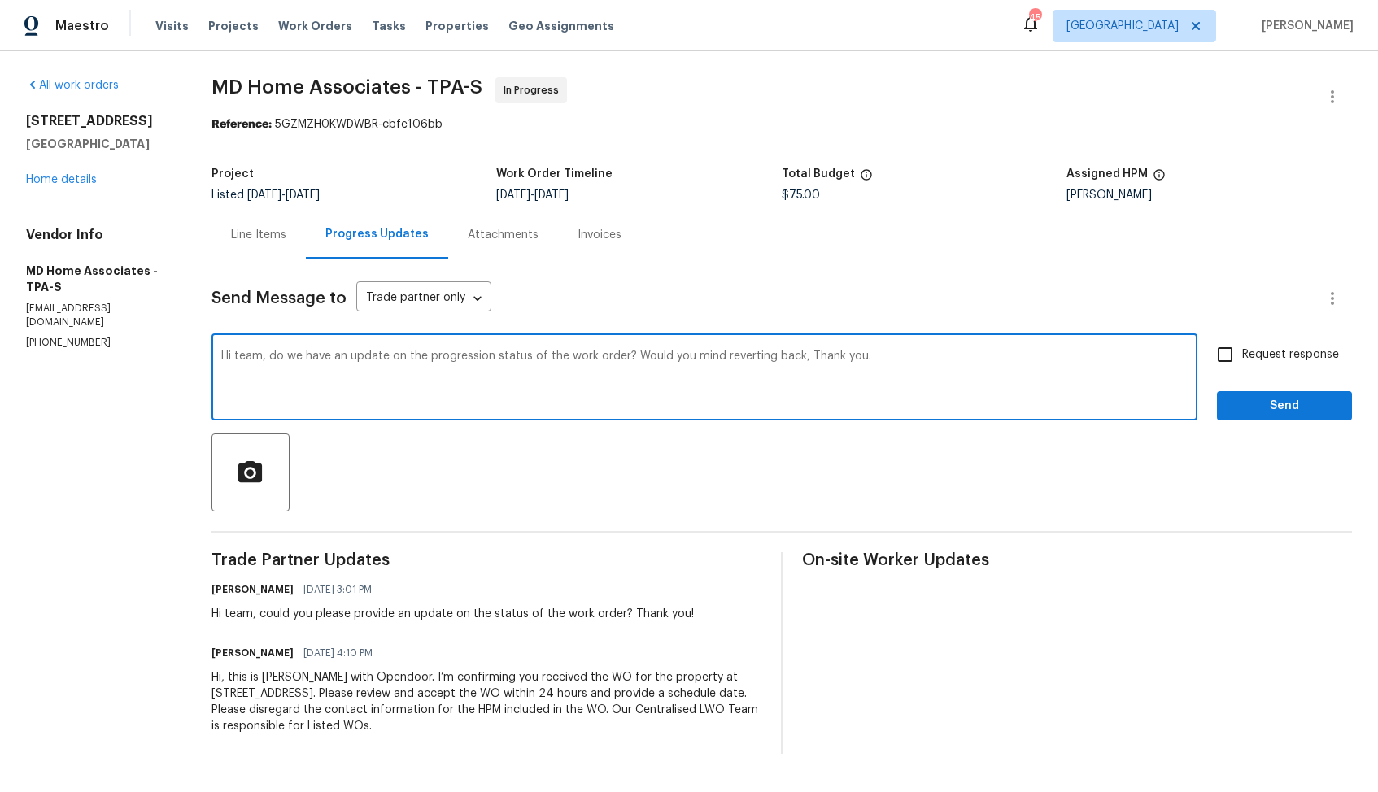
drag, startPoint x: 629, startPoint y: 356, endPoint x: 795, endPoint y: 359, distance: 165.1
click at [795, 359] on textarea "Hi team, do we have an update on the progression status of the work order? Woul…" at bounding box center [704, 378] width 966 height 57
paste textarea "Please get back to us,"
click at [930, 357] on textarea "Hi team, do we have an update on the progression status of the work order? Plea…" at bounding box center [704, 378] width 966 height 57
type textarea "Hi team, do we have an update on the progression status of the work order? Plea…"
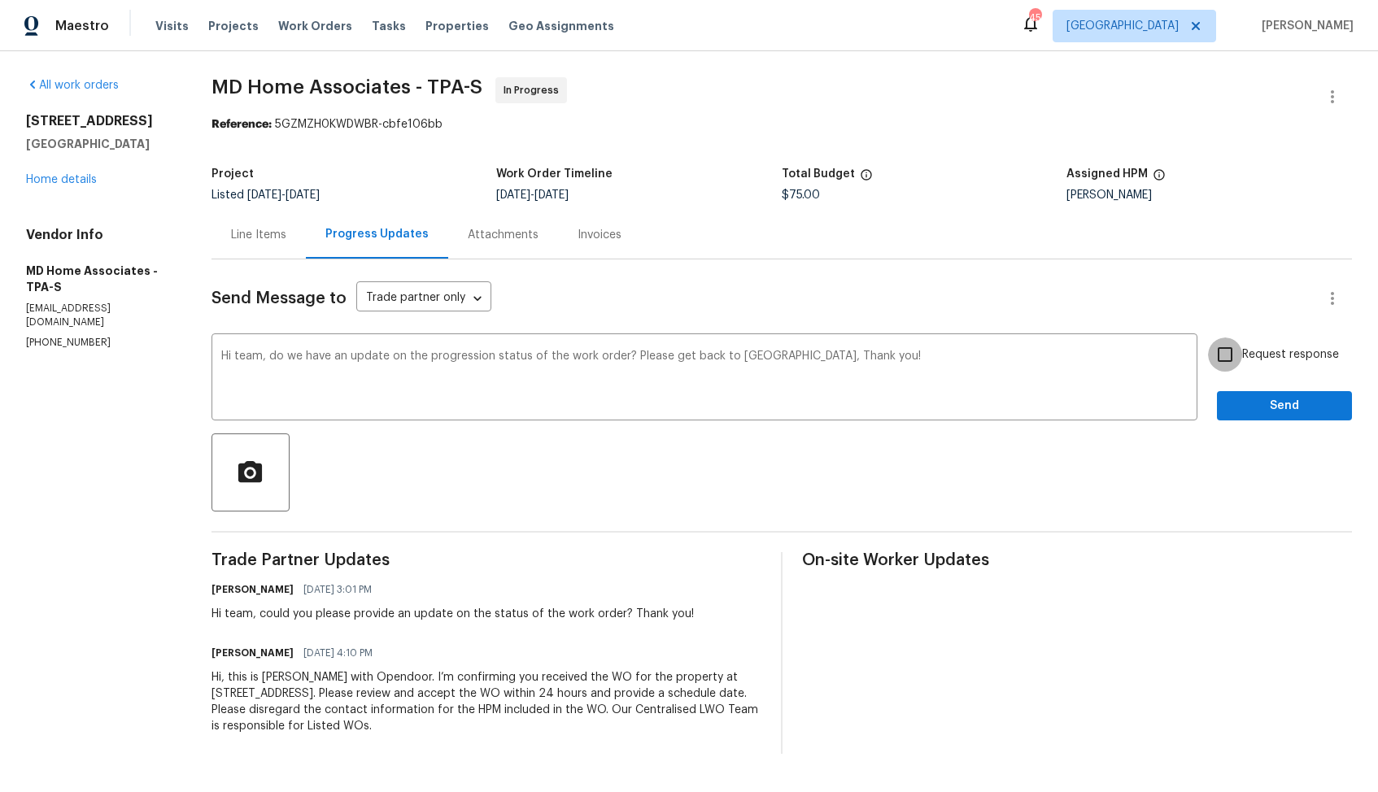
click at [1230, 352] on input "Request response" at bounding box center [1225, 354] width 34 height 34
checkbox input "true"
click at [1247, 410] on span "Send" at bounding box center [1284, 406] width 109 height 20
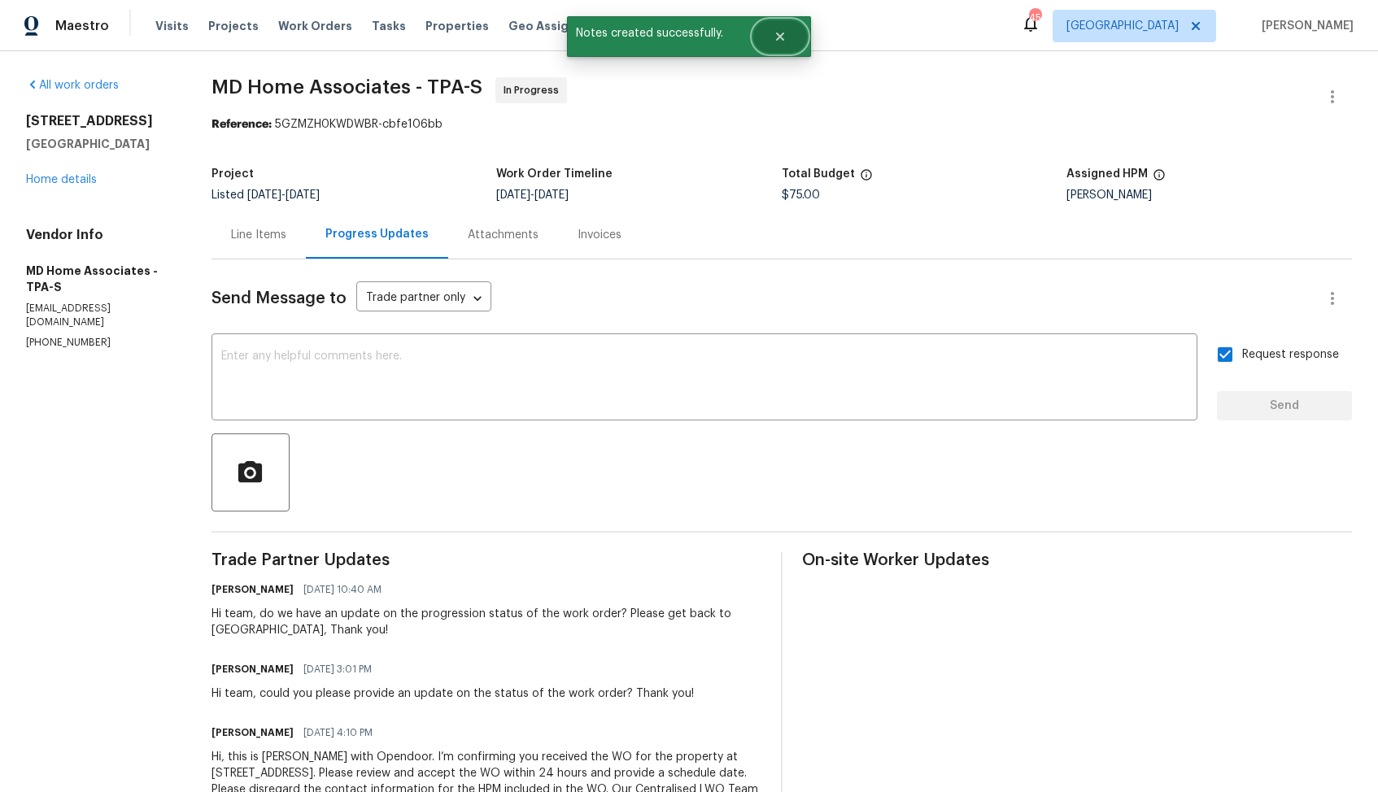
click at [785, 37] on icon "Close" at bounding box center [779, 36] width 13 height 13
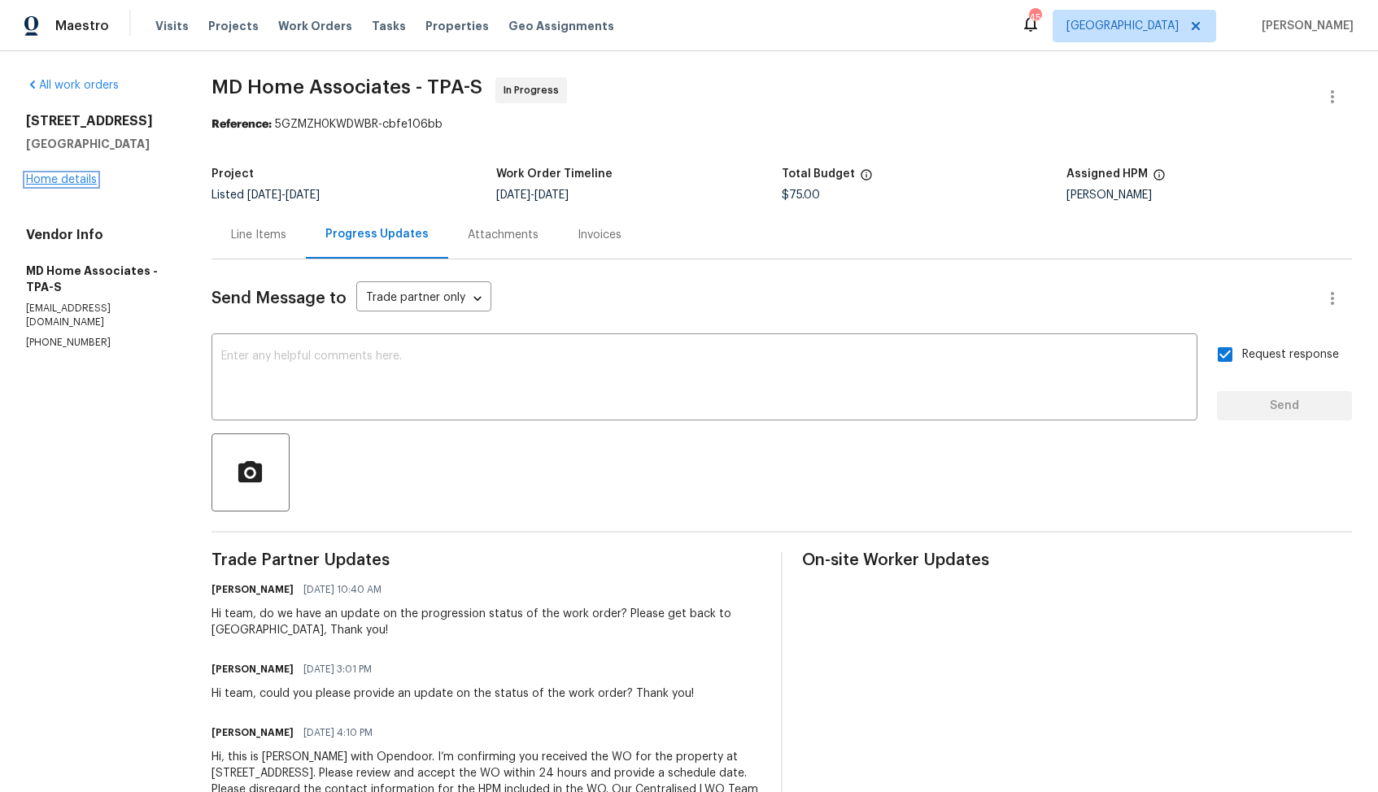
click at [85, 179] on link "Home details" at bounding box center [61, 179] width 71 height 11
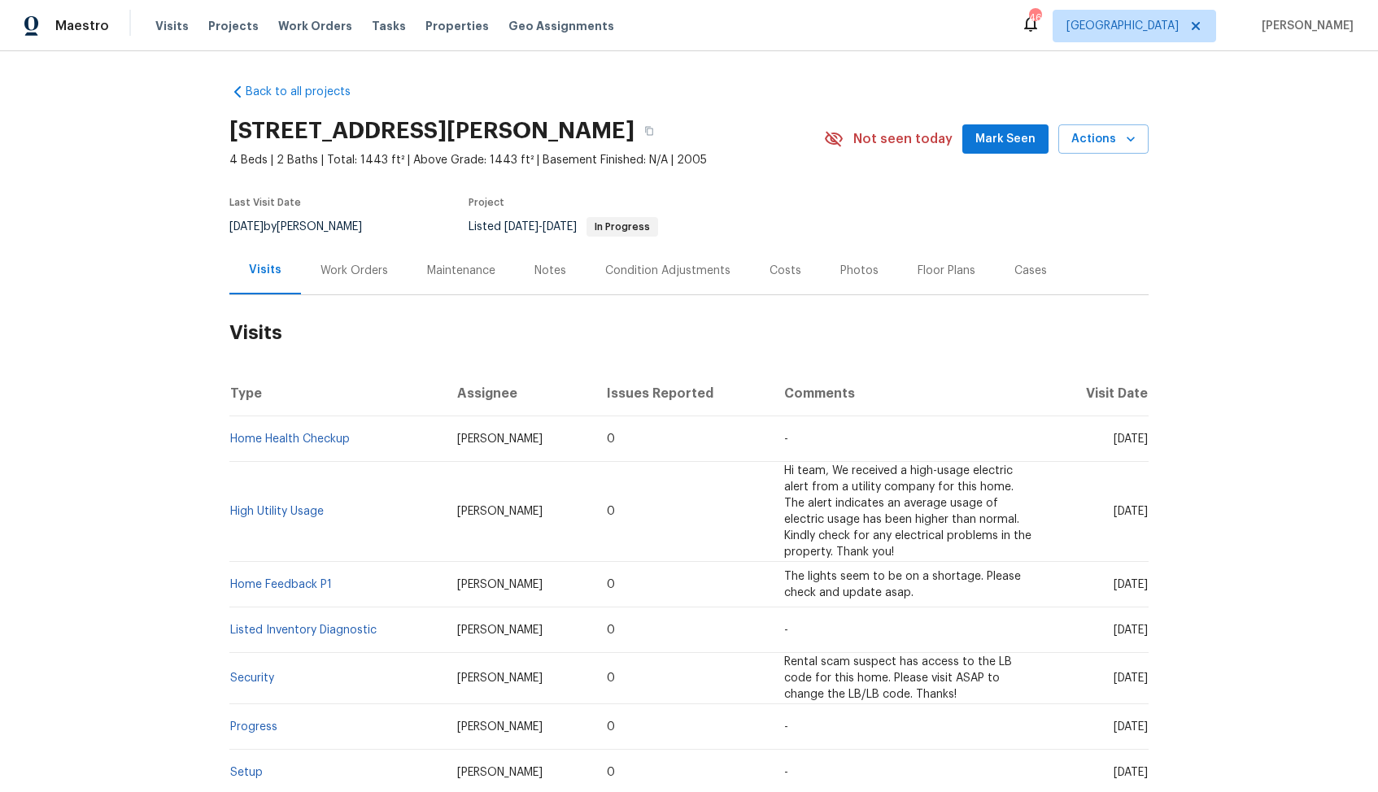
click at [347, 267] on div "Work Orders" at bounding box center [353, 271] width 67 height 16
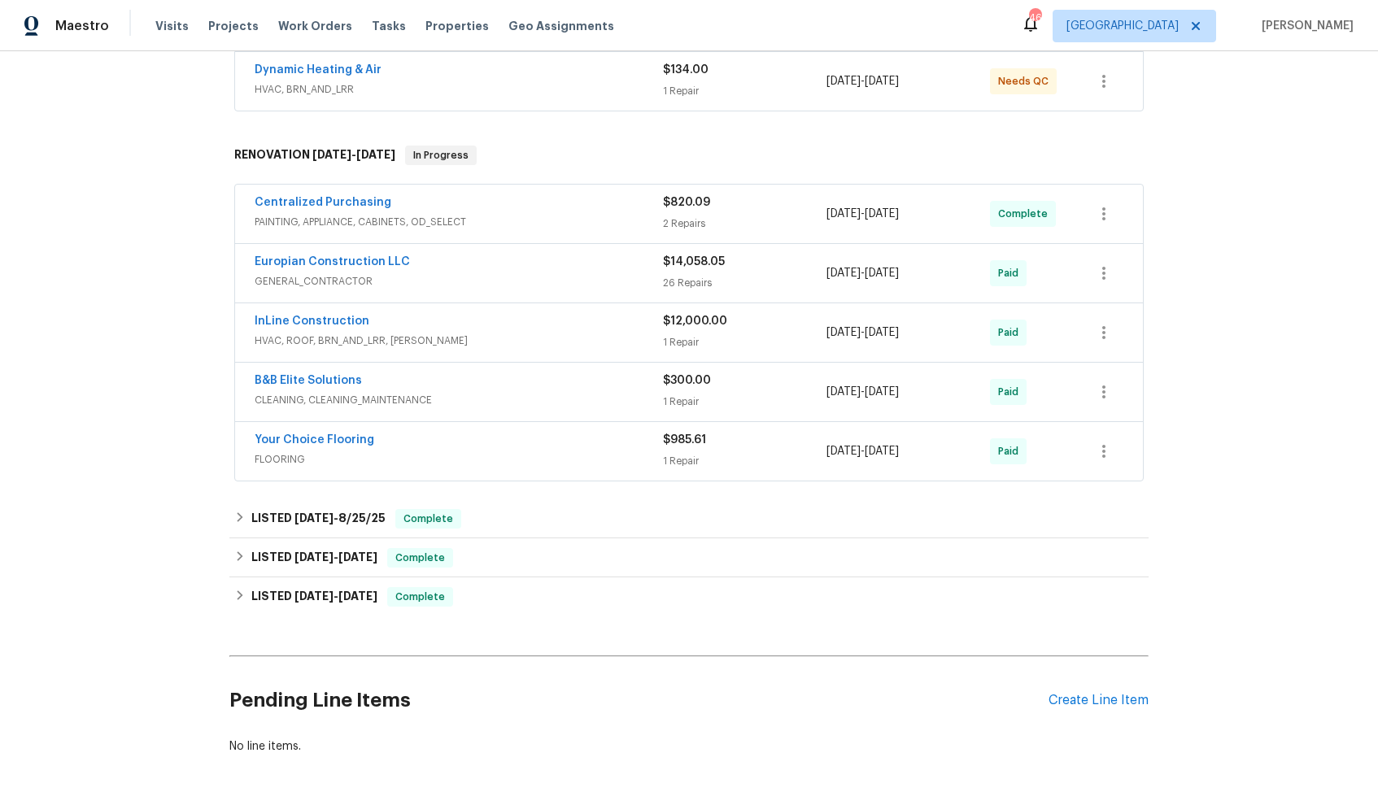
scroll to position [385, 0]
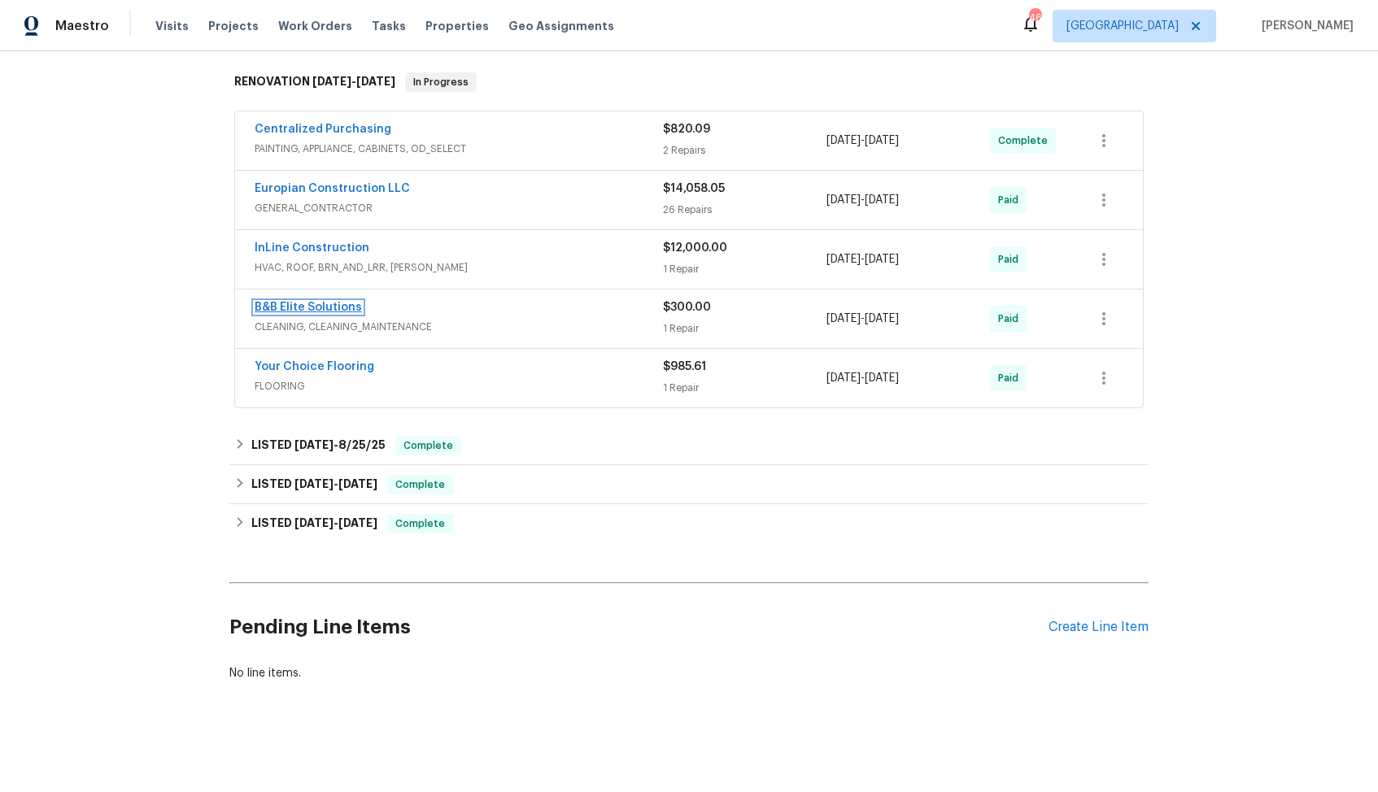
click at [294, 308] on link "B&B Elite Solutions" at bounding box center [308, 307] width 107 height 11
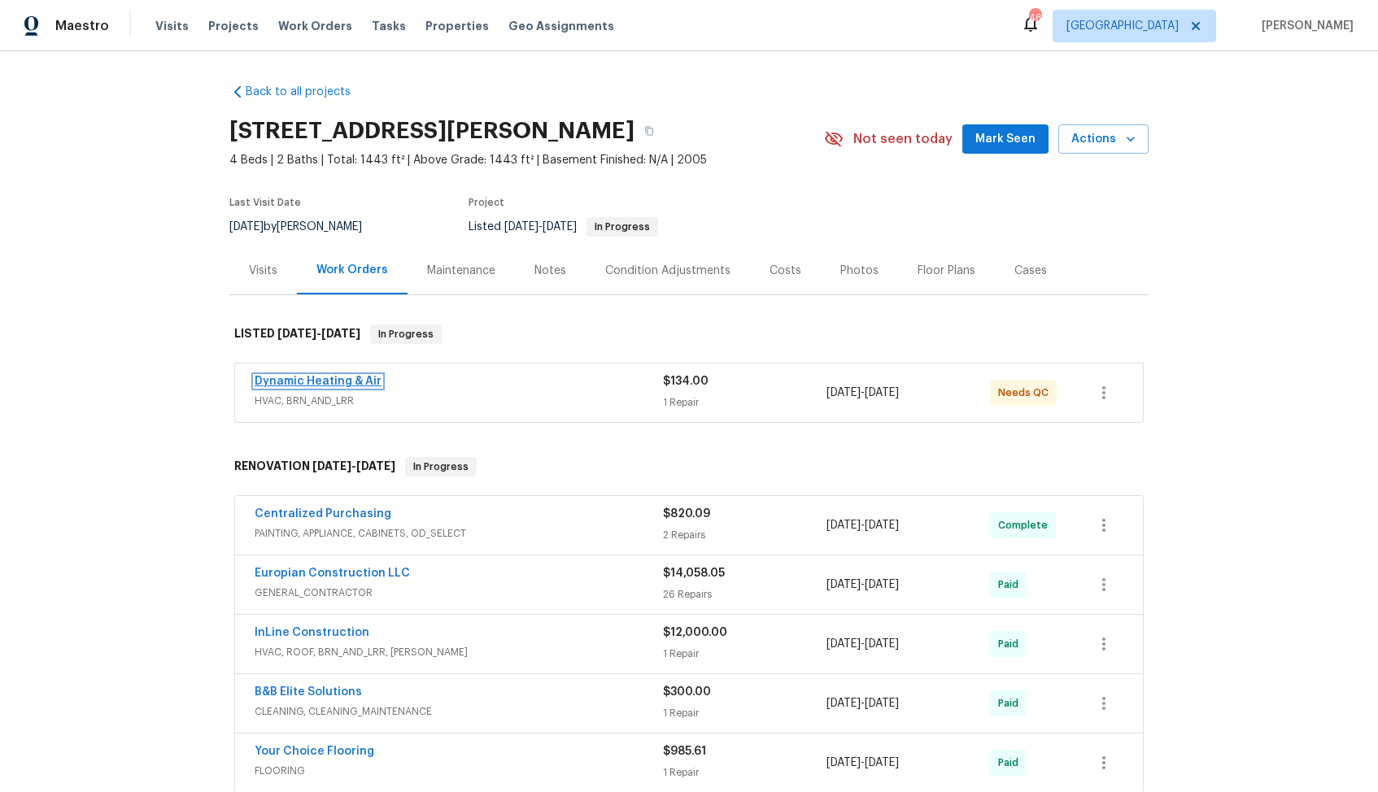
click at [281, 380] on link "Dynamic Heating & Air" at bounding box center [318, 381] width 127 height 11
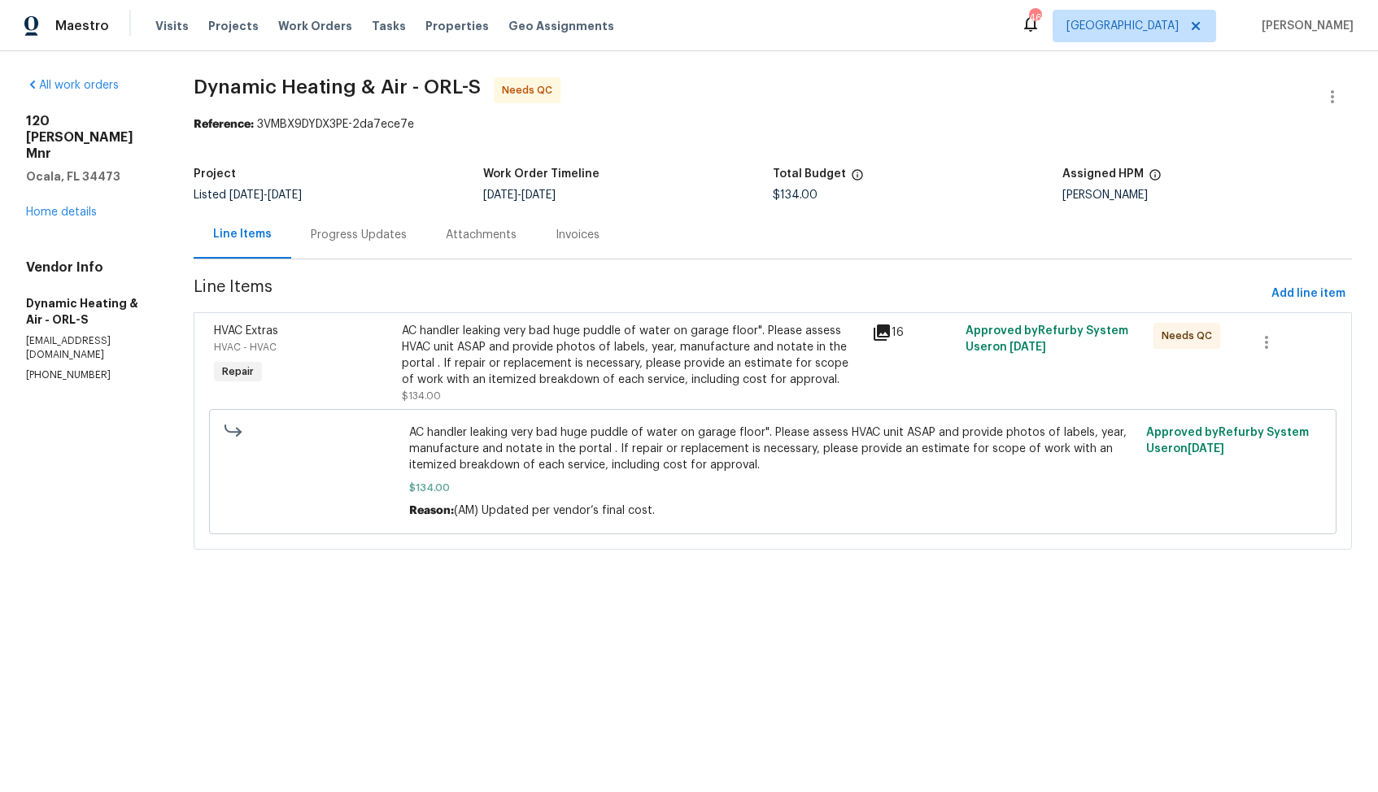
click at [396, 237] on div "Progress Updates" at bounding box center [359, 235] width 96 height 16
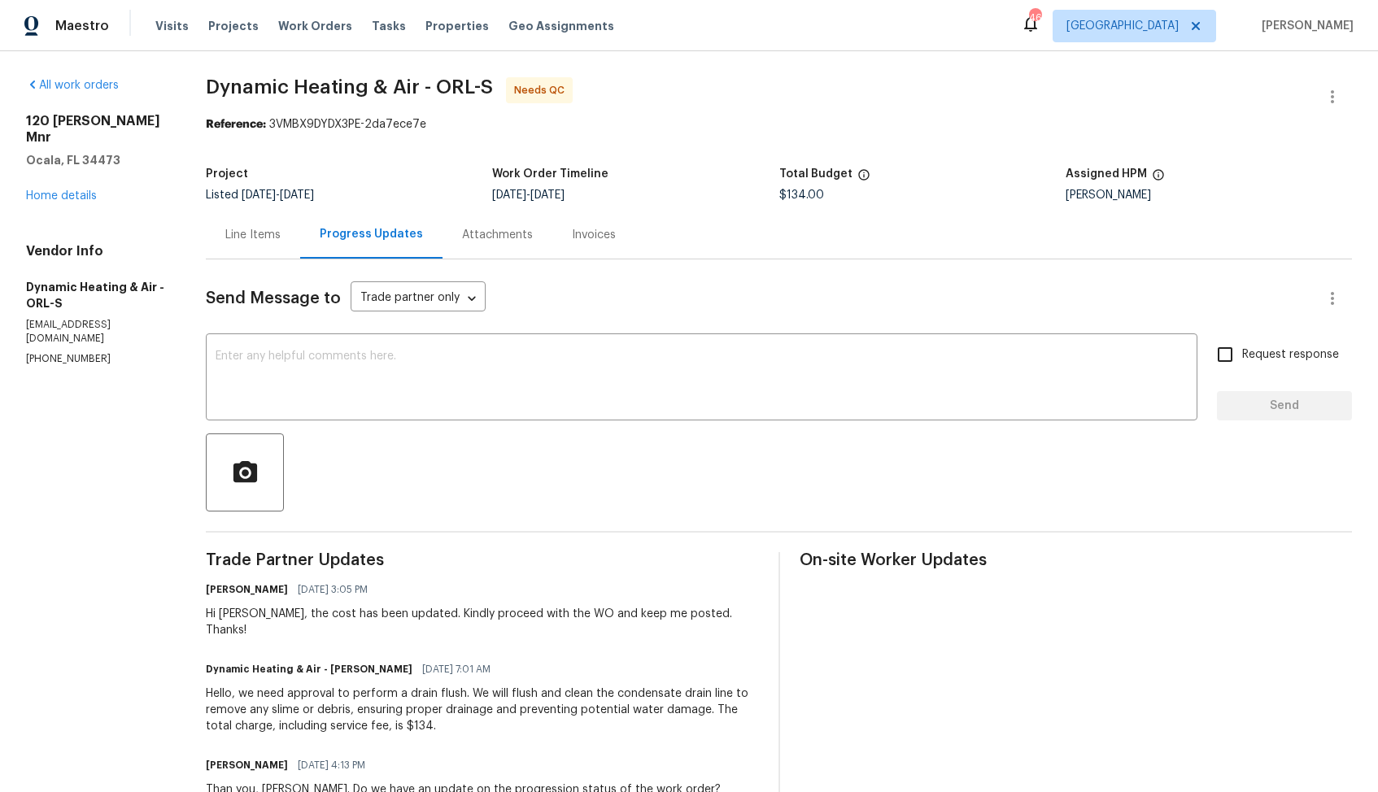
click at [257, 235] on div "Line Items" at bounding box center [252, 235] width 55 height 16
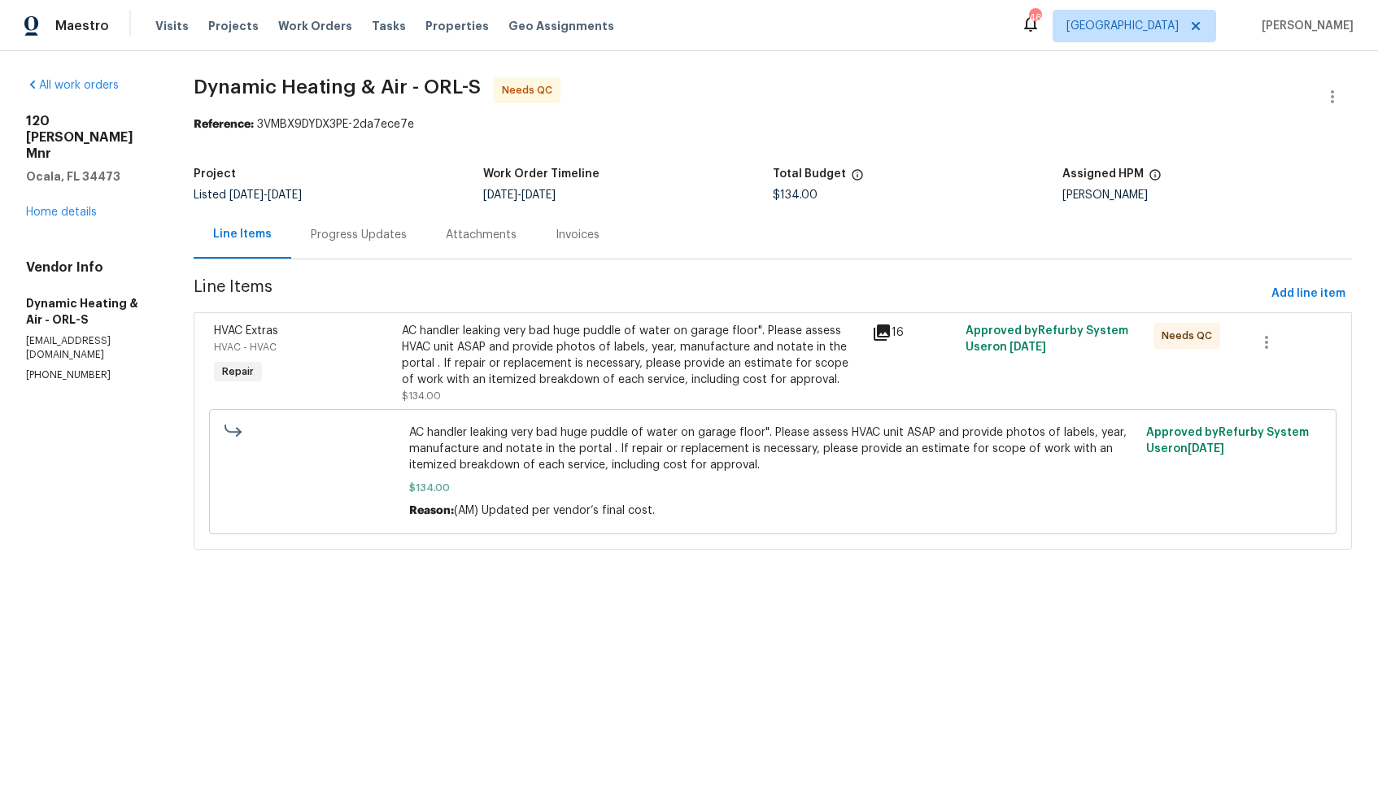
click at [563, 377] on div "AC handler leaking very bad huge puddle of water on garage floor". Please asses…" at bounding box center [631, 355] width 459 height 65
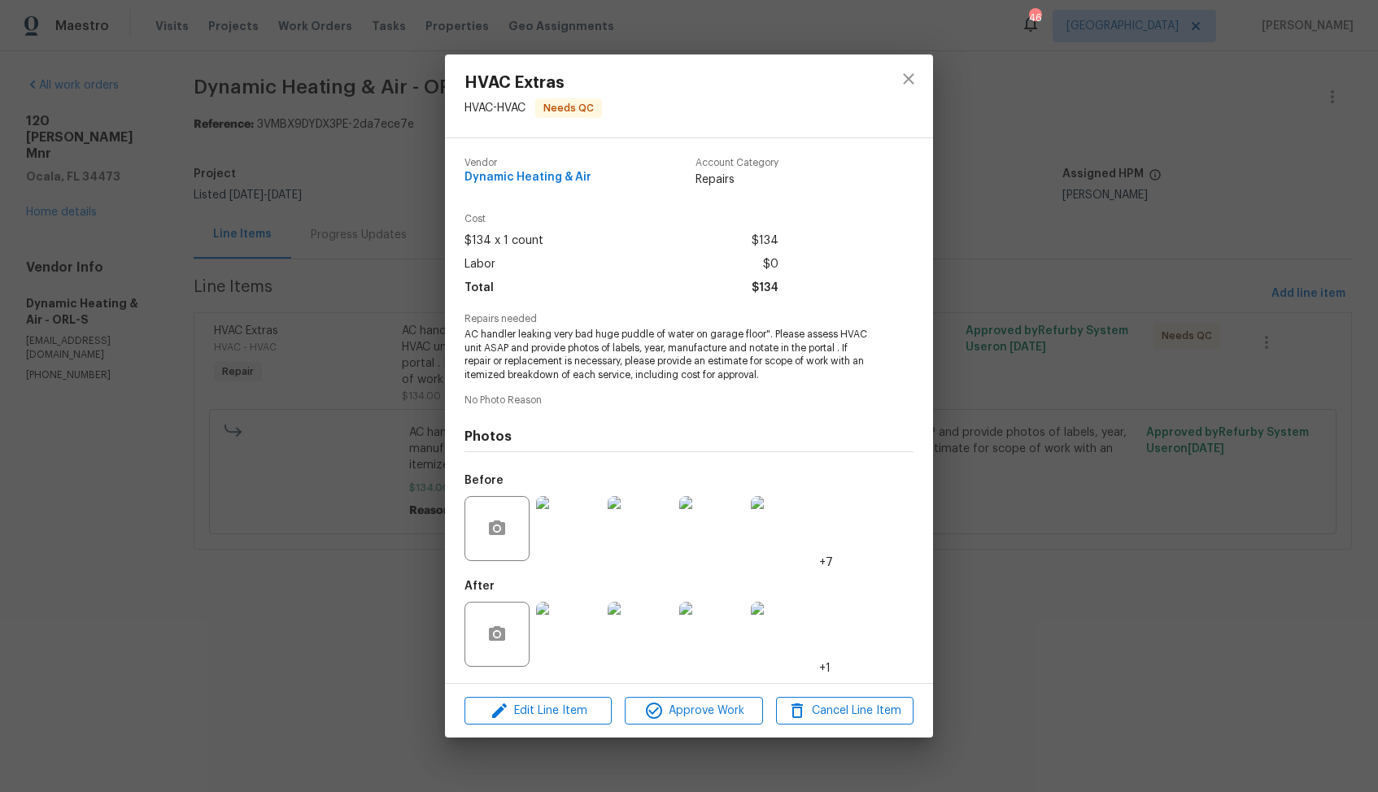
click at [573, 629] on img at bounding box center [568, 634] width 65 height 65
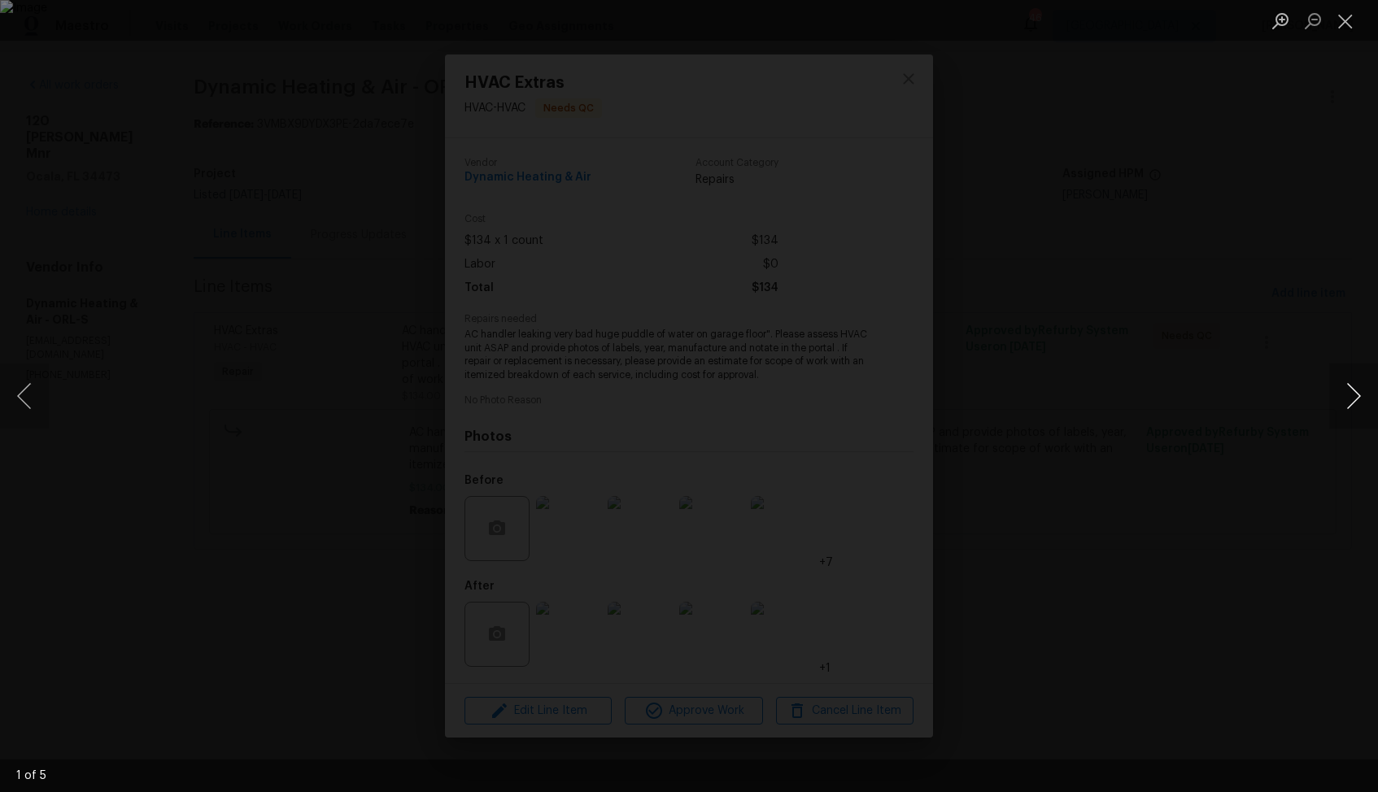
click at [1352, 398] on button "Next image" at bounding box center [1353, 396] width 49 height 65
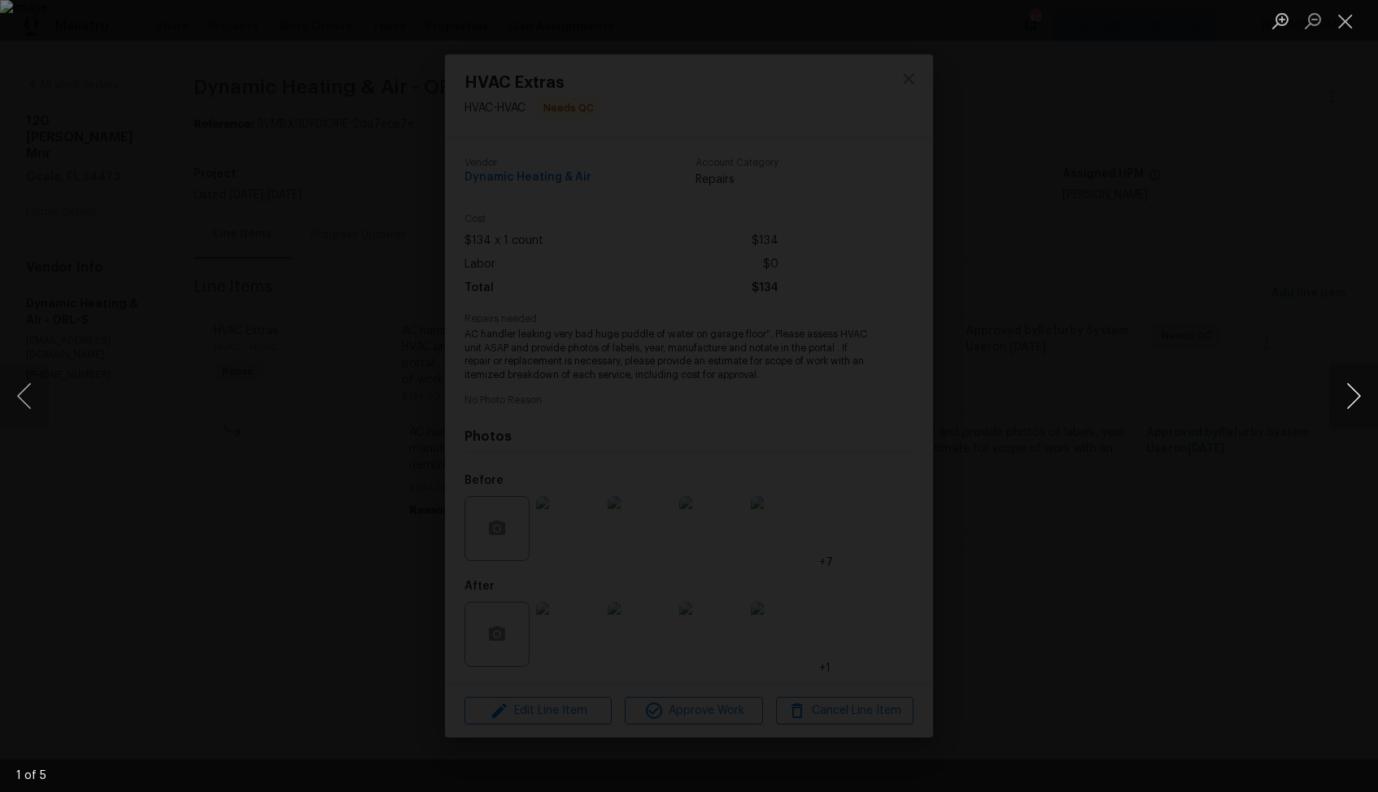
click at [1352, 398] on button "Next image" at bounding box center [1353, 396] width 49 height 65
click at [1168, 400] on div "Lightbox" at bounding box center [689, 396] width 1378 height 792
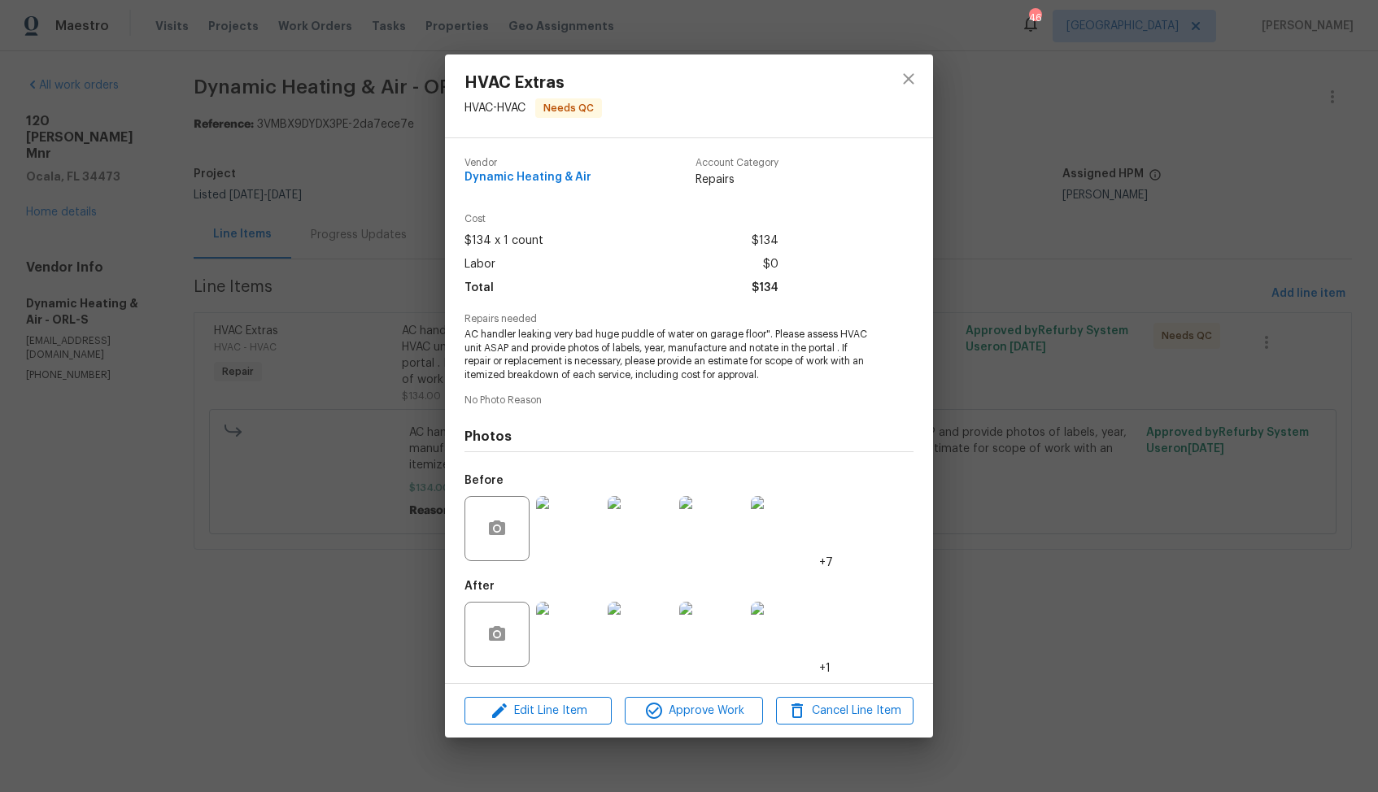
click at [975, 330] on div "HVAC Extras HVAC - HVAC Needs QC Vendor Dynamic Heating & Air Account Category …" at bounding box center [689, 396] width 1378 height 792
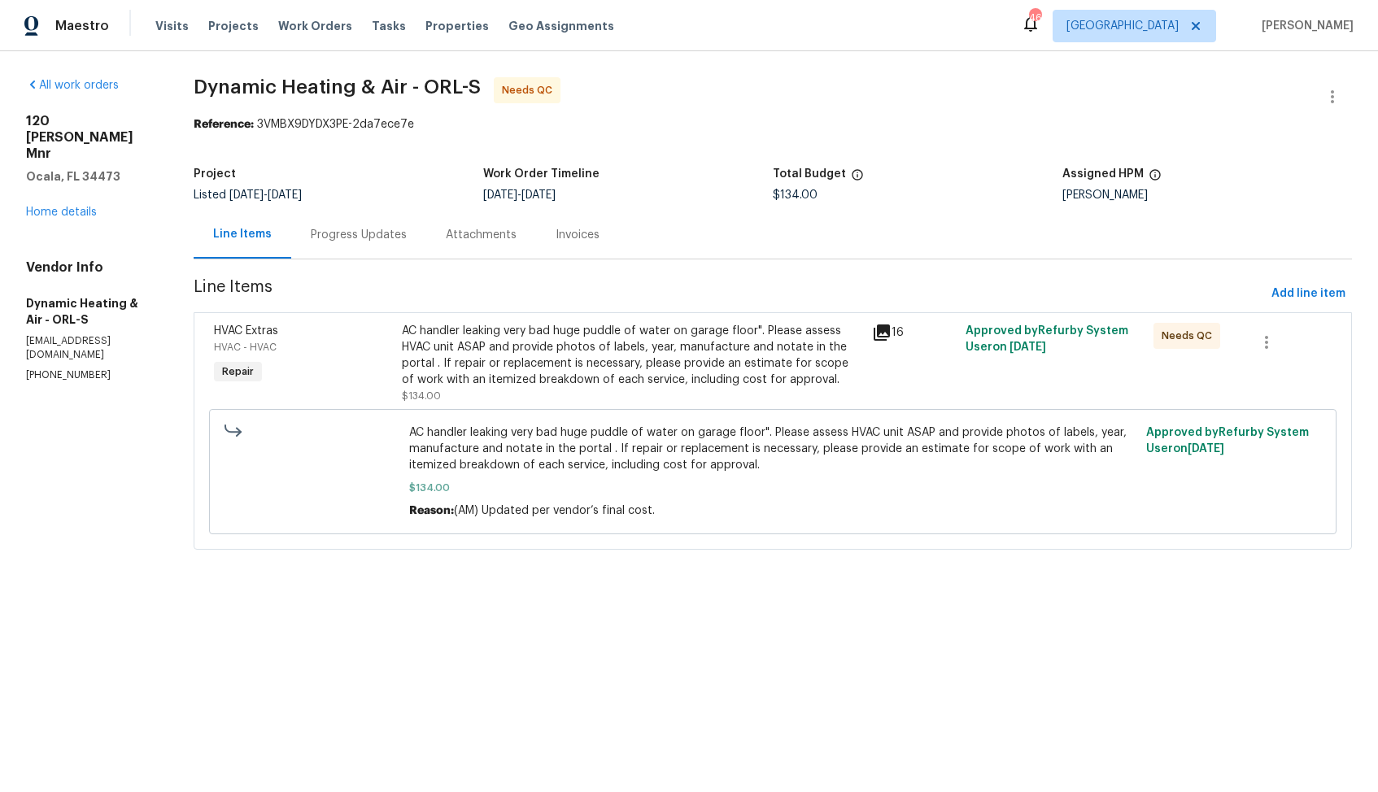
click at [349, 233] on div "Progress Updates" at bounding box center [359, 235] width 96 height 16
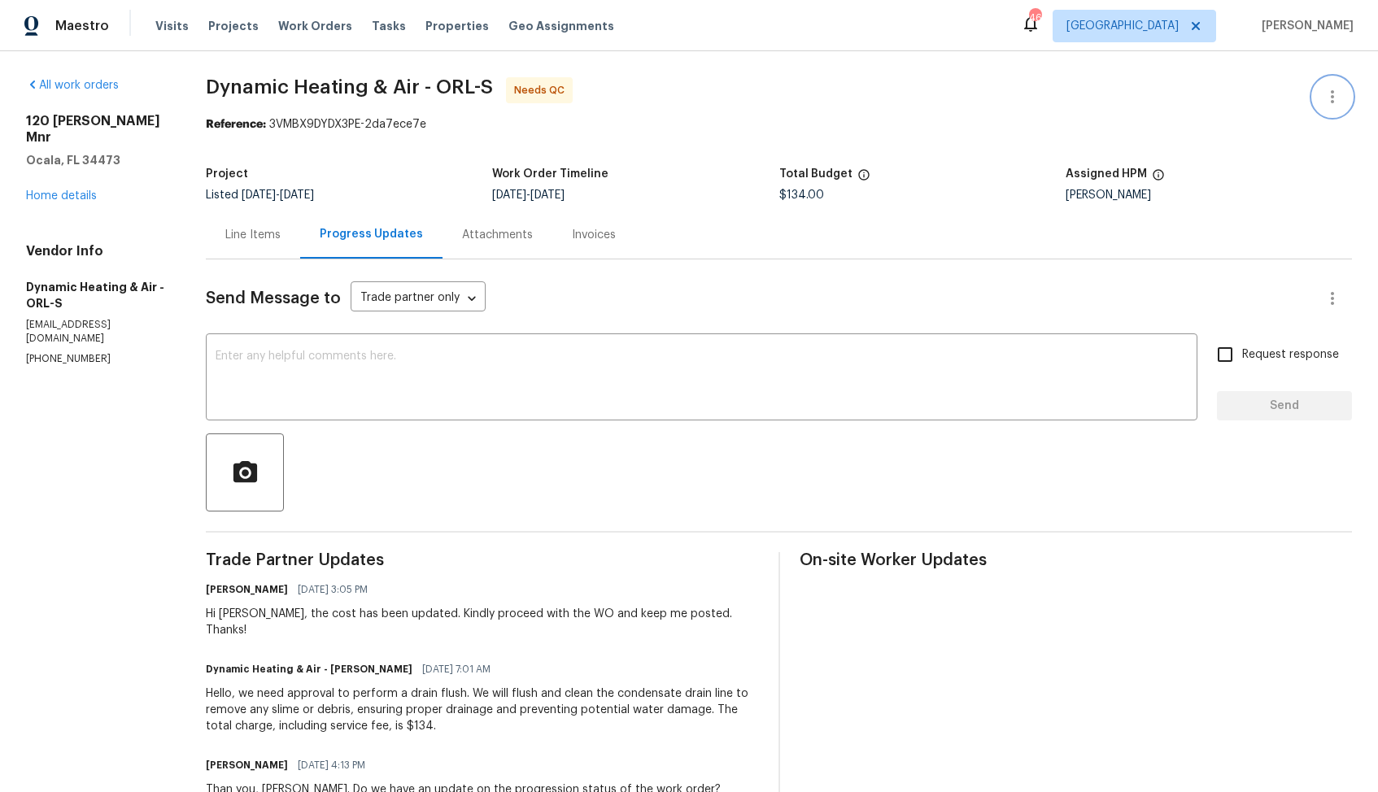
click at [1337, 98] on icon "button" at bounding box center [1332, 97] width 20 height 20
click at [1244, 98] on li "Edit" at bounding box center [1279, 97] width 176 height 27
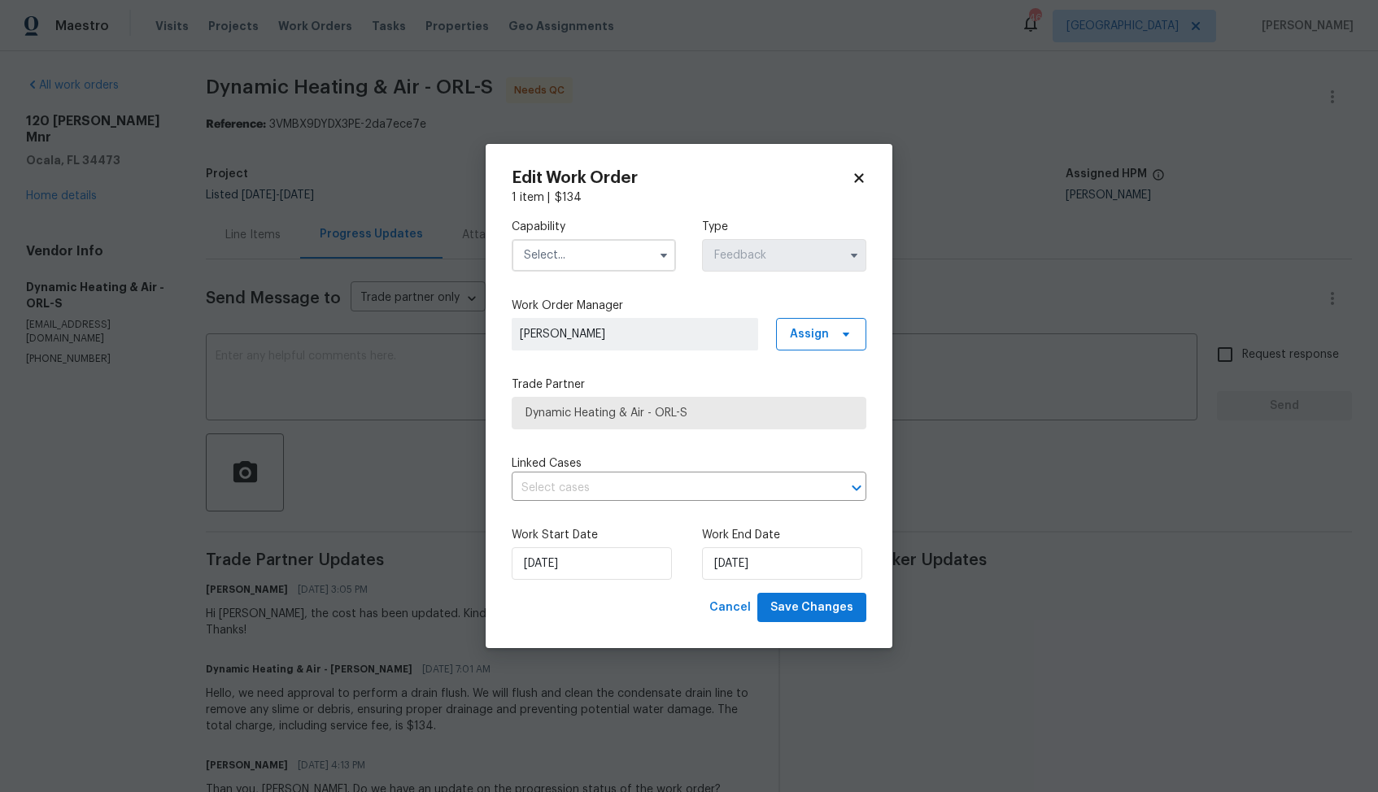
click at [594, 259] on input "text" at bounding box center [594, 255] width 164 height 33
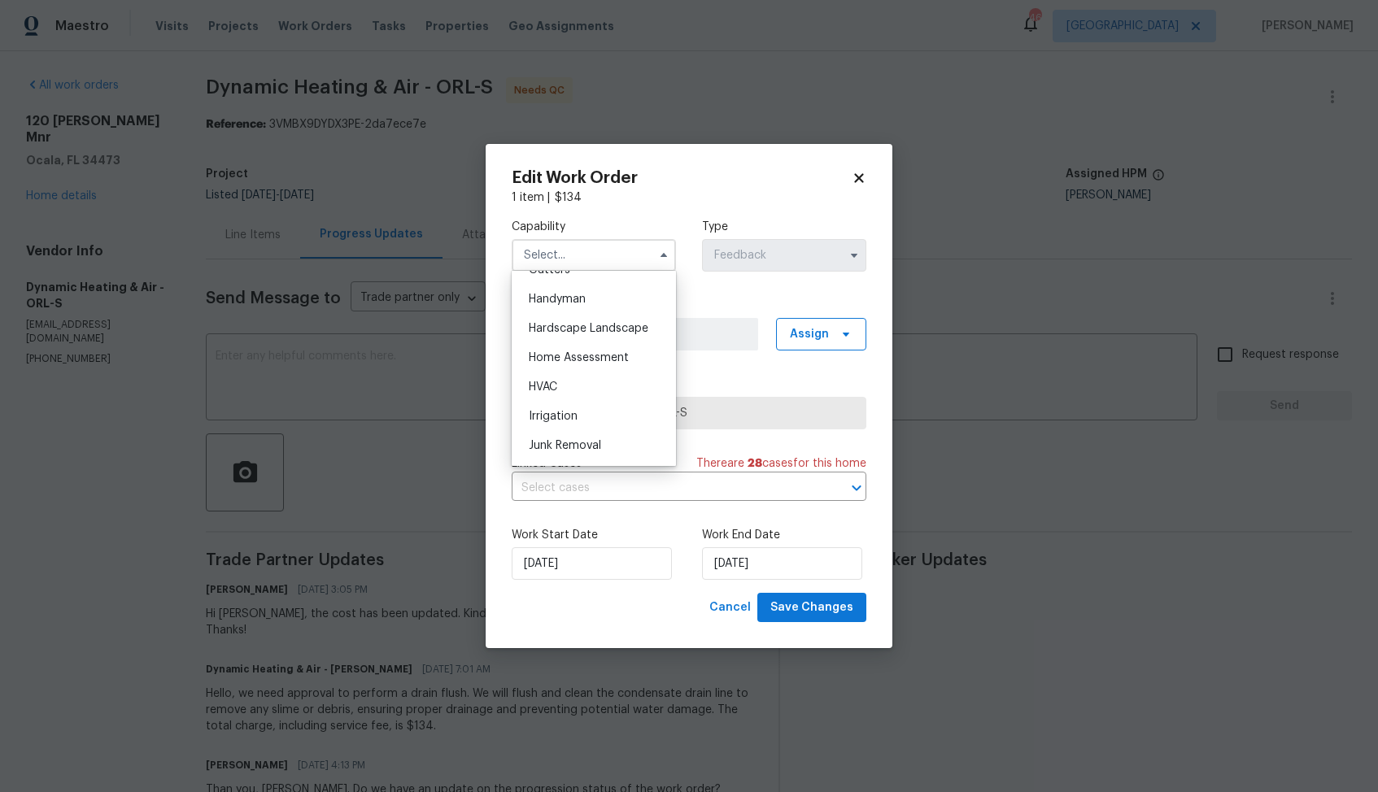
scroll to position [886, 0]
click at [567, 385] on div "HVAC" at bounding box center [594, 385] width 156 height 29
type input "HVAC"
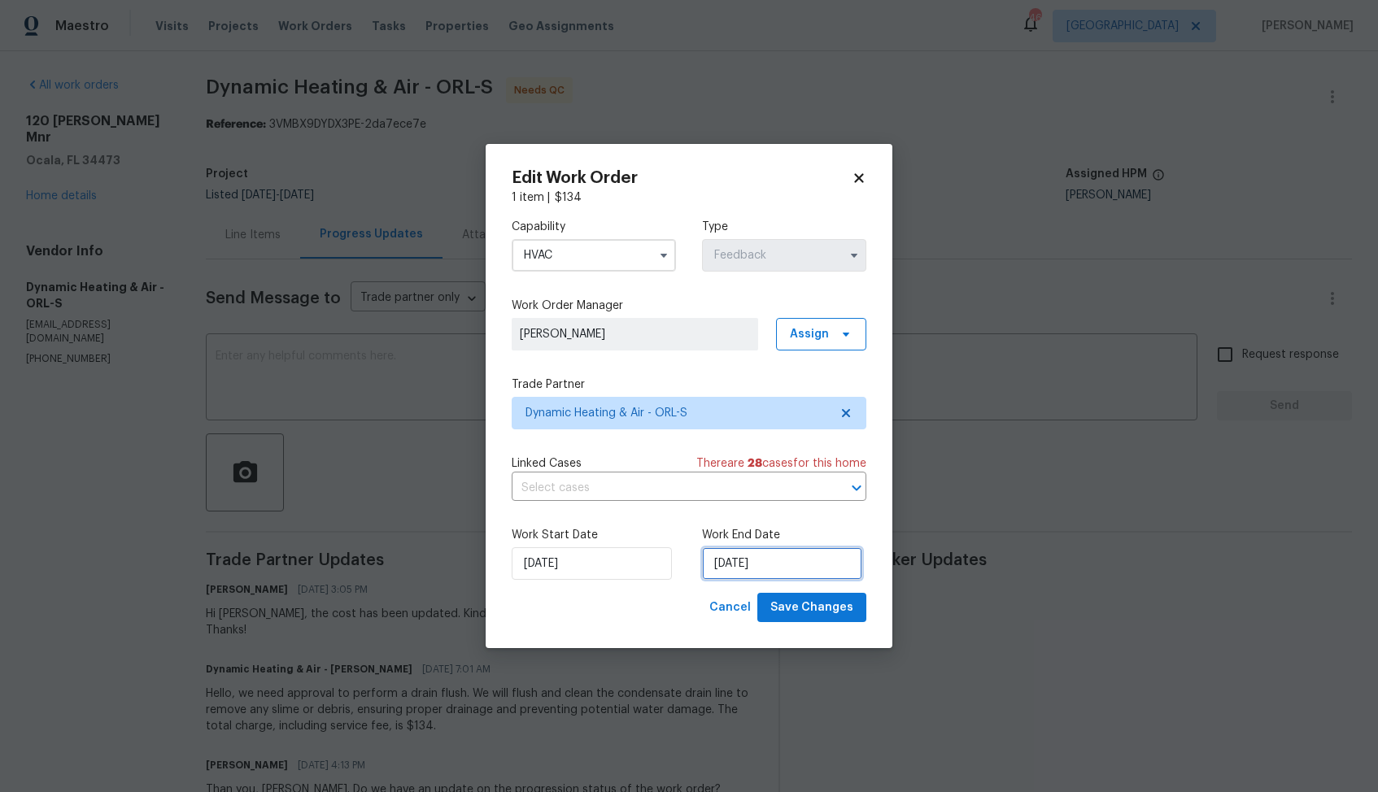
click at [765, 556] on input "[DATE]" at bounding box center [782, 563] width 160 height 33
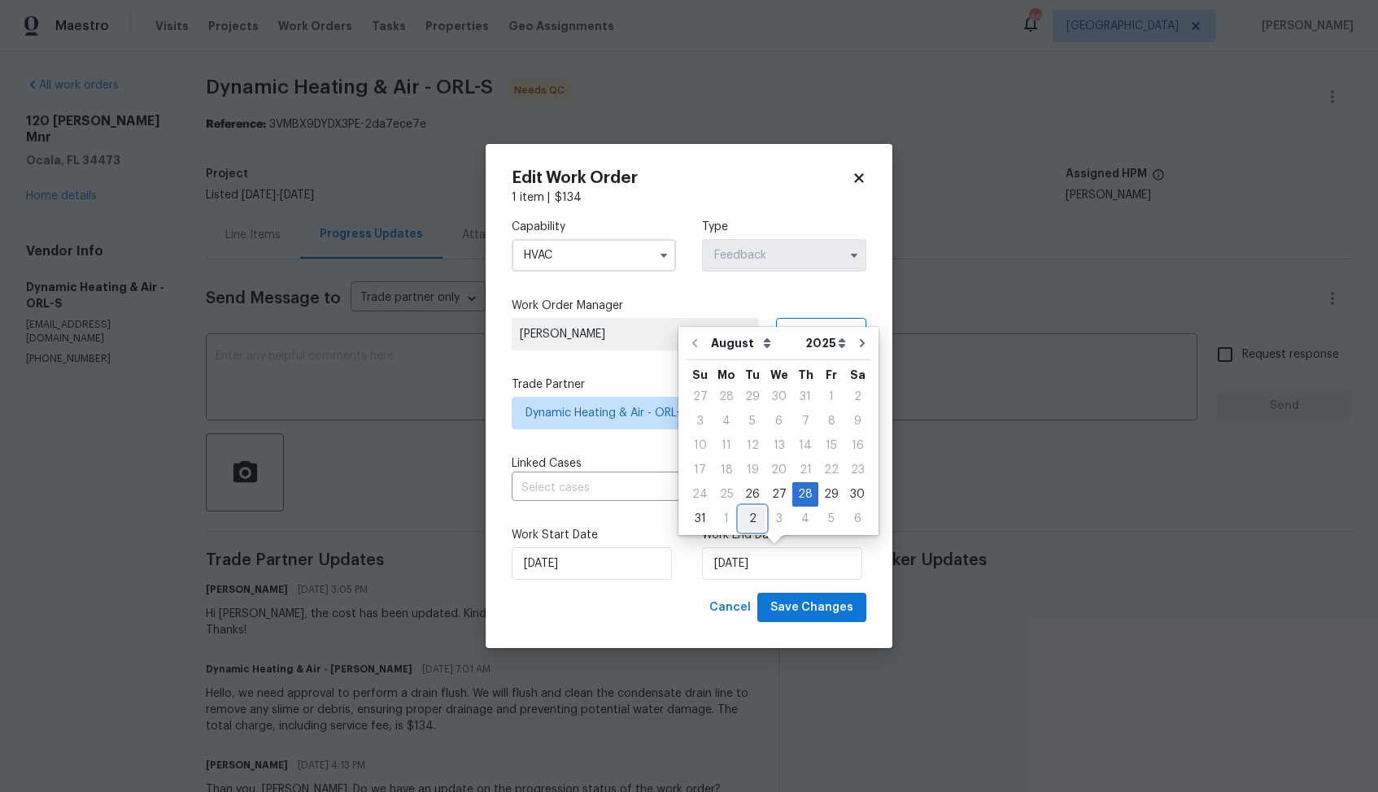
click at [750, 518] on div "2" at bounding box center [752, 518] width 26 height 23
type input "02/09/2025"
select select "8"
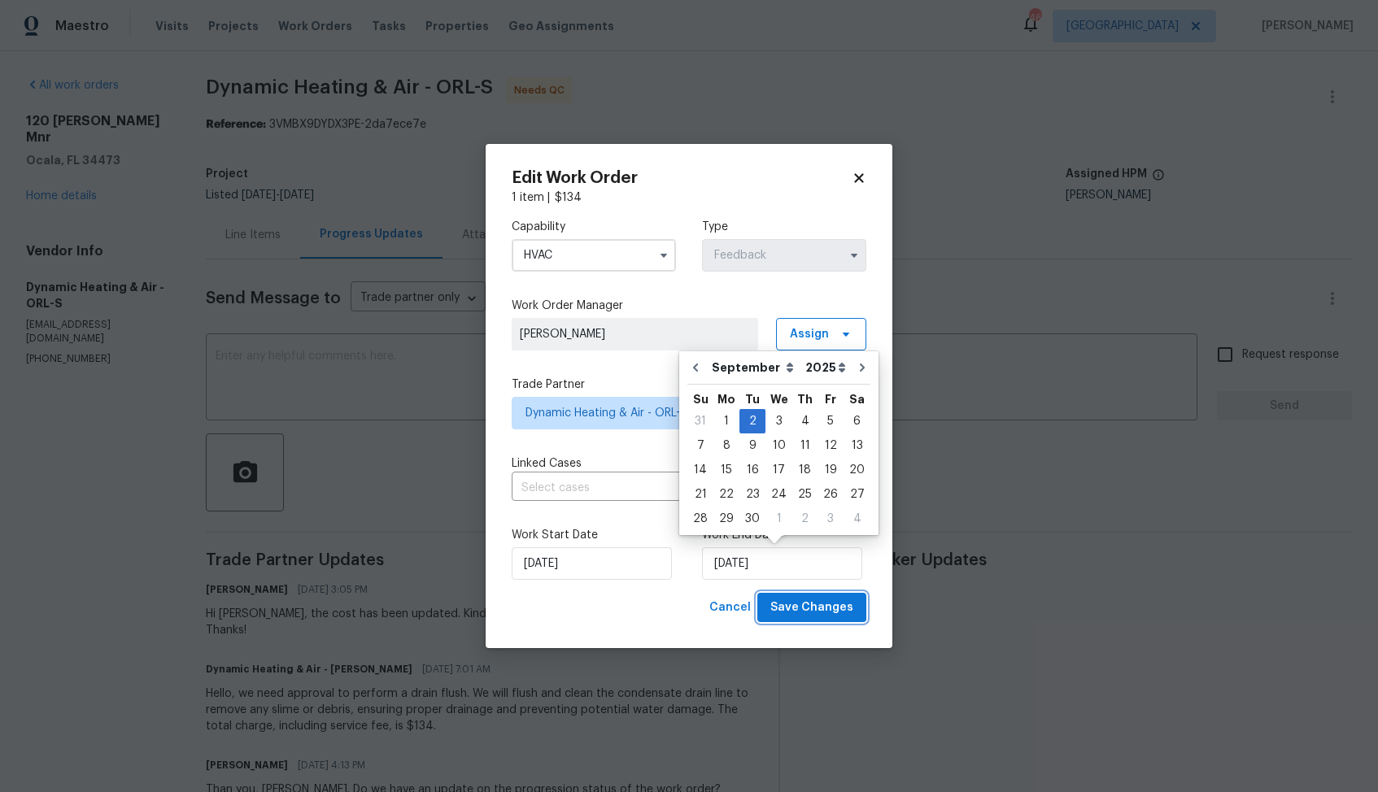
click at [826, 611] on span "Save Changes" at bounding box center [811, 608] width 83 height 20
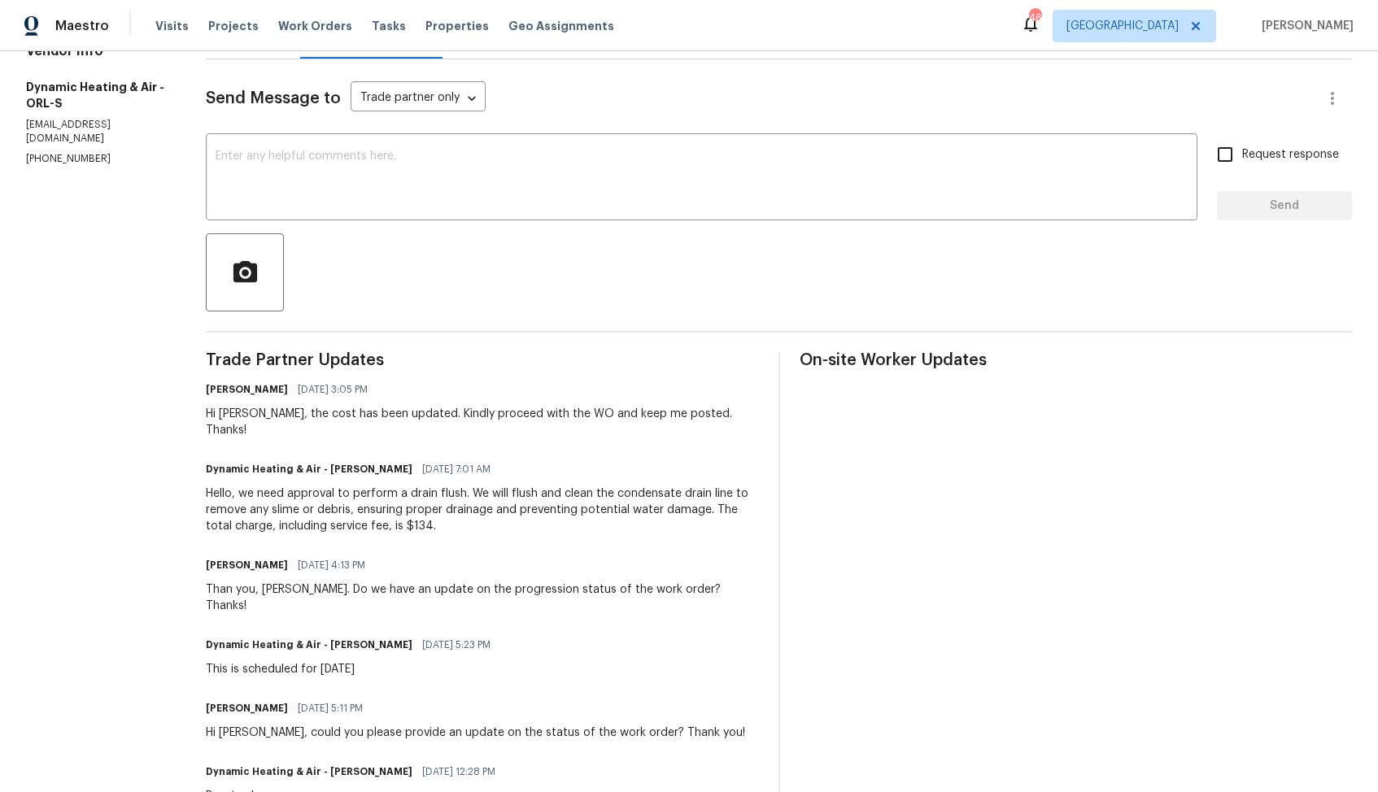
scroll to position [0, 0]
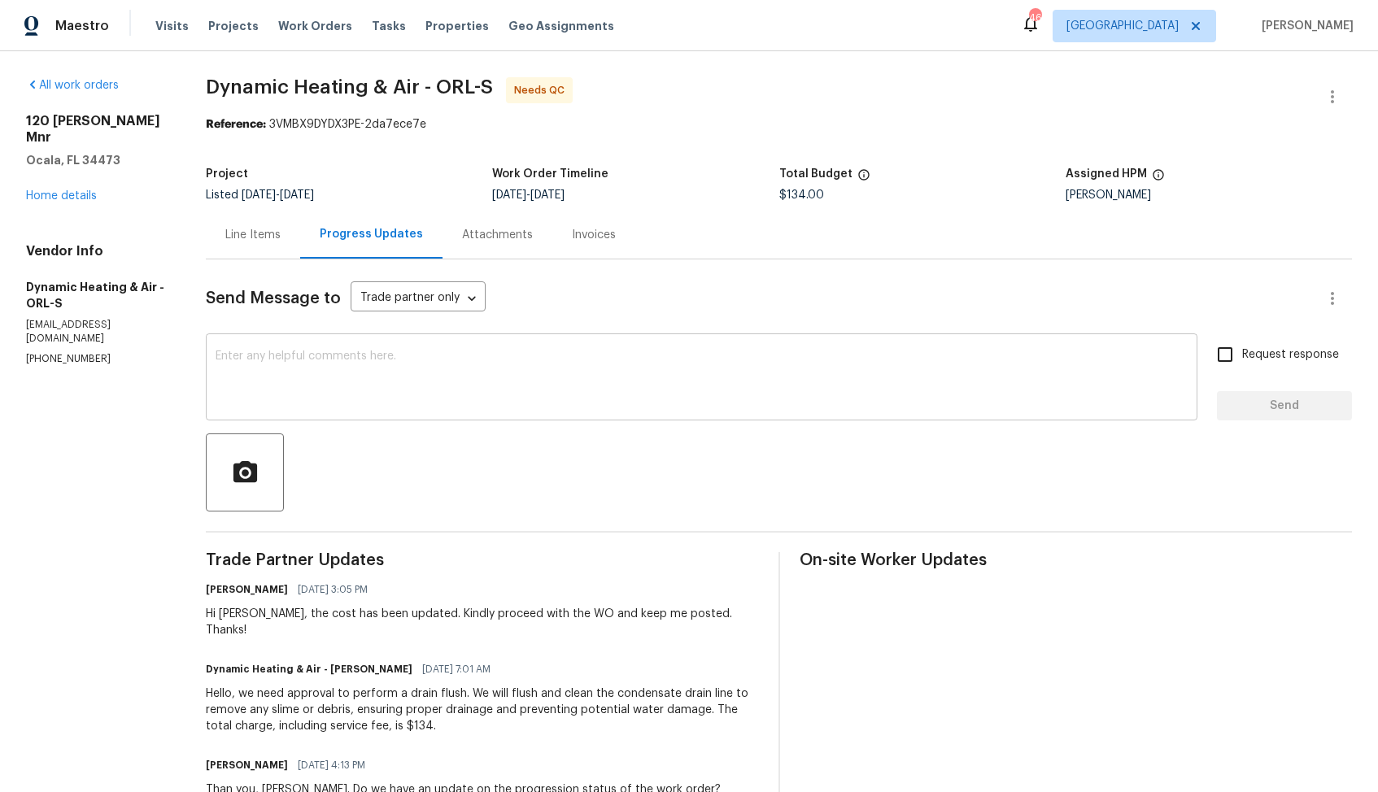
click at [436, 398] on textarea at bounding box center [702, 378] width 972 height 57
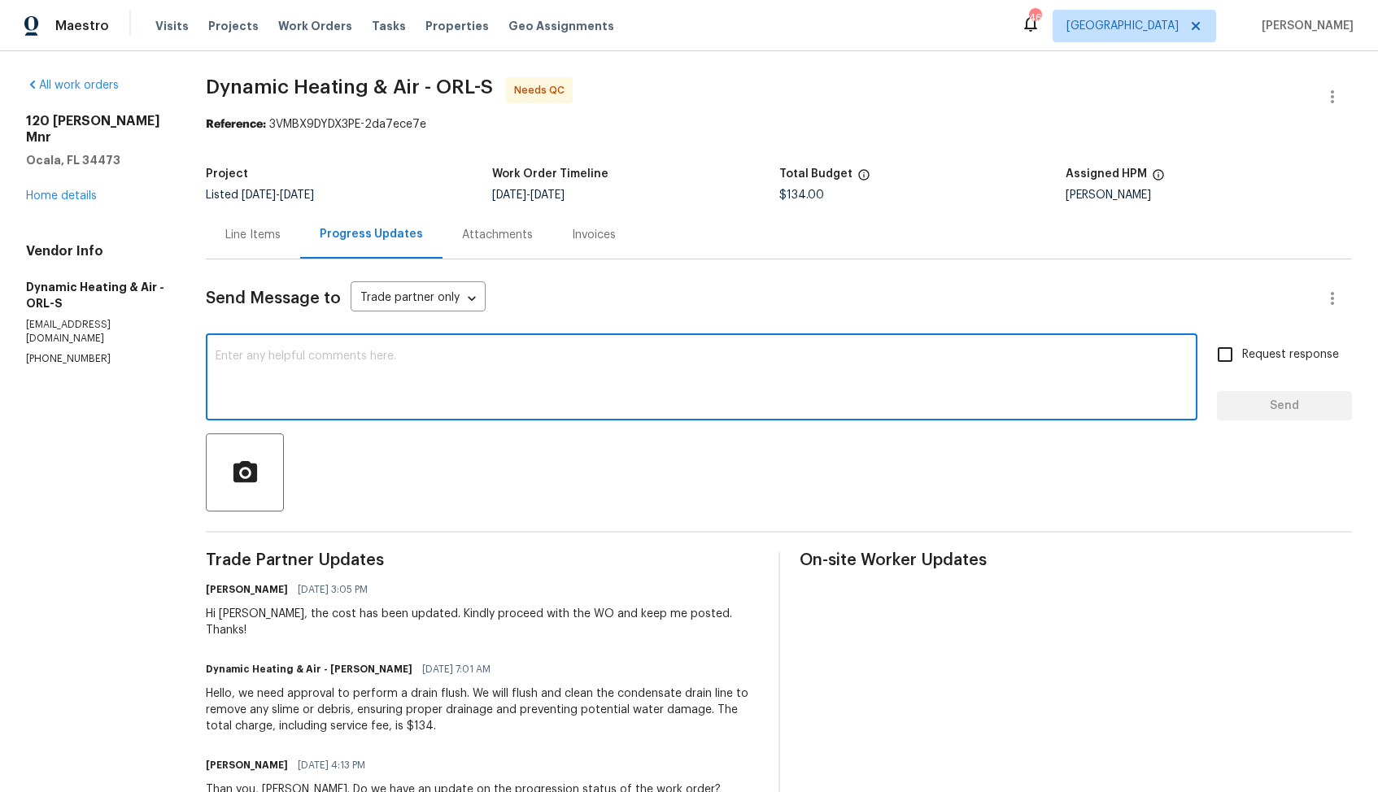
click at [546, 373] on textarea at bounding box center [702, 378] width 972 height 57
type textarea "Hi Mike, thank you for completing the job. WO is approved. Thanks!"
click at [1226, 403] on button "Send" at bounding box center [1284, 406] width 135 height 30
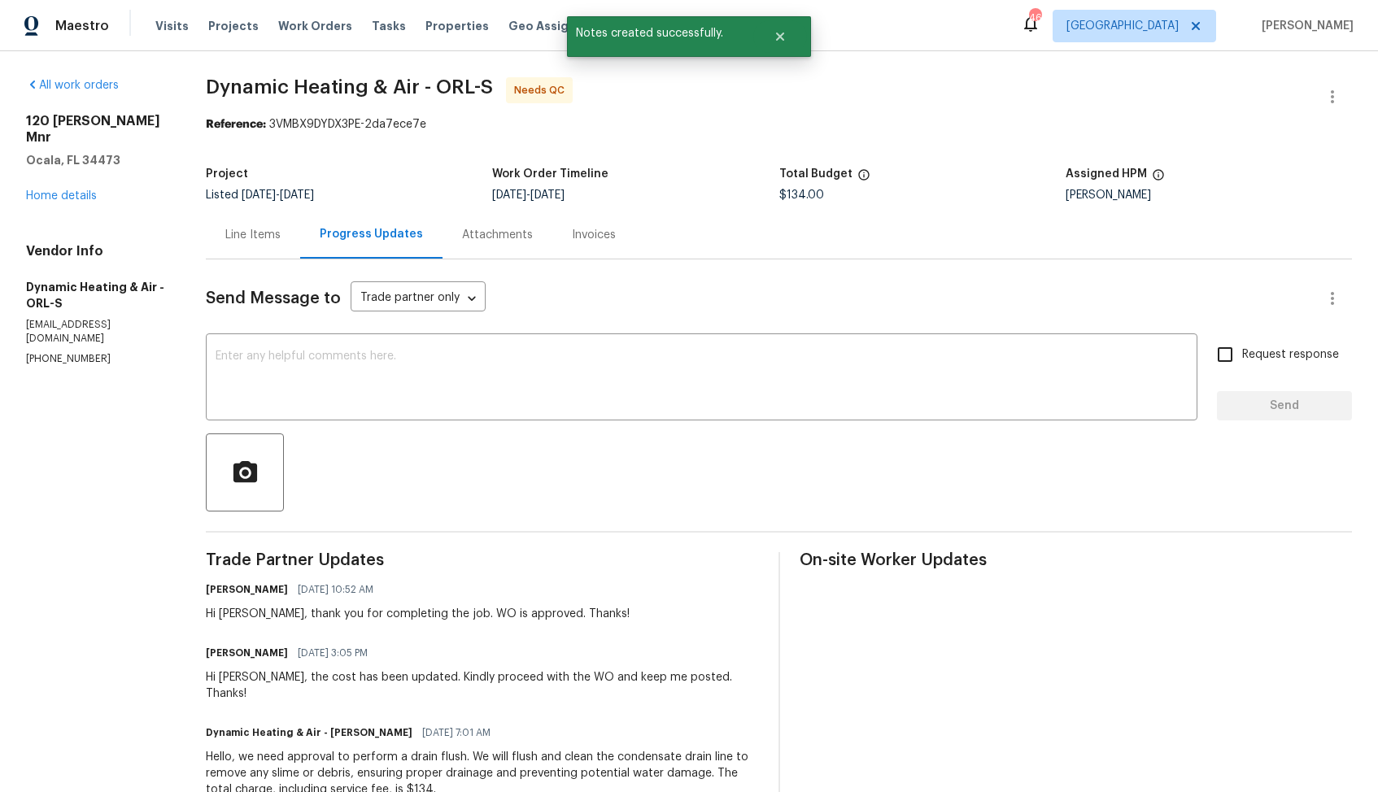
click at [261, 242] on div "Line Items" at bounding box center [252, 235] width 55 height 16
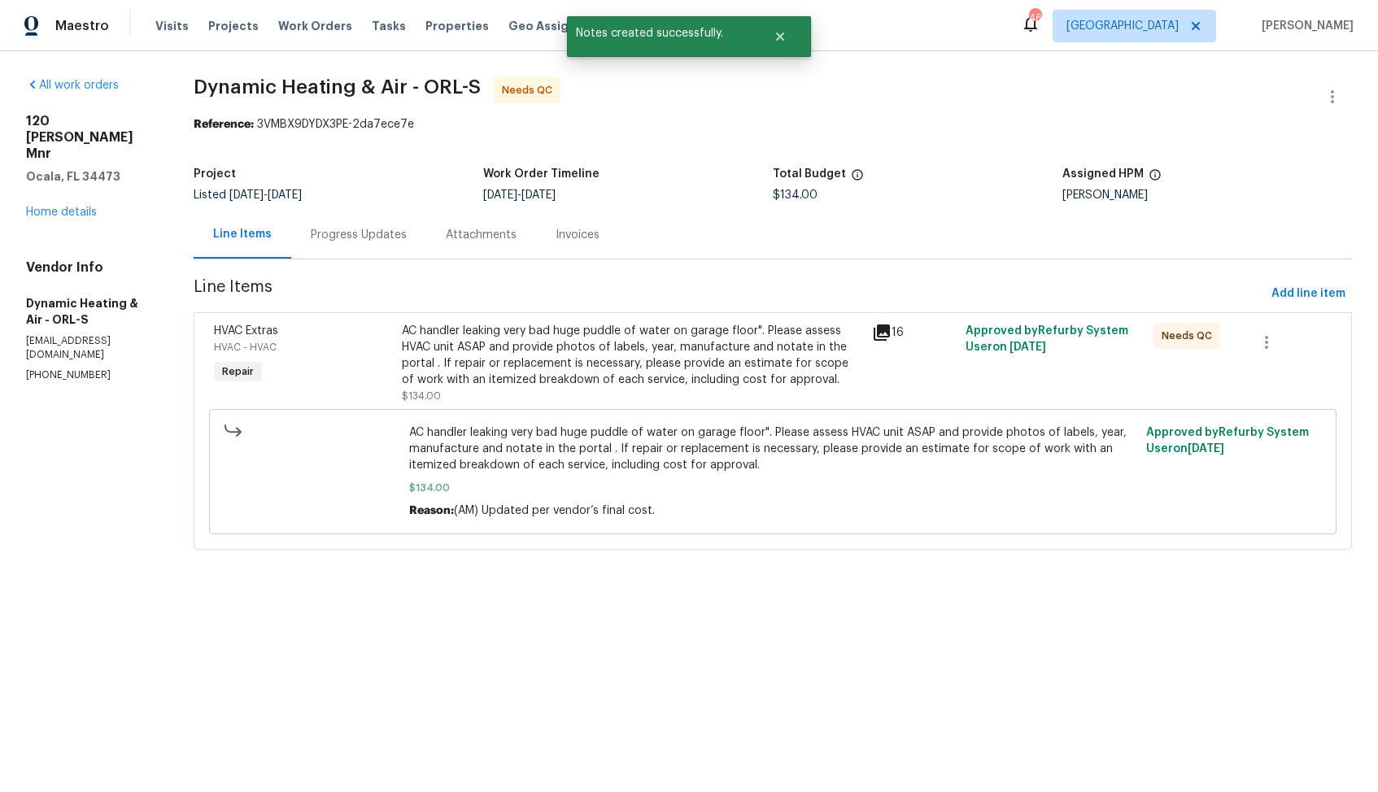
click at [578, 350] on div "AC handler leaking very bad huge puddle of water on garage floor". Please asses…" at bounding box center [631, 355] width 459 height 65
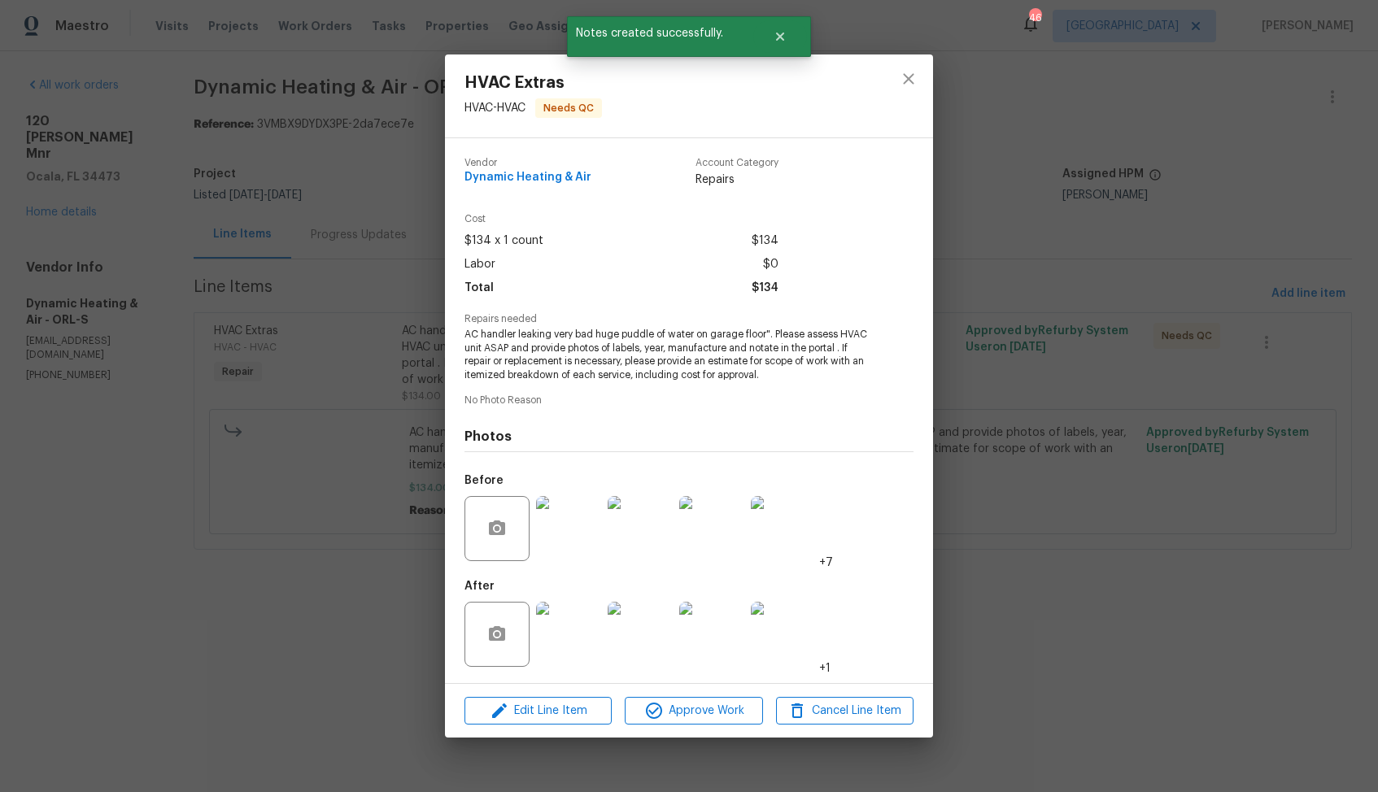
click at [573, 516] on img at bounding box center [568, 528] width 65 height 65
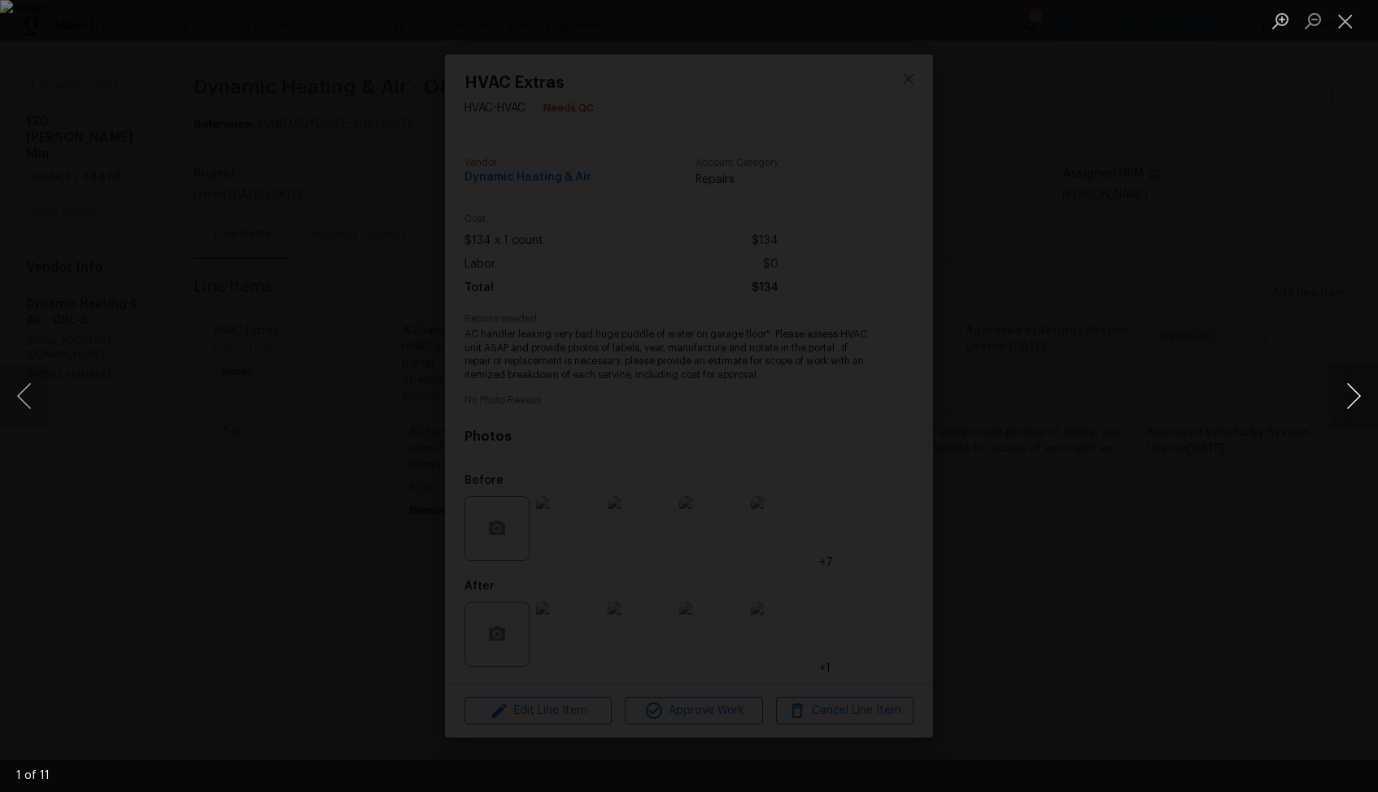
click at [1358, 390] on button "Next image" at bounding box center [1353, 396] width 49 height 65
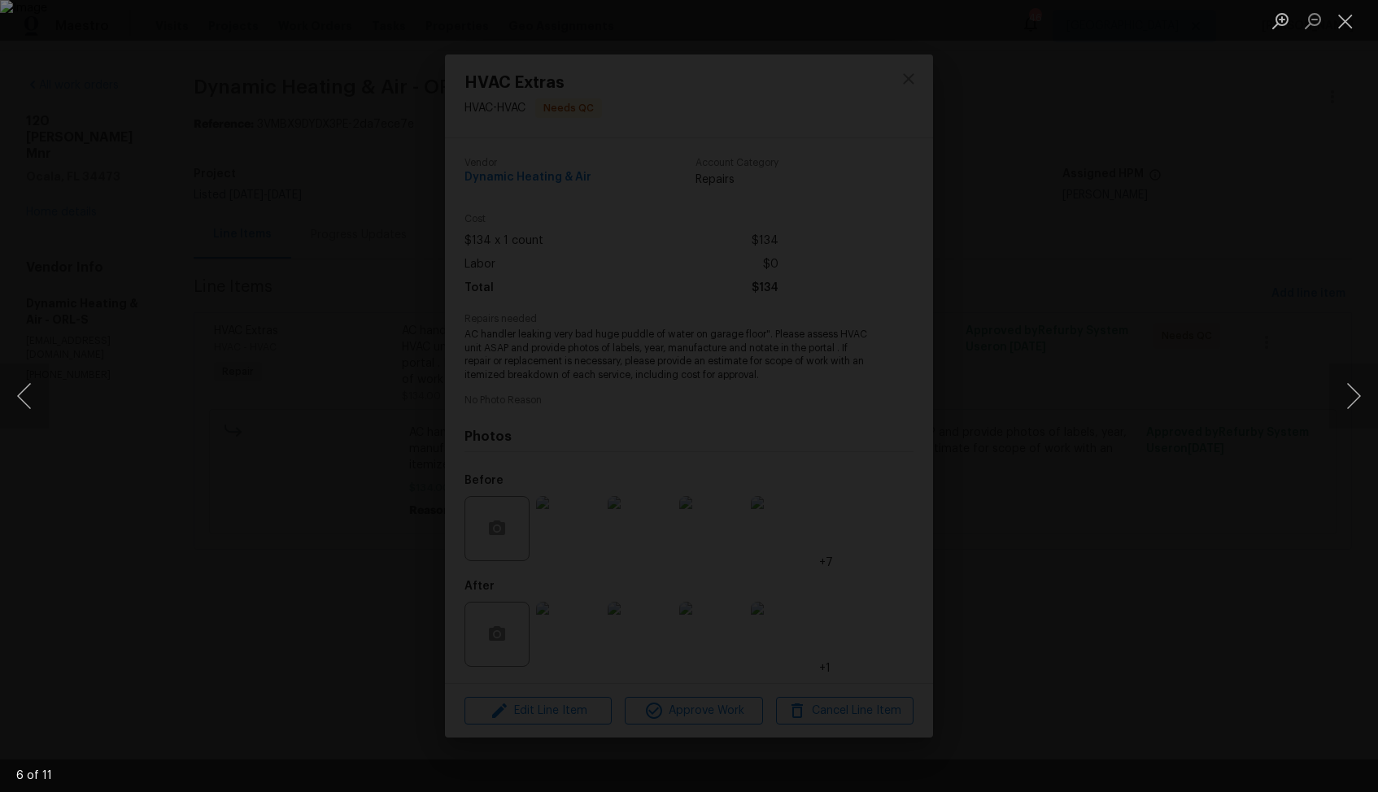
click at [1227, 397] on div "Lightbox" at bounding box center [689, 396] width 1378 height 792
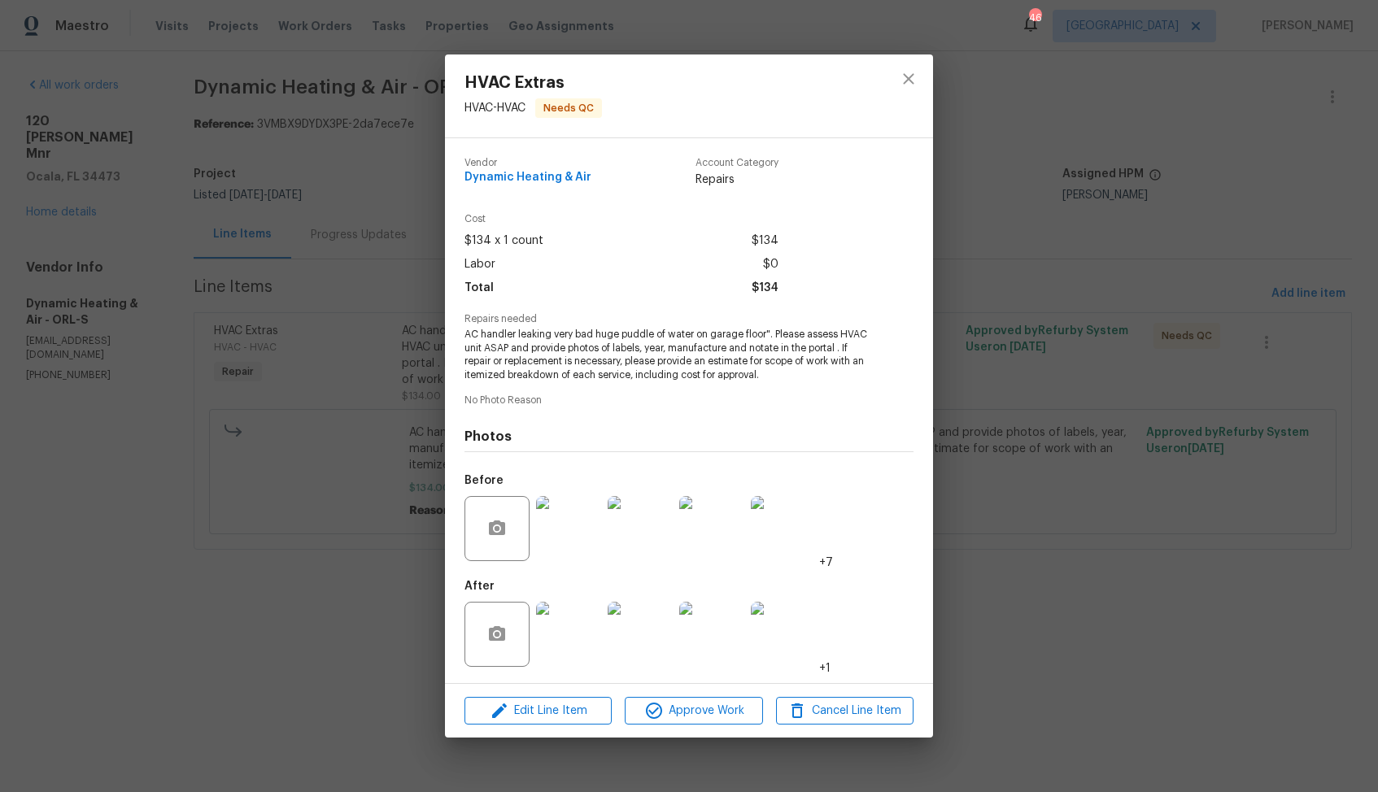
click at [568, 619] on img at bounding box center [568, 634] width 65 height 65
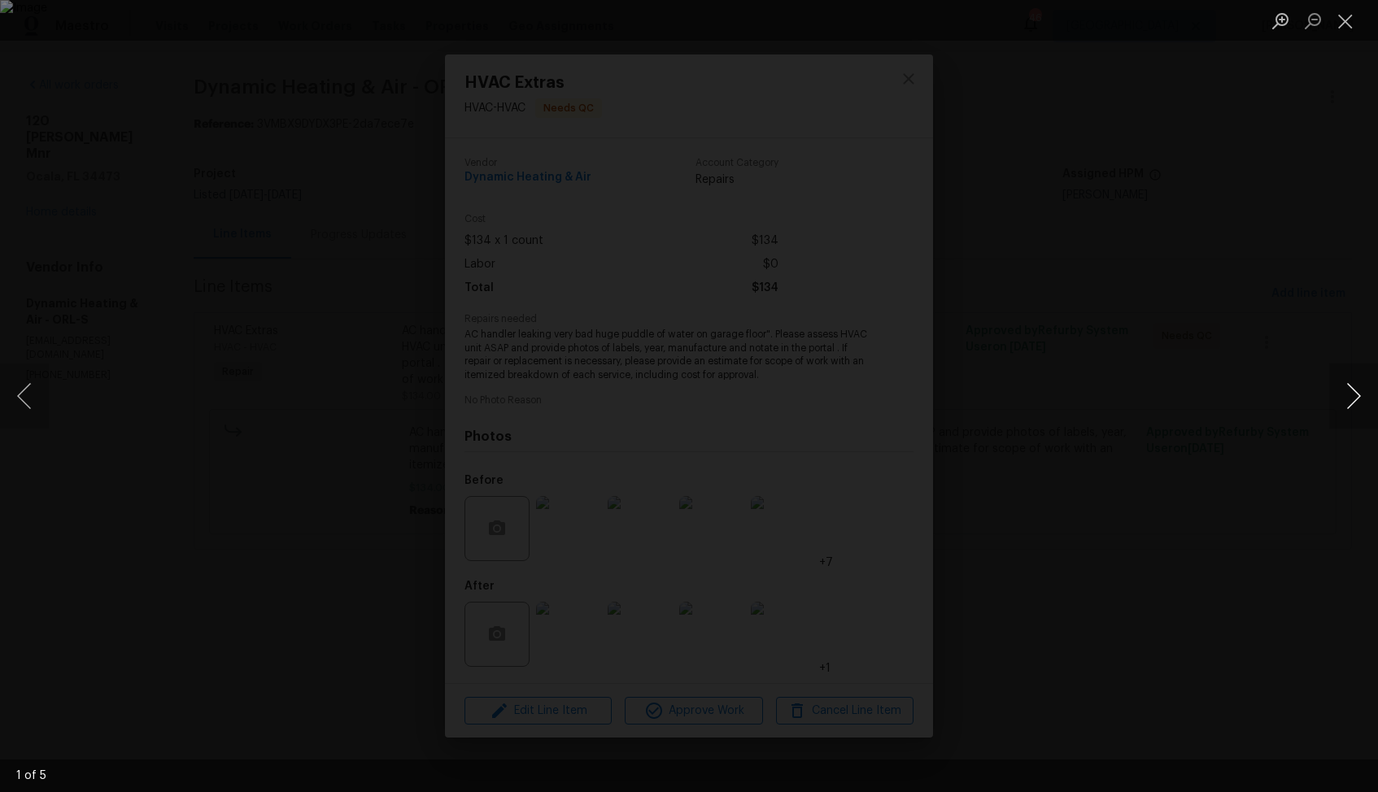
click at [1342, 384] on button "Next image" at bounding box center [1353, 396] width 49 height 65
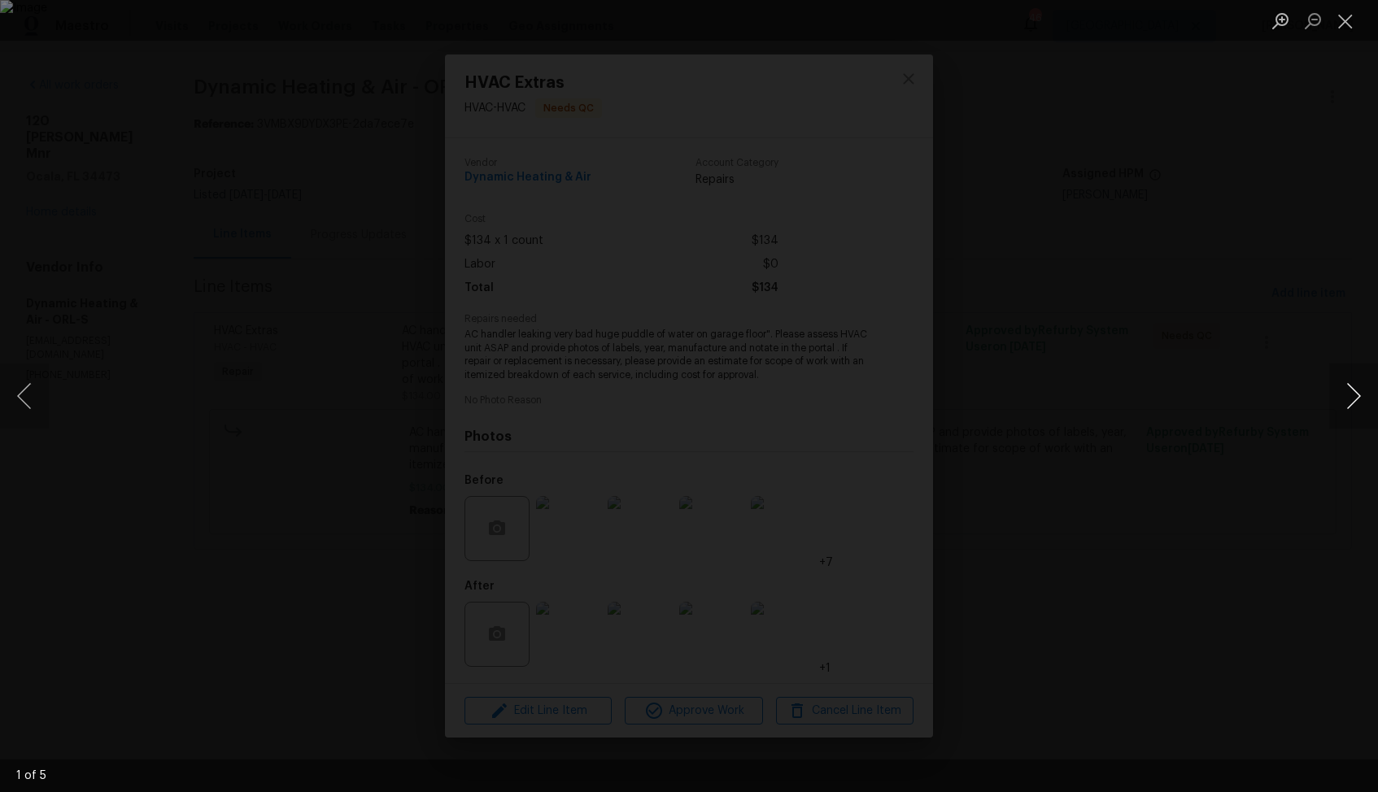
click at [1342, 384] on button "Next image" at bounding box center [1353, 396] width 49 height 65
click at [1173, 419] on div "Lightbox" at bounding box center [689, 396] width 1378 height 792
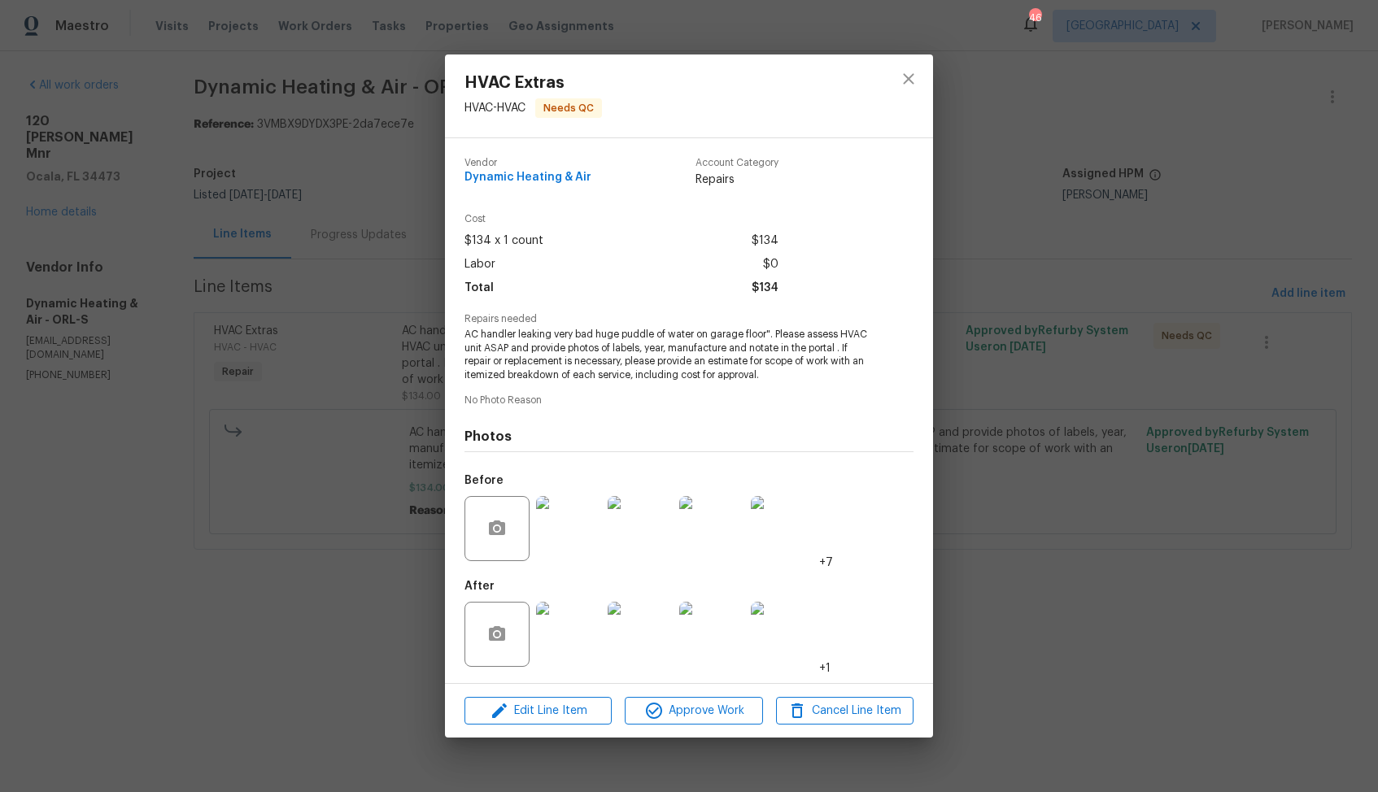
click at [1051, 390] on div "HVAC Extras HVAC - HVAC Needs QC Vendor Dynamic Heating & Air Account Category …" at bounding box center [689, 396] width 1378 height 792
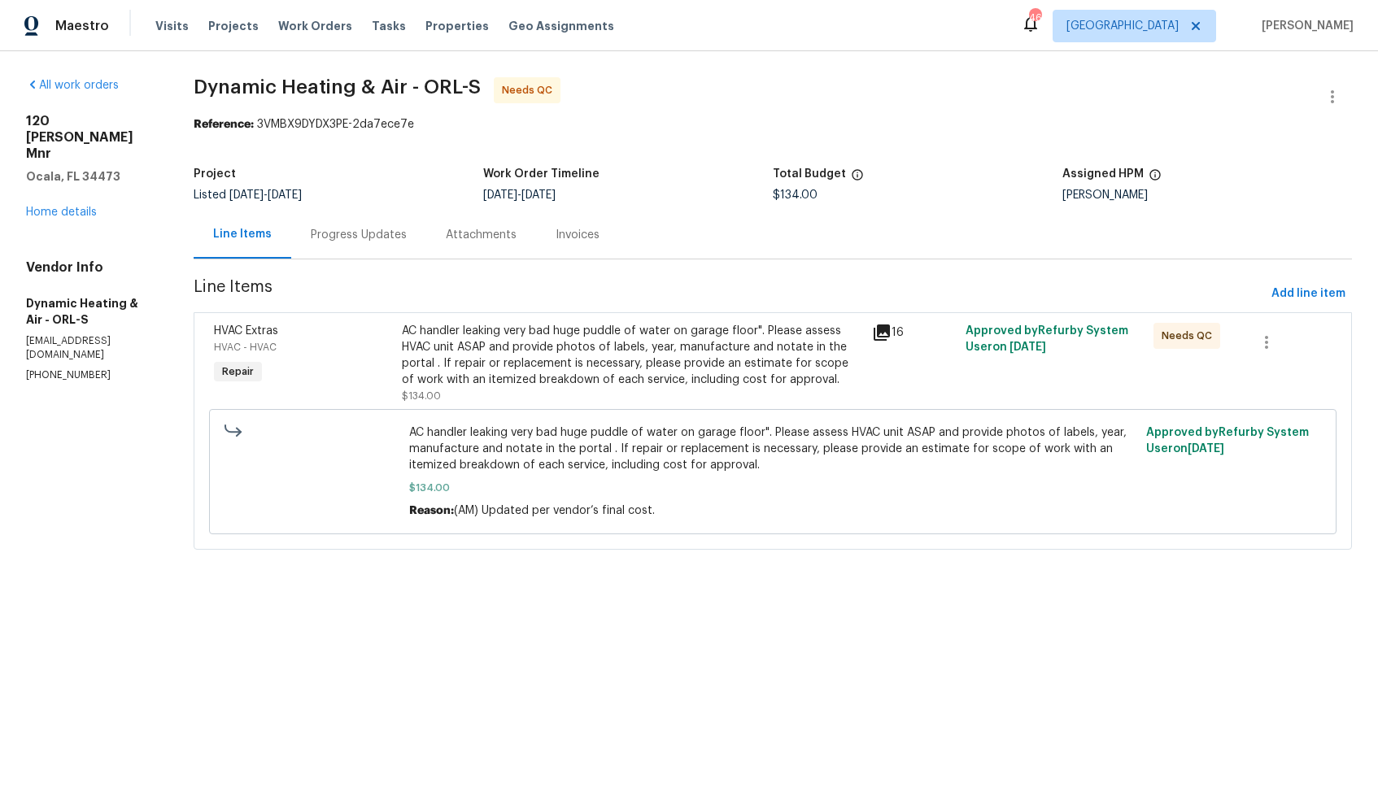
click at [379, 235] on div "Progress Updates" at bounding box center [359, 235] width 96 height 16
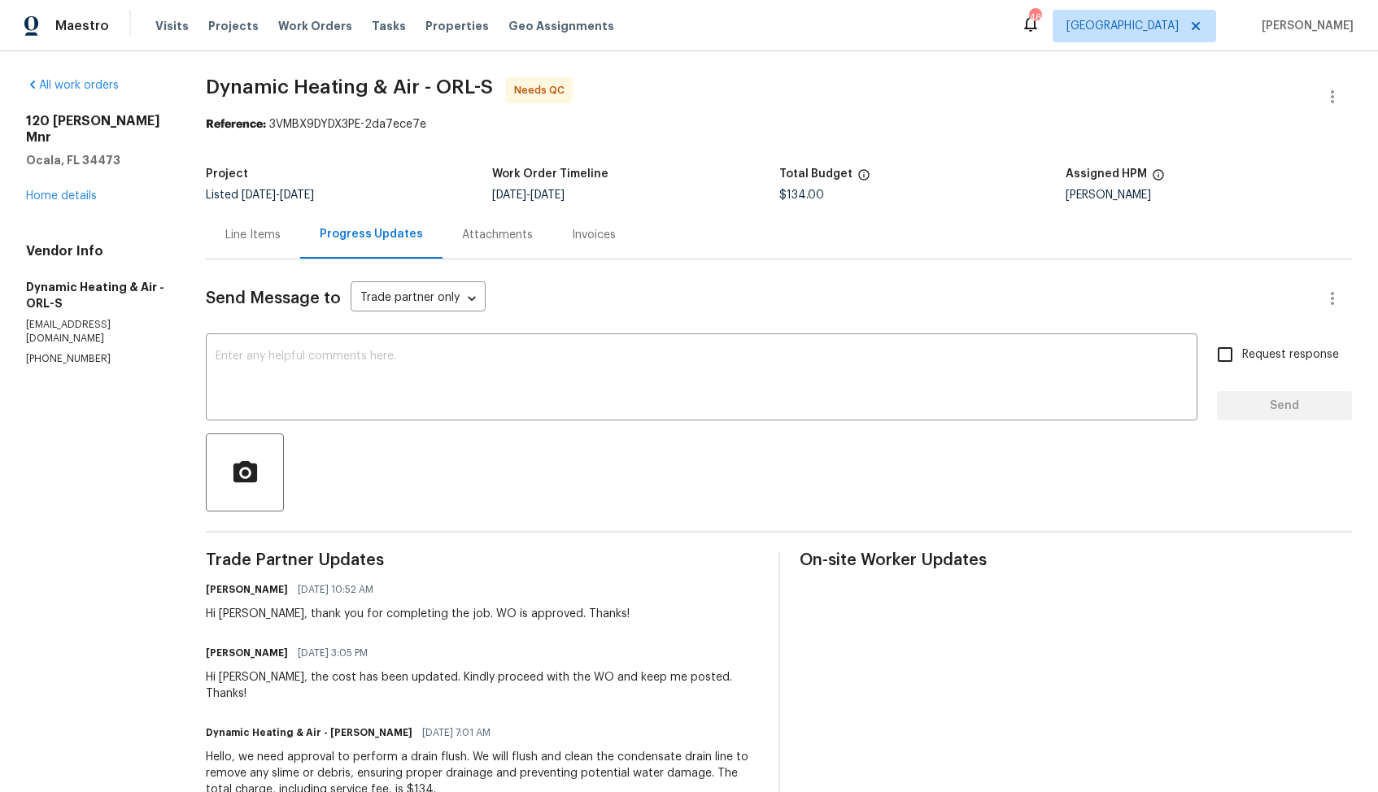
click at [264, 243] on div "Line Items" at bounding box center [252, 235] width 55 height 16
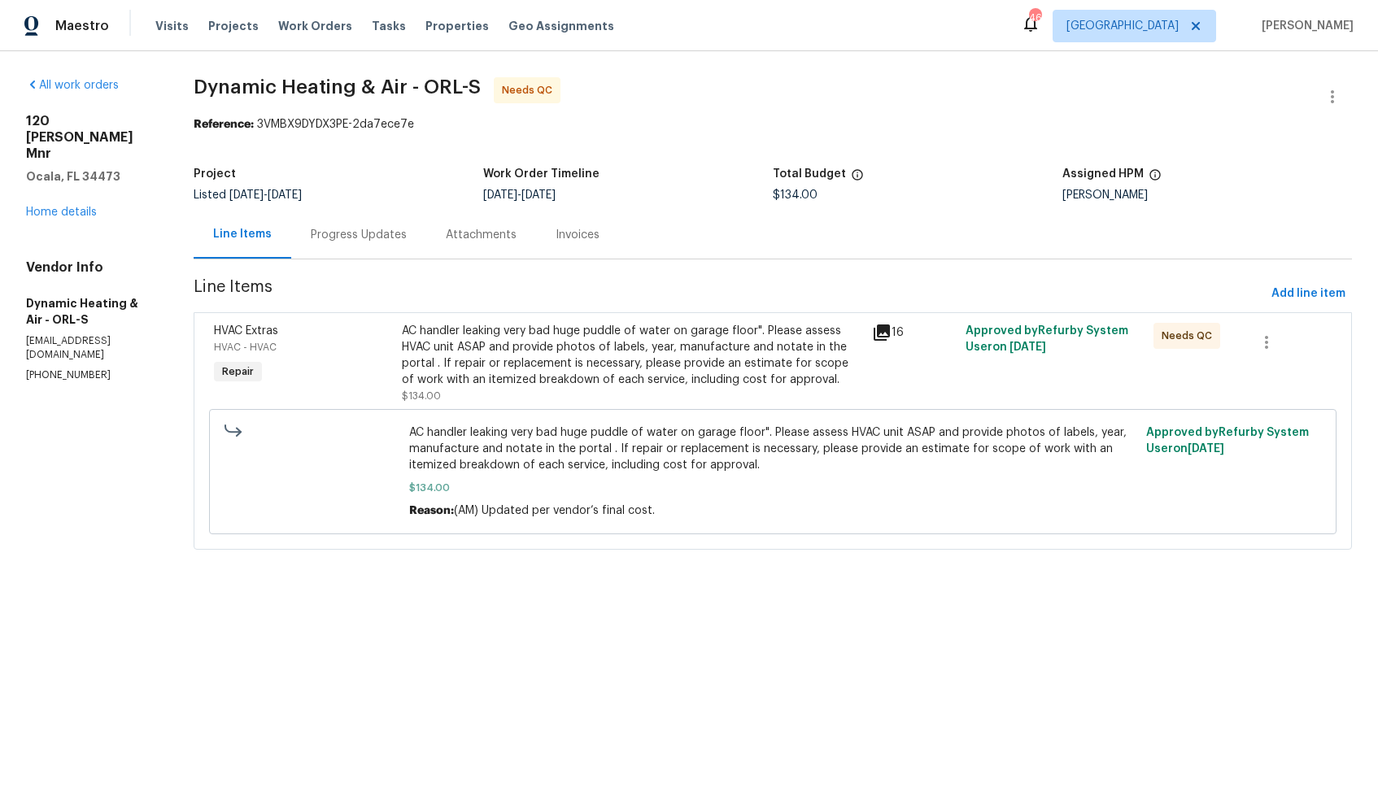
click at [687, 355] on div "AC handler leaking very bad huge puddle of water on garage floor". Please asses…" at bounding box center [631, 355] width 459 height 65
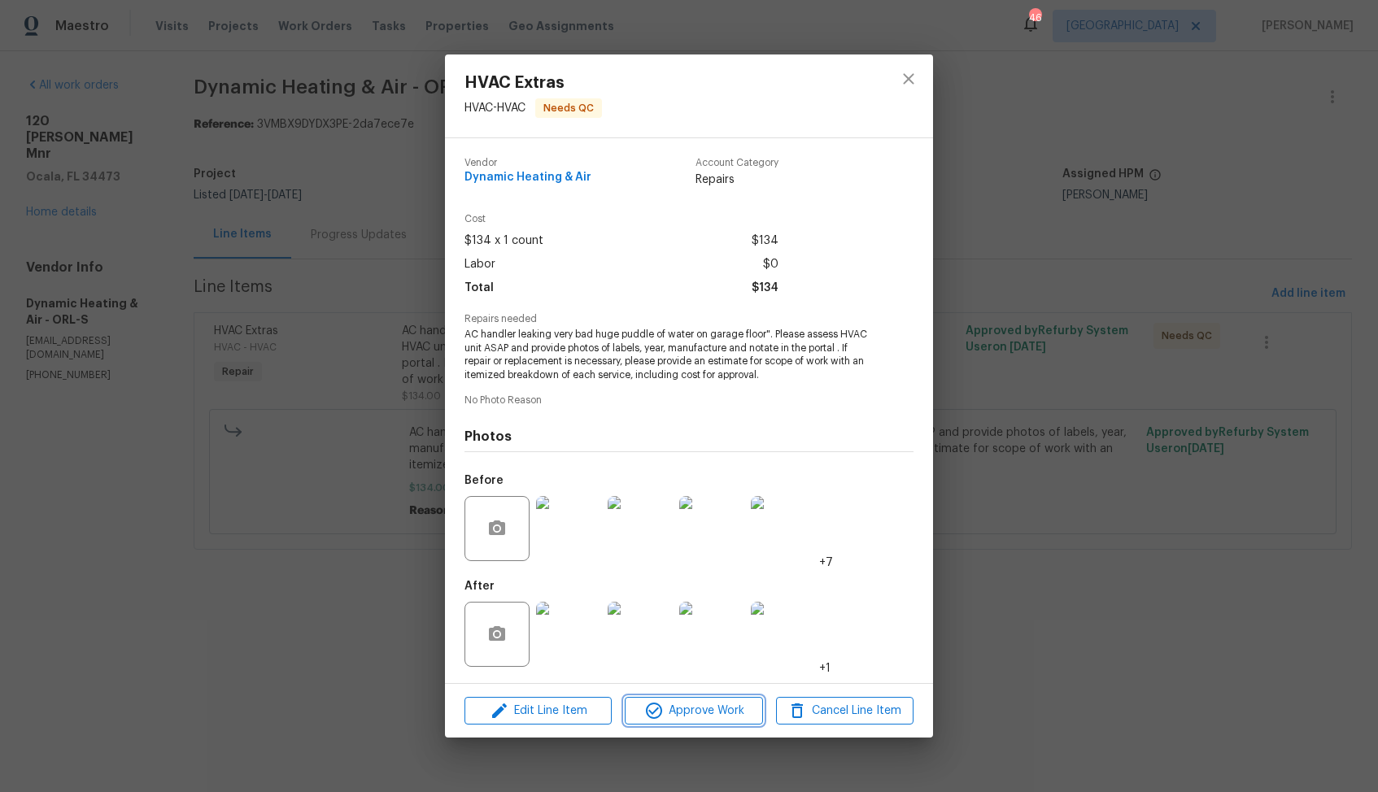
click at [679, 703] on span "Approve Work" at bounding box center [693, 711] width 128 height 20
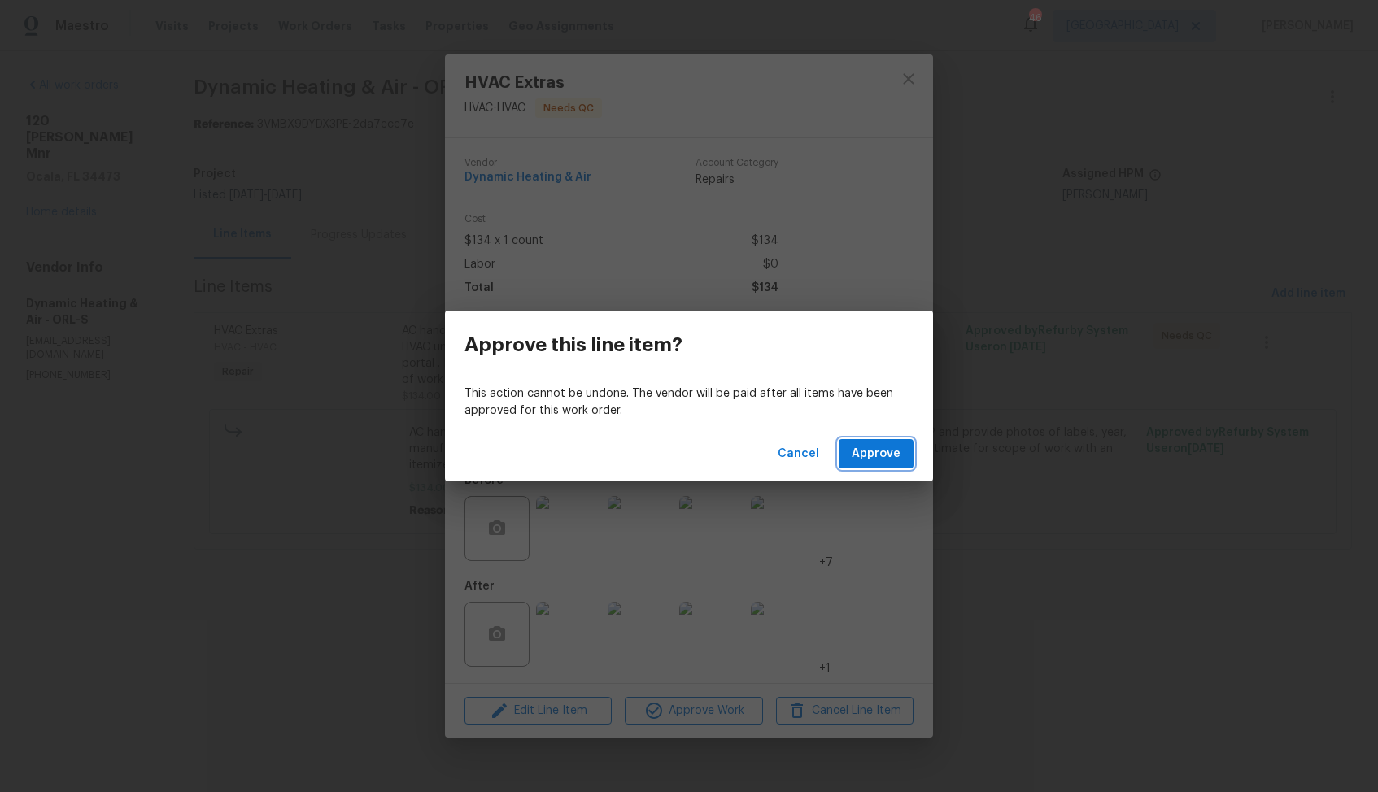
click at [875, 461] on span "Approve" at bounding box center [875, 454] width 49 height 20
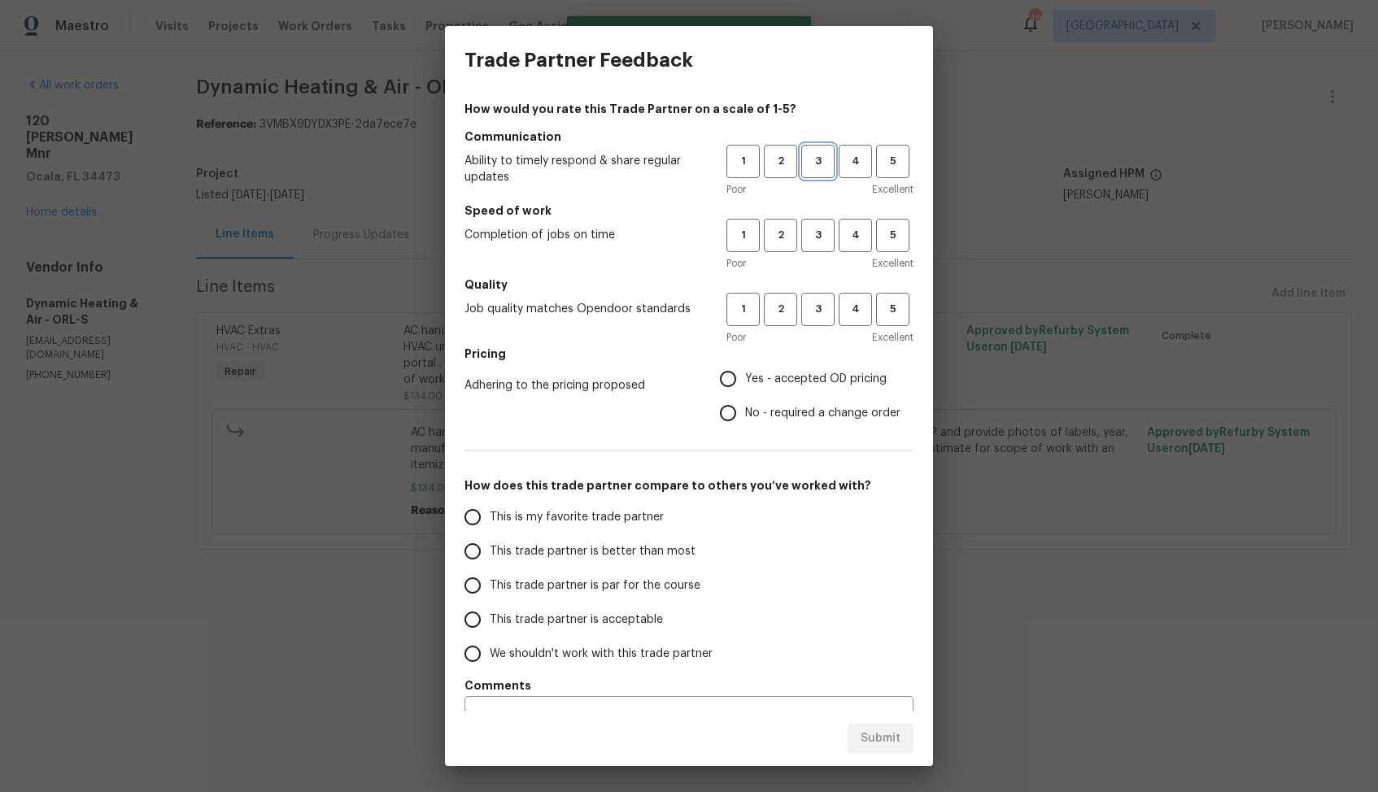
click at [823, 163] on span "3" at bounding box center [818, 161] width 30 height 19
click at [825, 241] on span "3" at bounding box center [818, 235] width 30 height 19
click at [819, 304] on span "3" at bounding box center [818, 309] width 30 height 19
click at [749, 400] on label "No - required a change order" at bounding box center [805, 413] width 189 height 34
click at [745, 400] on input "No - required a change order" at bounding box center [728, 413] width 34 height 34
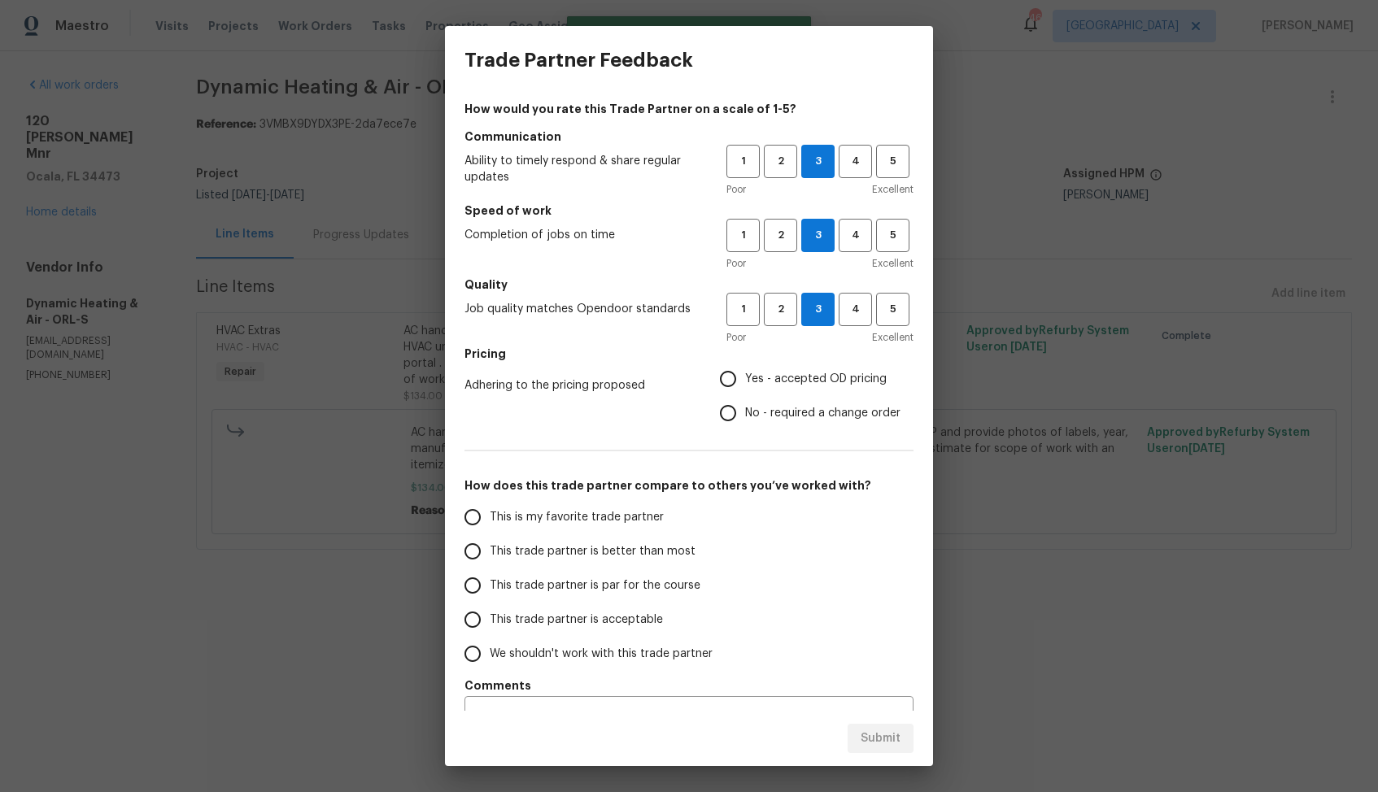
radio input "true"
click at [618, 555] on span "This trade partner is better than most" at bounding box center [593, 551] width 206 height 17
click at [490, 555] on input "This trade partner is better than most" at bounding box center [472, 551] width 34 height 34
click at [882, 735] on span "Submit" at bounding box center [880, 739] width 40 height 20
radio input "true"
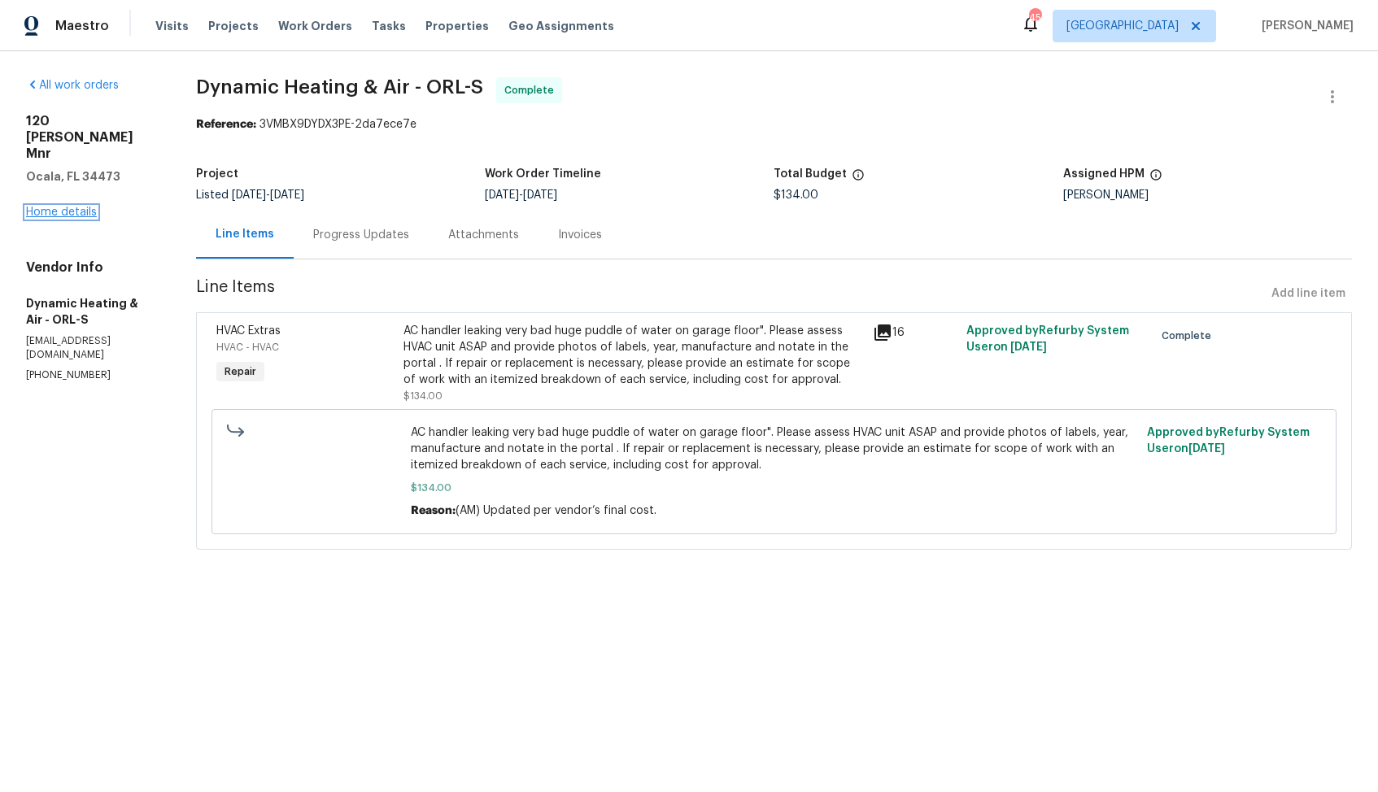
click at [71, 207] on link "Home details" at bounding box center [61, 212] width 71 height 11
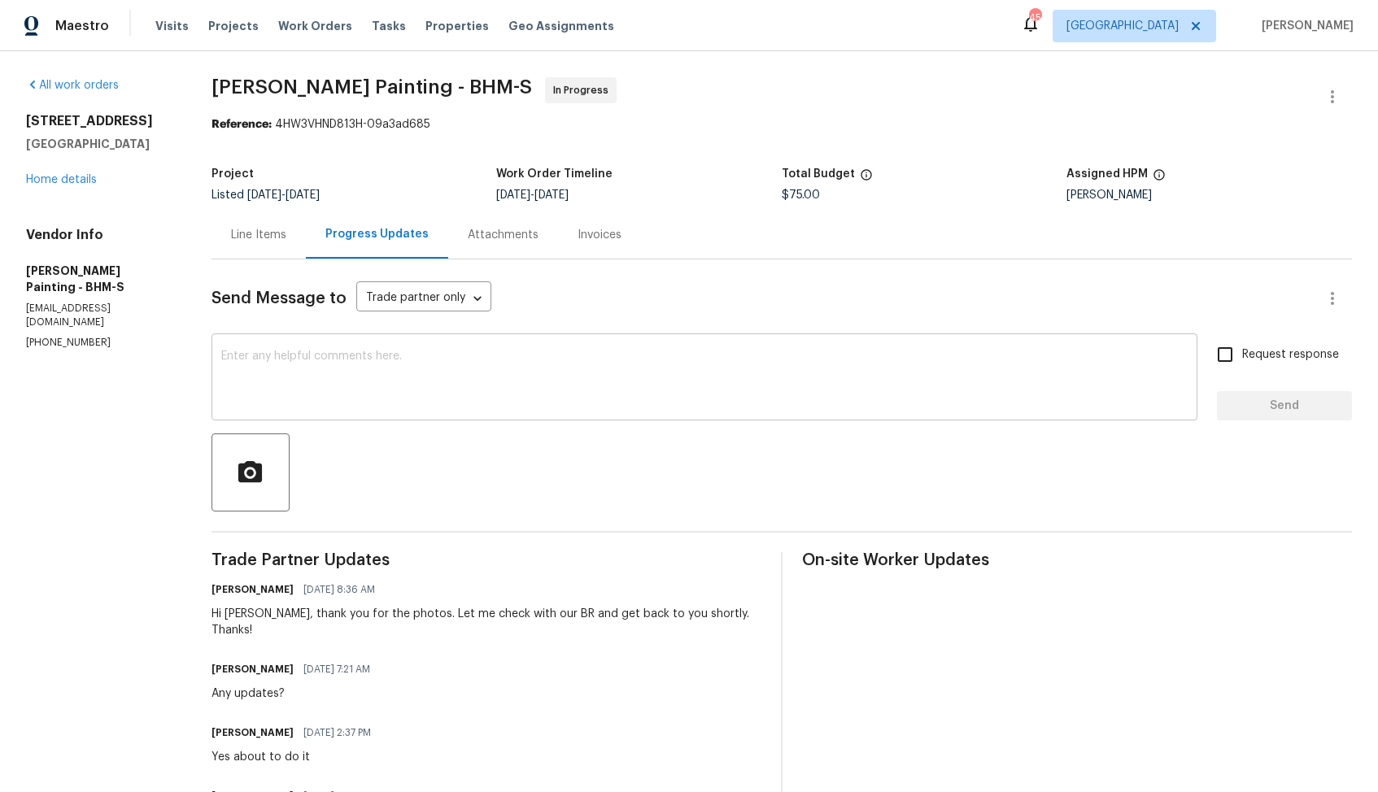
click at [383, 391] on textarea at bounding box center [704, 378] width 966 height 57
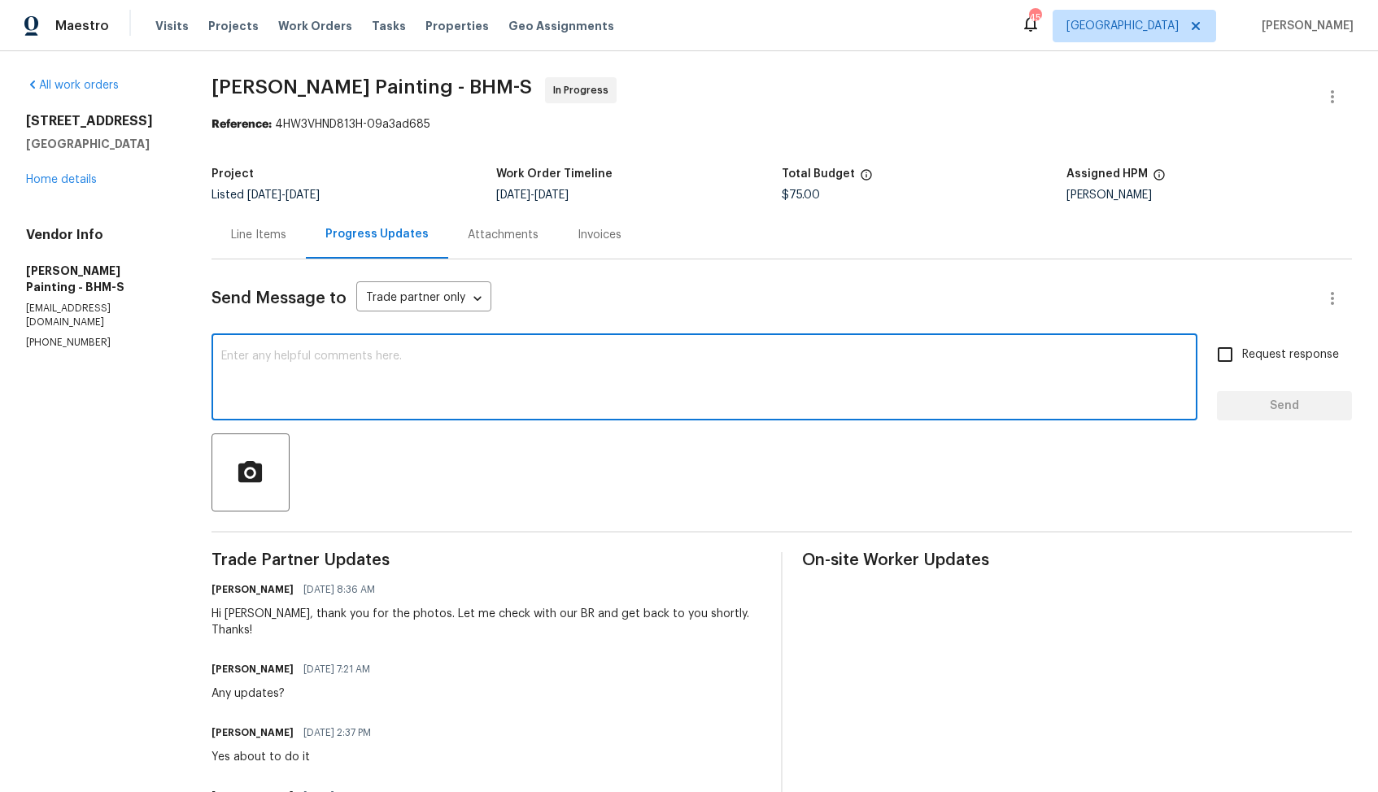
click at [298, 616] on div "Hi [PERSON_NAME], thank you for the photos. Let me check with our BR and get ba…" at bounding box center [486, 622] width 550 height 33
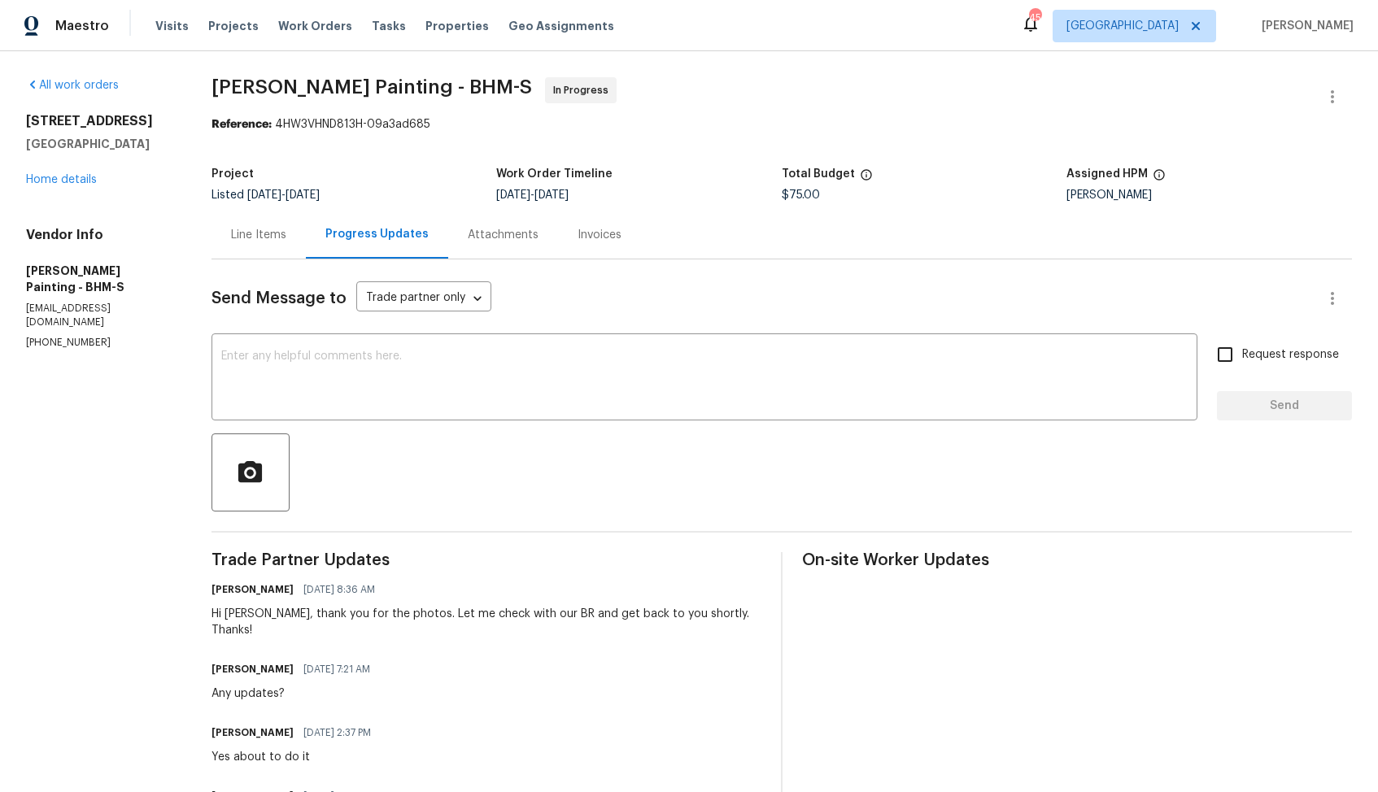
click at [298, 616] on div "Hi [PERSON_NAME], thank you for the photos. Let me check with our BR and get ba…" at bounding box center [486, 622] width 550 height 33
copy div "[PERSON_NAME]"
click at [566, 394] on textarea at bounding box center [704, 378] width 966 height 57
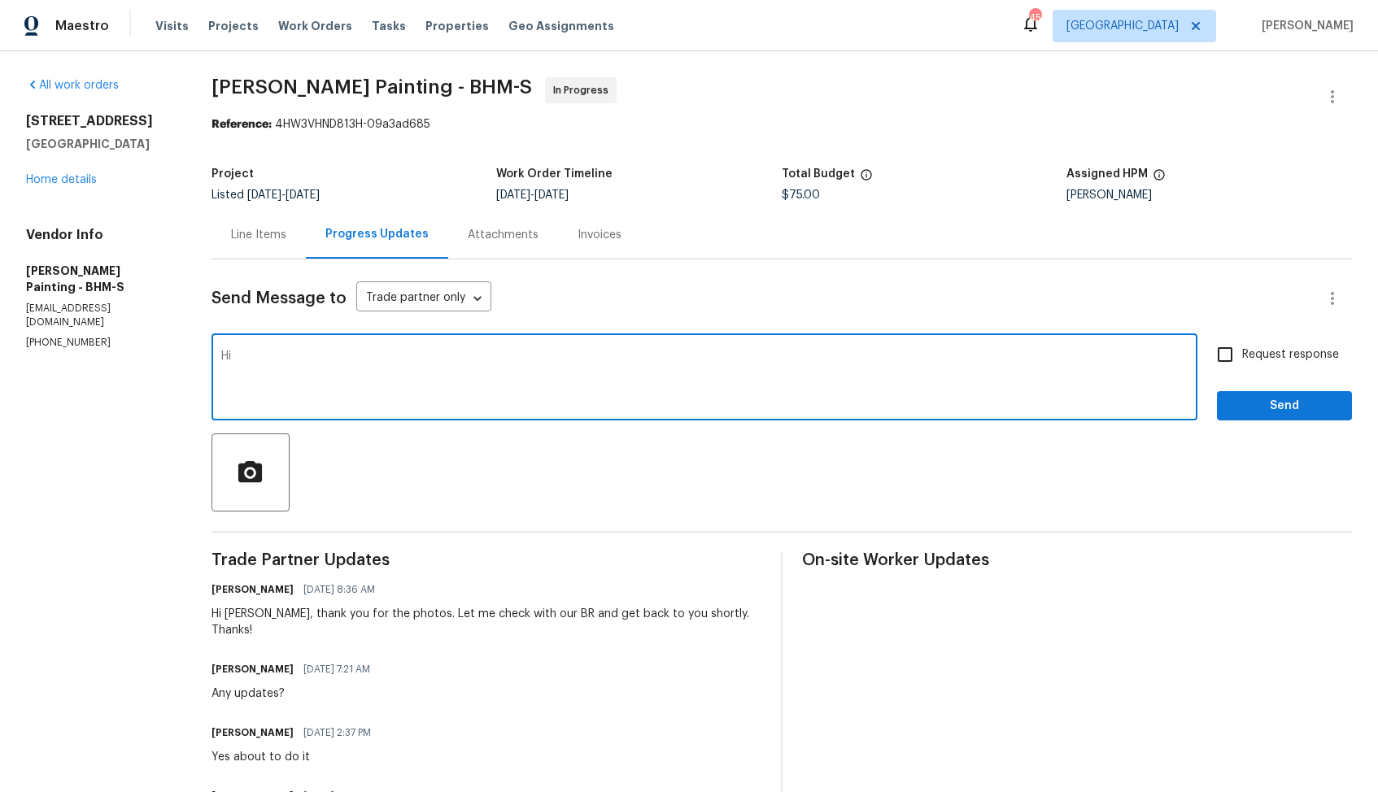
paste textarea "[PERSON_NAME]"
click at [563, 367] on textarea "Hi [PERSON_NAME], we have decided notto move forward with this WO at the moment…" at bounding box center [704, 378] width 966 height 57
click at [563, 367] on textarea "Hi Victor, we have decided notto move forward with this WO at the moment. kindl…" at bounding box center [704, 378] width 966 height 57
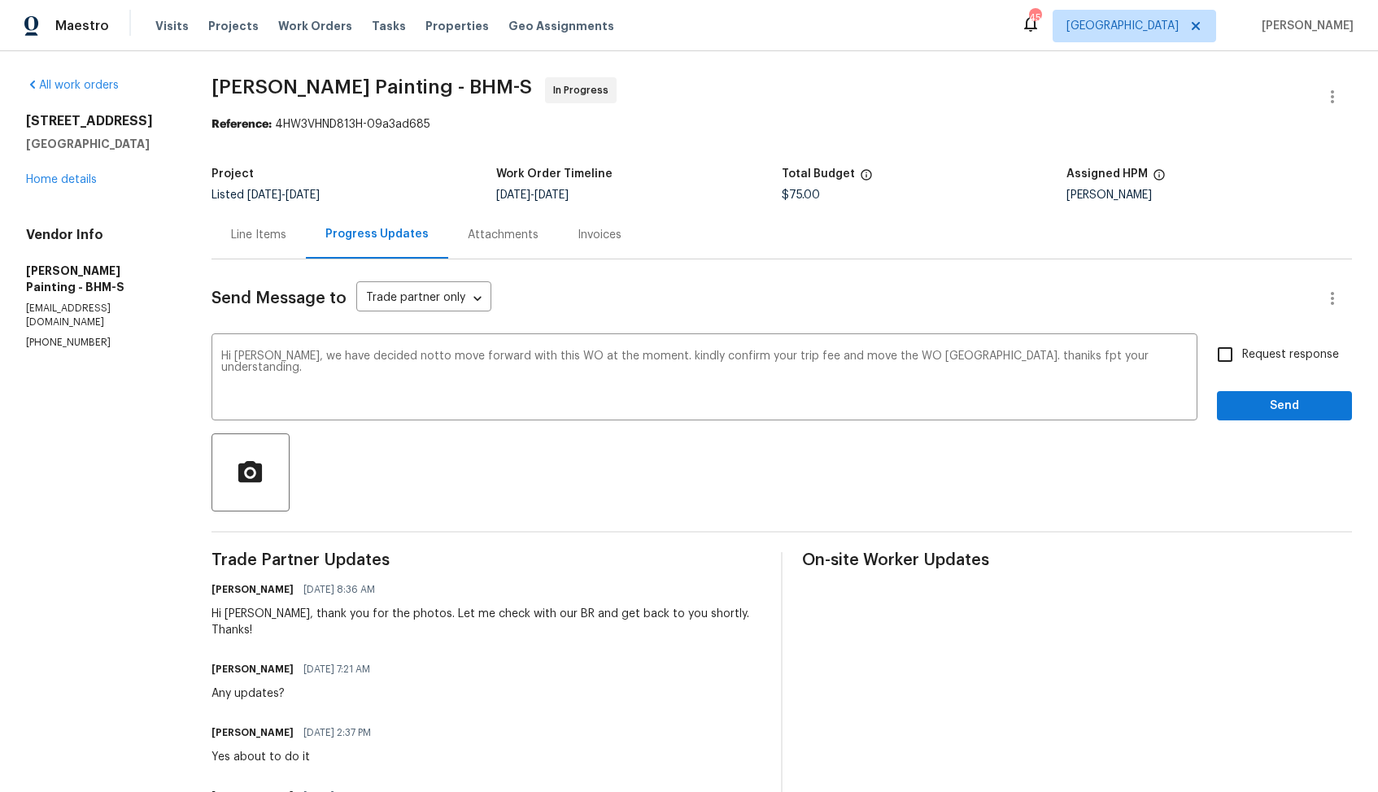
paste textarea "to move forward with this WO at the moment. Kindly confirm your trip fee and mo…"
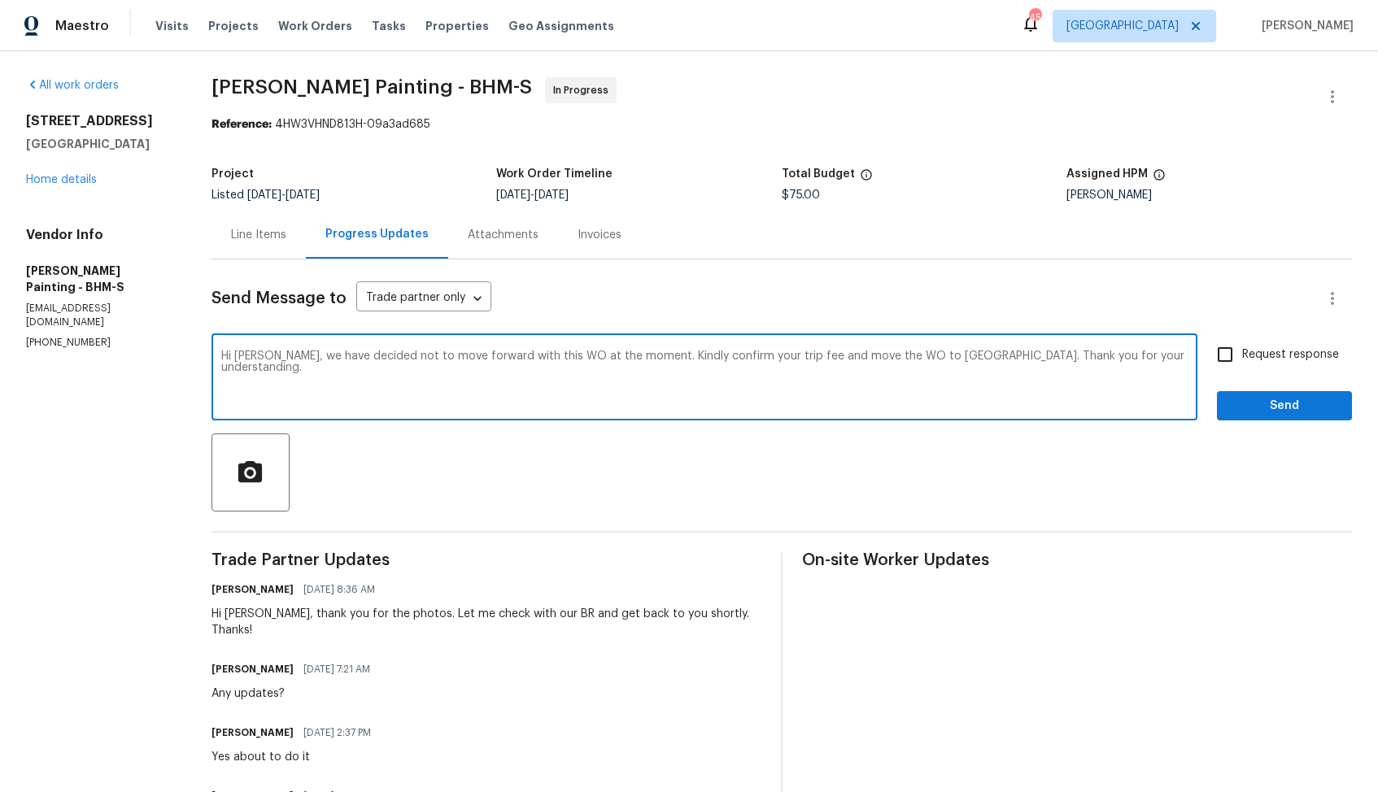
type textarea "Hi Victor, we have decided not to move forward with this WO at the moment. Kind…"
click at [1233, 357] on input "Request response" at bounding box center [1225, 354] width 34 height 34
checkbox input "true"
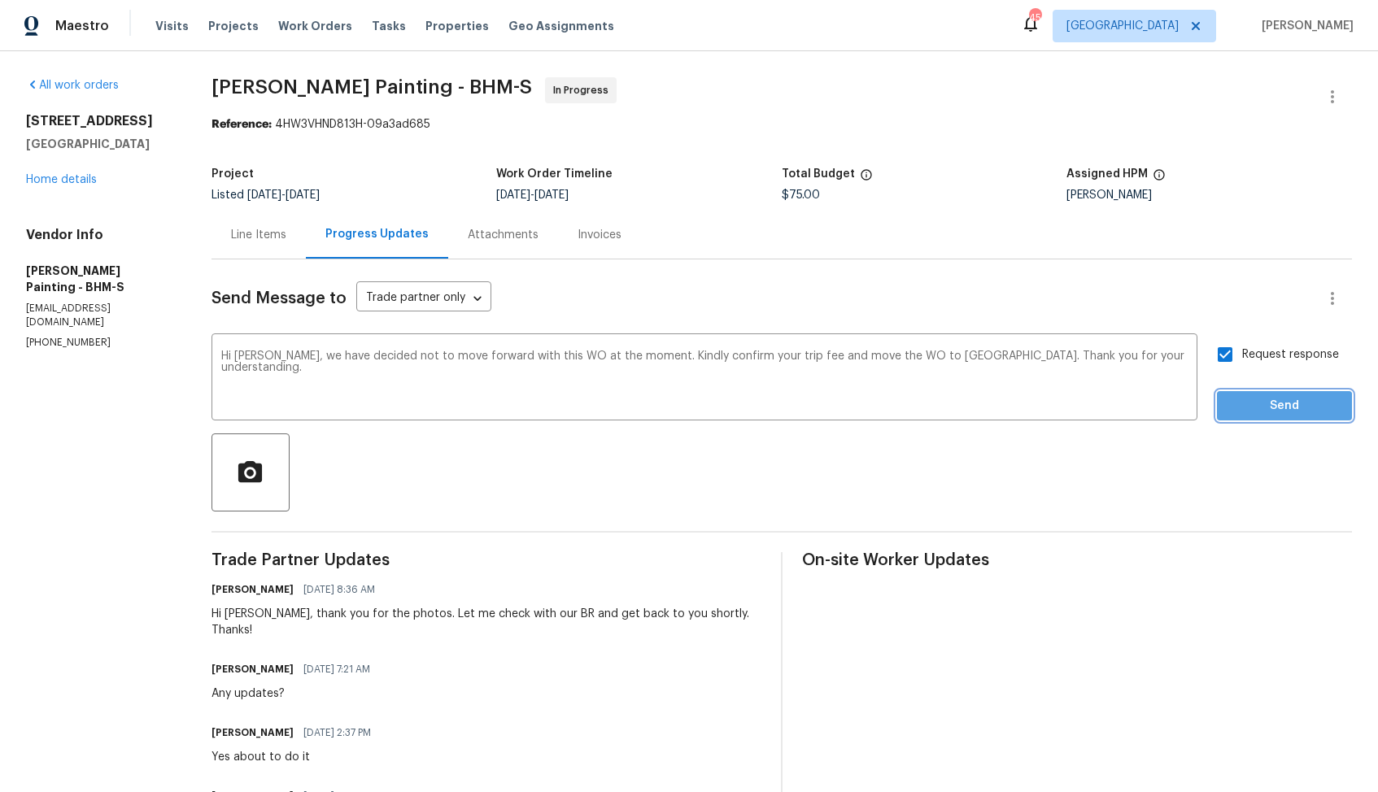
click at [1260, 407] on span "Send" at bounding box center [1284, 406] width 109 height 20
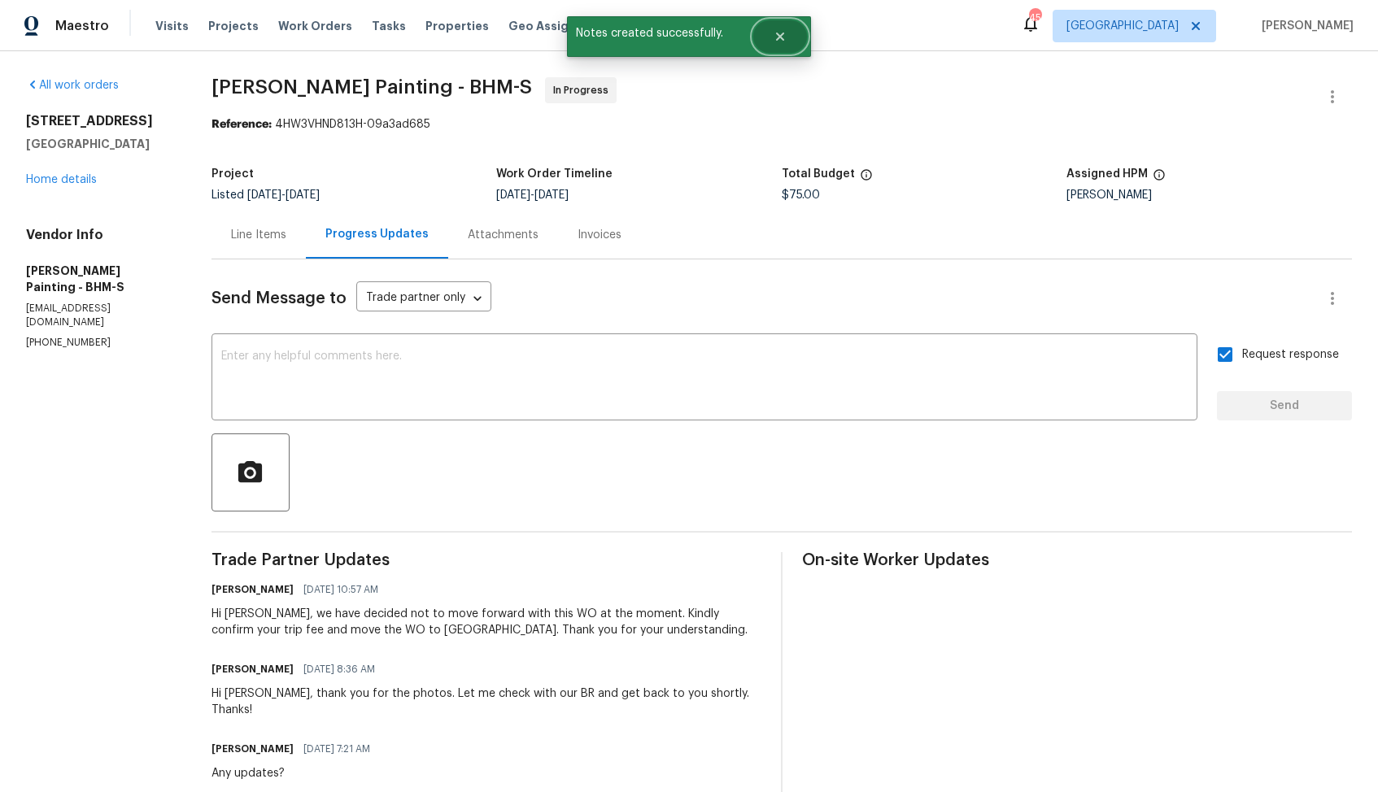
click at [788, 39] on button "Close" at bounding box center [780, 36] width 54 height 33
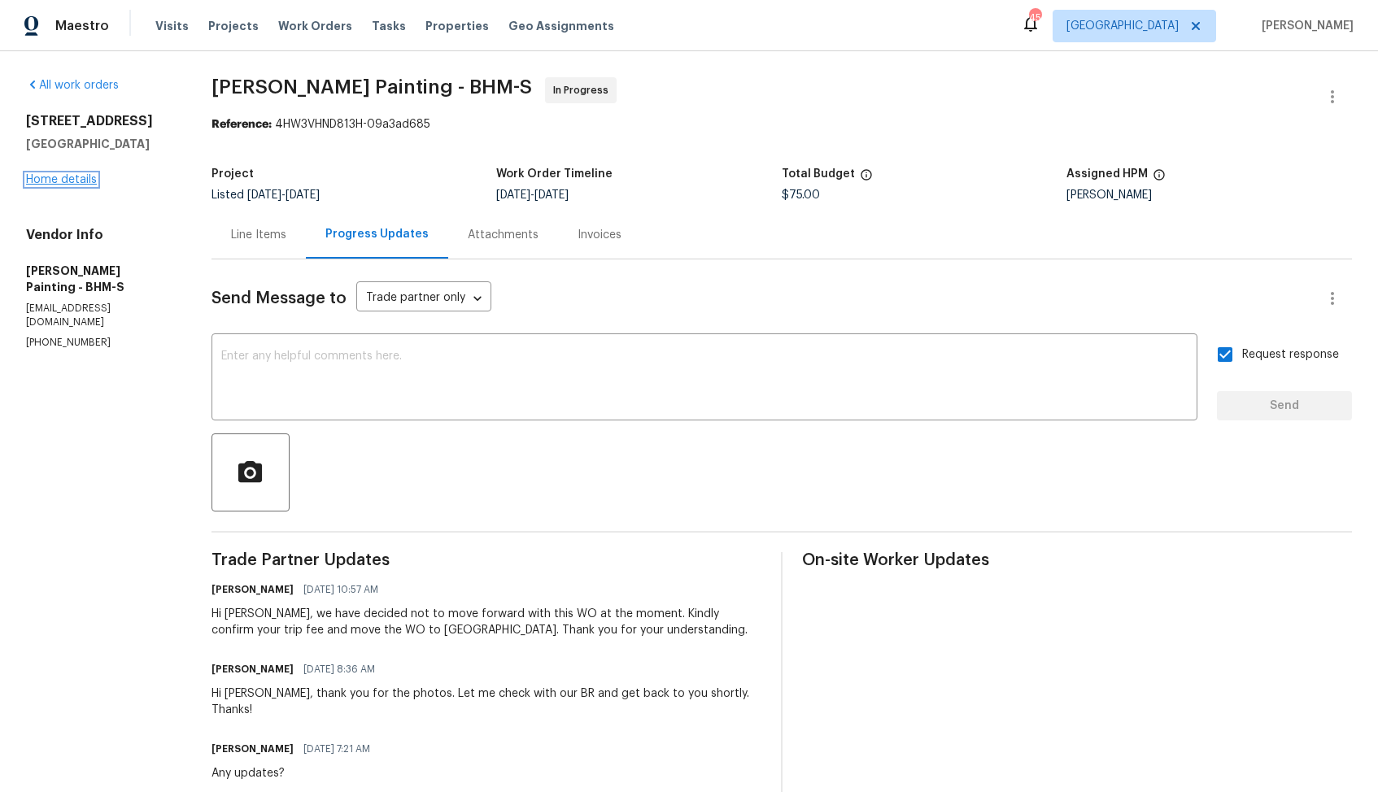
click at [65, 180] on link "Home details" at bounding box center [61, 179] width 71 height 11
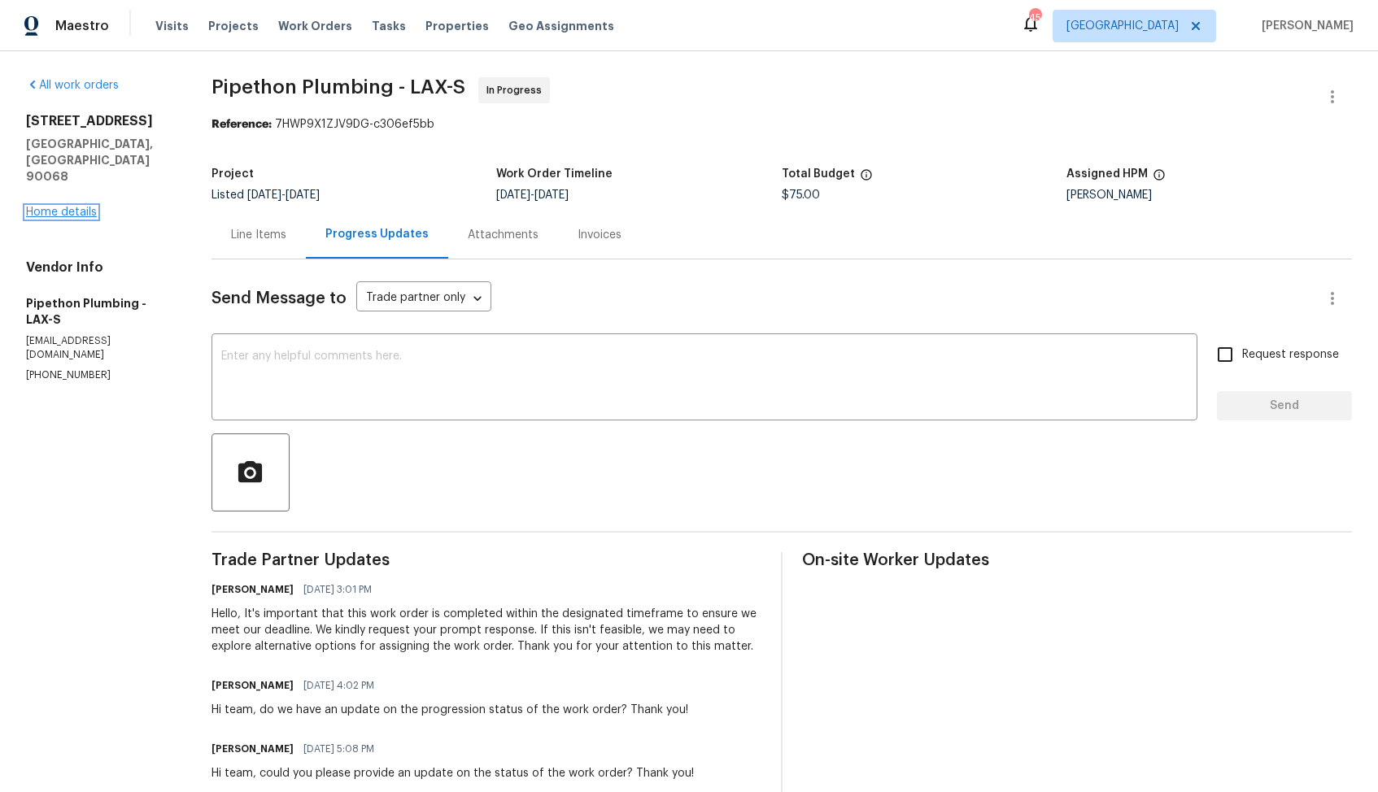
click at [89, 207] on link "Home details" at bounding box center [61, 212] width 71 height 11
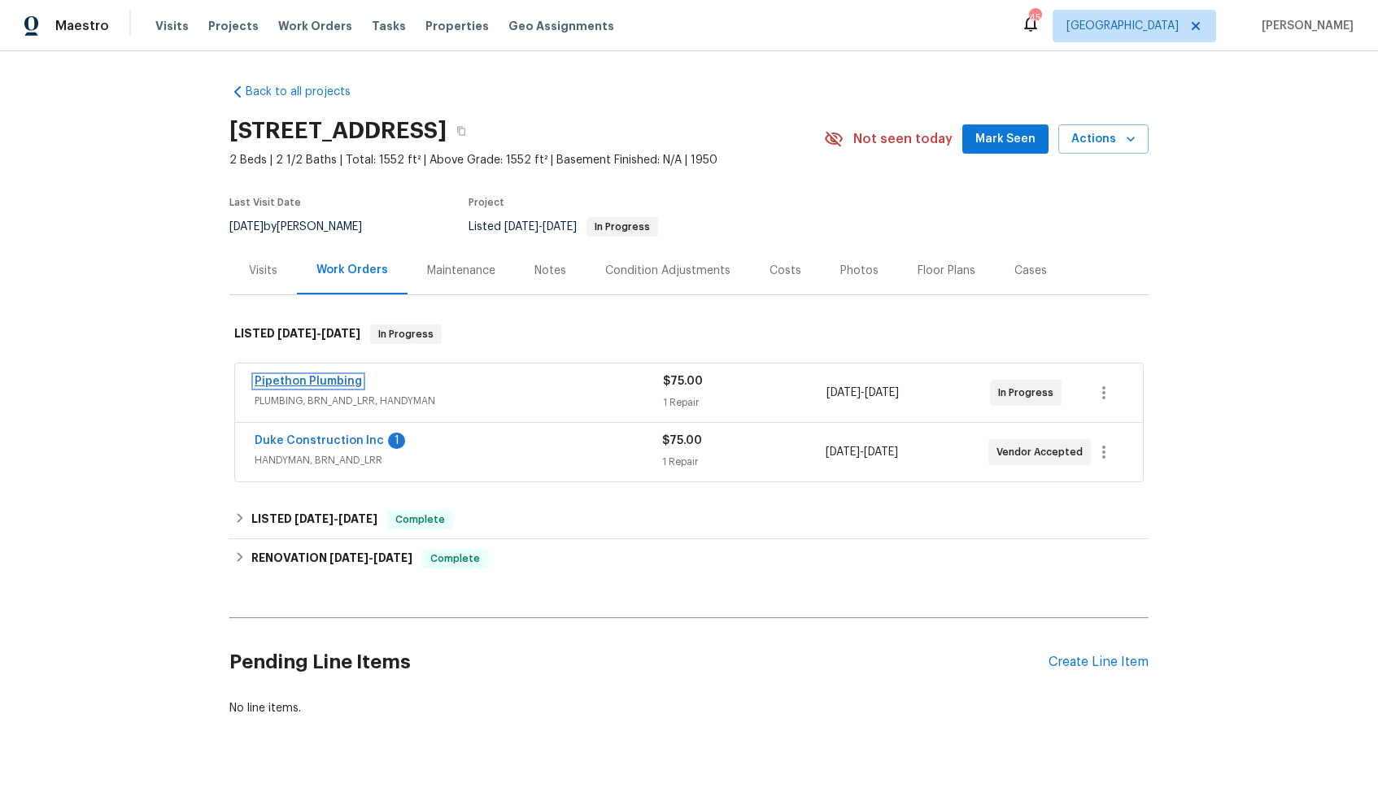
click at [315, 380] on link "Pipethon Plumbing" at bounding box center [308, 381] width 107 height 11
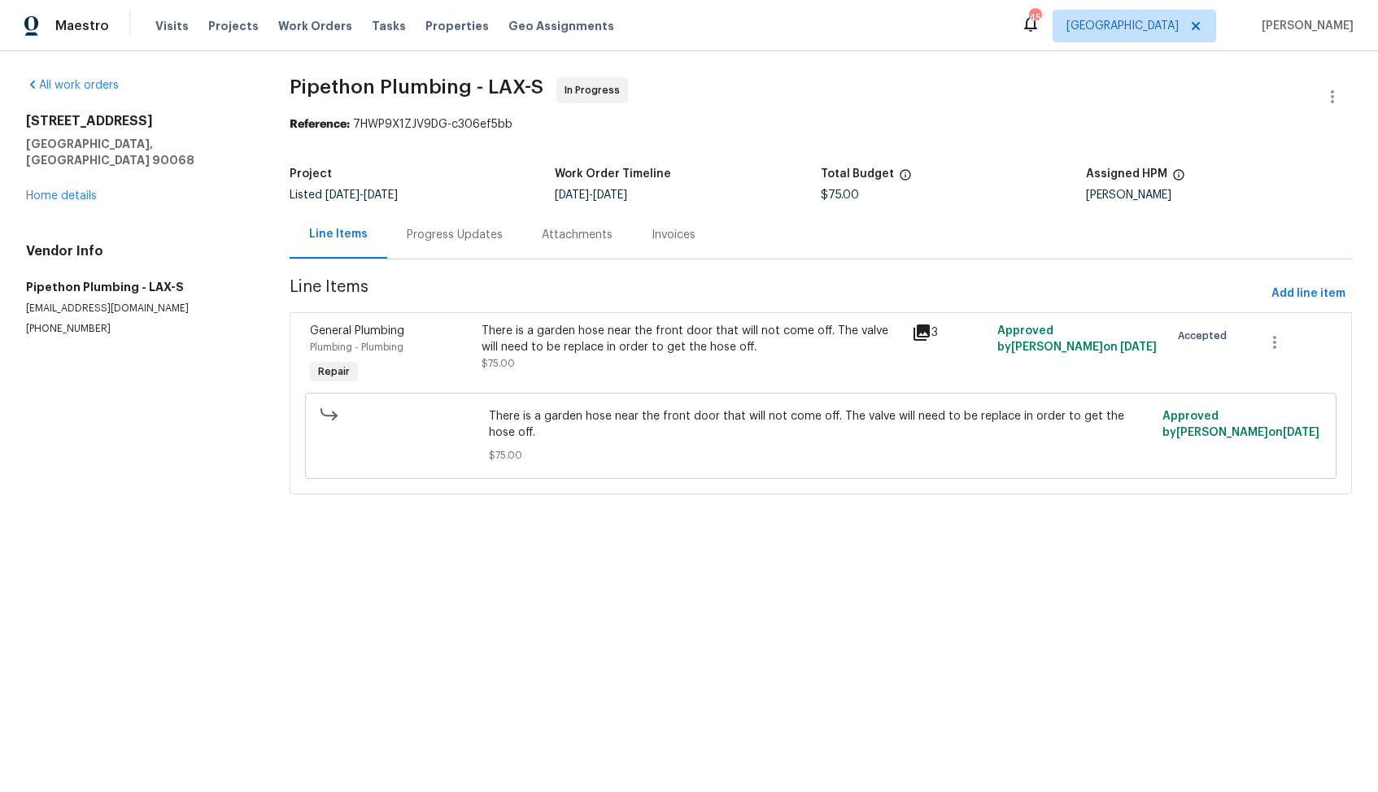
click at [448, 239] on div "Progress Updates" at bounding box center [455, 235] width 96 height 16
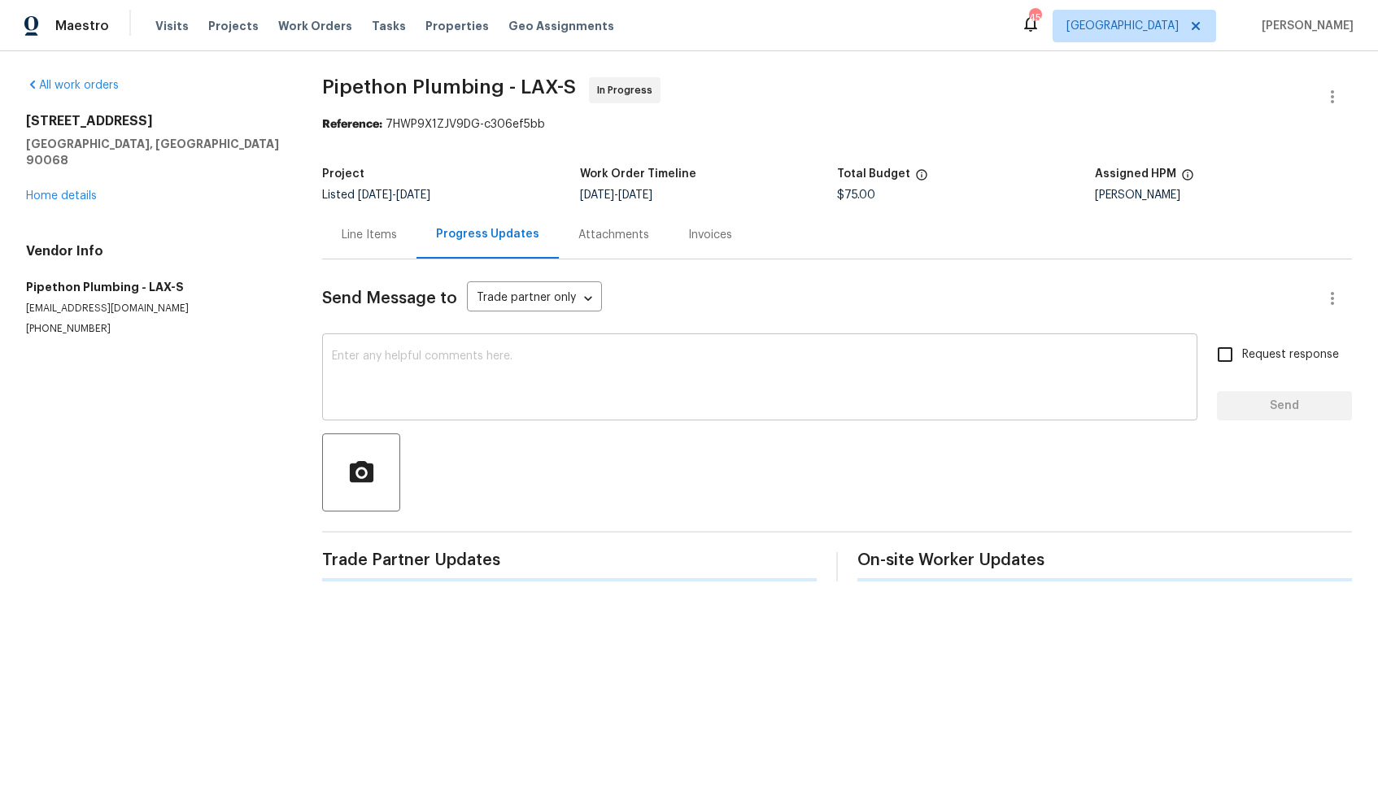
click at [511, 362] on textarea at bounding box center [760, 378] width 856 height 57
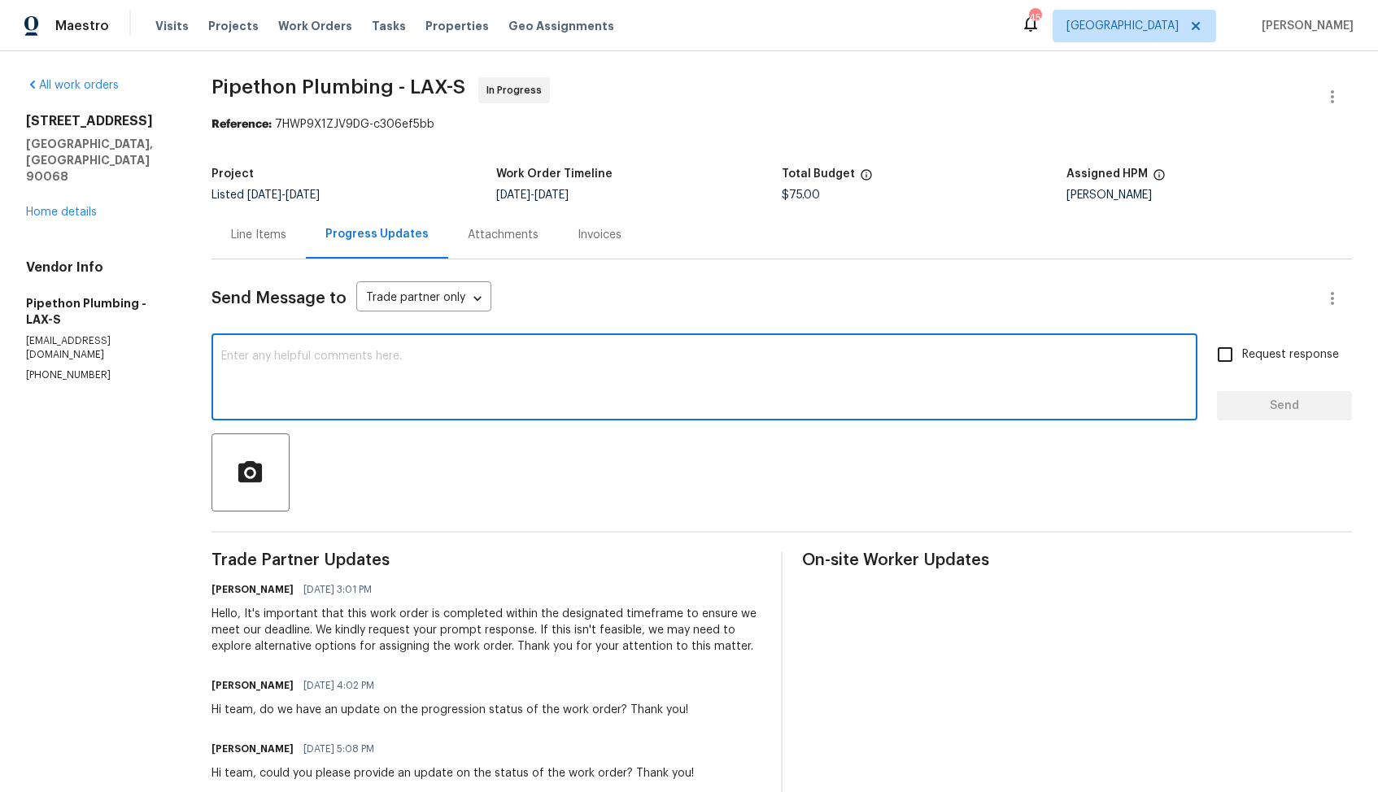
click at [492, 389] on textarea at bounding box center [704, 378] width 966 height 57
paste textarea "Hi team, Since there has been no response from your side, I have no option but …"
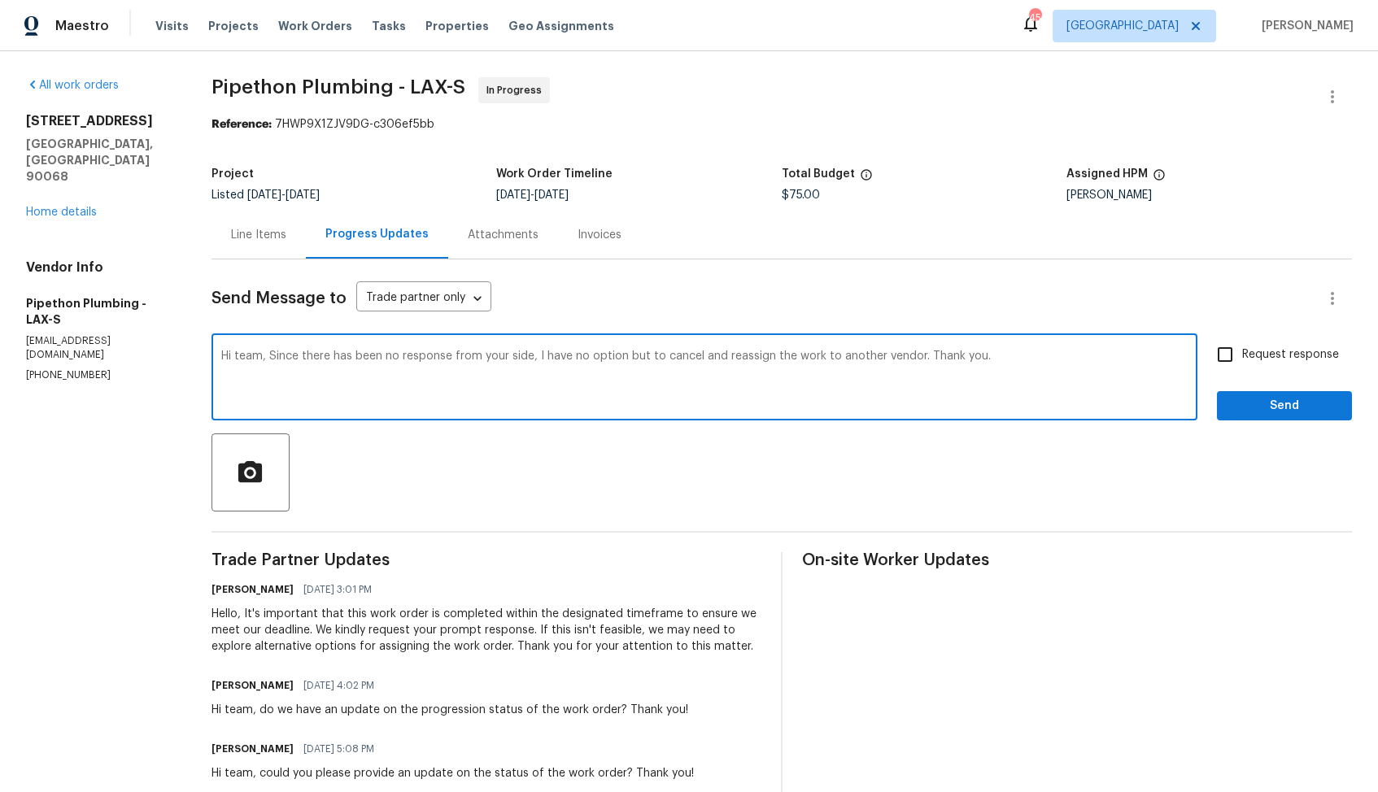
type textarea "Hi team, Since there has been no response from your side, I have no option but …"
click at [1279, 403] on span "Send" at bounding box center [1284, 406] width 109 height 20
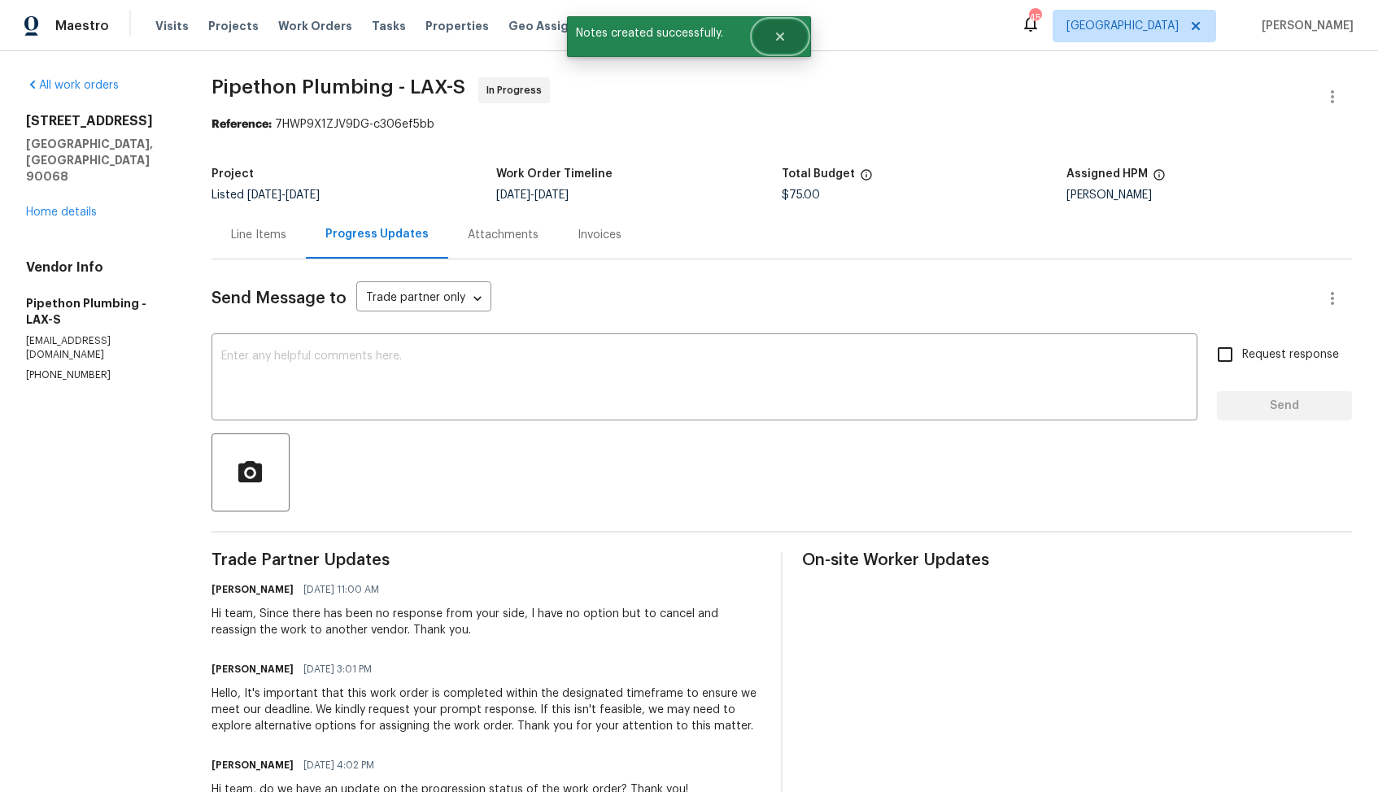
click at [780, 38] on icon "Close" at bounding box center [779, 36] width 13 height 13
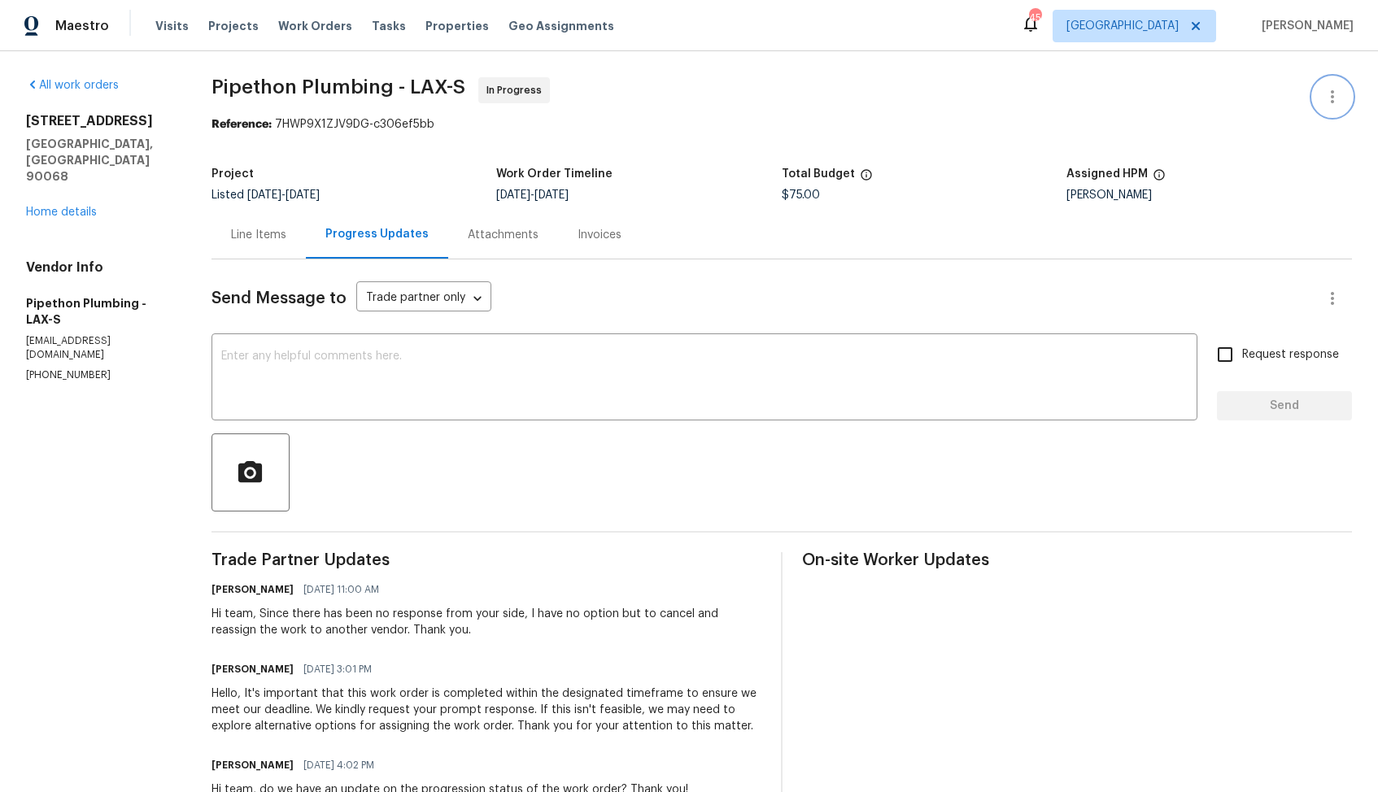
click at [1333, 97] on icon "button" at bounding box center [1331, 96] width 3 height 13
click at [1257, 94] on li "Edit" at bounding box center [1279, 97] width 176 height 27
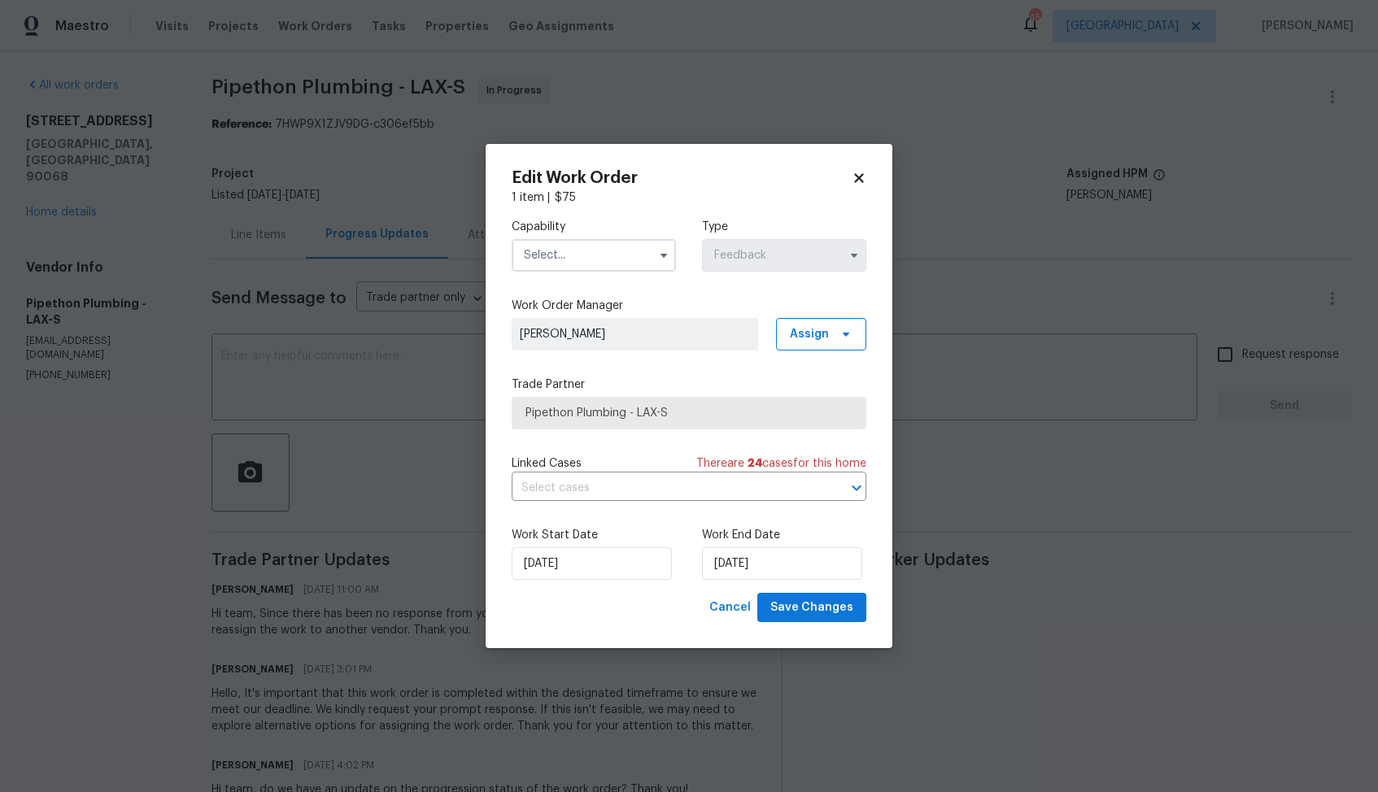
click at [584, 257] on input "text" at bounding box center [594, 255] width 164 height 33
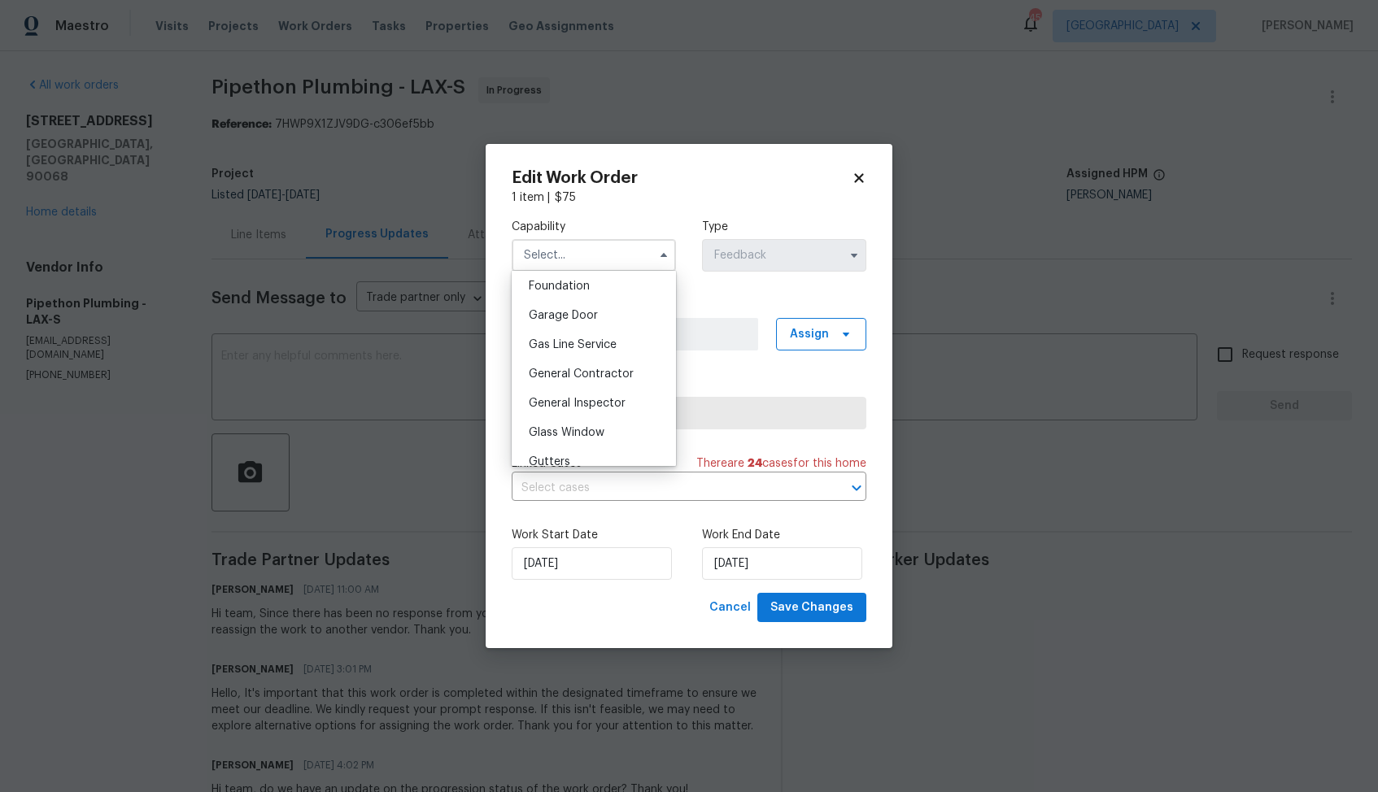
scroll to position [752, 0]
click at [577, 428] on span "Handyman" at bounding box center [557, 431] width 57 height 11
type input "Handyman"
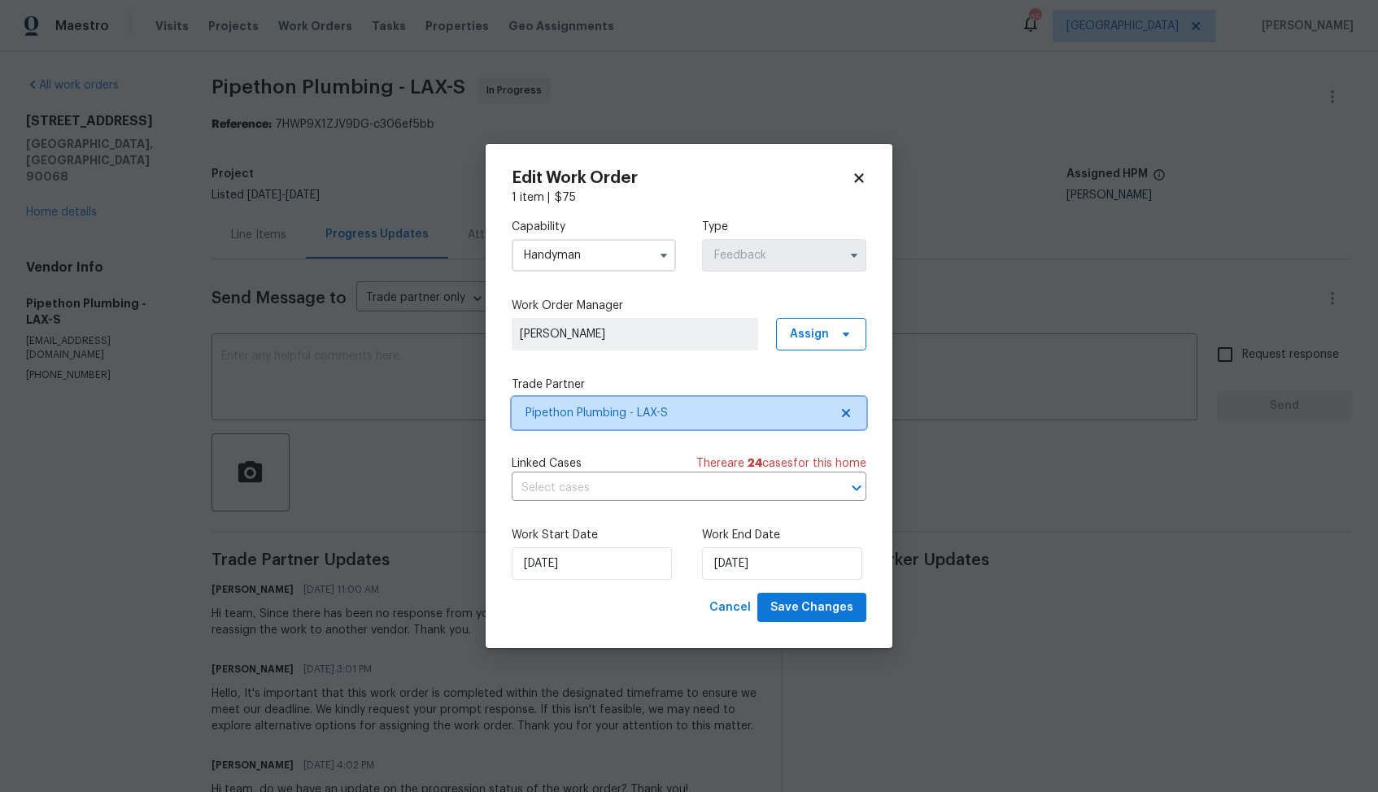
click at [678, 417] on span "Pipethon Plumbing - LAX-S" at bounding box center [676, 413] width 303 height 16
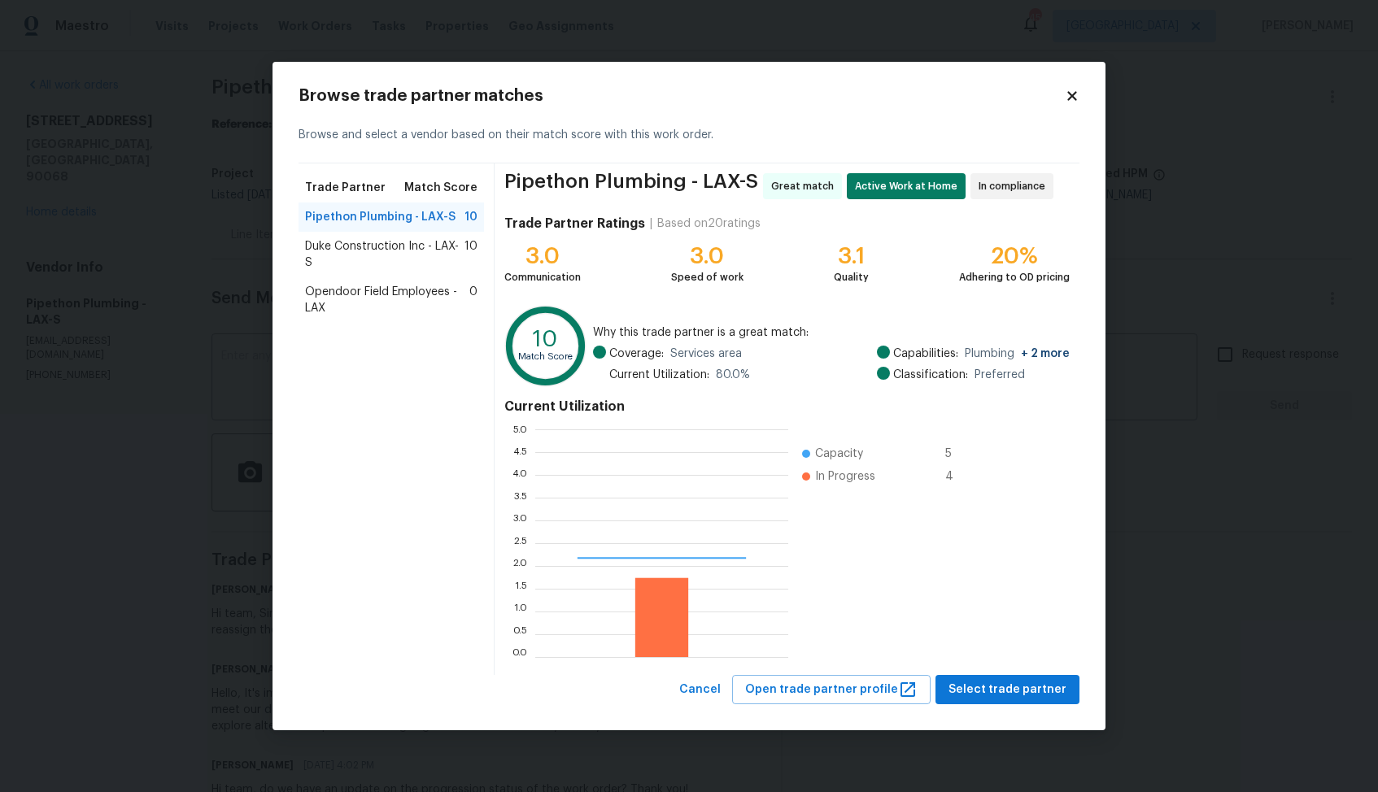
scroll to position [228, 253]
click at [366, 253] on span "Duke Construction Inc - LAX-S" at bounding box center [384, 254] width 159 height 33
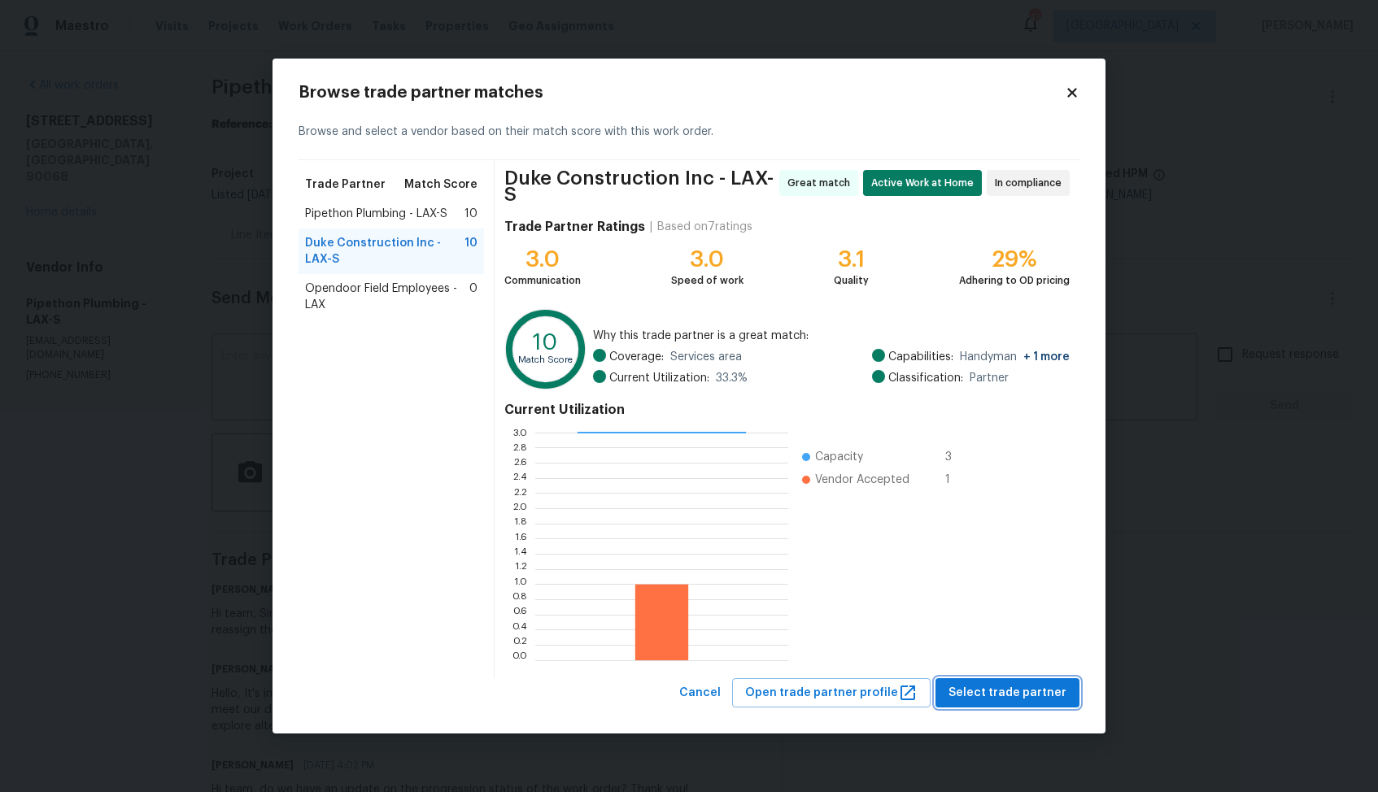
click at [1003, 692] on span "Select trade partner" at bounding box center [1007, 693] width 118 height 20
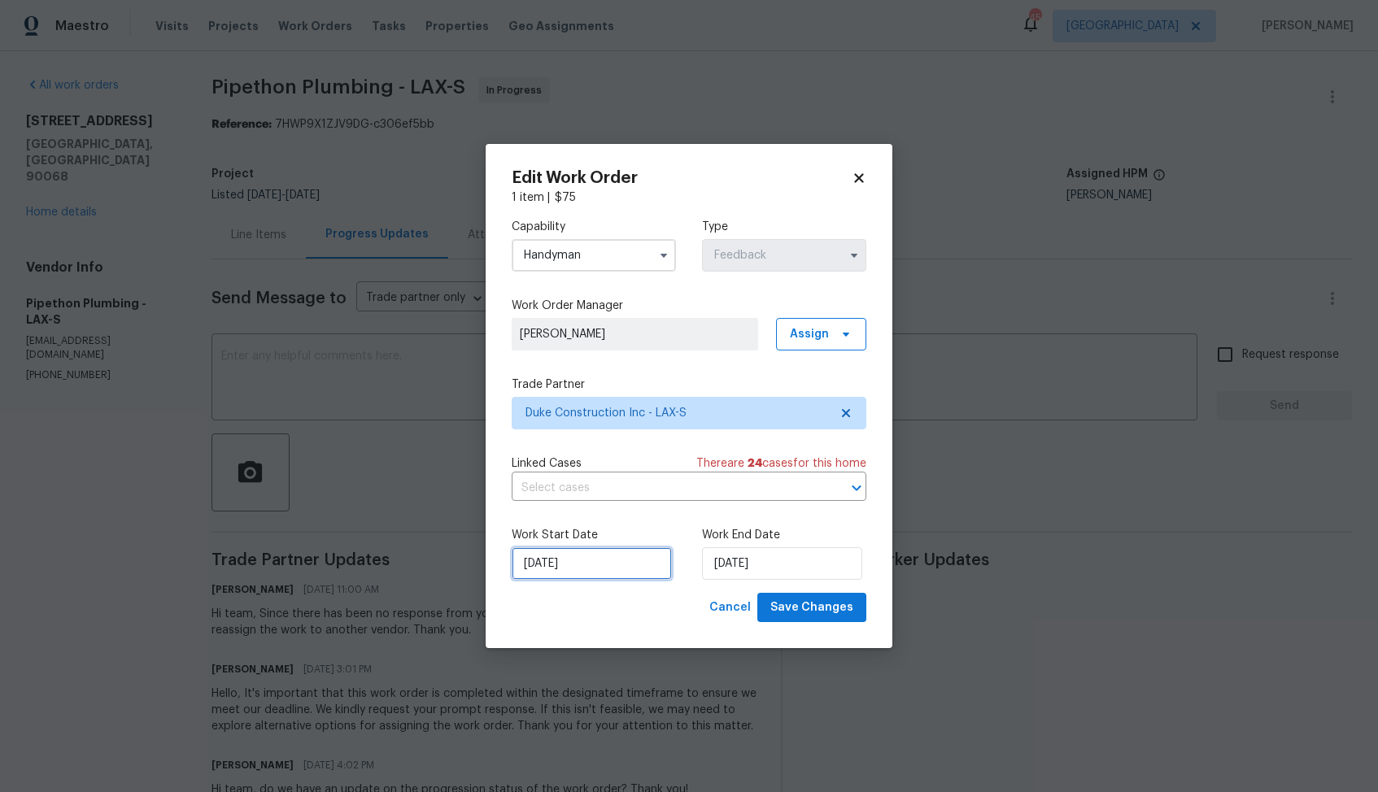
click at [629, 559] on input "[DATE]" at bounding box center [592, 563] width 160 height 33
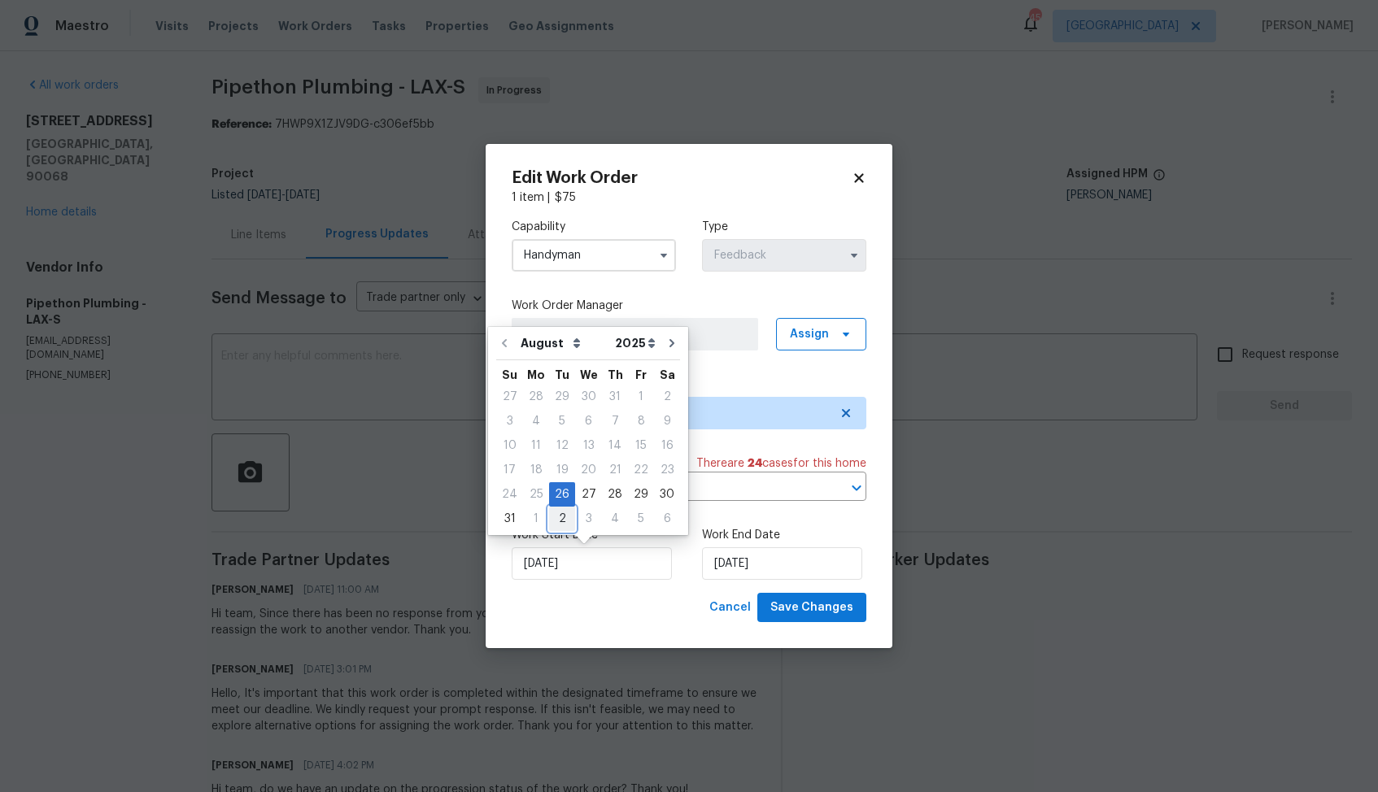
click at [560, 516] on div "2" at bounding box center [562, 518] width 26 height 23
type input "02/09/2025"
select select "8"
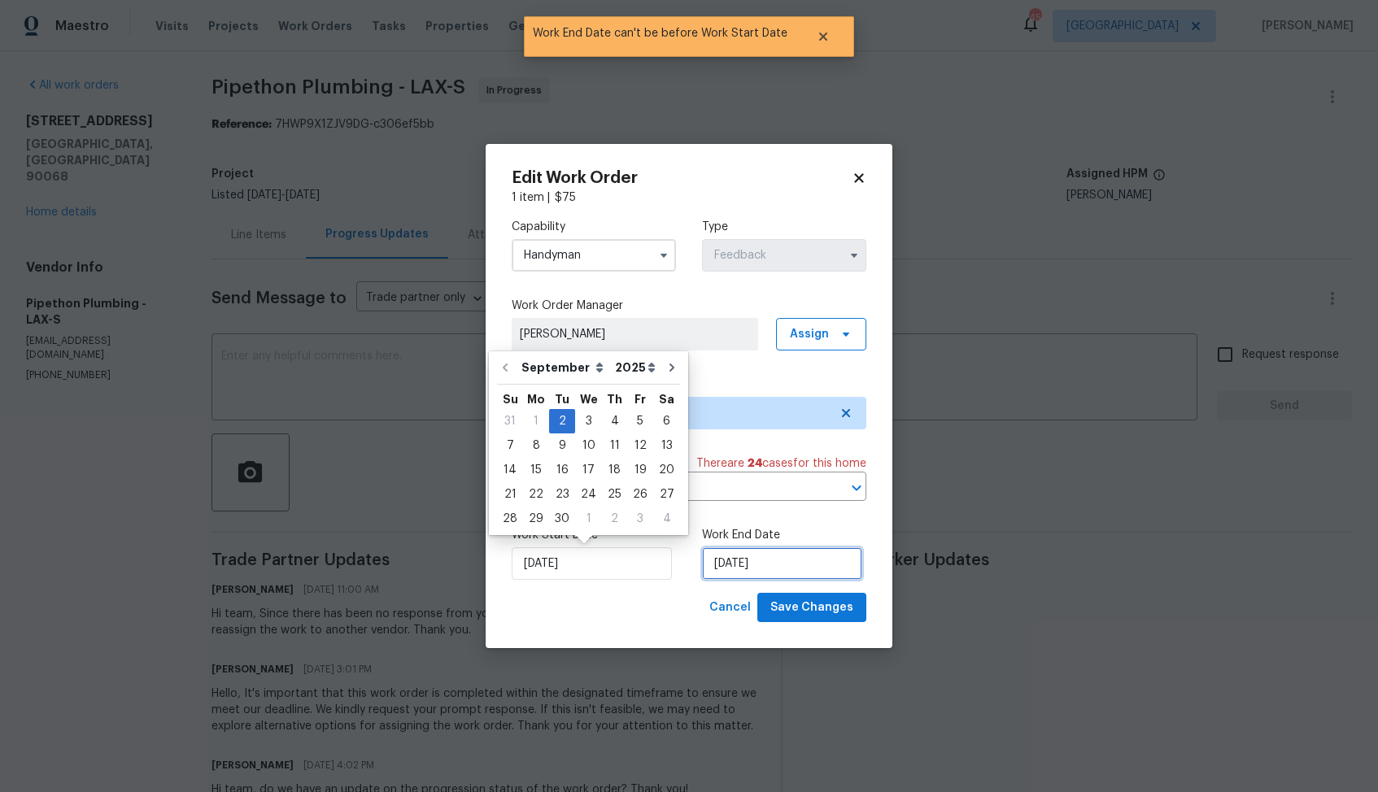
click at [738, 566] on input "02/09/2025" at bounding box center [782, 563] width 160 height 33
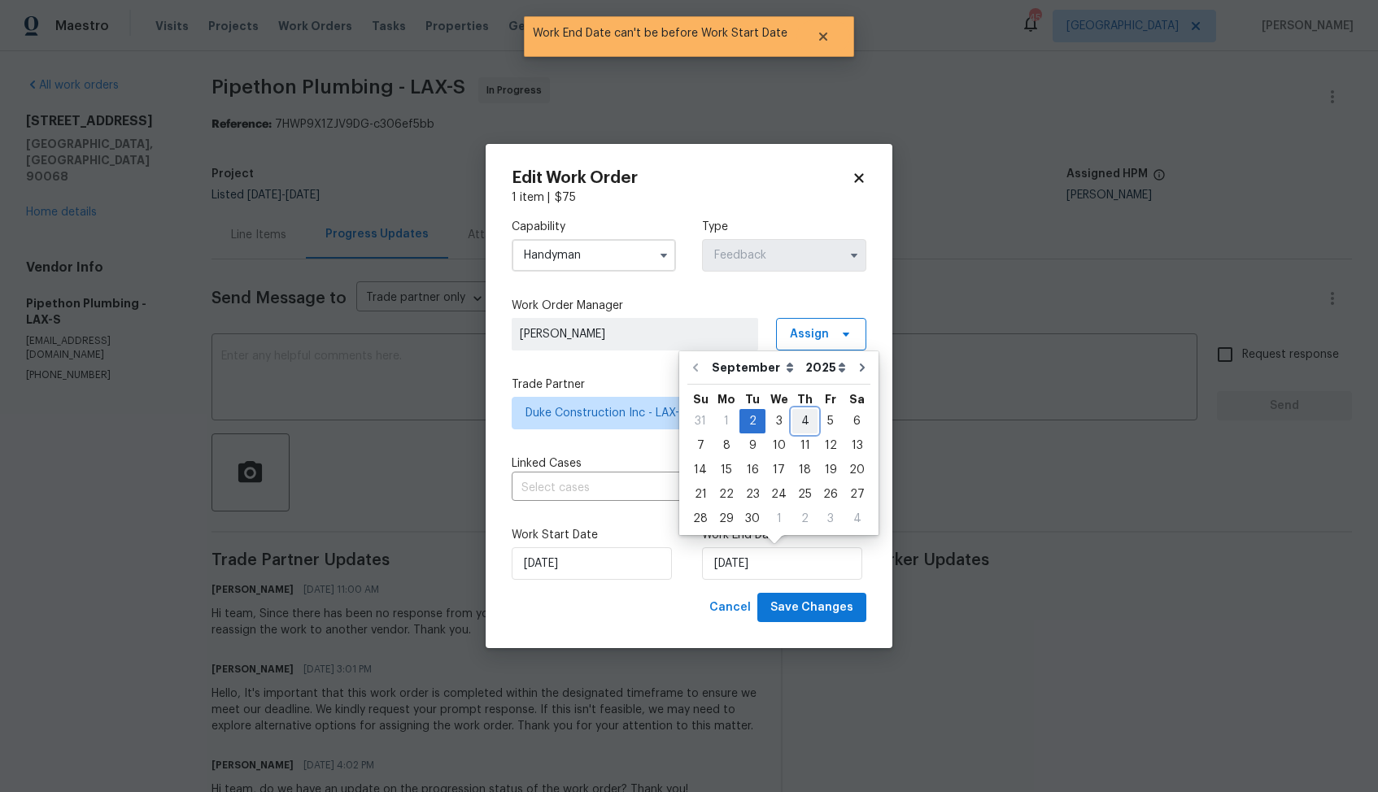
click at [803, 419] on div "4" at bounding box center [804, 421] width 25 height 23
type input "04/09/2025"
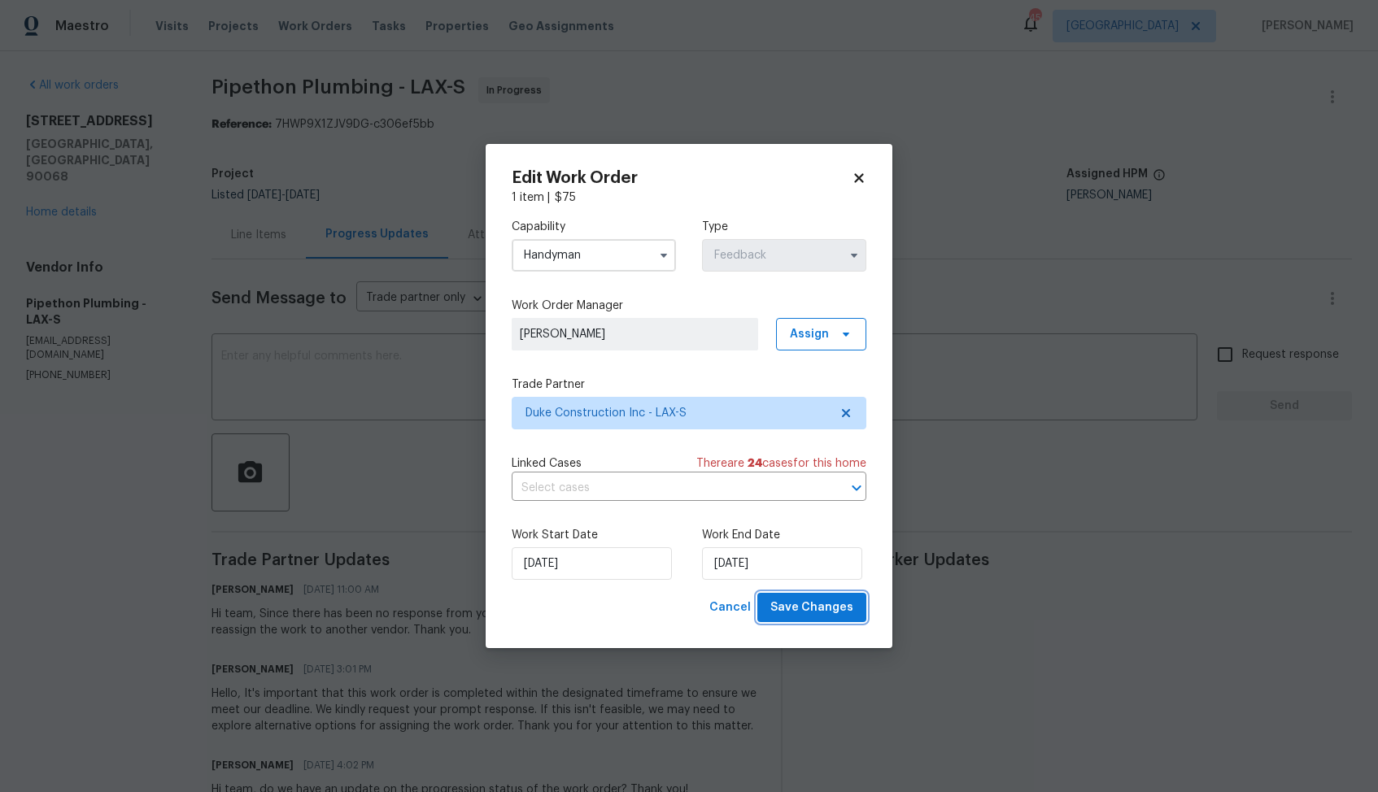
click at [811, 603] on span "Save Changes" at bounding box center [811, 608] width 83 height 20
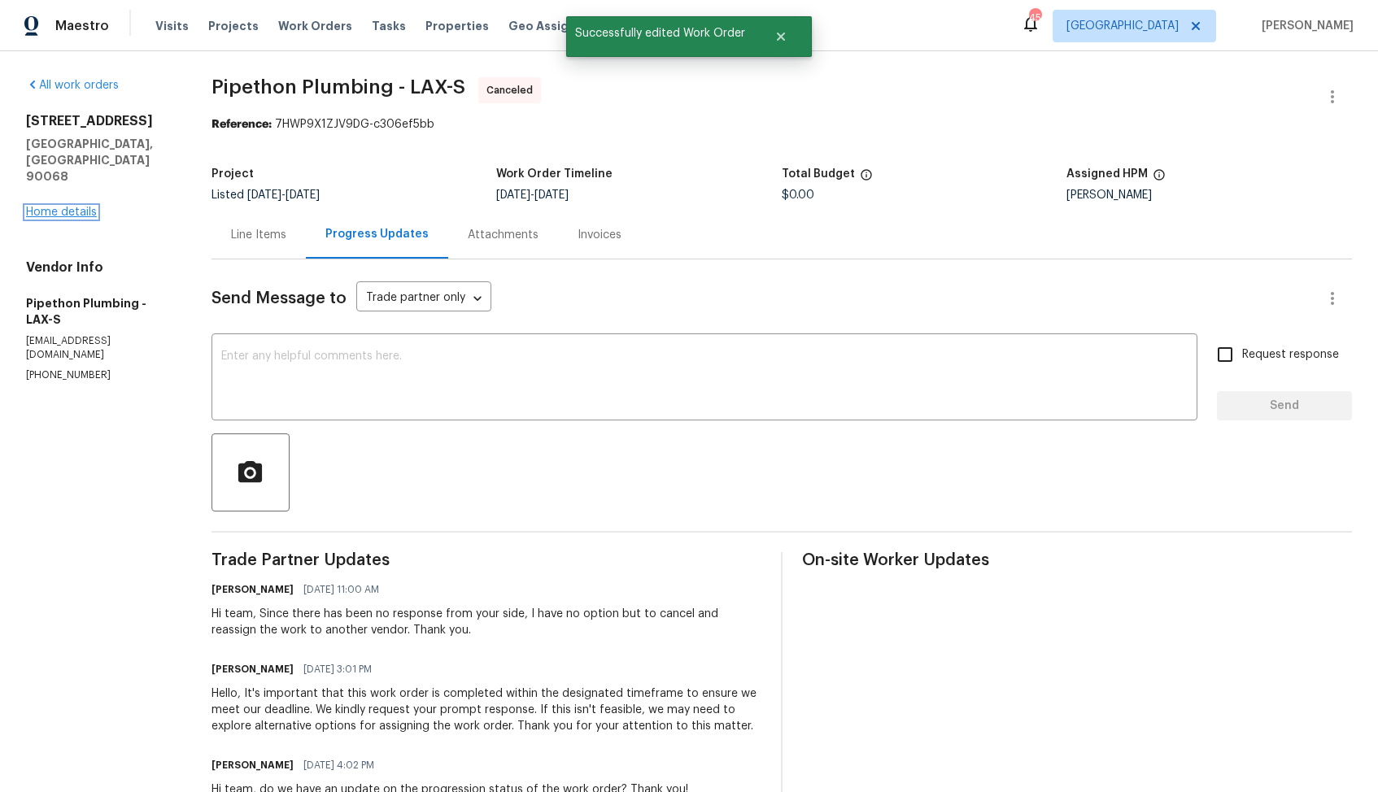
click at [70, 207] on link "Home details" at bounding box center [61, 212] width 71 height 11
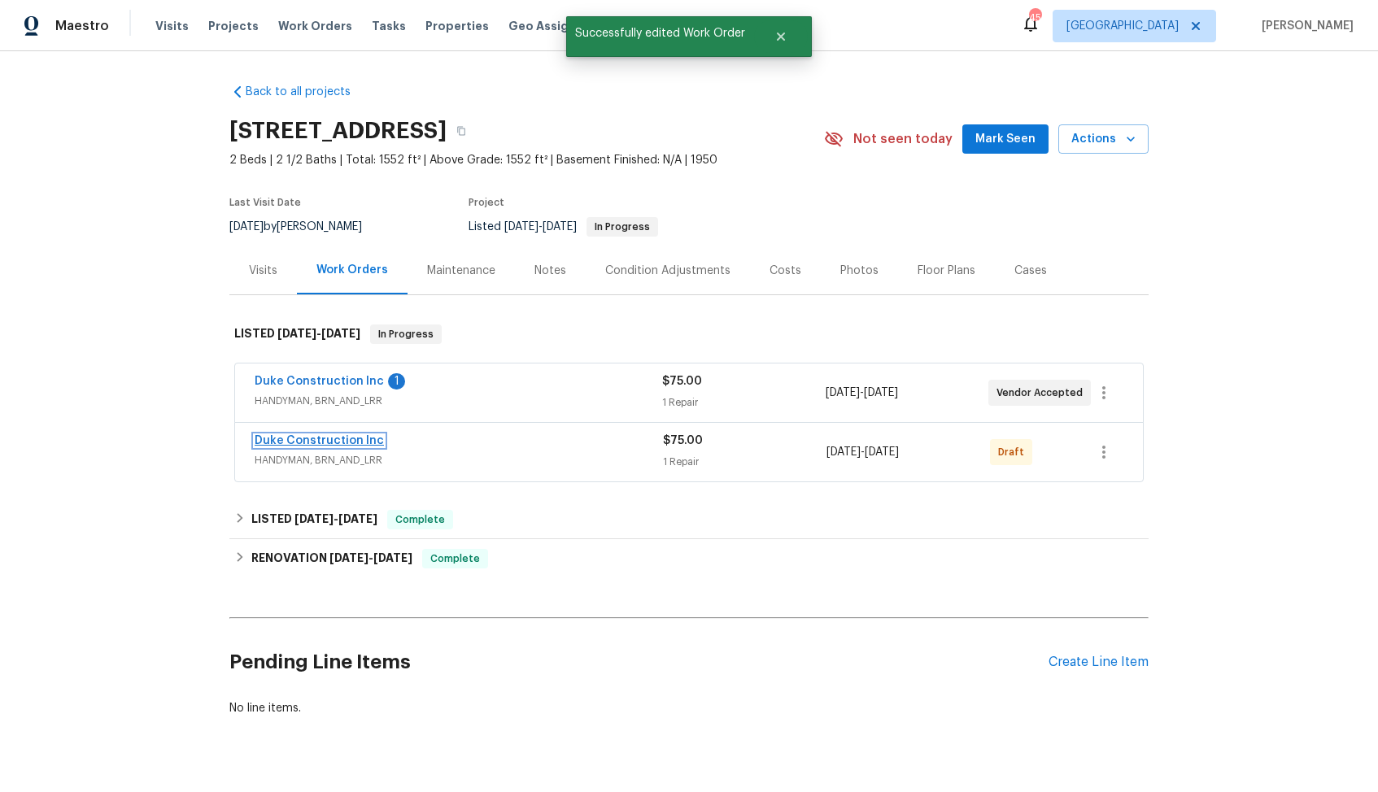
click at [333, 438] on link "Duke Construction Inc" at bounding box center [319, 440] width 129 height 11
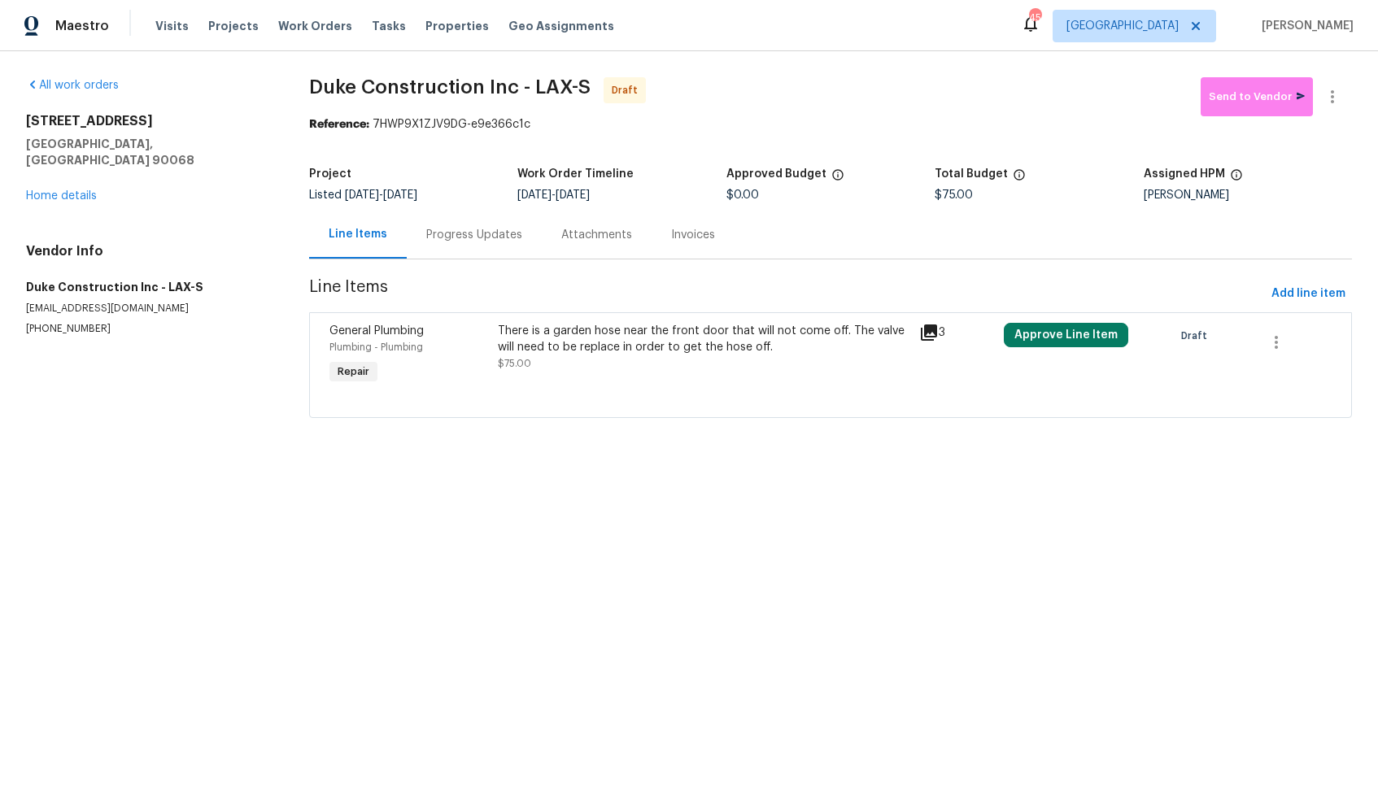
click at [579, 346] on div "There is a garden hose near the front door that will not come off. The valve wi…" at bounding box center [704, 339] width 412 height 33
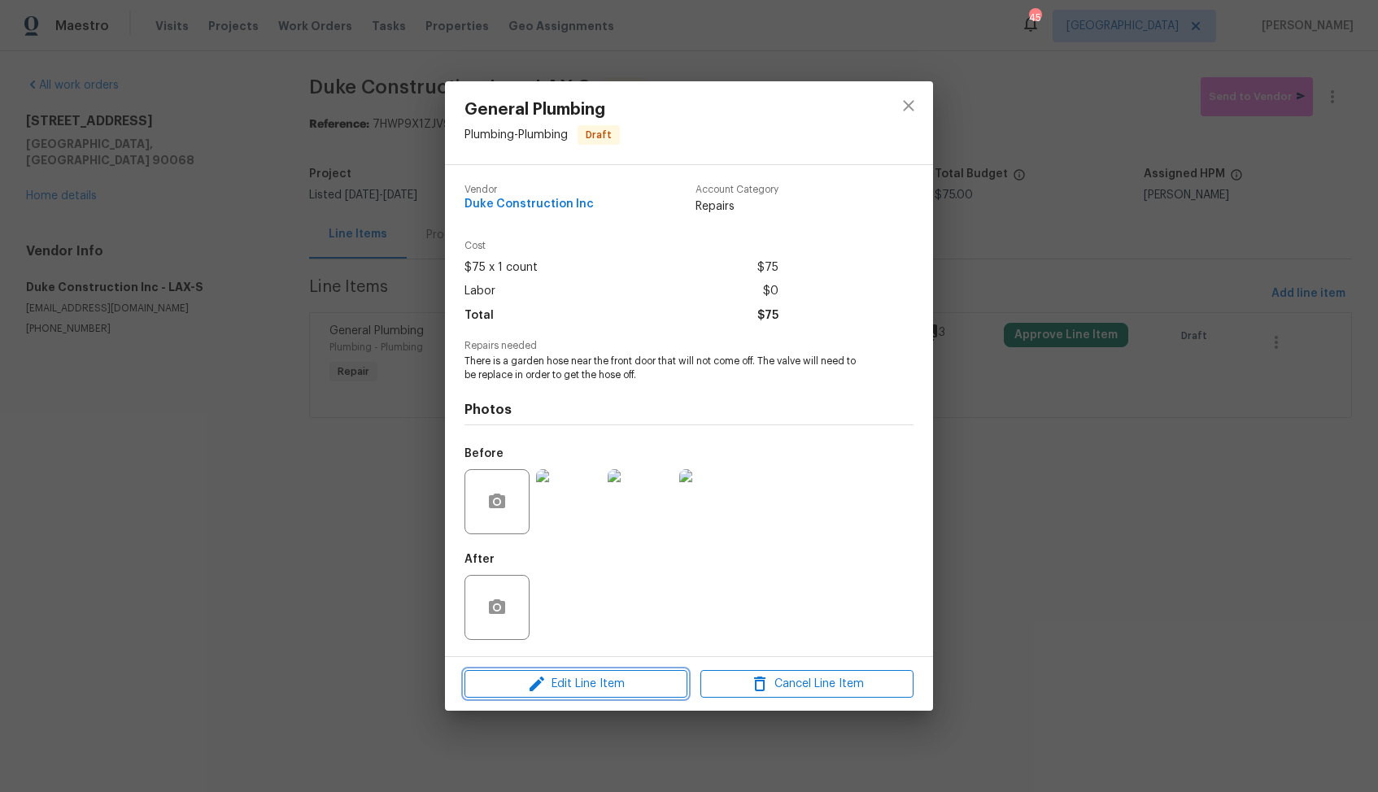
click at [563, 685] on span "Edit Line Item" at bounding box center [575, 684] width 213 height 20
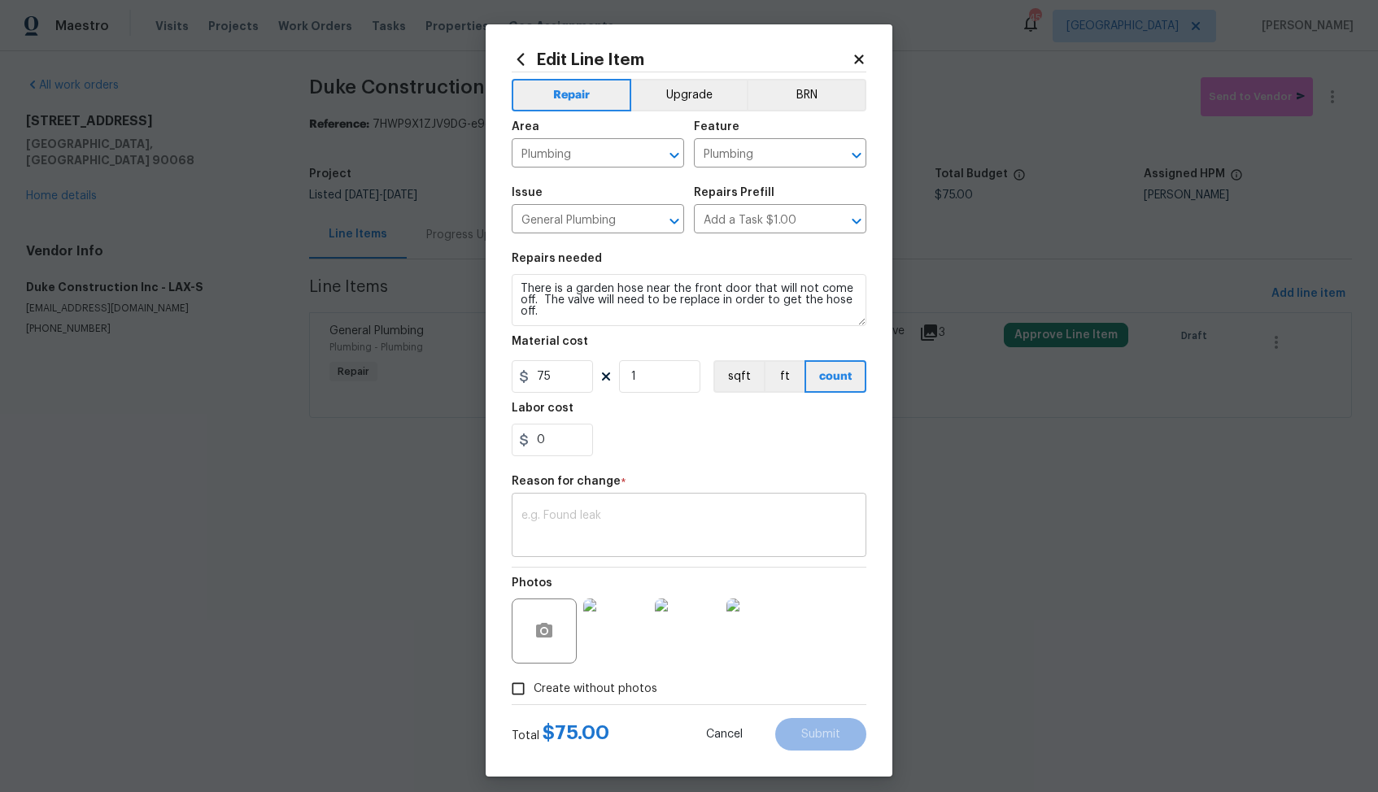
click at [620, 513] on textarea at bounding box center [688, 527] width 335 height 34
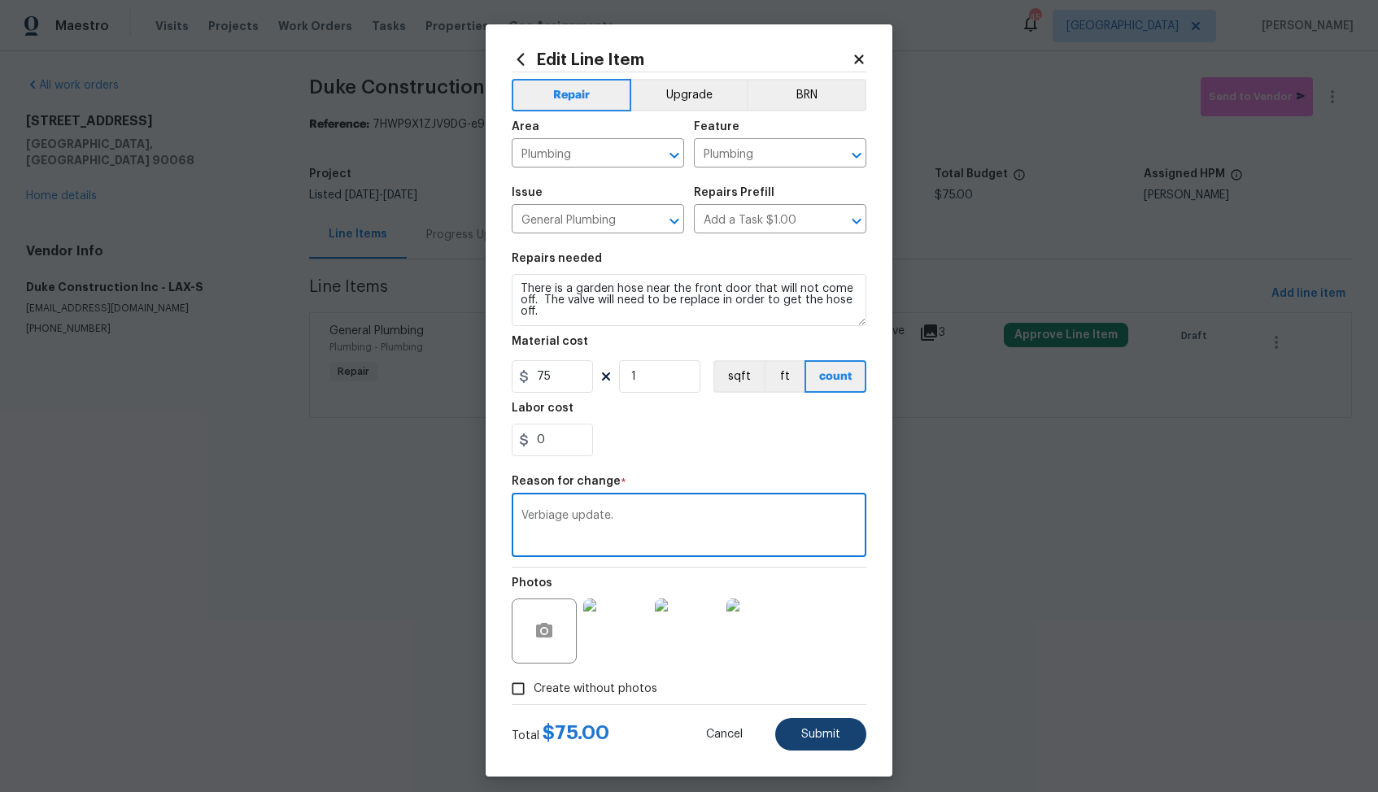
type textarea "Verbiage update."
click at [806, 737] on span "Submit" at bounding box center [820, 735] width 39 height 12
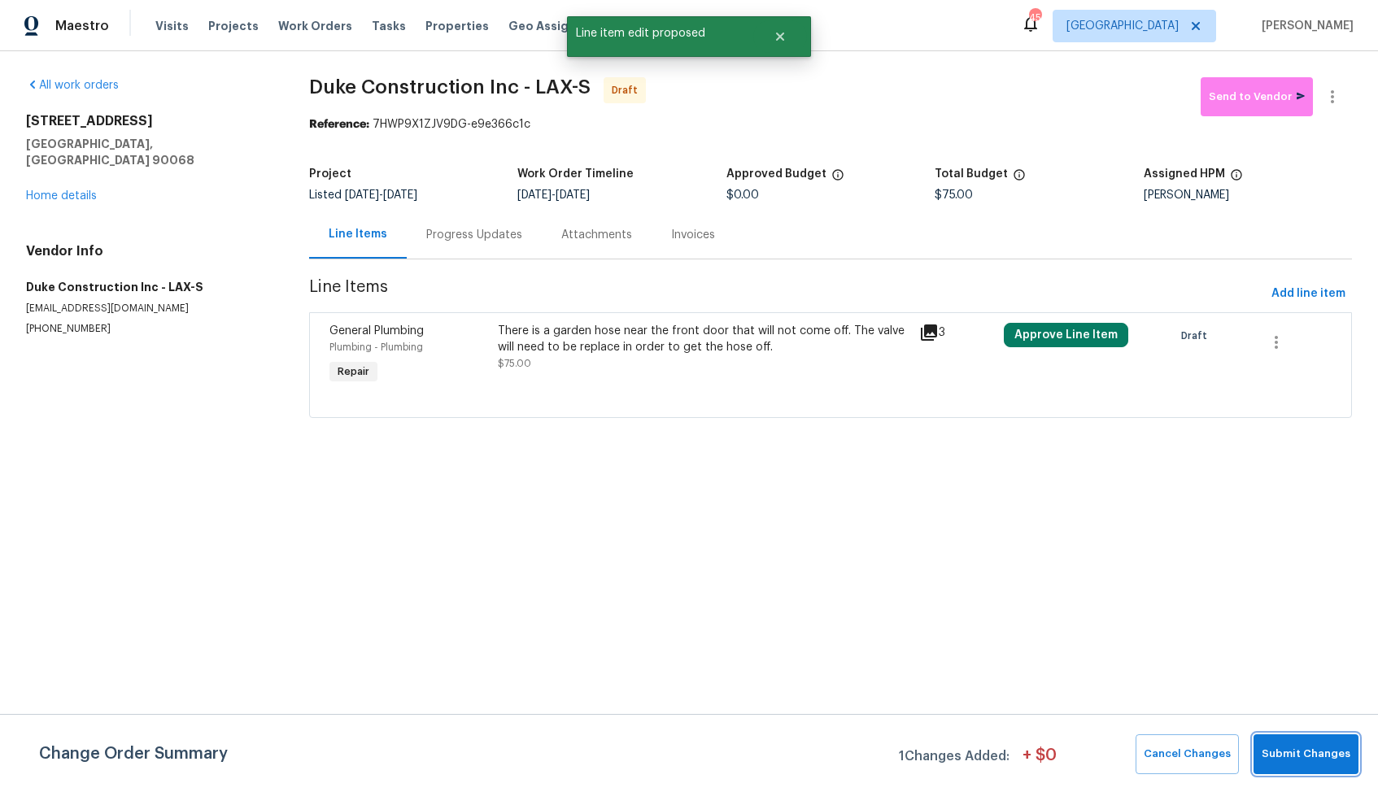
click at [1306, 751] on span "Submit Changes" at bounding box center [1305, 754] width 89 height 19
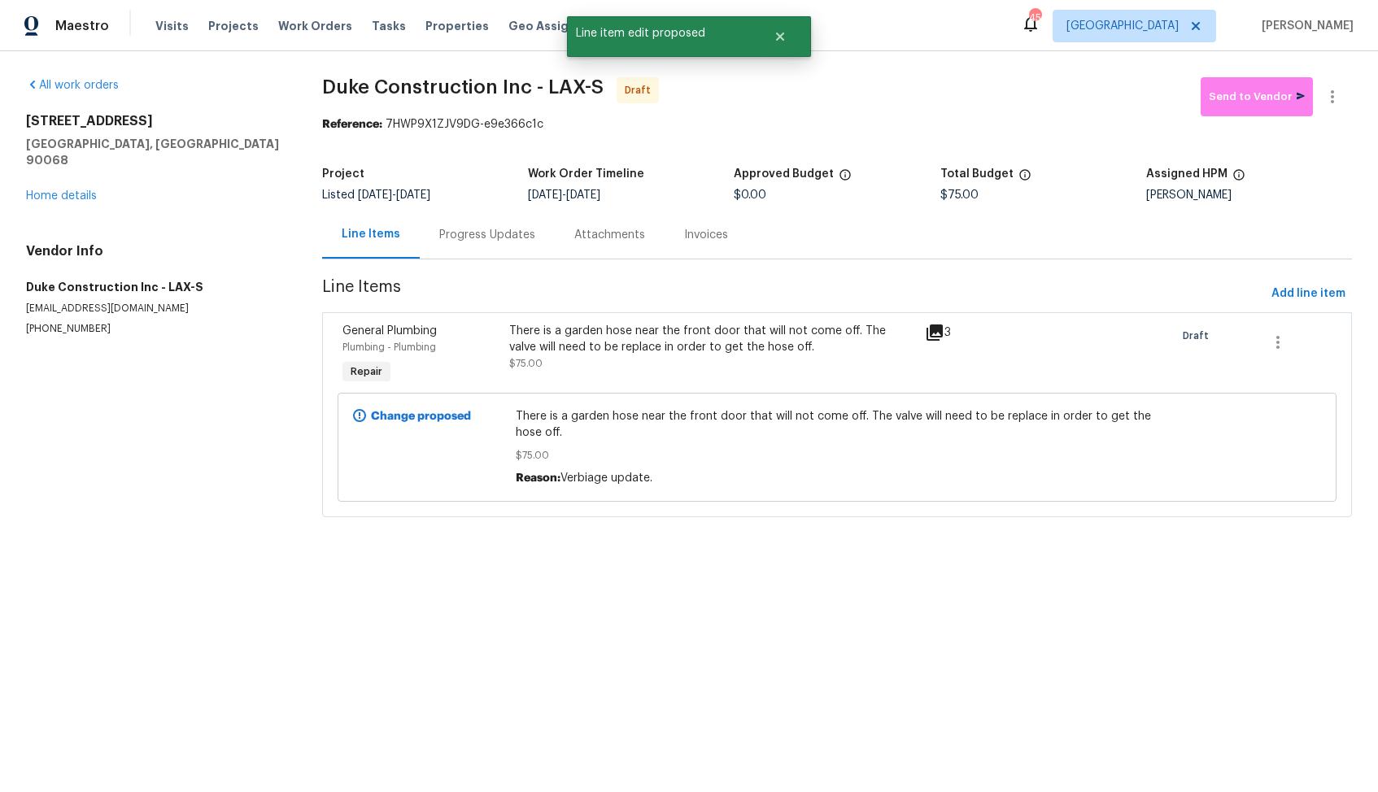
click at [476, 227] on div "Progress Updates" at bounding box center [487, 235] width 96 height 16
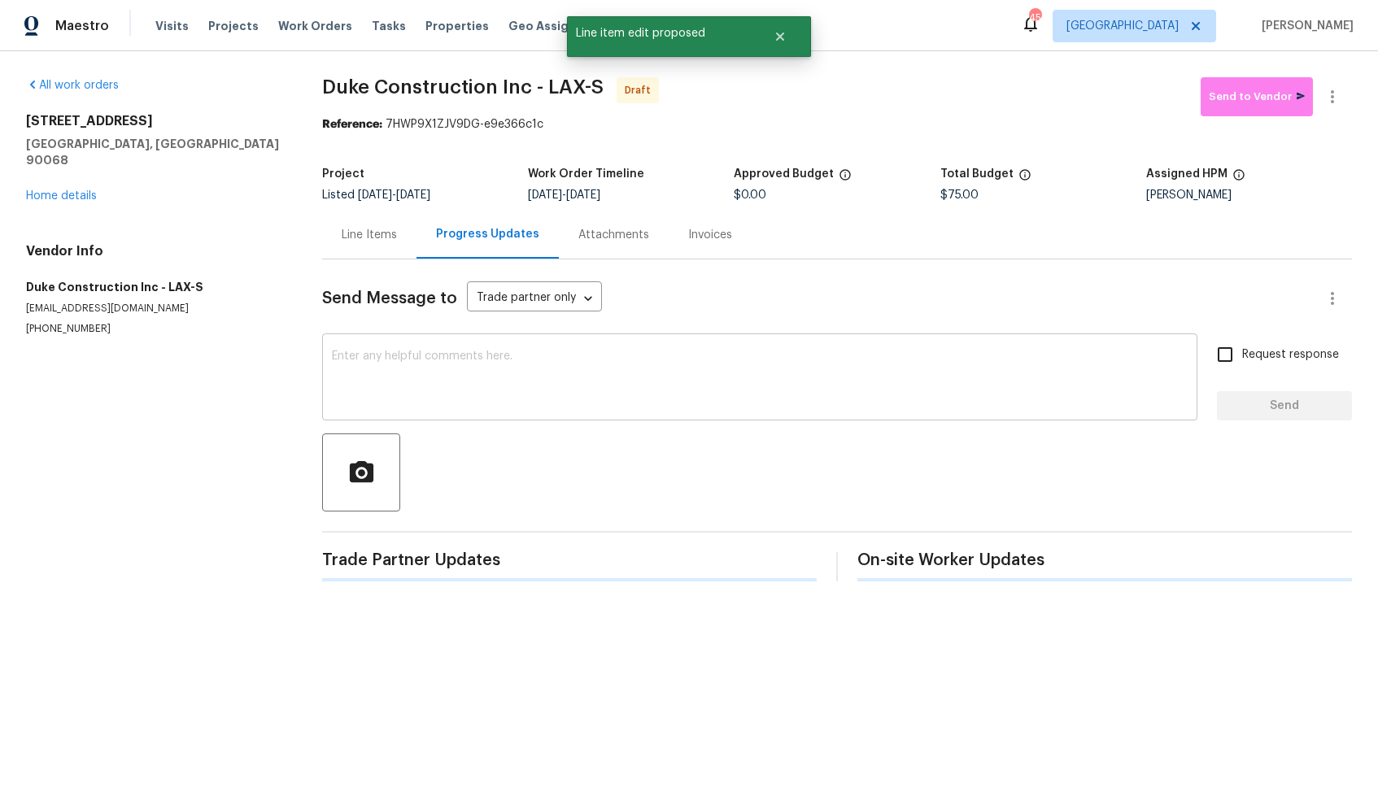
click at [507, 354] on textarea at bounding box center [760, 378] width 856 height 57
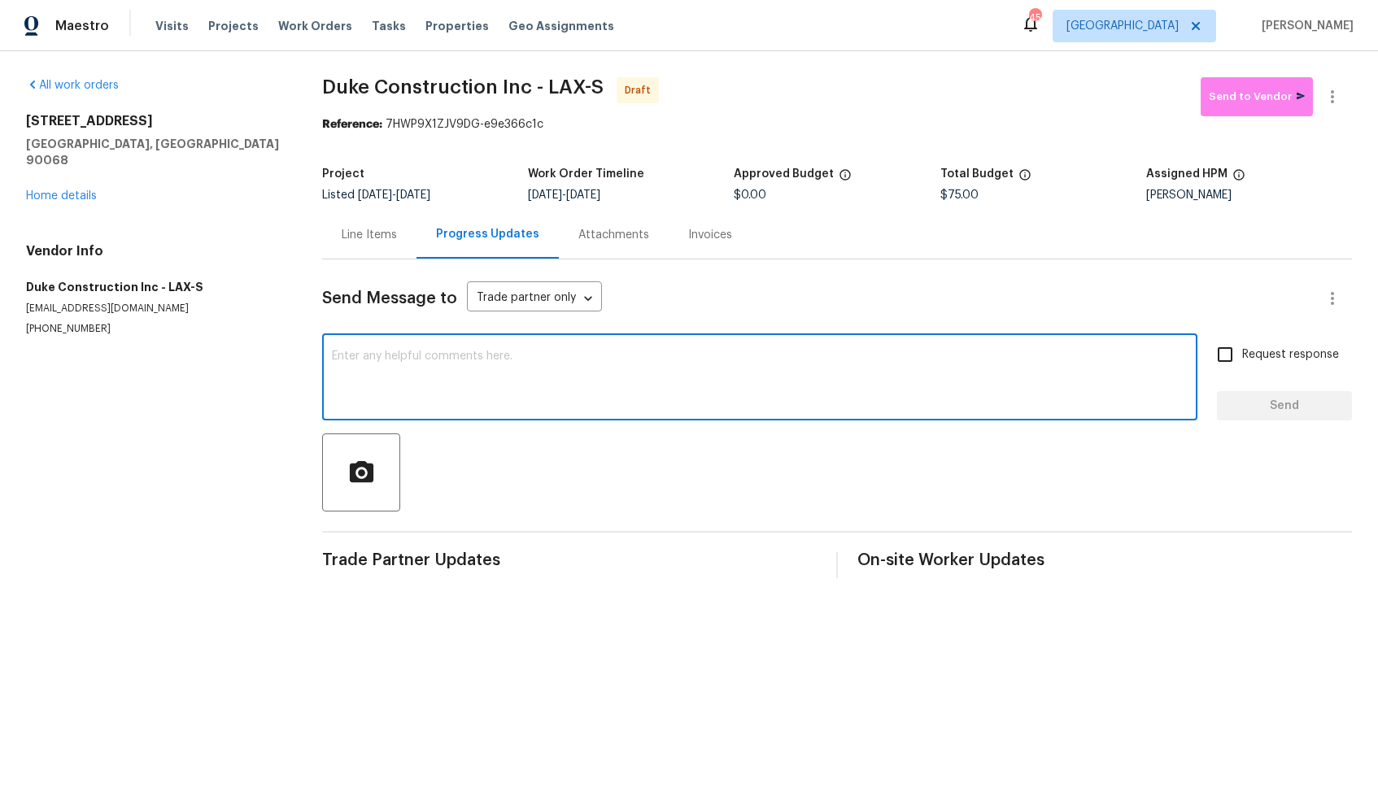
click at [734, 386] on textarea at bounding box center [760, 378] width 856 height 57
paste textarea "Hi, this is Arvind with Opendoor. I’m confirming you received the WO for the pr…"
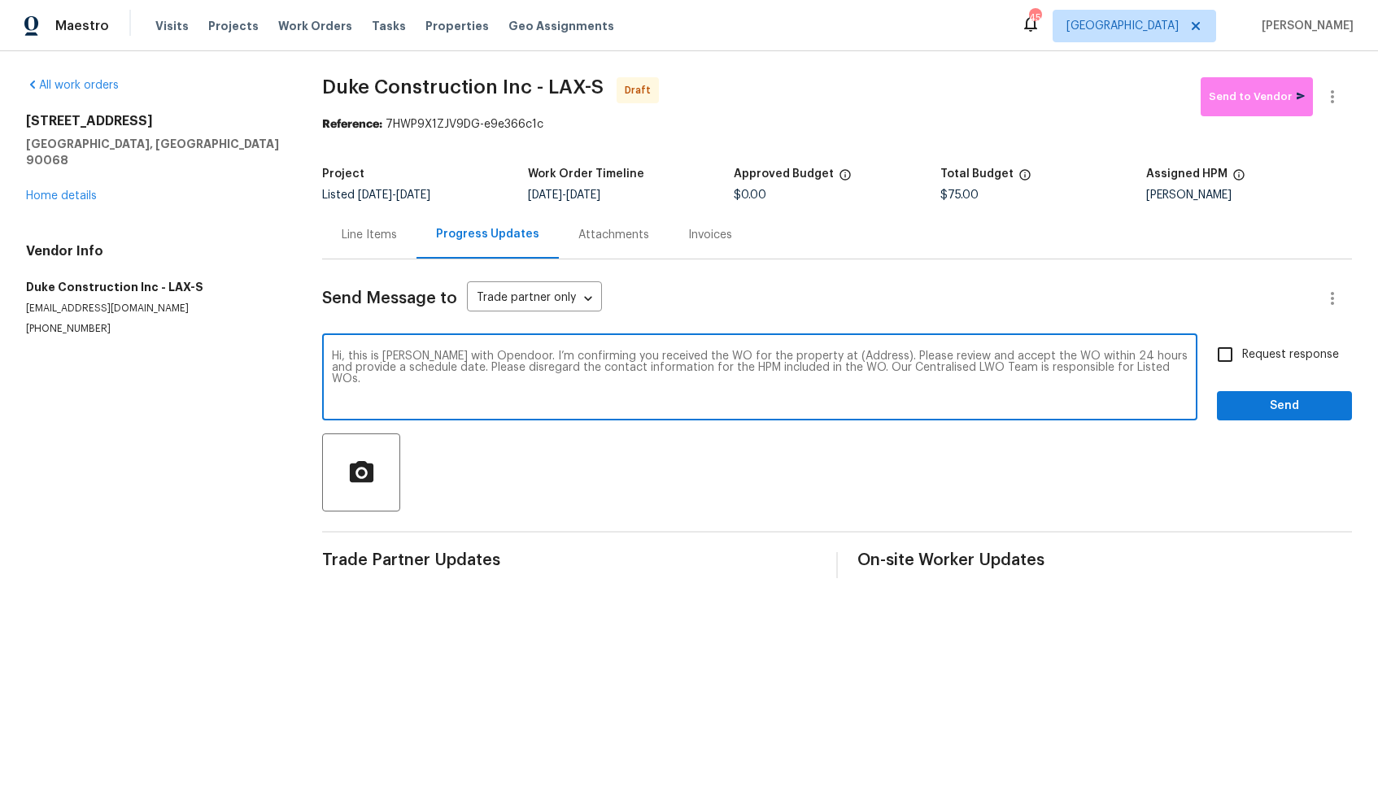
drag, startPoint x: 854, startPoint y: 359, endPoint x: 802, endPoint y: 355, distance: 52.2
click at [802, 355] on textarea "Hi, this is Arvind with Opendoor. I’m confirming you received the WO for the pr…" at bounding box center [760, 378] width 856 height 57
paste textarea "2252 Verde Oak Dr, Los Angeles, CA 90068"
click at [1059, 386] on textarea "Hi, this is Arvind with Opendoor. I’m confirming you received the WO for the pr…" at bounding box center [760, 378] width 856 height 57
click at [1030, 378] on textarea "Hi, this is Arvind with Opendoor. I’m confirming you received the WO for the pr…" at bounding box center [760, 378] width 856 height 57
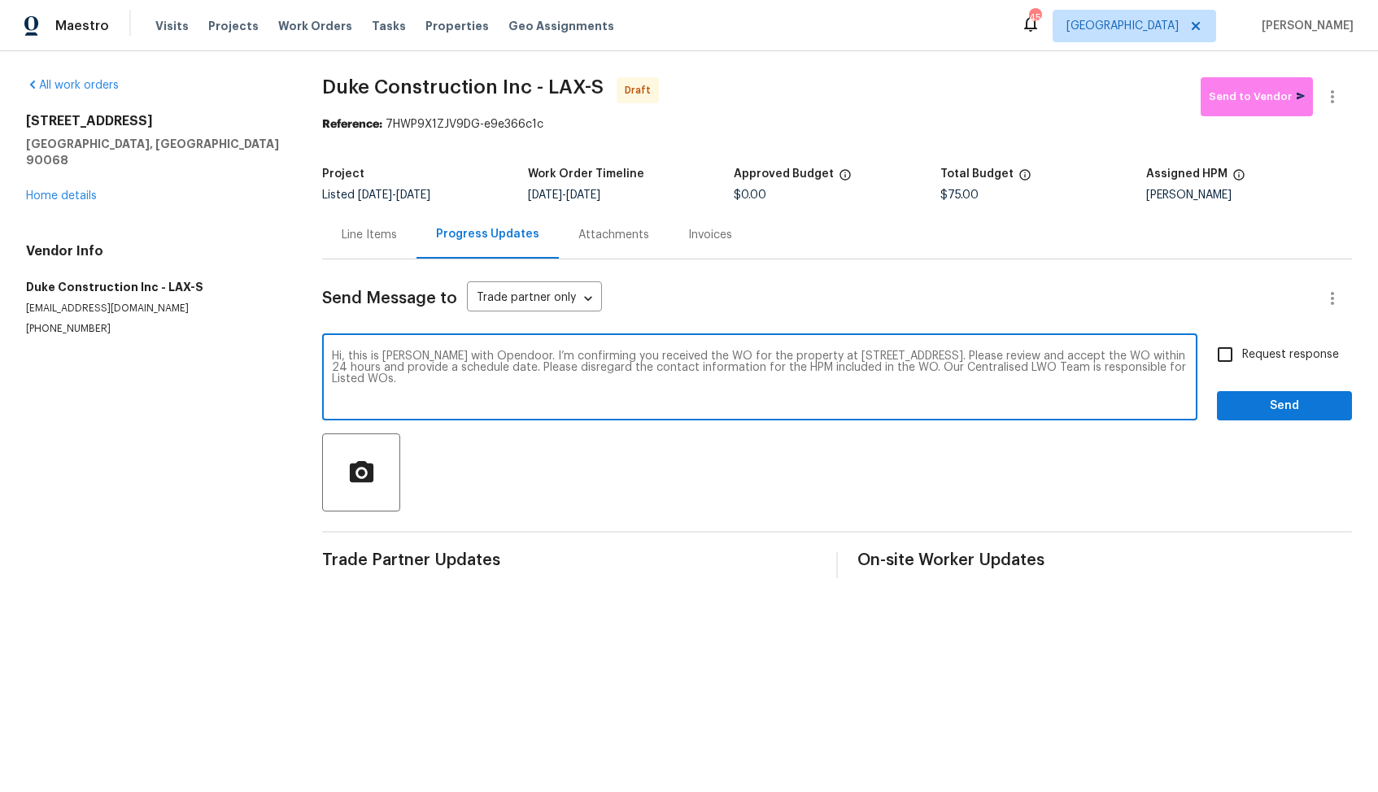
type textarea "Hi, this is Arvind with Opendoor. I’m confirming you received the WO for the pr…"
click at [1231, 361] on input "Request response" at bounding box center [1225, 354] width 34 height 34
checkbox input "true"
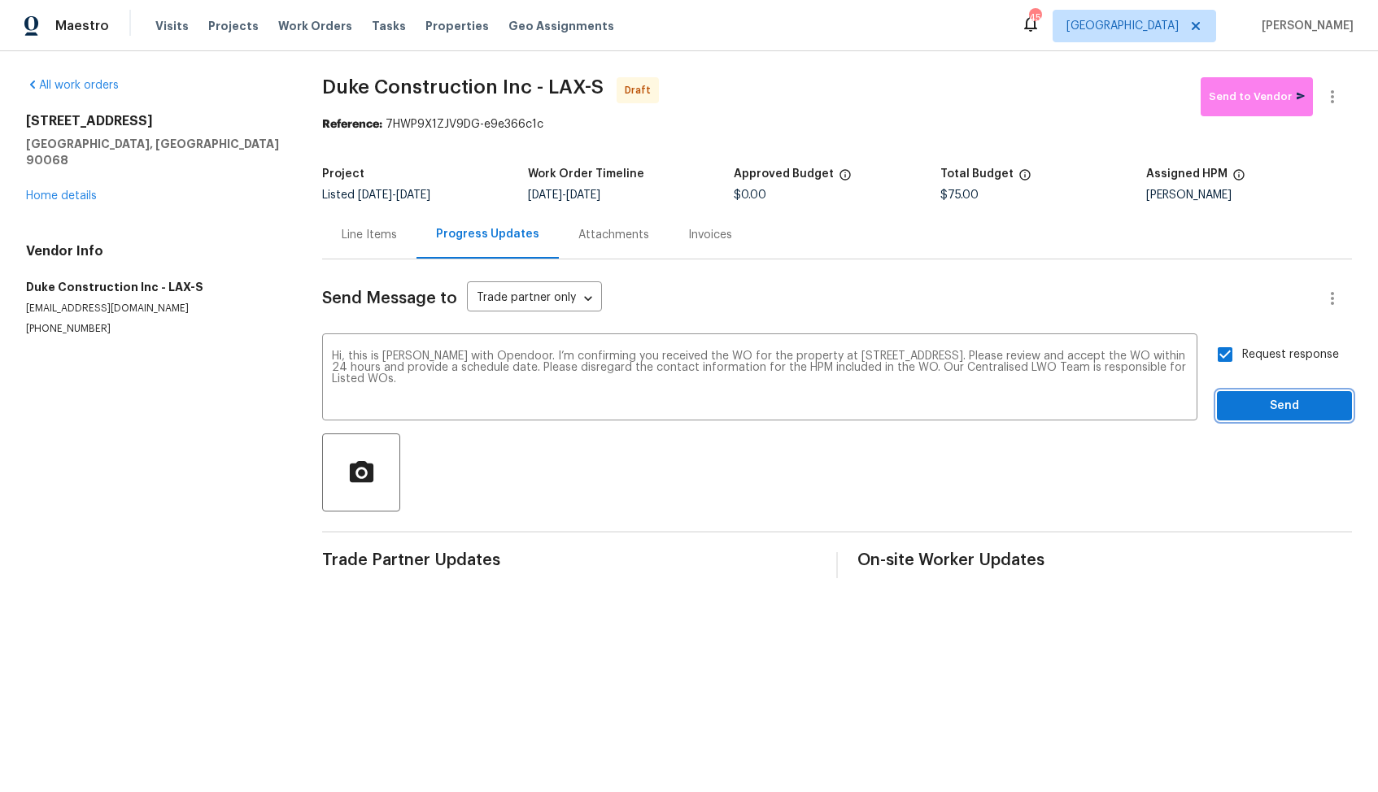
click at [1278, 407] on span "Send" at bounding box center [1284, 406] width 109 height 20
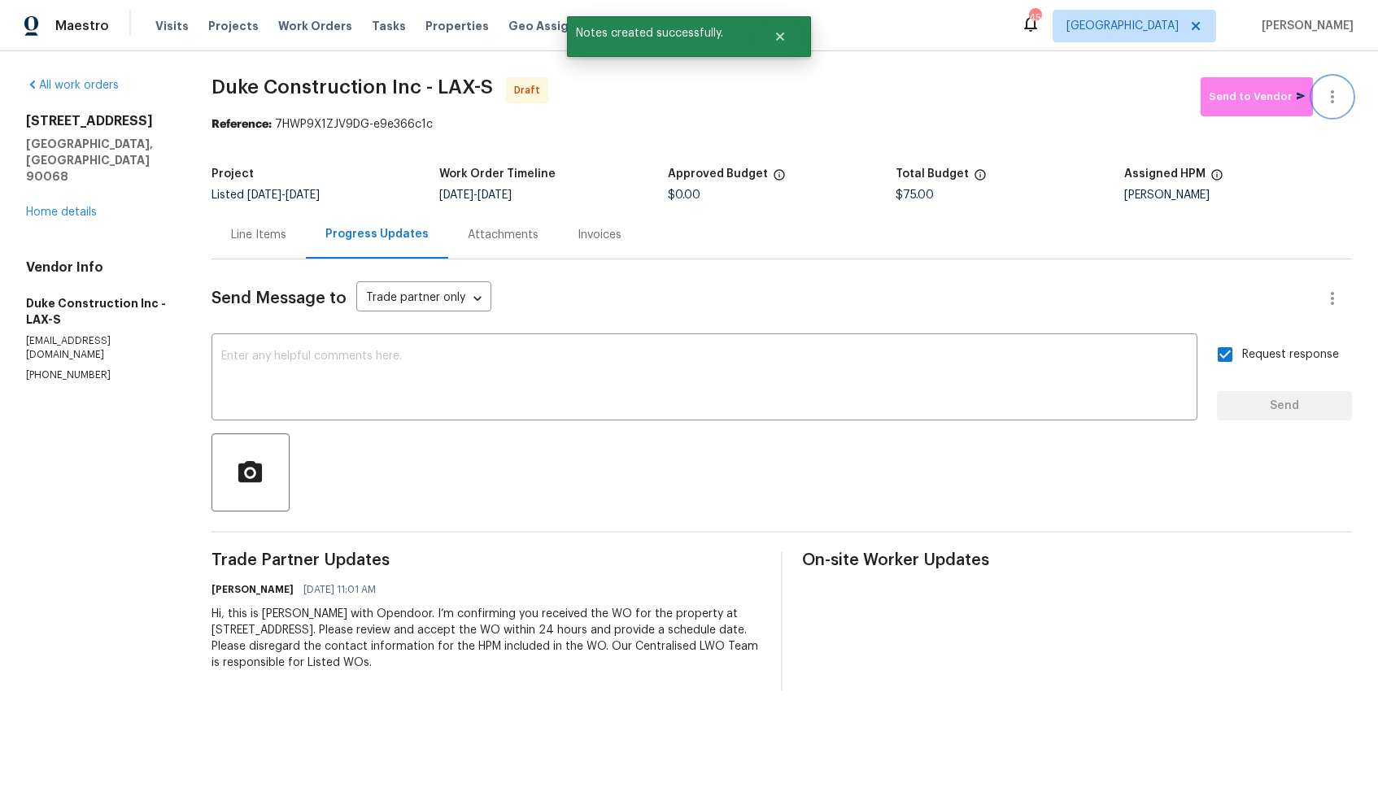
click at [1330, 103] on icon "button" at bounding box center [1332, 97] width 20 height 20
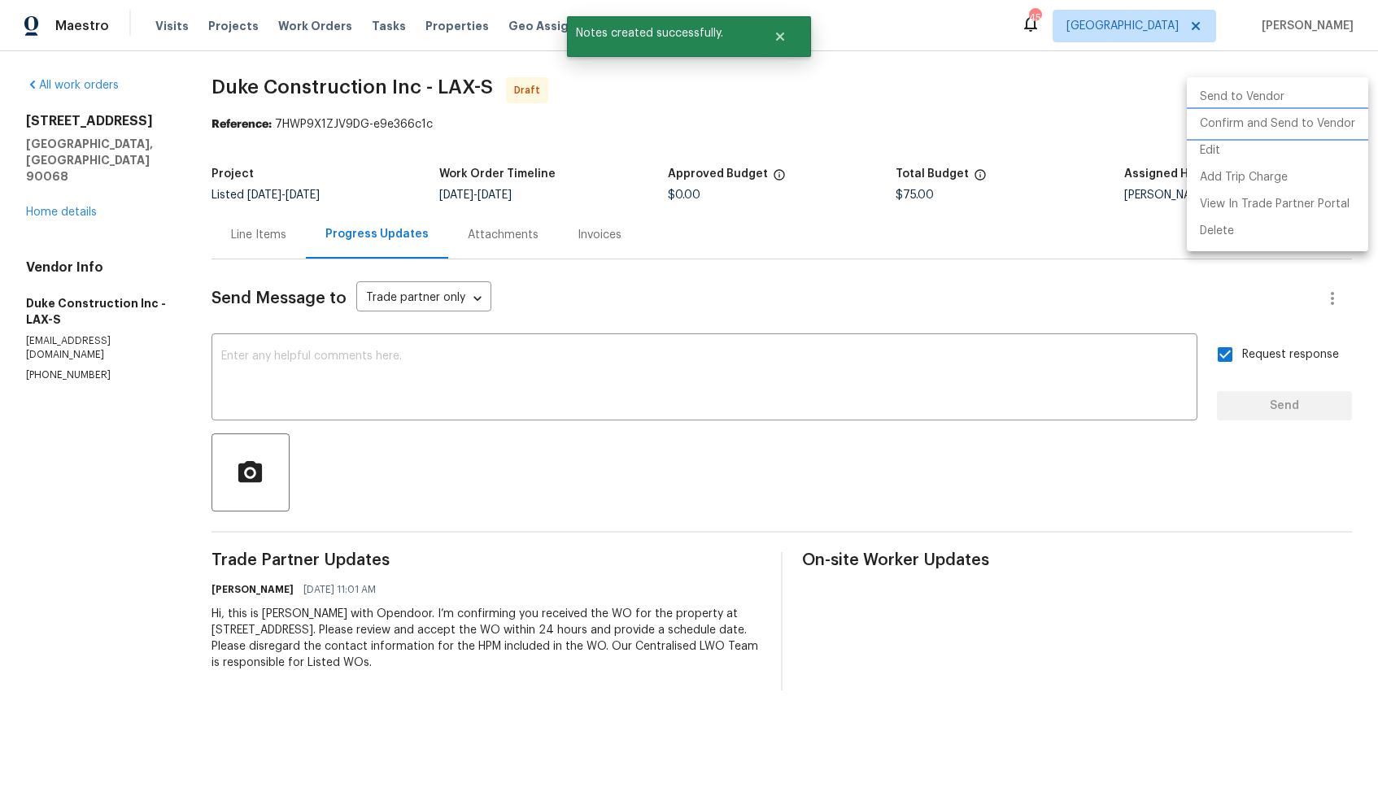
click at [1247, 123] on li "Confirm and Send to Vendor" at bounding box center [1276, 124] width 181 height 27
click at [840, 156] on div at bounding box center [689, 396] width 1378 height 792
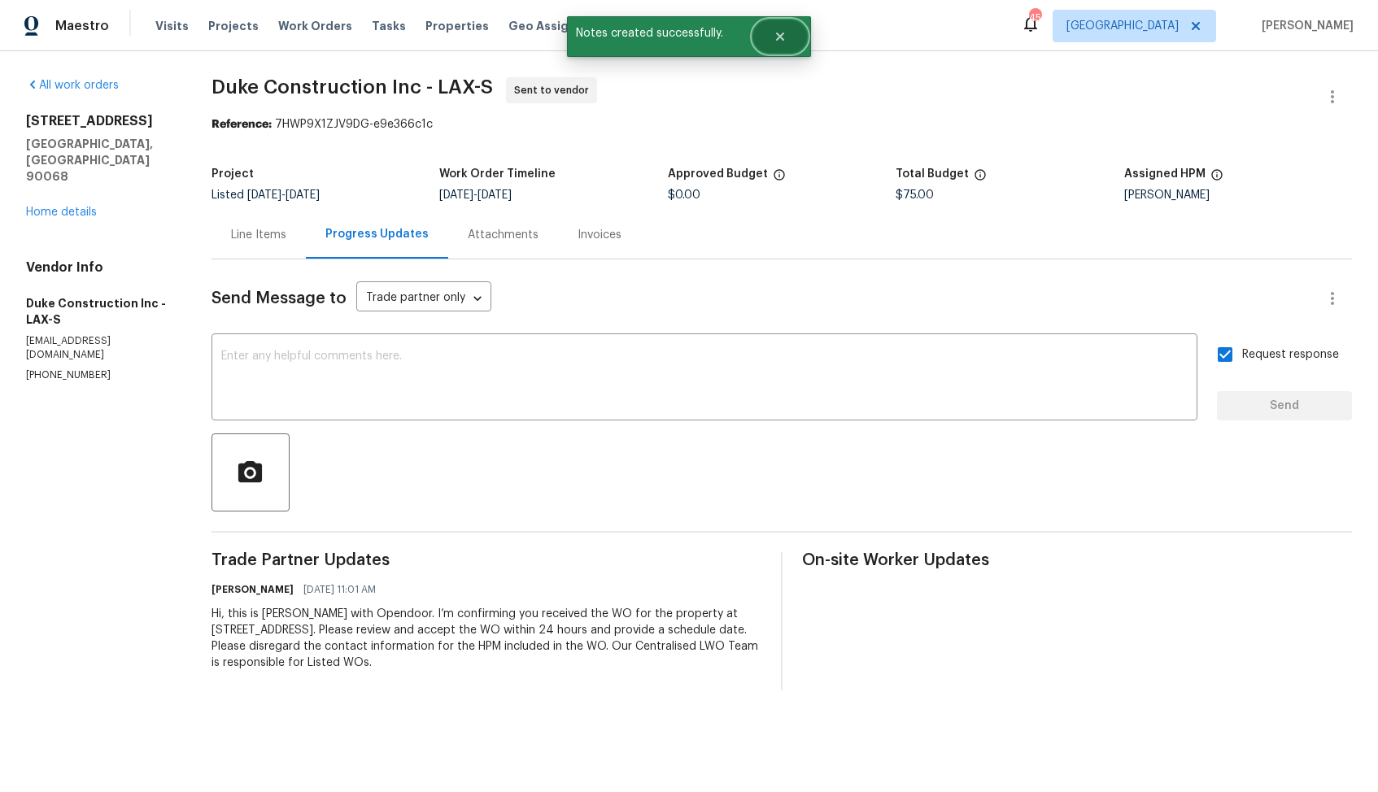
click at [774, 44] on button "Close" at bounding box center [780, 36] width 54 height 33
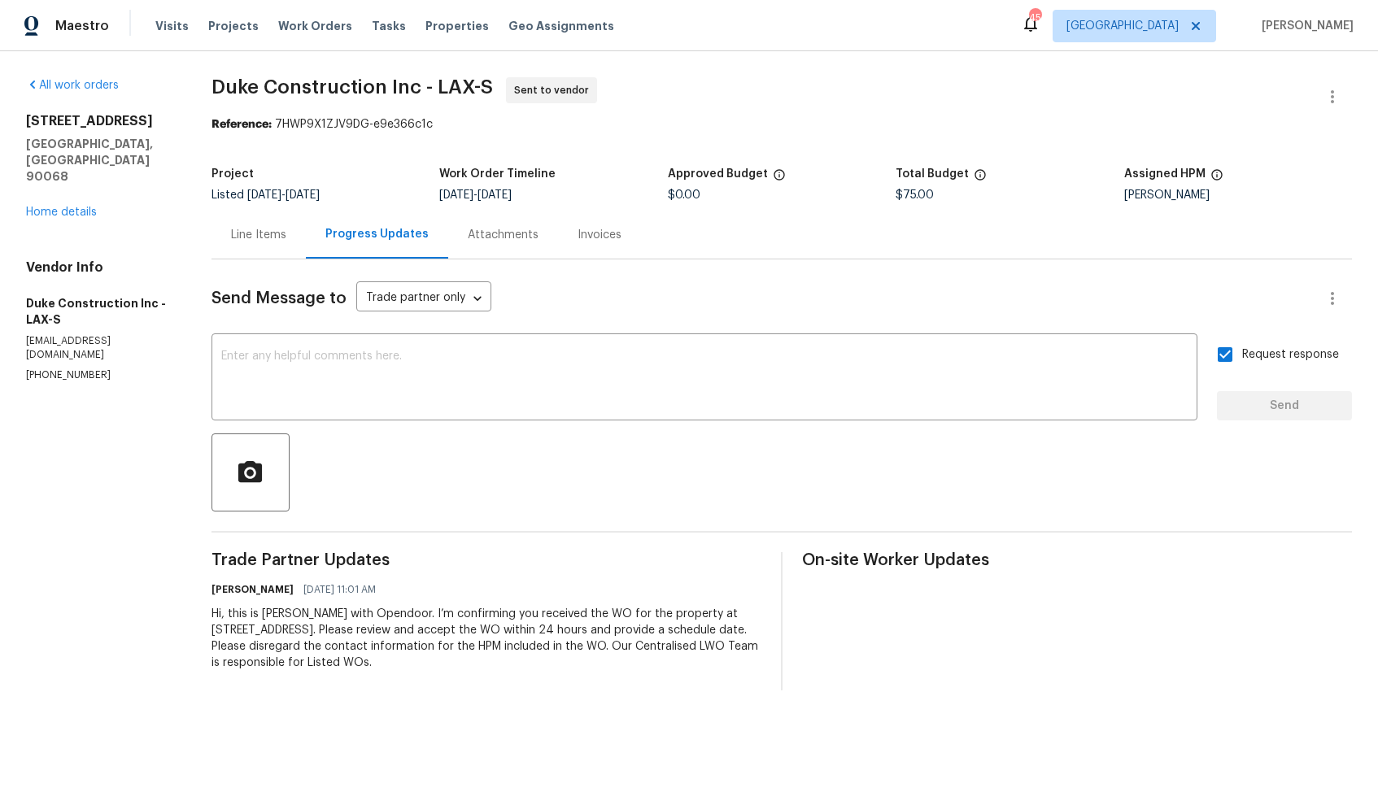
click at [381, 90] on span "Duke Construction Inc - LAX-S" at bounding box center [351, 87] width 281 height 20
copy span "Duke Construction Inc - LAX-S"
click at [172, 159] on div "2252 Verde Oak Dr Los Angeles, CA 90068 Home details" at bounding box center [99, 166] width 146 height 107
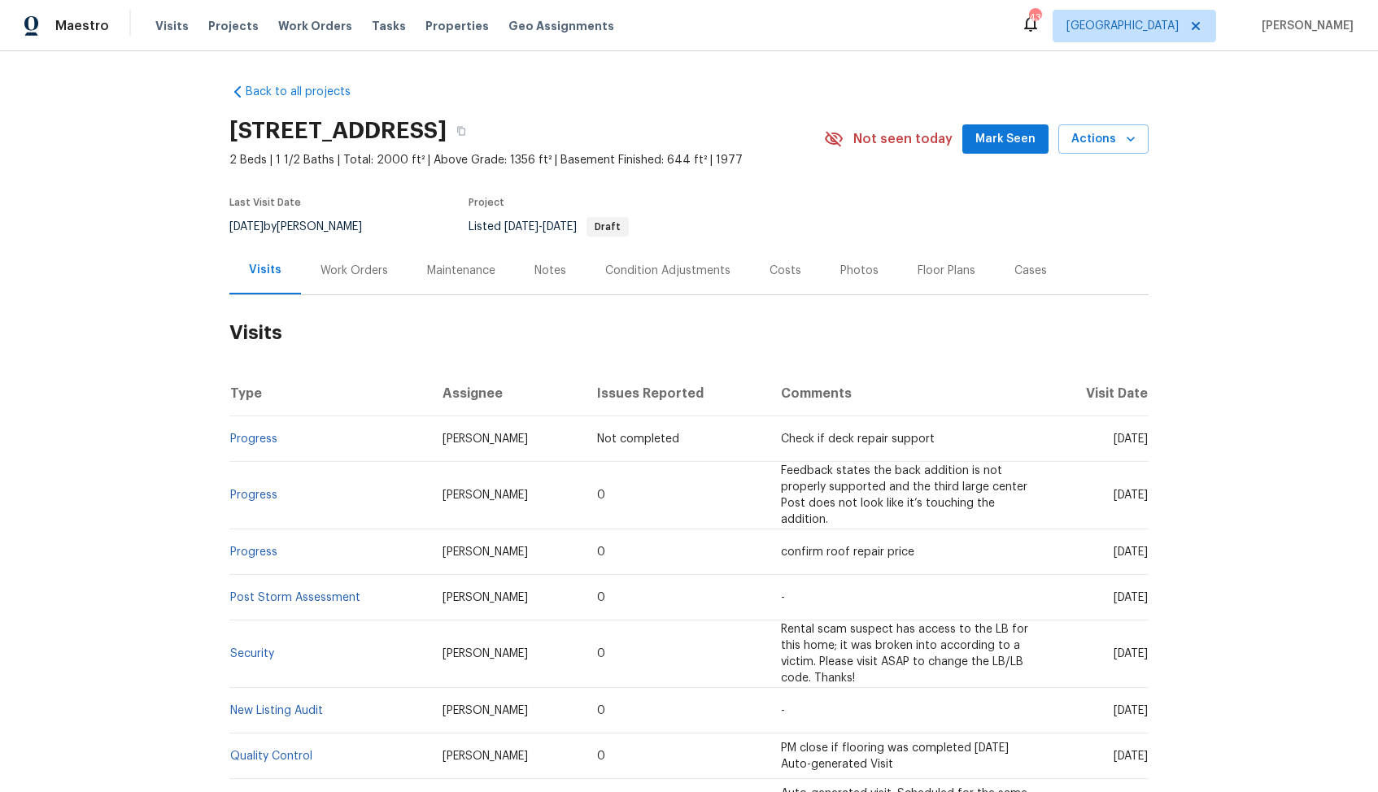
click at [341, 272] on div "Work Orders" at bounding box center [353, 271] width 67 height 16
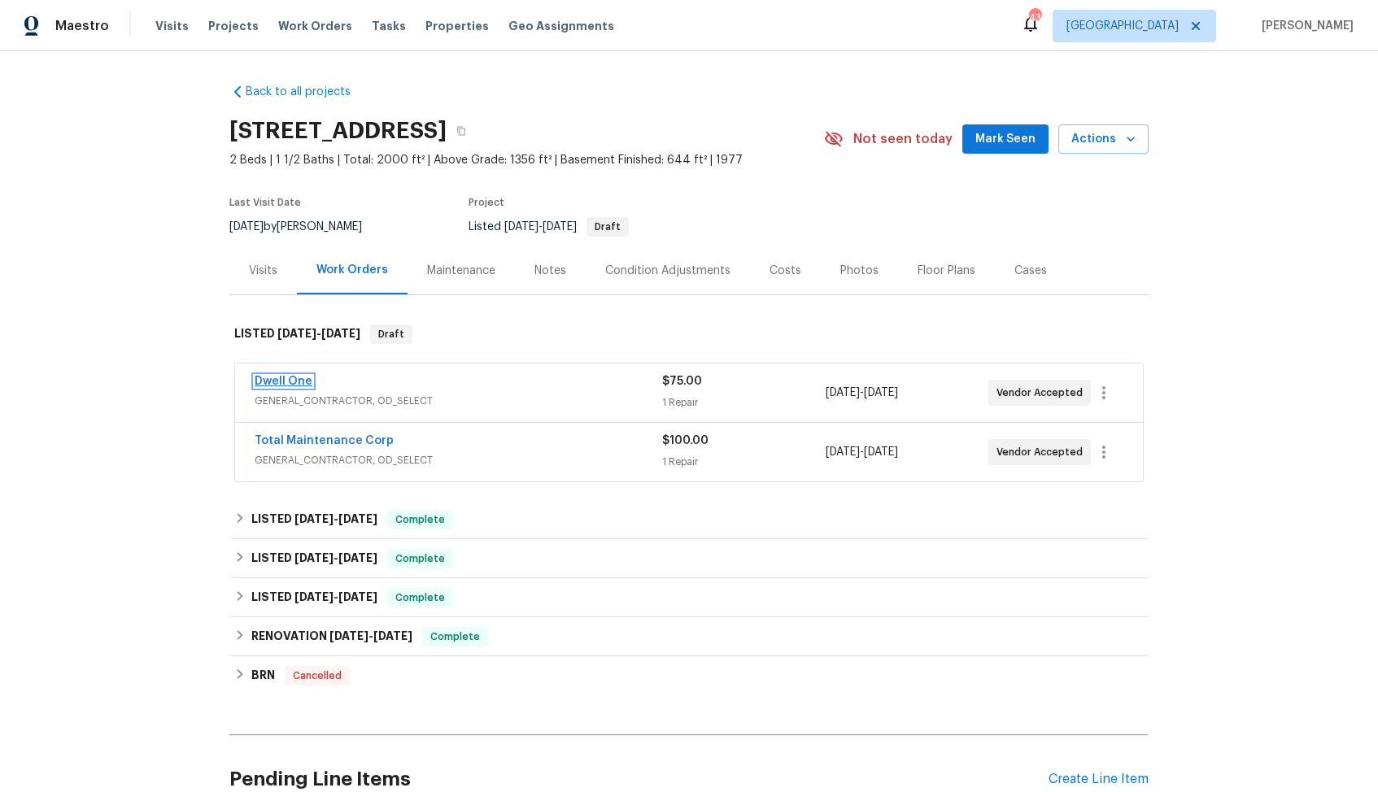
click at [276, 381] on link "Dwell One" at bounding box center [284, 381] width 58 height 11
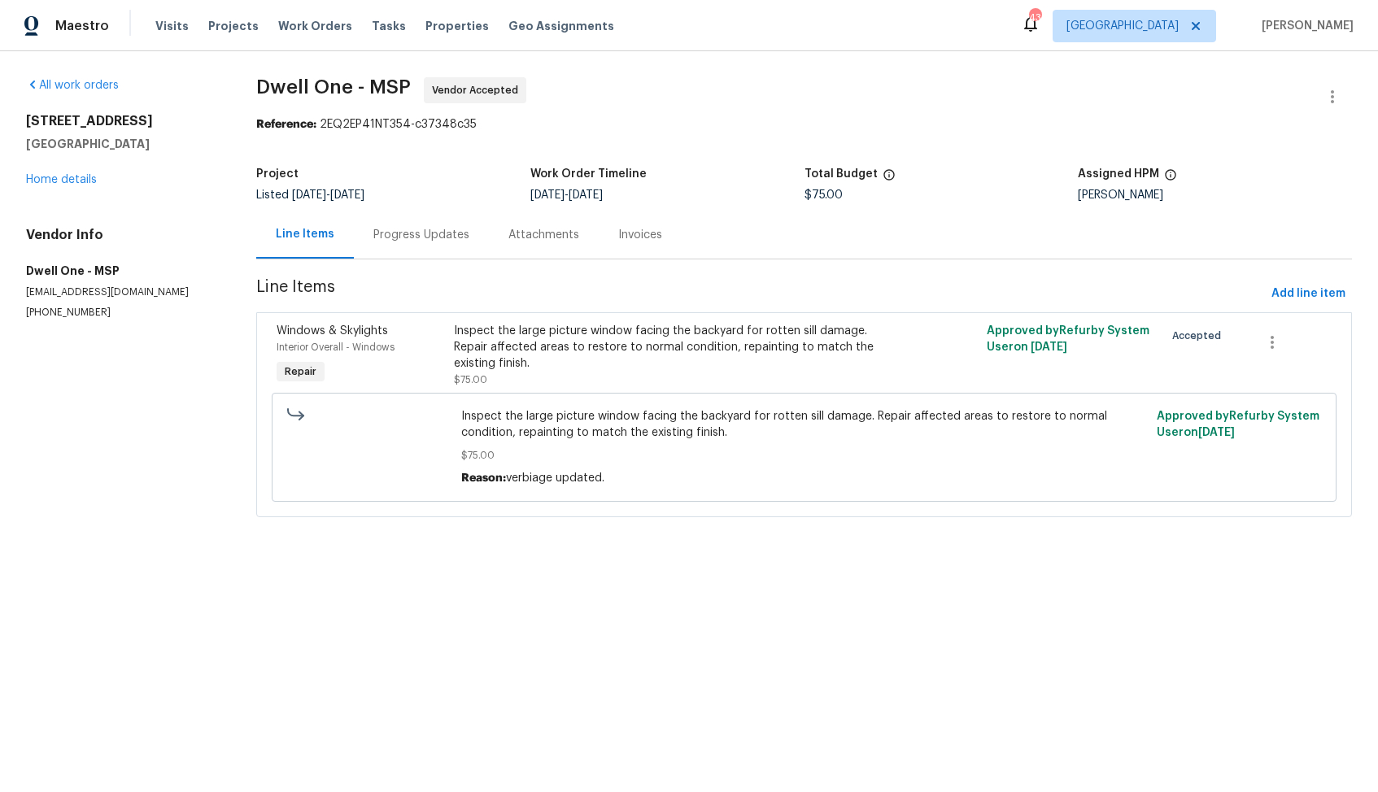
click at [420, 242] on div "Progress Updates" at bounding box center [421, 235] width 96 height 16
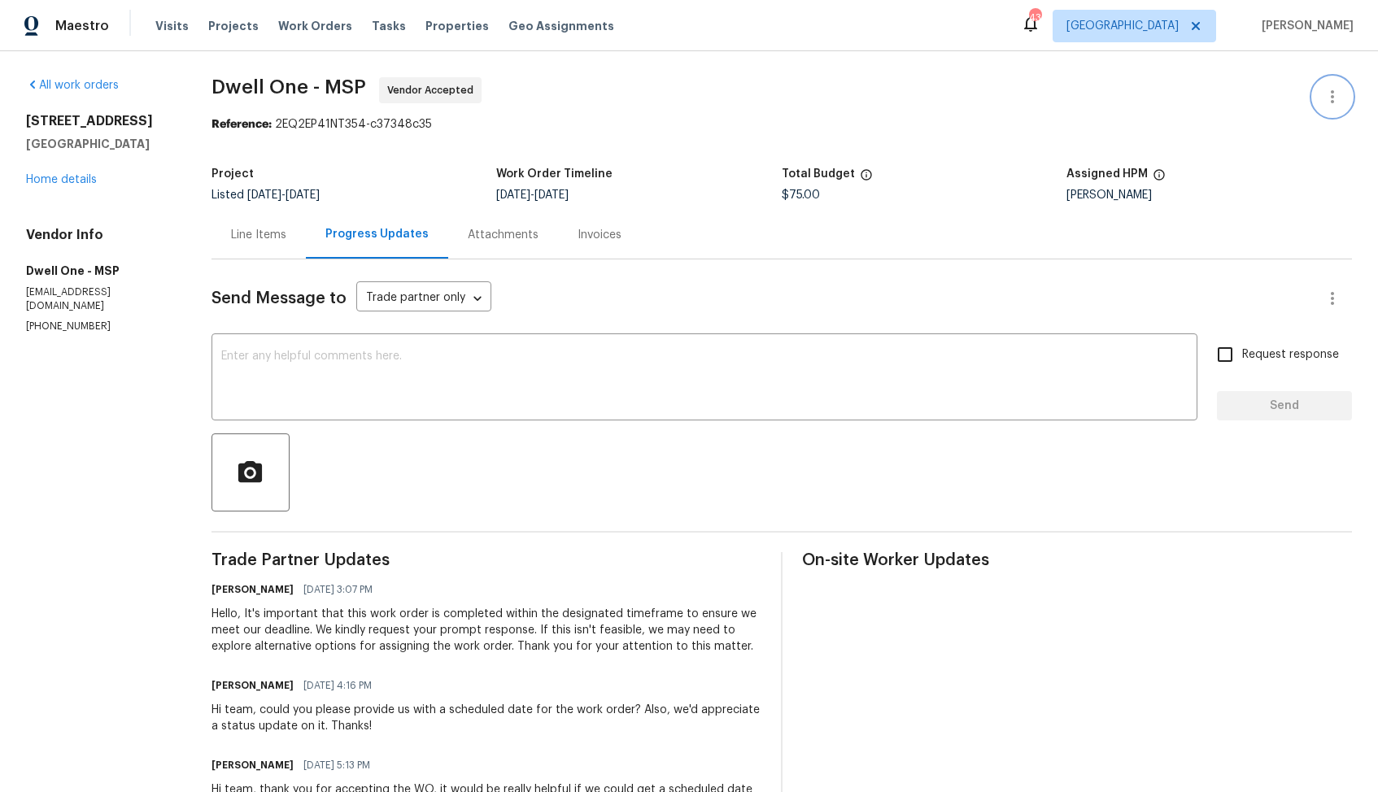
click at [1339, 88] on icon "button" at bounding box center [1332, 97] width 20 height 20
click at [1237, 96] on li "Edit" at bounding box center [1279, 97] width 176 height 27
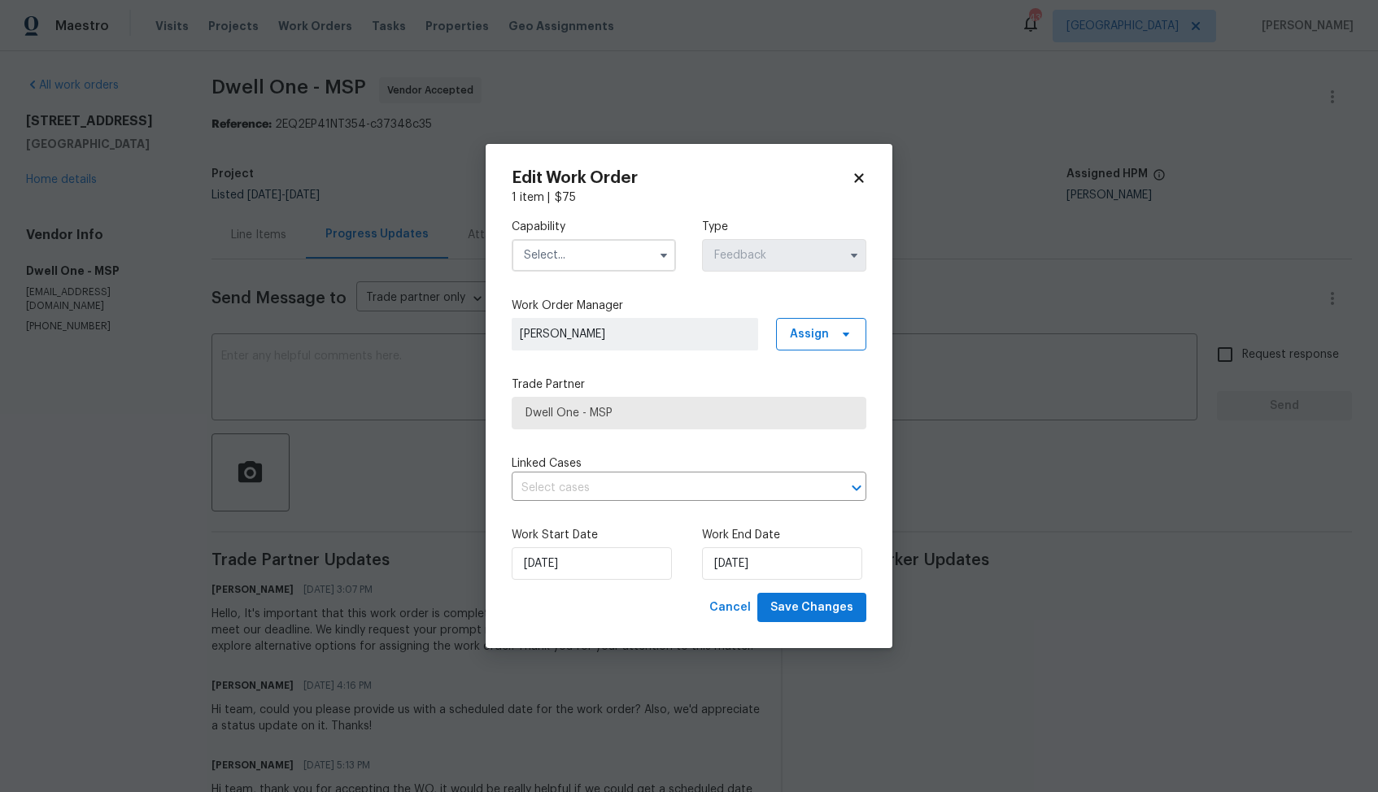
click at [588, 245] on input "text" at bounding box center [594, 255] width 164 height 33
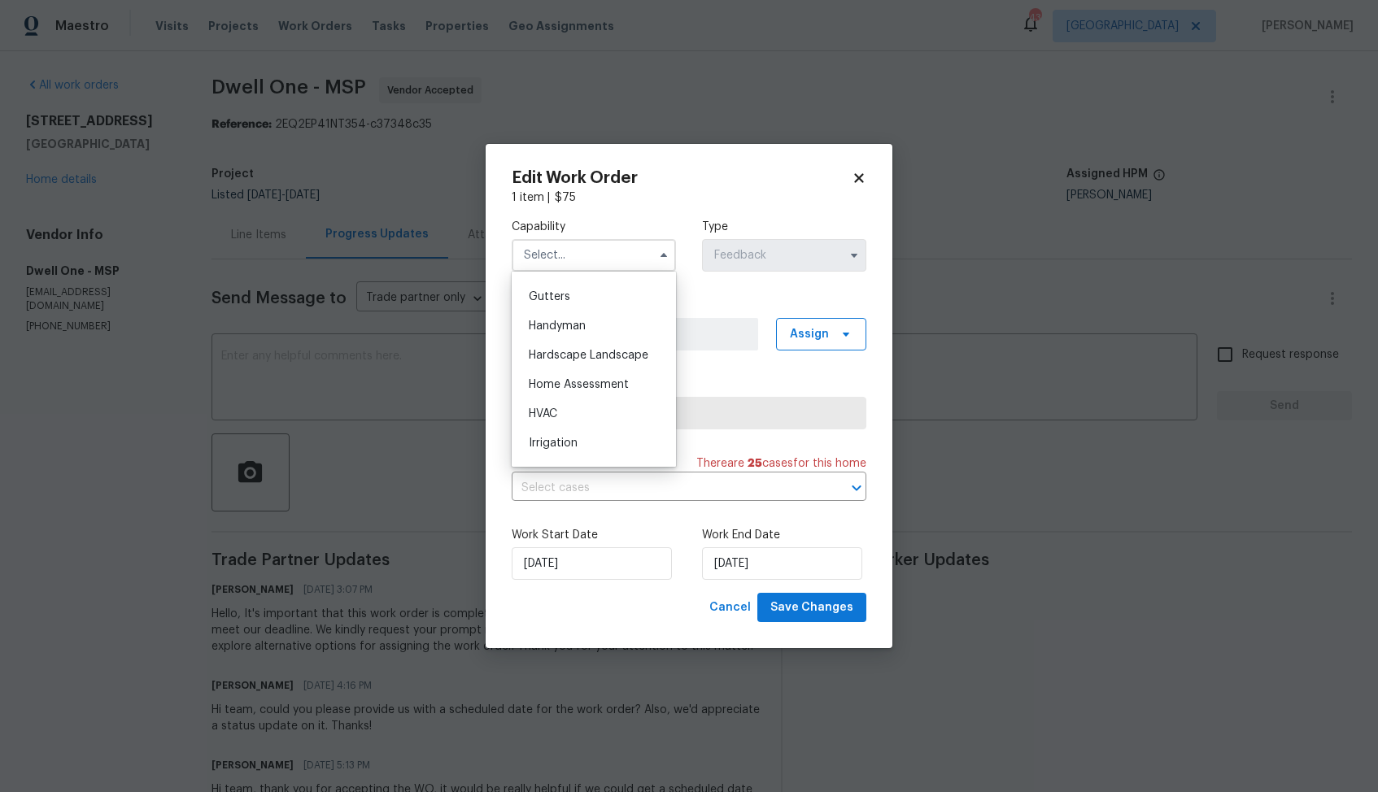
scroll to position [847, 0]
click at [575, 339] on span "Handyman" at bounding box center [557, 337] width 57 height 11
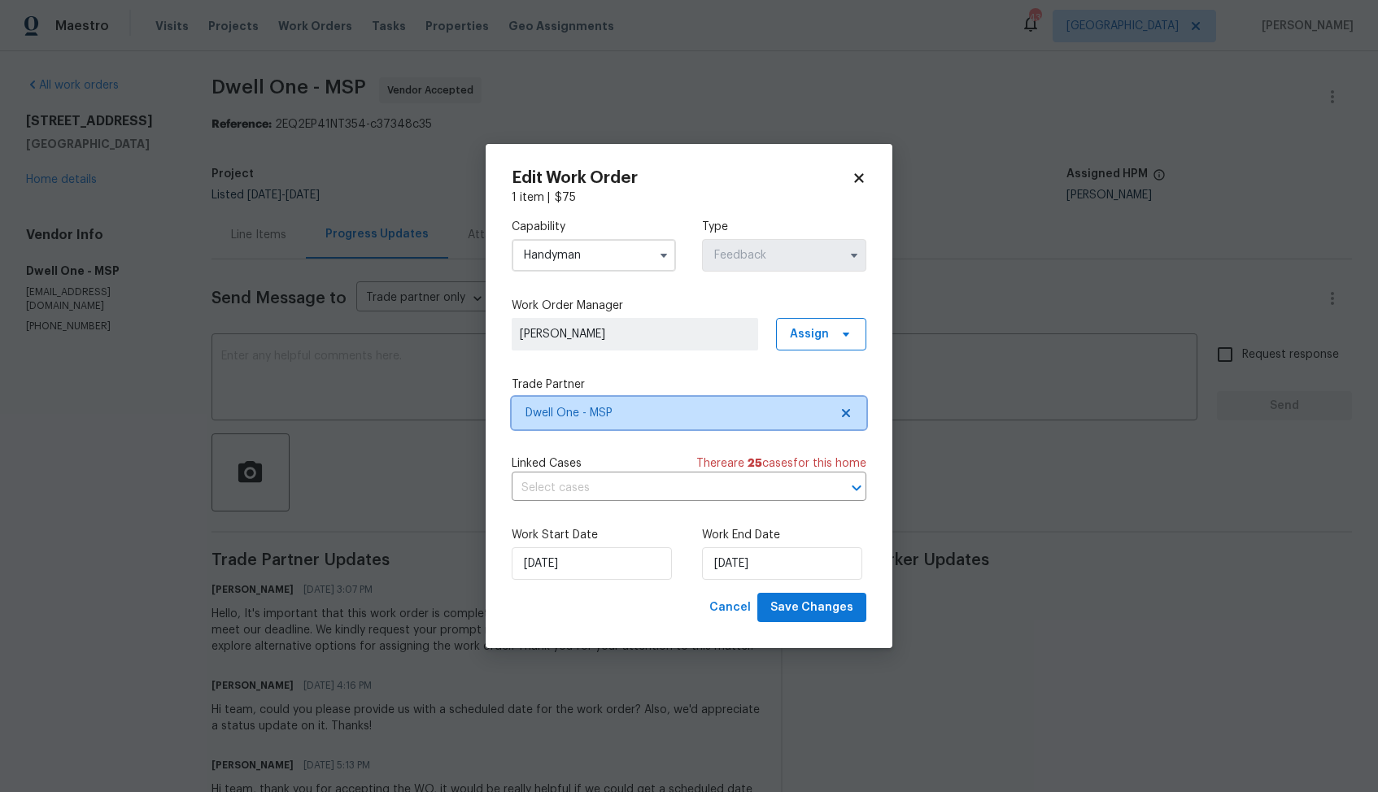
click at [658, 420] on span "Dwell One - MSP" at bounding box center [676, 413] width 303 height 16
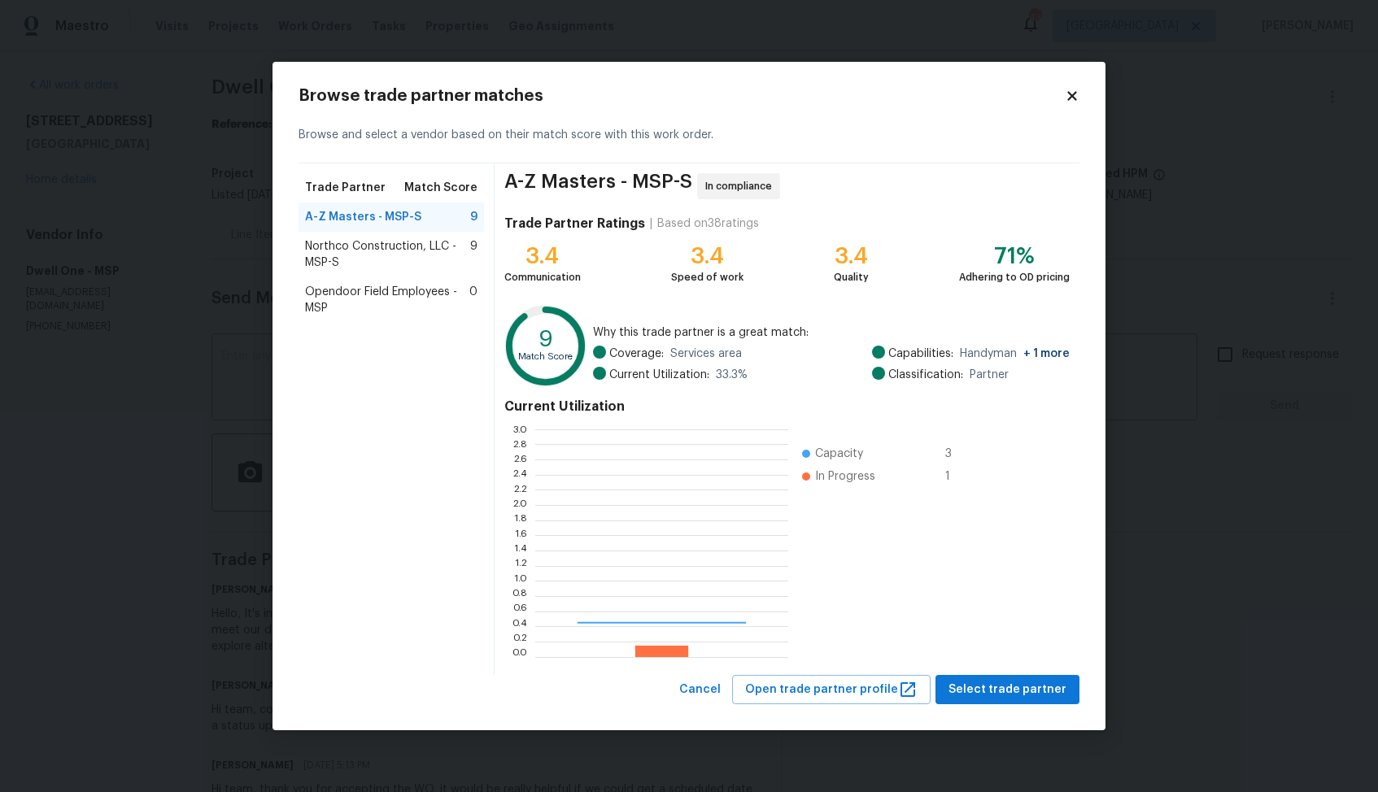
scroll to position [228, 253]
click at [146, 355] on body "Maestro Visits Projects Work Orders Tasks Properties Geo Assignments 43 [GEOGRA…" at bounding box center [689, 396] width 1378 height 792
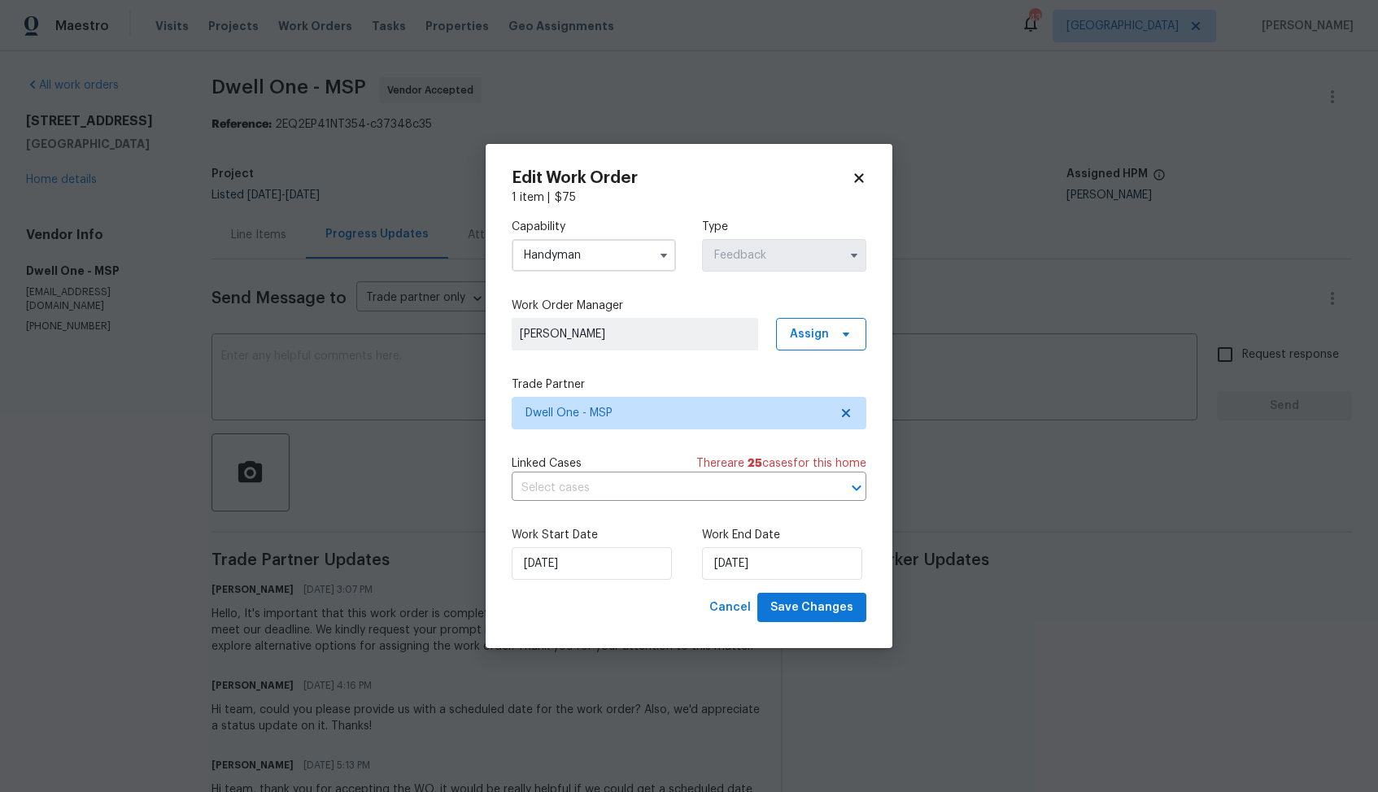
click at [610, 253] on input "Handyman" at bounding box center [594, 255] width 164 height 33
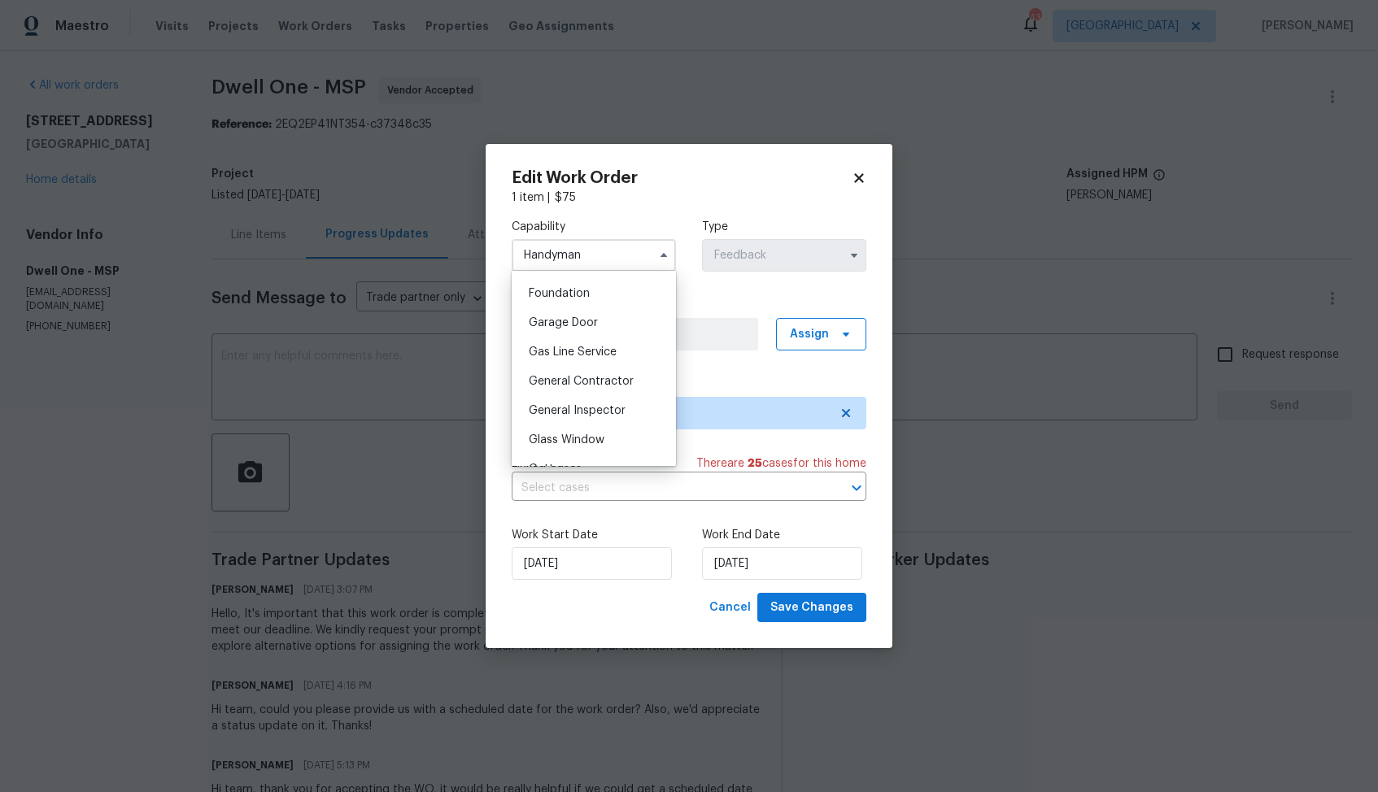
scroll to position [703, 0]
click at [589, 371] on div "General Contractor" at bounding box center [594, 363] width 156 height 29
type input "General Contractor"
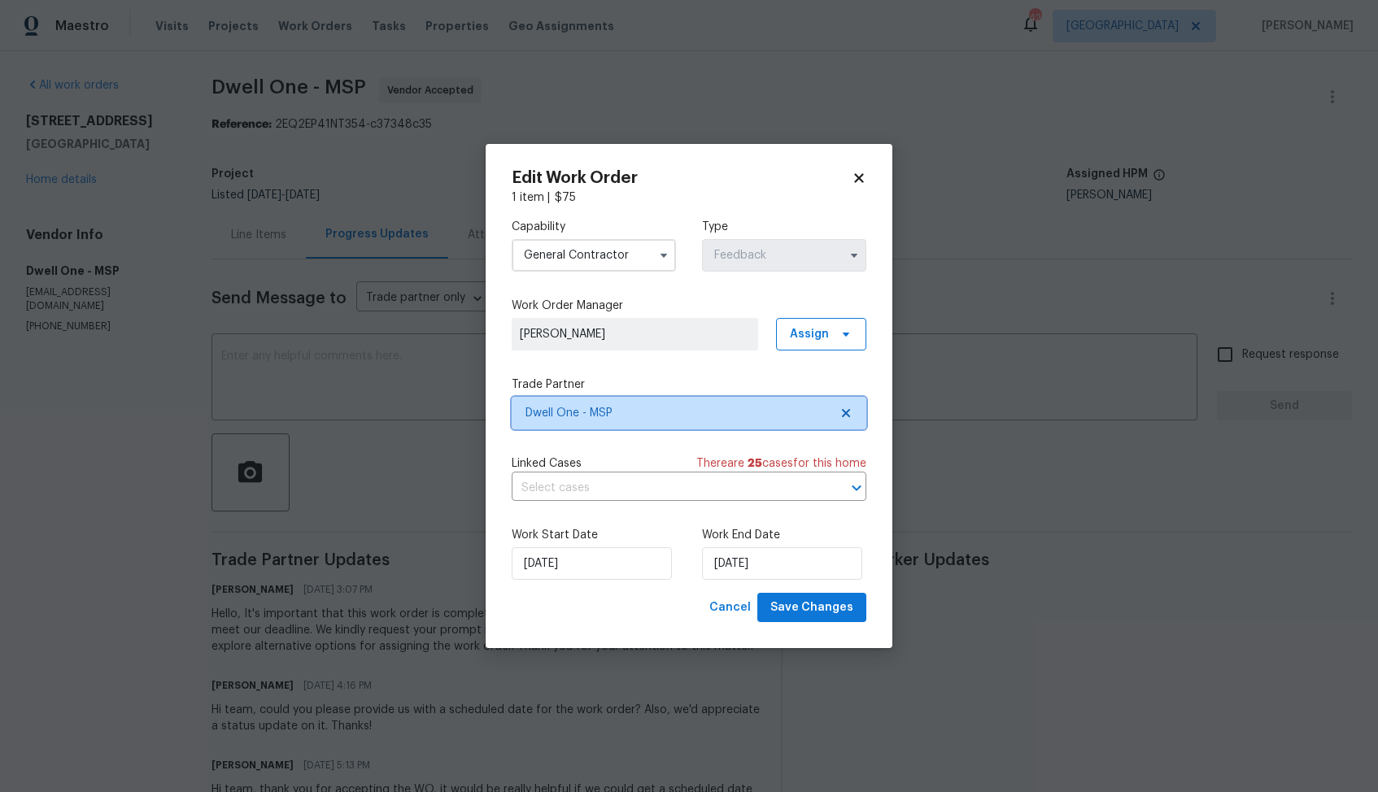
click at [630, 414] on span "Dwell One - MSP" at bounding box center [676, 413] width 303 height 16
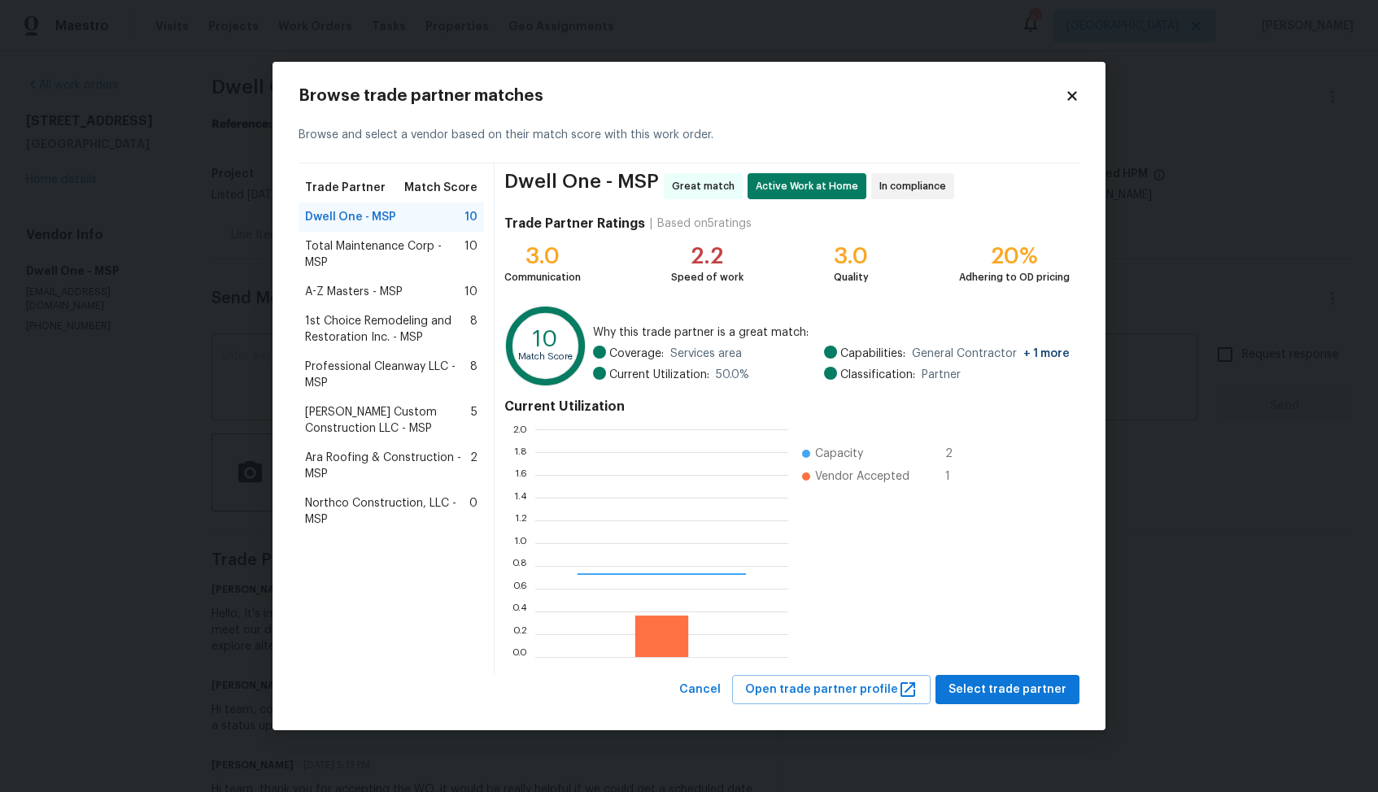
scroll to position [228, 253]
click at [374, 379] on span "Professional Cleanway LLC - MSP" at bounding box center [387, 375] width 165 height 33
